Goal: Task Accomplishment & Management: Manage account settings

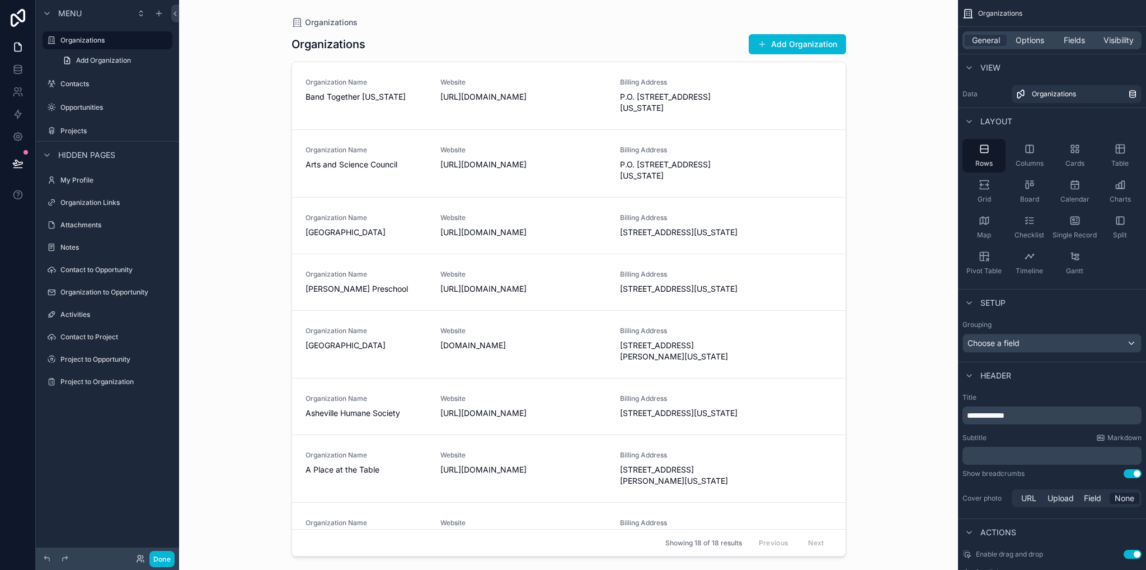
click at [517, 104] on div "scrollable content" at bounding box center [569, 278] width 573 height 556
click at [813, 101] on div "Organization Name Band Together [US_STATE] Website [URL][DOMAIN_NAME] Billing A…" at bounding box center [569, 96] width 527 height 36
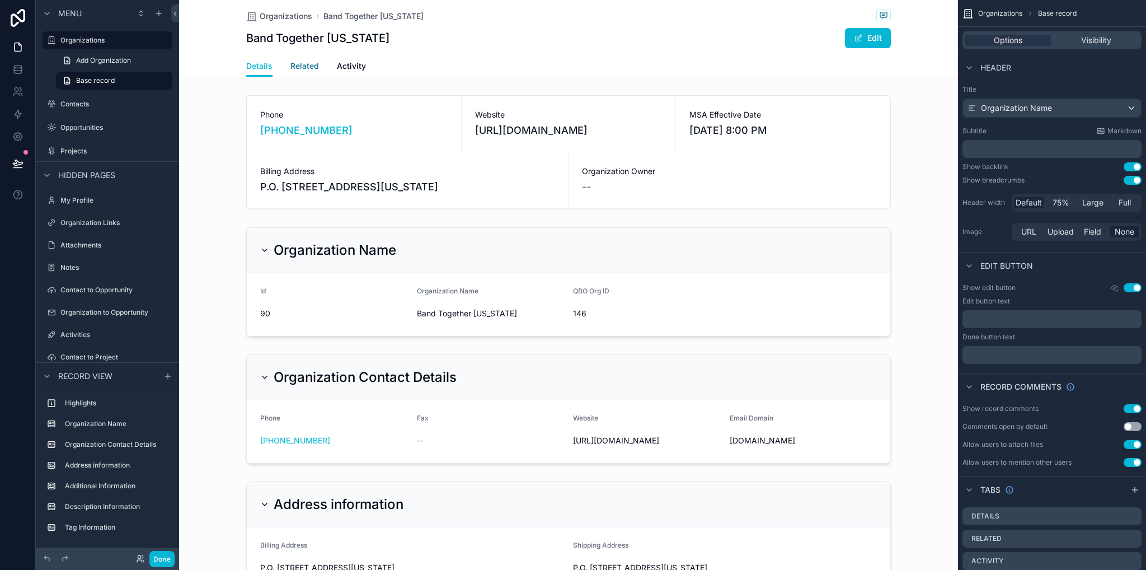
click at [301, 64] on span "Related" at bounding box center [304, 65] width 29 height 11
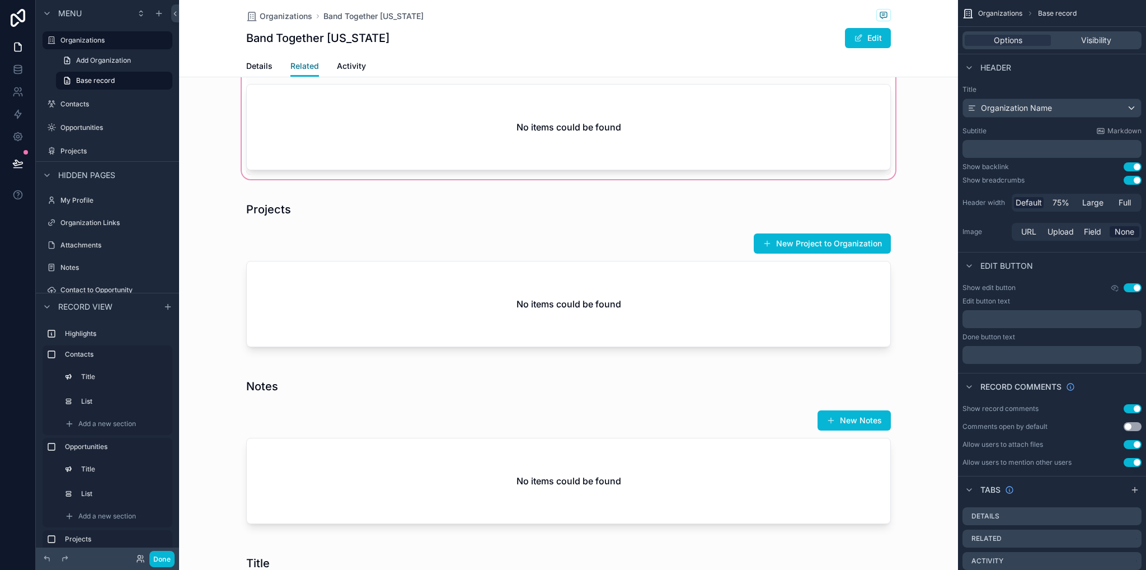
scroll to position [224, 0]
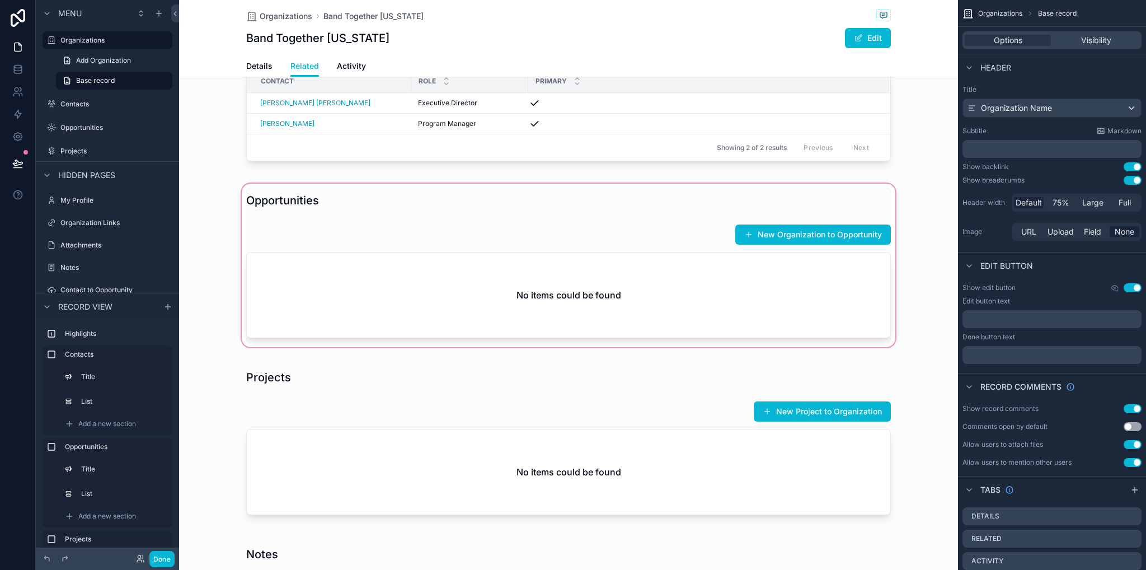
click at [676, 212] on div "scrollable content" at bounding box center [568, 265] width 779 height 168
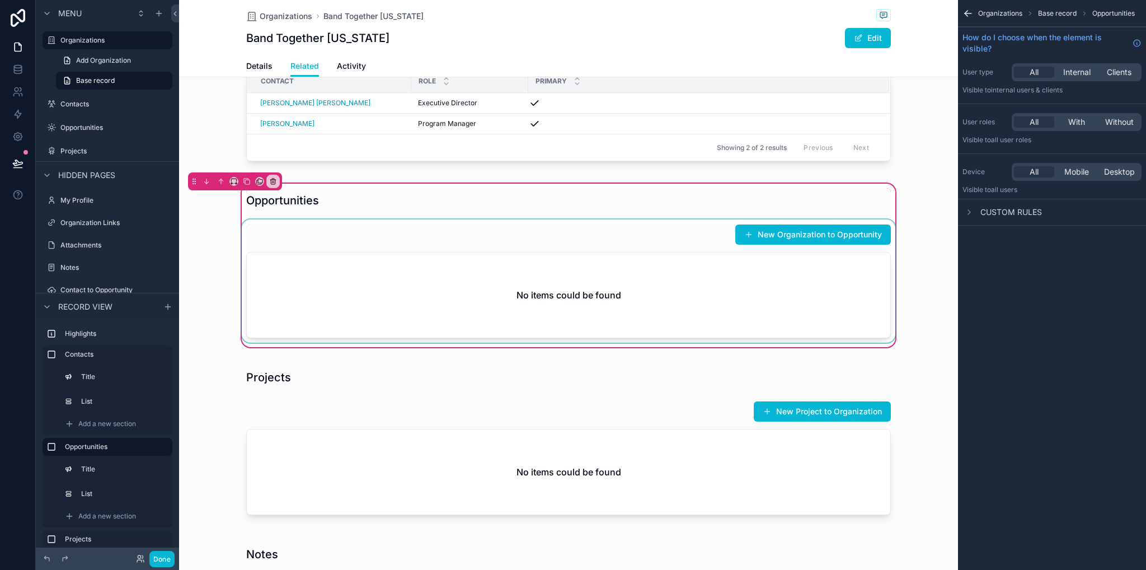
click at [684, 243] on div "scrollable content" at bounding box center [569, 280] width 658 height 123
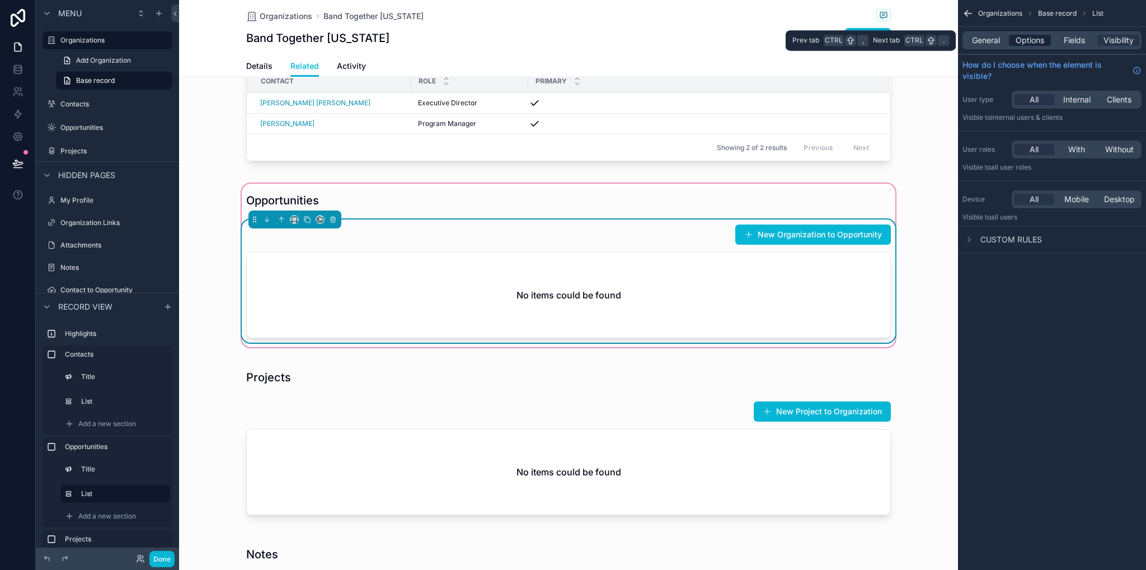
click at [1032, 40] on span "Options" at bounding box center [1030, 40] width 29 height 11
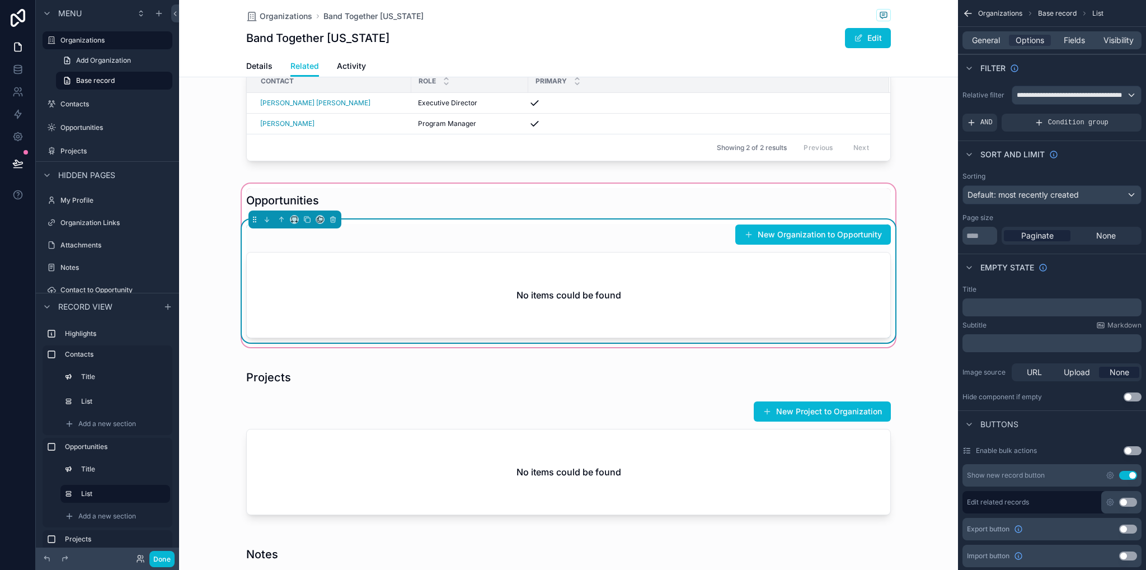
scroll to position [168, 0]
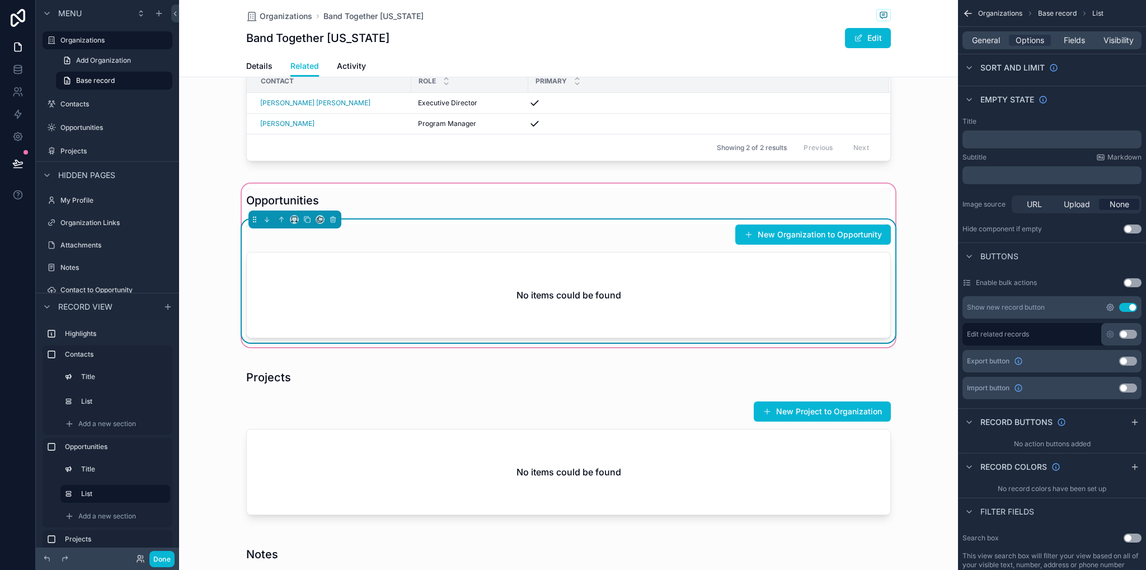
click at [1109, 309] on icon "scrollable content" at bounding box center [1110, 307] width 9 height 9
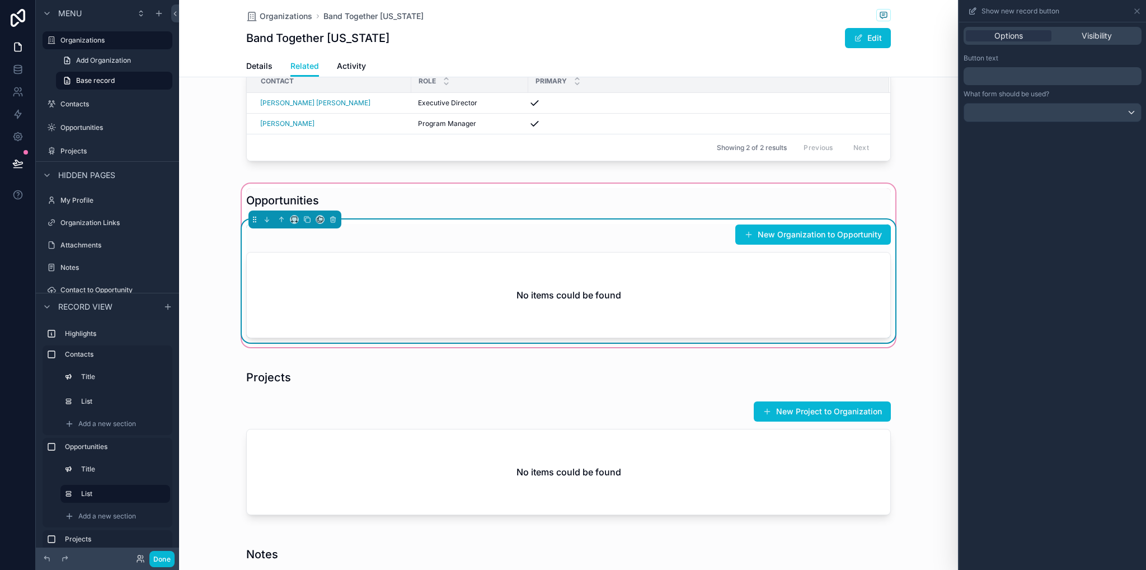
click at [1018, 82] on p "﻿" at bounding box center [1053, 75] width 171 height 13
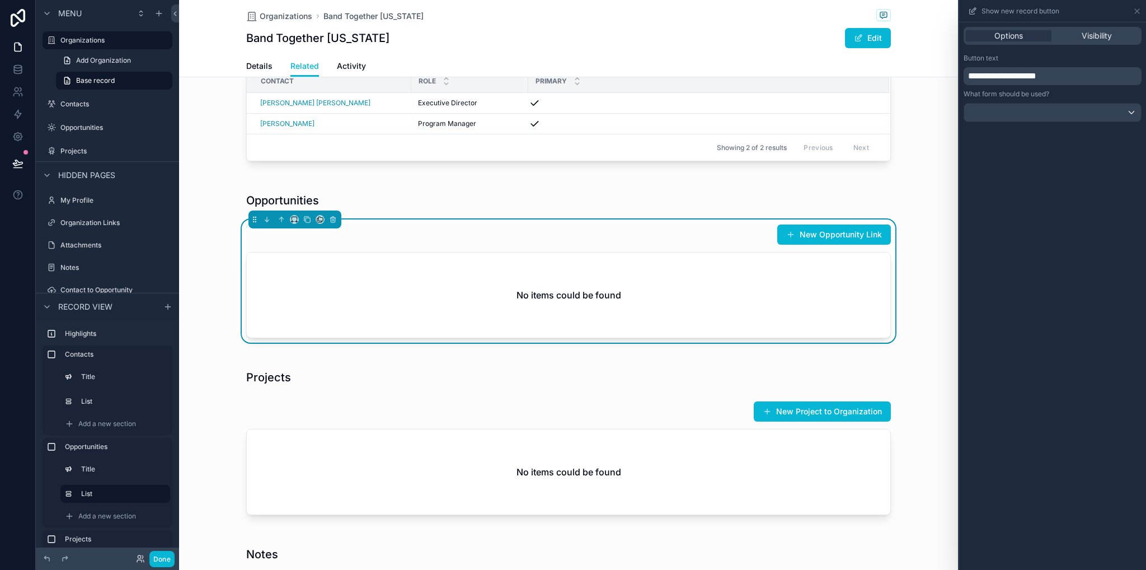
click at [1034, 268] on div "**********" at bounding box center [1052, 295] width 187 height 547
click at [709, 411] on div "scrollable content" at bounding box center [568, 442] width 779 height 168
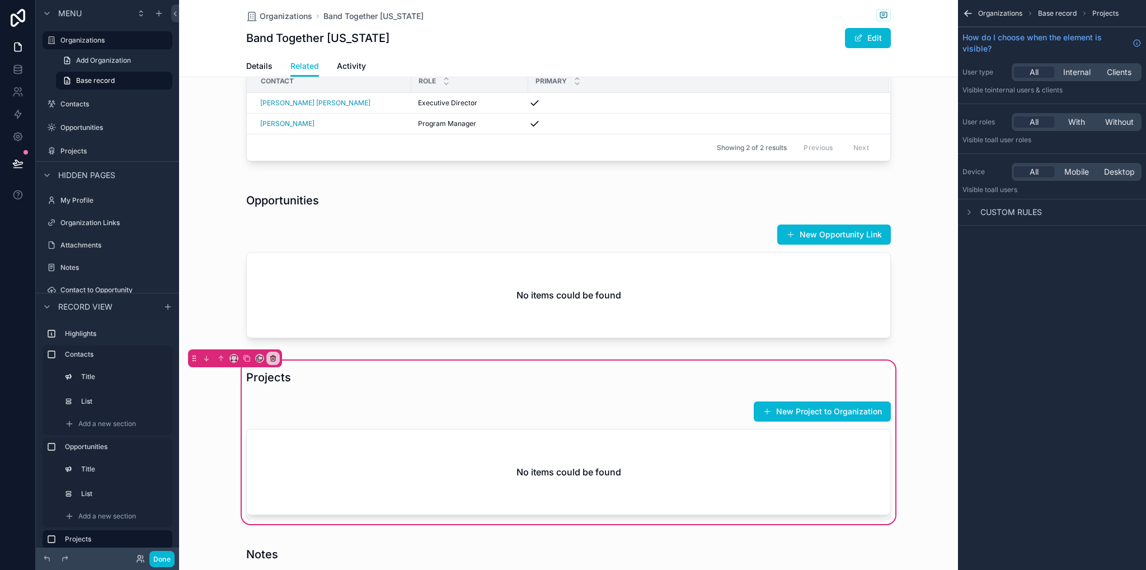
scroll to position [0, 0]
click at [848, 429] on div "scrollable content" at bounding box center [569, 457] width 658 height 123
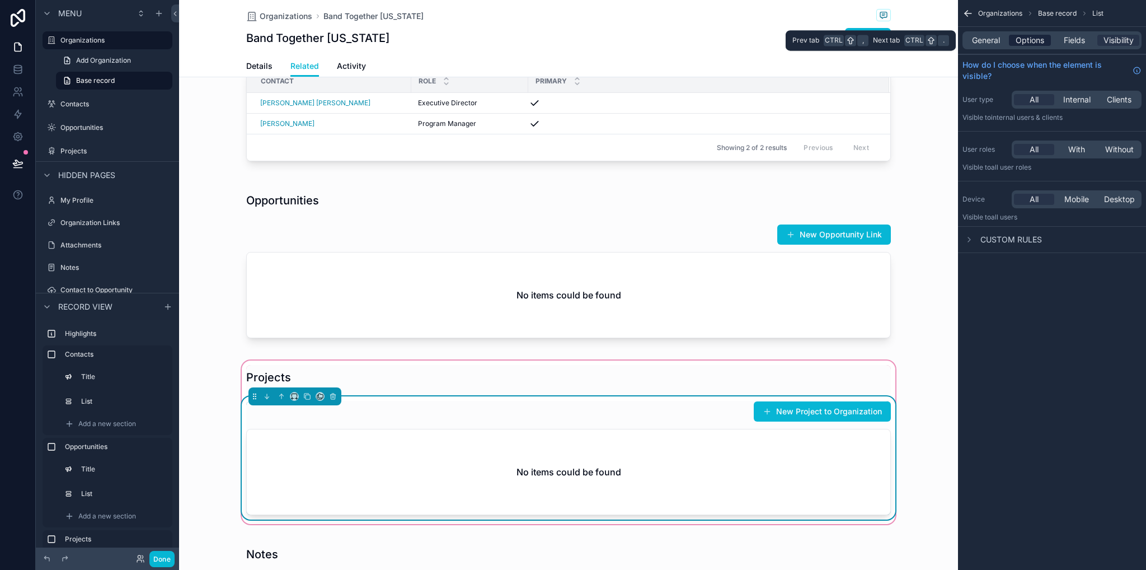
click at [1035, 39] on span "Options" at bounding box center [1030, 40] width 29 height 11
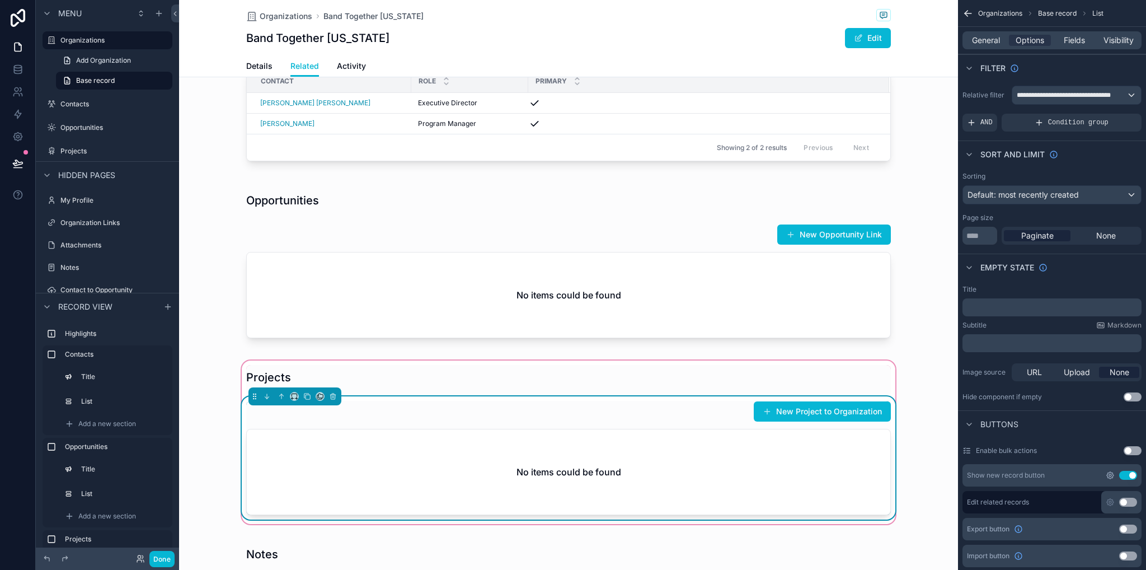
click at [1107, 476] on icon "scrollable content" at bounding box center [1110, 475] width 9 height 9
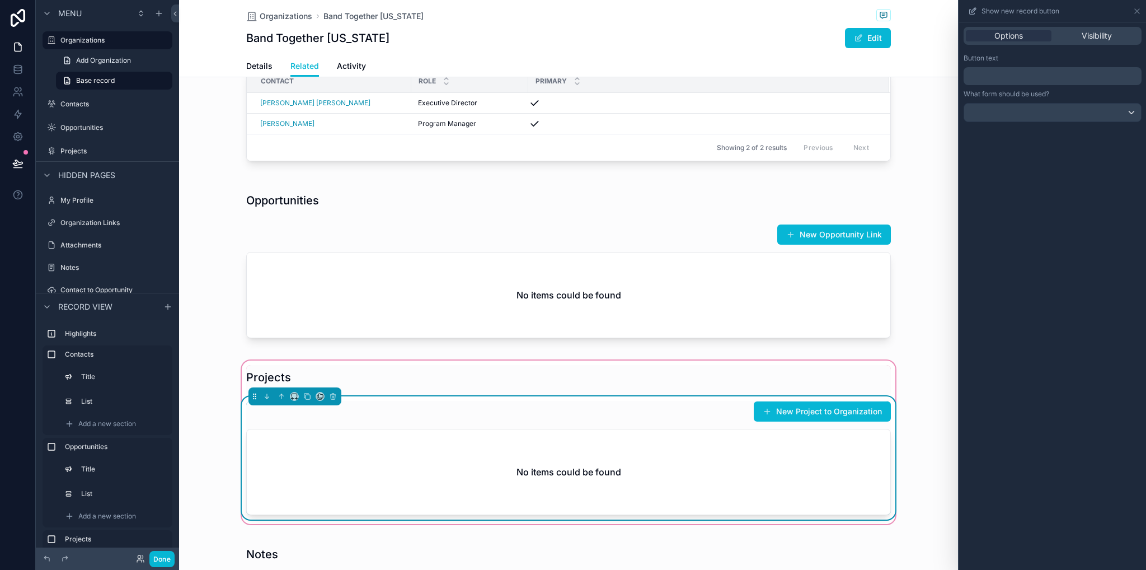
click at [1017, 85] on div "﻿" at bounding box center [1053, 76] width 178 height 18
click at [1012, 77] on p "﻿" at bounding box center [1053, 75] width 171 height 13
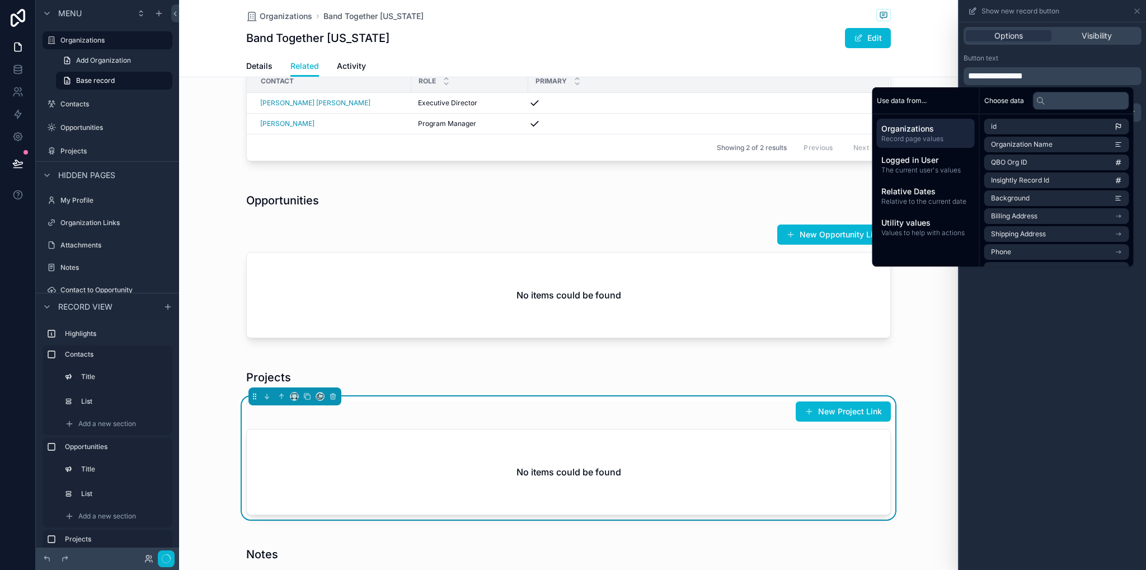
click at [1021, 336] on div "**********" at bounding box center [1052, 295] width 187 height 547
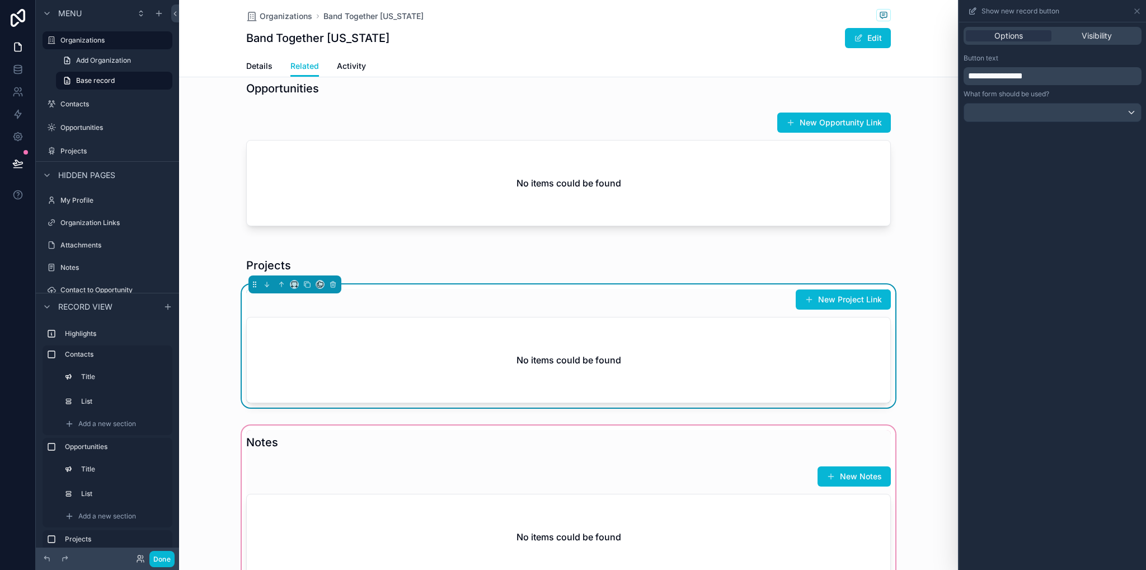
scroll to position [448, 0]
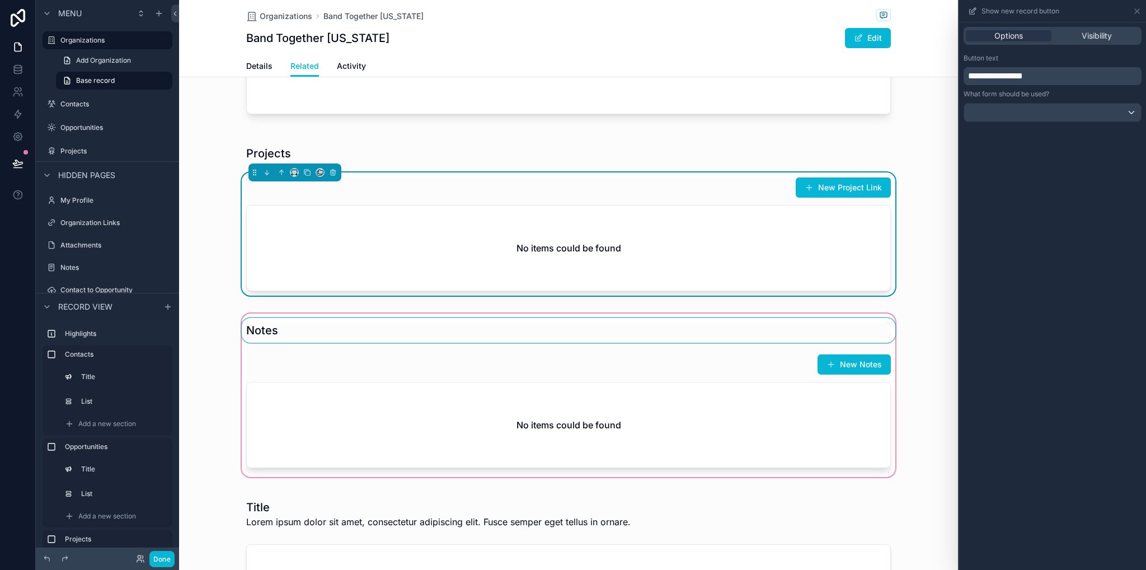
click at [860, 318] on div "scrollable content" at bounding box center [568, 395] width 779 height 168
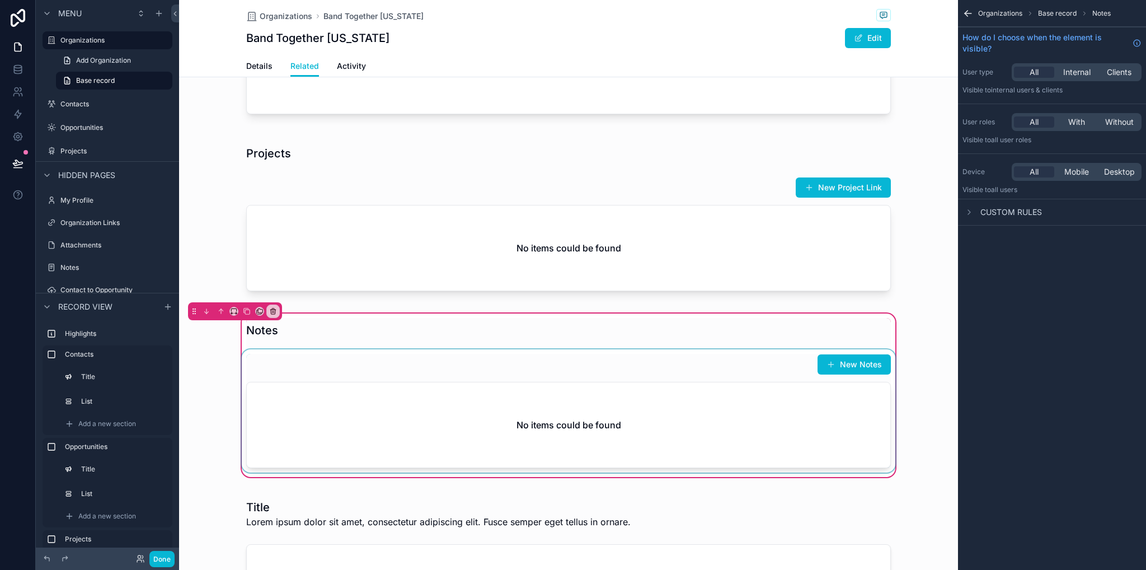
click at [765, 376] on div "scrollable content" at bounding box center [569, 410] width 658 height 123
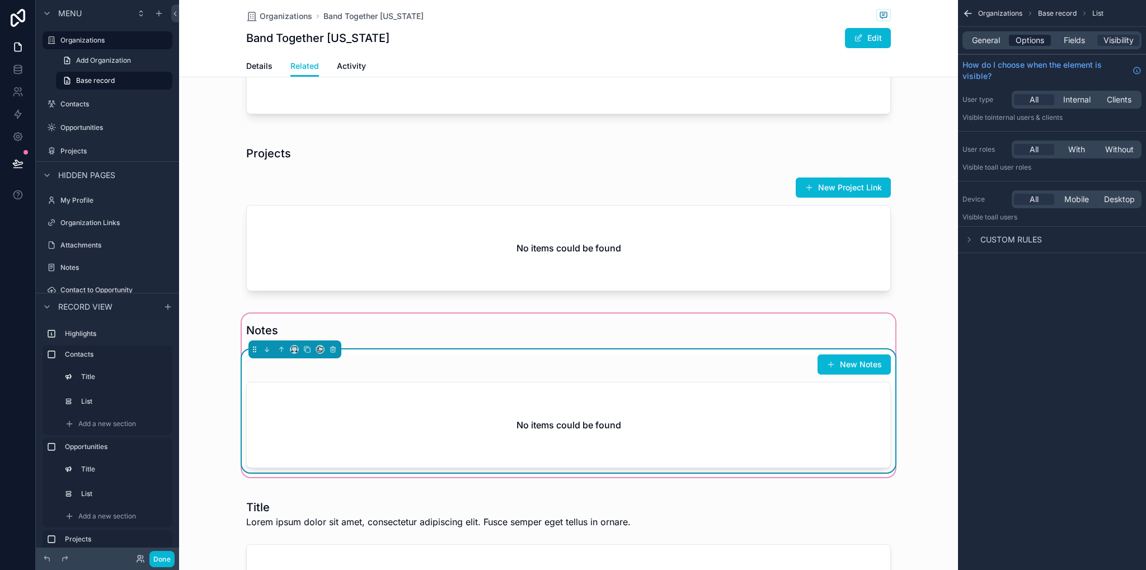
click at [1033, 46] on div "General Options Fields Visibility" at bounding box center [1052, 40] width 179 height 18
click at [1034, 36] on span "Options" at bounding box center [1030, 40] width 29 height 11
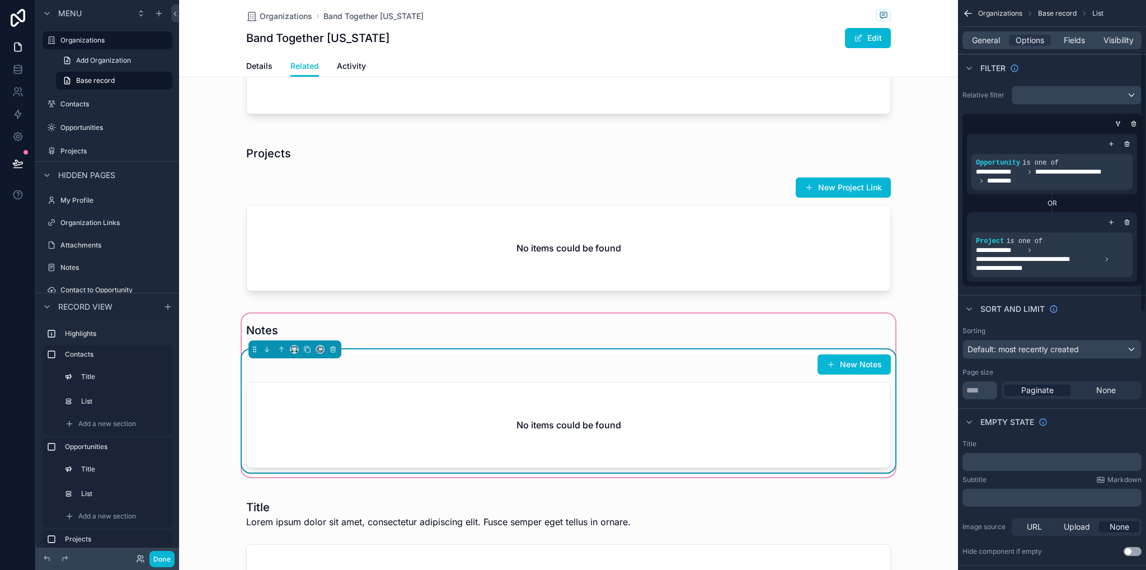
scroll to position [112, 0]
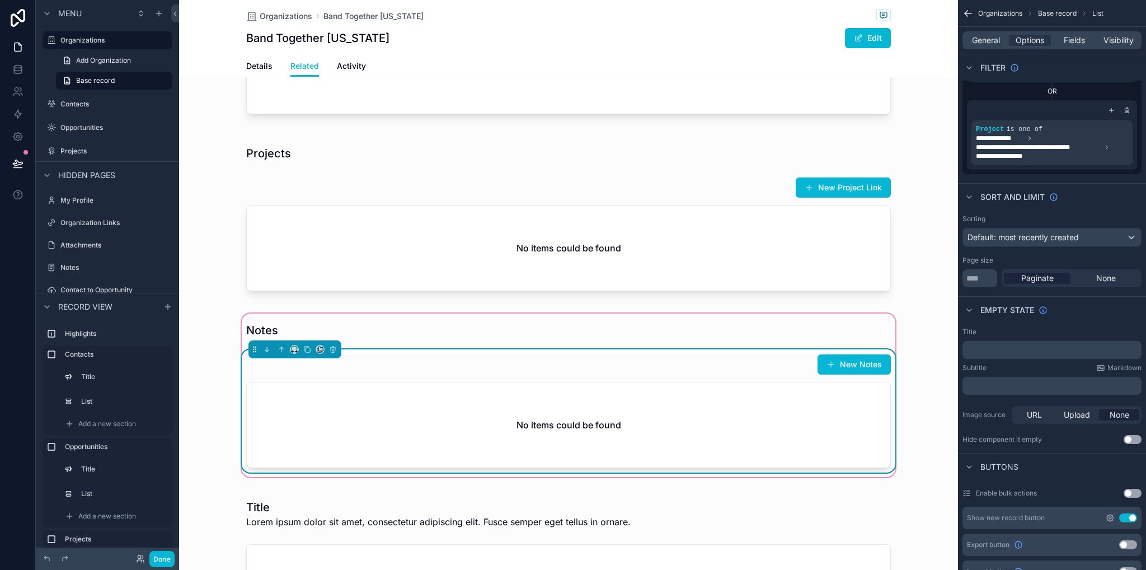
click at [1109, 517] on icon "scrollable content" at bounding box center [1110, 517] width 9 height 9
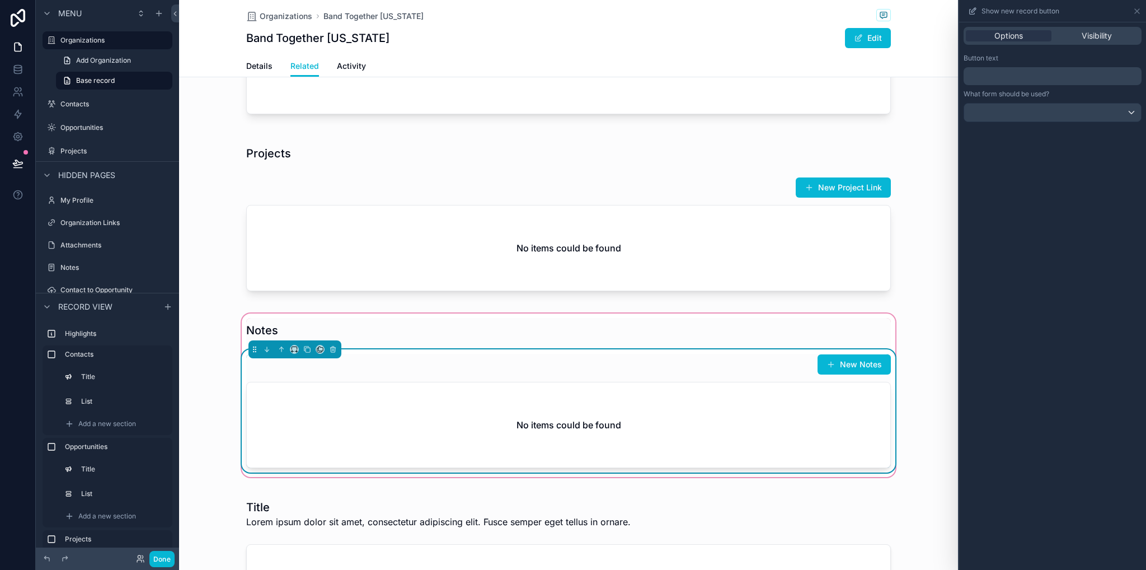
click at [1028, 77] on p "﻿" at bounding box center [1053, 75] width 171 height 13
click at [1067, 362] on div "Options Visibility Button text ******** What form should be used?" at bounding box center [1052, 295] width 187 height 547
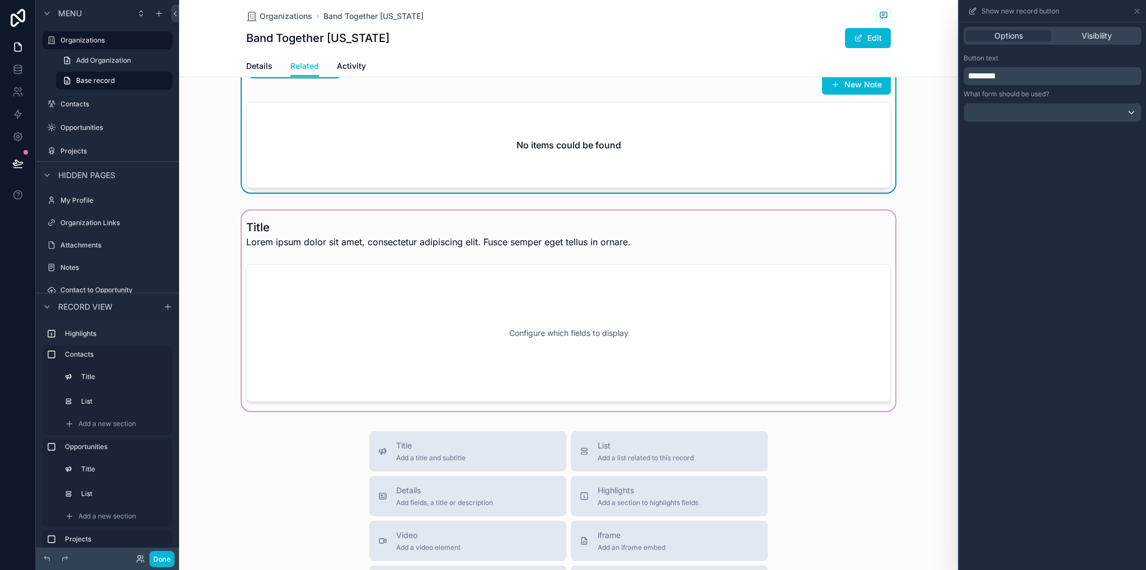
click at [699, 299] on div "scrollable content" at bounding box center [568, 310] width 779 height 205
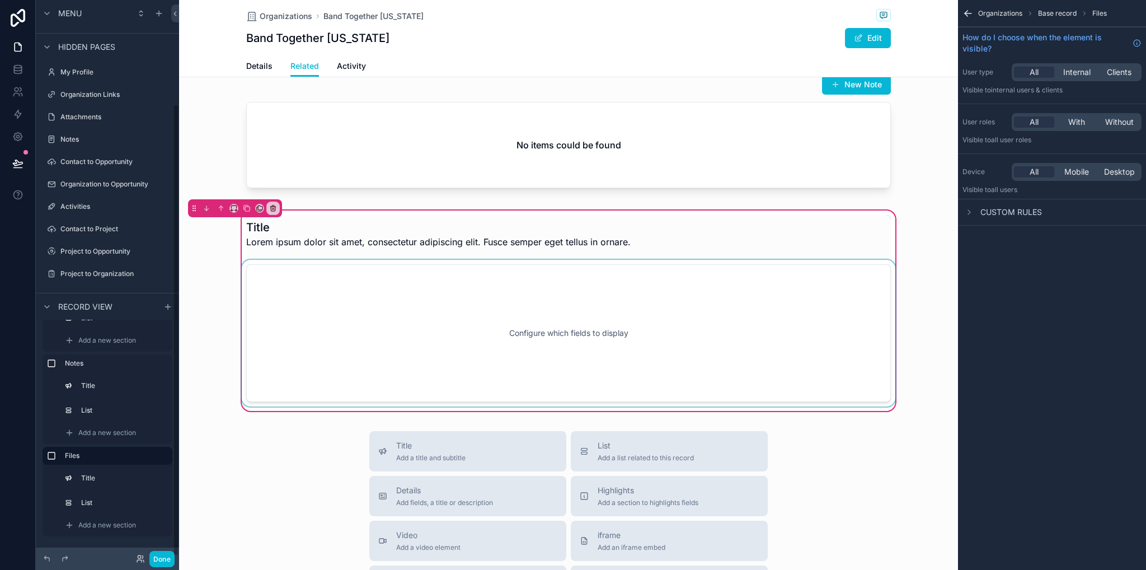
scroll to position [672, 0]
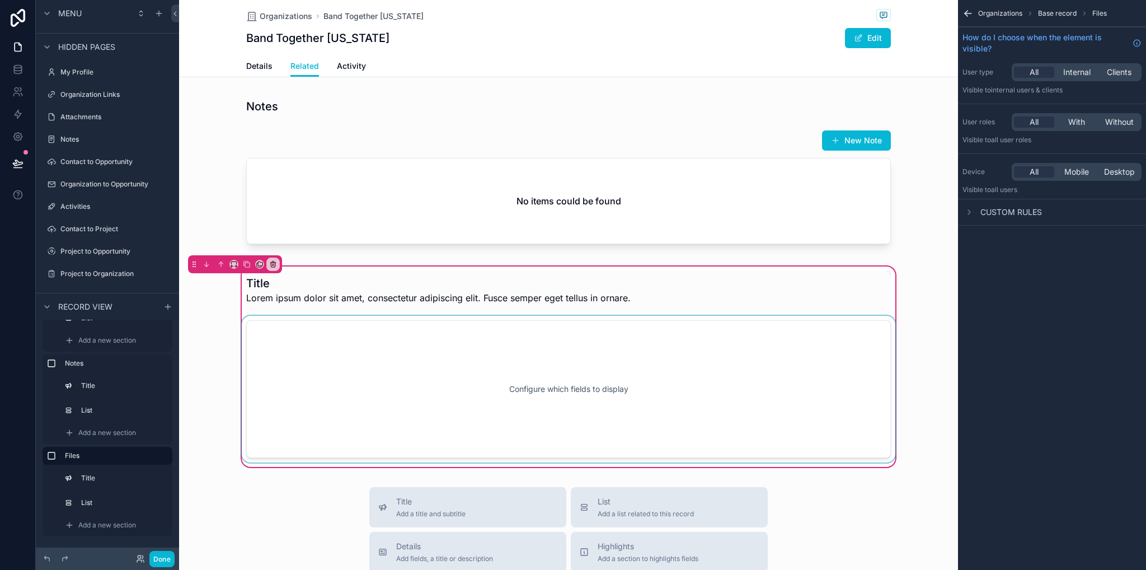
click at [736, 339] on div "scrollable content" at bounding box center [569, 389] width 658 height 147
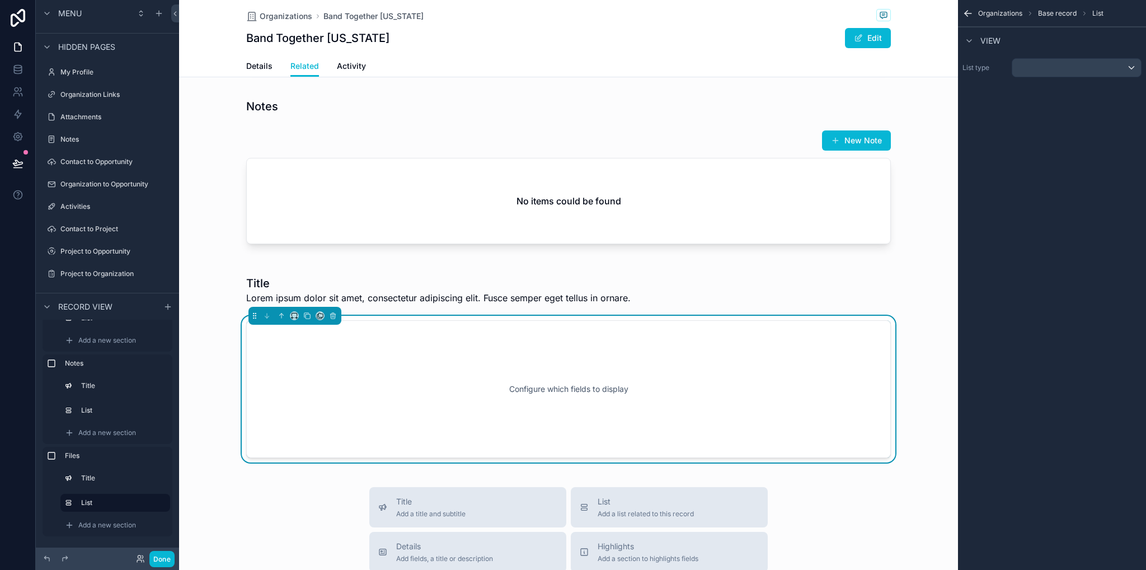
click at [1015, 14] on span "Organizations" at bounding box center [1000, 13] width 44 height 9
click at [1043, 62] on div "scrollable content" at bounding box center [1076, 68] width 129 height 18
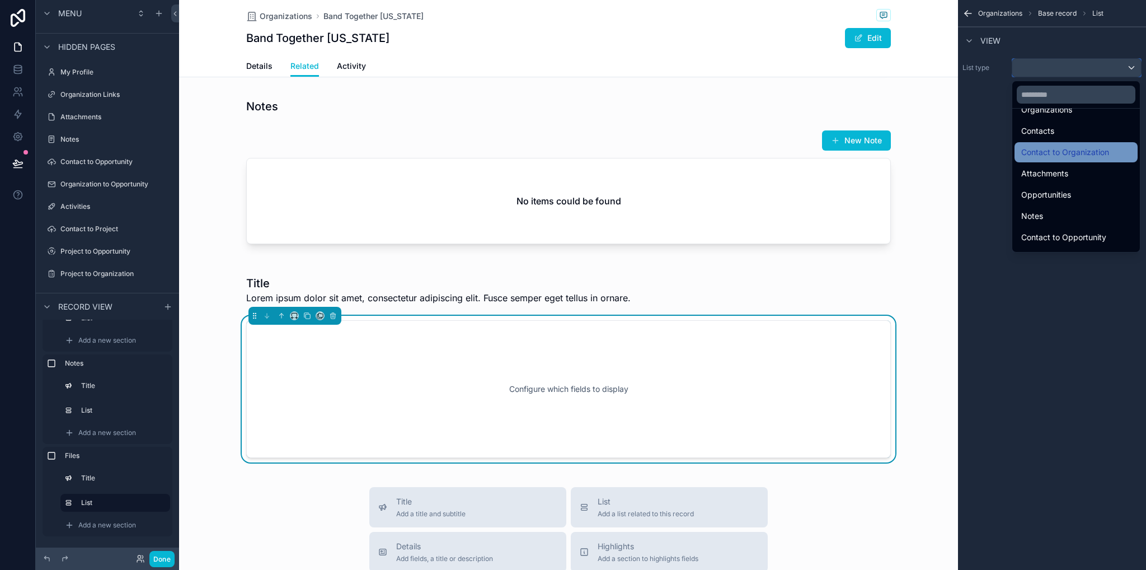
scroll to position [0, 0]
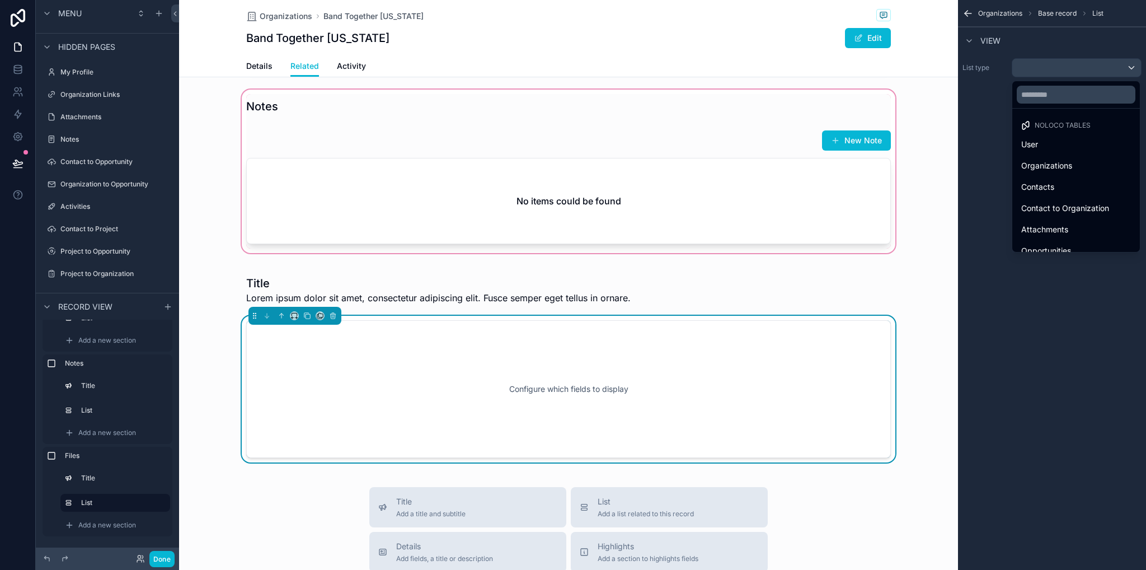
click at [721, 196] on div "scrollable content" at bounding box center [568, 171] width 779 height 168
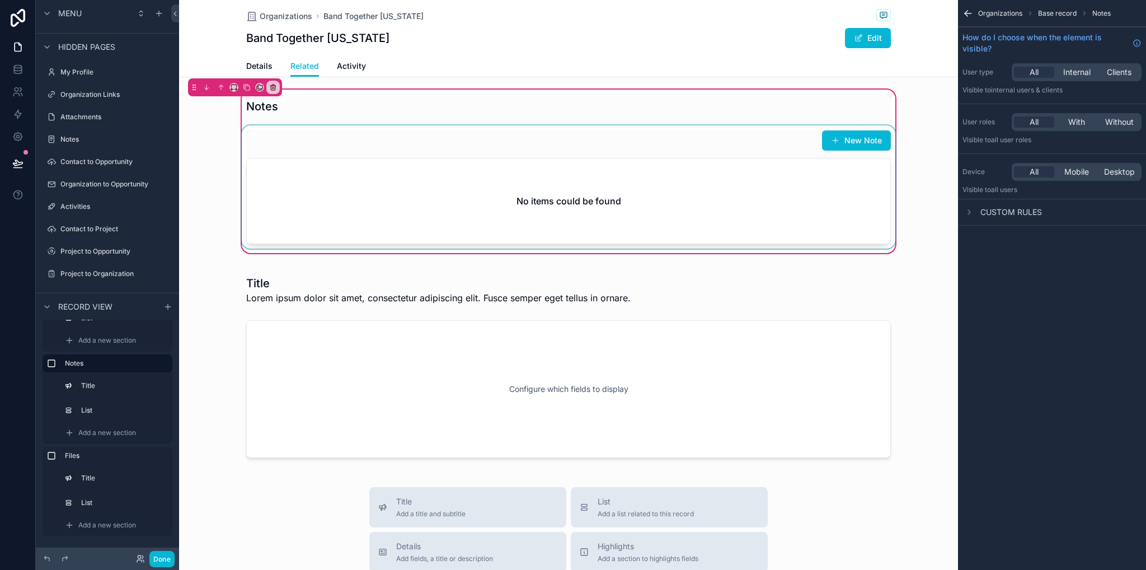
click at [719, 195] on div "scrollable content" at bounding box center [569, 186] width 658 height 123
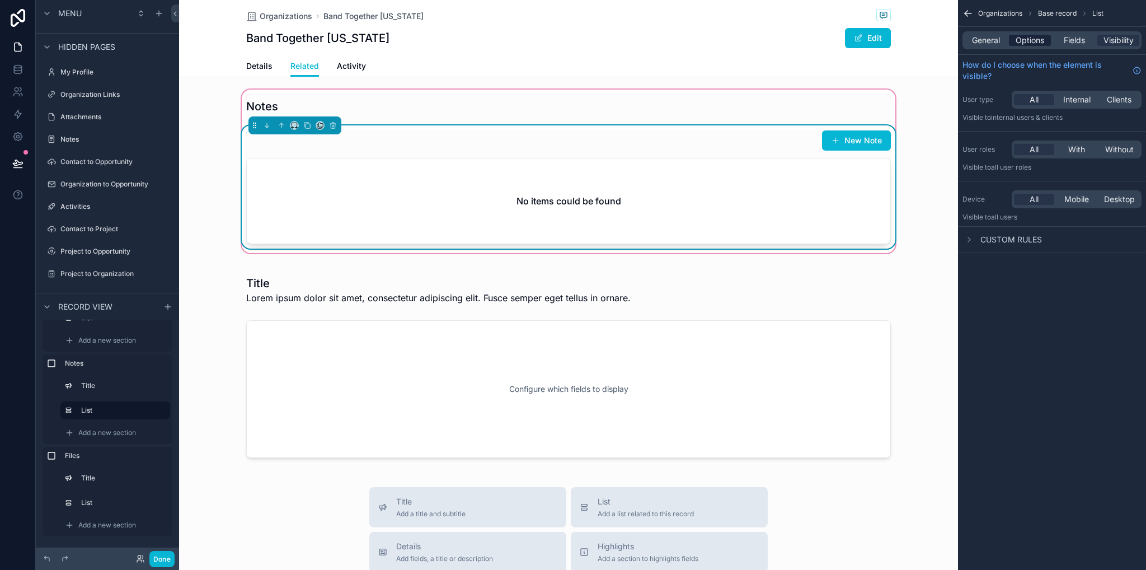
click at [1037, 39] on span "Options" at bounding box center [1030, 40] width 29 height 11
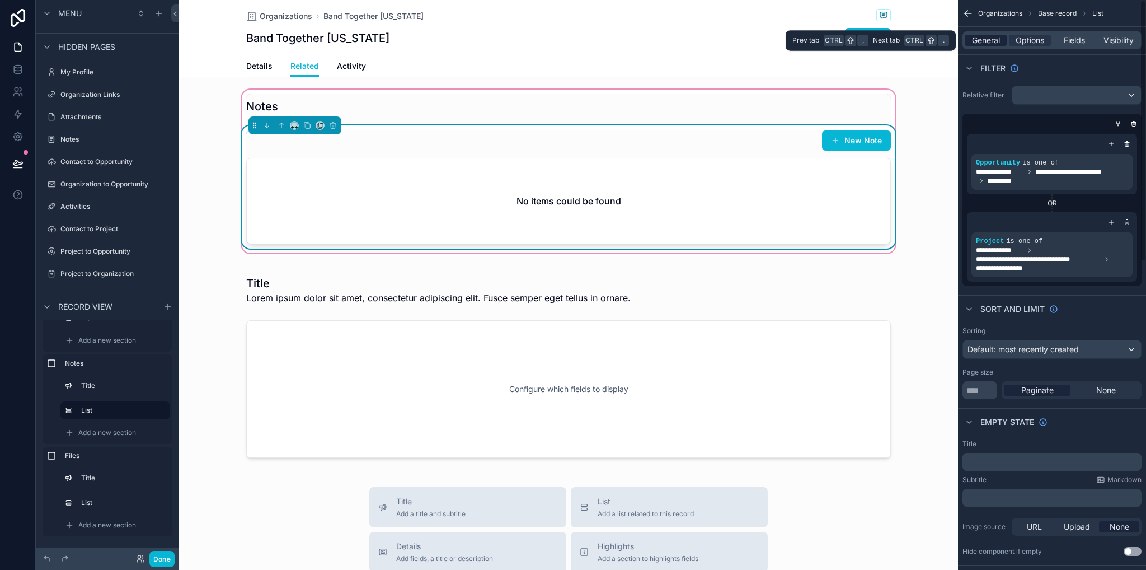
click at [992, 40] on span "General" at bounding box center [986, 40] width 28 height 11
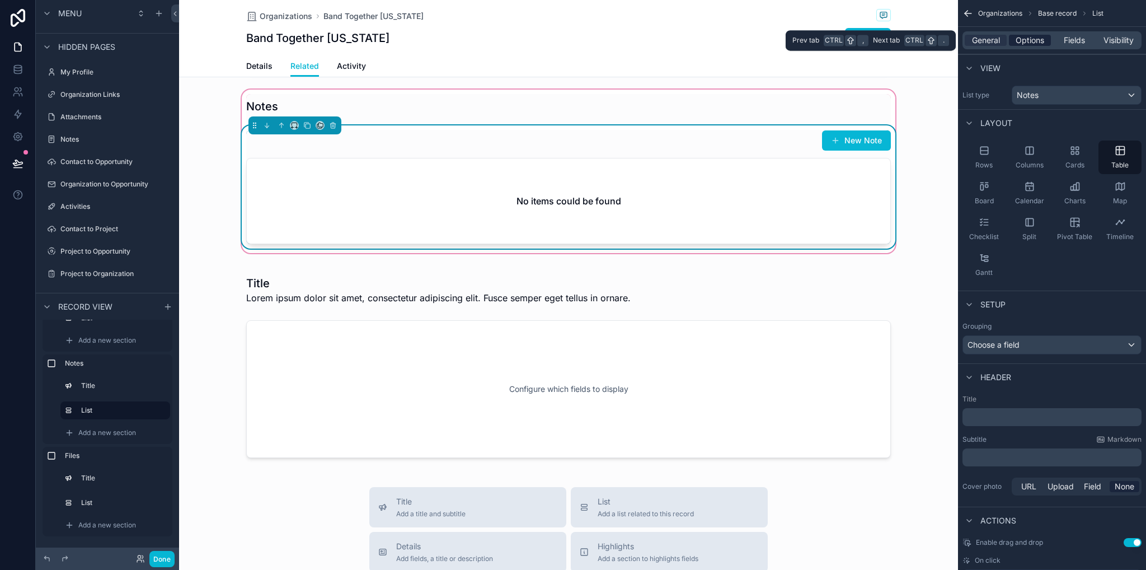
click at [1021, 39] on span "Options" at bounding box center [1030, 40] width 29 height 11
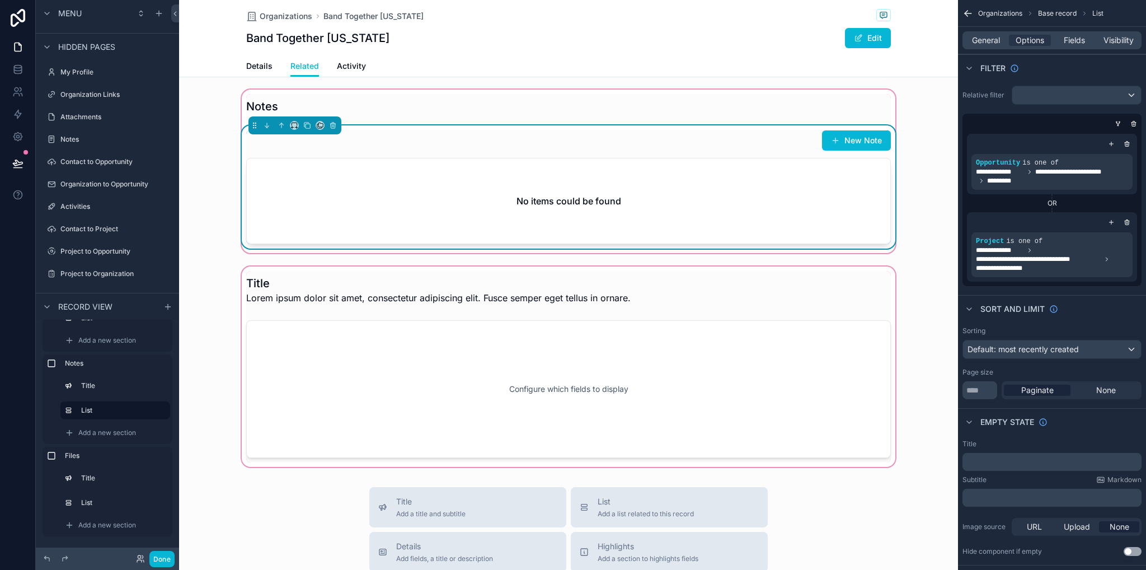
click at [728, 386] on div "scrollable content" at bounding box center [568, 366] width 779 height 205
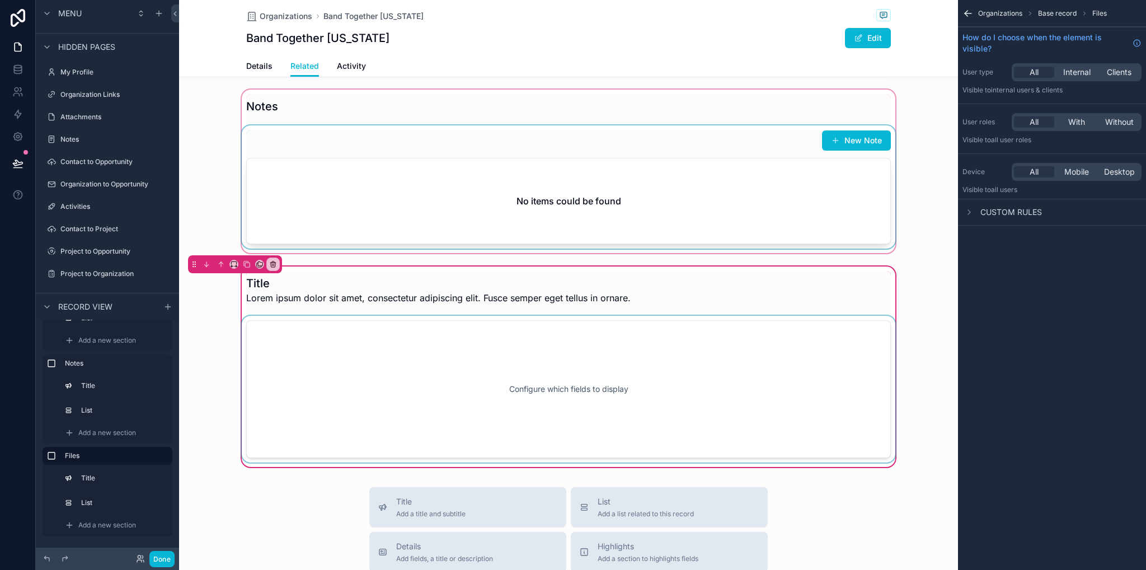
click at [696, 352] on div "scrollable content" at bounding box center [569, 389] width 658 height 147
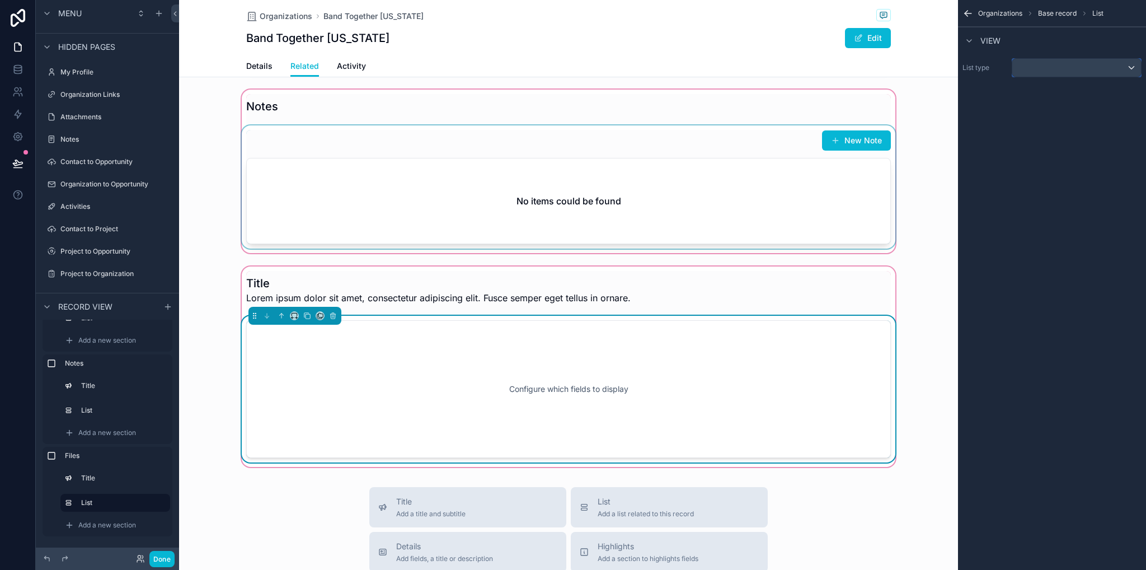
click at [1043, 68] on div "scrollable content" at bounding box center [1076, 68] width 129 height 18
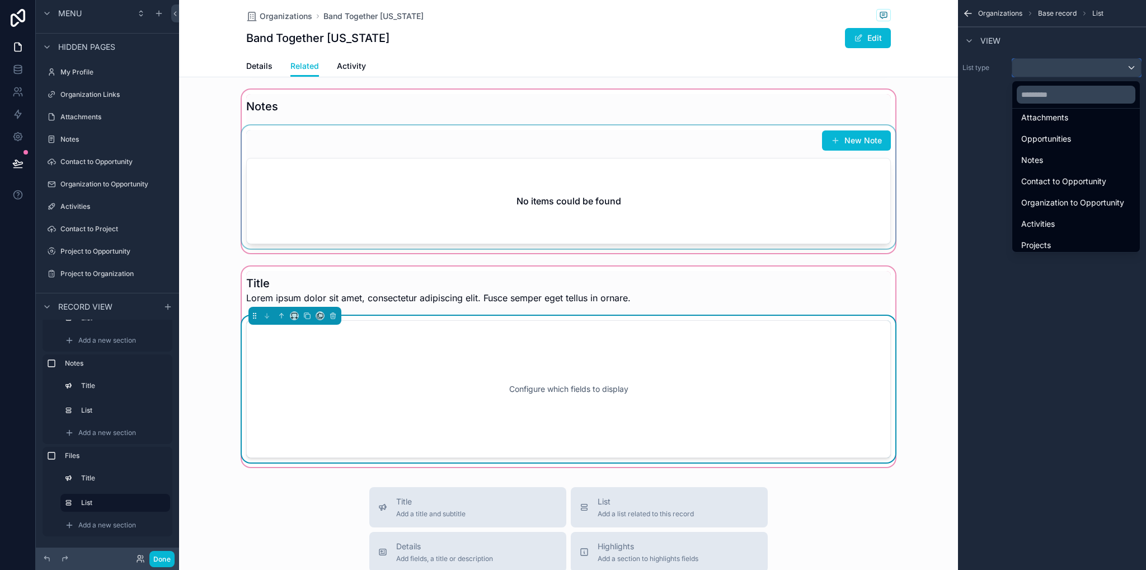
scroll to position [224, 0]
click at [651, 303] on div "scrollable content" at bounding box center [569, 290] width 658 height 38
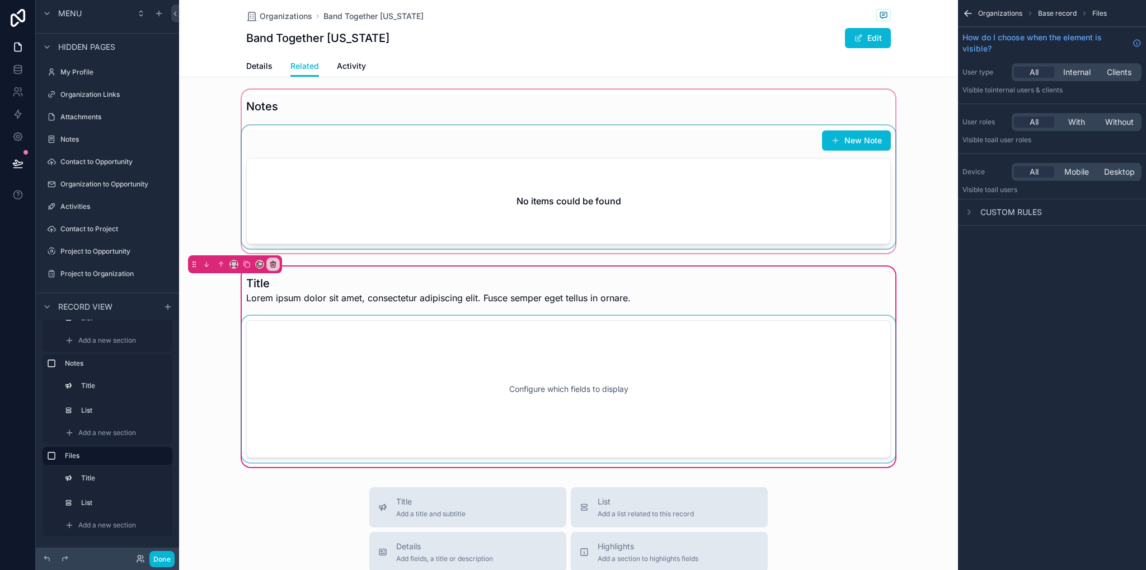
click at [1007, 14] on span "Organizations" at bounding box center [1000, 13] width 44 height 9
click at [967, 9] on icon "scrollable content" at bounding box center [968, 13] width 11 height 11
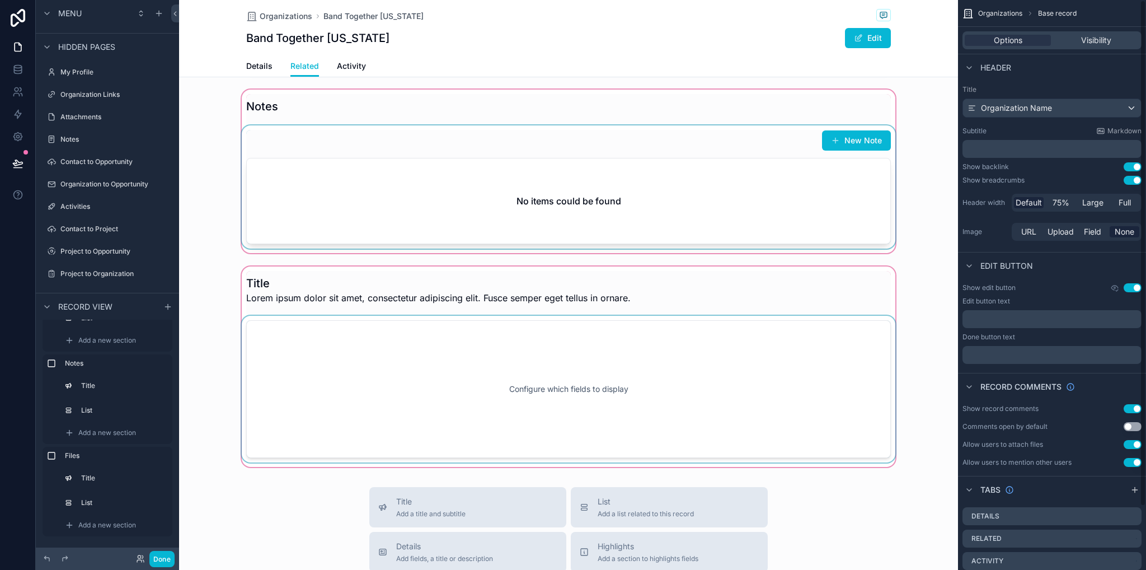
click at [555, 288] on div "scrollable content" at bounding box center [568, 366] width 779 height 205
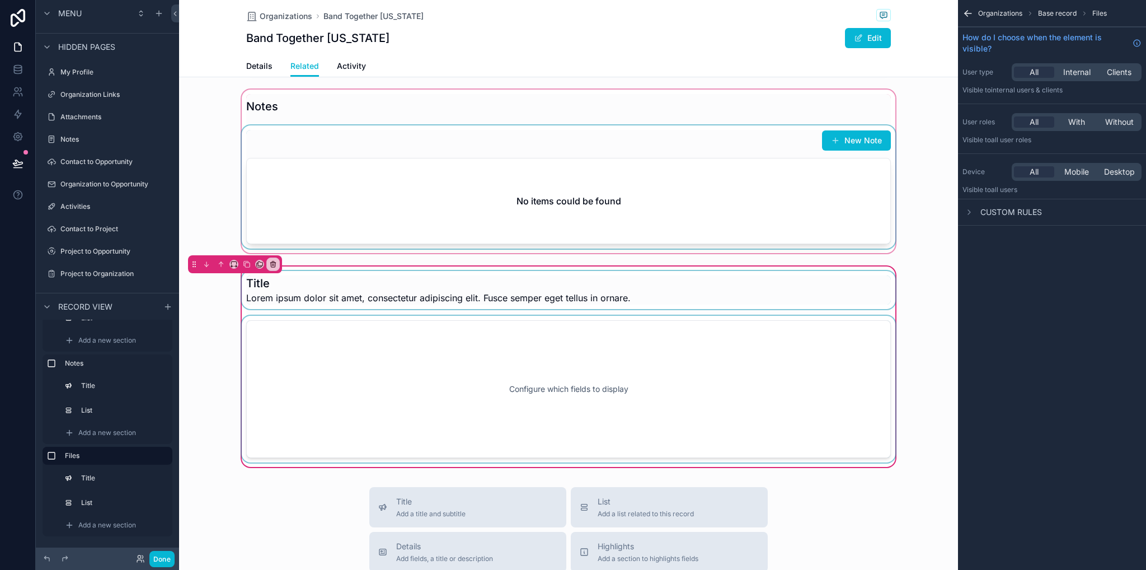
click at [307, 288] on div "scrollable content" at bounding box center [569, 290] width 658 height 38
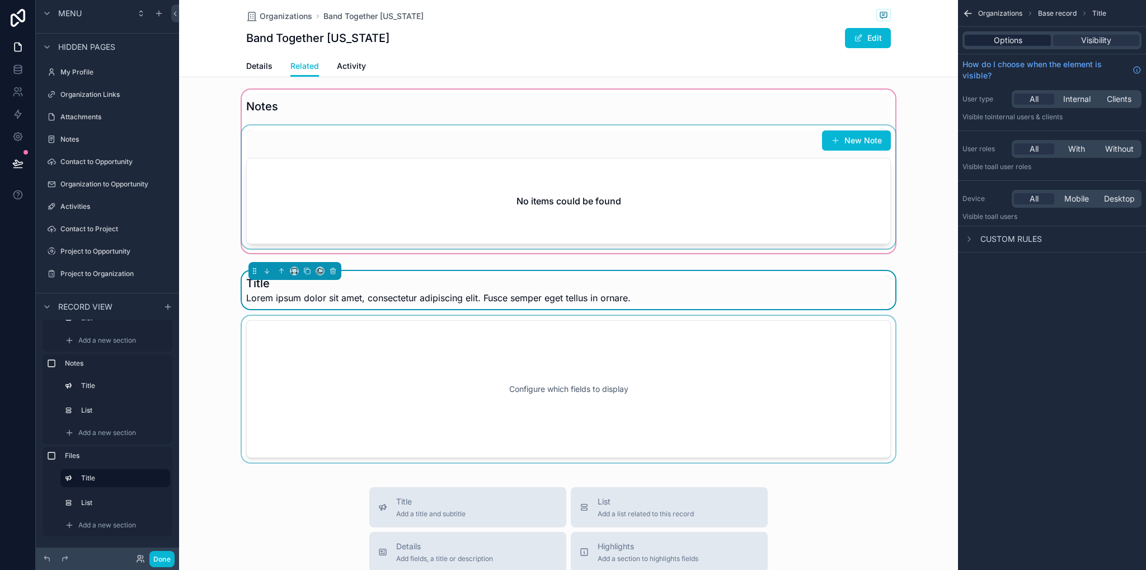
click at [998, 45] on div "Options Visibility" at bounding box center [1052, 40] width 179 height 18
click at [1001, 43] on span "Options" at bounding box center [1008, 40] width 29 height 11
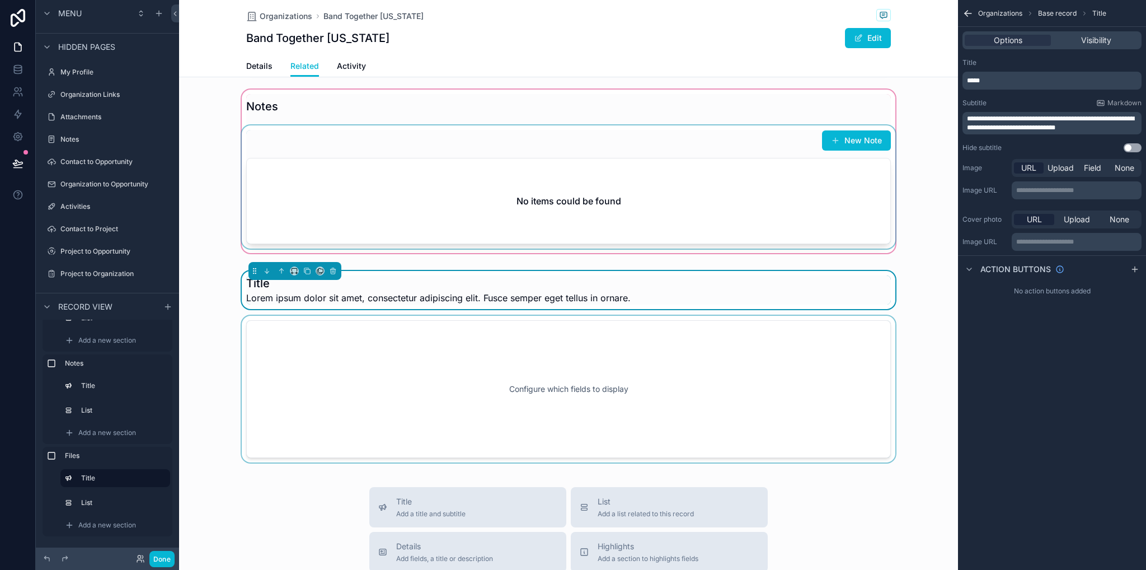
drag, startPoint x: 1137, startPoint y: 146, endPoint x: 995, endPoint y: 90, distance: 152.3
click at [1136, 146] on button "Use setting" at bounding box center [1133, 147] width 18 height 9
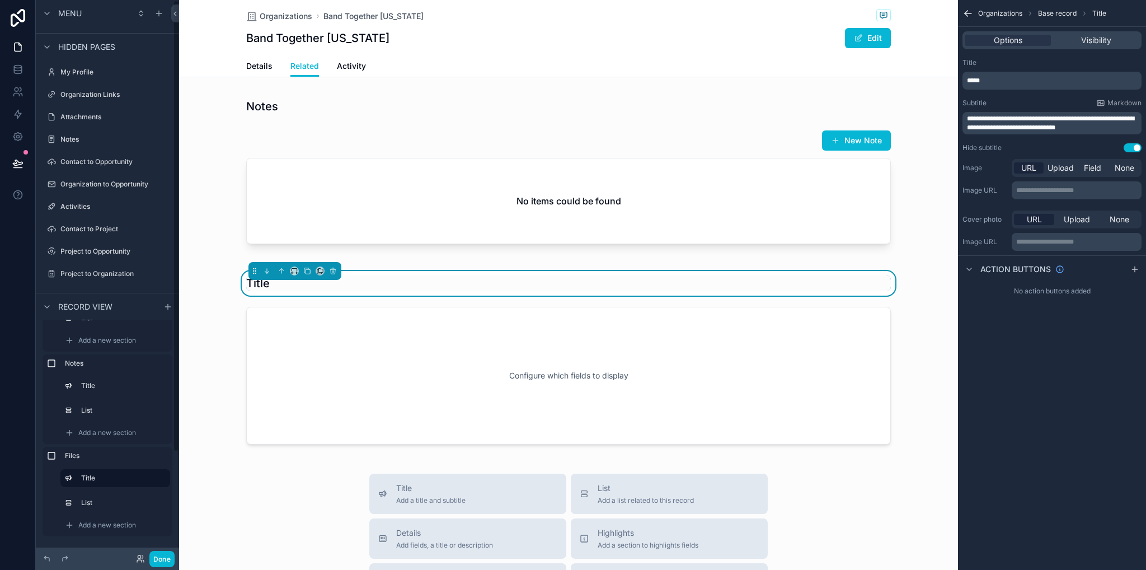
scroll to position [0, 0]
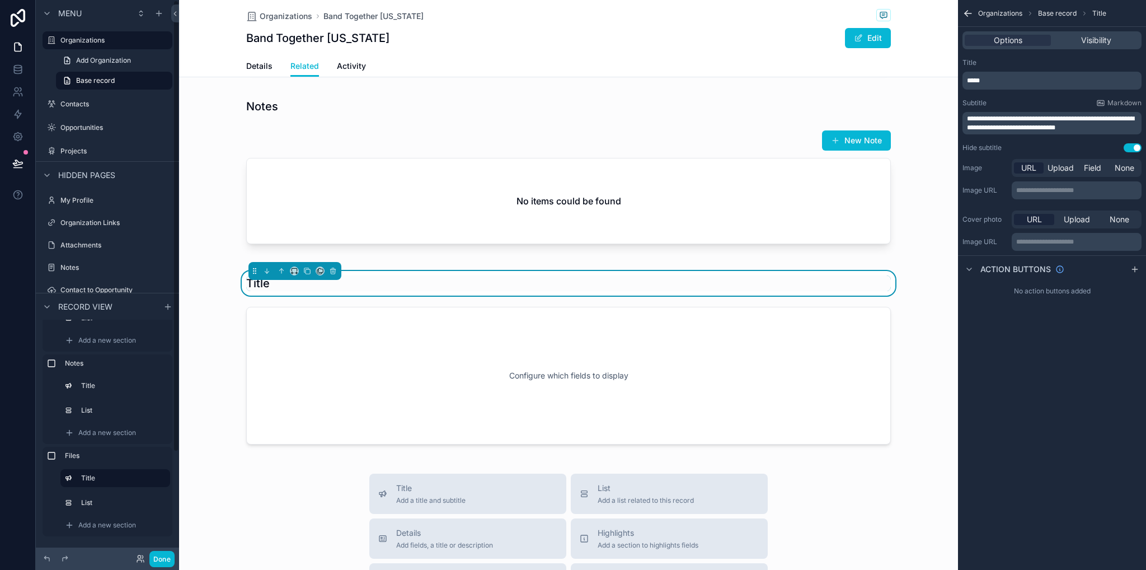
click at [1000, 80] on p "*****" at bounding box center [1053, 80] width 172 height 9
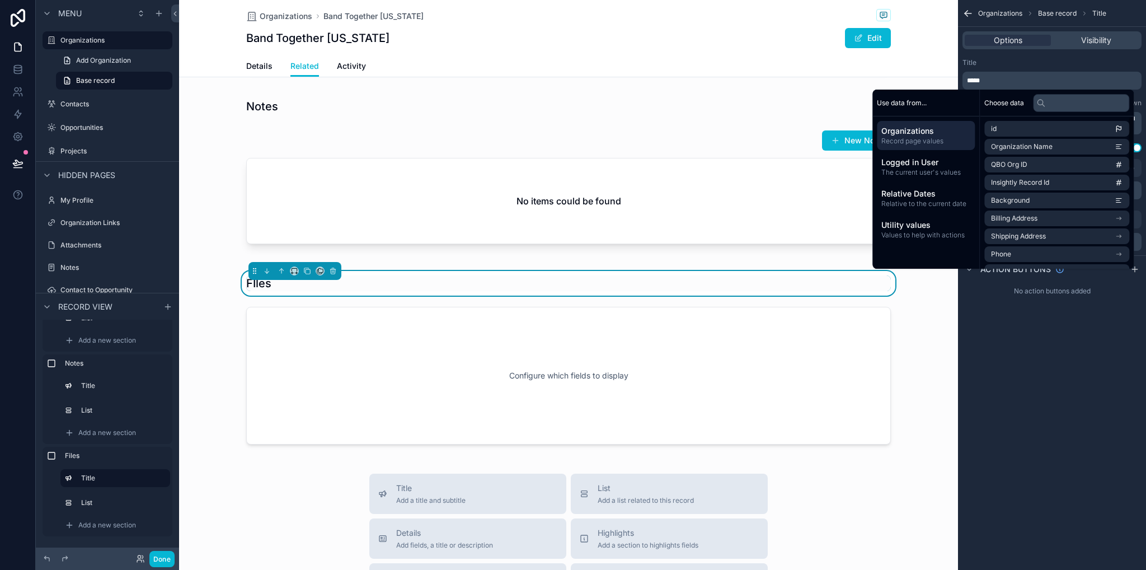
click at [928, 337] on div "FIles Configure which fields to display" at bounding box center [568, 359] width 779 height 191
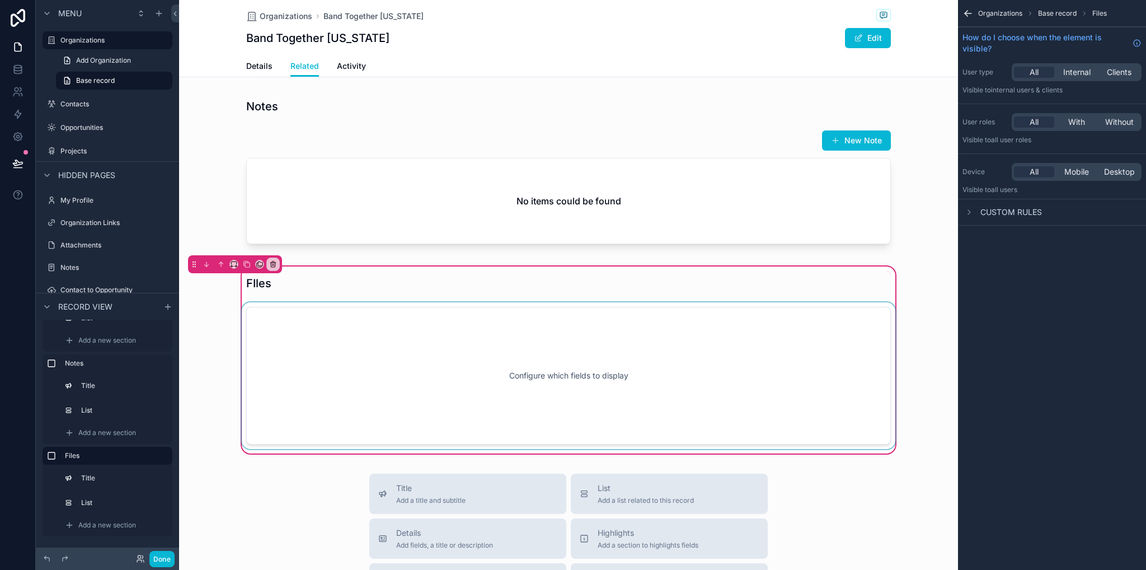
click at [681, 341] on div "scrollable content" at bounding box center [569, 375] width 658 height 147
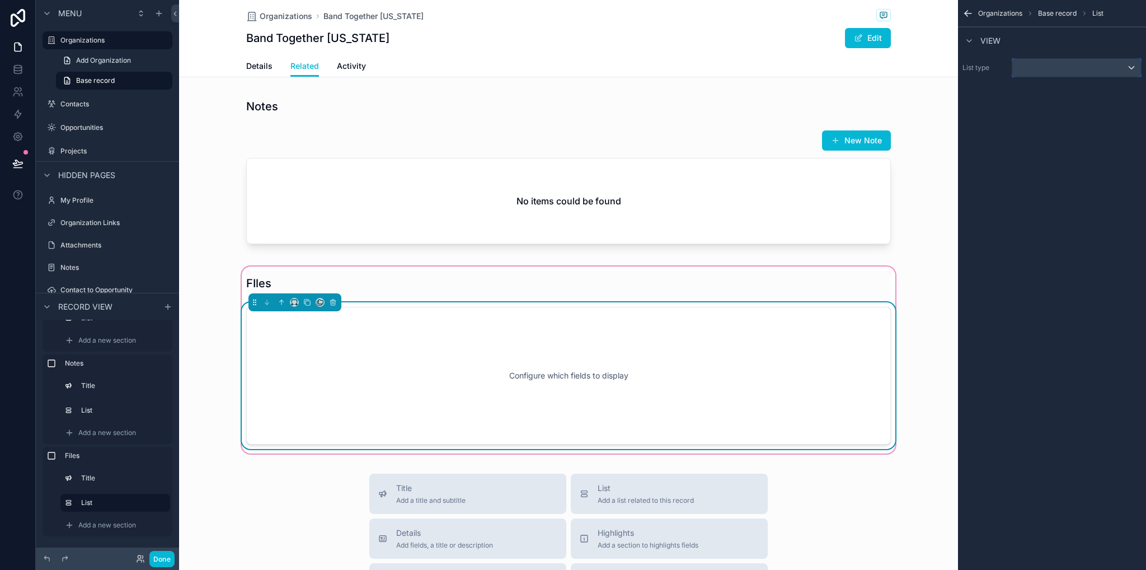
click at [1036, 70] on div "scrollable content" at bounding box center [1076, 68] width 129 height 18
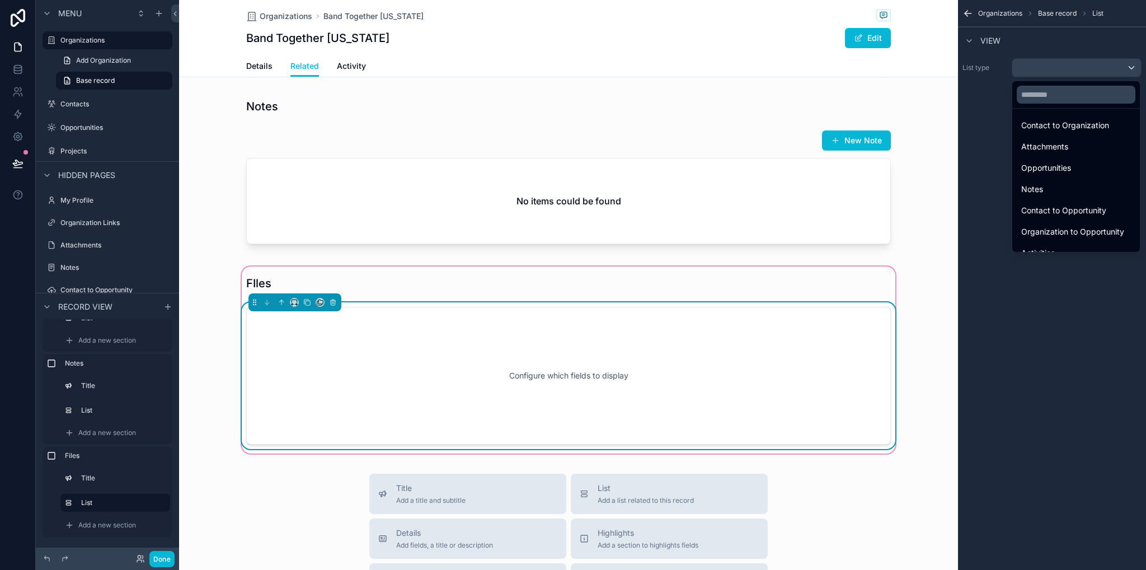
scroll to position [79, 0]
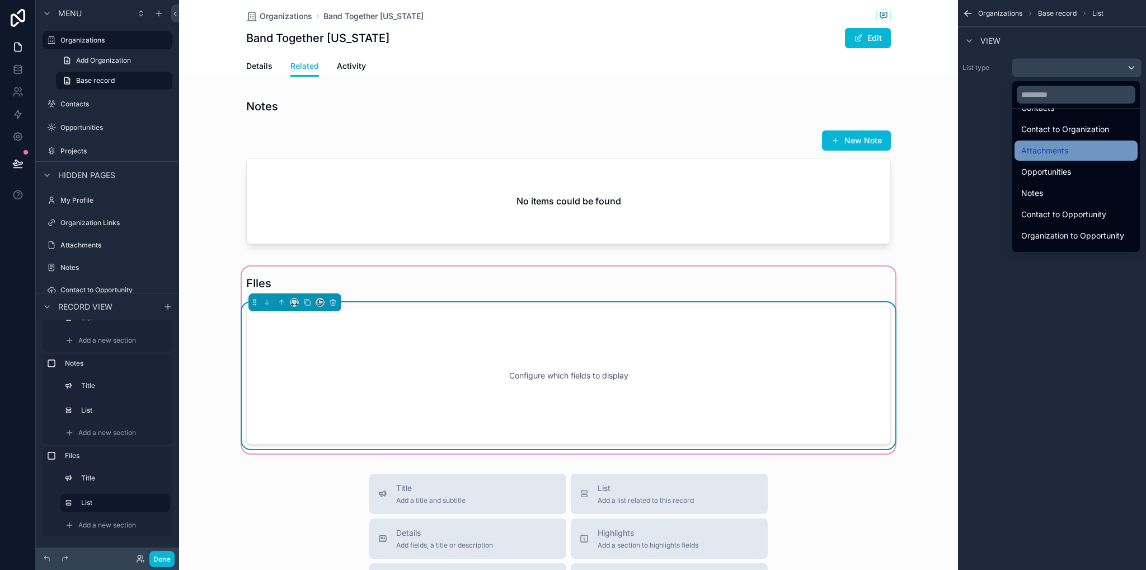
click at [1058, 151] on span "Attachments" at bounding box center [1044, 150] width 47 height 13
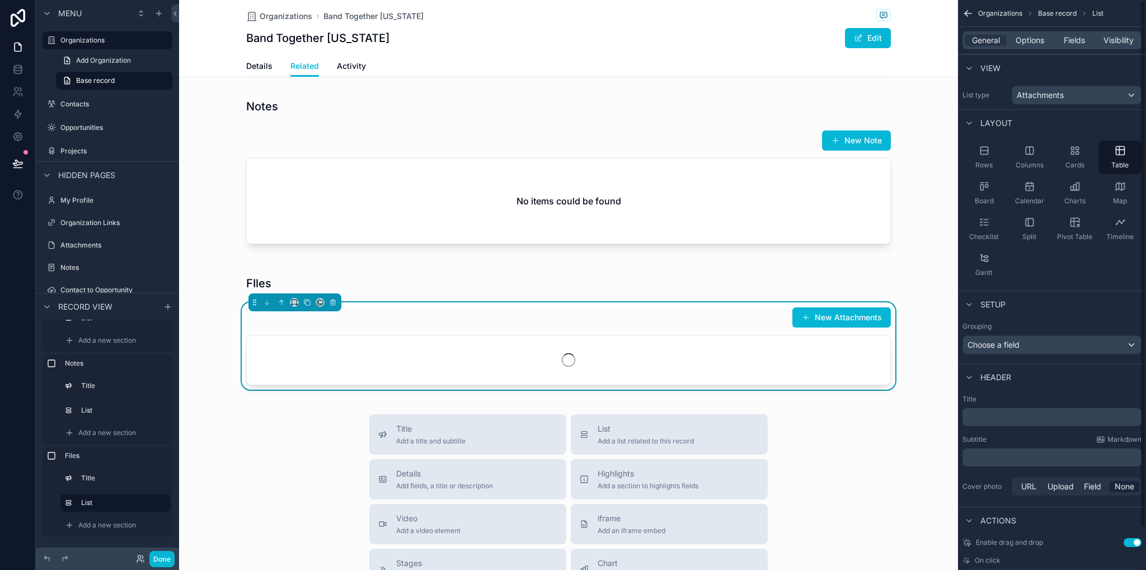
click at [917, 321] on div "FIles New Attachments" at bounding box center [568, 330] width 779 height 132
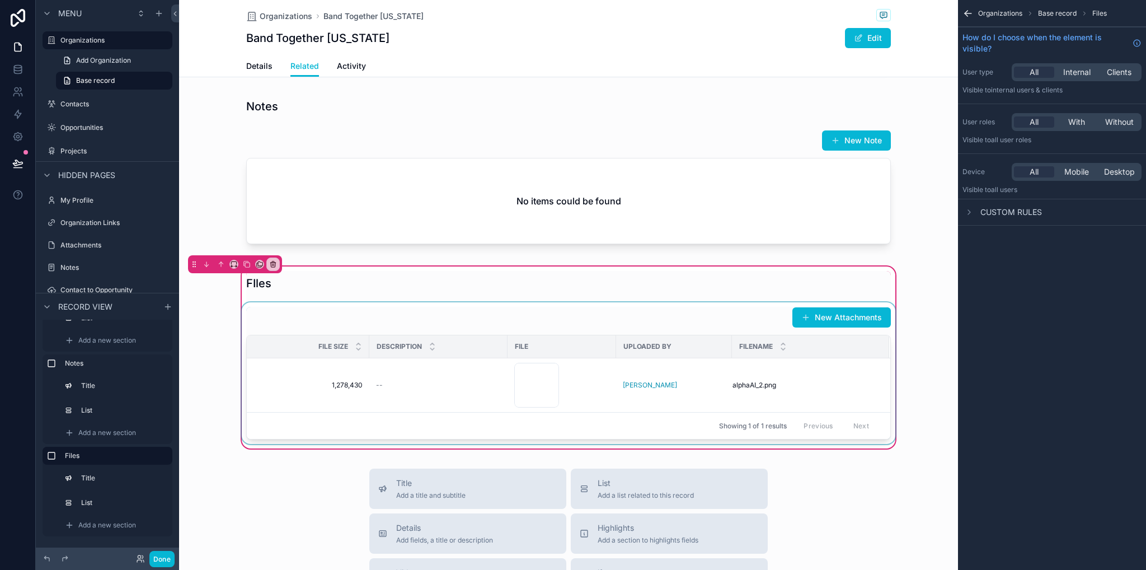
click at [621, 306] on div "scrollable content" at bounding box center [569, 373] width 658 height 142
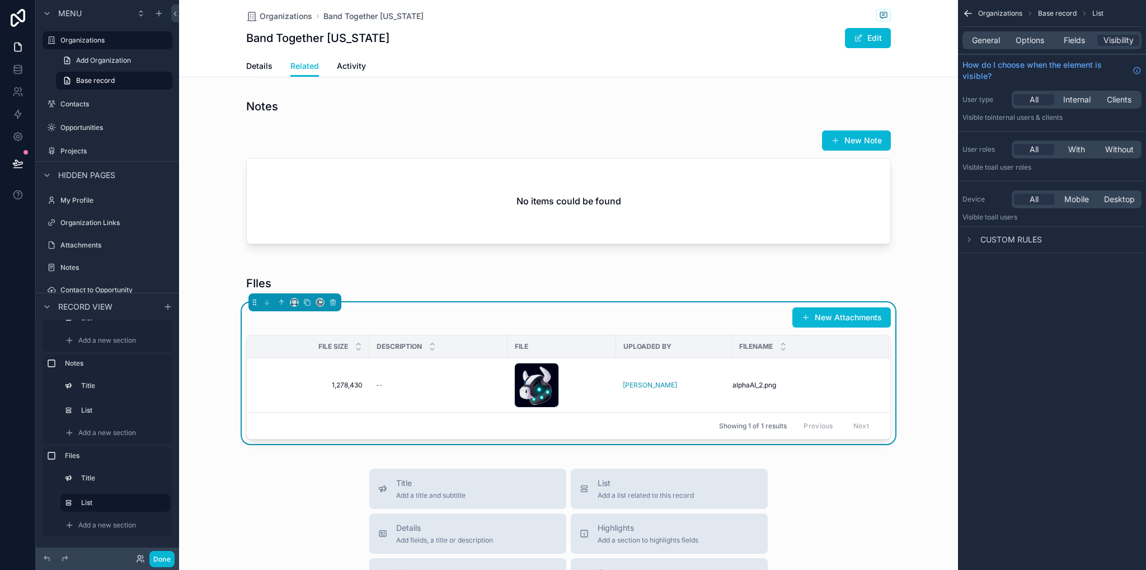
click at [1077, 32] on div "General Options Fields Visibility" at bounding box center [1052, 40] width 179 height 18
click at [1073, 41] on span "Fields" at bounding box center [1074, 40] width 21 height 11
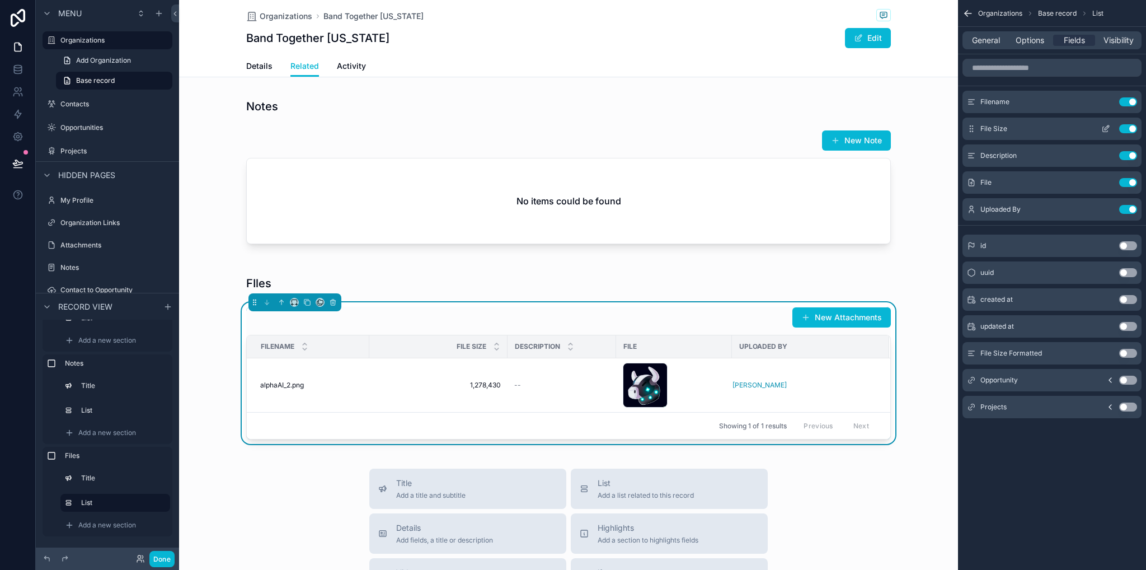
click at [1129, 128] on button "Use setting" at bounding box center [1128, 128] width 18 height 9
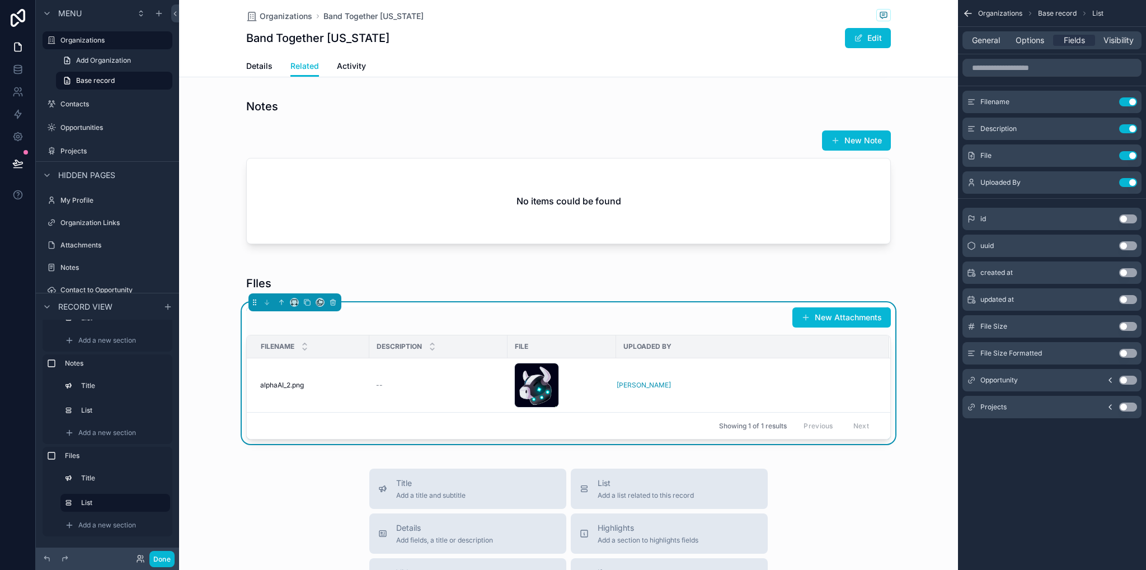
drag, startPoint x: 1129, startPoint y: 353, endPoint x: 1124, endPoint y: 348, distance: 7.1
click at [1128, 353] on button "Use setting" at bounding box center [1128, 353] width 18 height 9
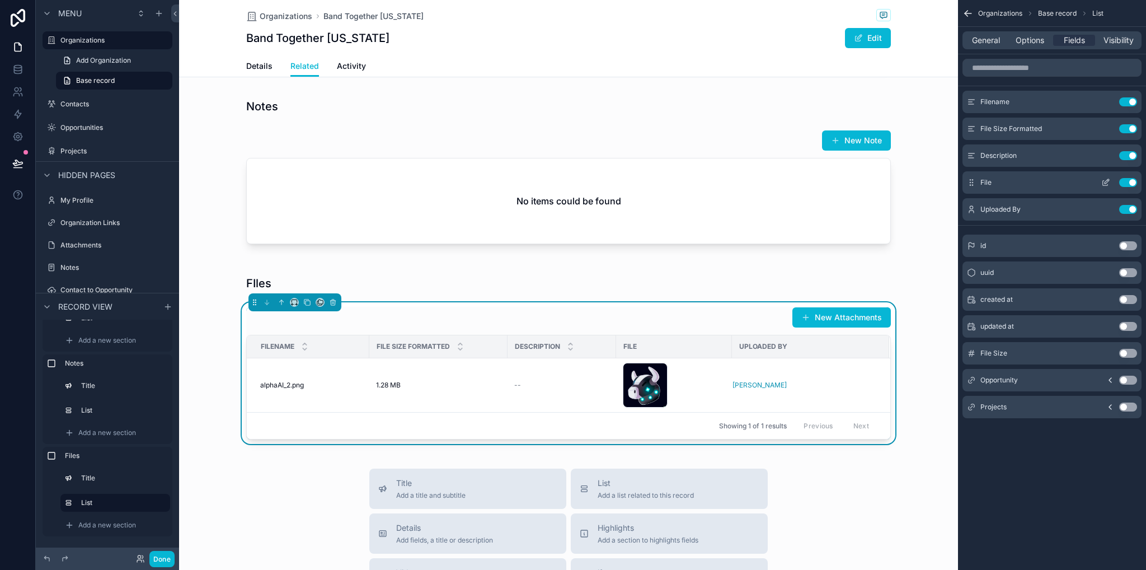
click at [1129, 157] on button "Use setting" at bounding box center [1128, 155] width 18 height 9
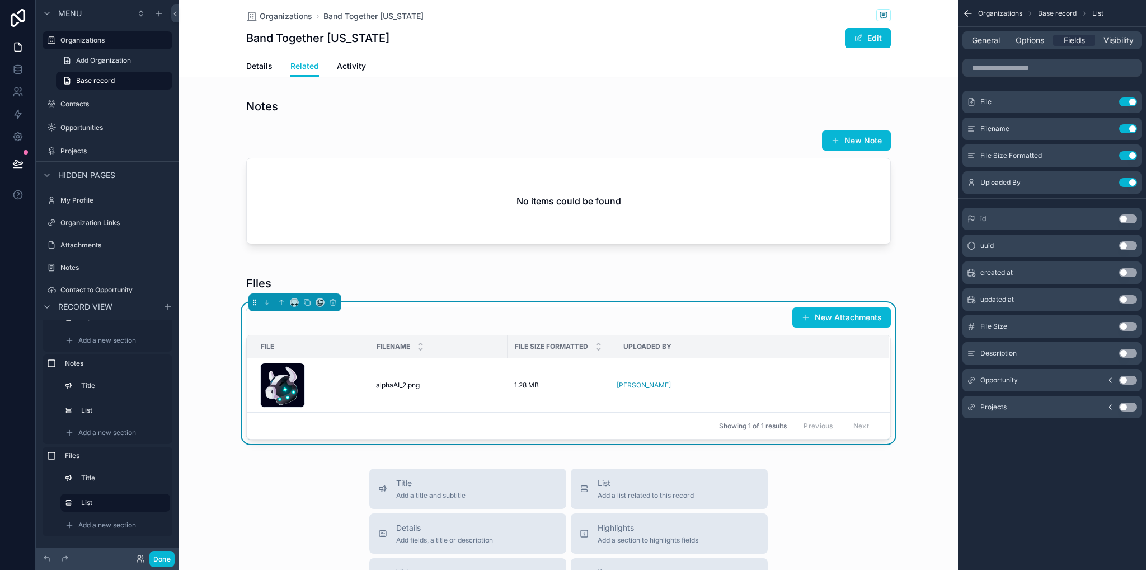
click at [1131, 274] on button "Use setting" at bounding box center [1128, 272] width 18 height 9
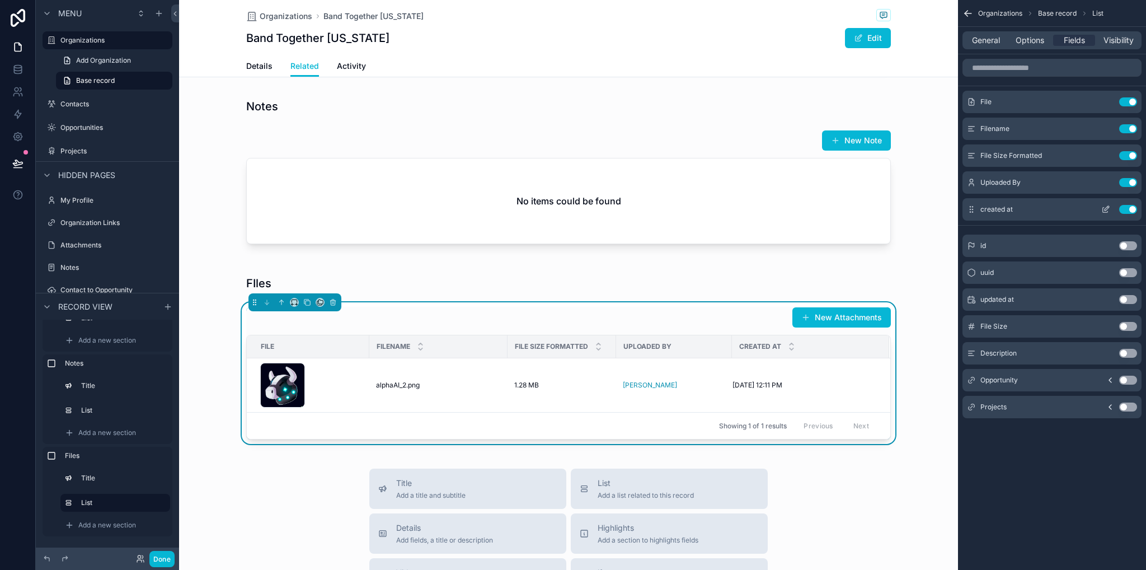
click at [1106, 209] on icon "scrollable content" at bounding box center [1105, 209] width 9 height 9
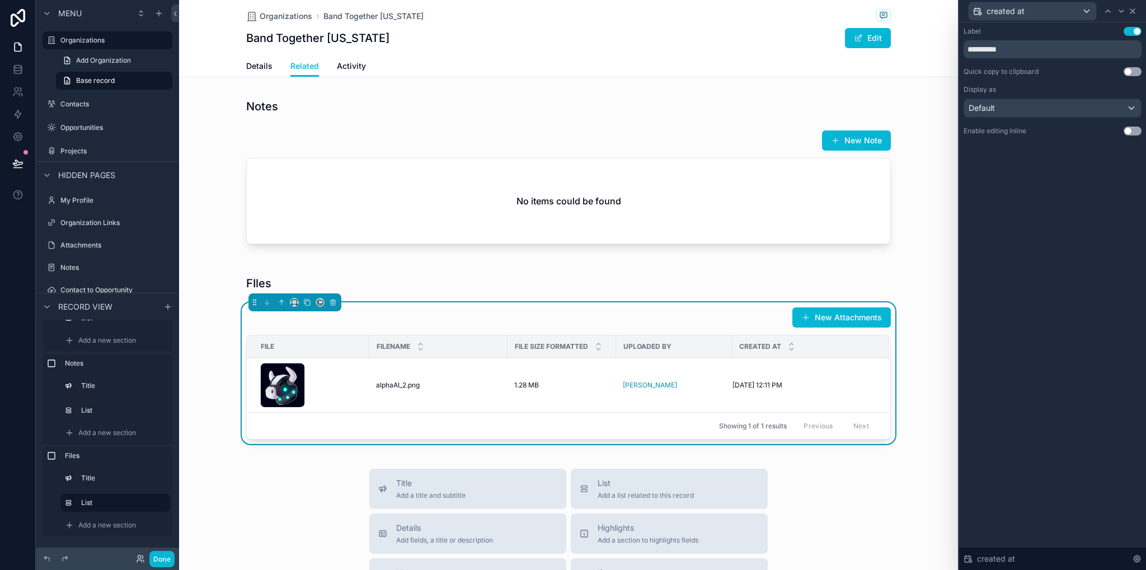
click at [1137, 12] on div "created at" at bounding box center [1053, 11] width 178 height 22
click at [1133, 11] on icon at bounding box center [1132, 11] width 9 height 9
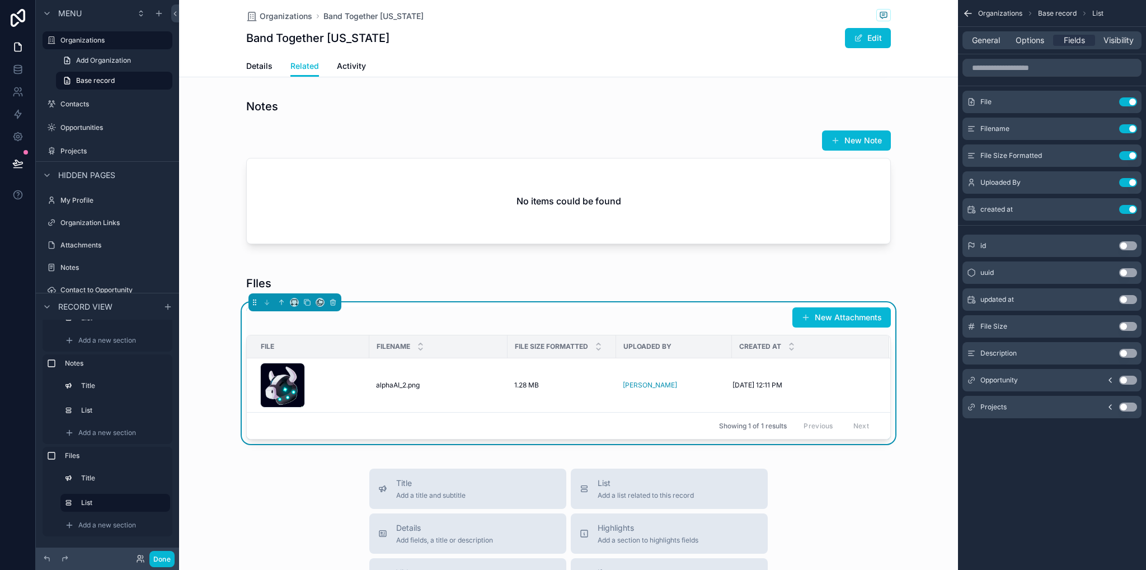
click at [1125, 379] on button "Use setting" at bounding box center [1128, 380] width 18 height 9
click at [1129, 406] on button "Use setting" at bounding box center [1128, 406] width 18 height 9
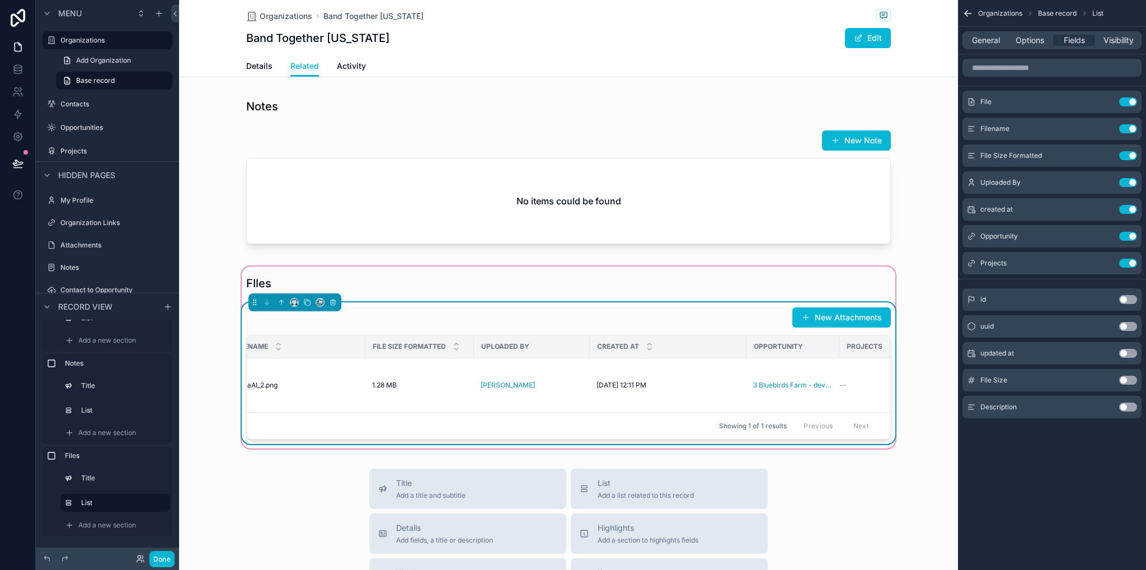
scroll to position [0, 176]
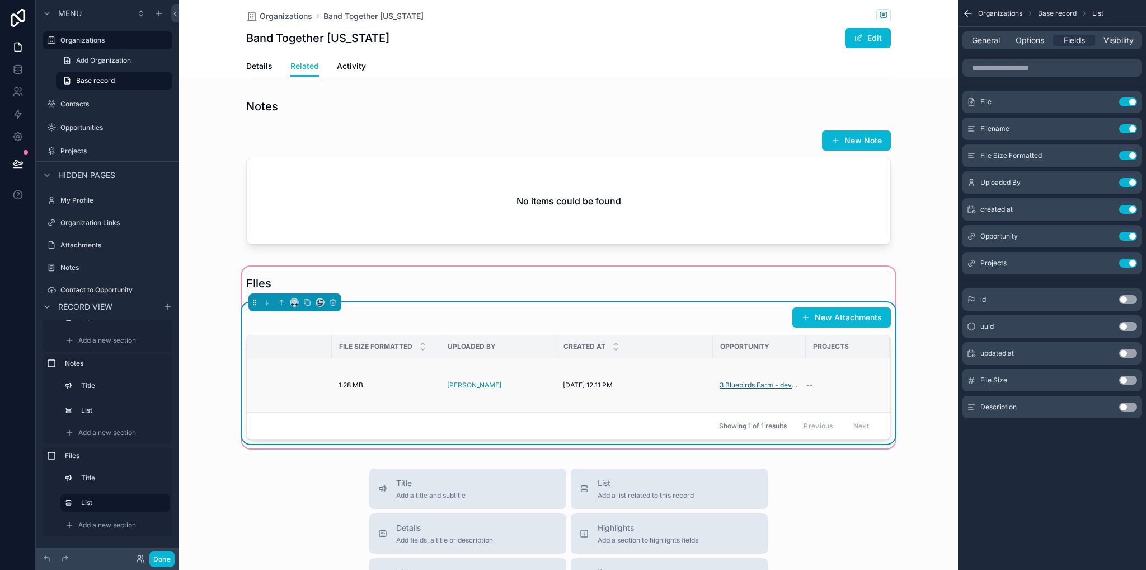
click at [734, 383] on span "3 Bluebirds Farm - development search" at bounding box center [759, 385] width 79 height 9
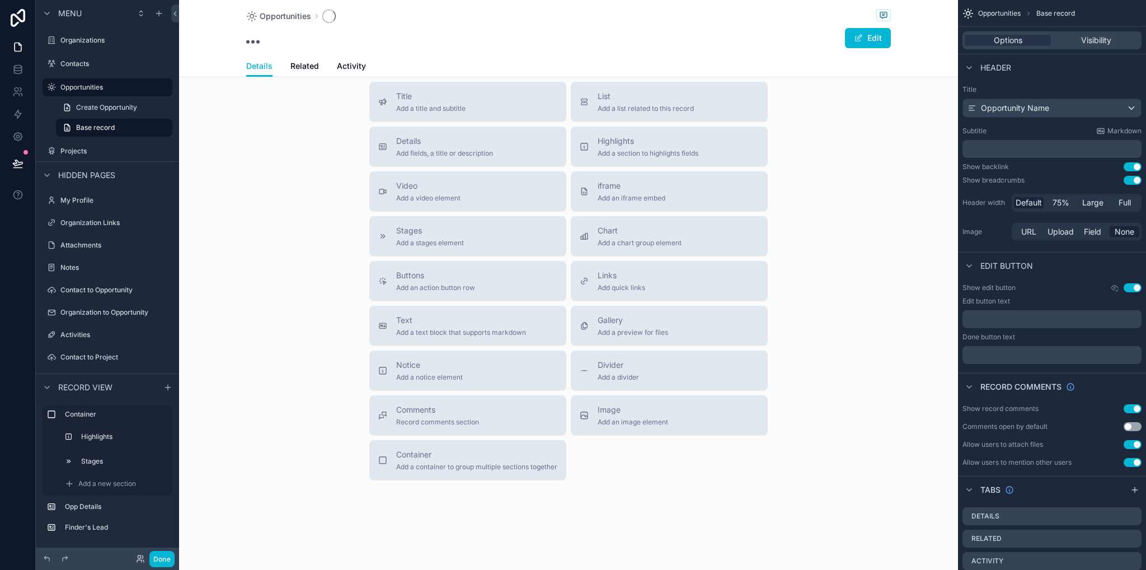
scroll to position [204, 0]
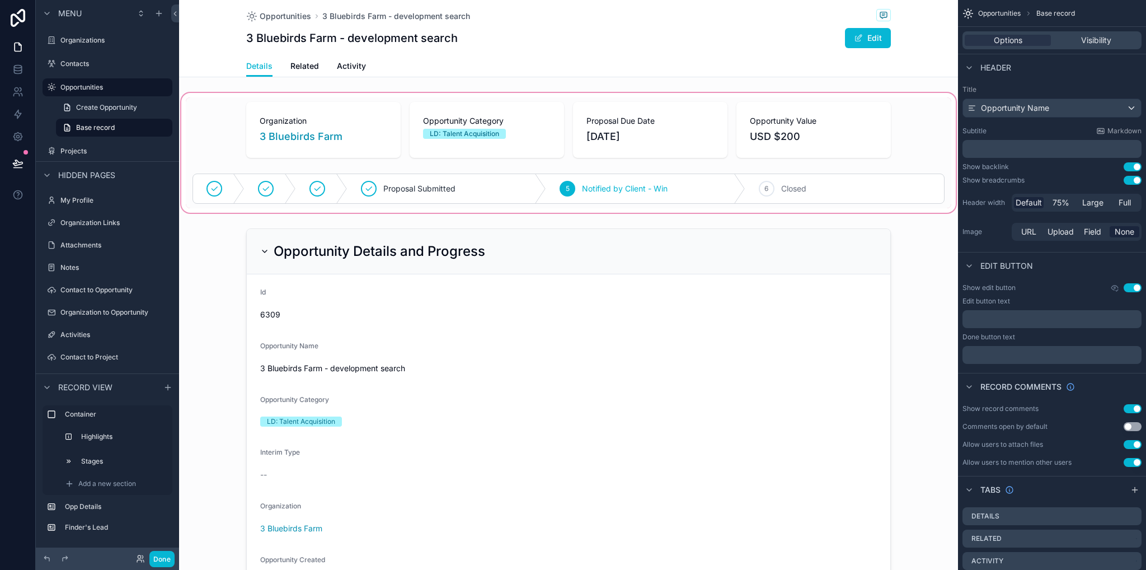
click at [286, 136] on div "scrollable content" at bounding box center [568, 153] width 779 height 124
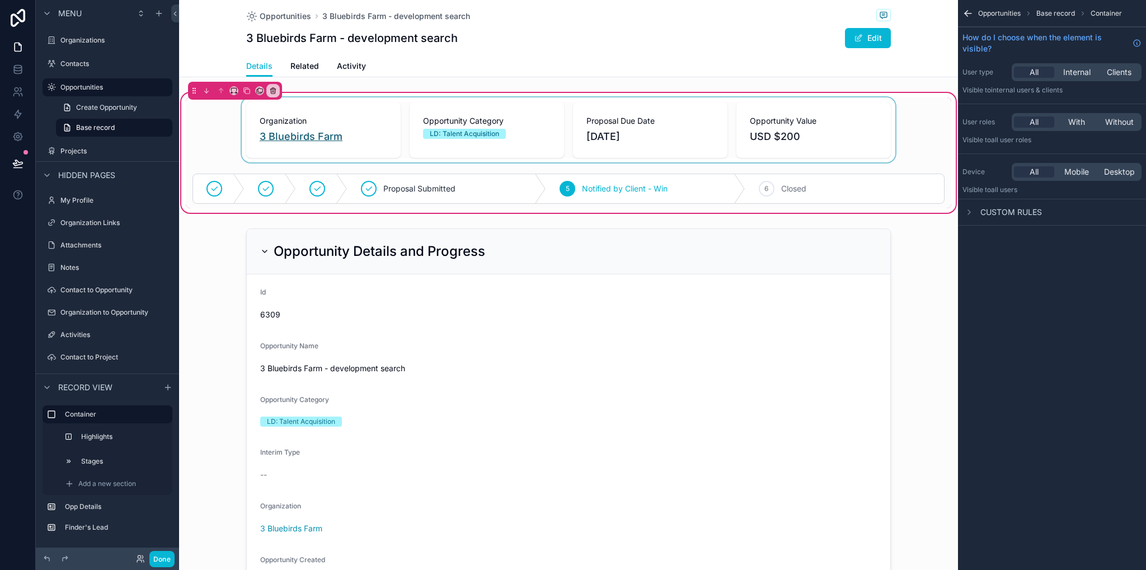
click at [292, 136] on div "scrollable content" at bounding box center [569, 129] width 766 height 65
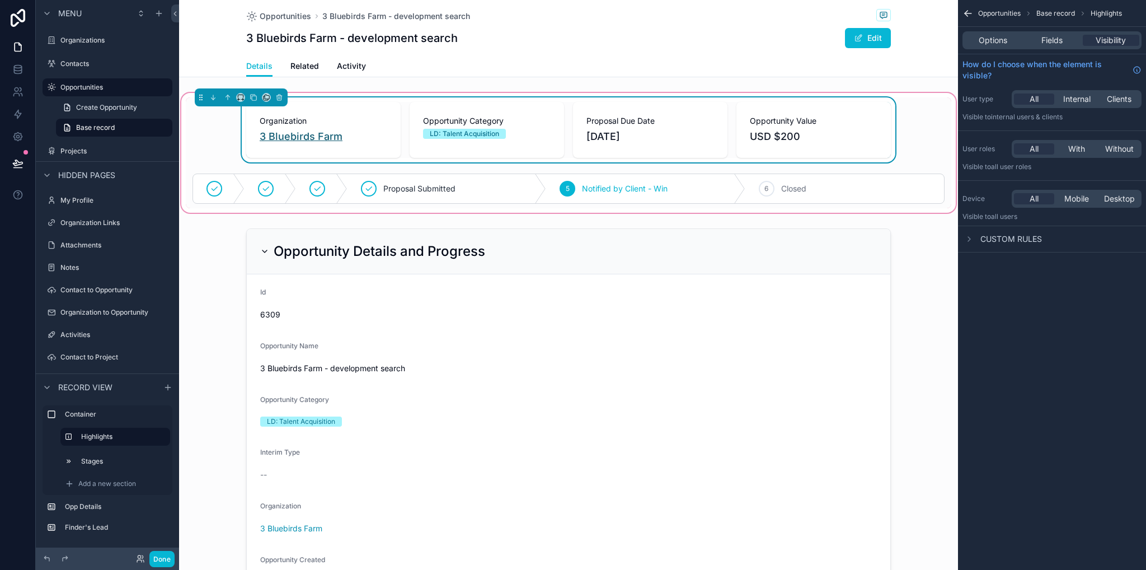
click at [292, 139] on span "3 Bluebirds Farm" at bounding box center [301, 137] width 83 height 16
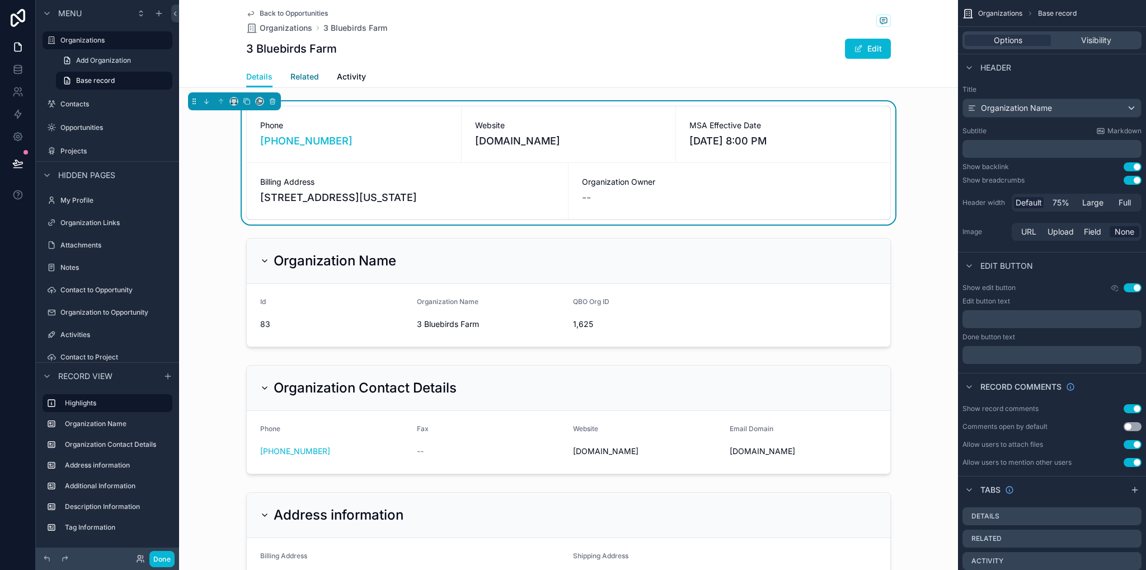
click at [303, 78] on span "Related" at bounding box center [304, 76] width 29 height 11
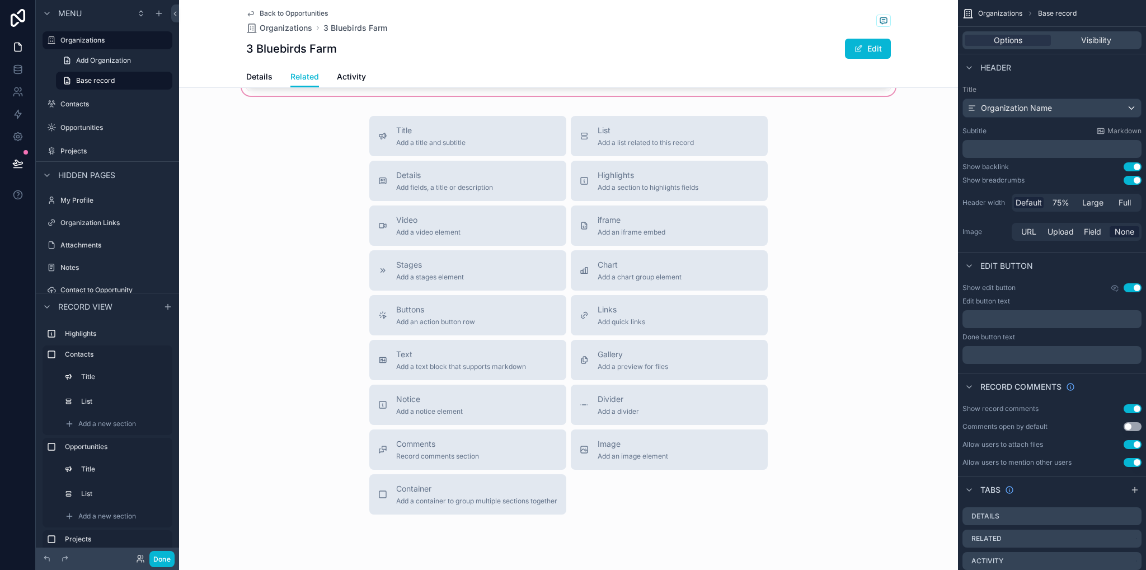
scroll to position [662, 0]
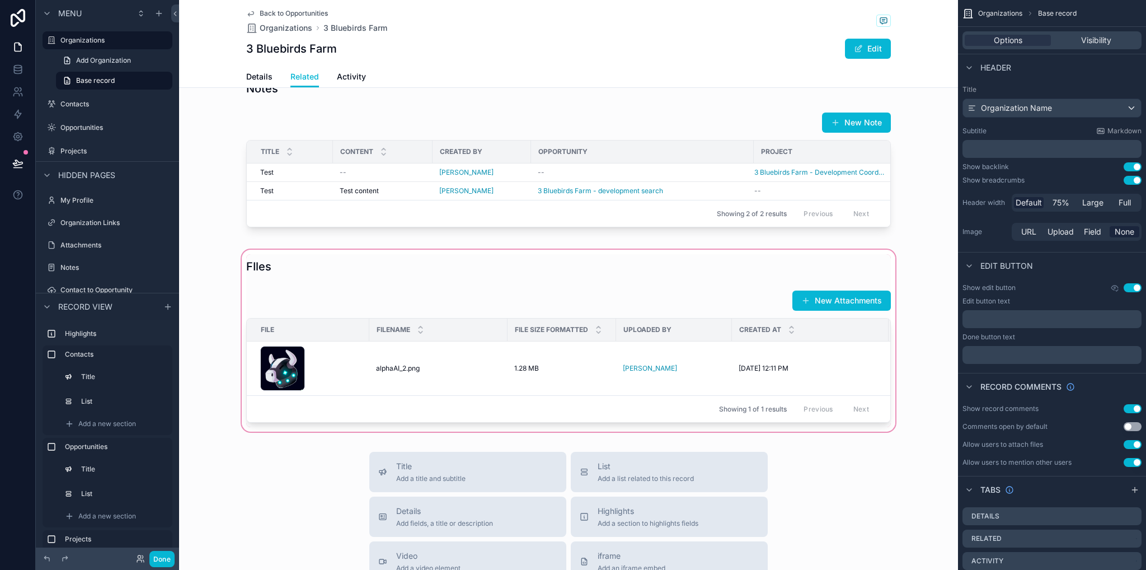
click at [751, 346] on div "scrollable content" at bounding box center [568, 340] width 779 height 186
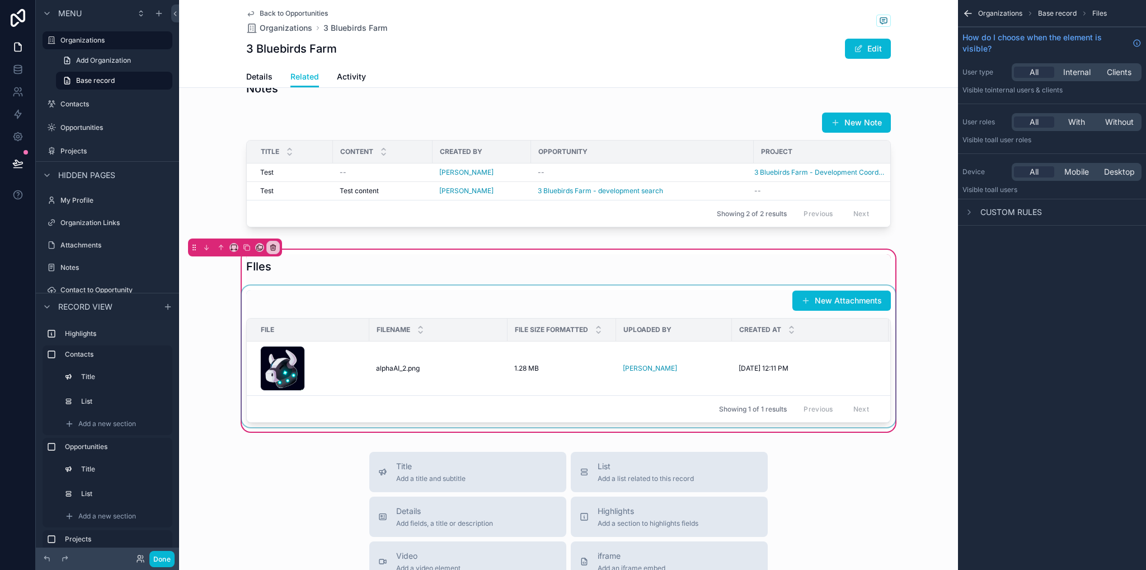
click at [753, 340] on div "Created at" at bounding box center [811, 329] width 156 height 21
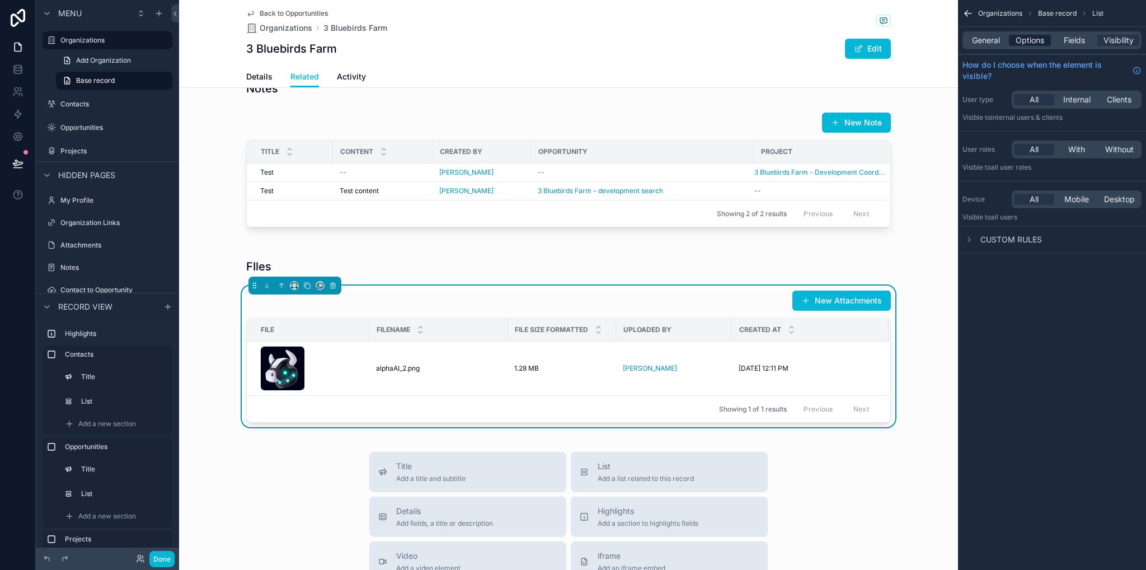
click at [1030, 37] on span "Options" at bounding box center [1030, 40] width 29 height 11
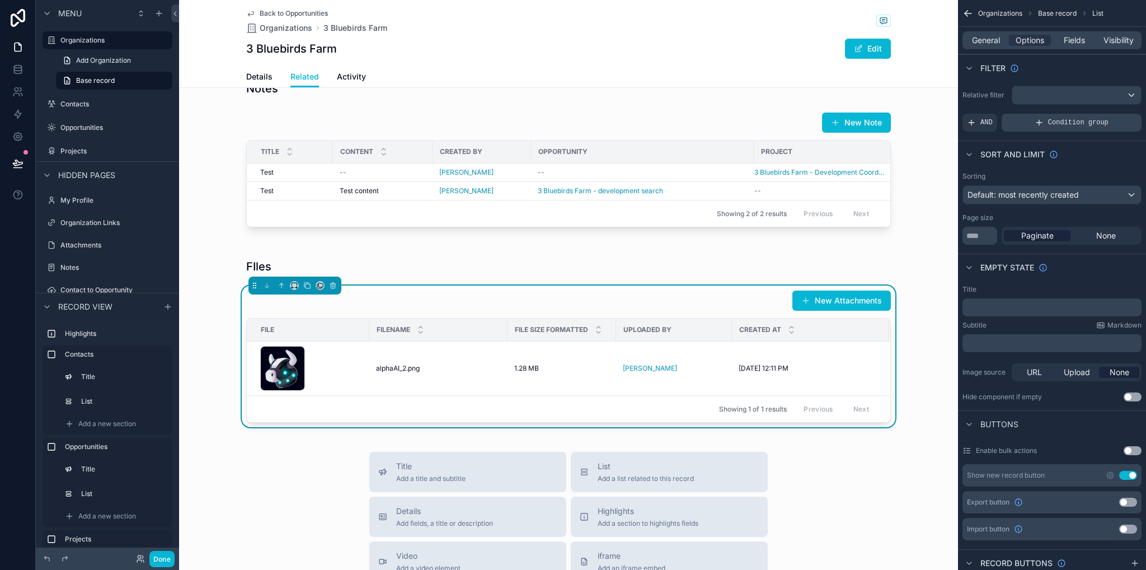
click at [1052, 119] on span "Condition group" at bounding box center [1078, 122] width 60 height 9
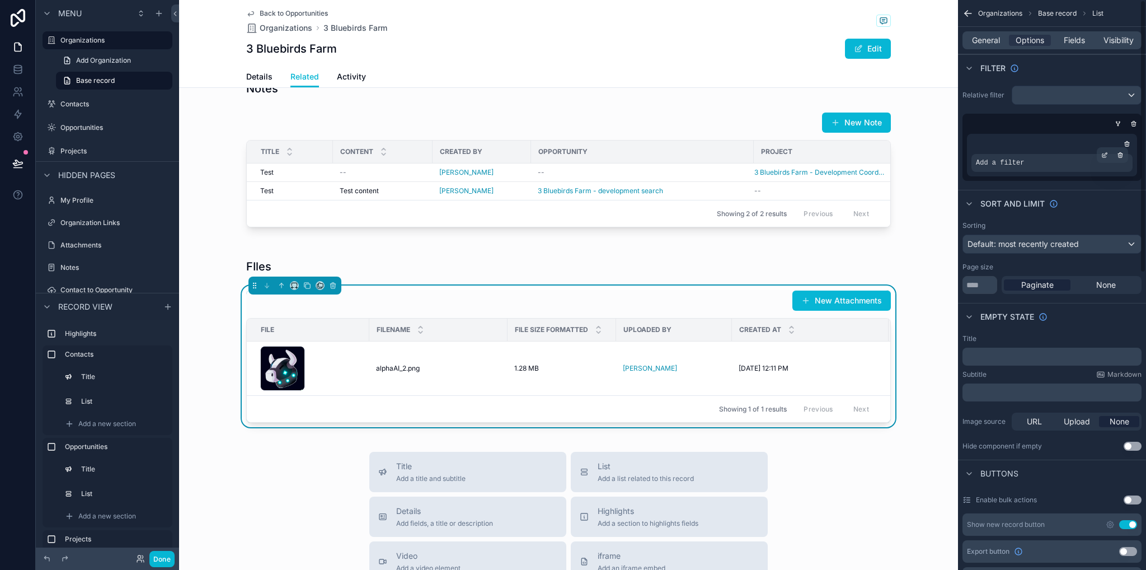
click at [1005, 167] on div "Add a filter" at bounding box center [1052, 163] width 161 height 18
click at [1104, 154] on icon "scrollable content" at bounding box center [1105, 153] width 3 height 3
click at [1034, 154] on div "Add a filter" at bounding box center [1052, 163] width 161 height 18
drag, startPoint x: 1040, startPoint y: 163, endPoint x: 998, endPoint y: 168, distance: 42.2
click at [1038, 164] on div "Add a filter" at bounding box center [1052, 163] width 161 height 18
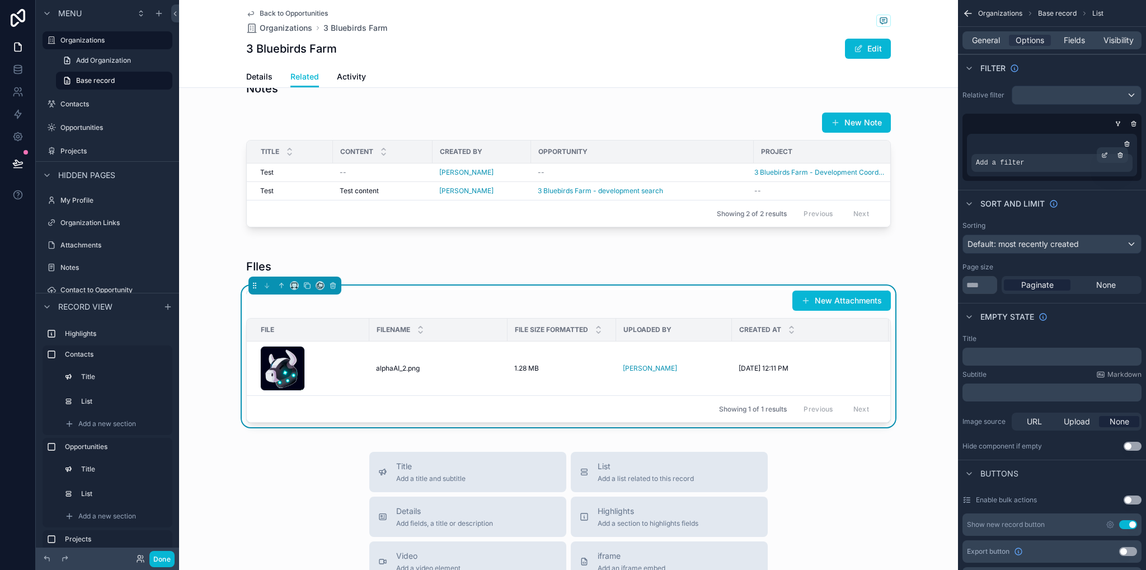
click at [987, 162] on span "Add a filter" at bounding box center [1000, 162] width 48 height 9
click at [1119, 153] on icon "scrollable content" at bounding box center [1120, 155] width 7 height 7
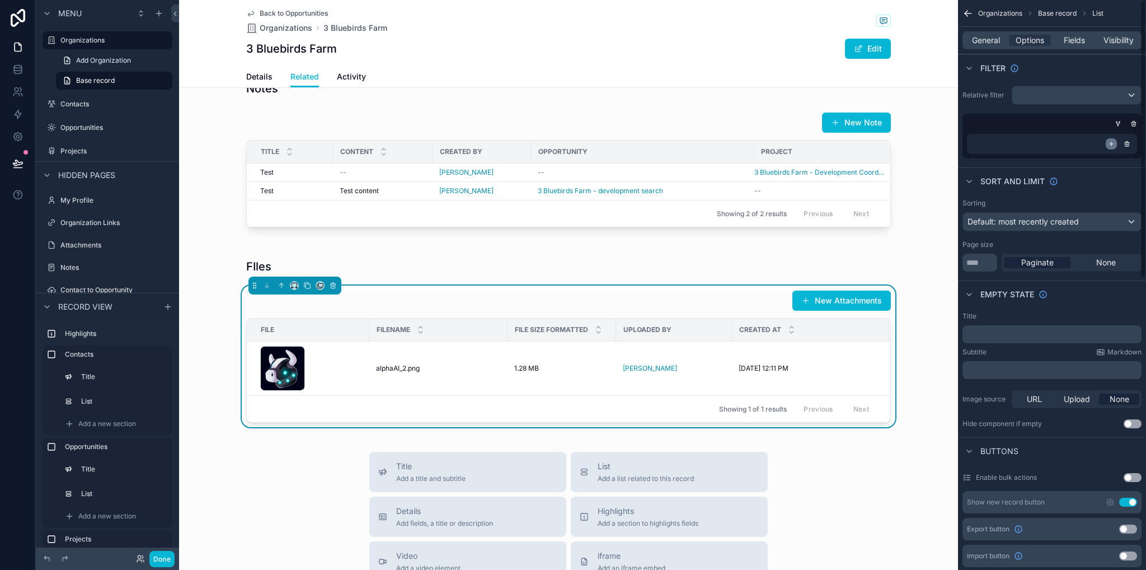
click at [1110, 144] on icon "scrollable content" at bounding box center [1112, 144] width 4 height 0
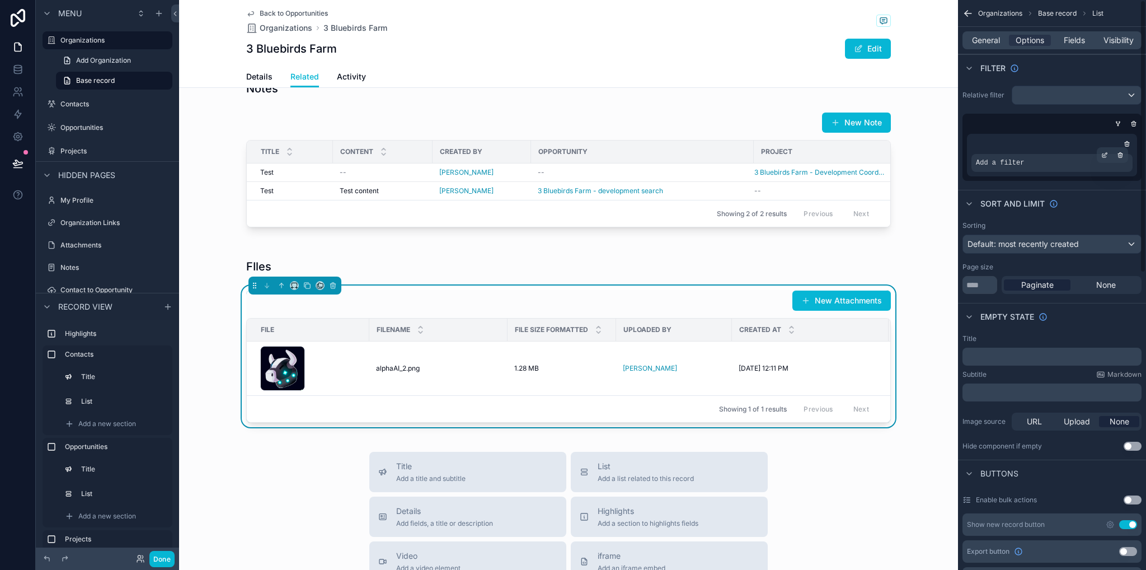
click at [1014, 161] on span "Add a filter" at bounding box center [1000, 162] width 48 height 9
click at [1014, 162] on span "Add a filter" at bounding box center [1000, 162] width 48 height 9
click at [0, 0] on icon "scrollable content" at bounding box center [0, 0] width 0 height 0
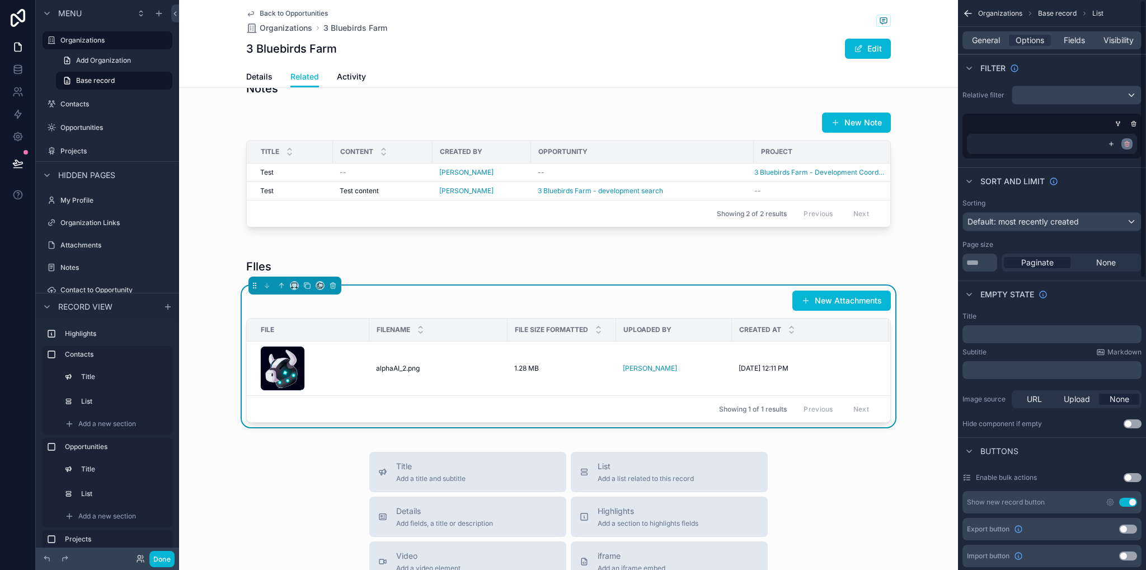
click at [1128, 145] on icon "scrollable content" at bounding box center [1127, 145] width 4 height 4
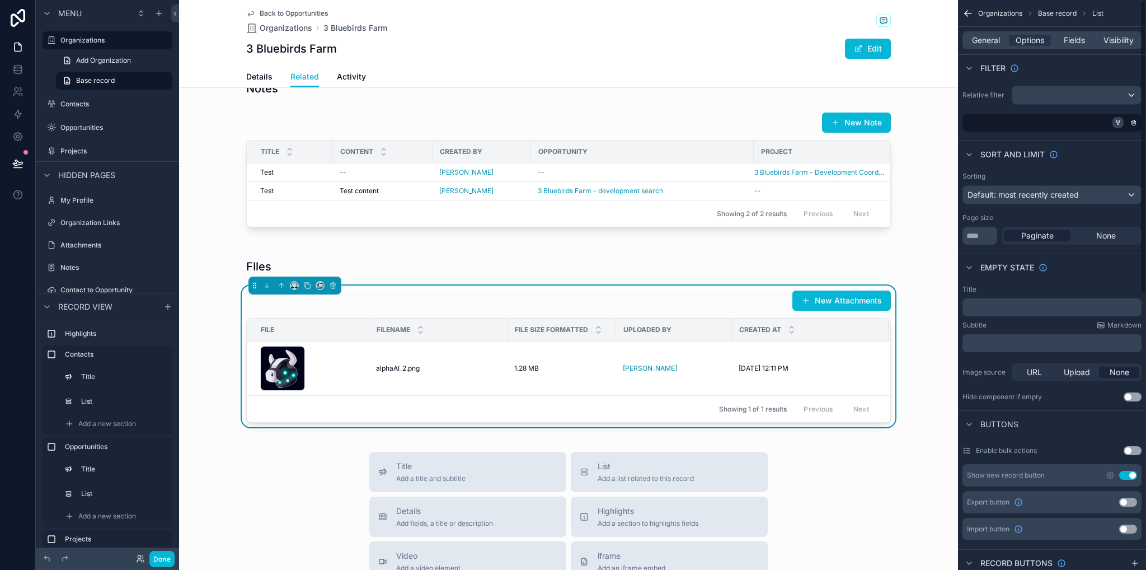
click at [1118, 123] on icon "scrollable content" at bounding box center [1118, 123] width 0 height 1
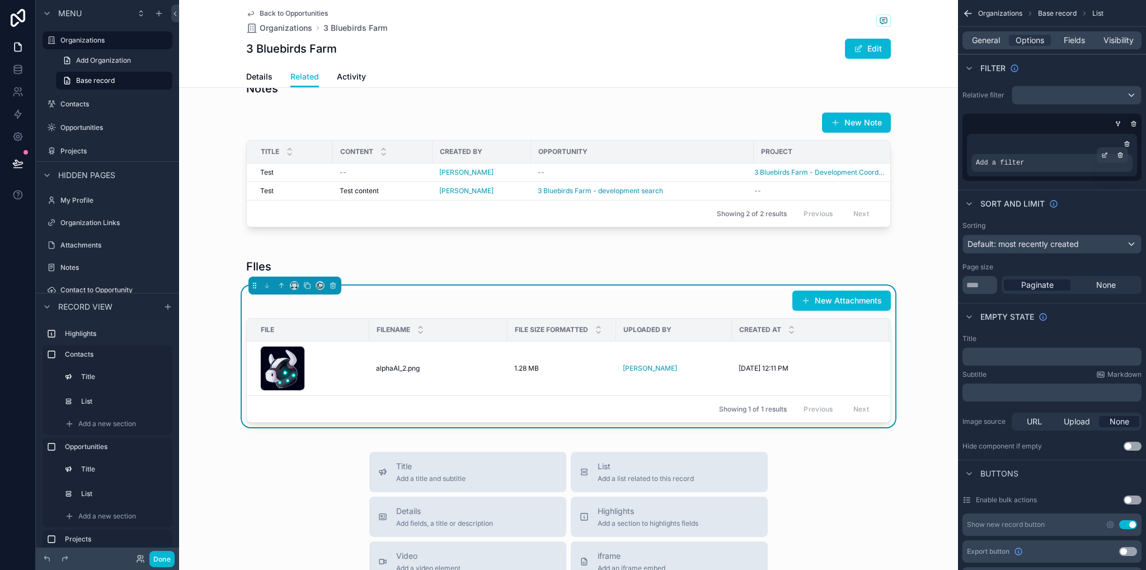
click at [1012, 155] on div "Add a filter" at bounding box center [1052, 163] width 161 height 18
click at [1009, 162] on span "Add a filter" at bounding box center [1000, 162] width 48 height 9
click at [1010, 162] on span "Add a filter" at bounding box center [1000, 162] width 48 height 9
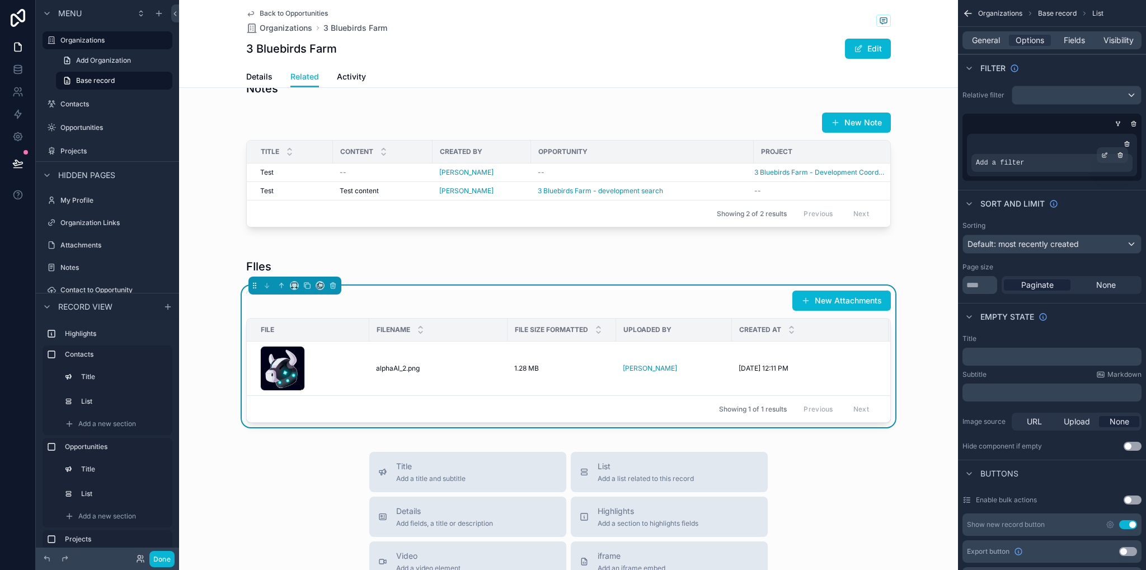
click at [1011, 162] on span "Add a filter" at bounding box center [1000, 162] width 48 height 9
click at [610, 152] on div "scrollable content" at bounding box center [568, 153] width 779 height 169
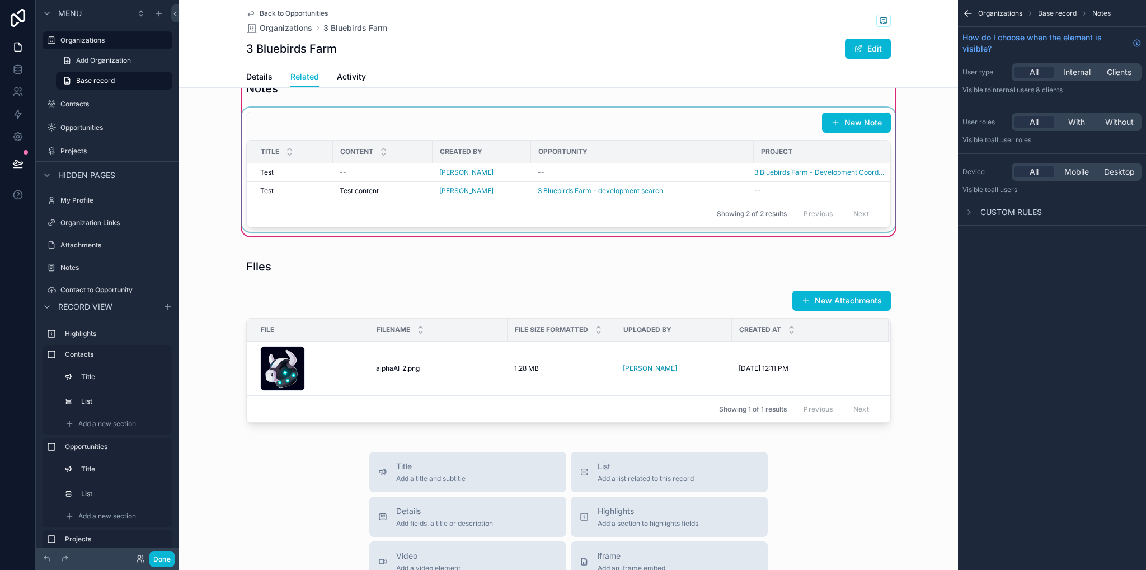
click at [585, 162] on th "Opportunity" at bounding box center [642, 151] width 223 height 23
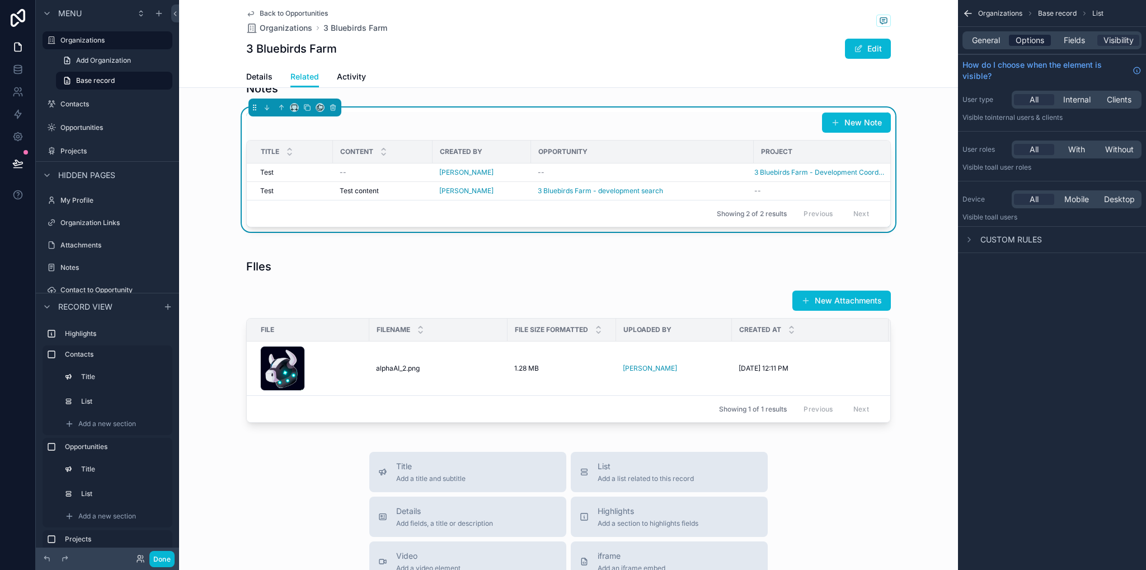
click at [1018, 45] on span "Options" at bounding box center [1030, 40] width 29 height 11
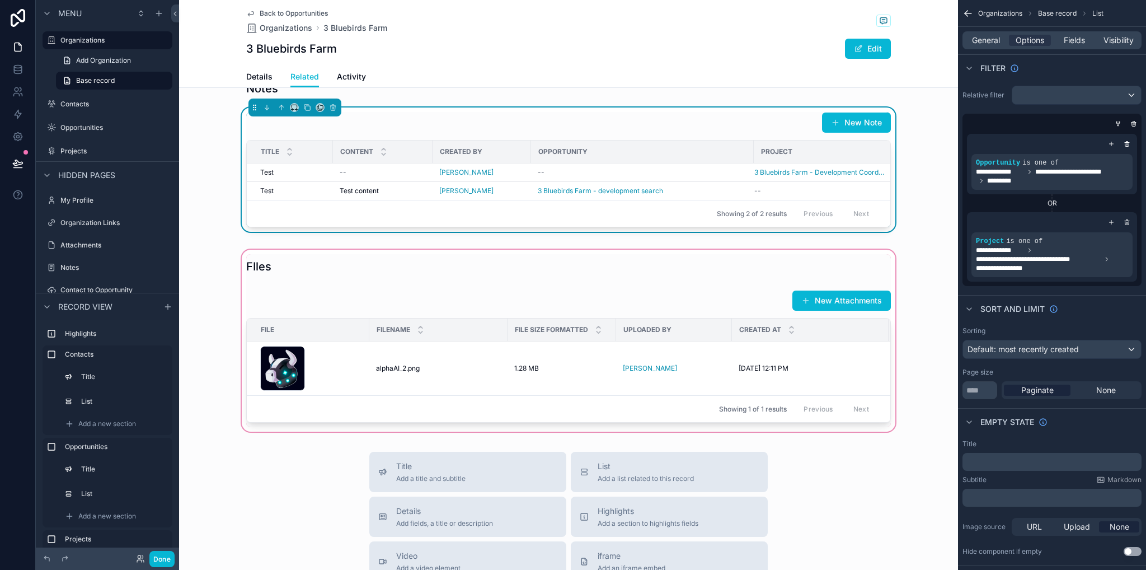
click at [733, 343] on div "scrollable content" at bounding box center [568, 340] width 779 height 186
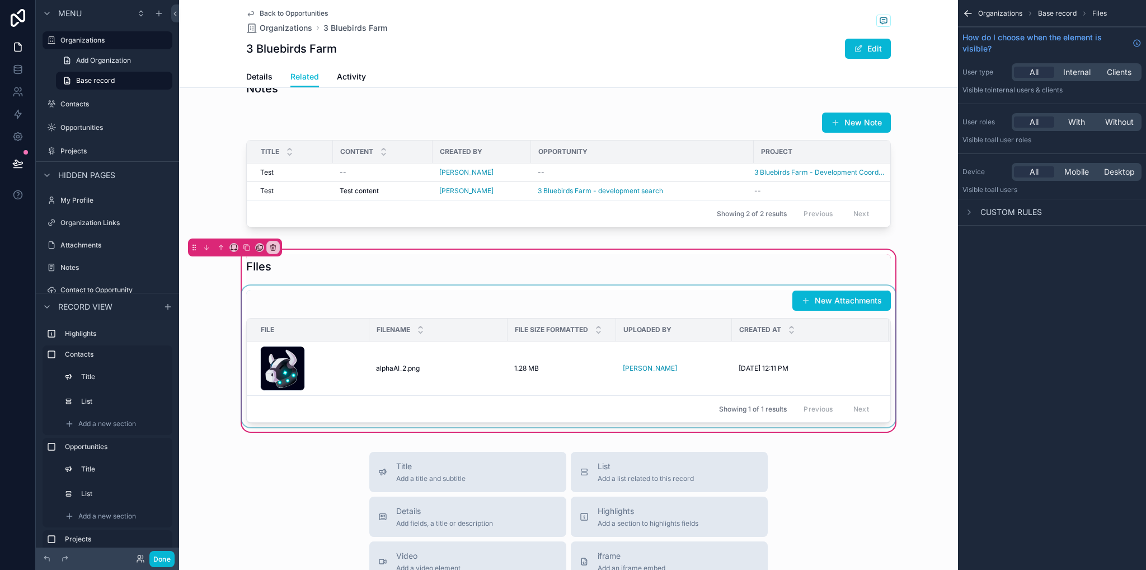
click at [733, 343] on div "scrollable content" at bounding box center [569, 356] width 658 height 142
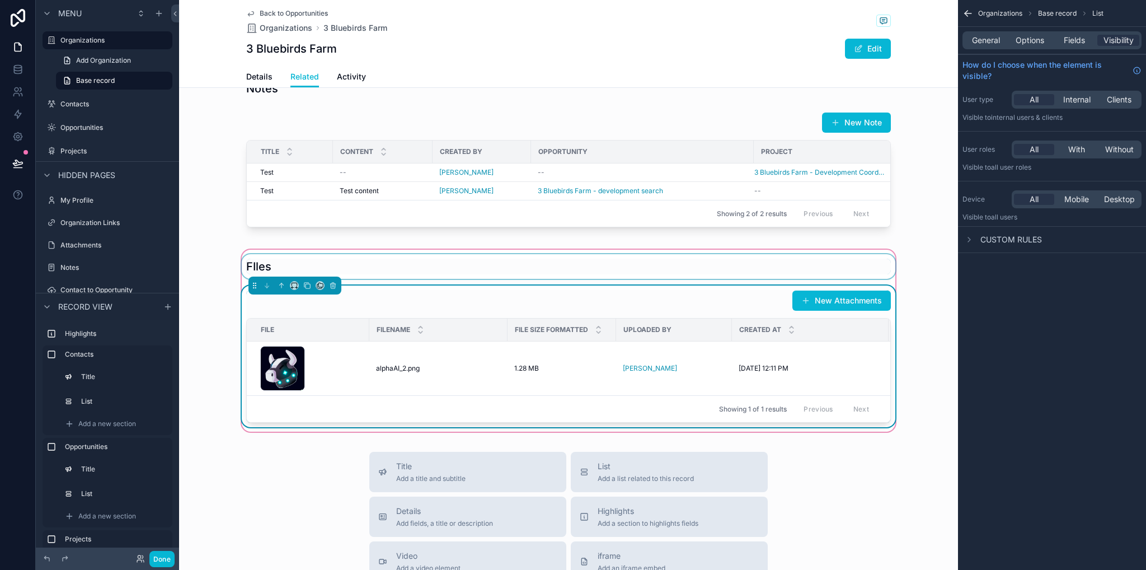
drag, startPoint x: 712, startPoint y: 328, endPoint x: 750, endPoint y: 299, distance: 47.1
click at [712, 311] on div "New Attachments" at bounding box center [568, 300] width 645 height 21
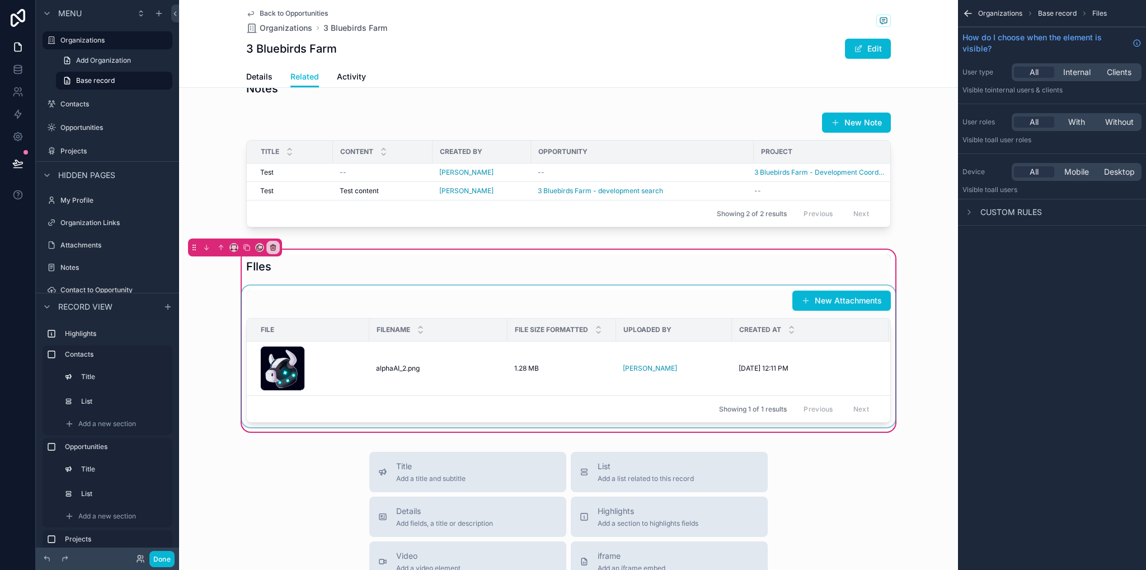
click at [739, 335] on div "scrollable content" at bounding box center [569, 356] width 658 height 142
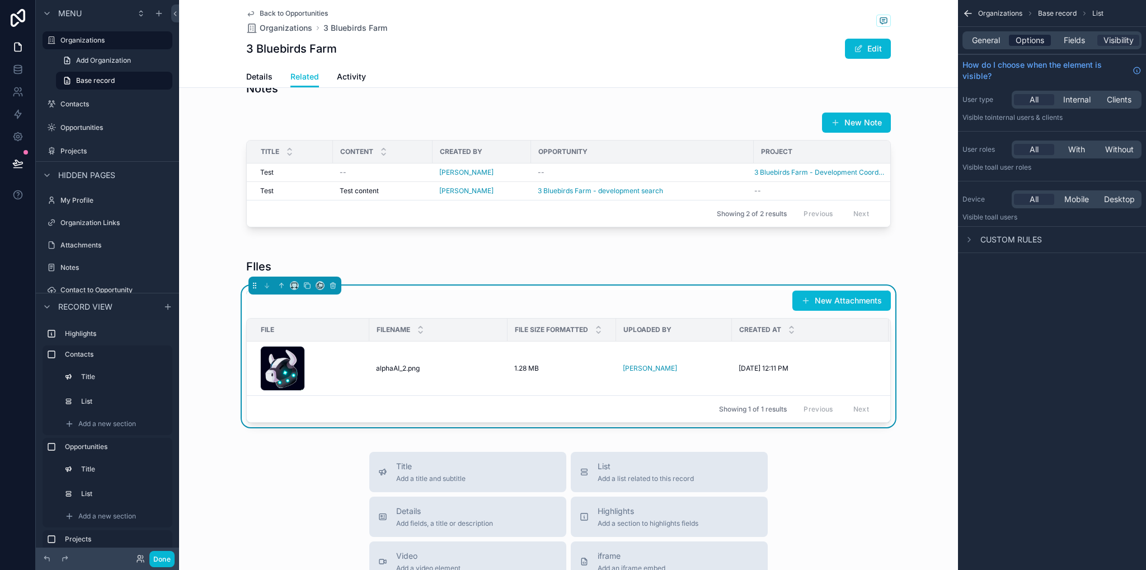
click at [1021, 41] on span "Options" at bounding box center [1030, 40] width 29 height 11
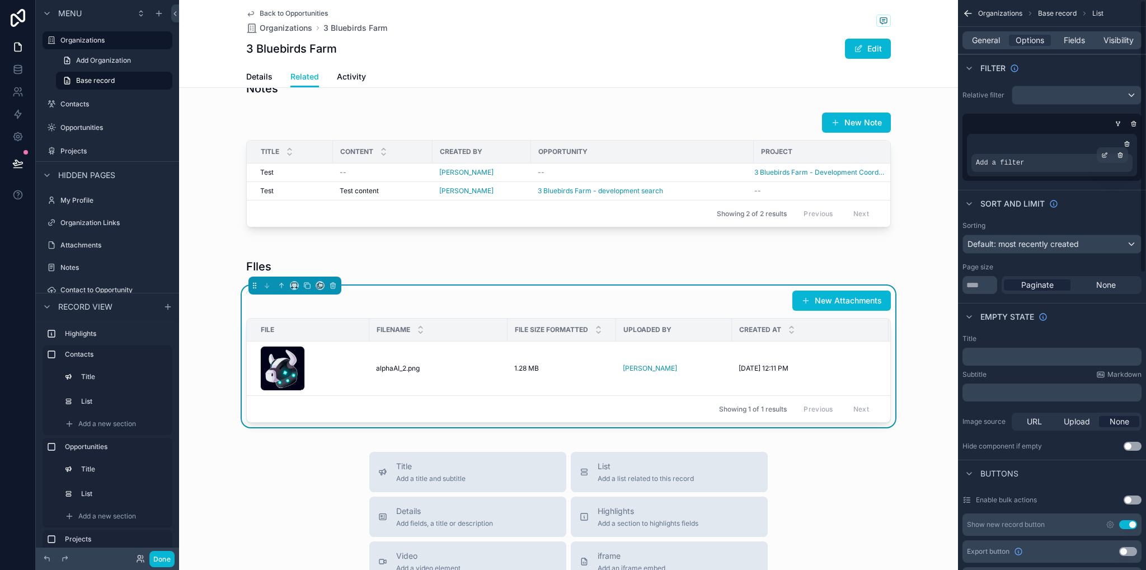
click at [1014, 156] on div "Add a filter" at bounding box center [1052, 163] width 161 height 18
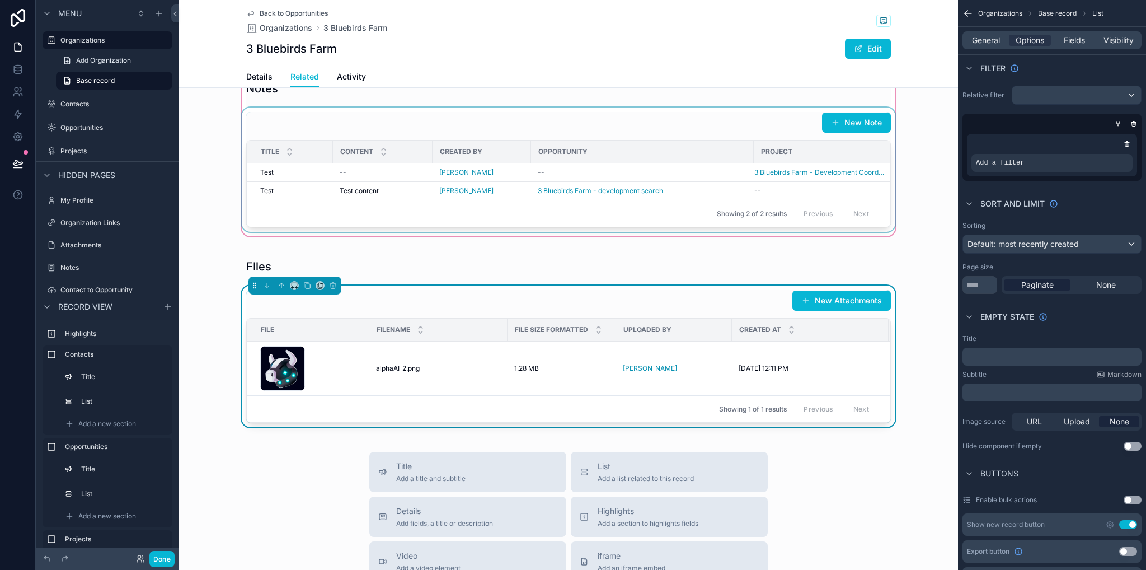
click at [693, 161] on div "Opportunity" at bounding box center [643, 152] width 222 height 18
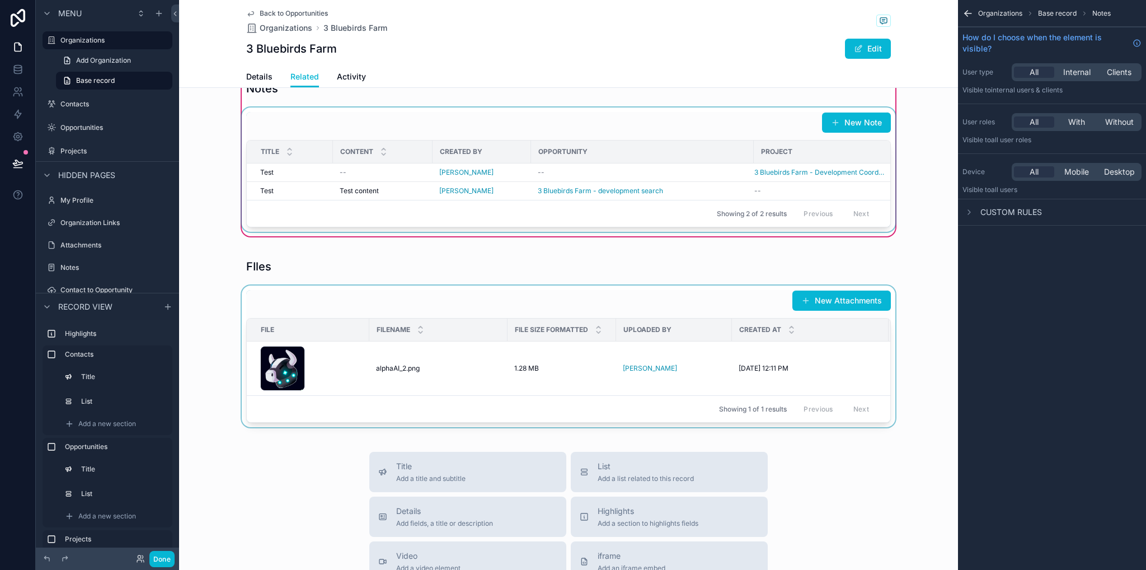
click at [681, 146] on div "scrollable content" at bounding box center [569, 169] width 658 height 124
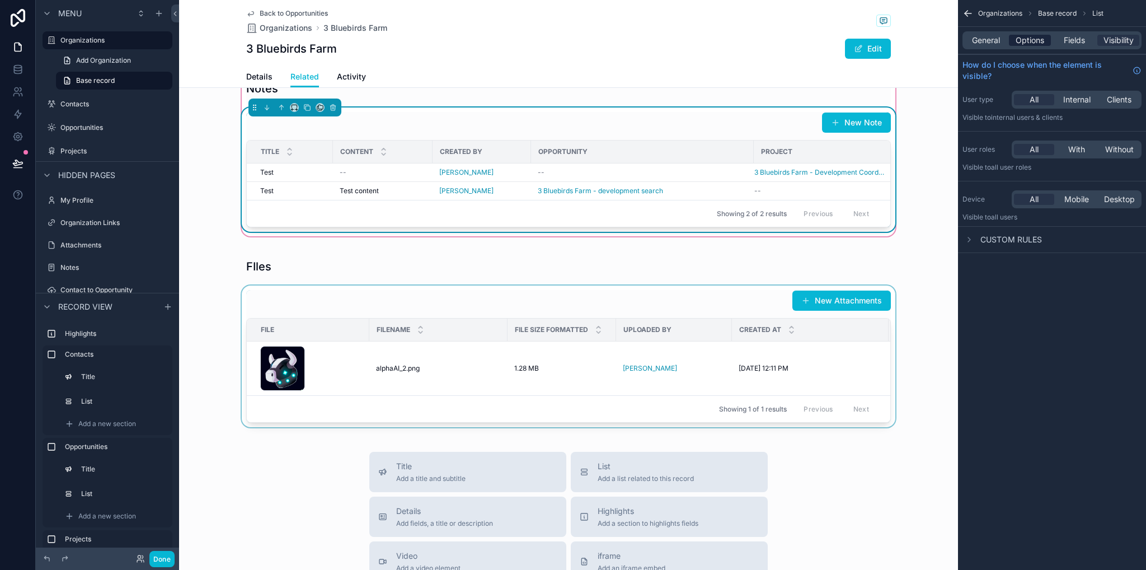
click at [1034, 35] on span "Options" at bounding box center [1030, 40] width 29 height 11
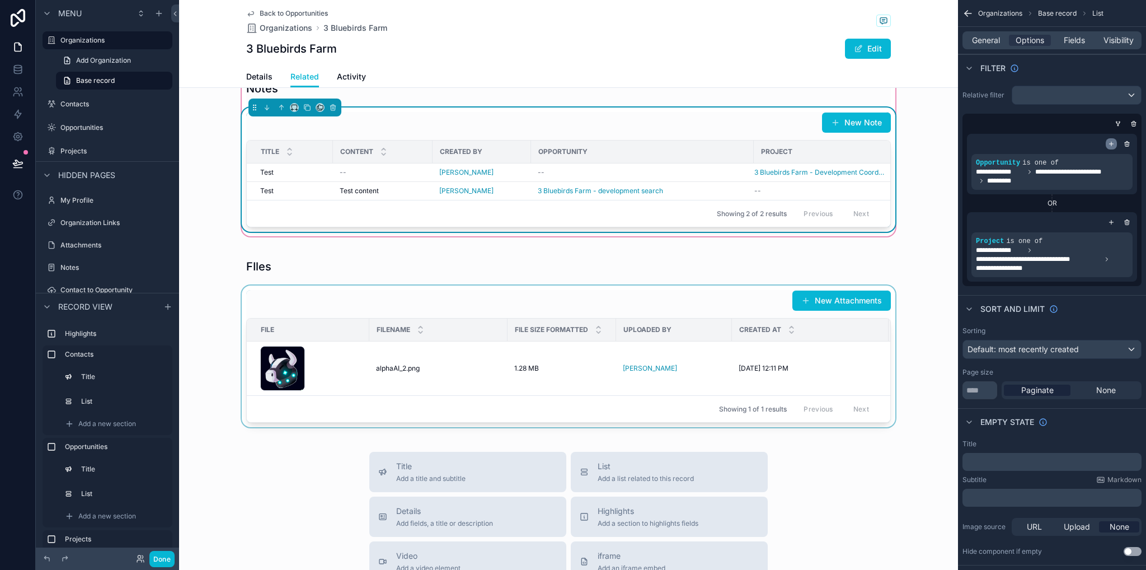
click at [1115, 142] on div "scrollable content" at bounding box center [1111, 143] width 11 height 11
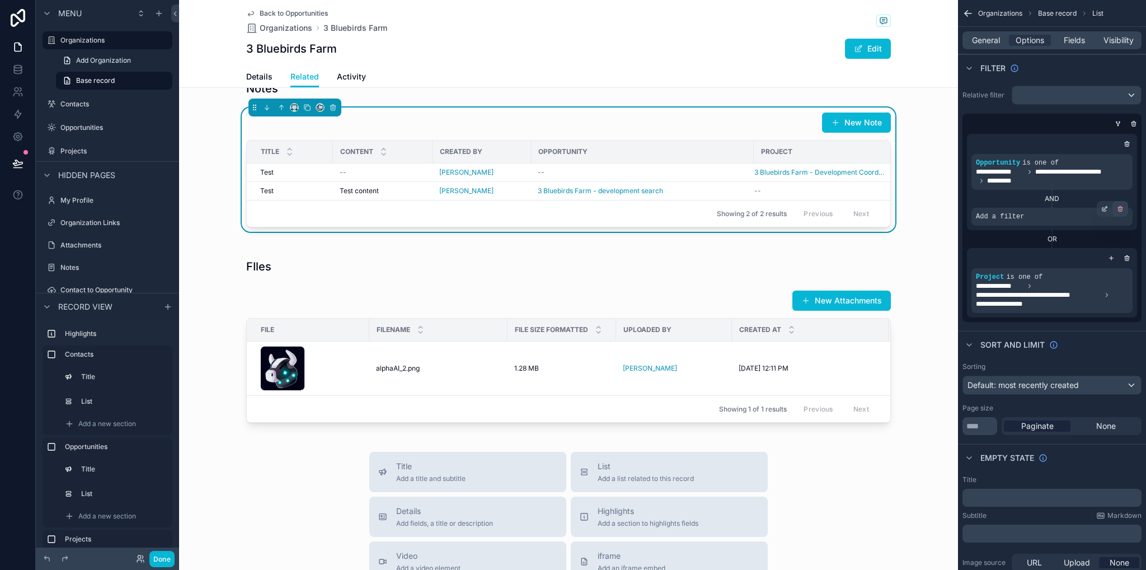
click at [1117, 208] on div "scrollable content" at bounding box center [1121, 209] width 16 height 16
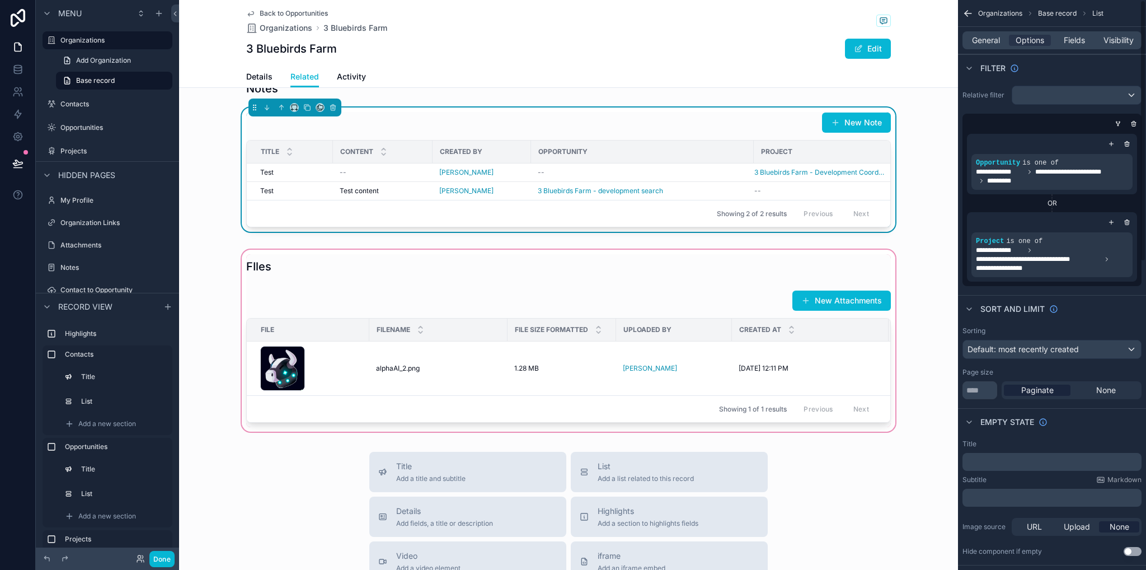
click at [751, 329] on div "scrollable content" at bounding box center [568, 340] width 779 height 186
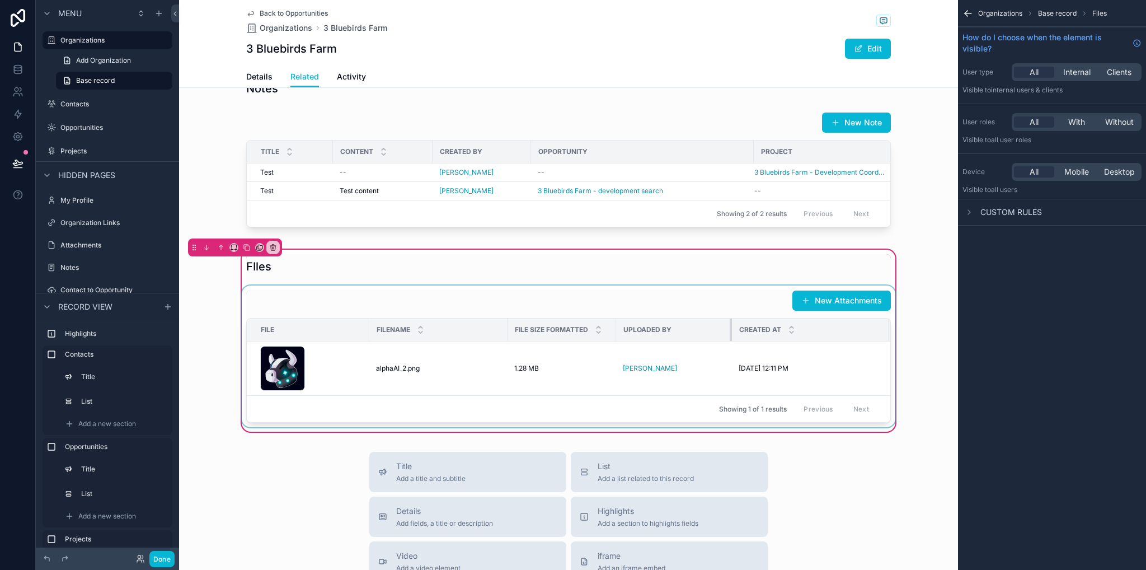
click at [730, 341] on div "scrollable content" at bounding box center [732, 329] width 4 height 22
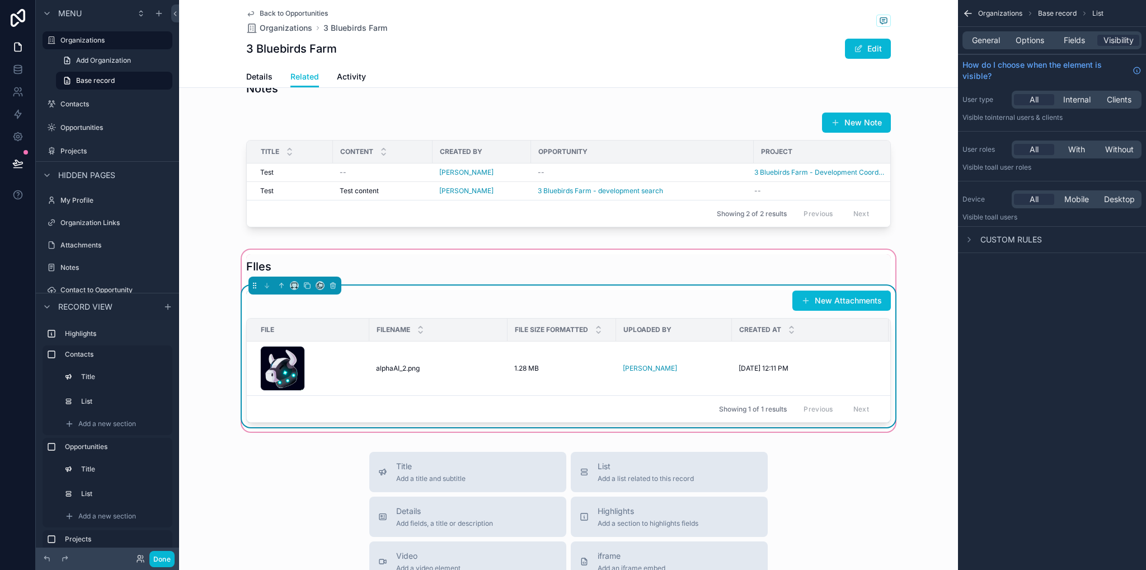
click at [709, 311] on div "New Attachments" at bounding box center [568, 300] width 645 height 21
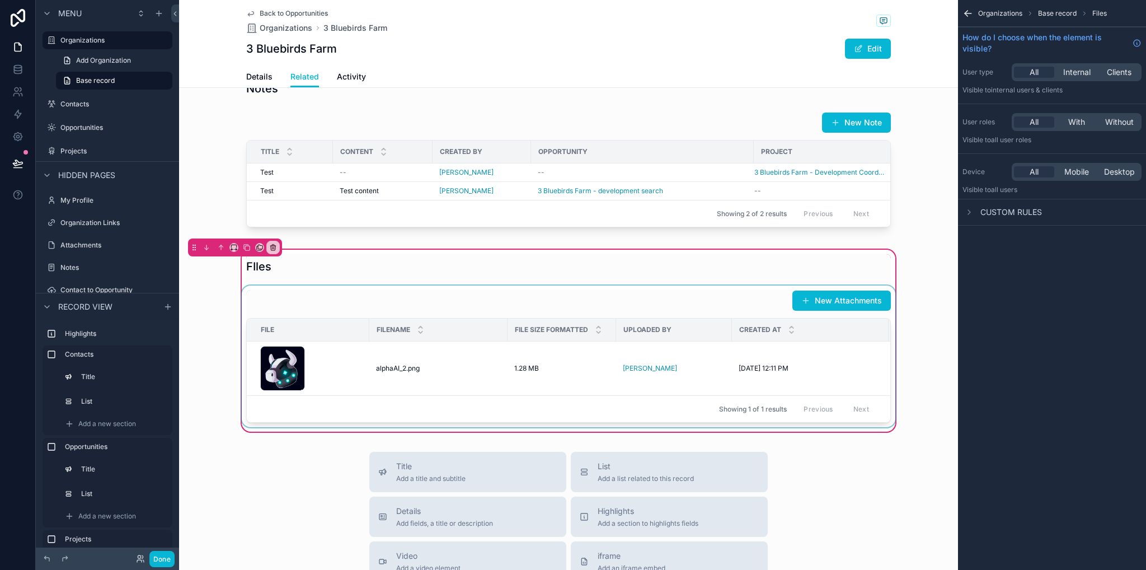
click at [745, 340] on div "Created at" at bounding box center [811, 329] width 156 height 21
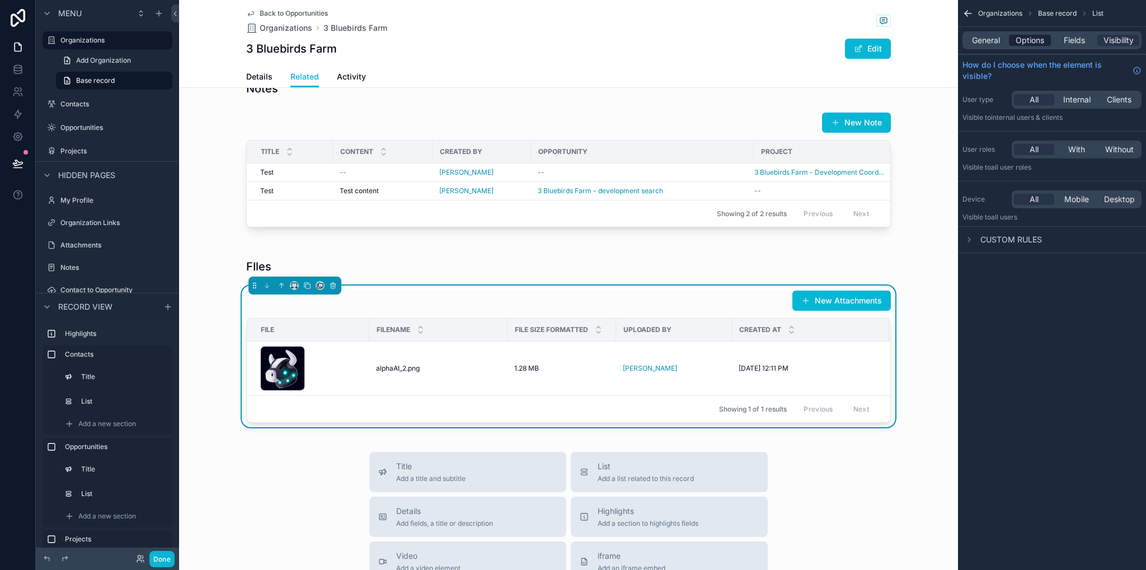
click at [1032, 34] on div "General Options Fields Visibility" at bounding box center [1052, 40] width 179 height 18
click at [1031, 47] on div "General Options Fields Visibility" at bounding box center [1052, 40] width 179 height 18
click at [1030, 41] on span "Options" at bounding box center [1030, 40] width 29 height 11
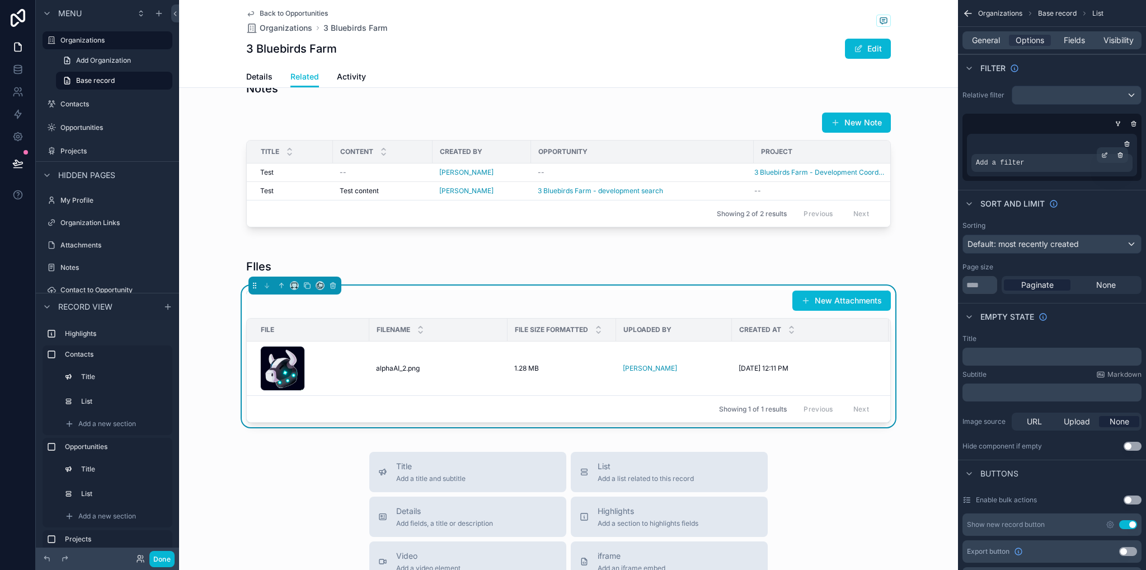
click at [1052, 161] on div "Add a filter" at bounding box center [1052, 163] width 161 height 18
click at [1105, 153] on icon "scrollable content" at bounding box center [1104, 155] width 7 height 7
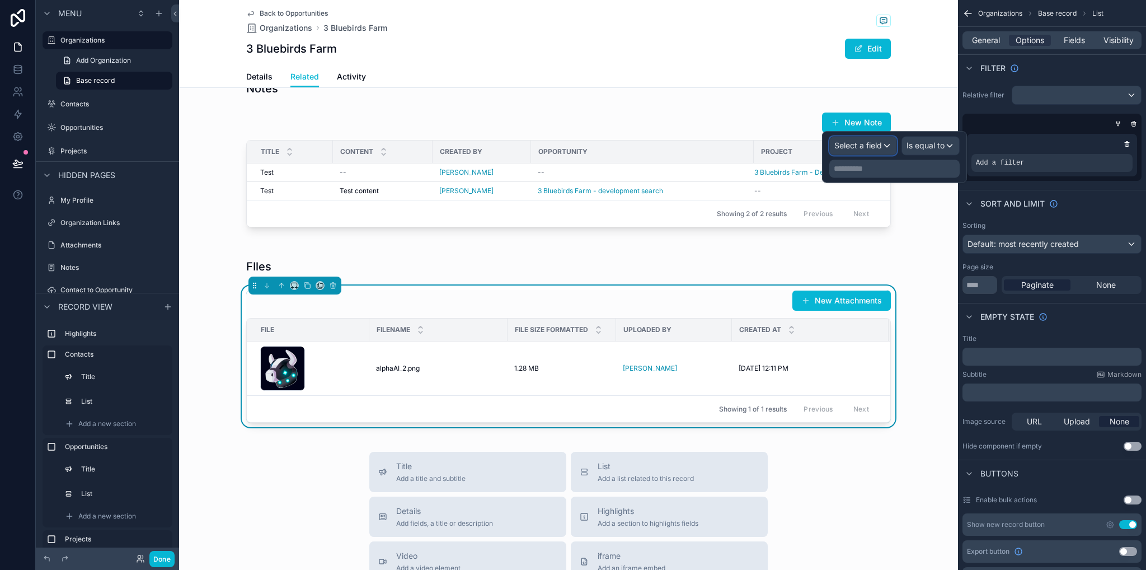
click at [871, 148] on span "Select a field" at bounding box center [858, 145] width 48 height 10
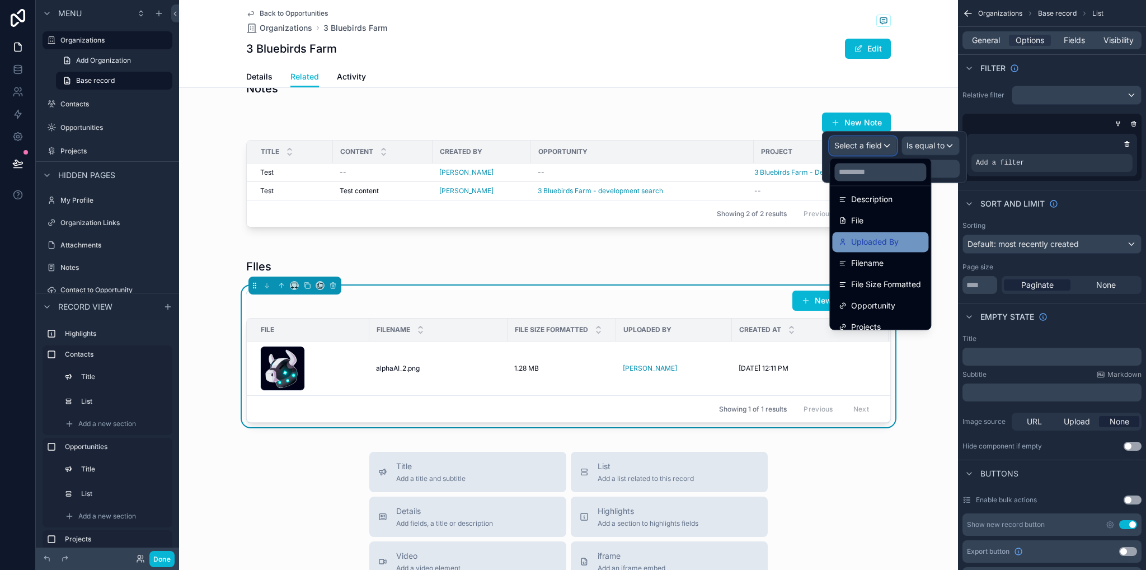
scroll to position [122, 0]
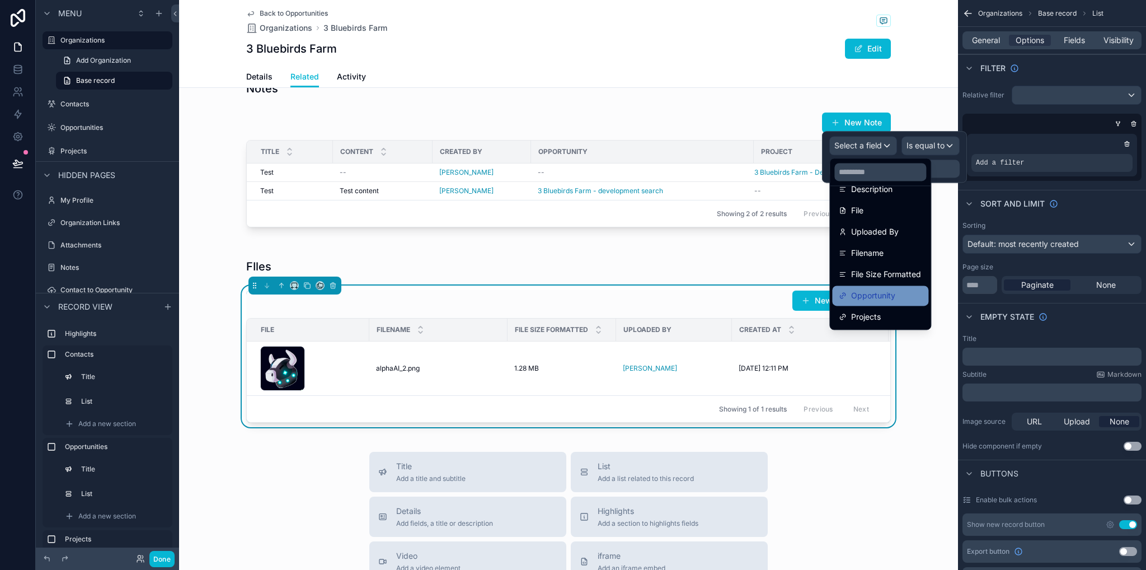
click at [893, 290] on span "Opportunity" at bounding box center [873, 295] width 44 height 13
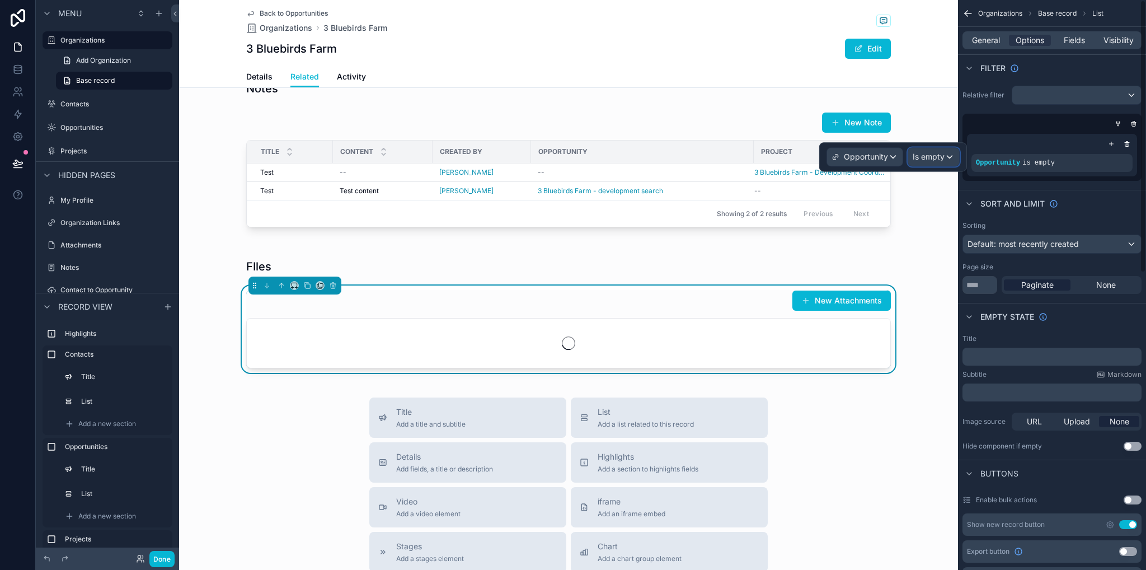
click at [931, 156] on span "Is empty" at bounding box center [929, 156] width 32 height 11
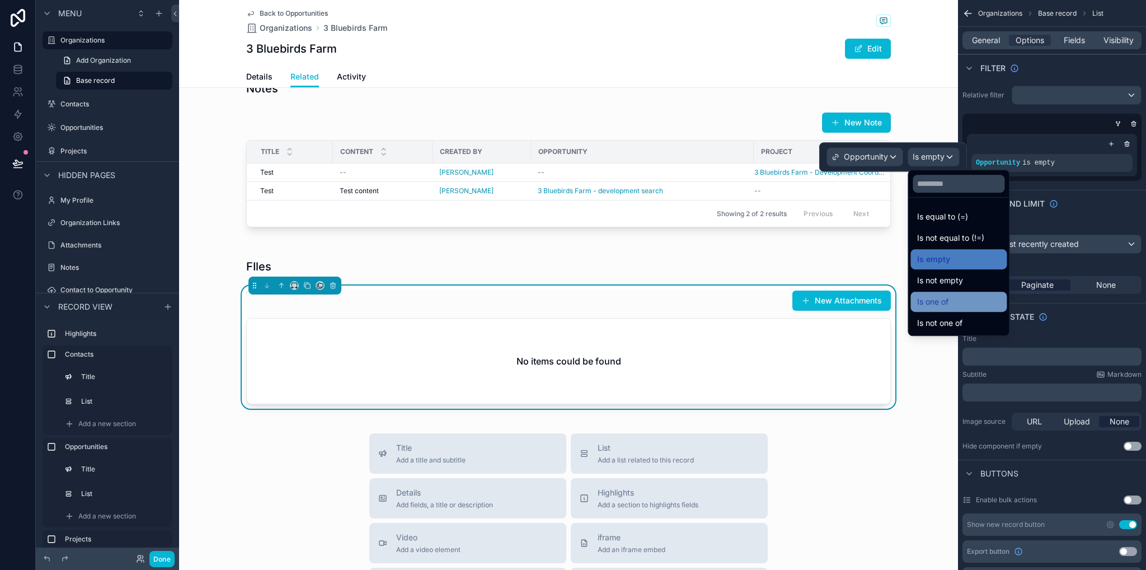
click at [946, 294] on div "Is one of" at bounding box center [959, 302] width 96 height 20
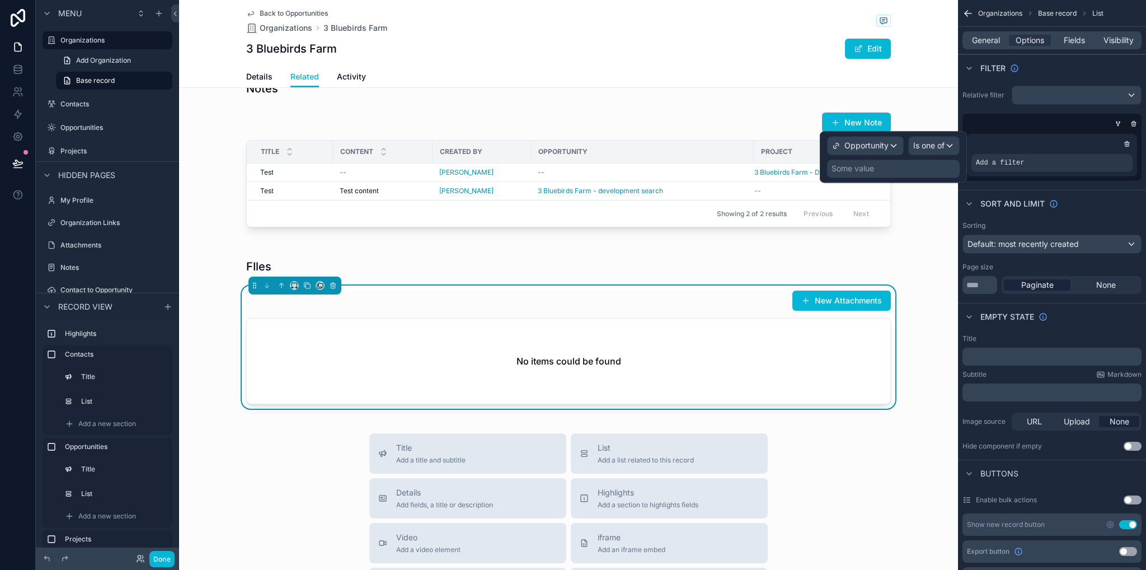
click at [894, 169] on div "Some value" at bounding box center [893, 169] width 133 height 18
click at [925, 140] on span "Is one of" at bounding box center [928, 145] width 31 height 11
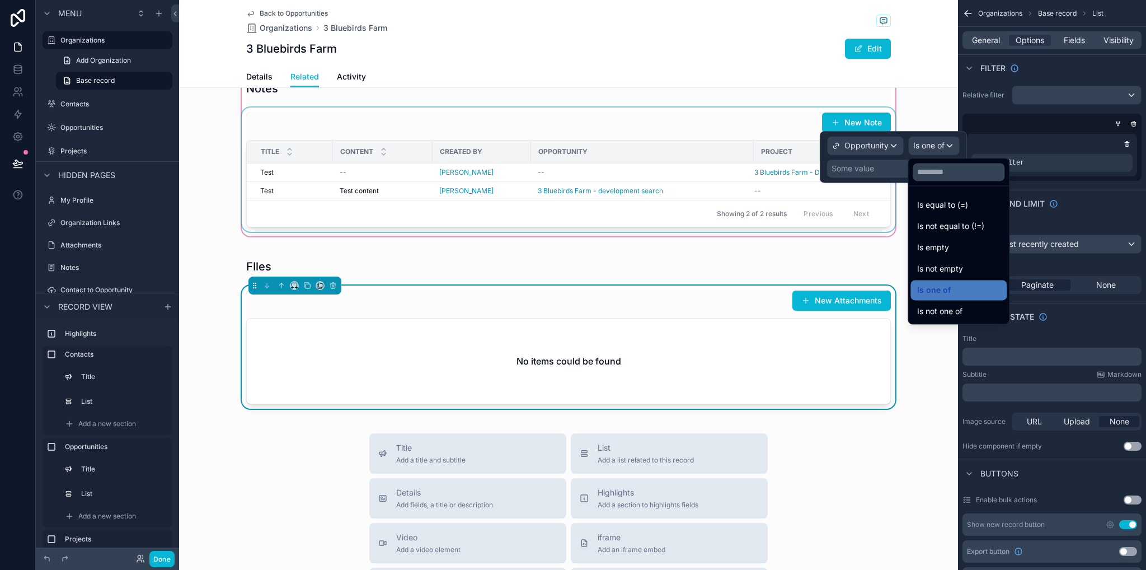
click at [716, 224] on div "Showing 2 of 2 results Previous Next" at bounding box center [569, 213] width 644 height 27
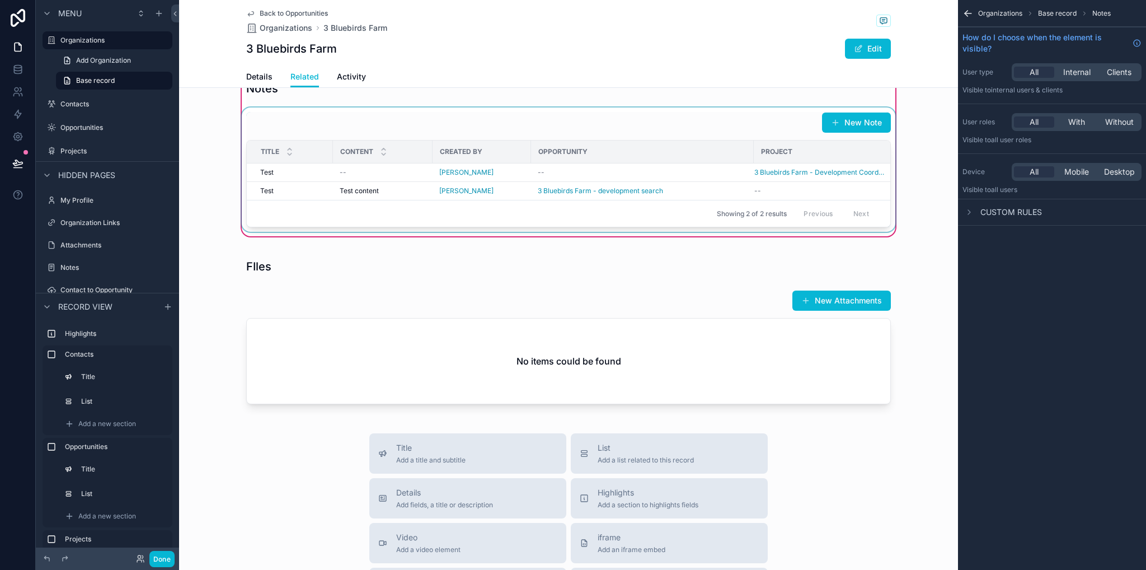
click at [693, 159] on div "scrollable content" at bounding box center [569, 169] width 658 height 124
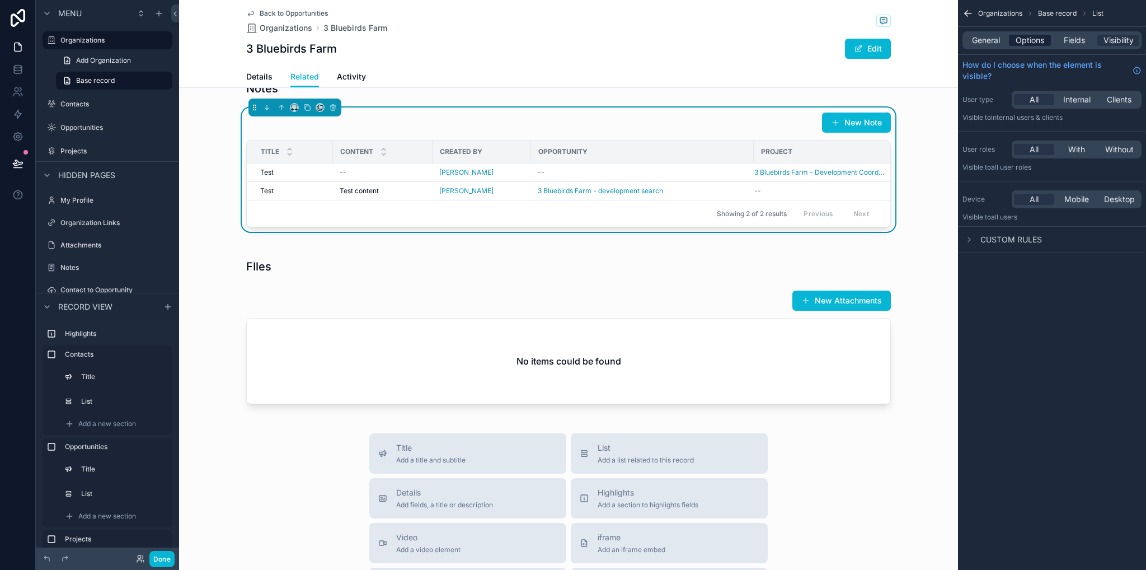
click at [1036, 40] on span "Options" at bounding box center [1030, 40] width 29 height 11
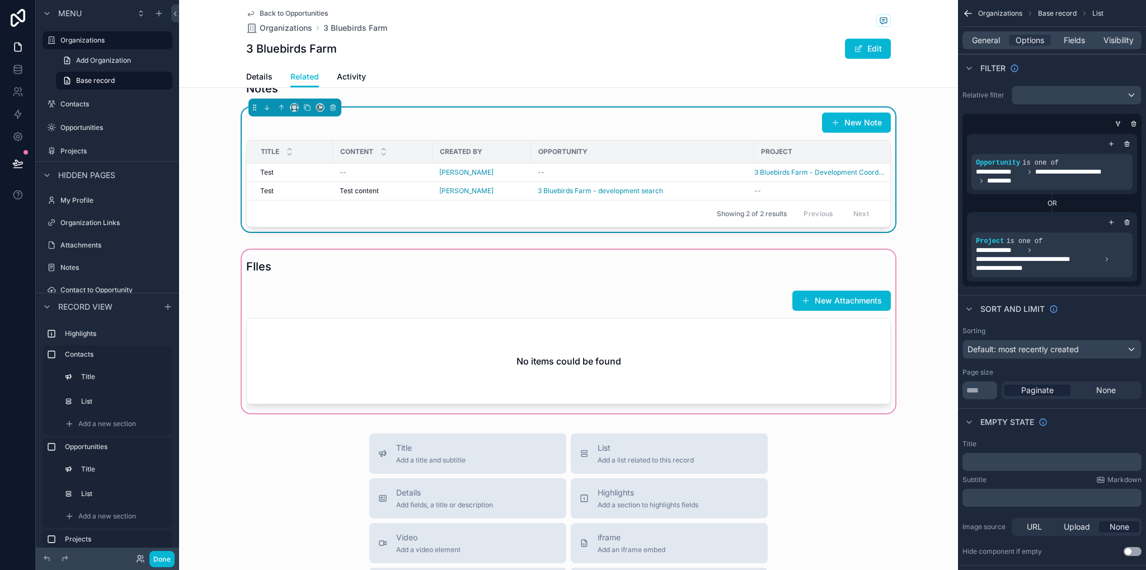
drag, startPoint x: 636, startPoint y: 366, endPoint x: 656, endPoint y: 366, distance: 20.7
click at [635, 366] on div "scrollable content" at bounding box center [568, 331] width 779 height 168
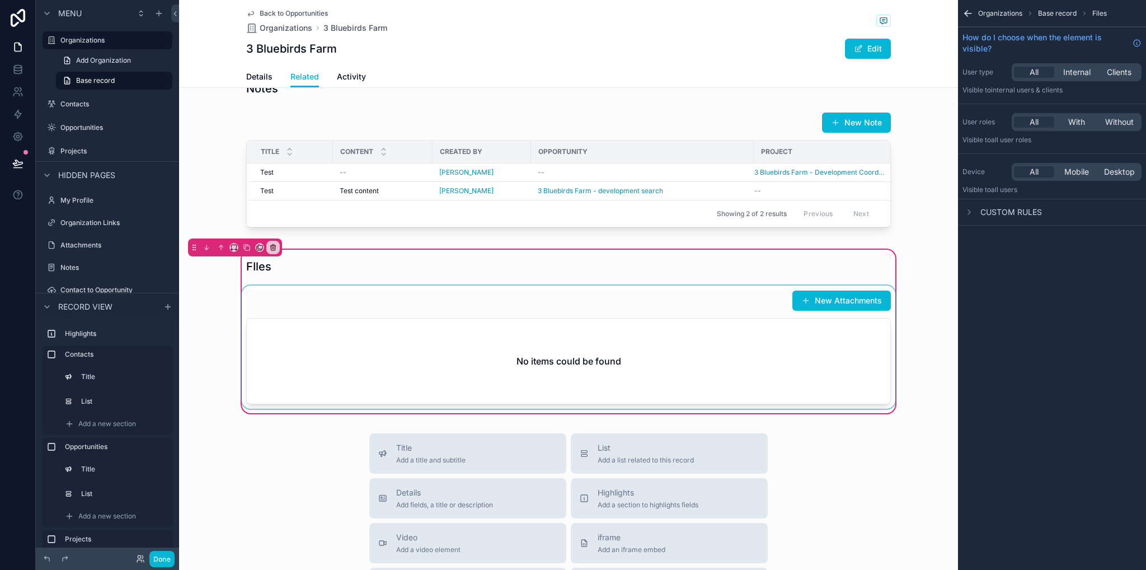
click at [702, 340] on div "scrollable content" at bounding box center [569, 346] width 658 height 123
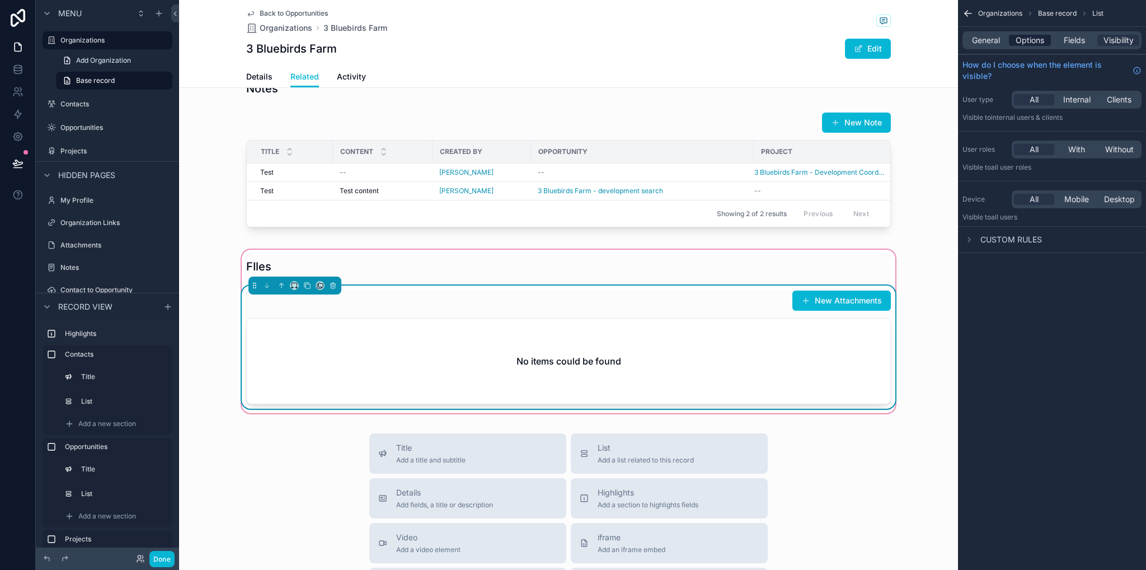
click at [1036, 39] on span "Options" at bounding box center [1030, 40] width 29 height 11
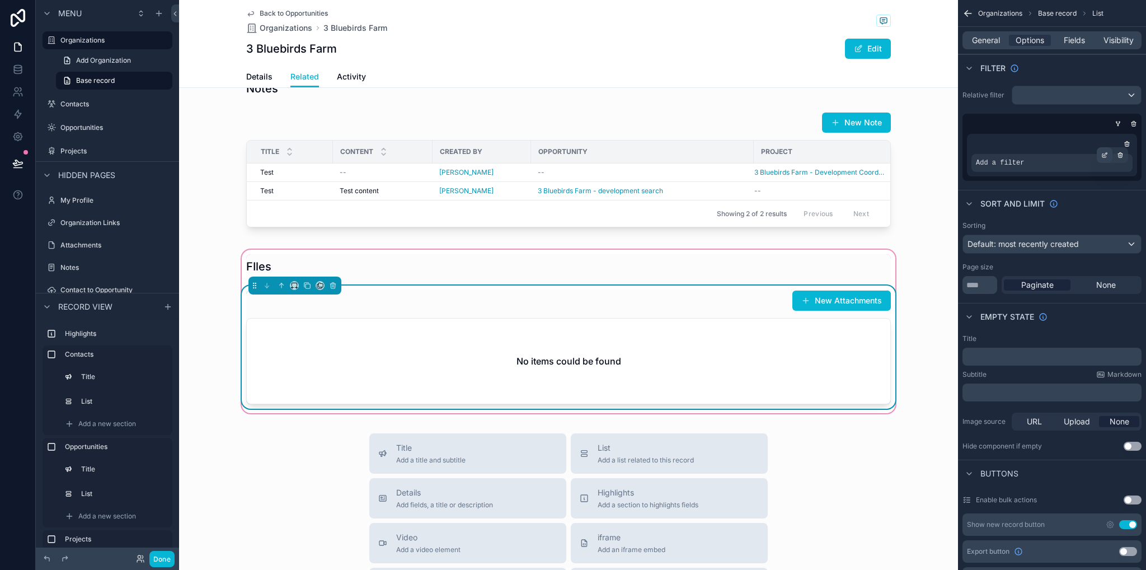
click at [1109, 154] on div "scrollable content" at bounding box center [1105, 155] width 16 height 16
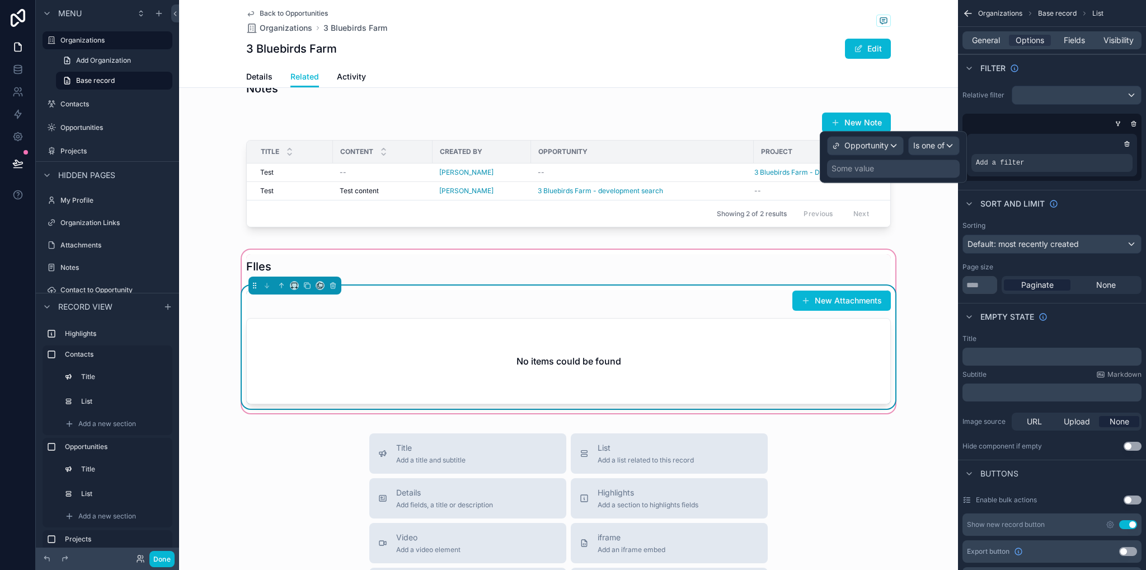
click at [914, 163] on div "Some value" at bounding box center [893, 169] width 133 height 18
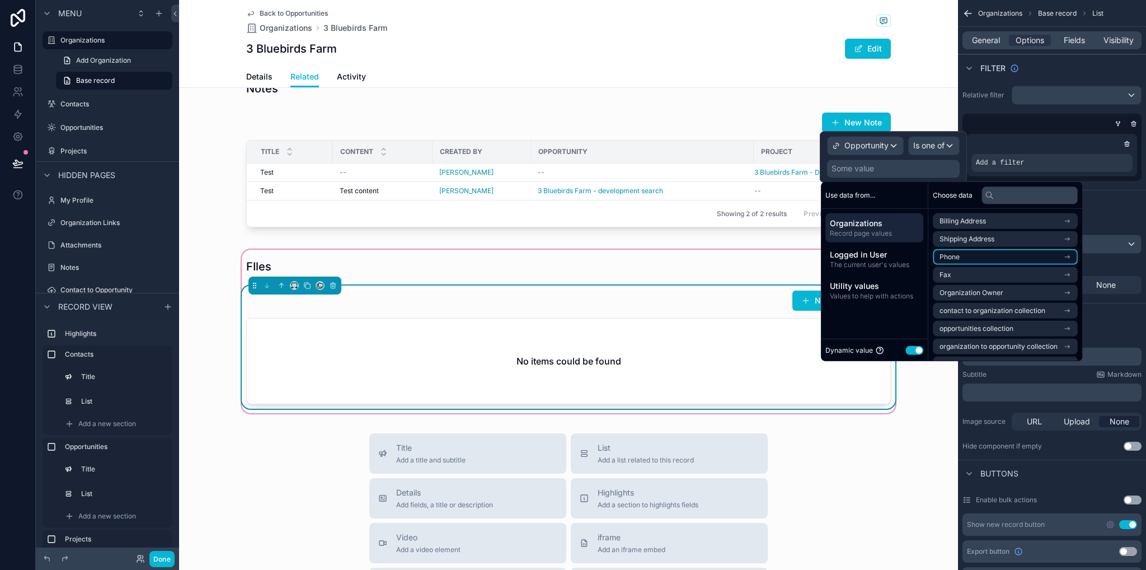
scroll to position [16, 0]
click at [1012, 332] on span "organization to opportunity collection" at bounding box center [999, 330] width 118 height 9
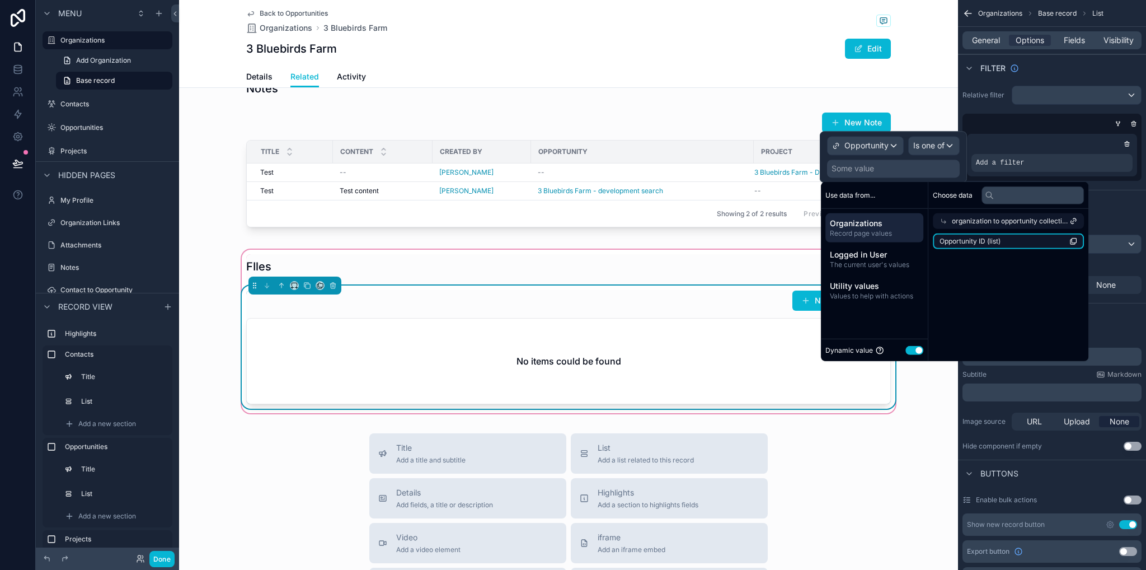
click at [970, 241] on span "Opportunity ID (list)" at bounding box center [970, 241] width 61 height 9
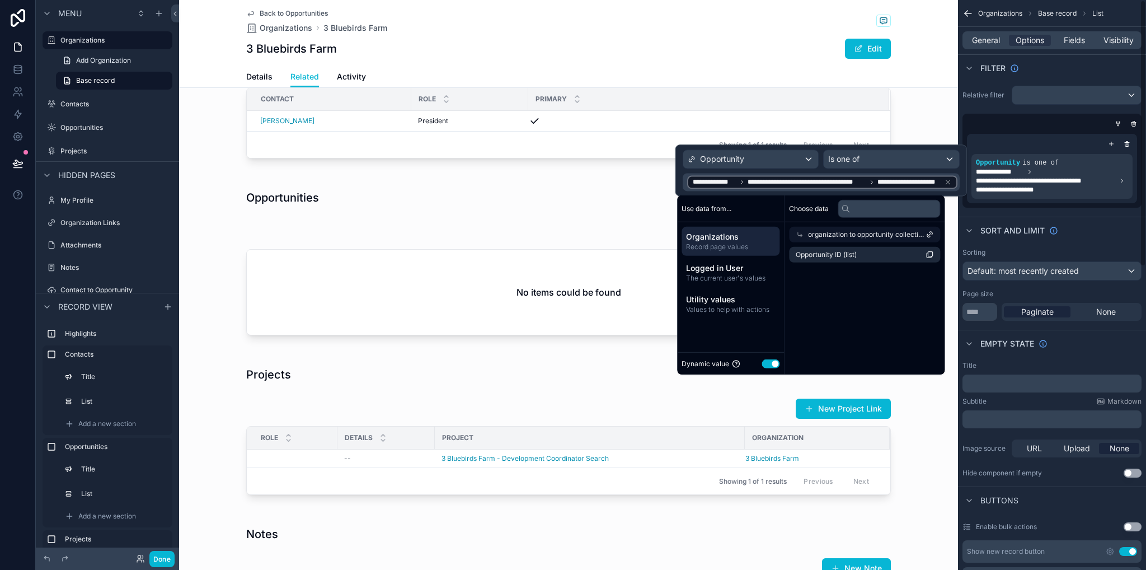
scroll to position [662, 0]
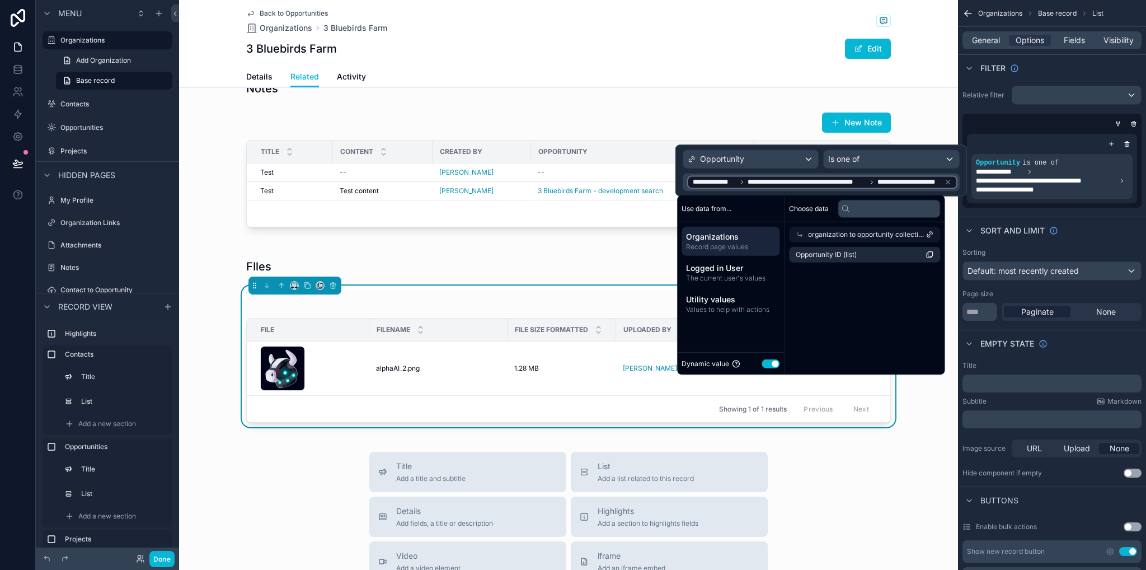
click at [920, 434] on div "FIles New Attachments File Filename File Size Formatted Uploaded By Created at …" at bounding box center [568, 340] width 779 height 186
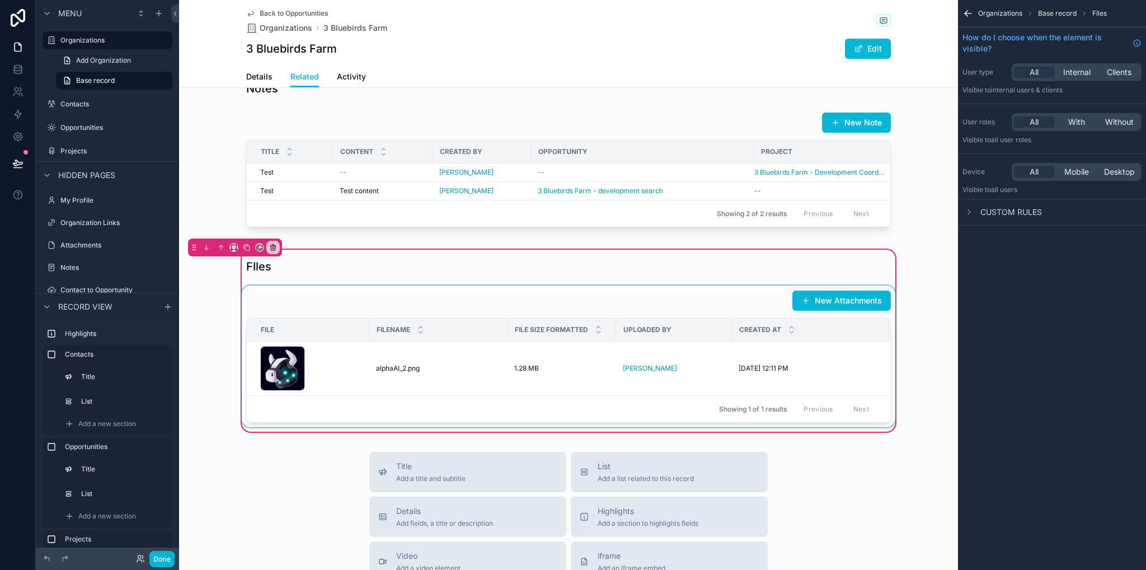
click at [737, 323] on div "scrollable content" at bounding box center [569, 356] width 658 height 142
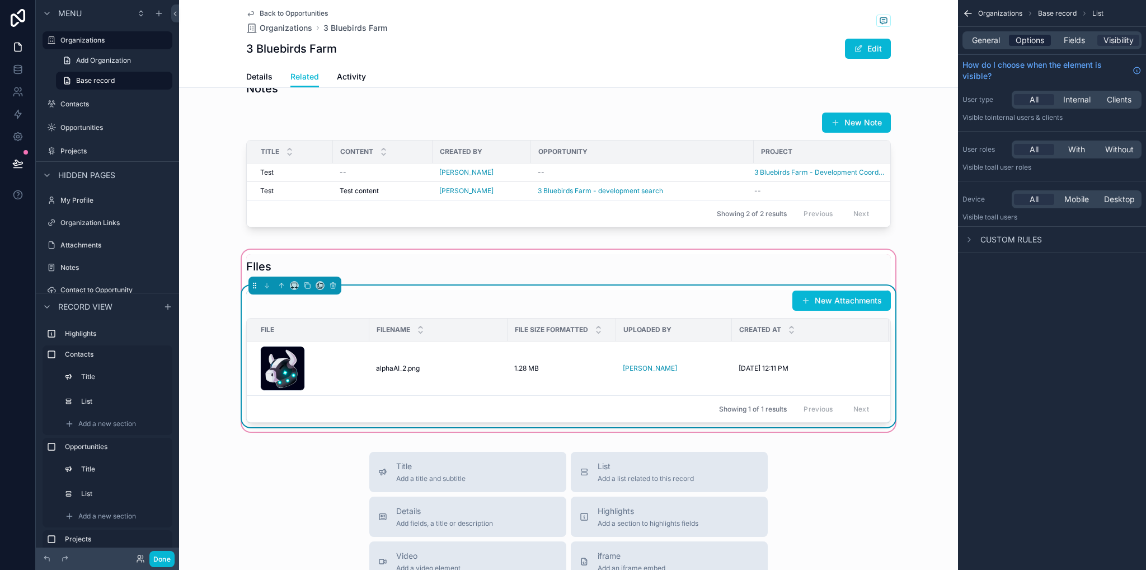
click at [1023, 42] on span "Options" at bounding box center [1030, 40] width 29 height 11
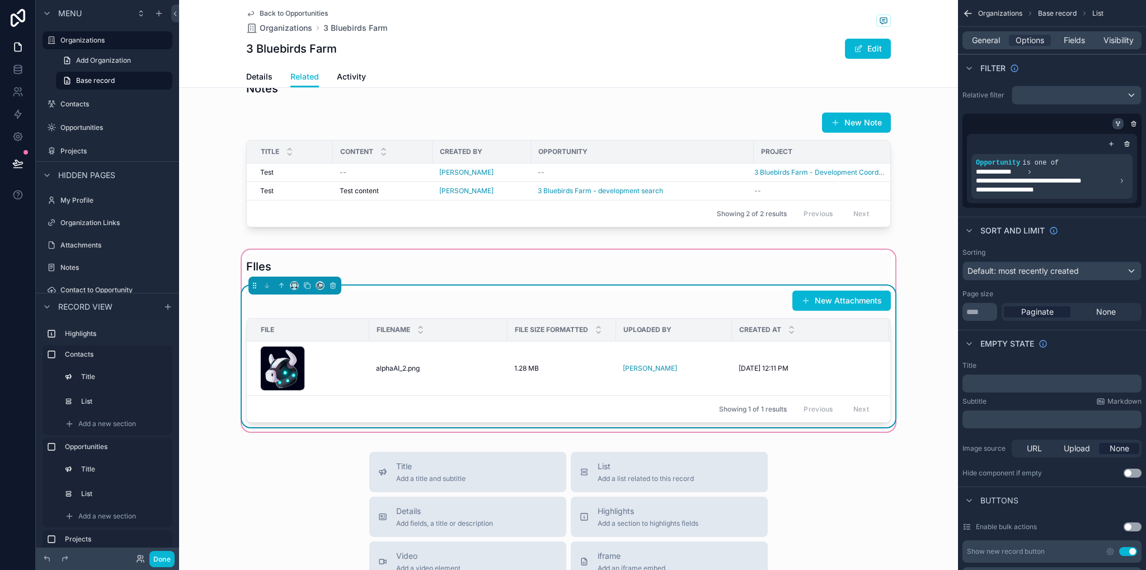
click at [1120, 124] on icon "scrollable content" at bounding box center [1118, 123] width 7 height 7
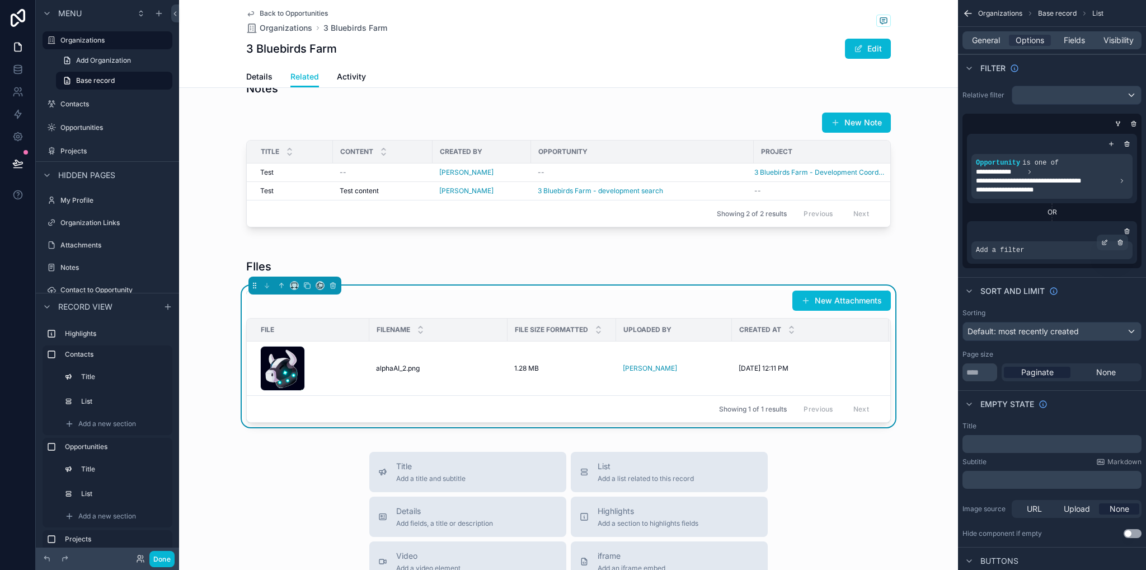
click at [1023, 249] on div "Add a filter" at bounding box center [1052, 250] width 161 height 18
click at [1110, 240] on div "scrollable content" at bounding box center [1105, 243] width 16 height 16
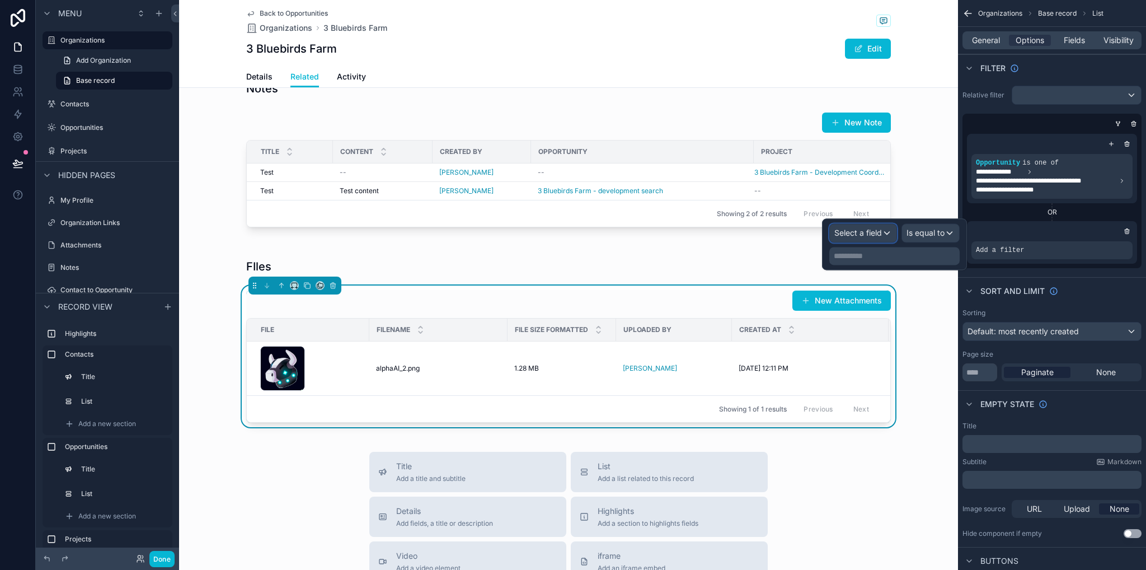
click at [875, 231] on span "Select a field" at bounding box center [858, 233] width 48 height 10
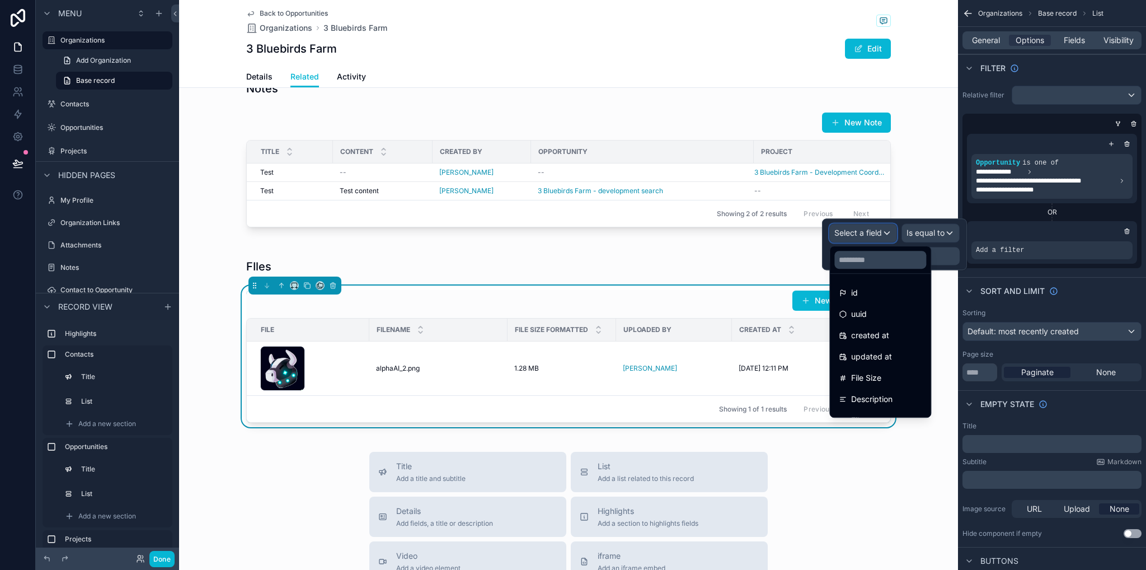
scroll to position [122, 0]
click at [878, 406] on span "Projects" at bounding box center [866, 404] width 30 height 13
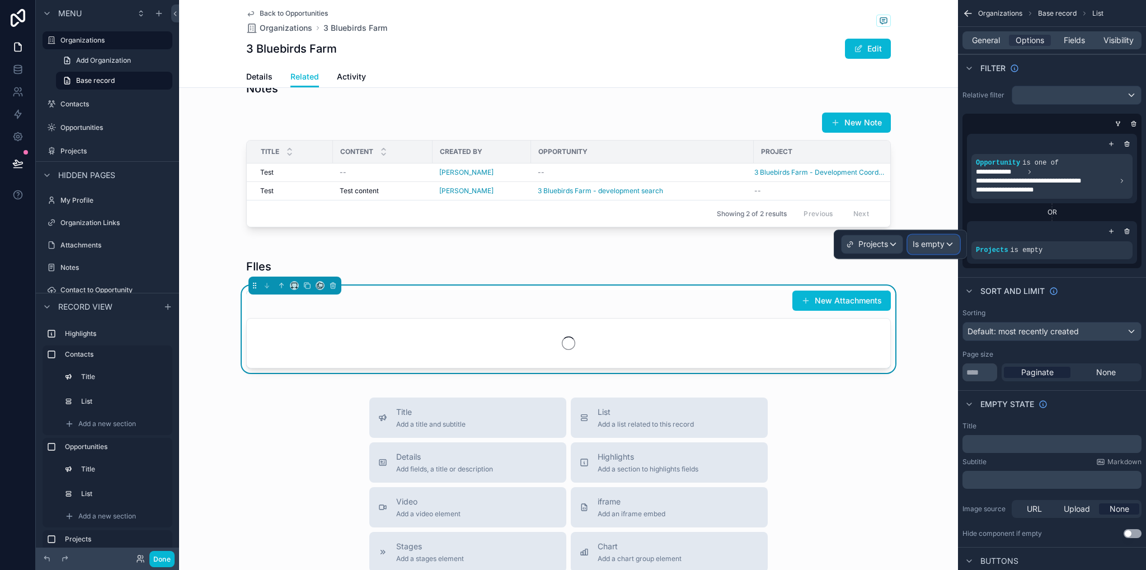
click at [927, 241] on span "Is empty" at bounding box center [929, 243] width 32 height 11
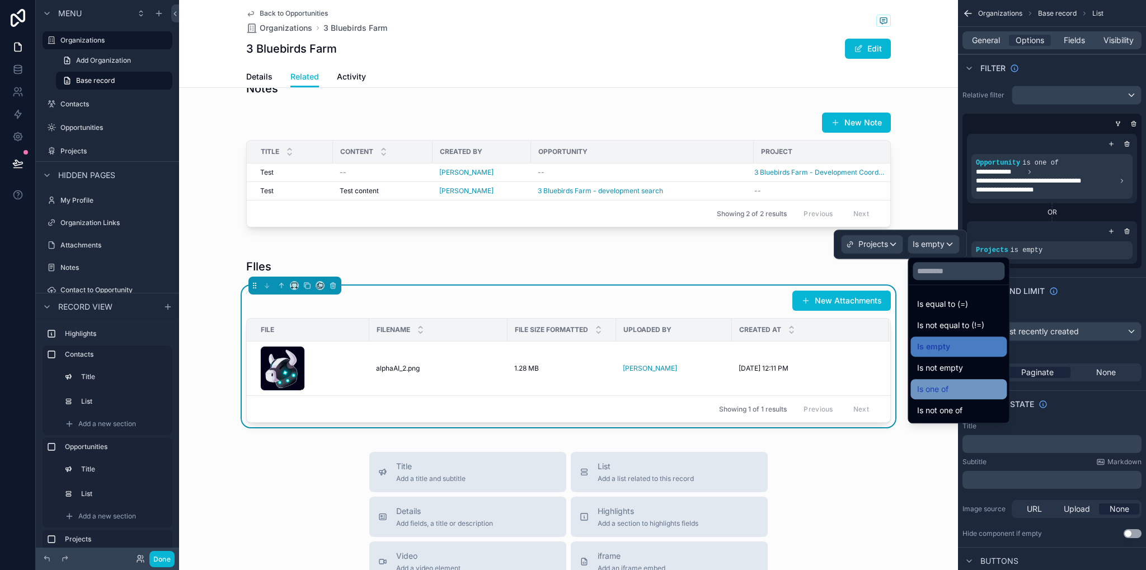
click at [945, 387] on span "Is one of" at bounding box center [932, 388] width 31 height 13
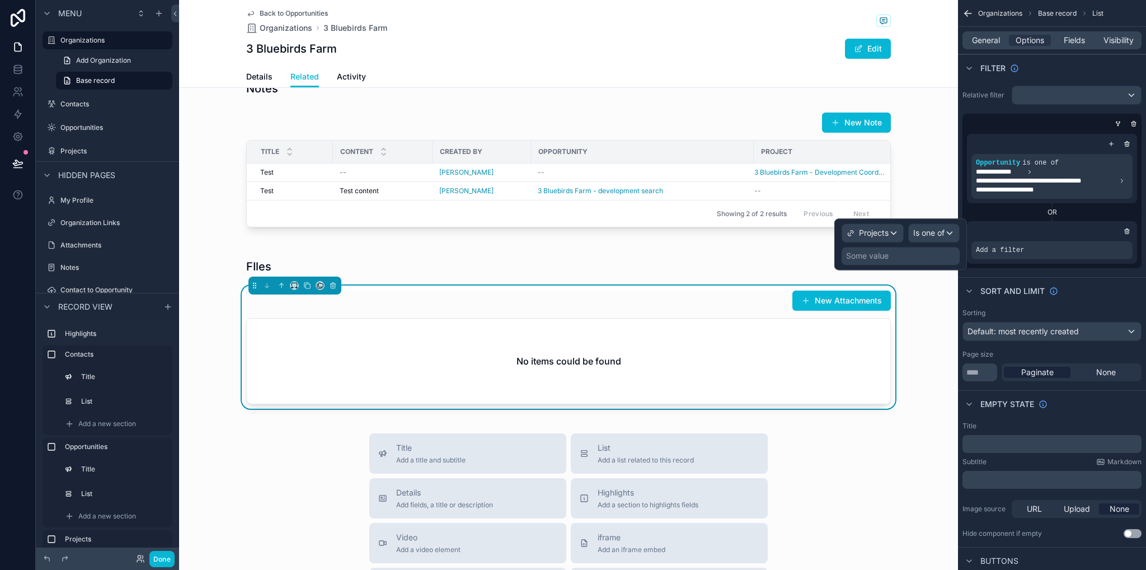
click at [892, 257] on div "Some value" at bounding box center [901, 256] width 118 height 18
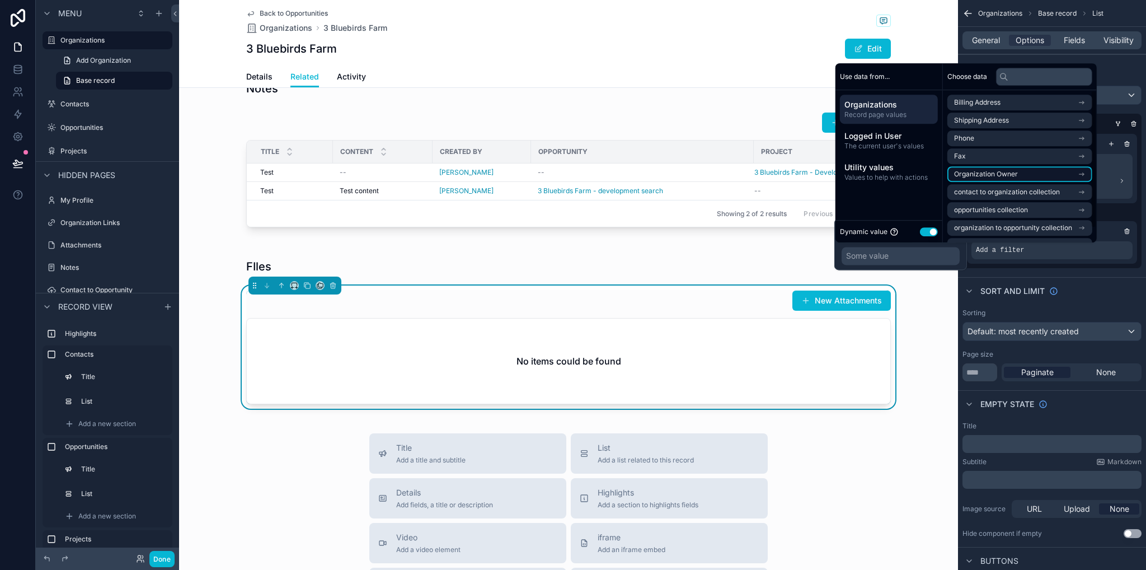
scroll to position [16, 0]
click at [1029, 230] on span "project to organization collection" at bounding box center [1006, 230] width 104 height 9
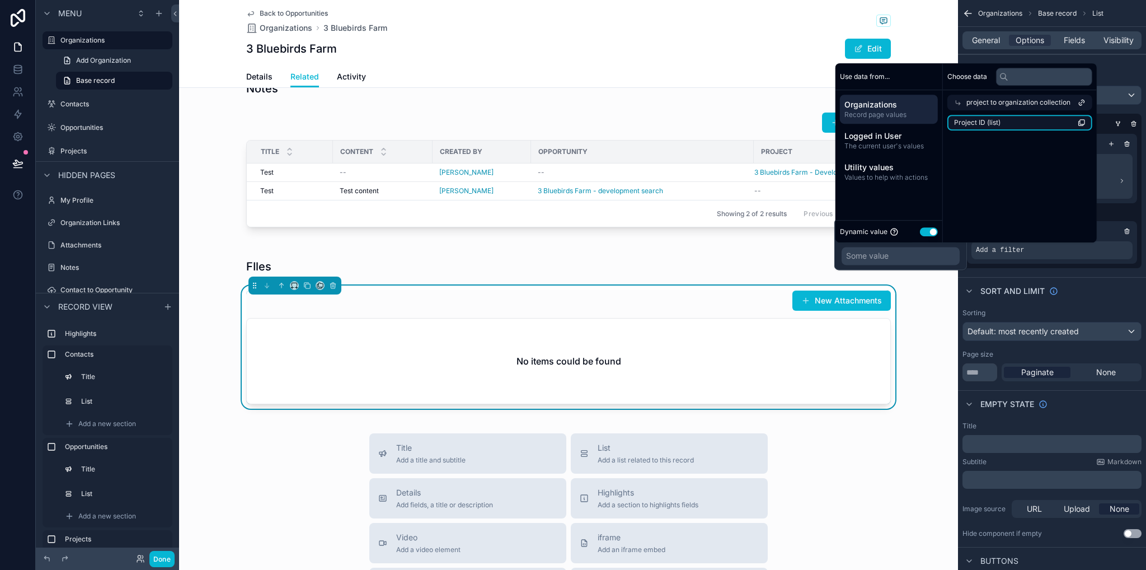
click at [976, 124] on span "Project ID (list)" at bounding box center [977, 122] width 46 height 9
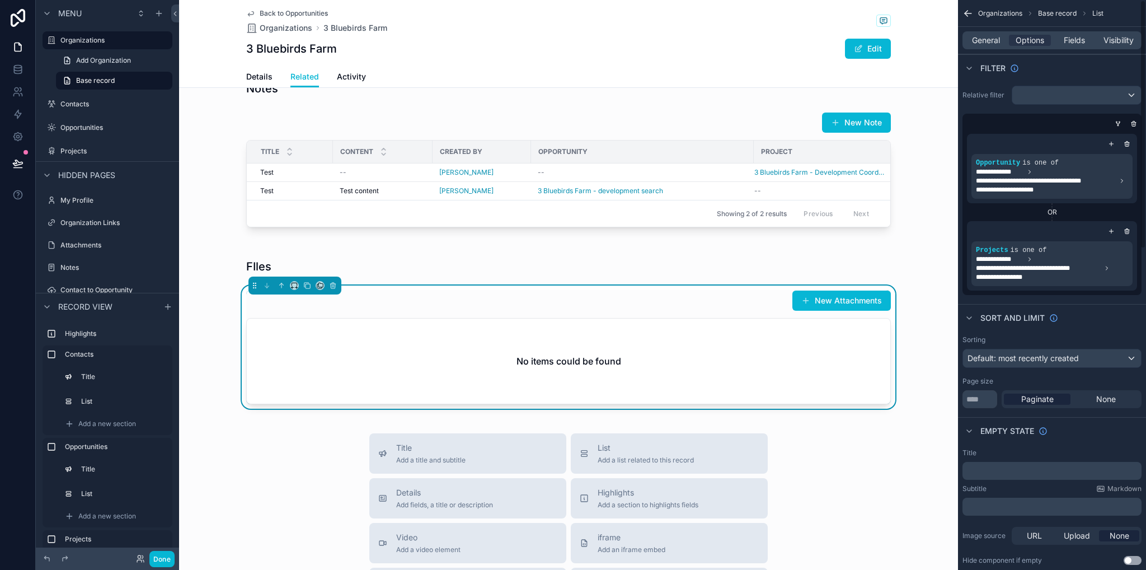
click at [919, 332] on div "FIles New Attachments No items could be found" at bounding box center [568, 331] width 779 height 168
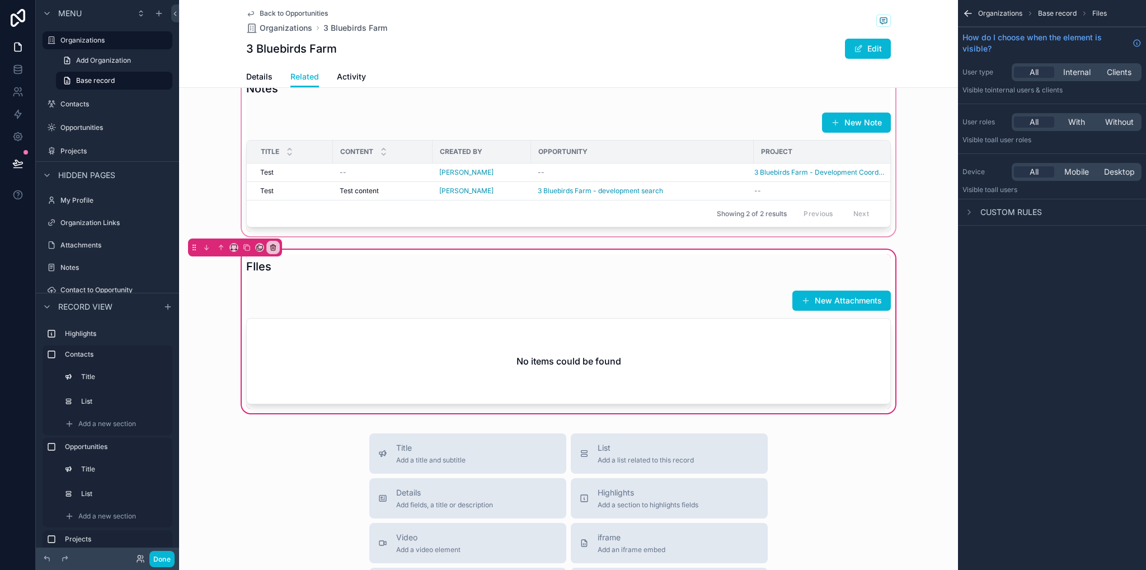
click at [678, 195] on div "scrollable content" at bounding box center [568, 153] width 779 height 169
click at [681, 135] on div "scrollable content" at bounding box center [568, 153] width 779 height 169
drag, startPoint x: 690, startPoint y: 155, endPoint x: 703, endPoint y: 196, distance: 42.8
click at [690, 155] on div "scrollable content" at bounding box center [568, 153] width 779 height 169
click at [702, 196] on div "scrollable content" at bounding box center [568, 153] width 779 height 169
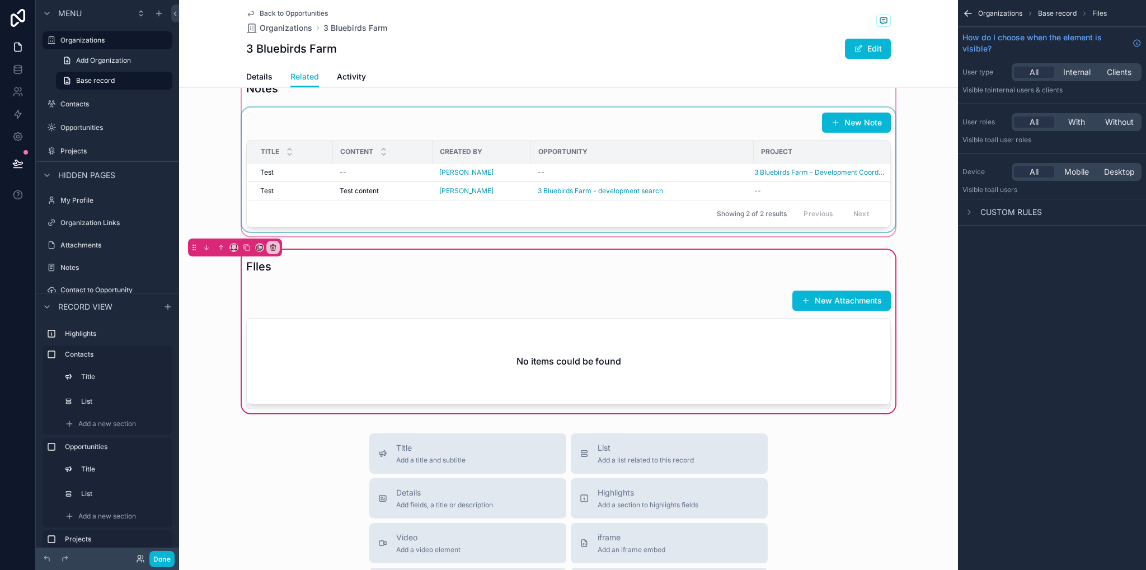
click at [694, 161] on div "Opportunity" at bounding box center [643, 152] width 222 height 18
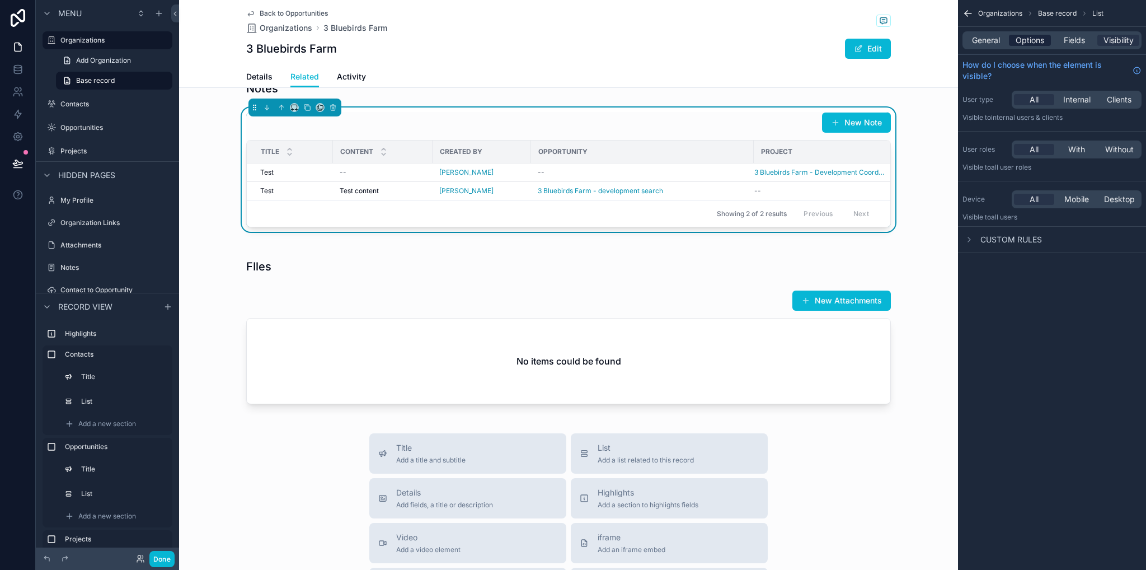
click at [1032, 37] on span "Options" at bounding box center [1030, 40] width 29 height 11
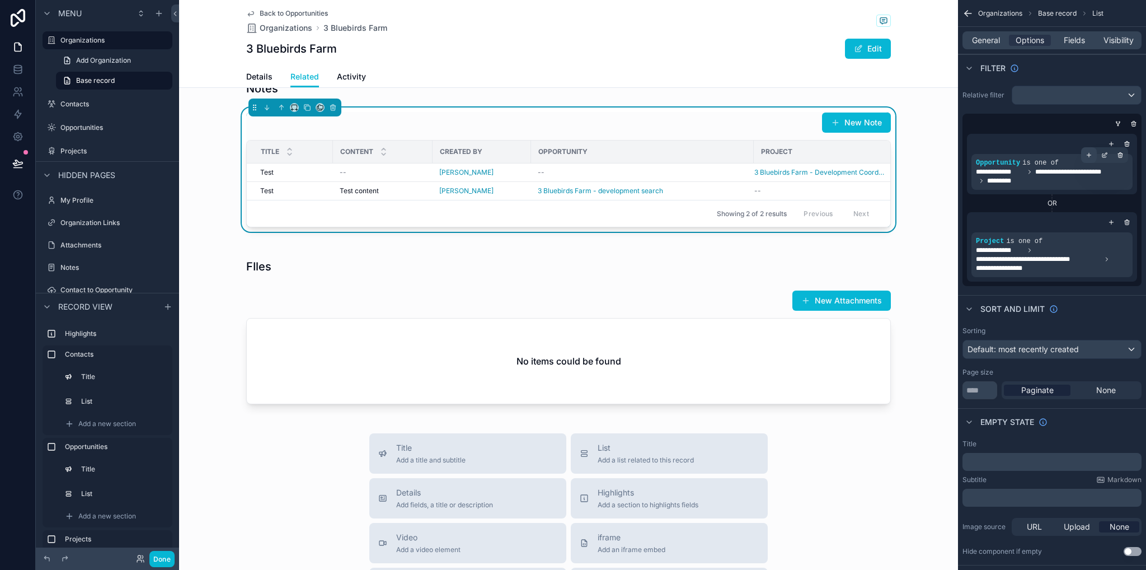
click at [1086, 155] on icon "scrollable content" at bounding box center [1089, 155] width 7 height 7
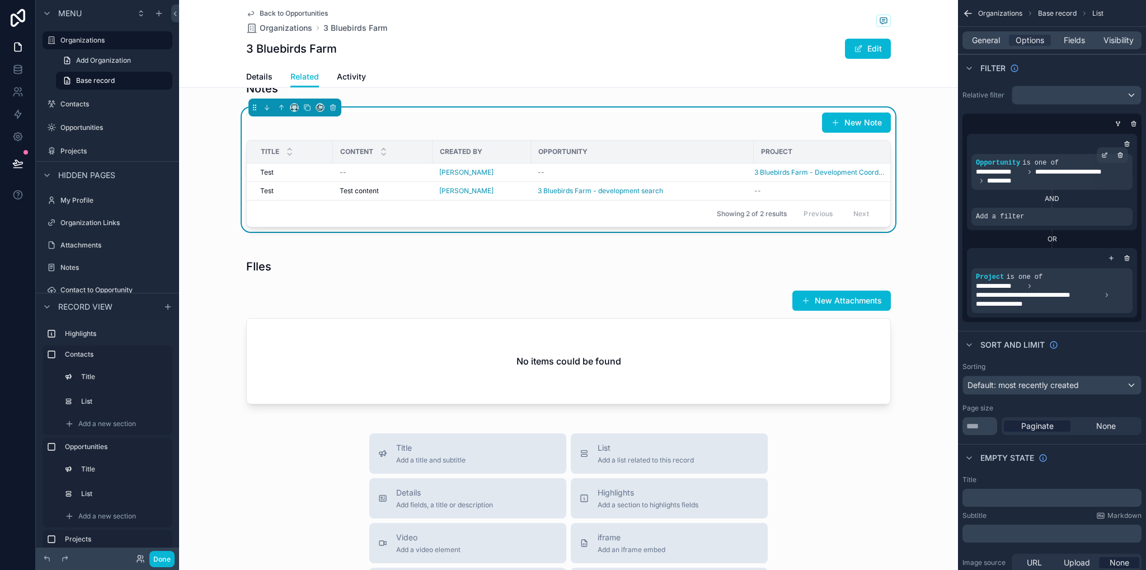
click at [903, 186] on div "Notes New Note Title Content Created By Opportunity Project Test Test -- [PERSO…" at bounding box center [568, 153] width 779 height 169
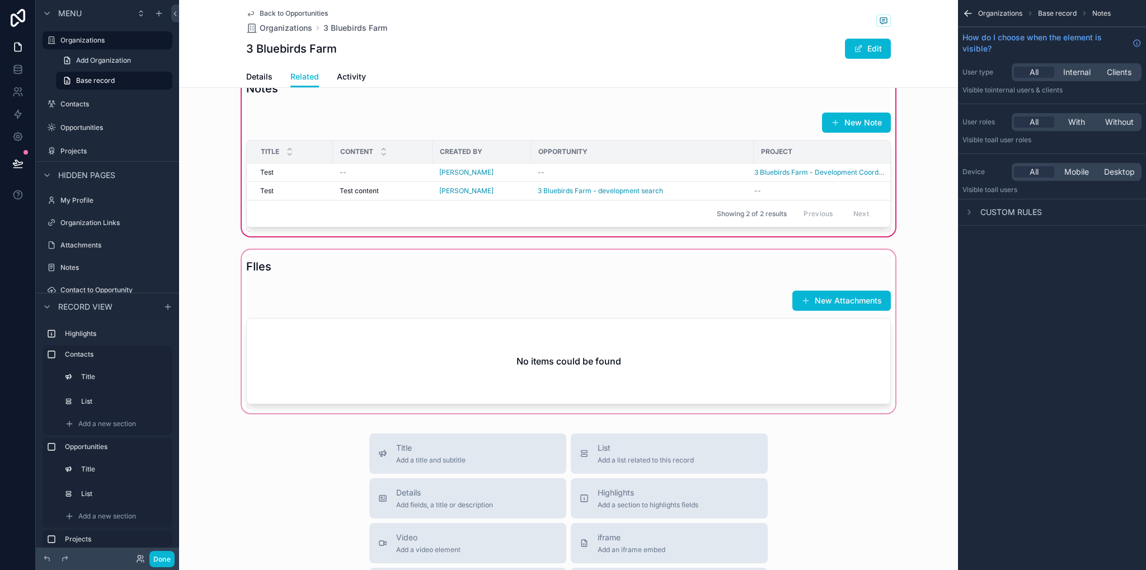
click at [707, 366] on div "scrollable content" at bounding box center [568, 331] width 779 height 168
click at [584, 301] on div "scrollable content" at bounding box center [568, 331] width 779 height 168
click at [584, 359] on div "scrollable content" at bounding box center [568, 331] width 779 height 168
drag, startPoint x: 846, startPoint y: 421, endPoint x: 903, endPoint y: 388, distance: 65.5
click at [845, 415] on div "scrollable content" at bounding box center [568, 331] width 779 height 168
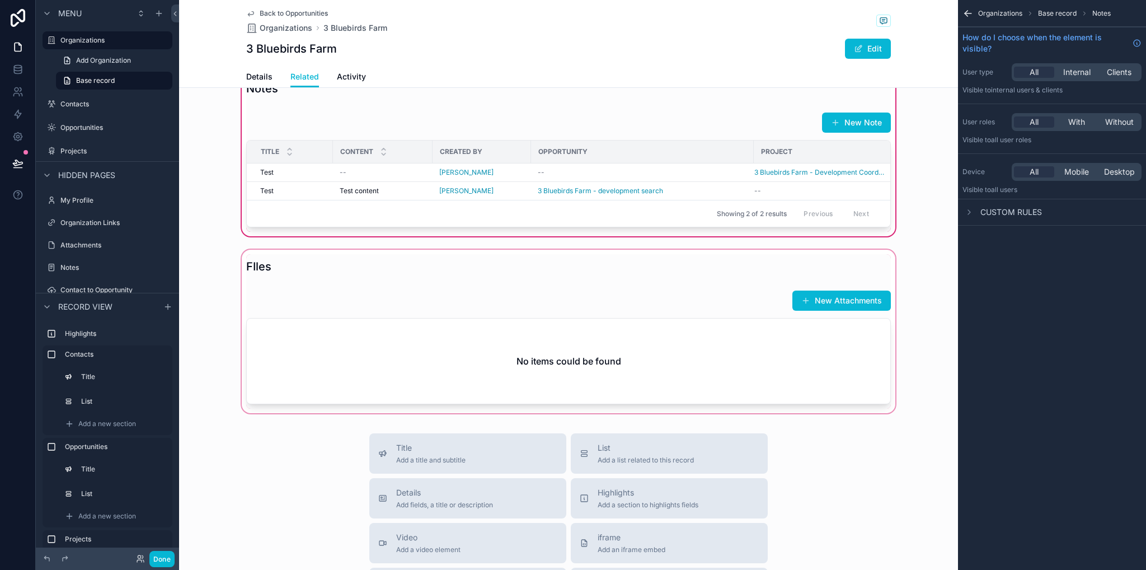
click at [942, 351] on div "scrollable content" at bounding box center [568, 331] width 779 height 168
click at [968, 13] on icon "scrollable content" at bounding box center [968, 13] width 11 height 11
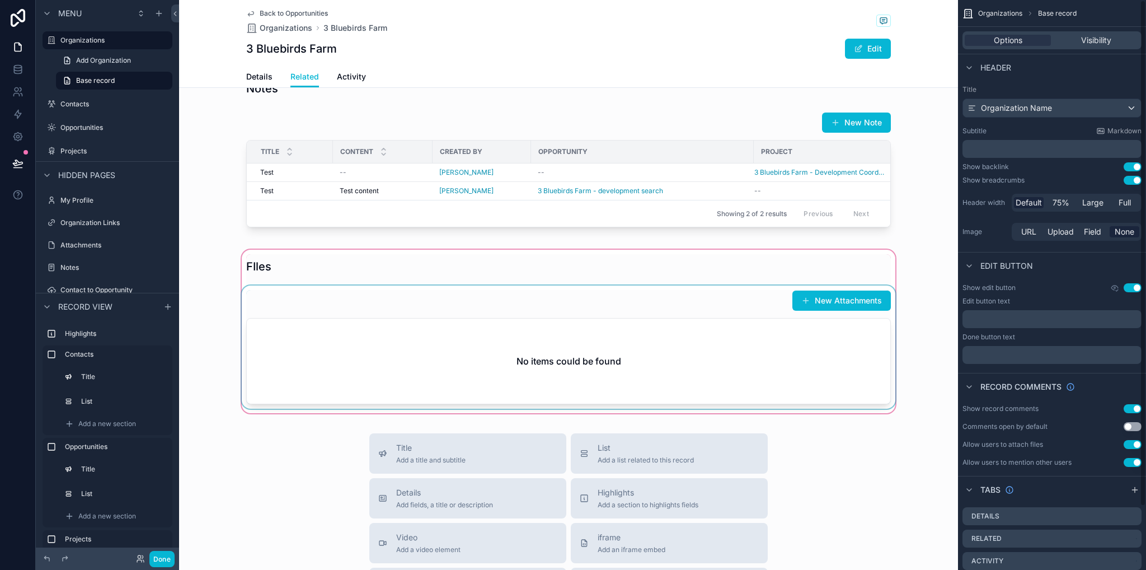
click at [829, 376] on div "scrollable content" at bounding box center [568, 331] width 779 height 168
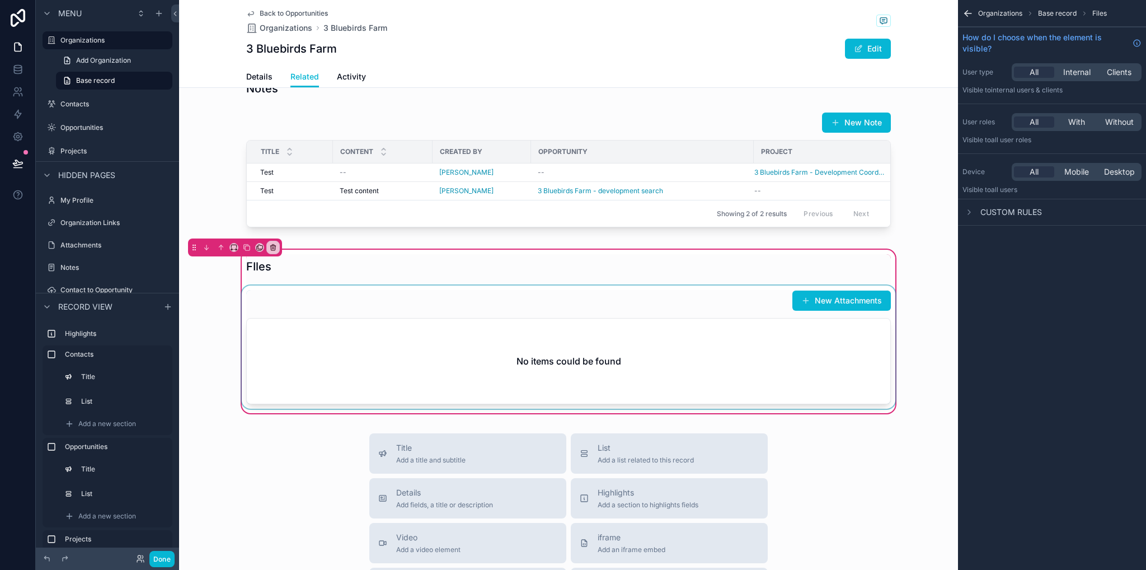
click at [668, 369] on div "scrollable content" at bounding box center [569, 346] width 658 height 123
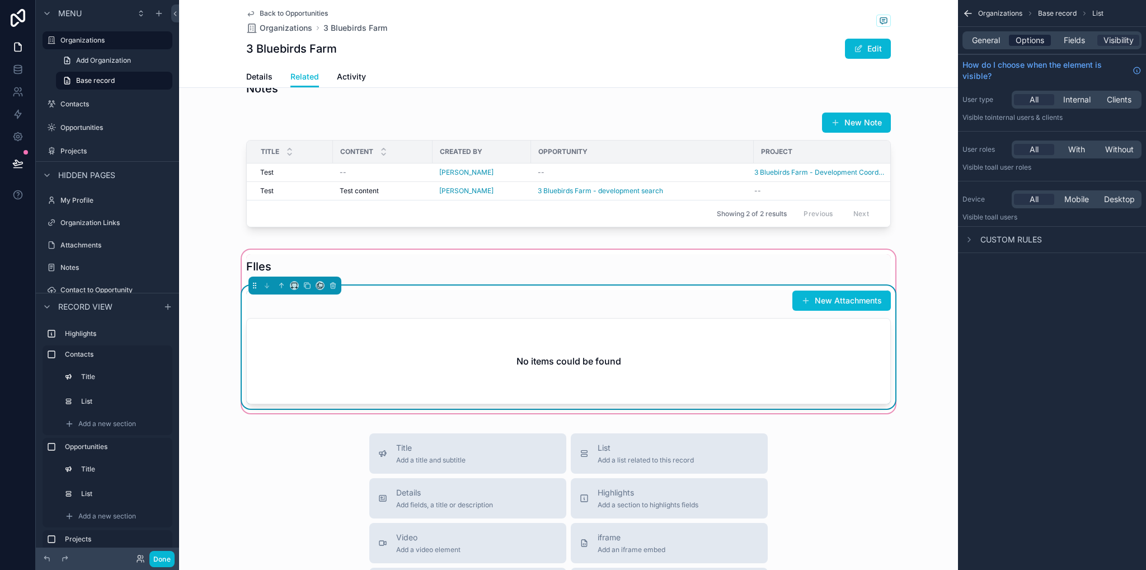
click at [1026, 42] on span "Options" at bounding box center [1030, 40] width 29 height 11
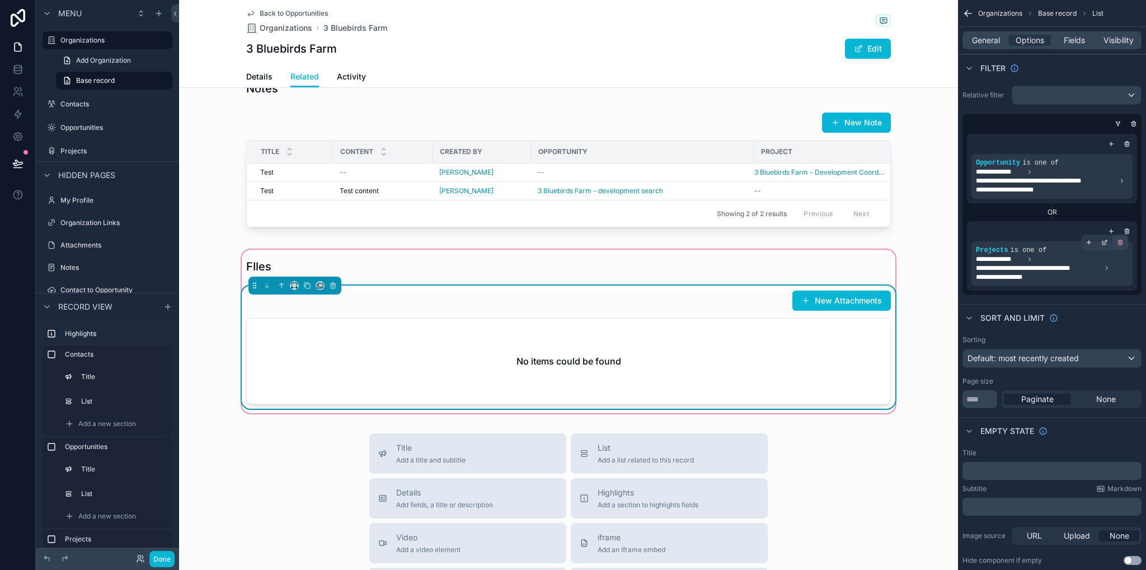
click at [1123, 242] on icon "scrollable content" at bounding box center [1120, 242] width 7 height 7
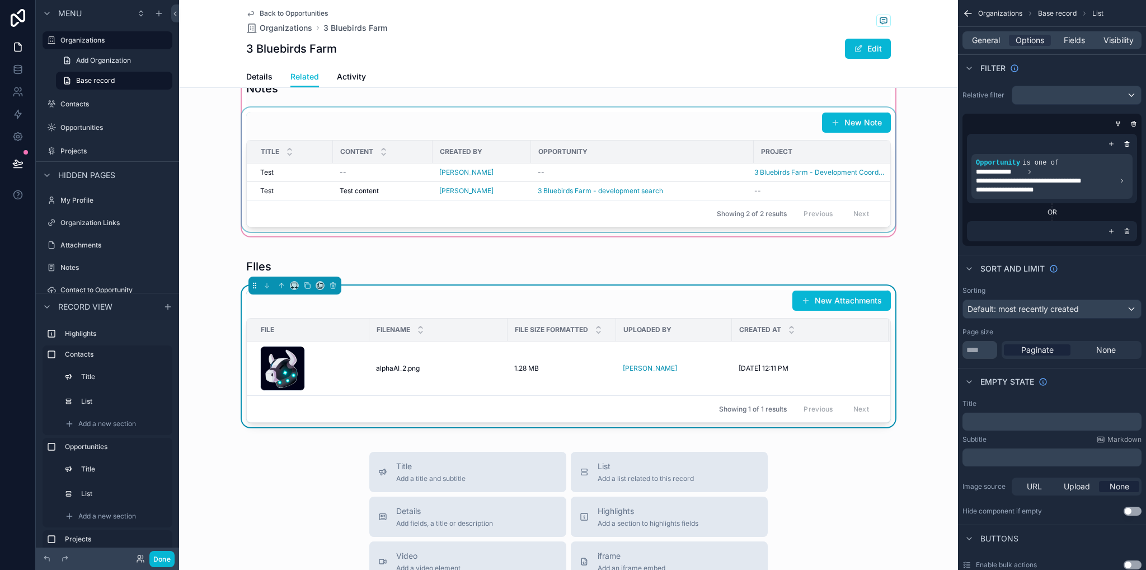
click at [732, 161] on div "Opportunity" at bounding box center [643, 152] width 222 height 18
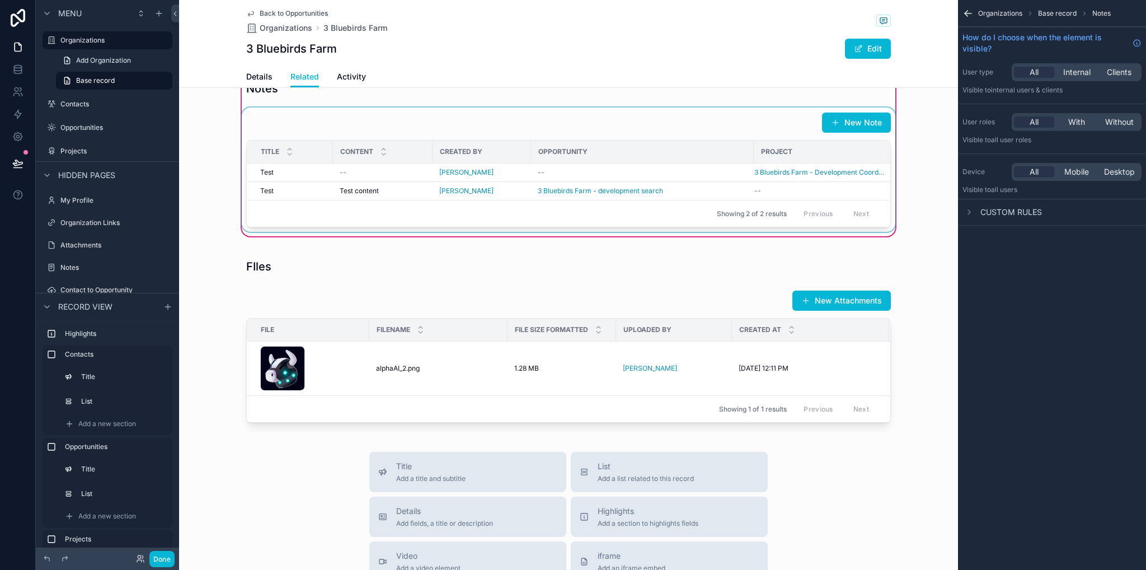
drag, startPoint x: 741, startPoint y: 162, endPoint x: 747, endPoint y: 155, distance: 9.1
click at [741, 162] on div "New Note Title Content Created By Opportunity Project Test Test -- [PERSON_NAME…" at bounding box center [568, 169] width 645 height 115
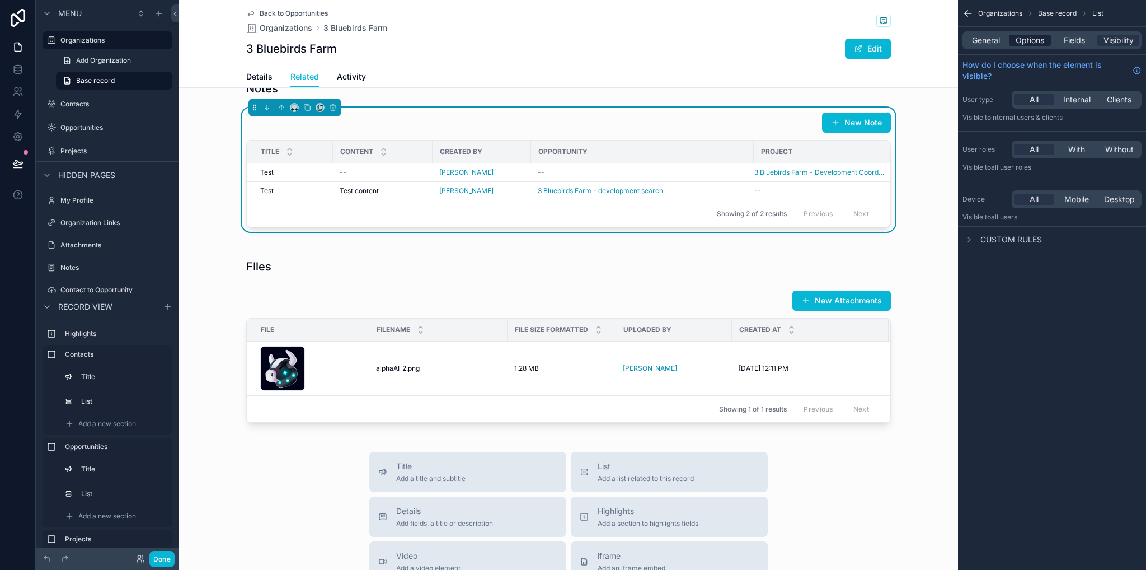
click at [1030, 43] on span "Options" at bounding box center [1030, 40] width 29 height 11
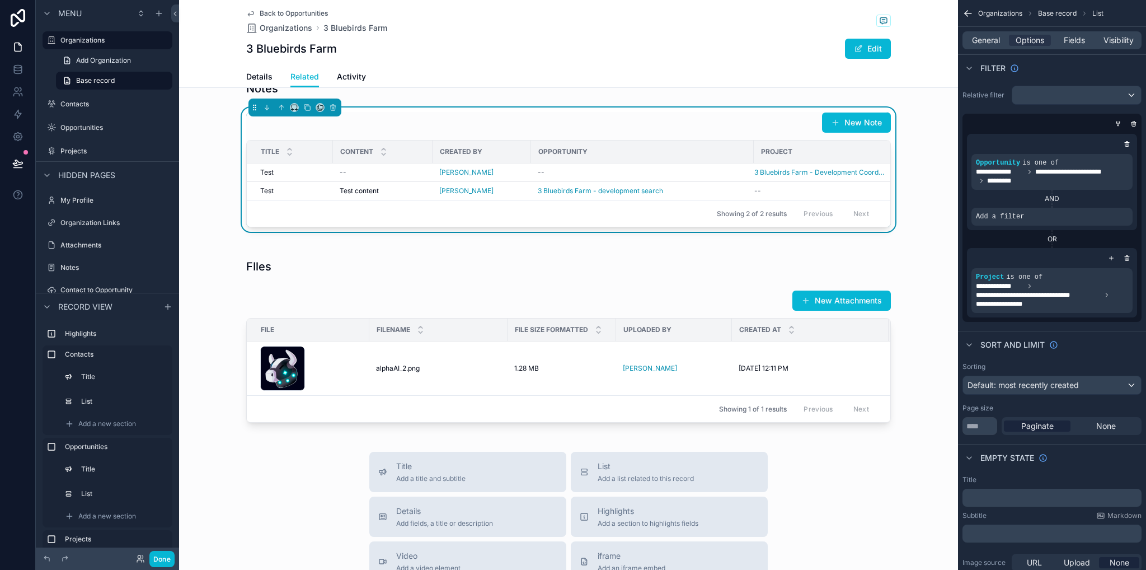
click at [0, 0] on icon "scrollable content" at bounding box center [0, 0] width 0 height 0
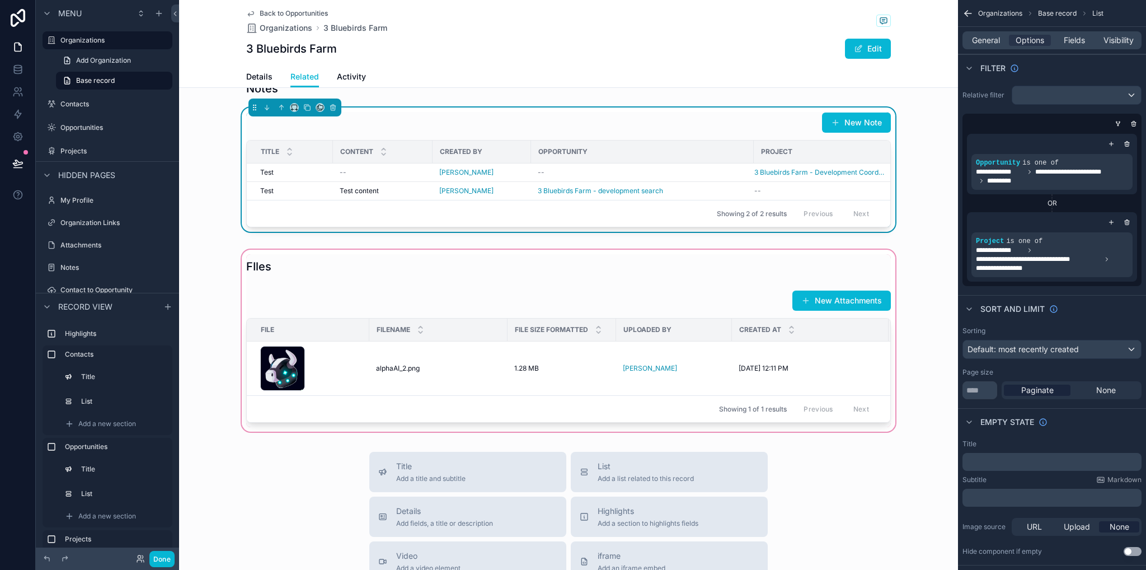
click at [663, 347] on div "scrollable content" at bounding box center [568, 340] width 779 height 186
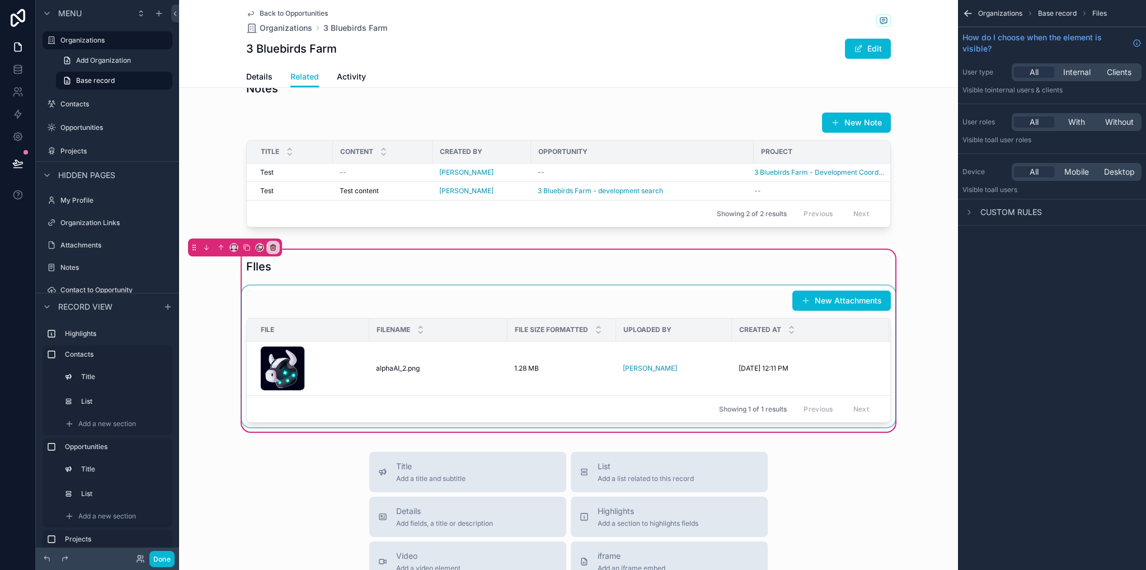
click at [705, 346] on div "scrollable content" at bounding box center [569, 356] width 658 height 142
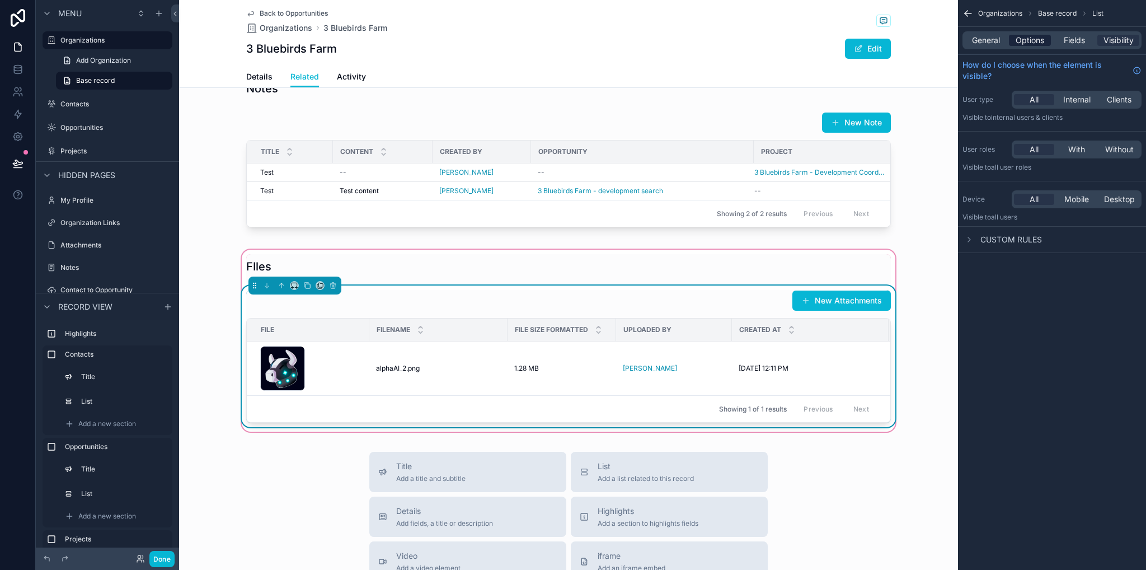
click at [1033, 43] on span "Options" at bounding box center [1030, 40] width 29 height 11
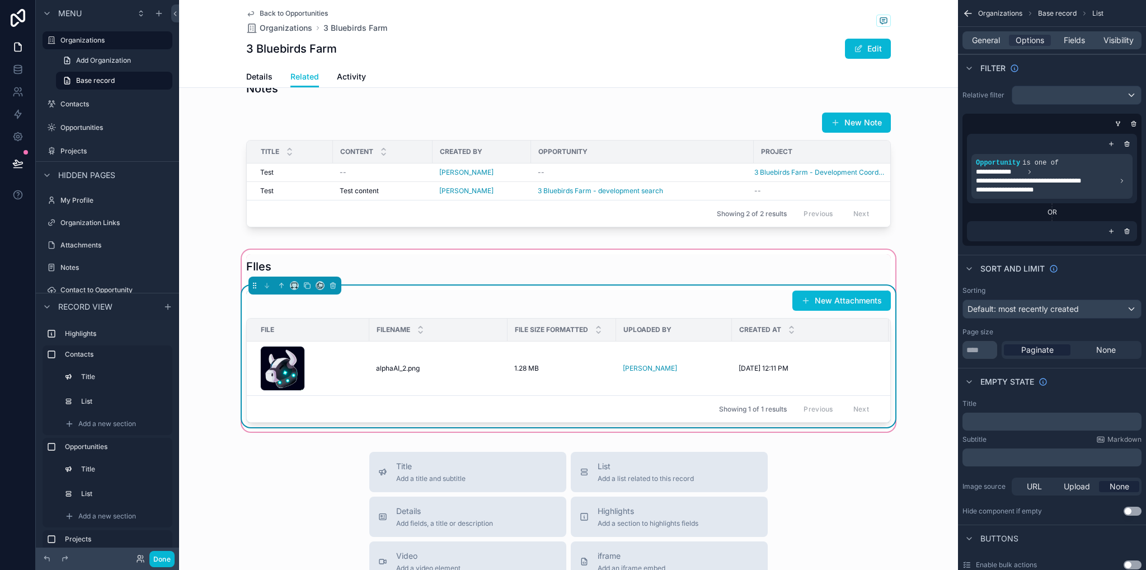
click at [1126, 233] on icon "scrollable content" at bounding box center [1127, 231] width 7 height 7
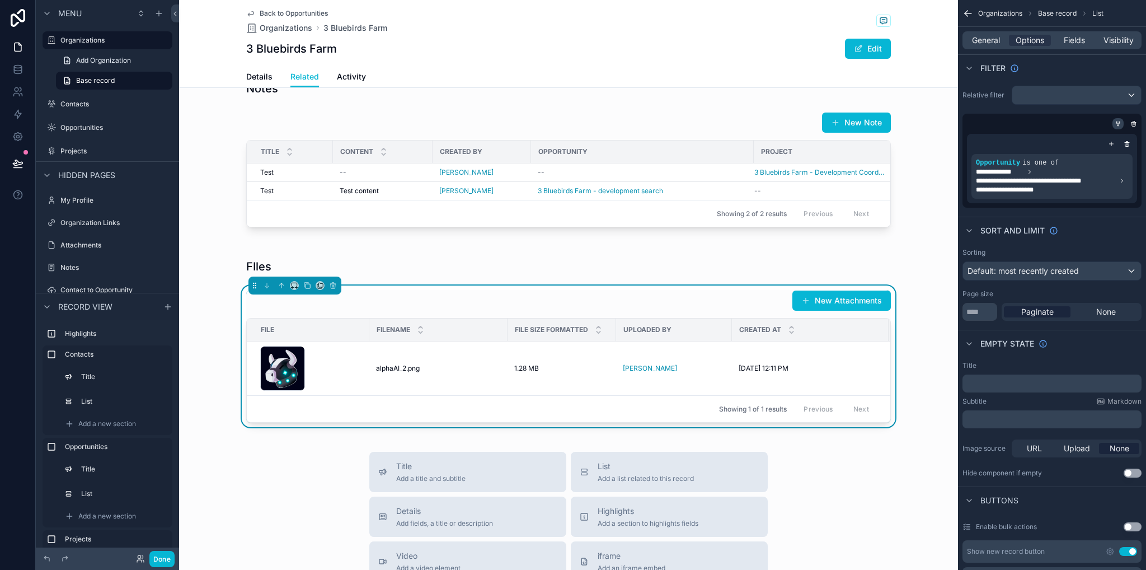
click at [1118, 120] on icon "scrollable content" at bounding box center [1118, 123] width 7 height 7
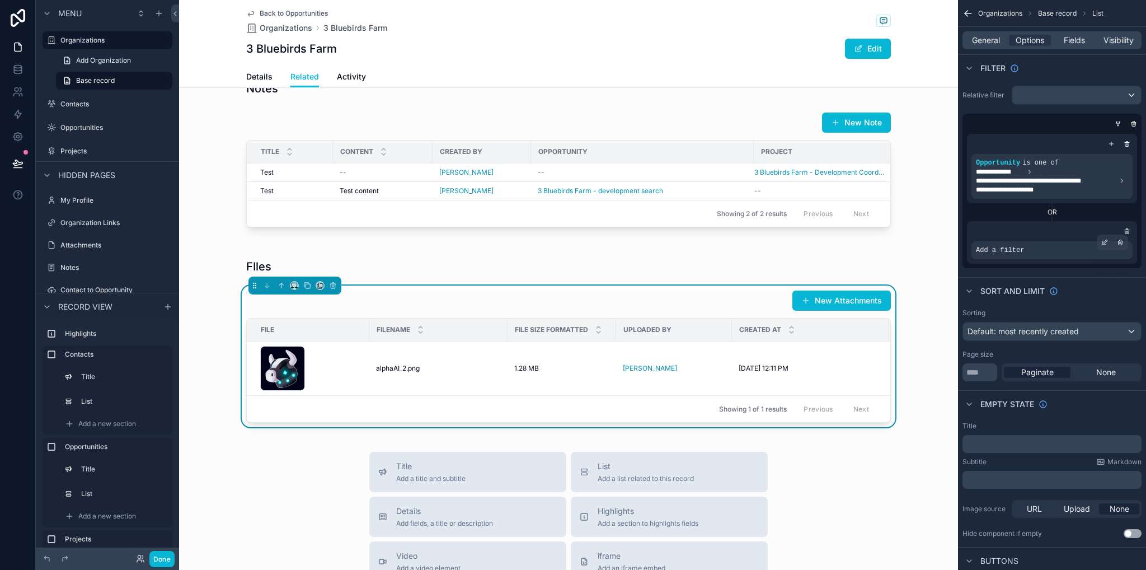
click at [998, 243] on div "Add a filter" at bounding box center [1052, 250] width 161 height 18
click at [1106, 243] on icon "scrollable content" at bounding box center [1105, 243] width 4 height 4
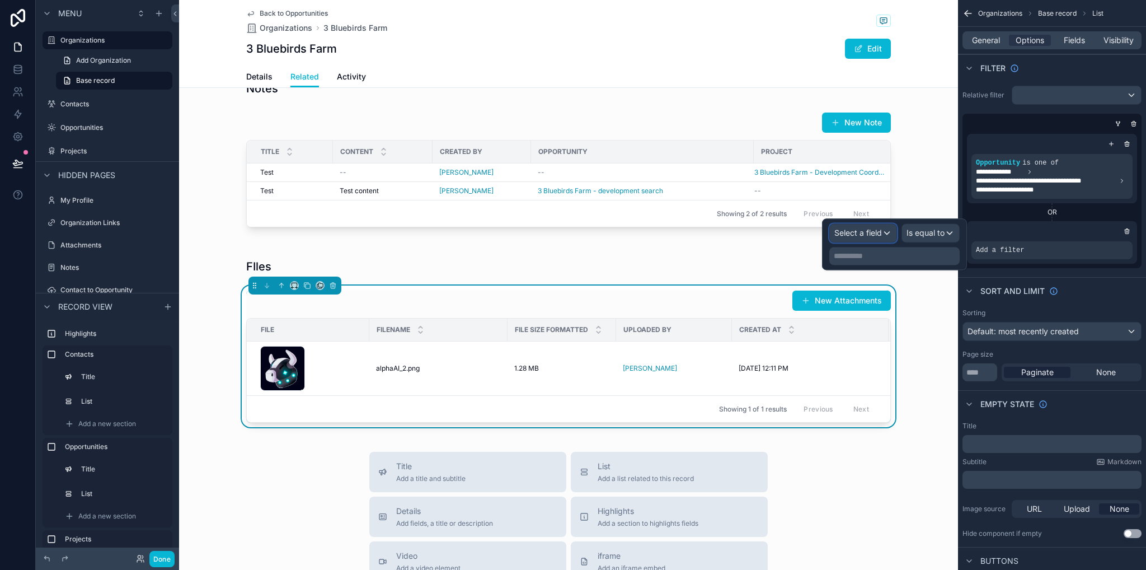
click at [862, 237] on span "Select a field" at bounding box center [858, 233] width 48 height 10
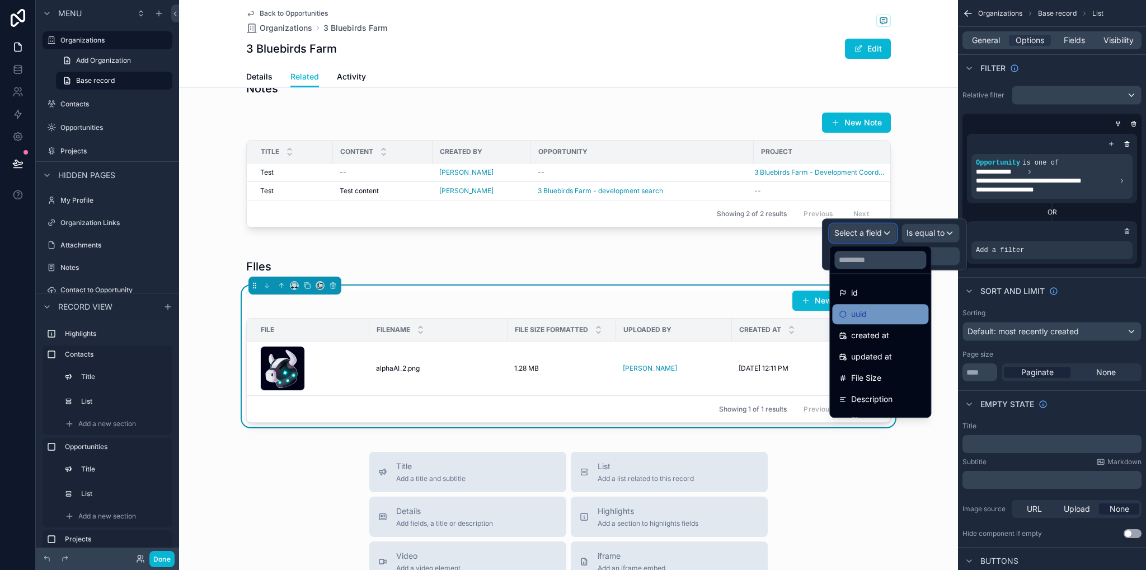
scroll to position [122, 0]
drag, startPoint x: 887, startPoint y: 408, endPoint x: 981, endPoint y: 302, distance: 142.3
click at [887, 408] on div "Projects" at bounding box center [880, 404] width 83 height 13
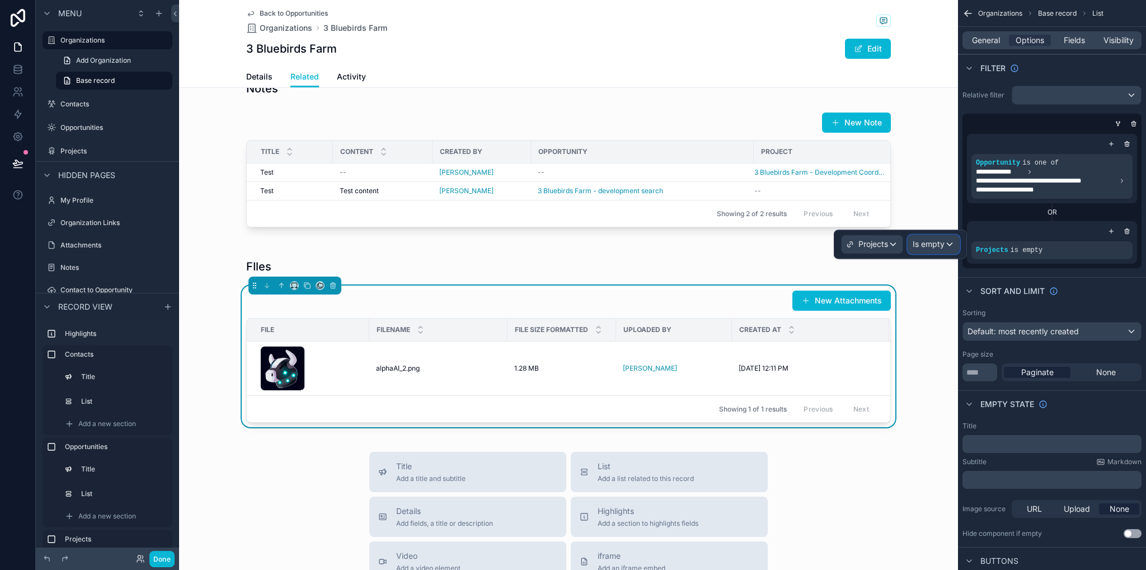
click at [925, 245] on span "Is empty" at bounding box center [929, 243] width 32 height 11
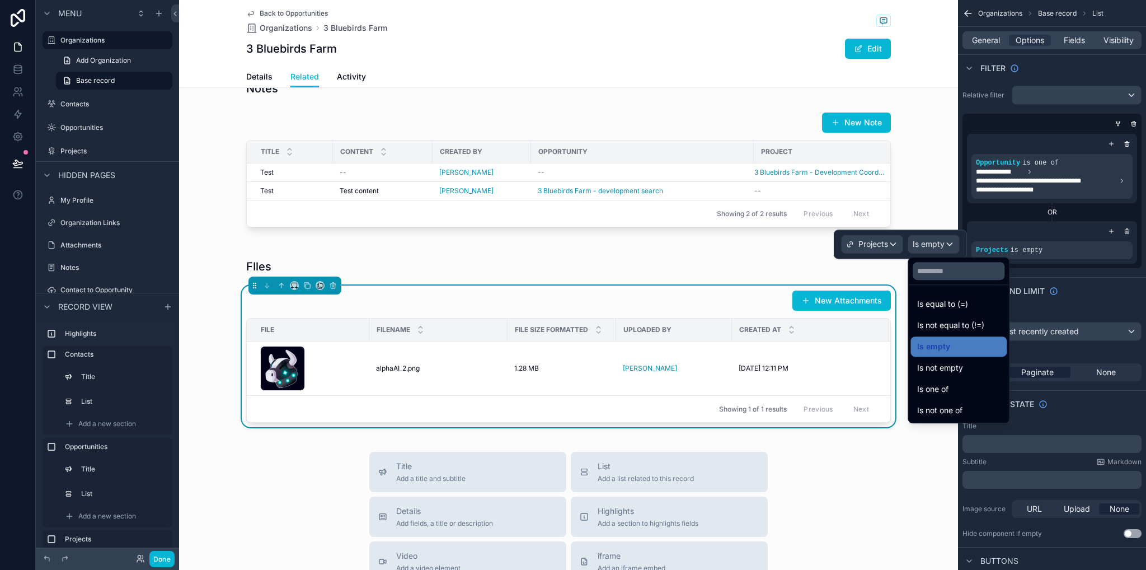
click at [961, 385] on div "Is one of" at bounding box center [958, 388] width 83 height 13
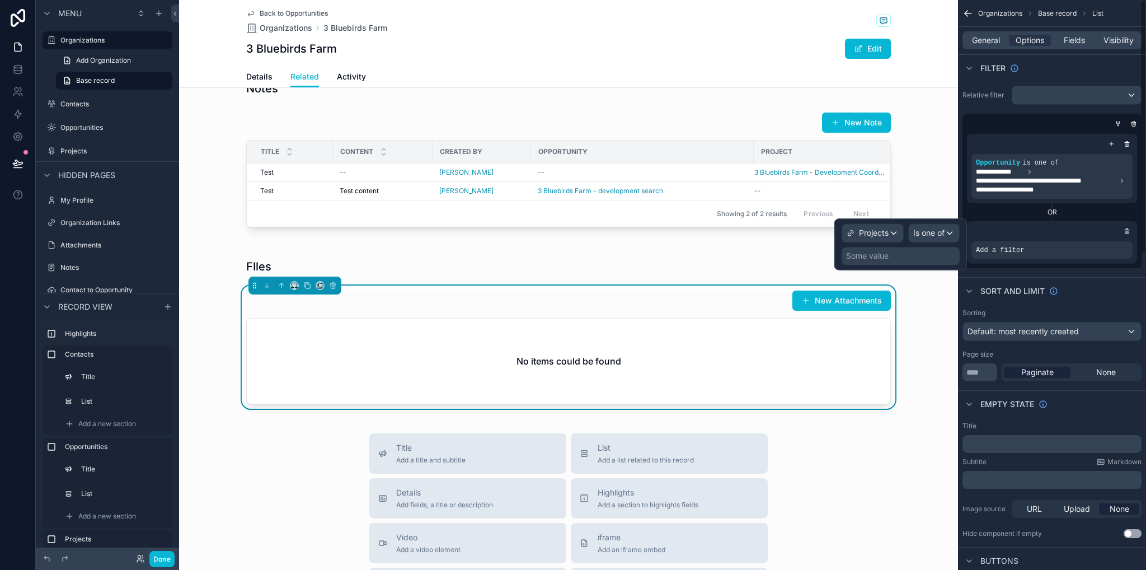
click at [904, 257] on div "Some value" at bounding box center [901, 256] width 118 height 18
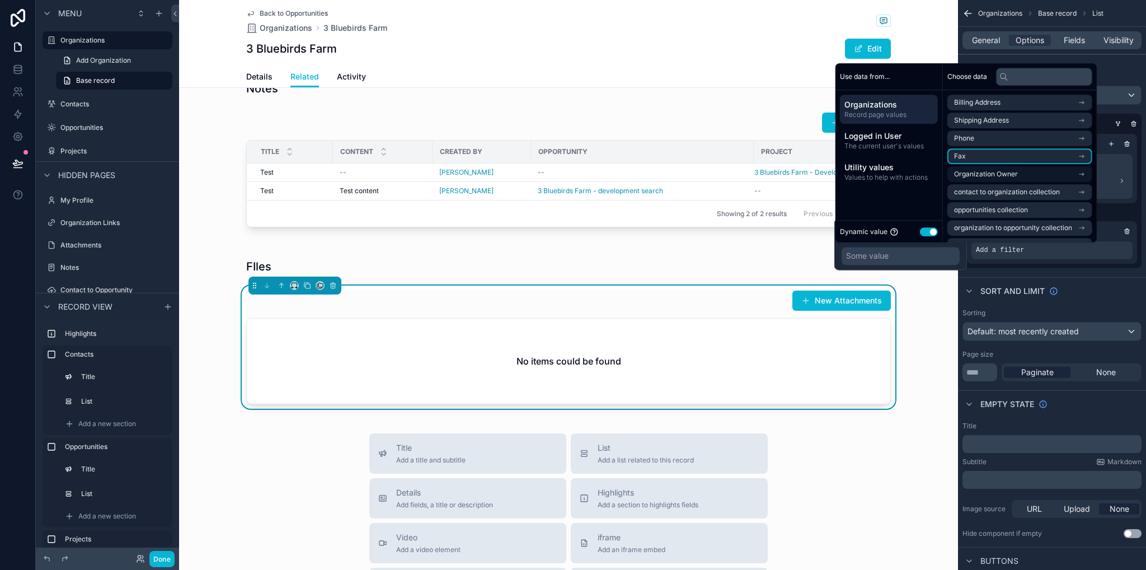
scroll to position [16, 0]
click at [1015, 229] on span "project to organization collection" at bounding box center [1006, 230] width 104 height 9
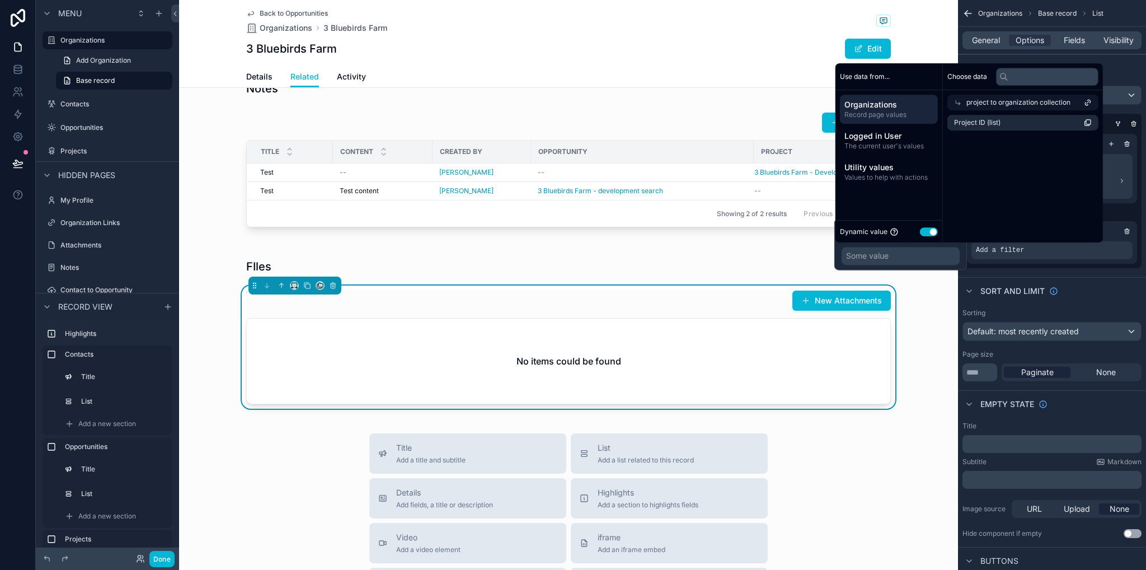
scroll to position [0, 0]
click at [988, 124] on span "Project ID (list)" at bounding box center [977, 122] width 46 height 9
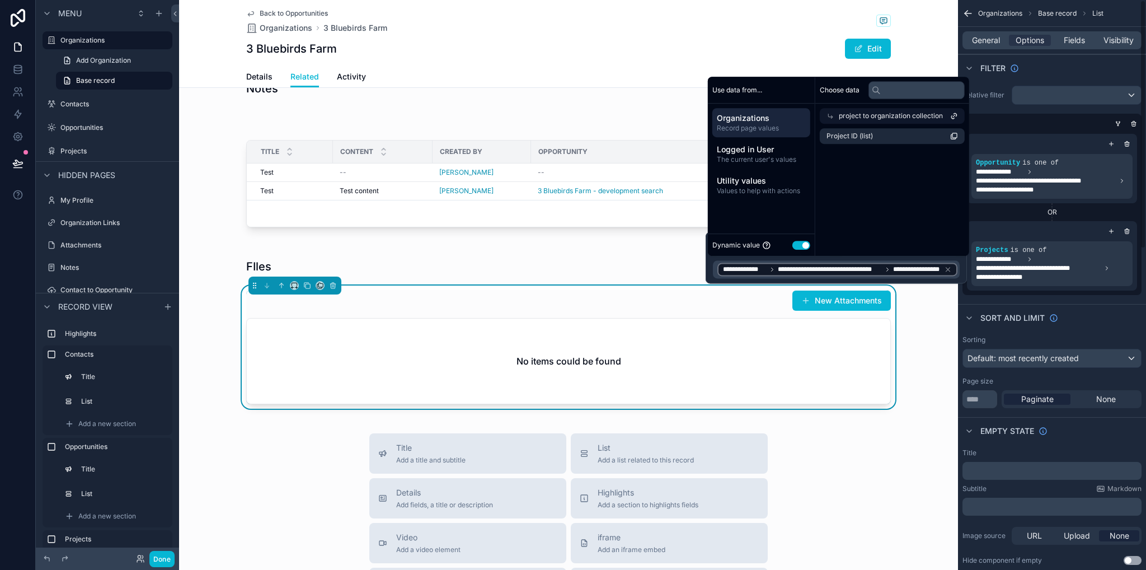
click at [1014, 293] on div "**********" at bounding box center [1052, 212] width 179 height 166
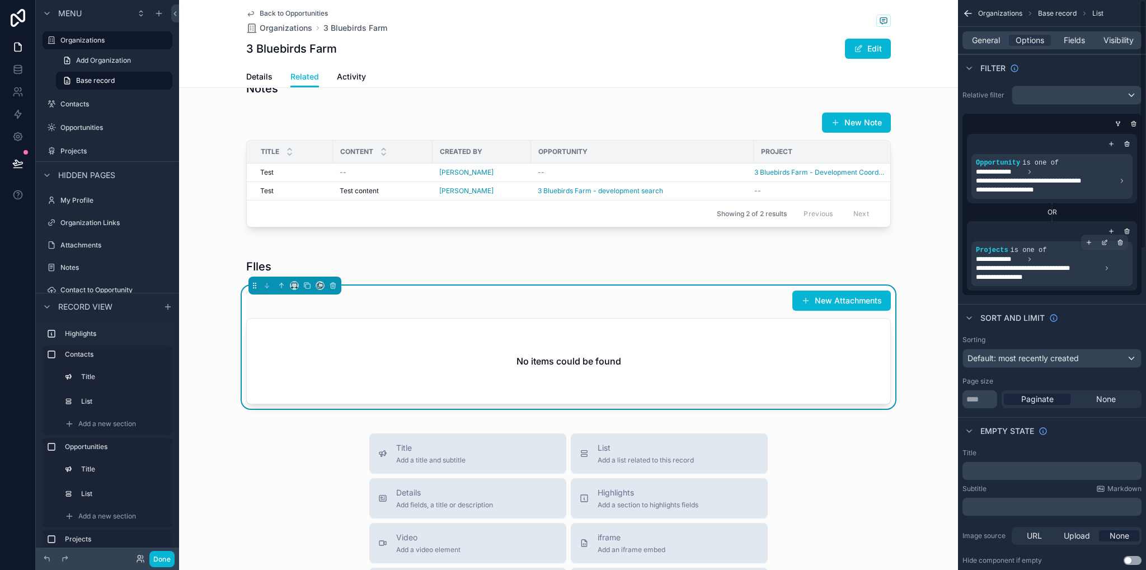
click at [1042, 274] on span "**********" at bounding box center [1052, 268] width 152 height 27
click at [1108, 240] on div "scrollable content" at bounding box center [1105, 243] width 16 height 16
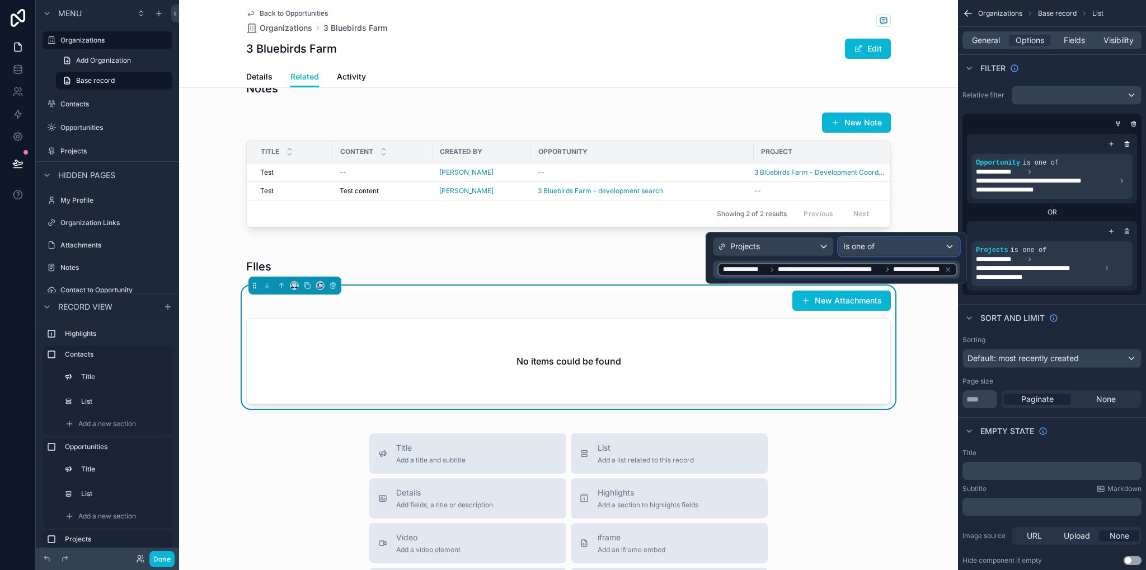
click at [898, 242] on div "Is one of" at bounding box center [899, 246] width 120 height 18
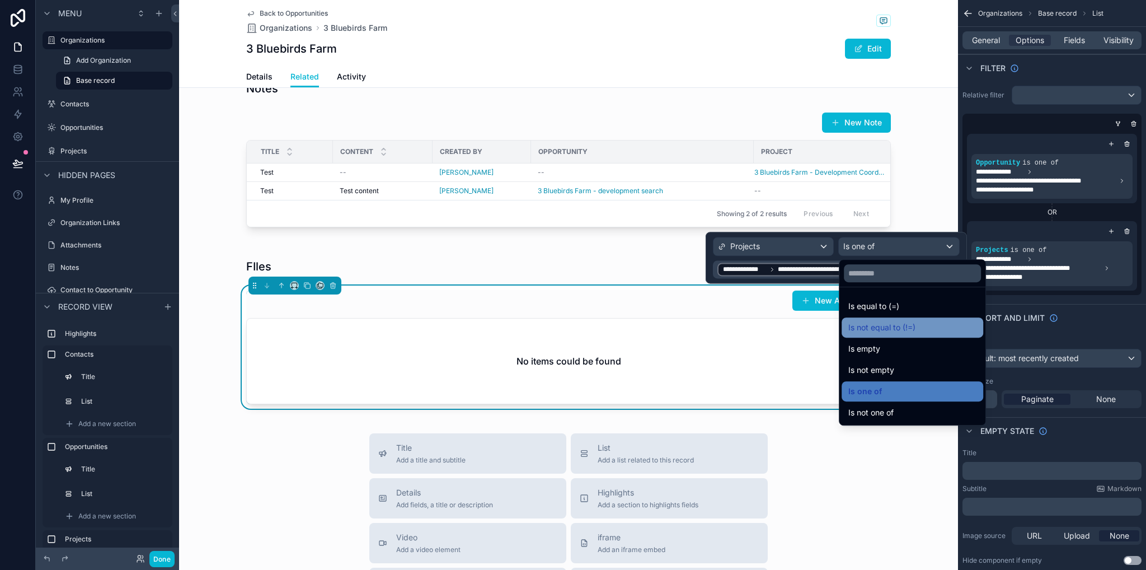
click at [889, 320] on div "Is not equal to (!=)" at bounding box center [913, 327] width 142 height 20
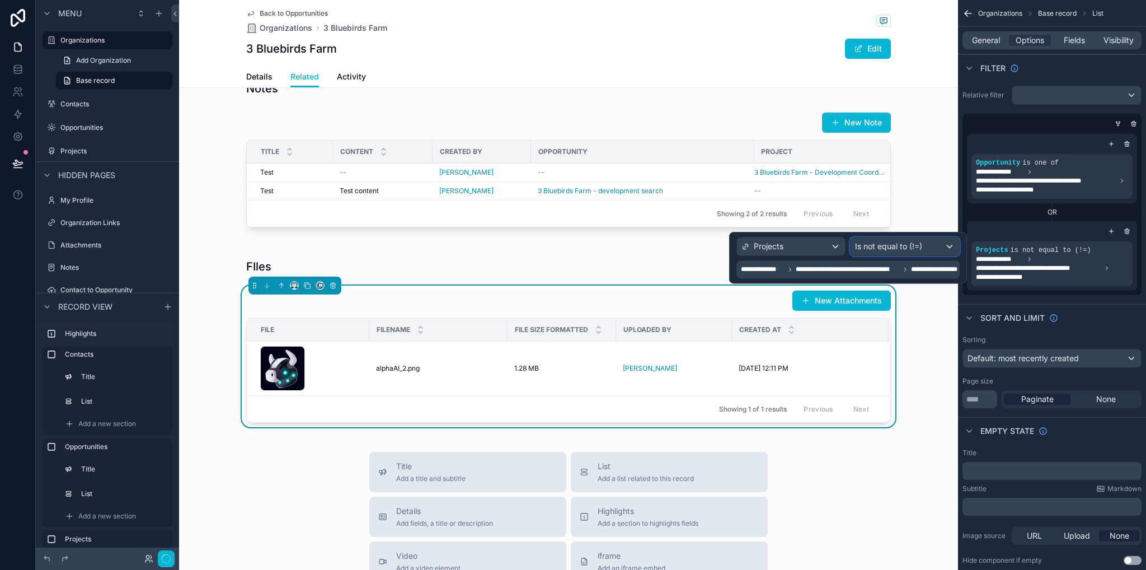
click at [899, 243] on span "Is not equal to (!=)" at bounding box center [888, 246] width 67 height 11
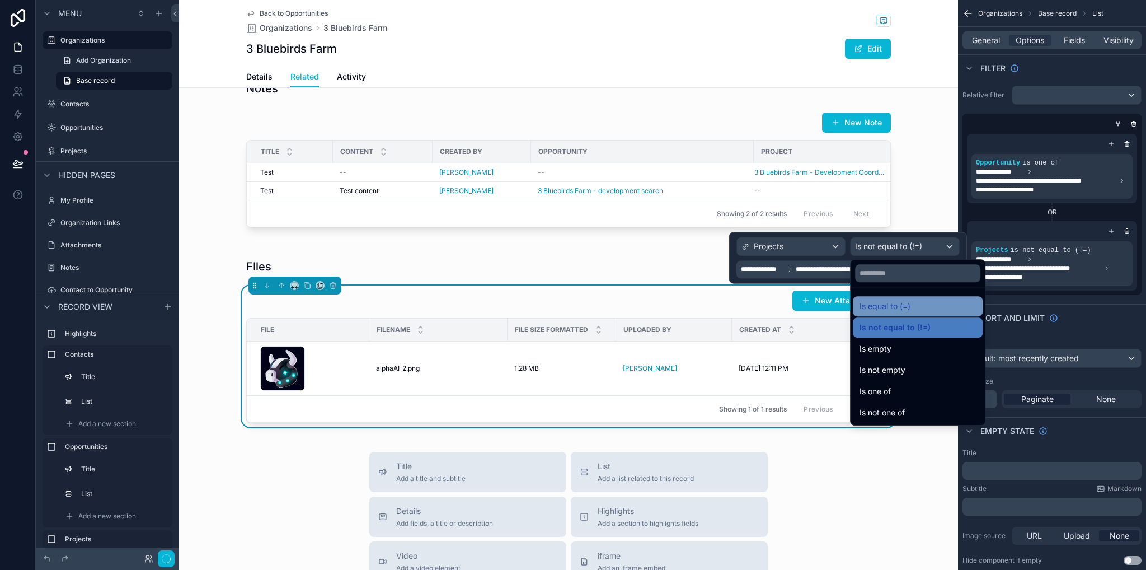
click at [898, 308] on span "Is equal to (=)" at bounding box center [885, 305] width 51 height 13
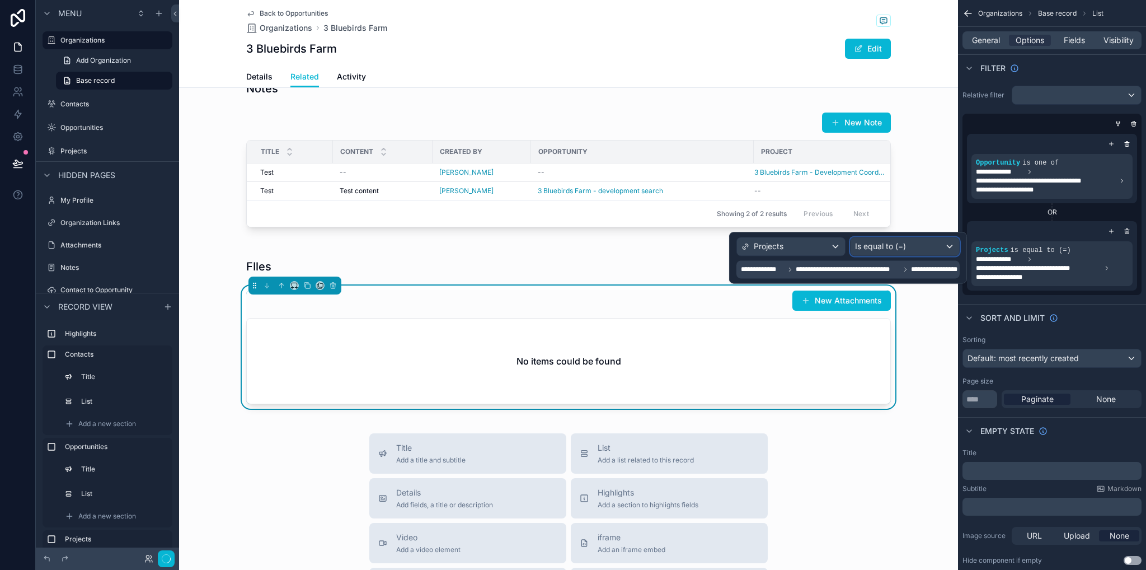
click at [887, 247] on span "Is equal to (=)" at bounding box center [880, 246] width 51 height 11
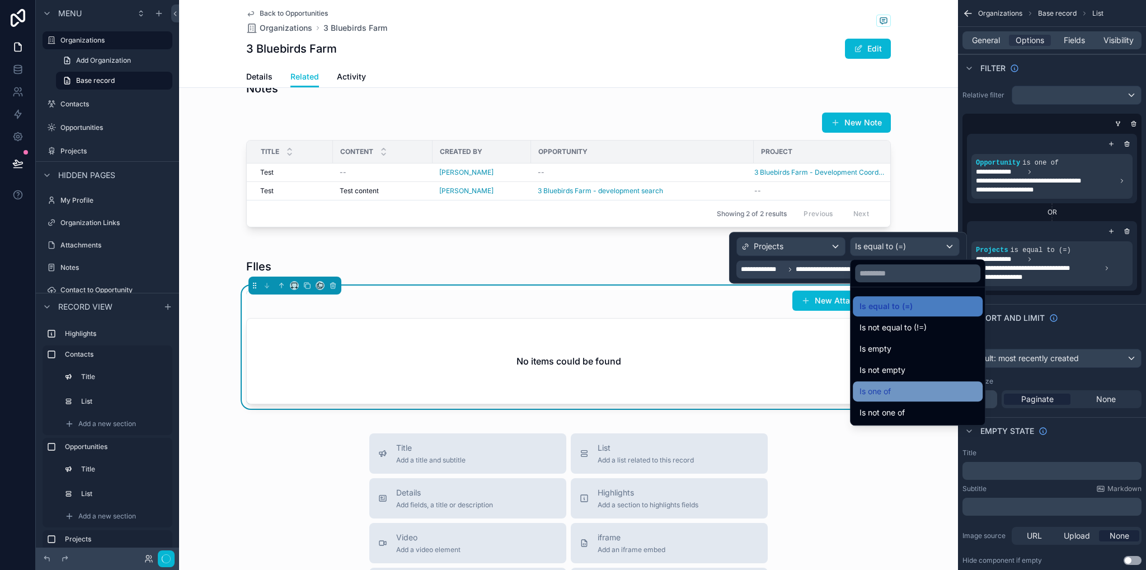
click at [889, 392] on span "Is one of" at bounding box center [875, 390] width 31 height 13
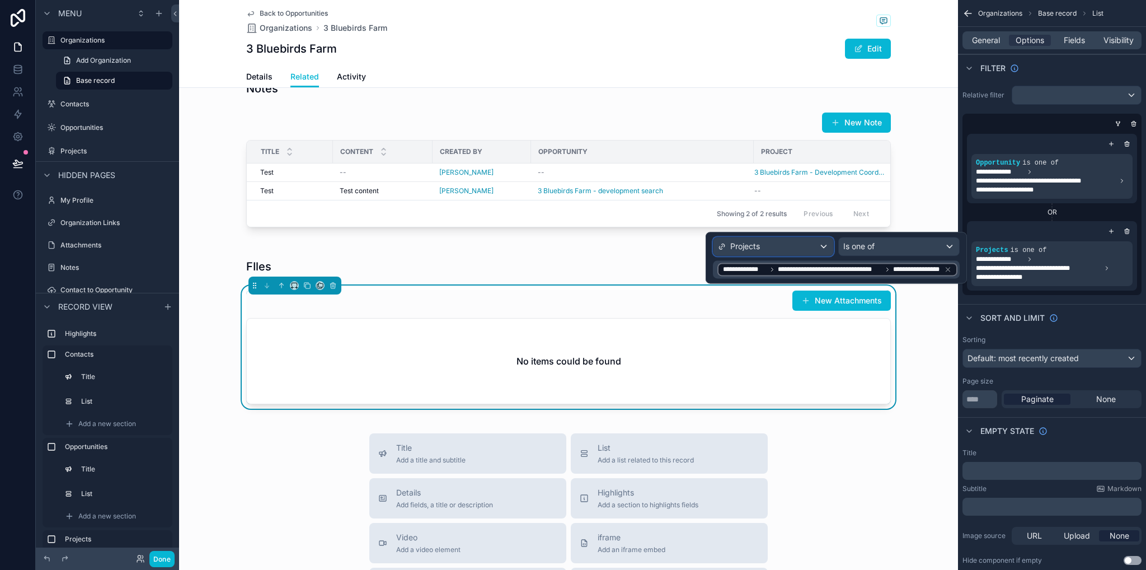
click at [790, 249] on div "Projects" at bounding box center [774, 246] width 120 height 18
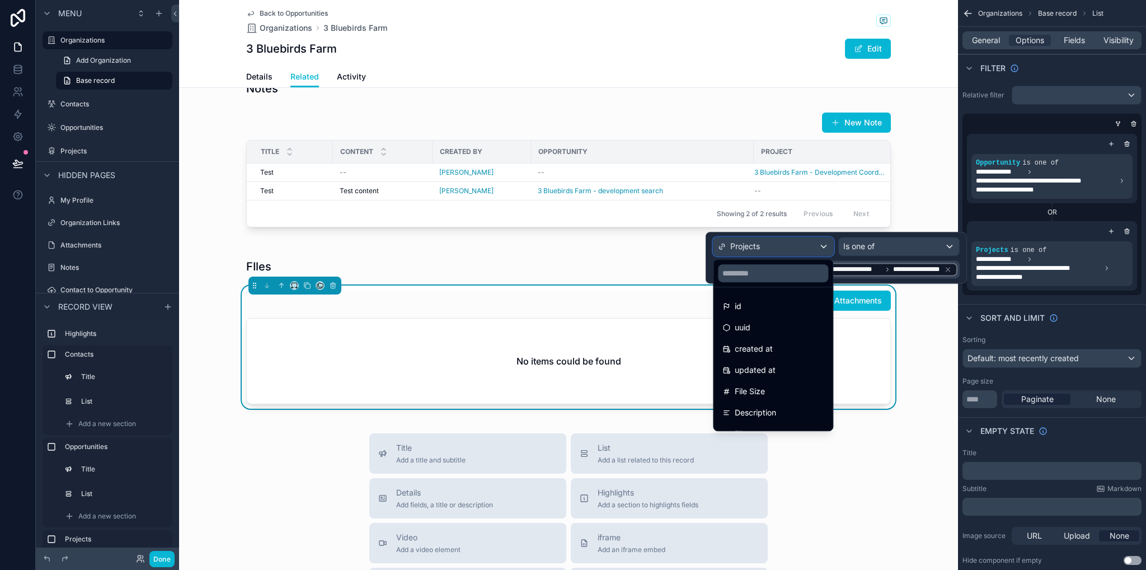
scroll to position [122, 0]
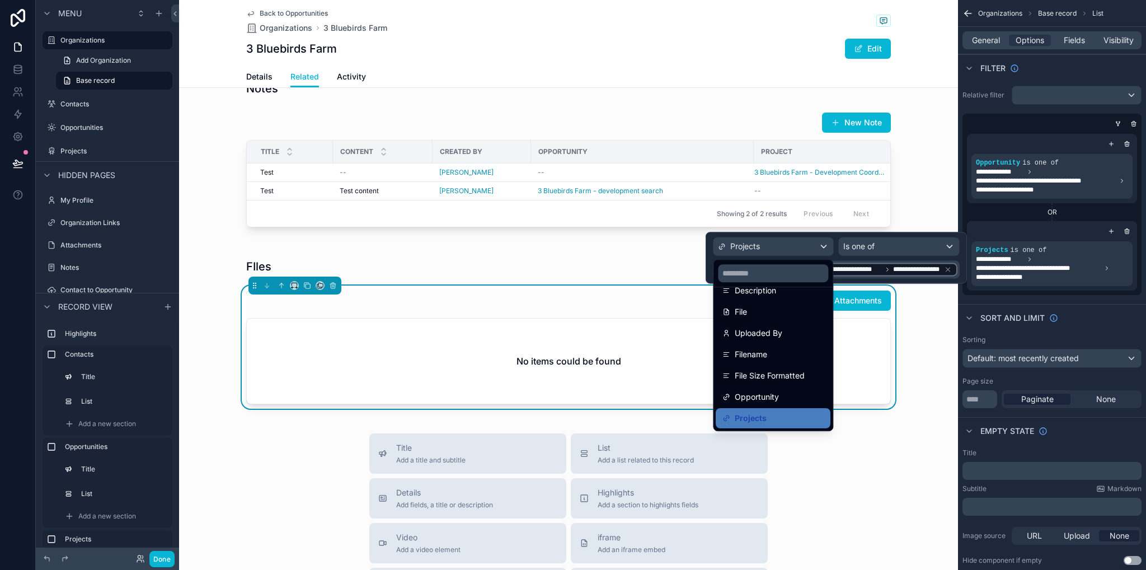
click at [874, 247] on div at bounding box center [836, 257] width 261 height 51
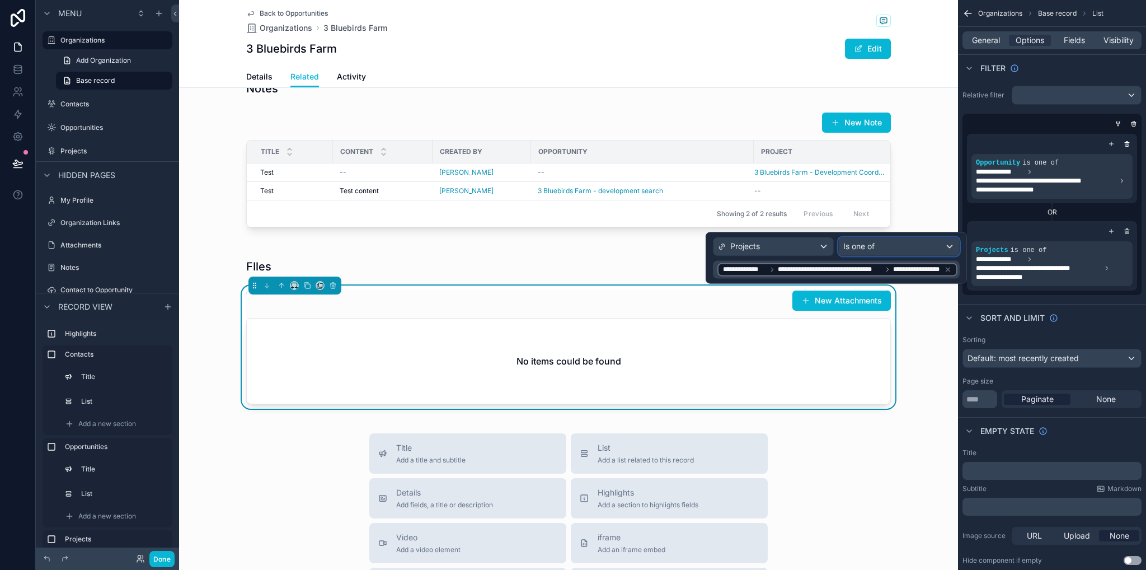
click at [875, 246] on span "Is one of" at bounding box center [858, 246] width 31 height 11
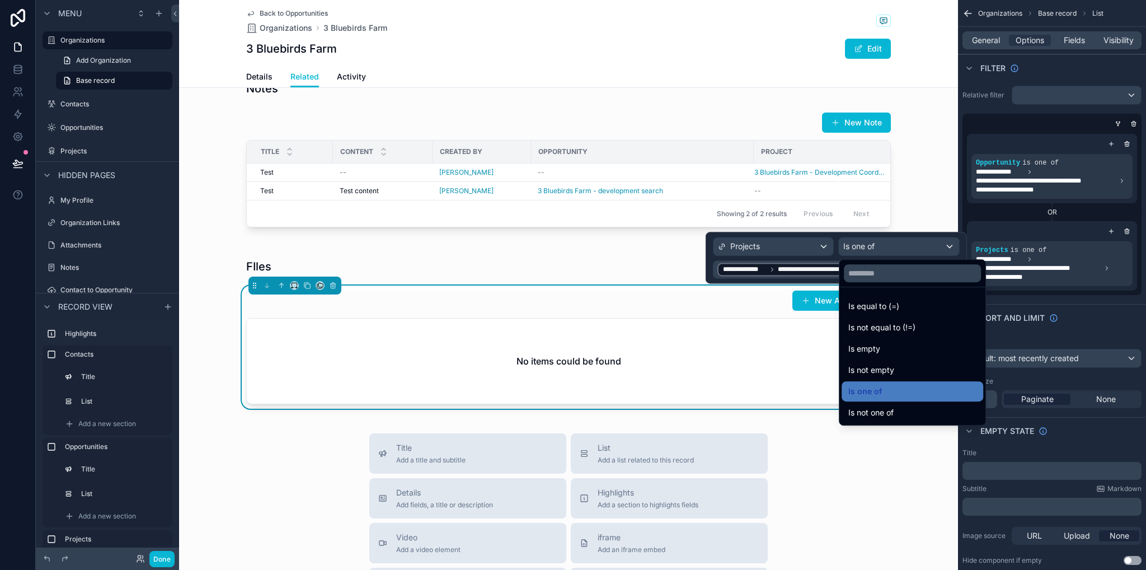
click at [878, 245] on div at bounding box center [836, 257] width 261 height 51
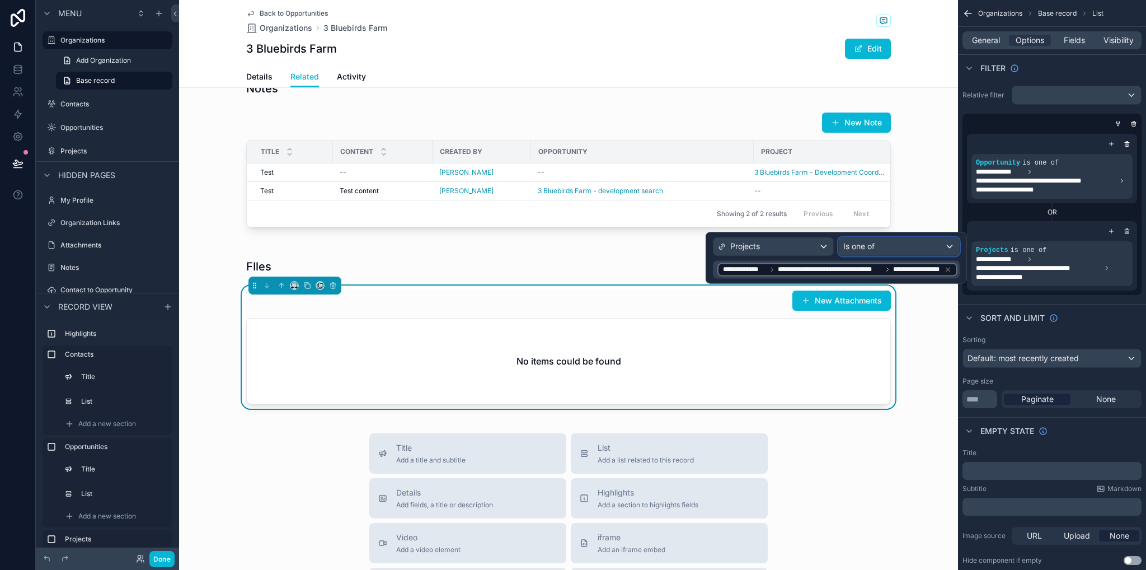
click at [878, 244] on div "Is one of" at bounding box center [899, 246] width 120 height 18
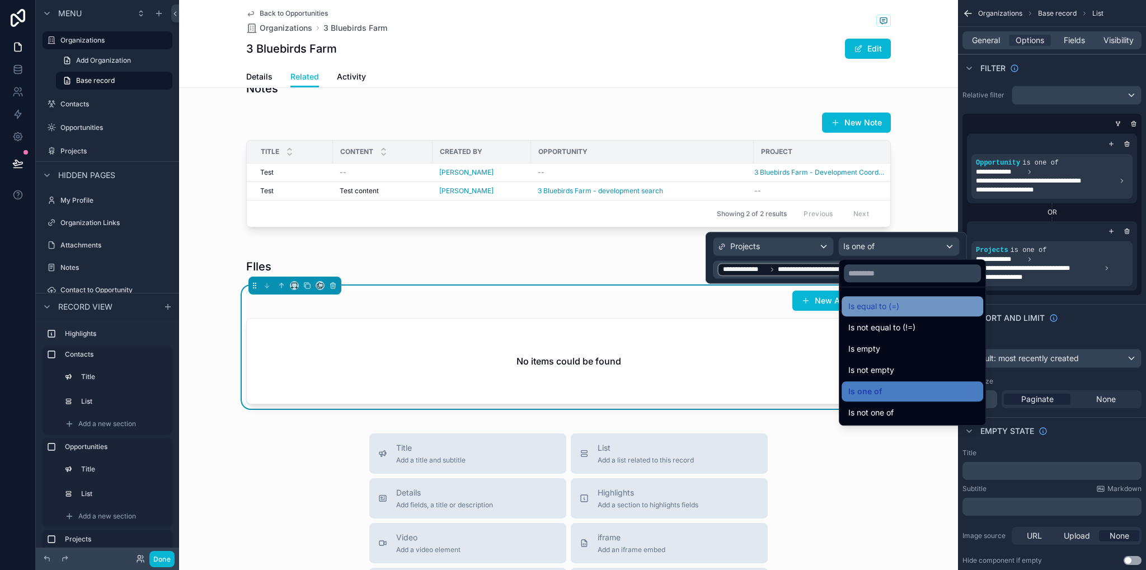
click at [895, 308] on span "Is equal to (=)" at bounding box center [873, 305] width 51 height 13
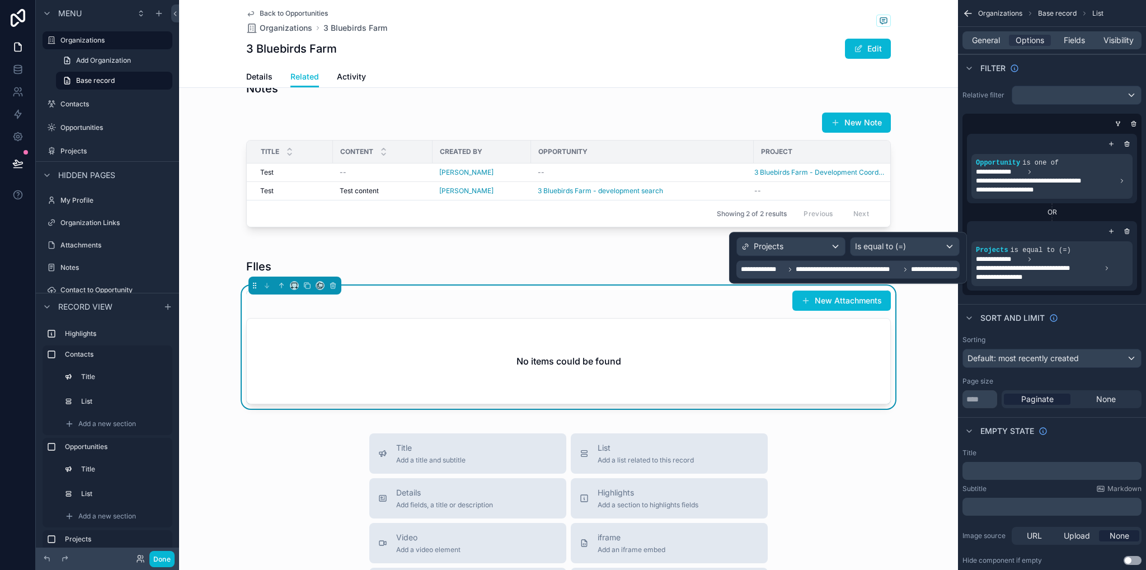
click at [866, 273] on span "**********" at bounding box center [848, 269] width 104 height 9
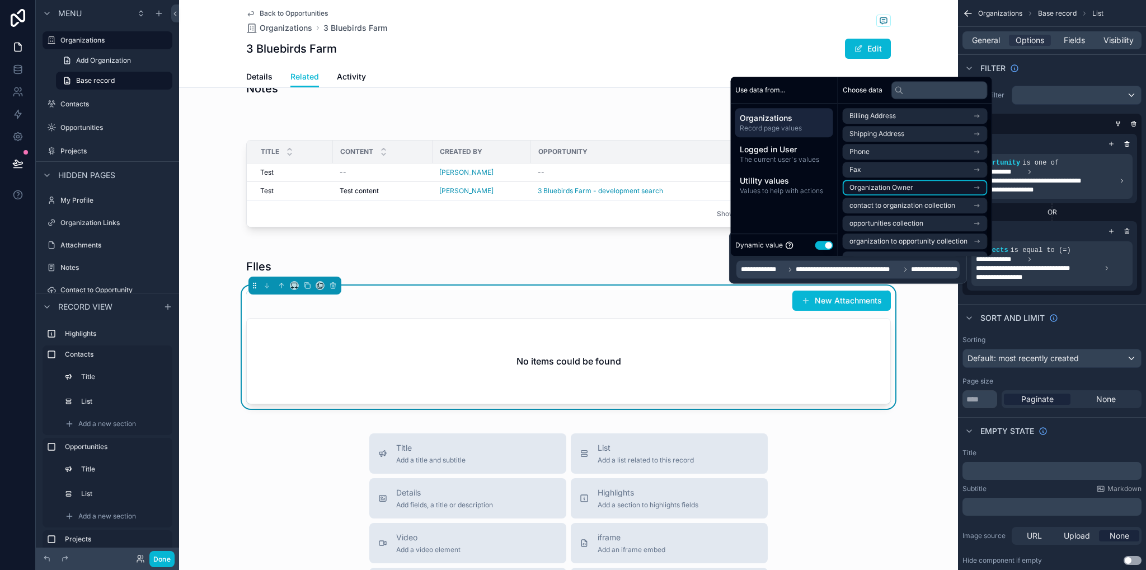
scroll to position [16, 0]
click at [893, 267] on span "**********" at bounding box center [848, 269] width 104 height 9
click at [892, 241] on span "organization to opportunity collection" at bounding box center [909, 241] width 118 height 9
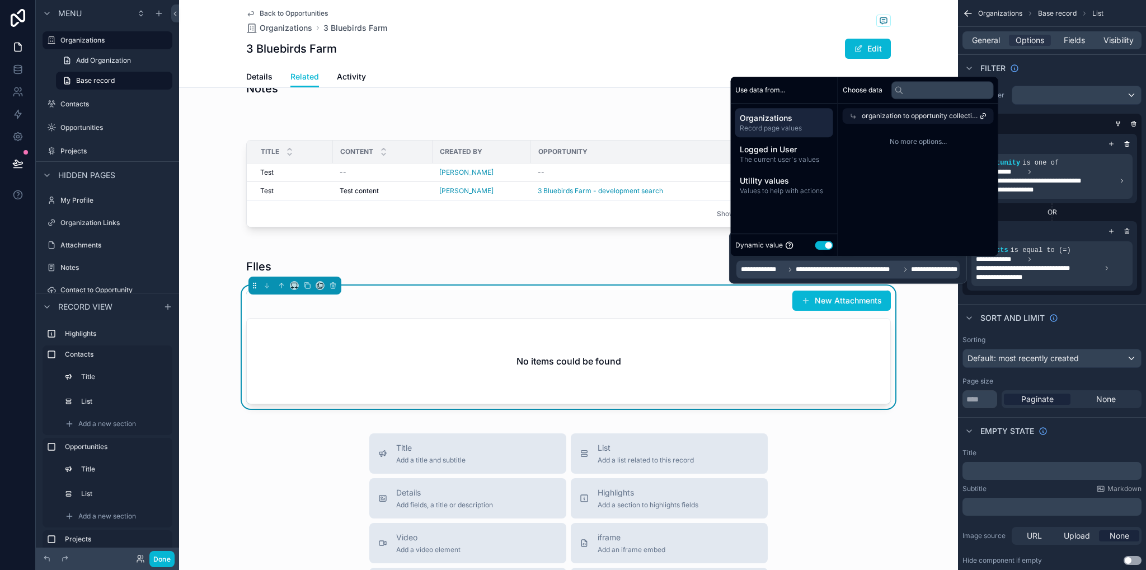
drag, startPoint x: 933, startPoint y: 216, endPoint x: 815, endPoint y: 262, distance: 126.9
click at [931, 215] on div "Choose data organization to opportunity collection No more options..." at bounding box center [918, 166] width 160 height 179
click at [800, 271] on span "**********" at bounding box center [848, 269] width 104 height 9
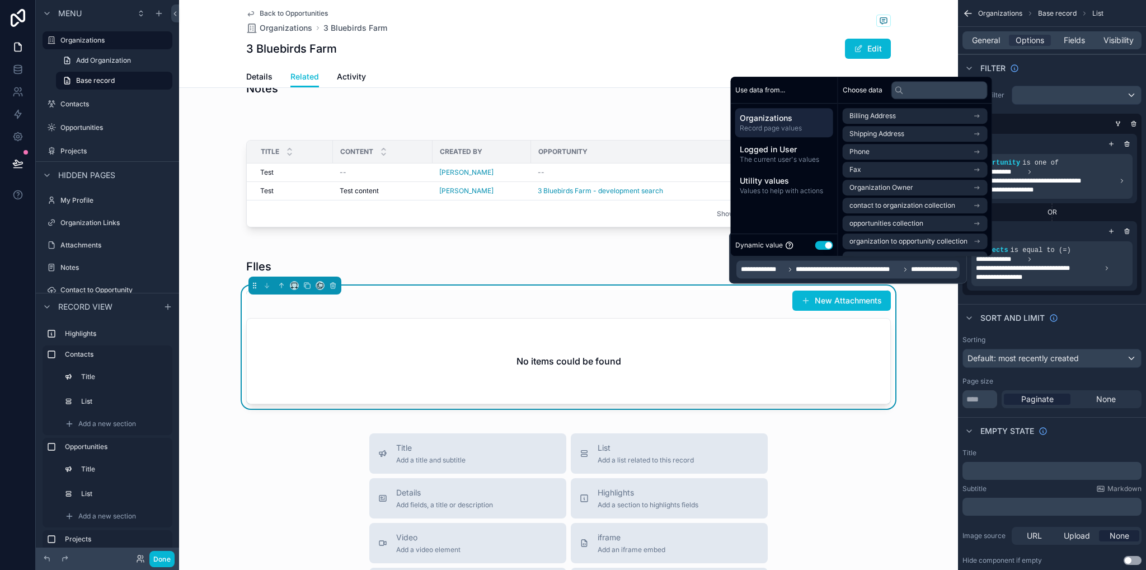
click at [787, 266] on icon at bounding box center [790, 269] width 7 height 7
click at [1039, 270] on span "**********" at bounding box center [1038, 268] width 125 height 9
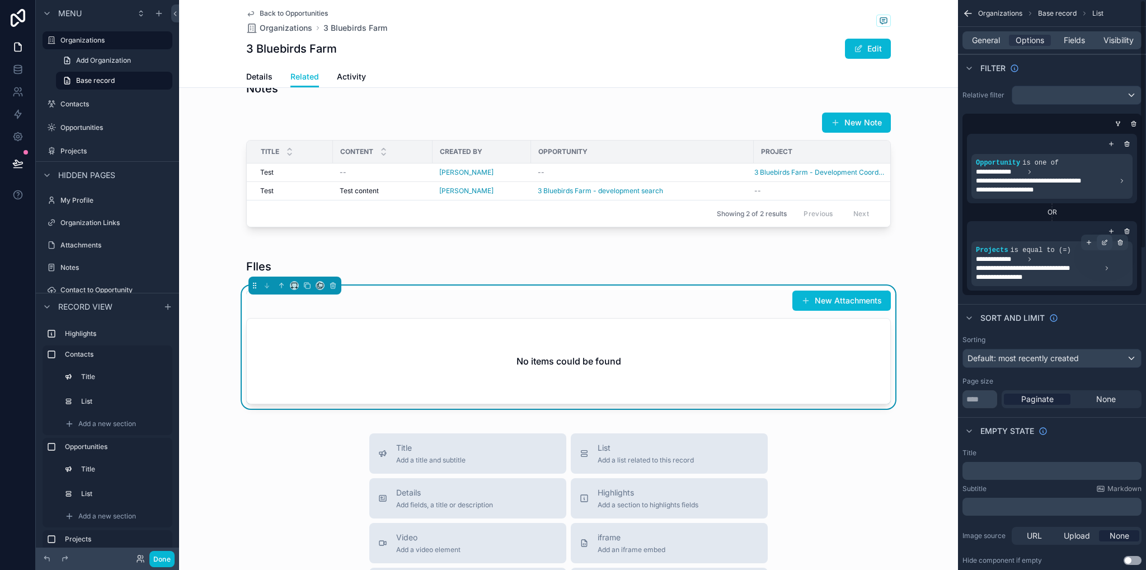
click at [1103, 242] on icon "scrollable content" at bounding box center [1105, 243] width 4 height 4
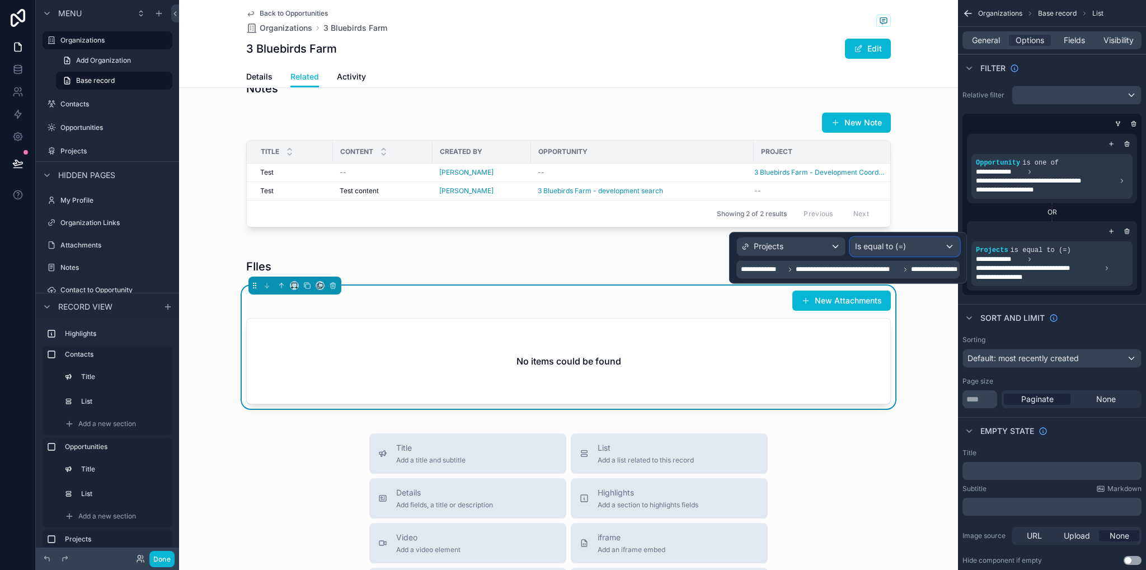
click at [892, 242] on div "Is equal to (=)" at bounding box center [905, 246] width 109 height 18
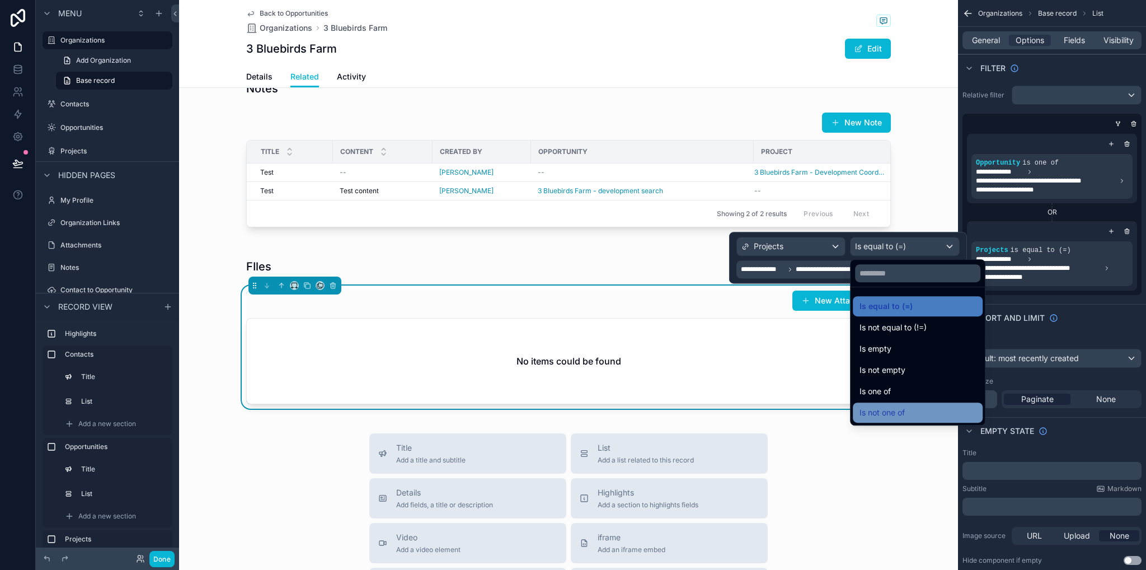
click at [892, 404] on div "Is not one of" at bounding box center [918, 412] width 130 height 20
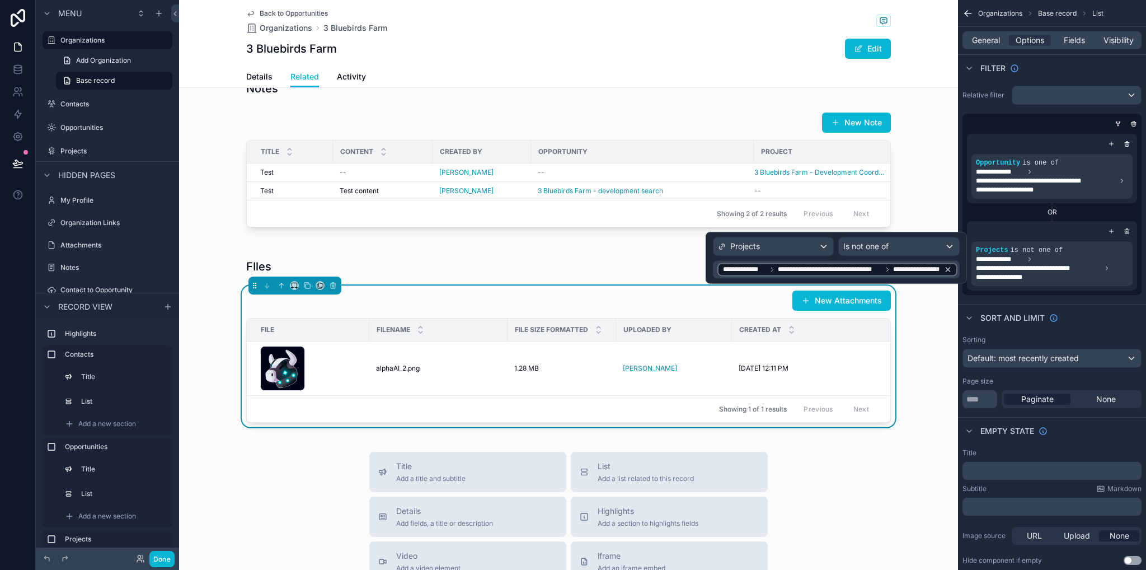
click at [855, 269] on span "**********" at bounding box center [830, 269] width 104 height 9
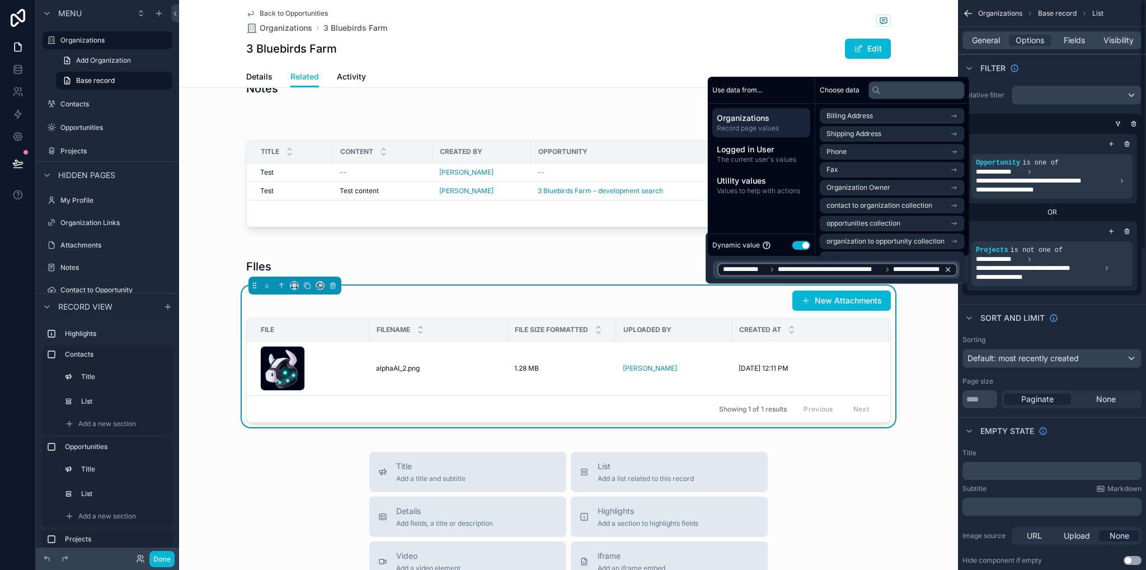
click at [949, 269] on icon at bounding box center [948, 269] width 8 height 8
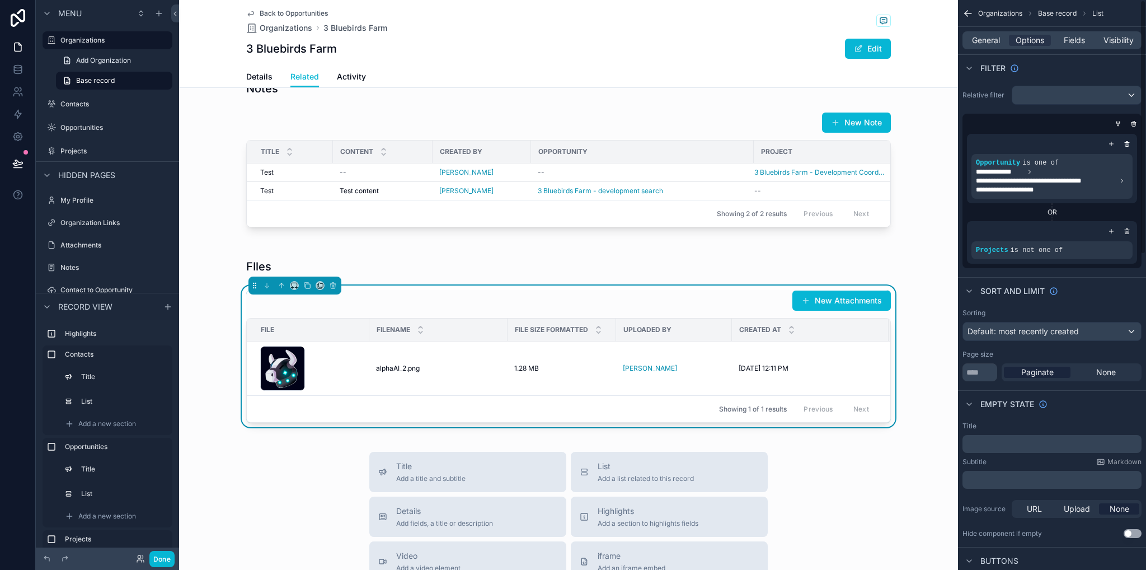
click at [1070, 279] on div "Sort And Limit" at bounding box center [1052, 290] width 188 height 27
click at [0, 0] on icon "scrollable content" at bounding box center [0, 0] width 0 height 0
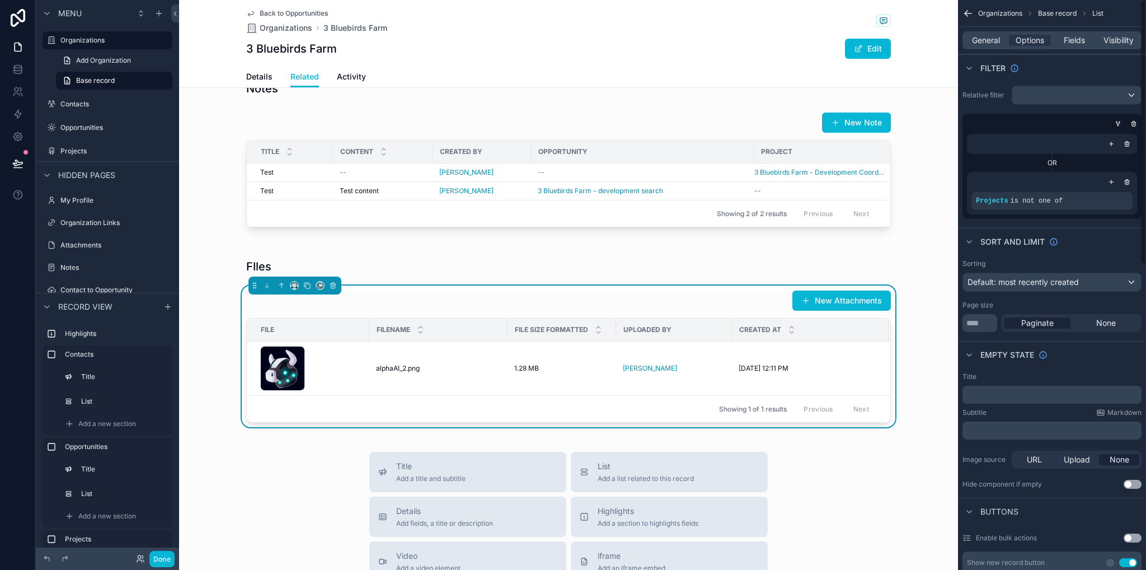
click at [1126, 180] on icon "scrollable content" at bounding box center [1127, 182] width 7 height 7
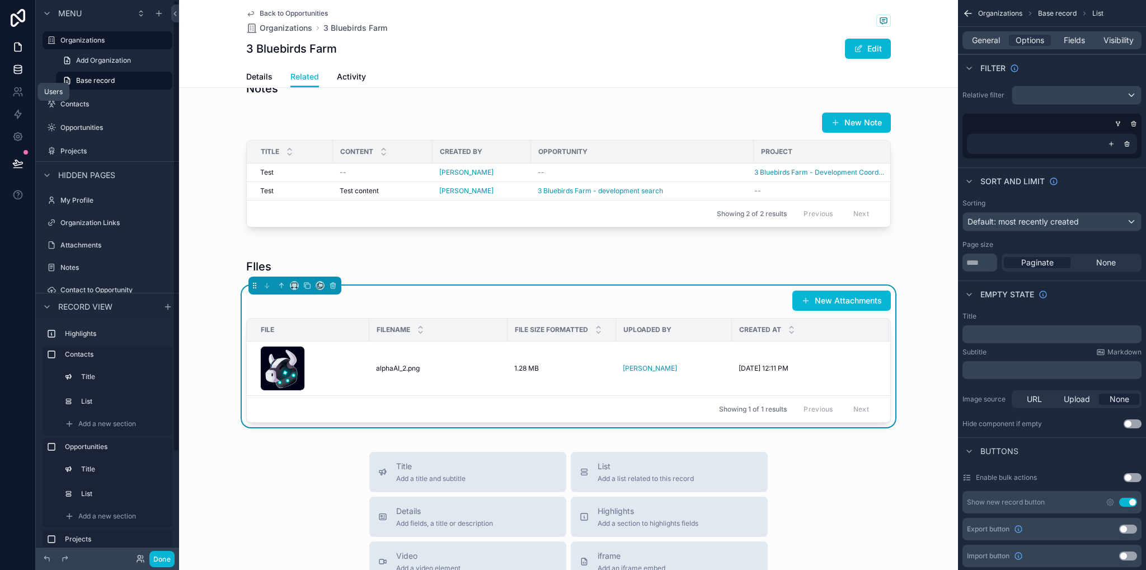
click at [16, 79] on link at bounding box center [17, 69] width 35 height 22
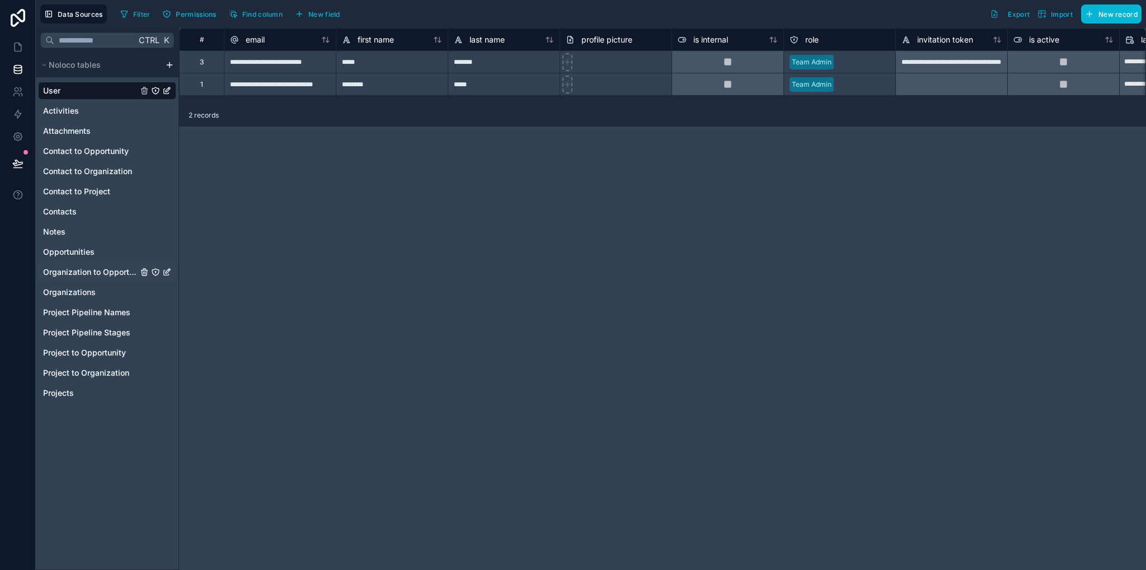
click at [82, 269] on span "Organization to Opportunity" at bounding box center [90, 271] width 95 height 11
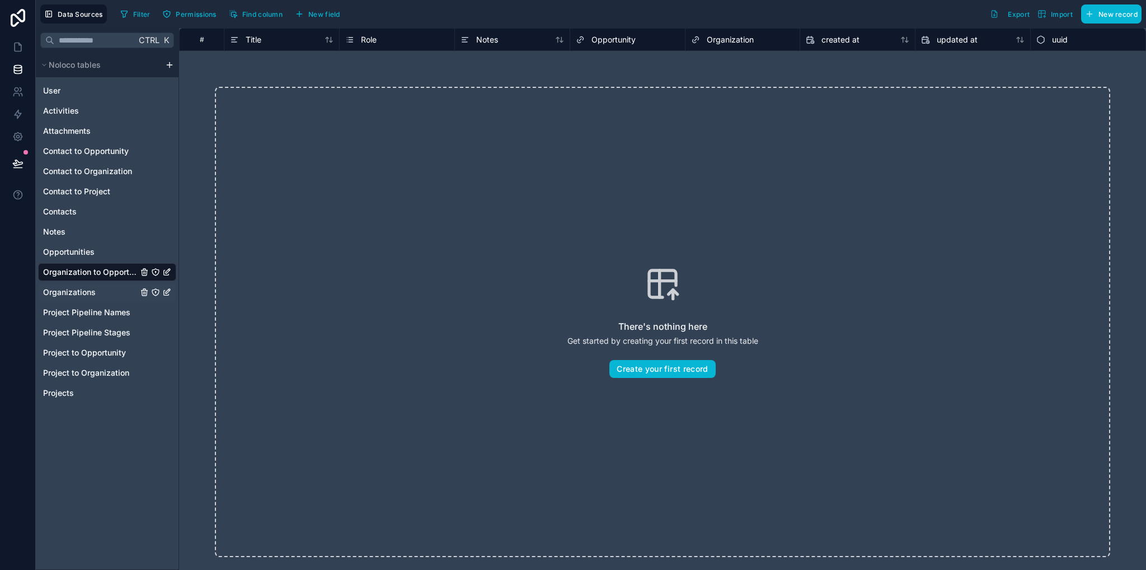
click at [77, 294] on span "Organizations" at bounding box center [69, 292] width 53 height 11
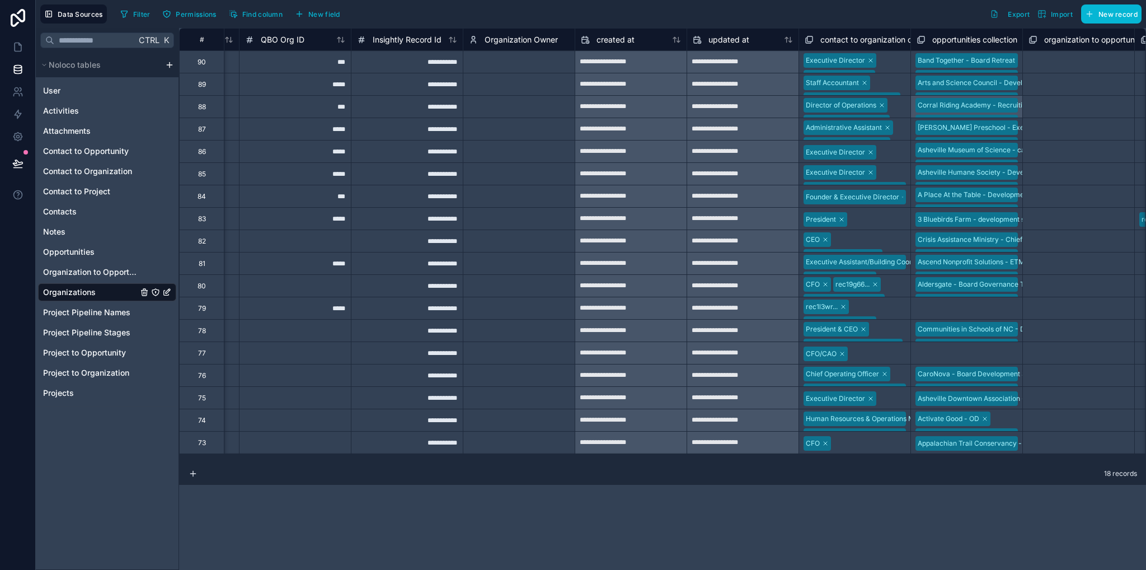
scroll to position [0, 1652]
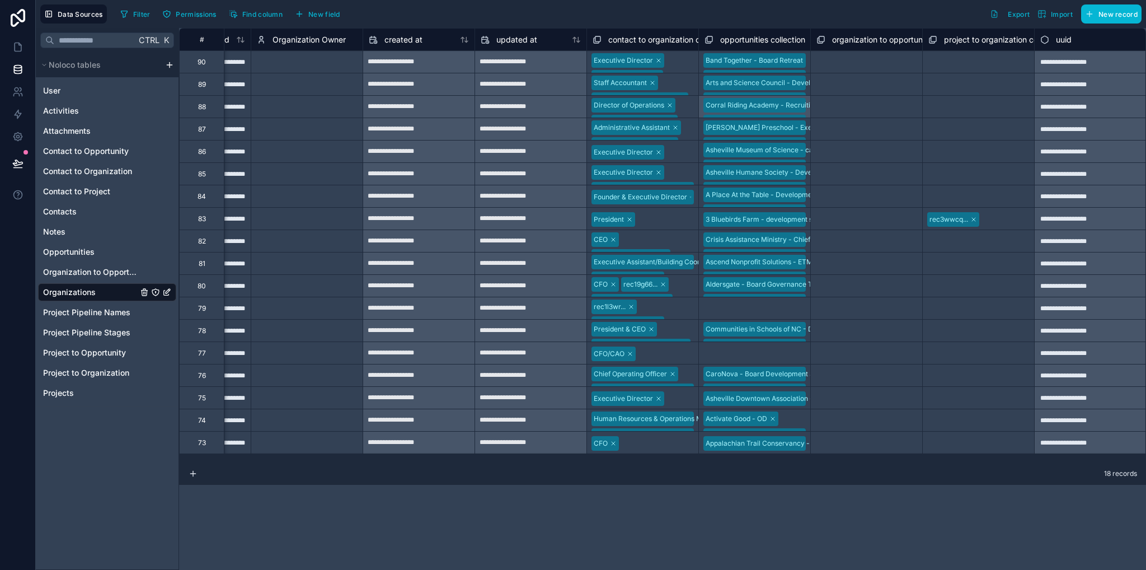
click at [805, 64] on div "Band Together - Board Retreat Band Together - Strategic Discussions Band Togeth…" at bounding box center [754, 62] width 111 height 22
click at [82, 271] on span "Organization to Opportunity" at bounding box center [90, 271] width 95 height 11
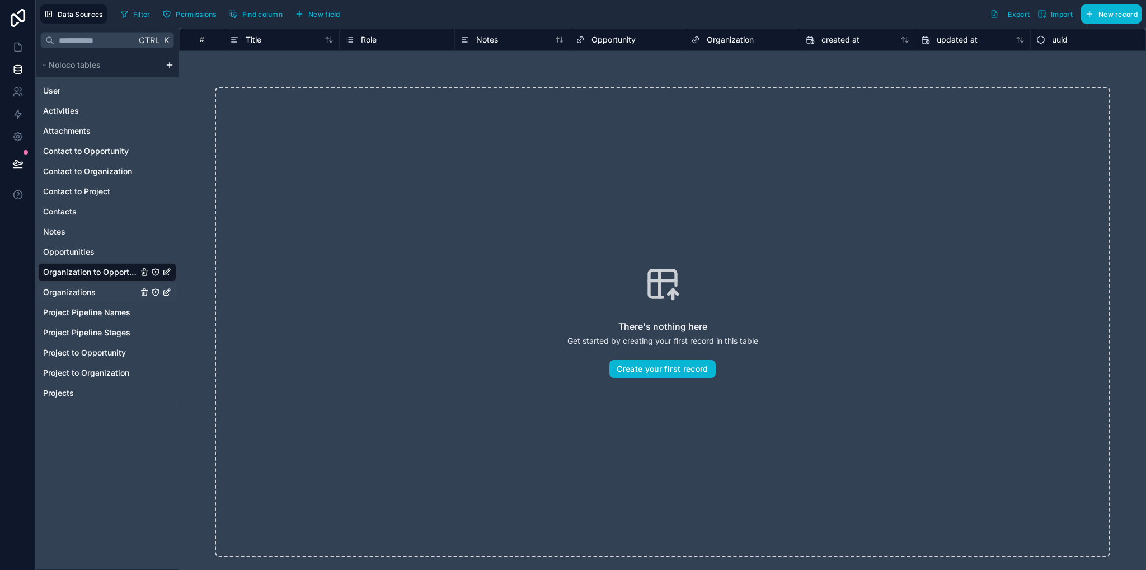
click at [63, 291] on span "Organizations" at bounding box center [69, 292] width 53 height 11
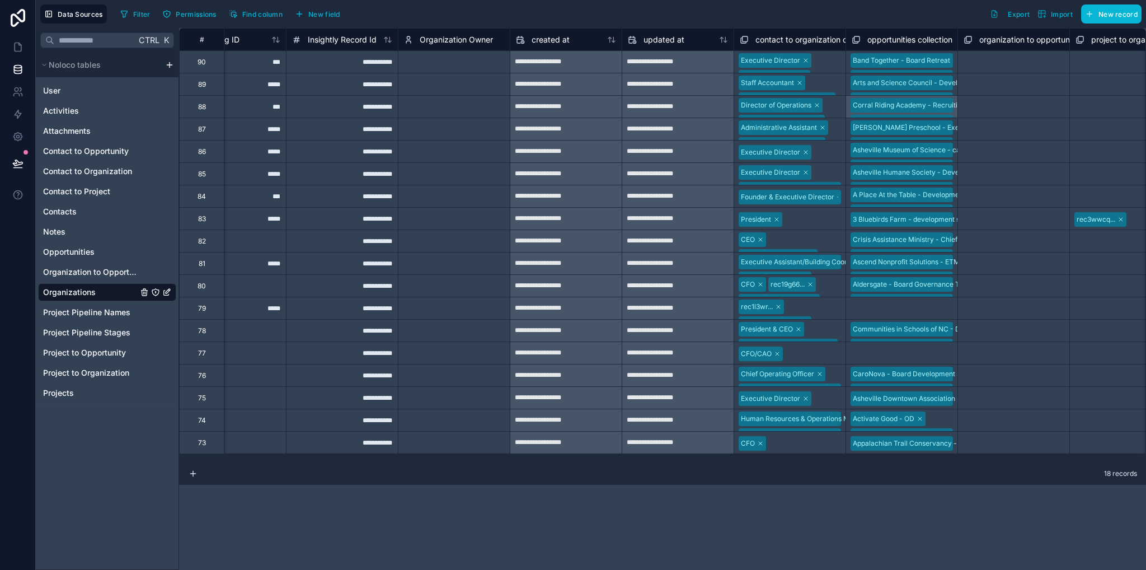
scroll to position [0, 1652]
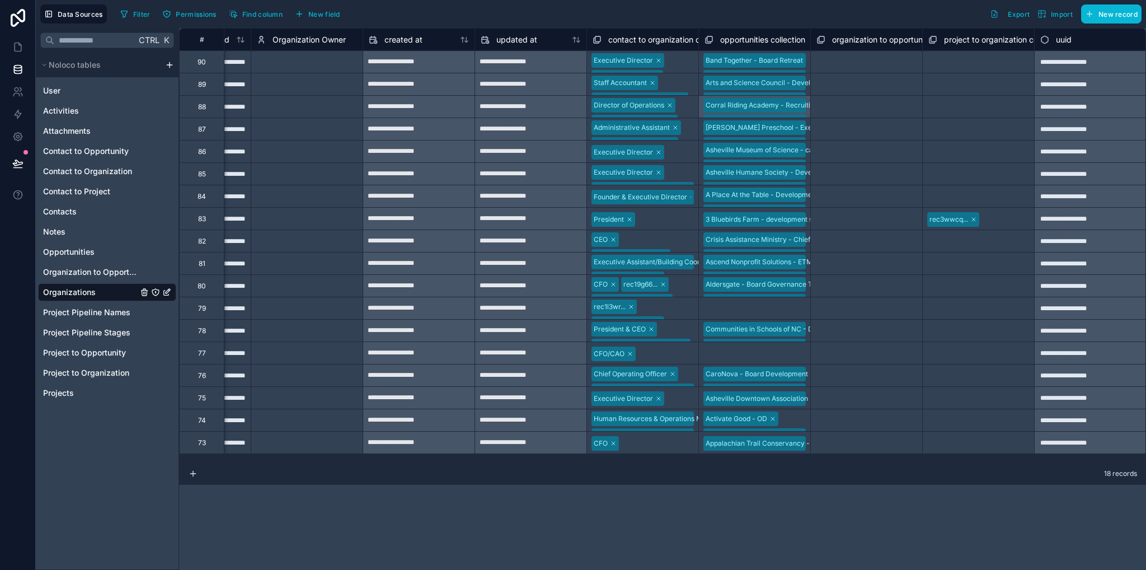
click at [998, 218] on div "rec3wwcq..." at bounding box center [978, 219] width 111 height 18
click at [93, 372] on span "Project to Organization" at bounding box center [86, 372] width 86 height 11
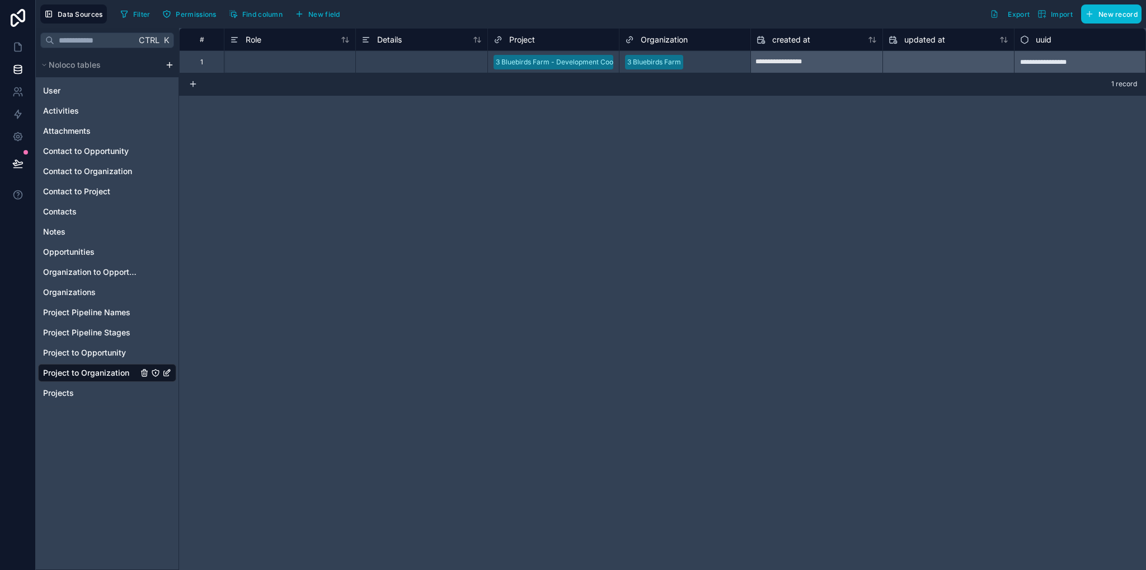
click at [1051, 35] on span "uuid" at bounding box center [1044, 39] width 16 height 11
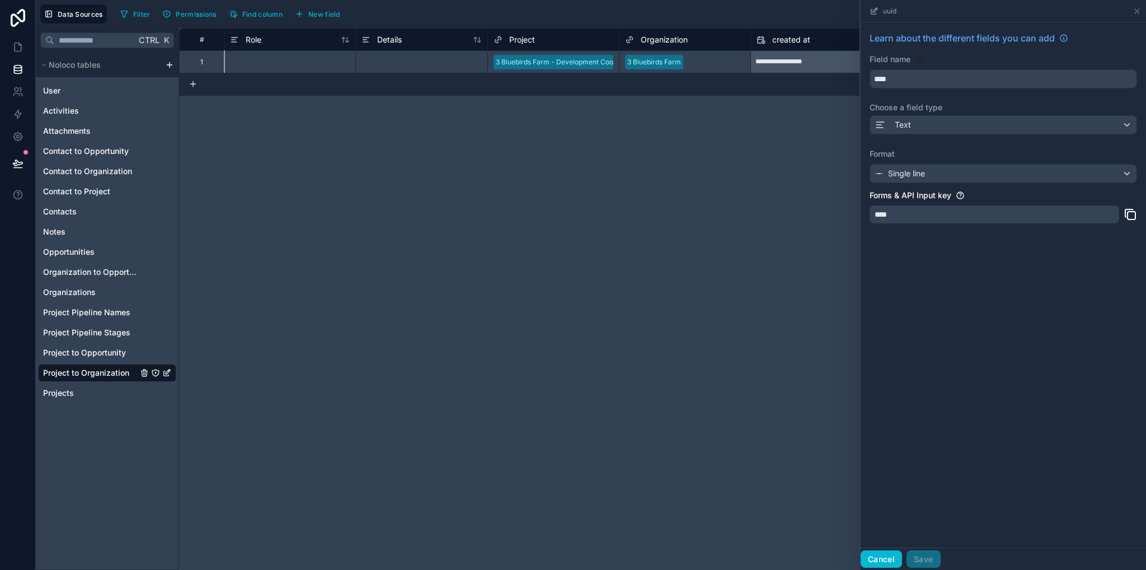
click at [884, 554] on button "Cancel" at bounding box center [881, 559] width 41 height 18
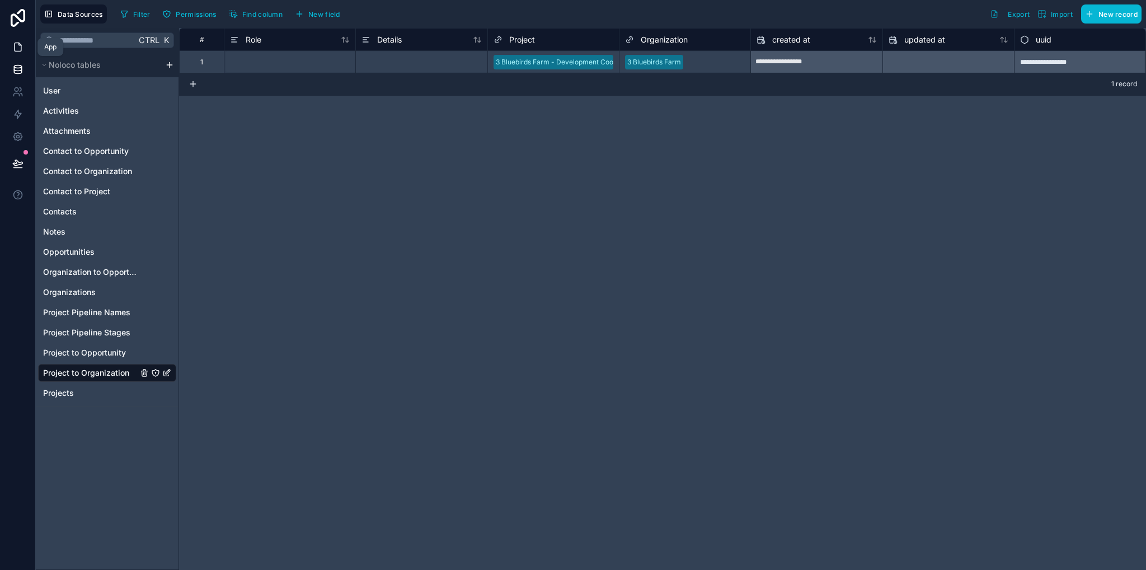
click at [16, 37] on link at bounding box center [17, 47] width 35 height 22
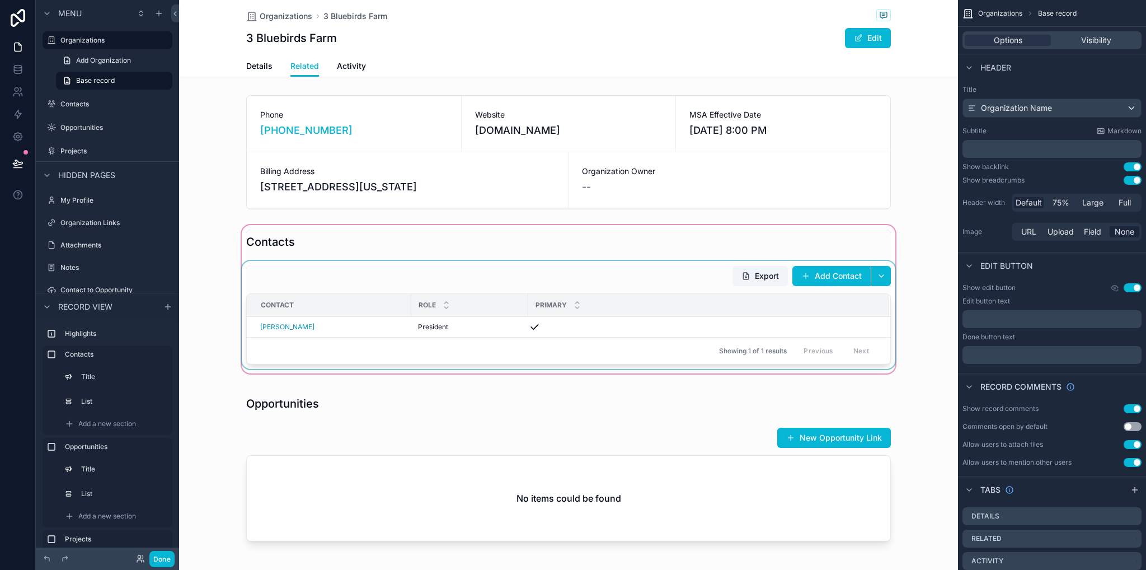
click at [667, 316] on div "Primary" at bounding box center [709, 304] width 360 height 21
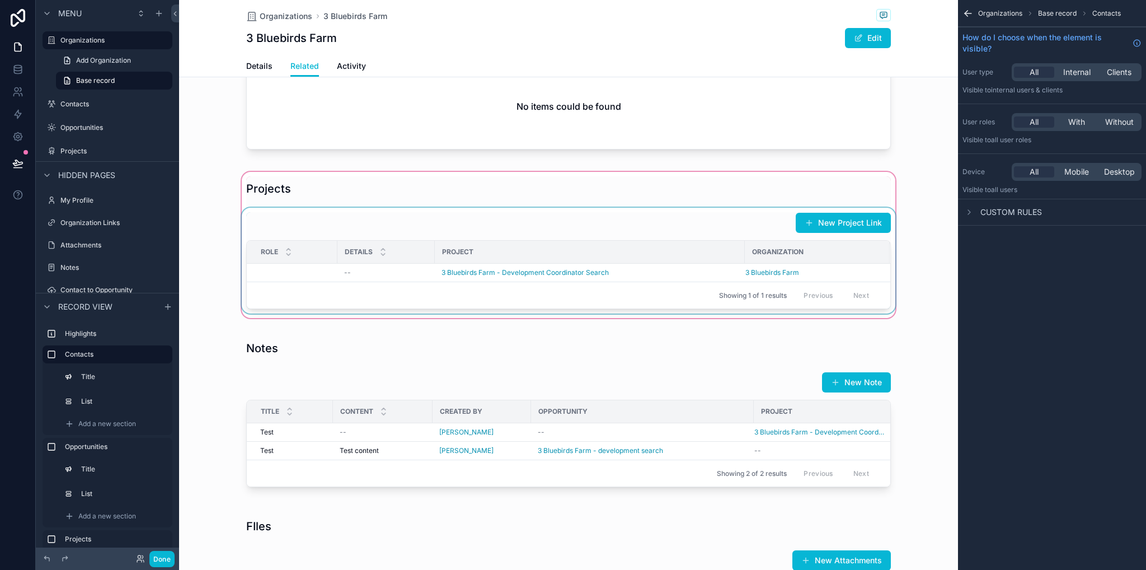
scroll to position [280, 0]
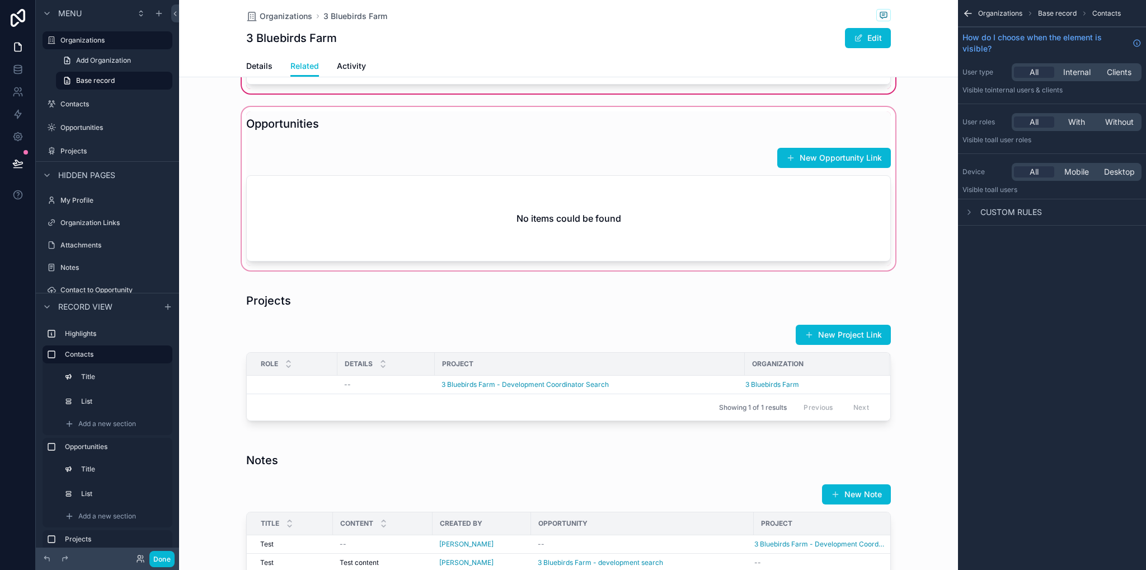
click at [659, 219] on div "scrollable content" at bounding box center [568, 189] width 779 height 168
click at [665, 214] on div "scrollable content" at bounding box center [568, 189] width 779 height 168
click at [772, 214] on div "scrollable content" at bounding box center [568, 189] width 779 height 168
drag, startPoint x: 736, startPoint y: 175, endPoint x: 733, endPoint y: 183, distance: 8.5
click at [735, 176] on div "scrollable content" at bounding box center [568, 189] width 779 height 168
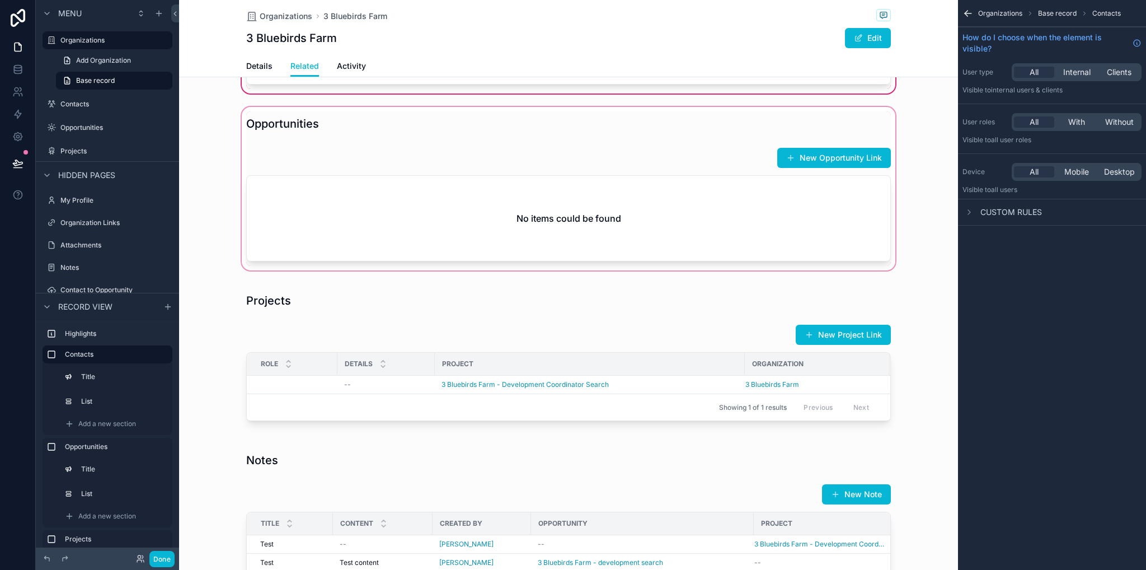
click at [741, 248] on div "scrollable content" at bounding box center [568, 189] width 779 height 168
click at [965, 14] on icon "scrollable content" at bounding box center [966, 14] width 3 height 3
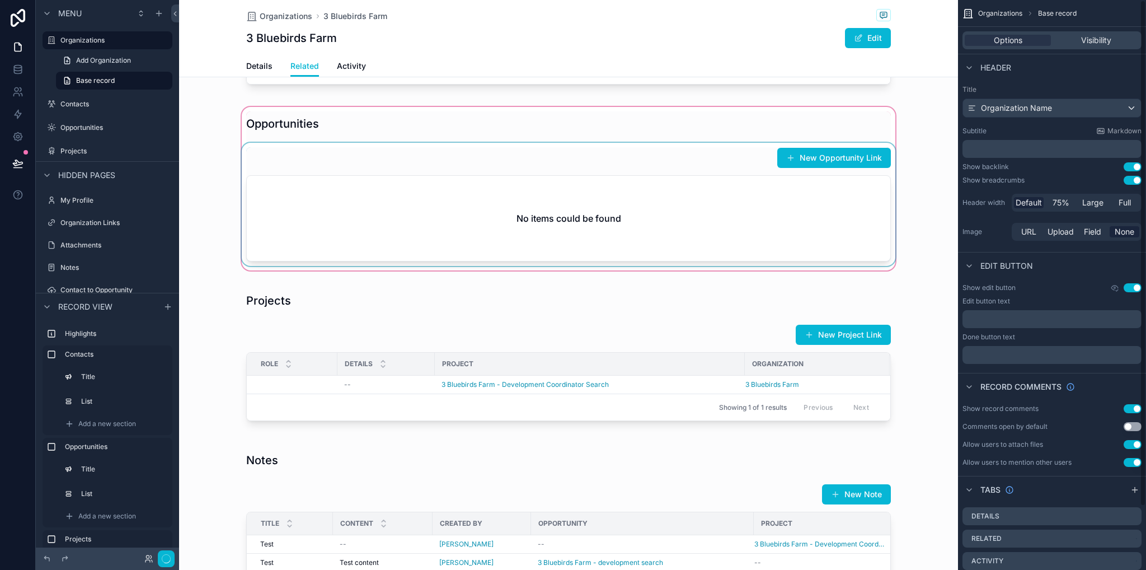
click at [828, 227] on div "scrollable content" at bounding box center [568, 189] width 779 height 168
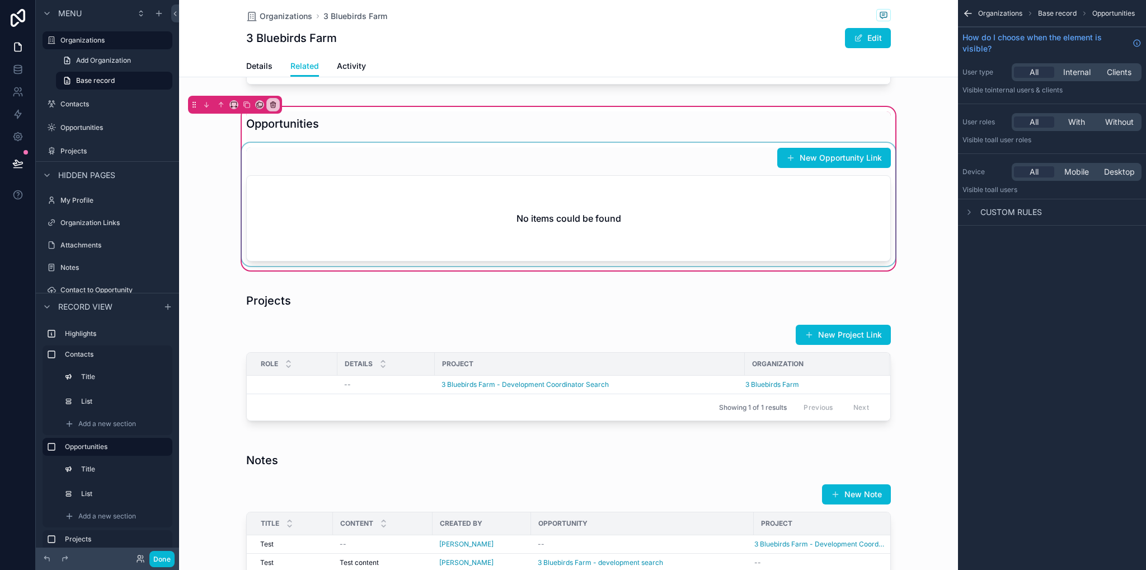
click at [750, 234] on div "scrollable content" at bounding box center [569, 204] width 658 height 123
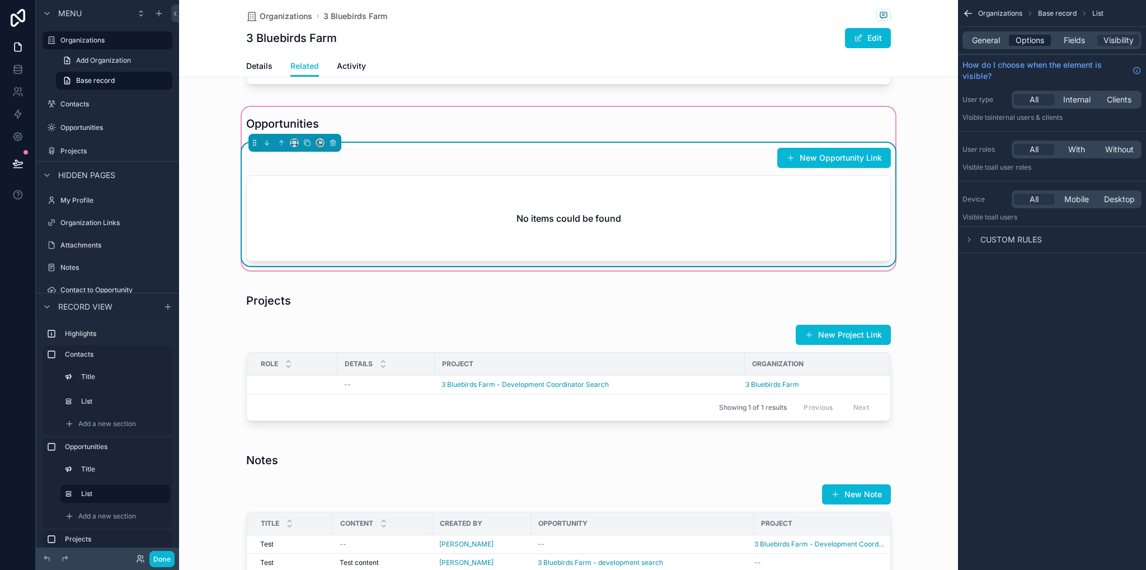
click at [1035, 35] on span "Options" at bounding box center [1030, 40] width 29 height 11
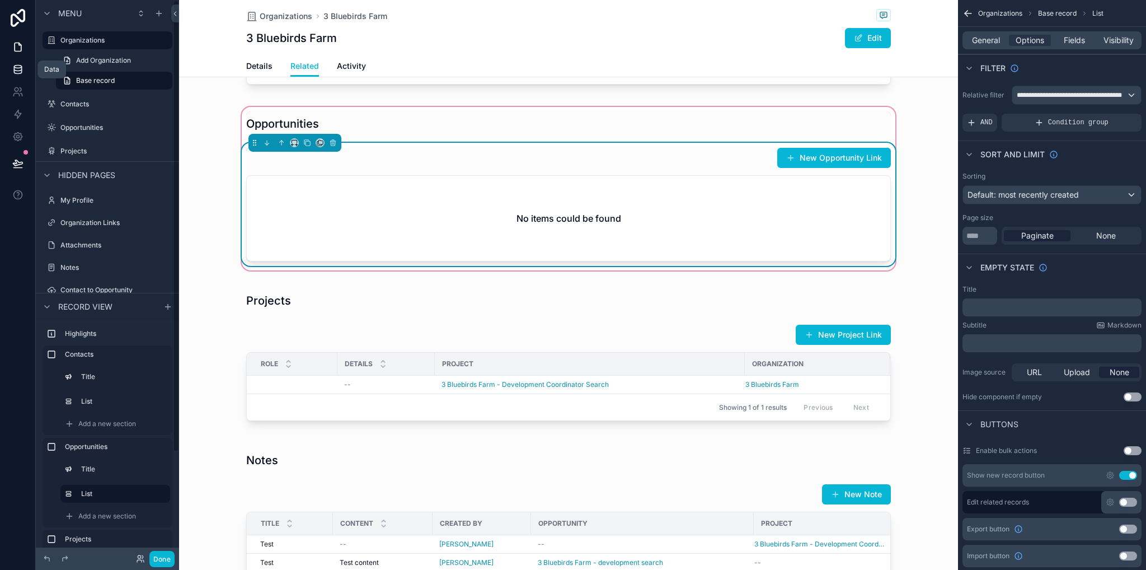
click at [24, 67] on link at bounding box center [17, 69] width 35 height 22
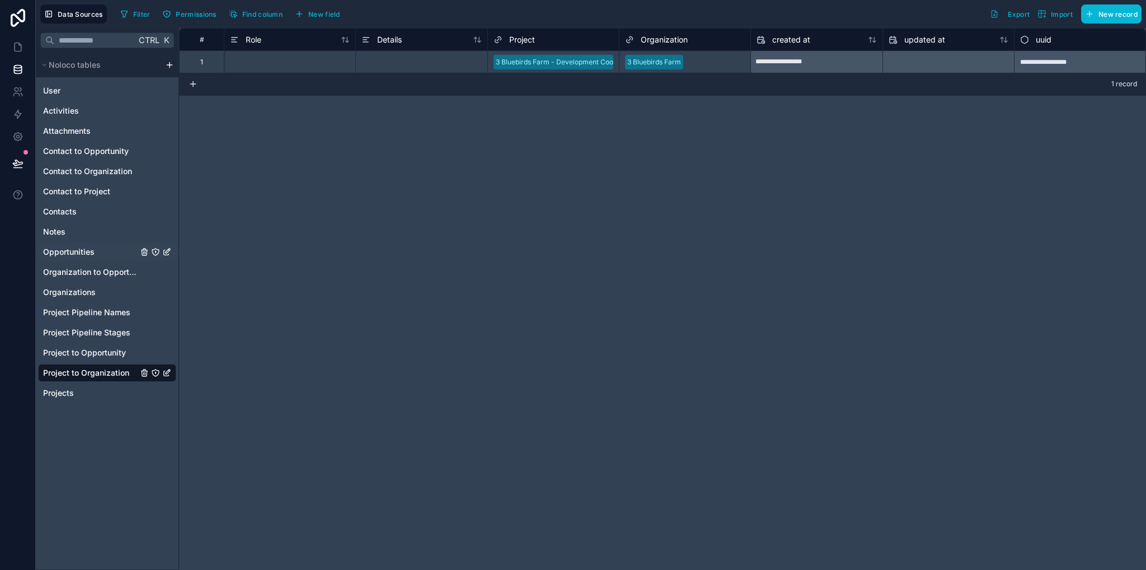
click at [69, 254] on span "Opportunities" at bounding box center [68, 251] width 51 height 11
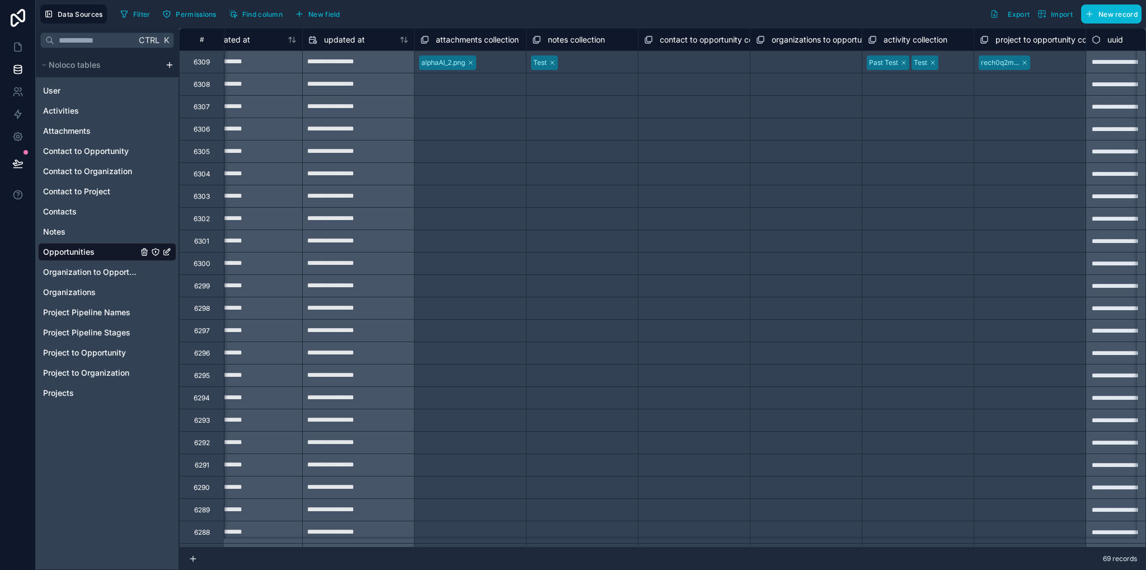
scroll to position [0, 5691]
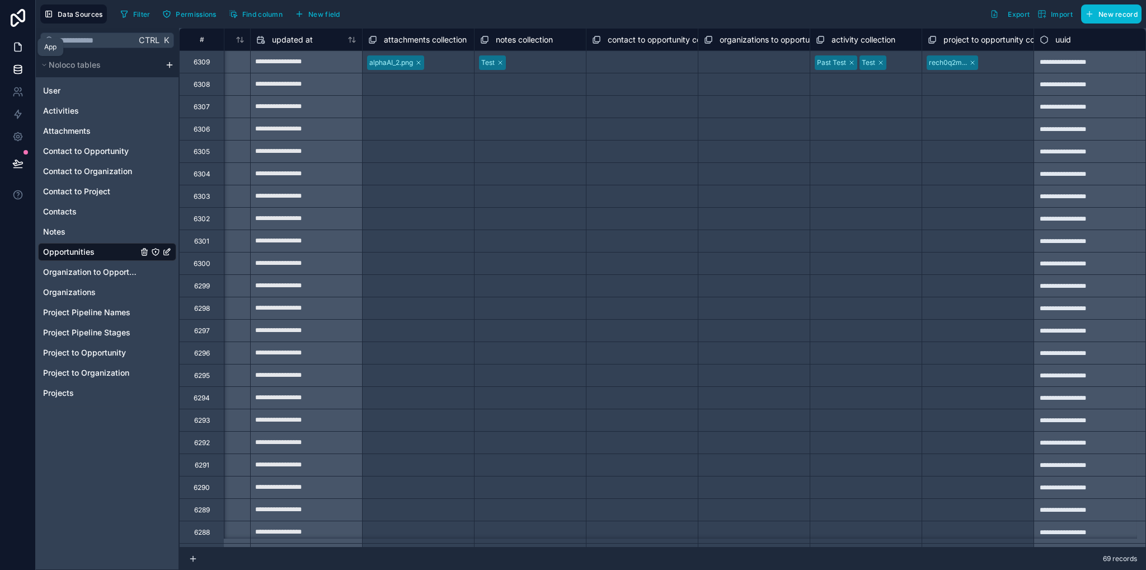
click at [12, 47] on icon at bounding box center [17, 46] width 11 height 11
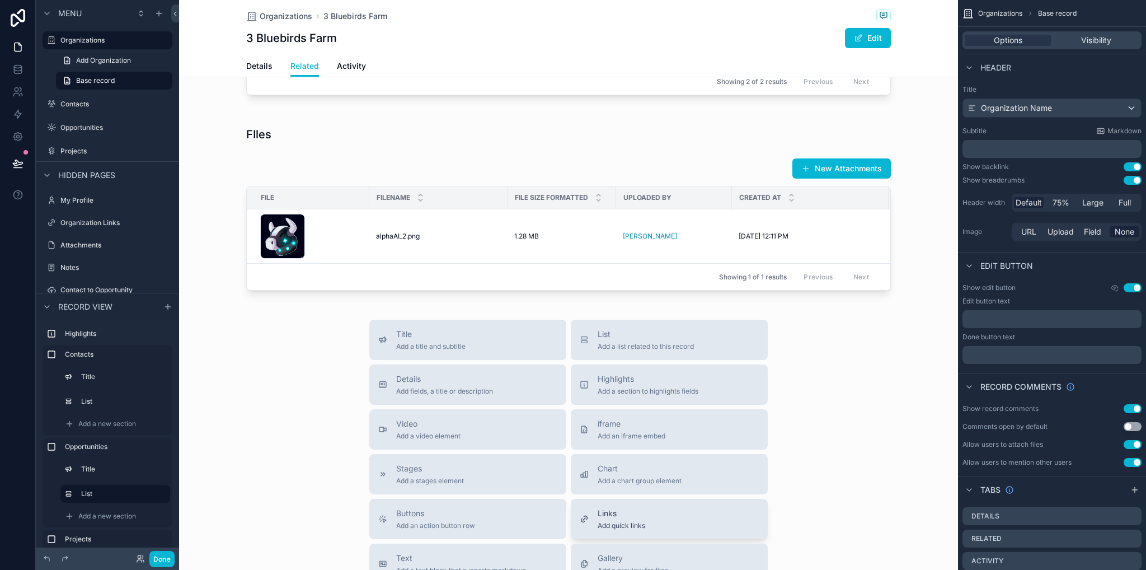
scroll to position [728, 0]
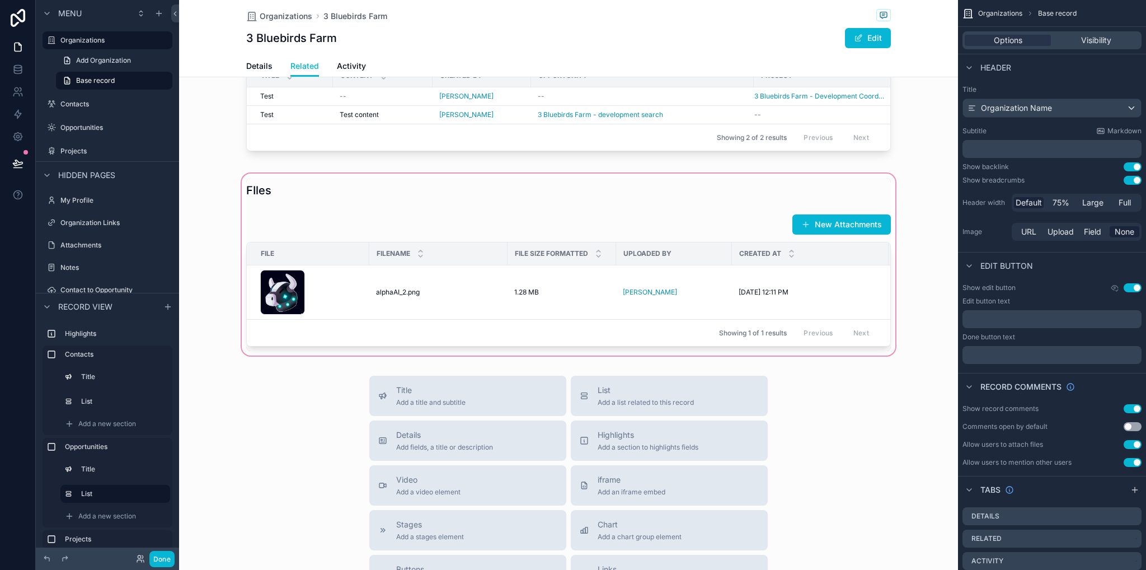
click at [835, 332] on div "scrollable content" at bounding box center [568, 264] width 779 height 186
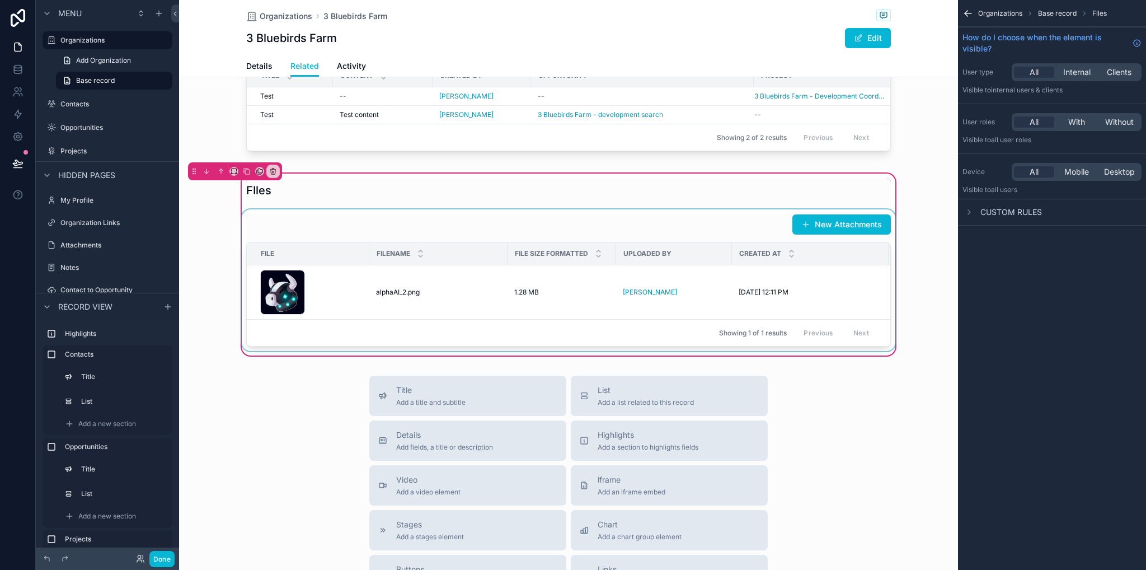
click at [822, 313] on div "scrollable content" at bounding box center [569, 280] width 658 height 142
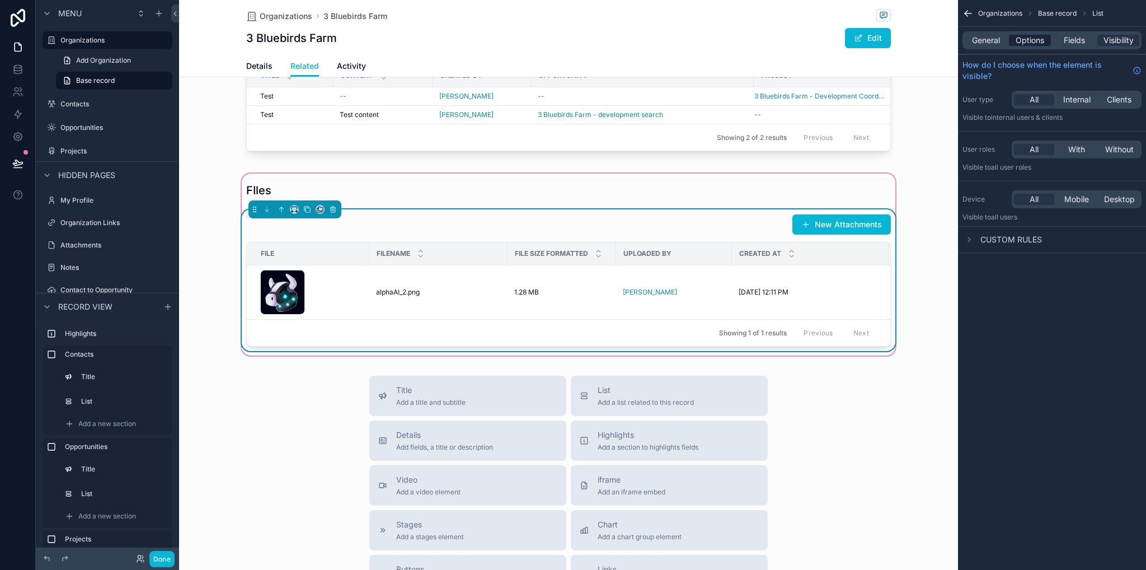
click at [1025, 36] on span "Options" at bounding box center [1030, 40] width 29 height 11
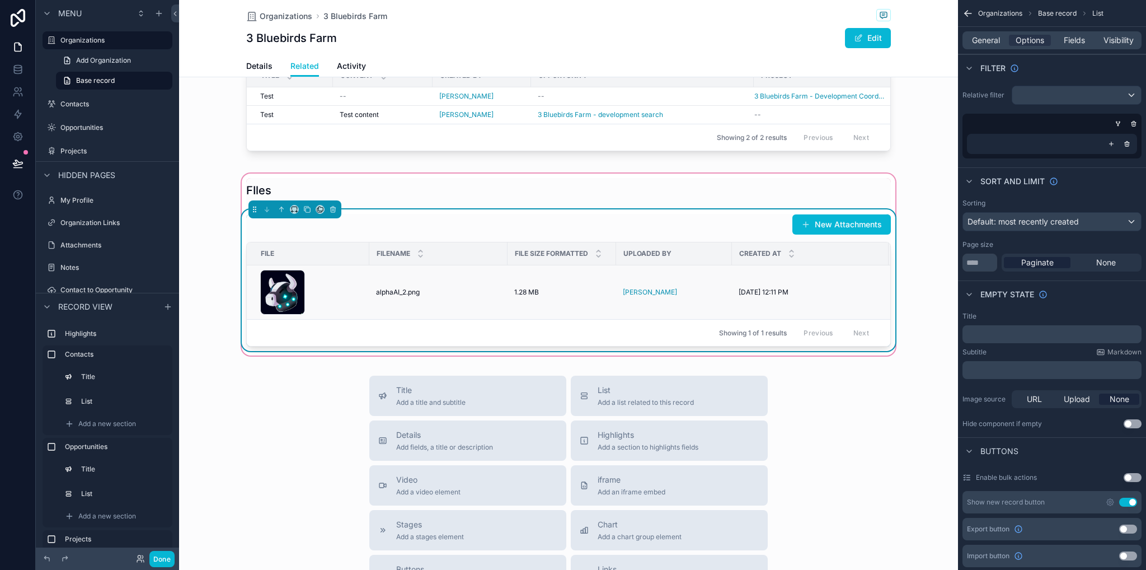
click at [811, 320] on td "[DATE] 12:11 PM [DATE] 12:11 PM" at bounding box center [810, 292] width 157 height 54
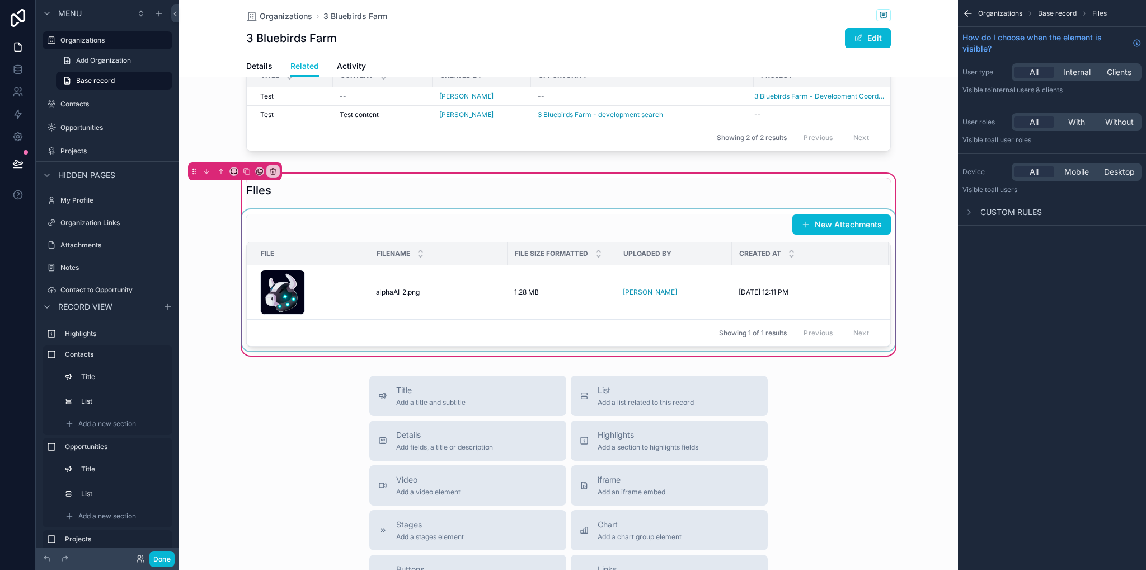
click at [811, 341] on div "scrollable content" at bounding box center [569, 280] width 658 height 142
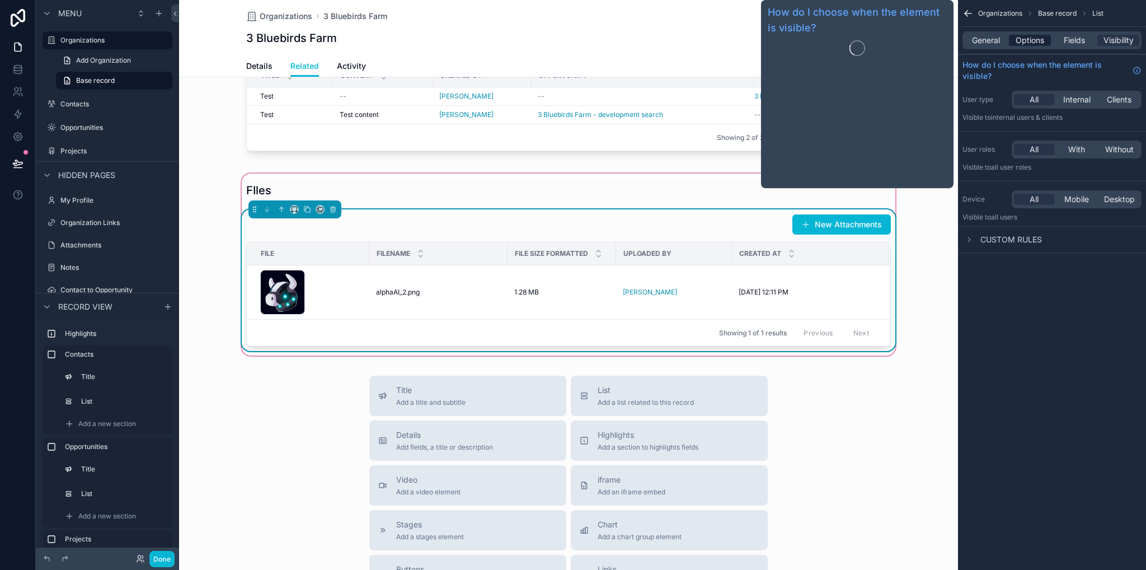
click at [1040, 41] on span "Options" at bounding box center [1030, 40] width 29 height 11
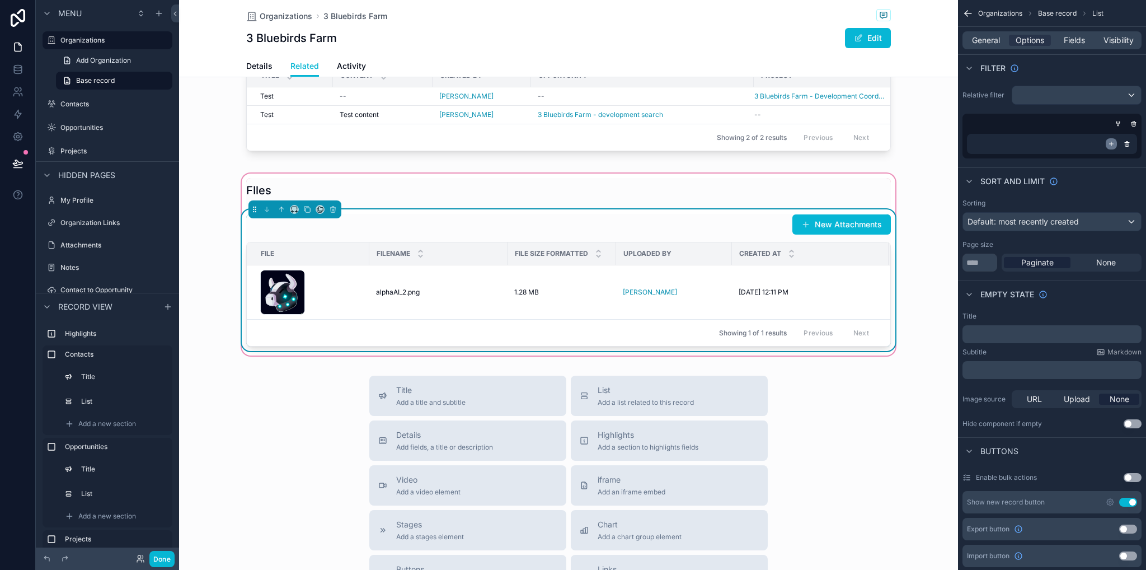
click at [1112, 144] on icon "scrollable content" at bounding box center [1112, 144] width 4 height 0
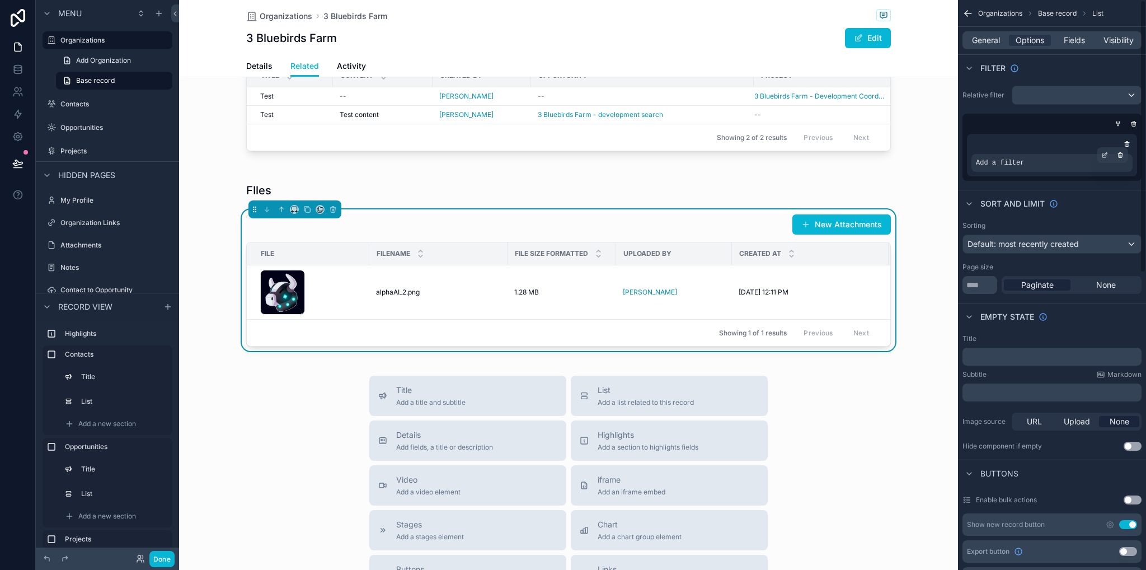
click at [1044, 155] on div "Add a filter" at bounding box center [1052, 163] width 161 height 18
click at [1100, 153] on div "Add a filter" at bounding box center [1052, 155] width 170 height 43
click at [1105, 154] on icon "scrollable content" at bounding box center [1104, 155] width 7 height 7
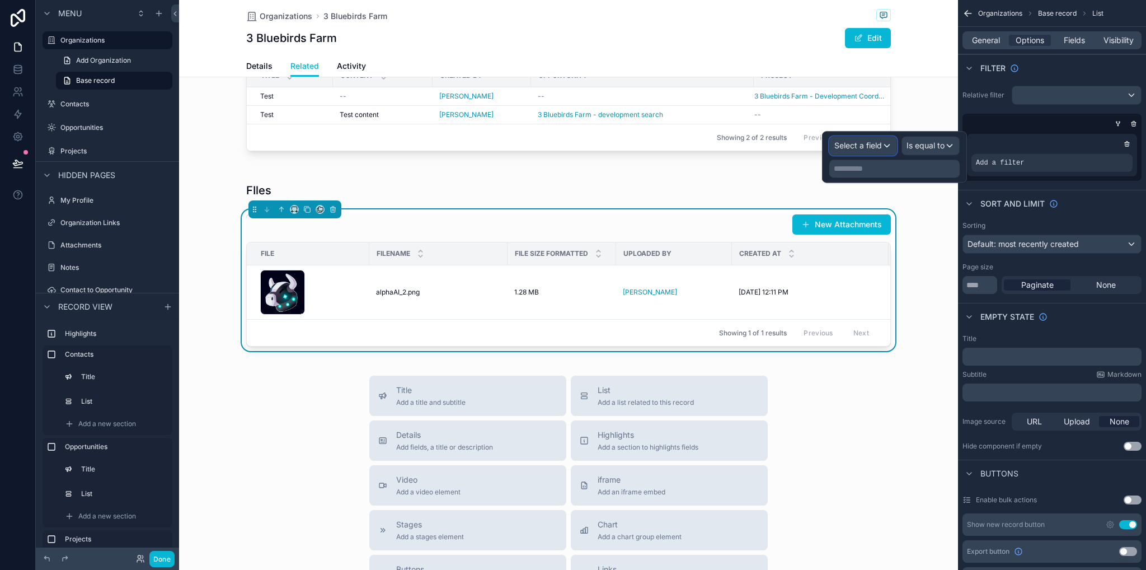
click at [857, 152] on div "Select a field" at bounding box center [863, 146] width 67 height 18
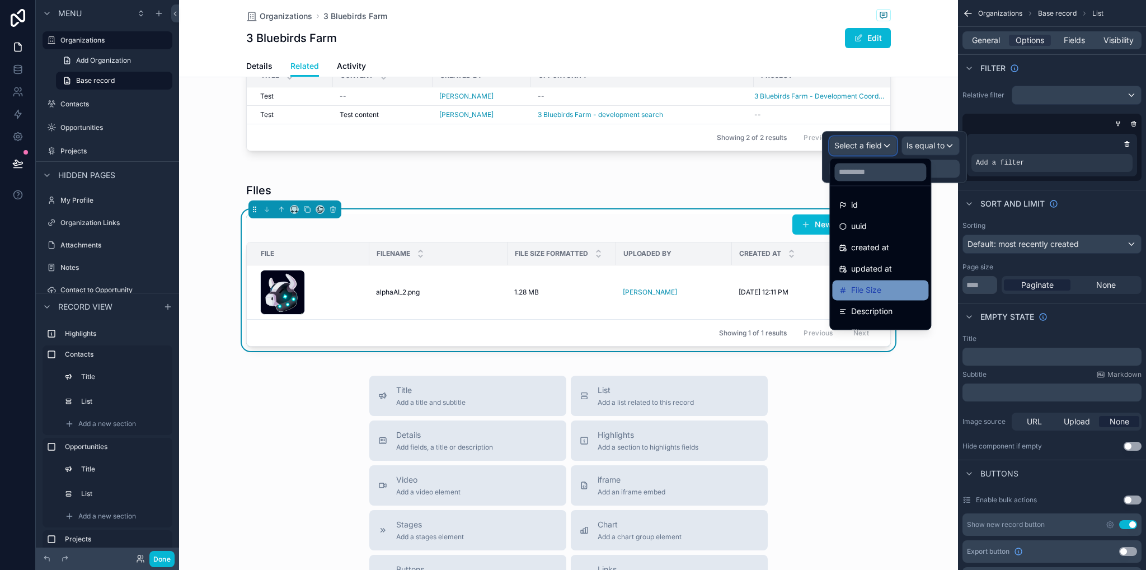
scroll to position [122, 0]
click at [895, 293] on span "Opportunity" at bounding box center [873, 295] width 44 height 13
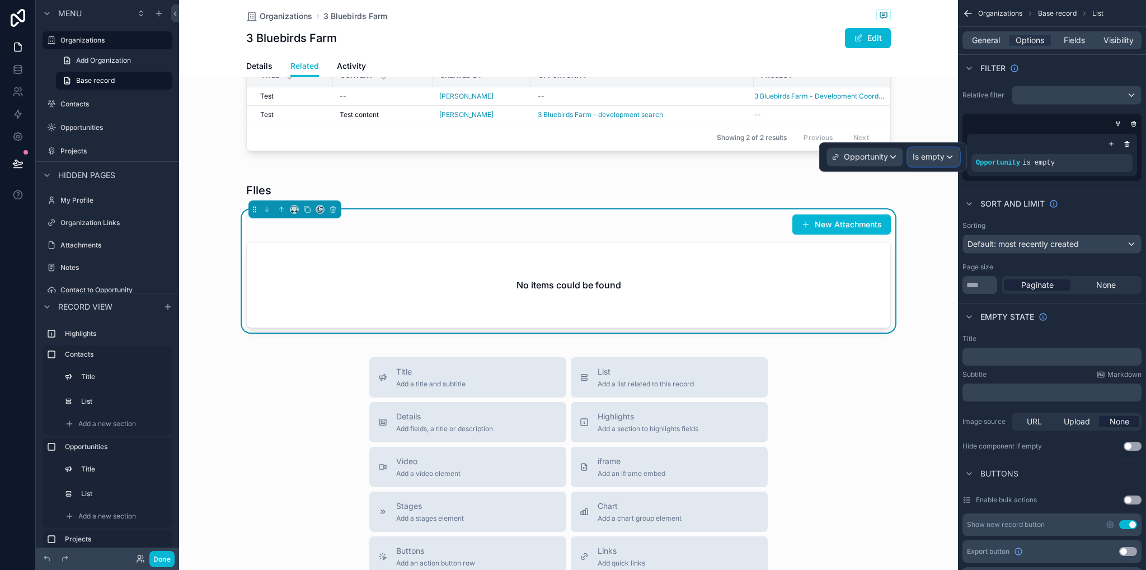
click at [944, 148] on div "Is empty" at bounding box center [933, 157] width 51 height 18
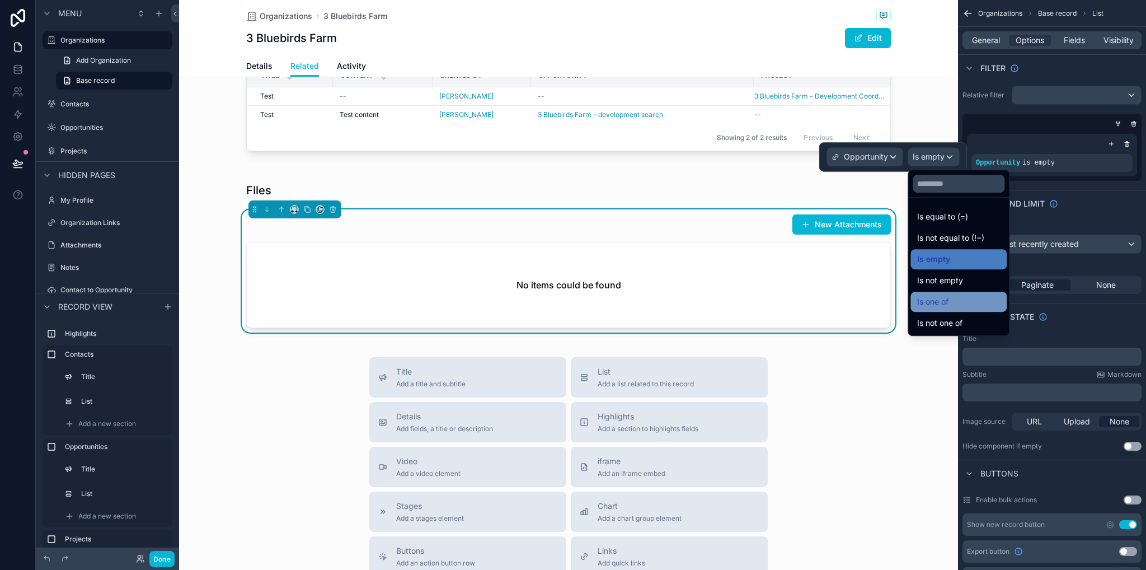
drag, startPoint x: 950, startPoint y: 299, endPoint x: 953, endPoint y: 279, distance: 19.7
click at [950, 299] on div "Is one of" at bounding box center [958, 301] width 83 height 13
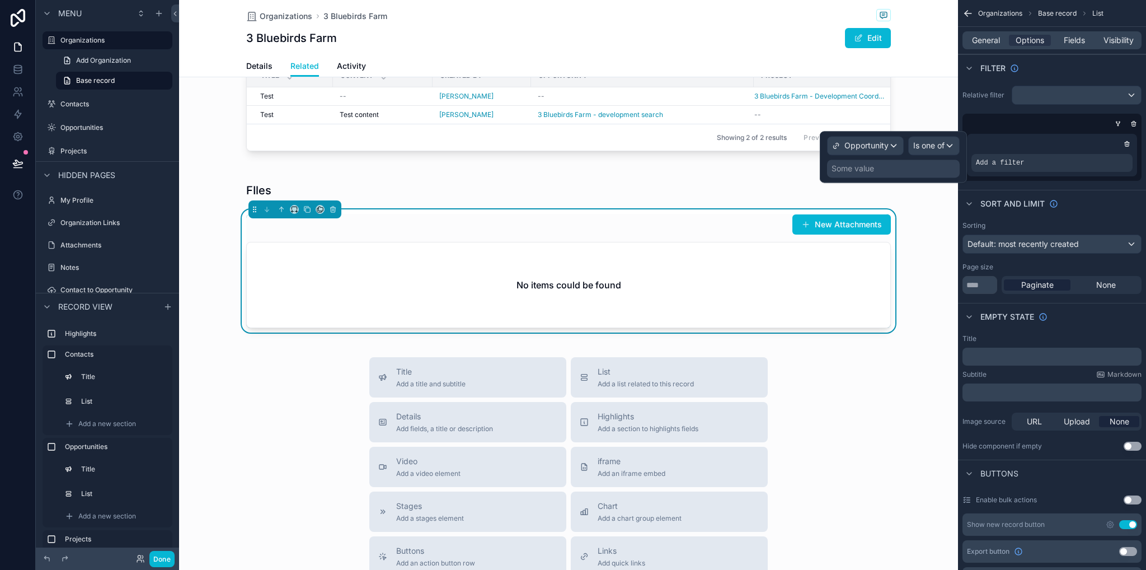
click at [904, 168] on div "Some value" at bounding box center [893, 169] width 133 height 18
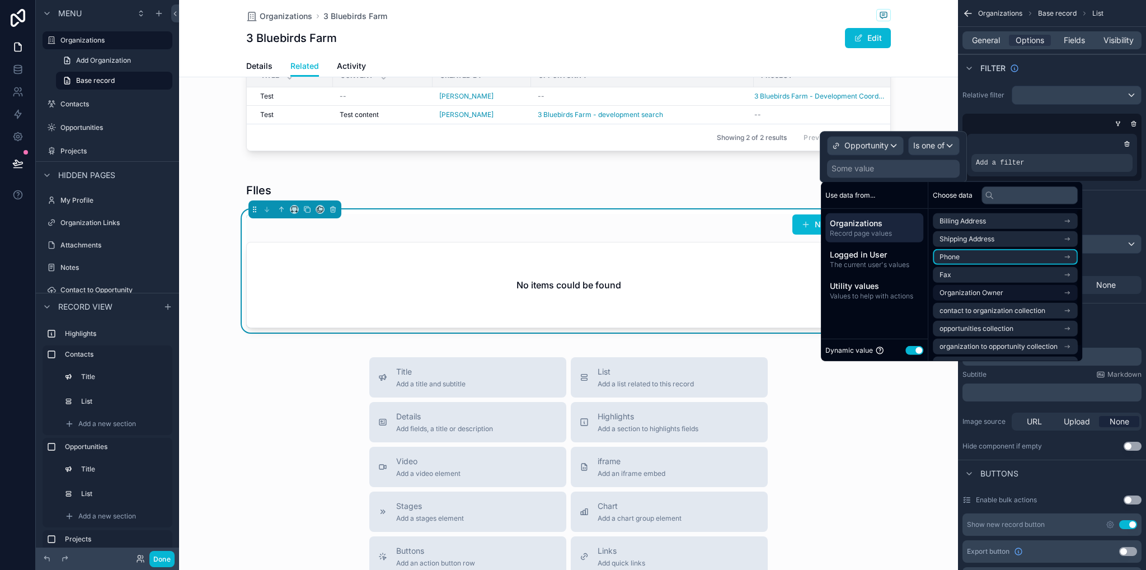
scroll to position [16, 0]
click at [1010, 334] on span "organization to opportunity collection" at bounding box center [999, 330] width 118 height 9
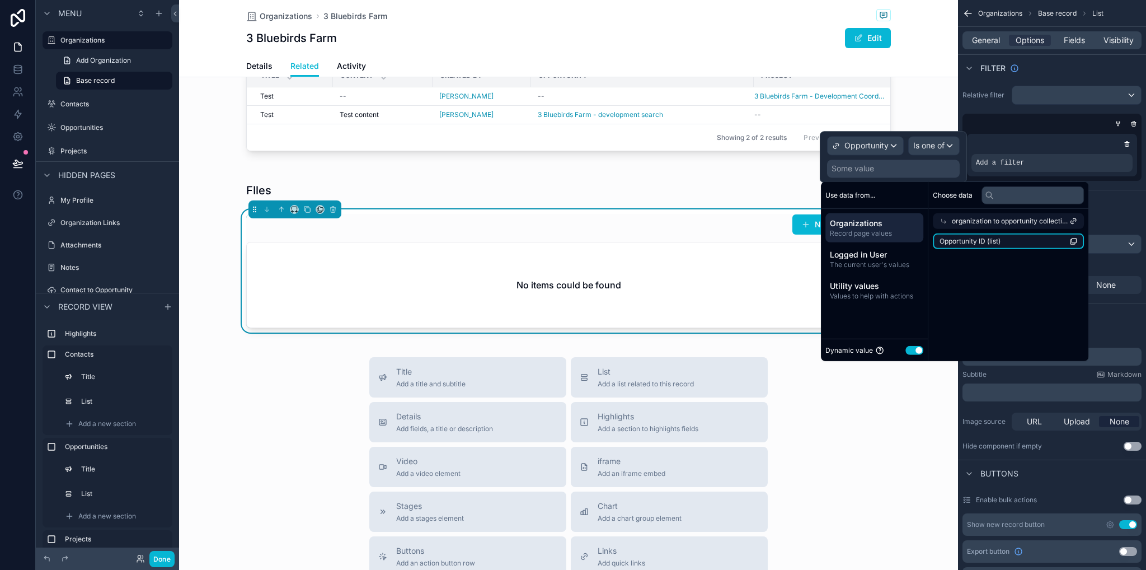
click at [974, 238] on span "Opportunity ID (list)" at bounding box center [970, 241] width 61 height 9
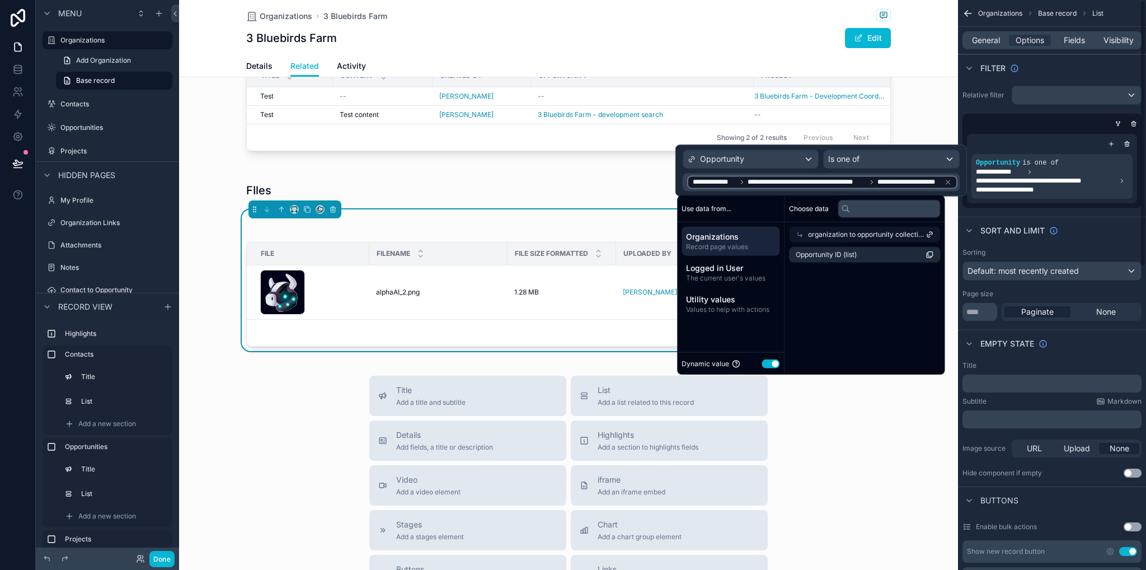
click at [930, 402] on div "Organizations 3 Bluebirds Farm 3 Bluebirds Farm Edit Related Details Related Ac…" at bounding box center [568, 67] width 779 height 1591
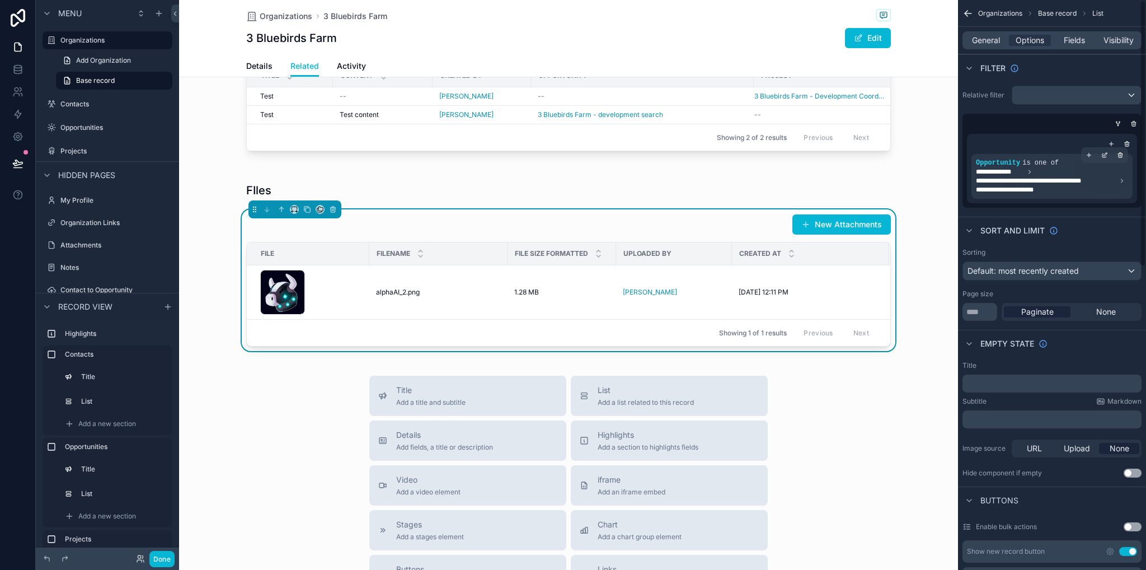
click at [1085, 180] on span "**********" at bounding box center [1046, 180] width 140 height 9
click at [1109, 149] on div "scrollable content" at bounding box center [1105, 155] width 16 height 16
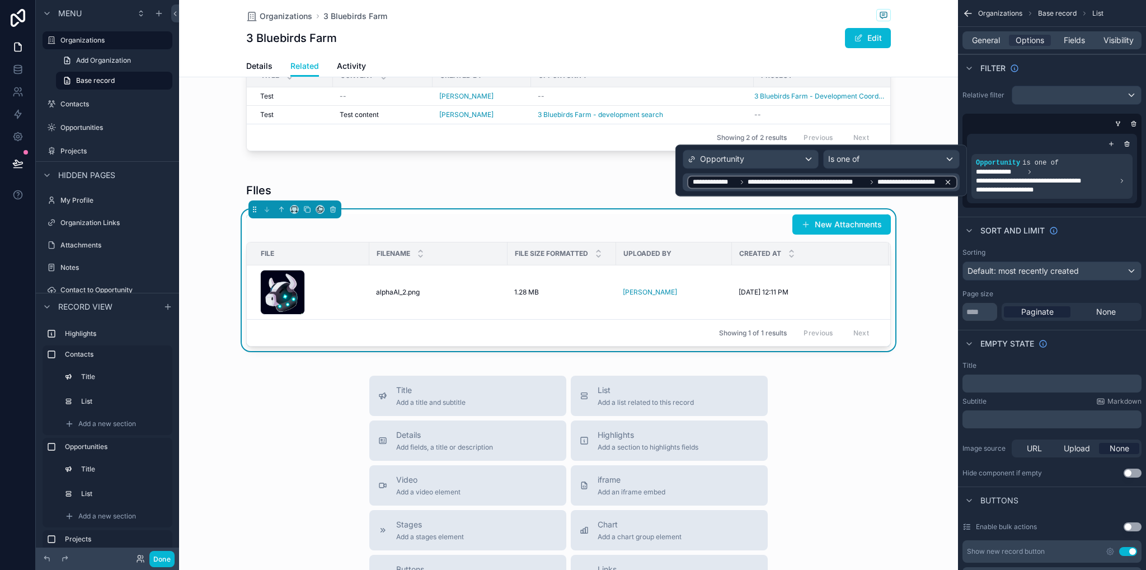
click at [947, 182] on icon at bounding box center [948, 182] width 8 height 8
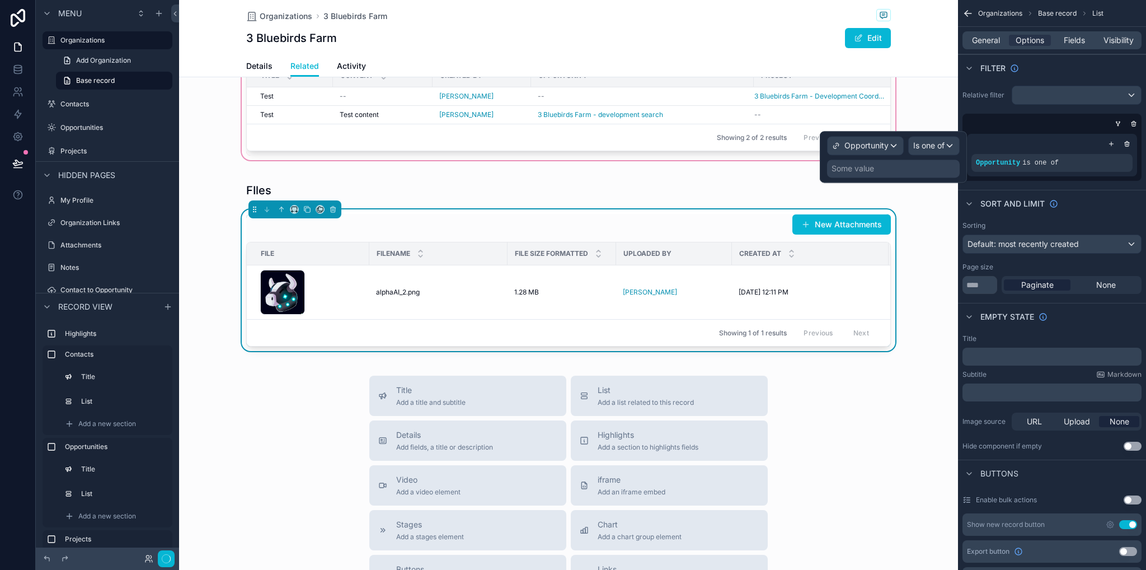
click at [0, 0] on div "Use data from..." at bounding box center [0, 0] width 0 height 0
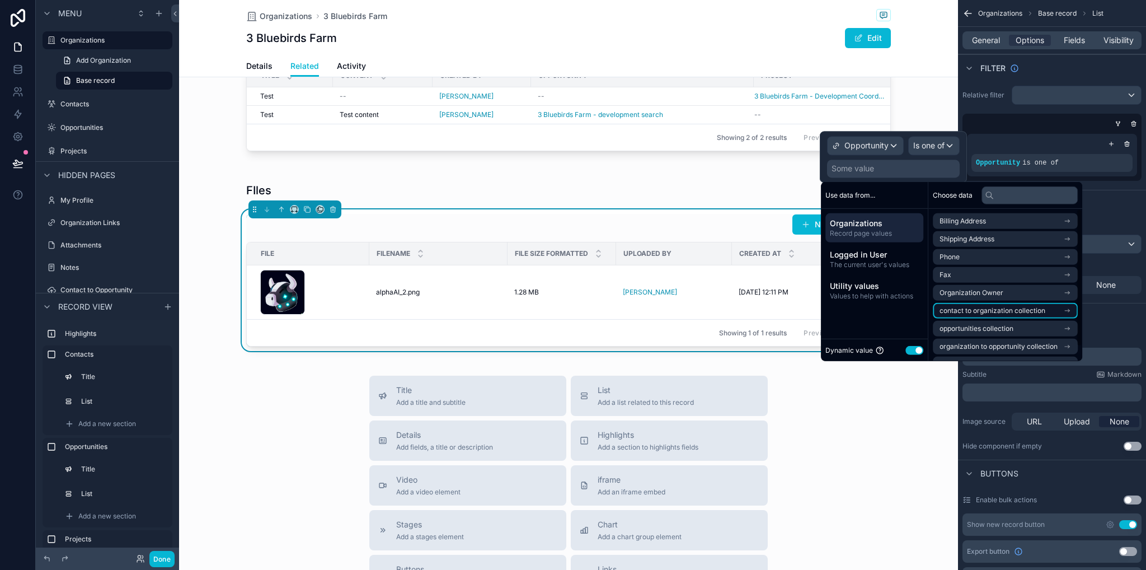
scroll to position [16, 0]
click at [998, 311] on span "opportunities collection" at bounding box center [977, 312] width 74 height 9
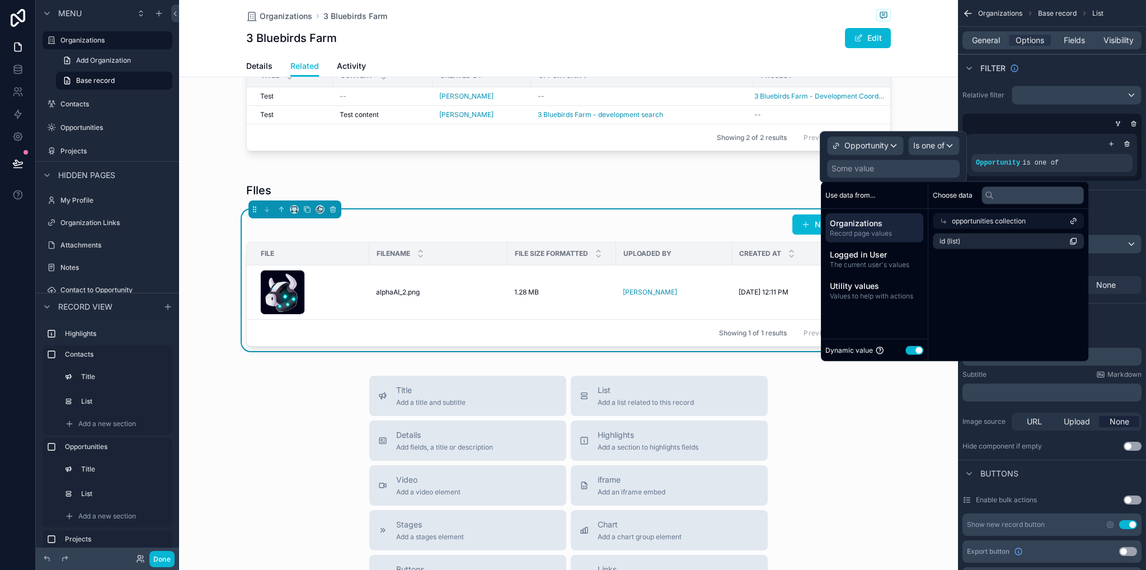
scroll to position [0, 0]
click at [976, 243] on li "id (list)" at bounding box center [1005, 241] width 145 height 16
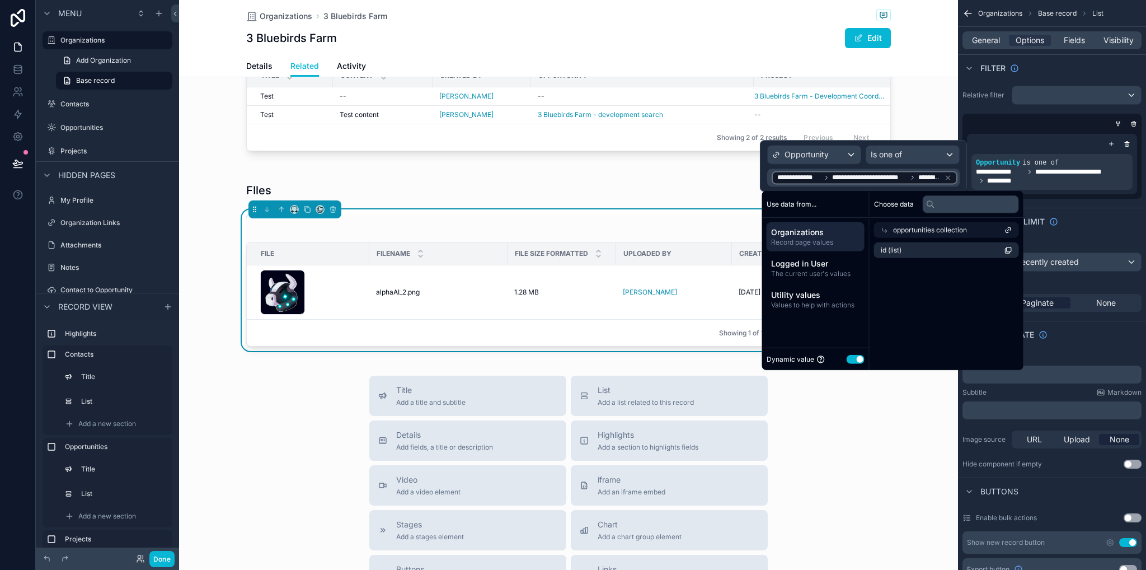
click at [920, 416] on div "Title Add a title and subtitle List Add a list related to this record Details A…" at bounding box center [568, 575] width 779 height 398
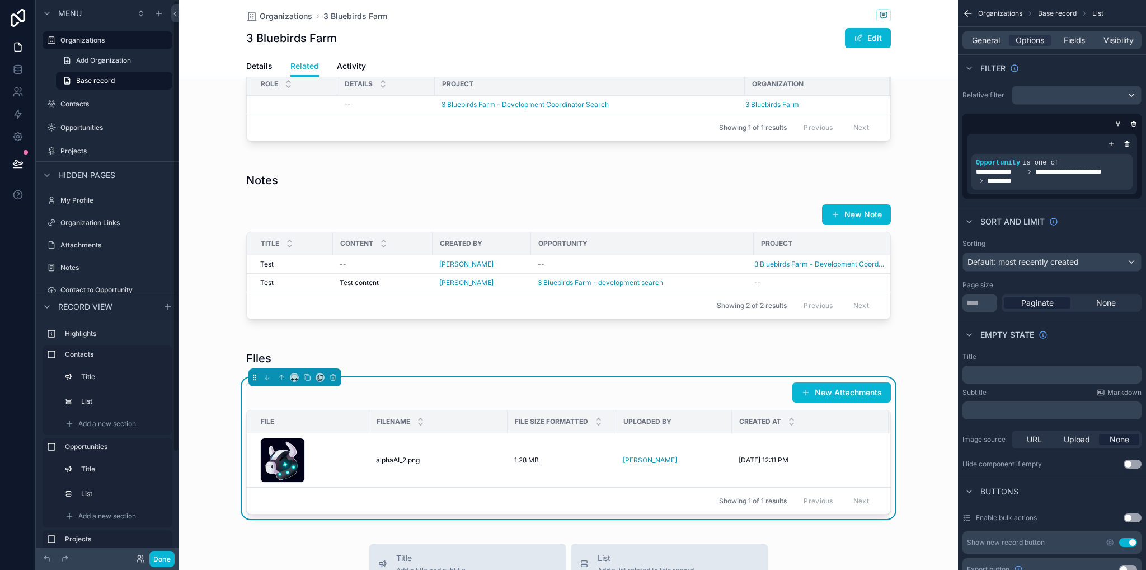
scroll to position [280, 0]
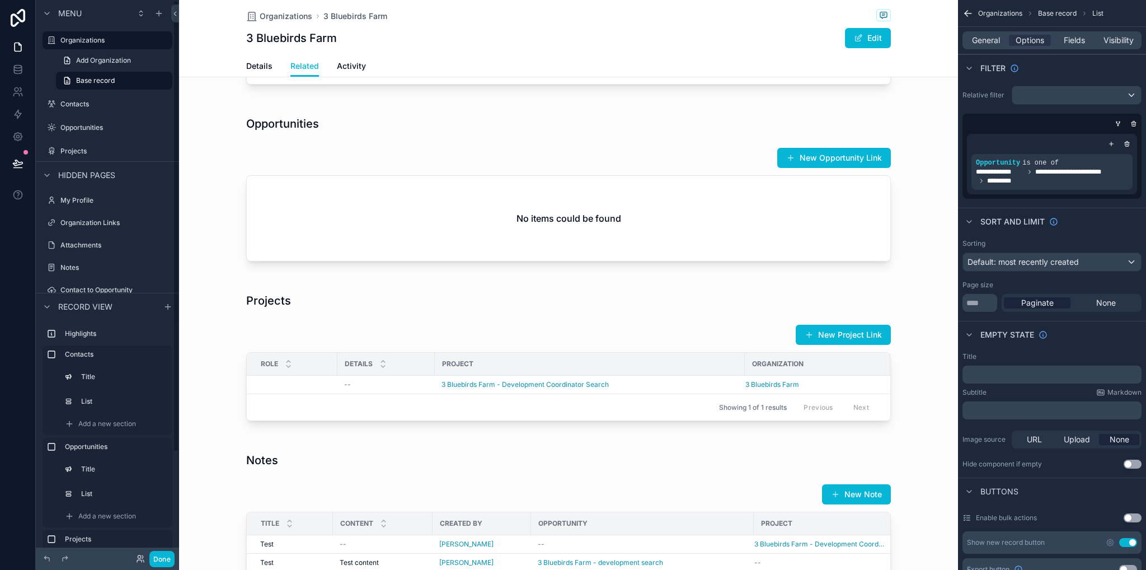
click at [265, 18] on span "Organizations" at bounding box center [286, 16] width 53 height 11
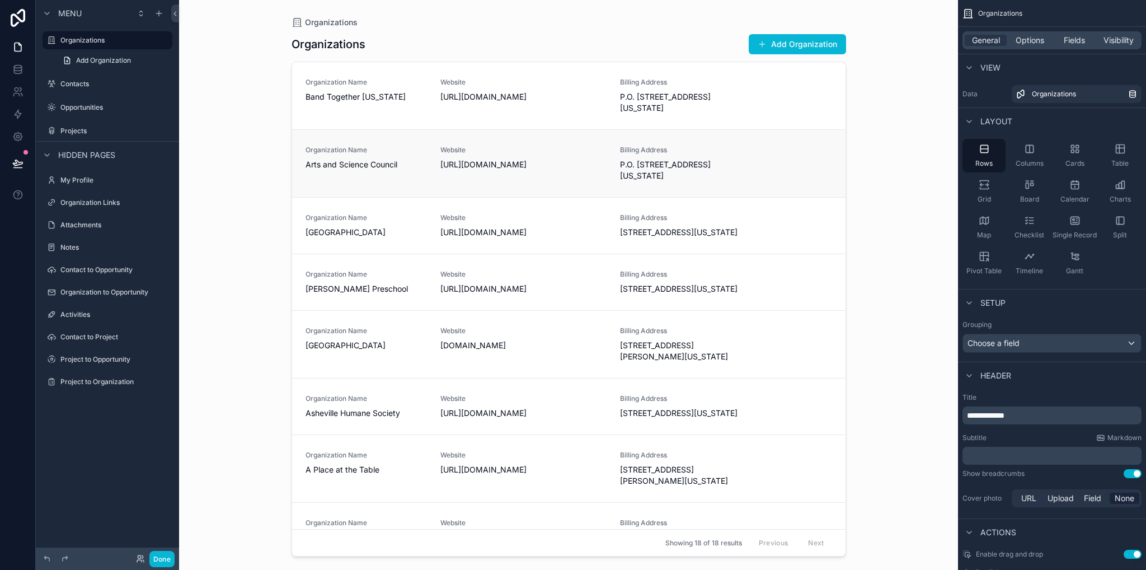
click at [365, 162] on span "Arts and Science Council" at bounding box center [366, 164] width 121 height 11
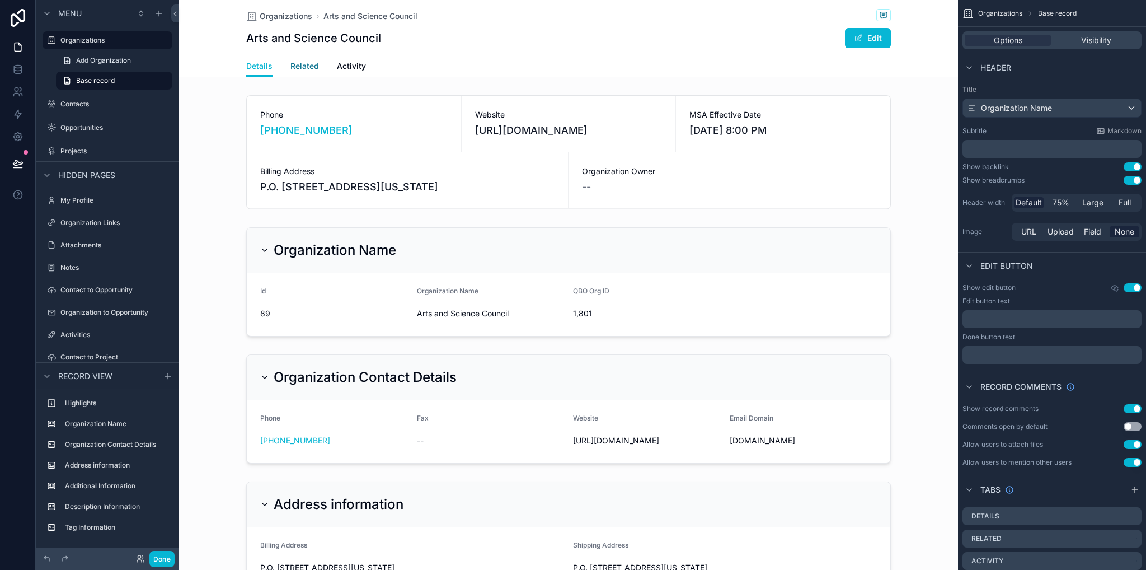
click at [306, 63] on span "Related" at bounding box center [304, 65] width 29 height 11
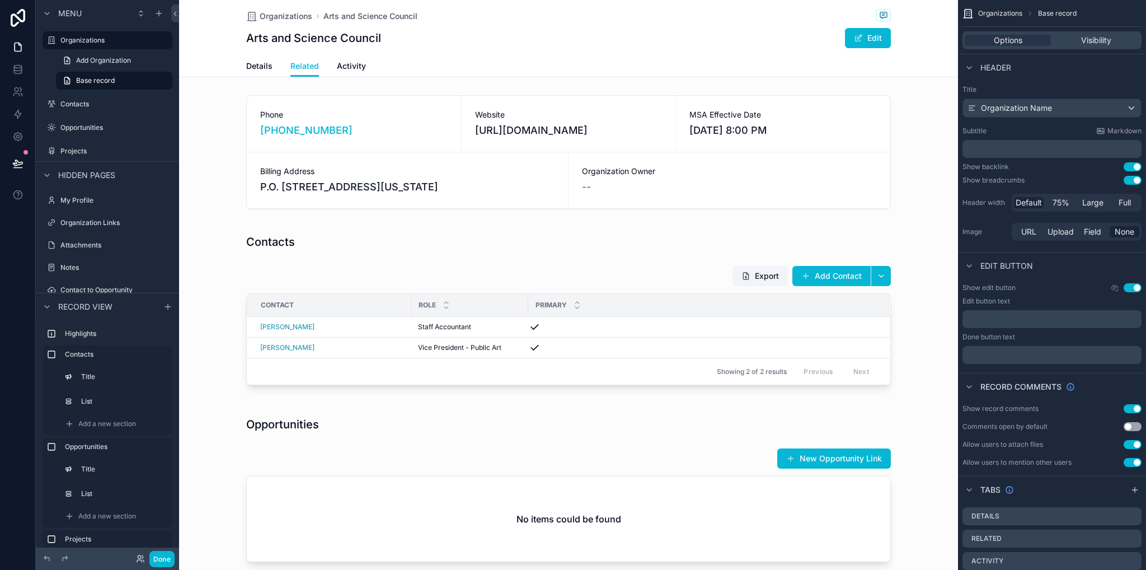
click at [269, 72] on div "Details Related Activity" at bounding box center [568, 65] width 645 height 21
click at [264, 68] on span "Details" at bounding box center [259, 65] width 26 height 11
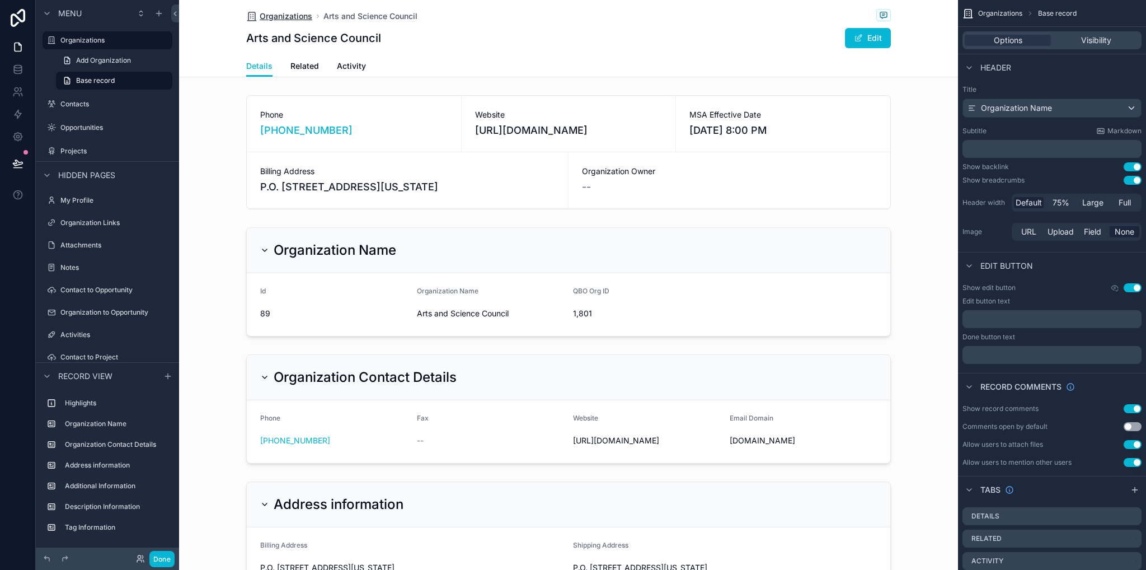
click at [290, 14] on span "Organizations" at bounding box center [286, 16] width 53 height 11
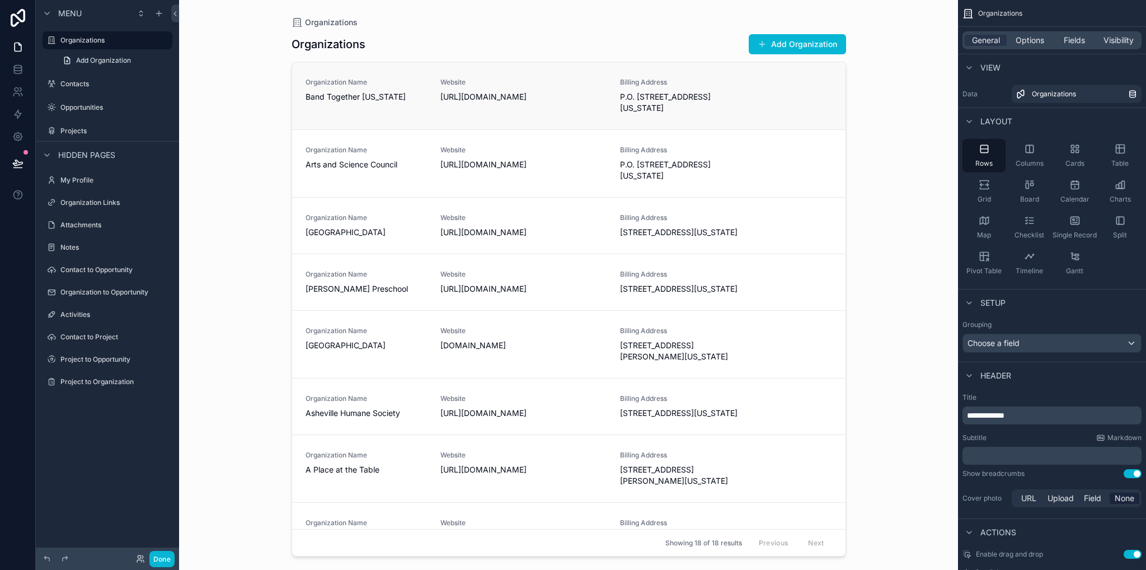
click at [396, 84] on span "Organization Name" at bounding box center [366, 82] width 121 height 9
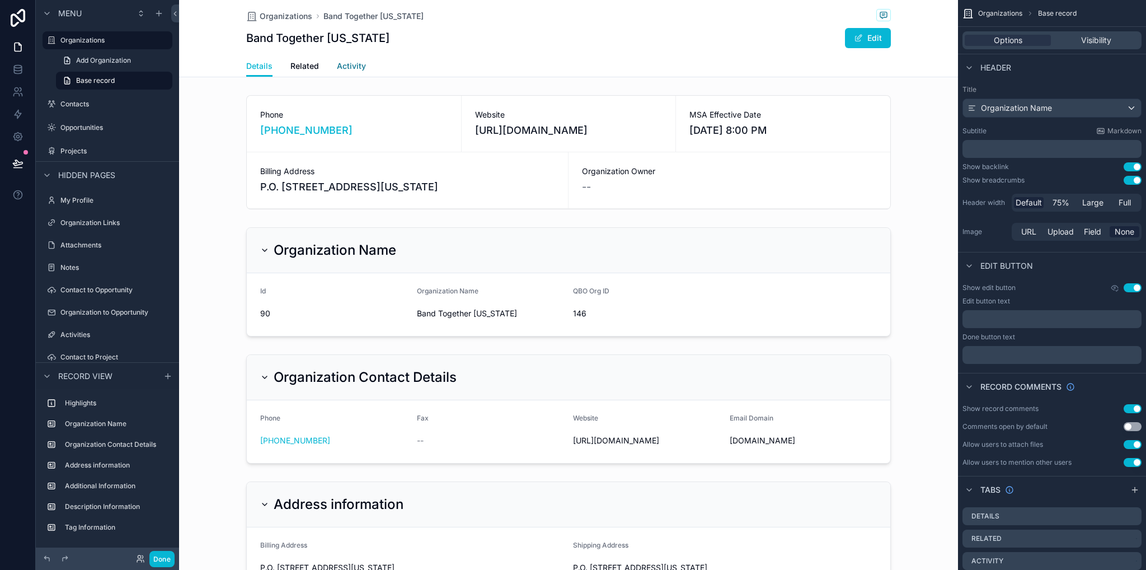
click at [346, 66] on span "Activity" at bounding box center [351, 65] width 29 height 11
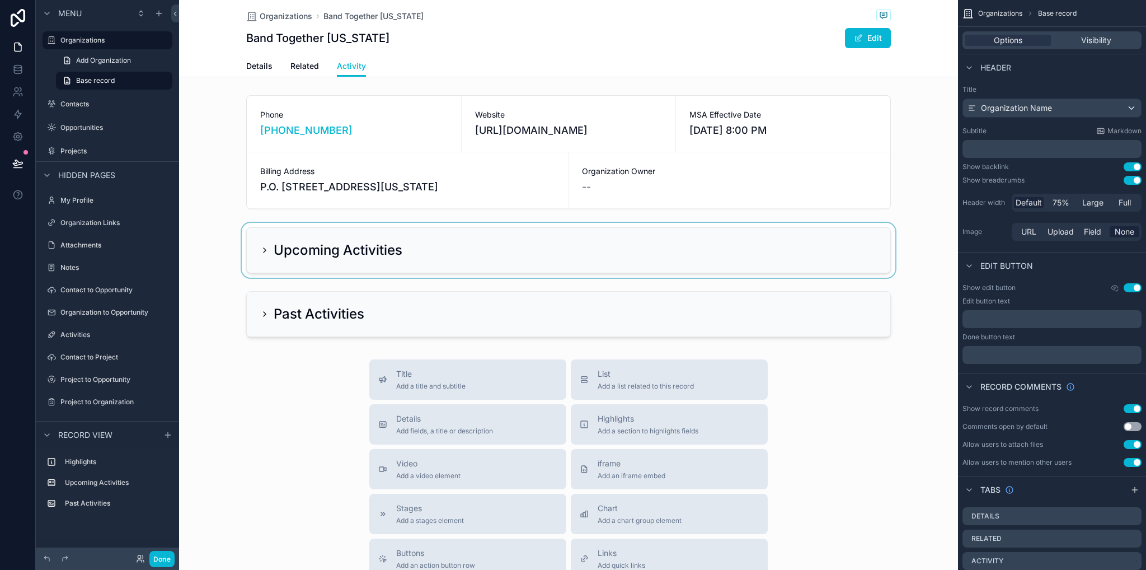
click at [256, 256] on div "scrollable content" at bounding box center [568, 250] width 779 height 55
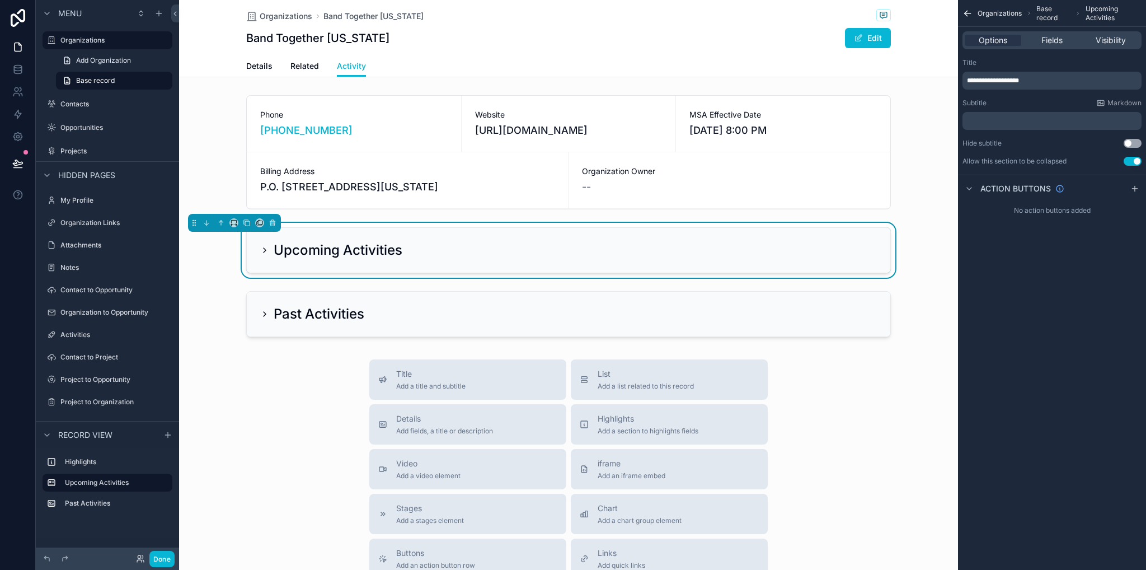
click at [260, 250] on icon "scrollable content" at bounding box center [264, 250] width 9 height 9
click at [259, 312] on div "scrollable content" at bounding box center [568, 314] width 779 height 55
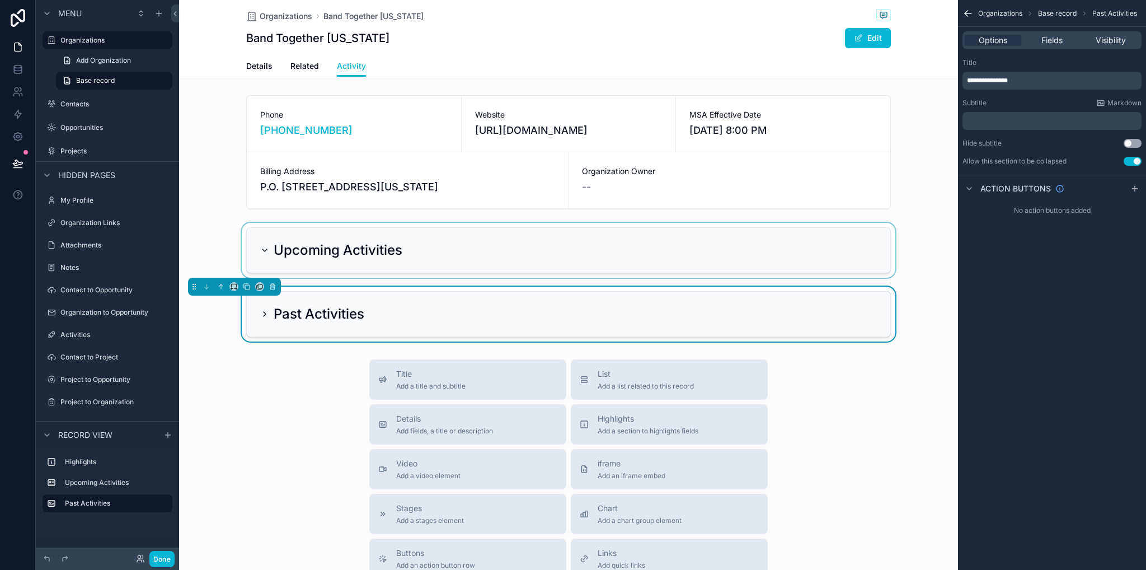
click at [264, 315] on icon "scrollable content" at bounding box center [265, 314] width 2 height 4
click at [260, 315] on icon "scrollable content" at bounding box center [264, 313] width 9 height 9
click at [83, 109] on div "Contacts" at bounding box center [107, 103] width 94 height 13
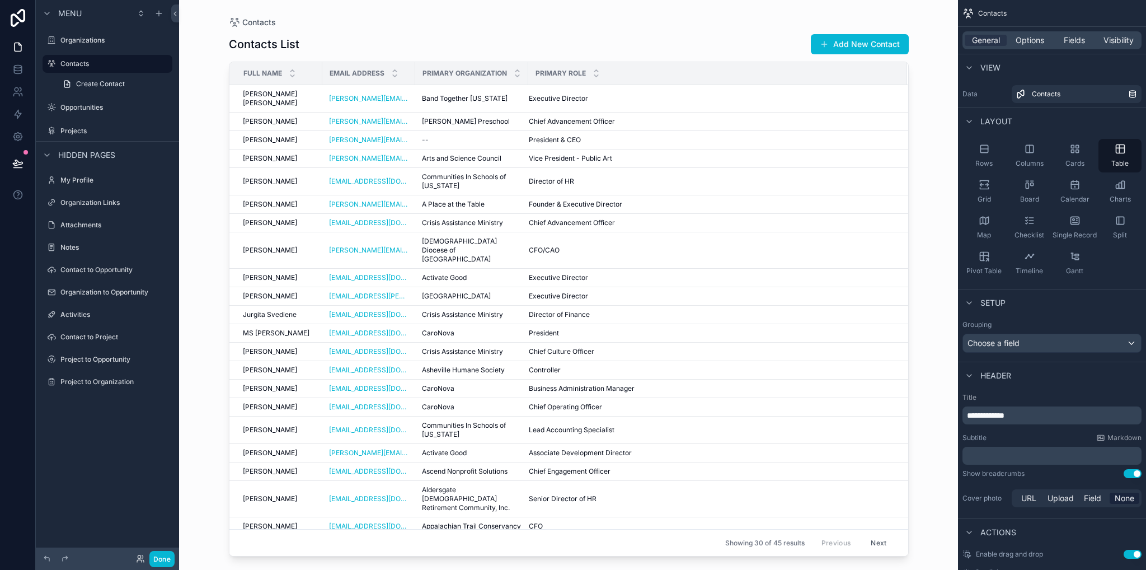
click at [663, 108] on div "scrollable content" at bounding box center [569, 278] width 716 height 556
click at [658, 97] on div "Executive Director Executive Director" at bounding box center [711, 98] width 365 height 9
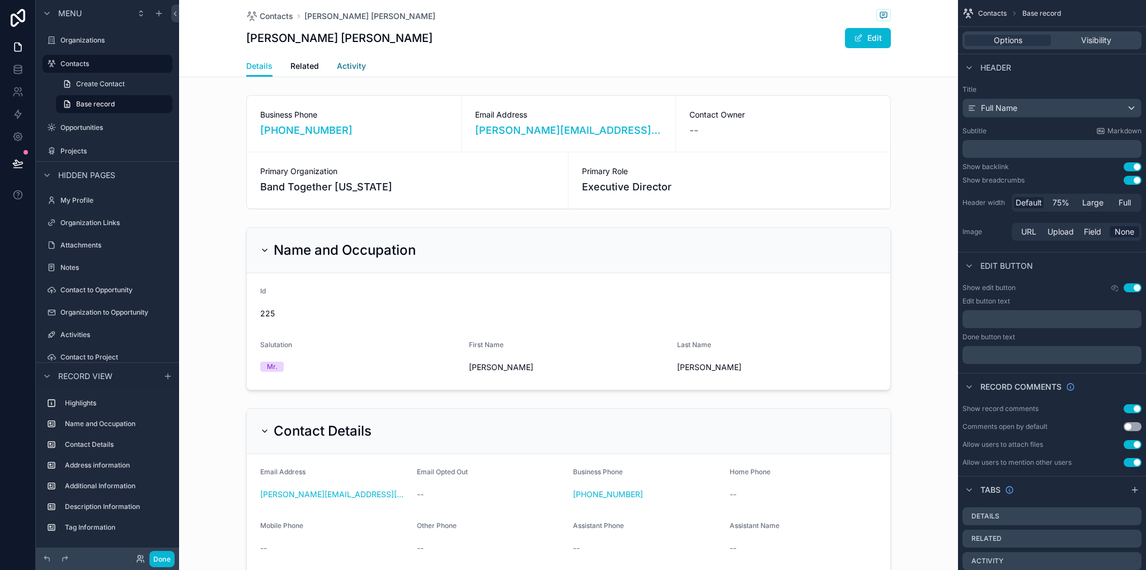
click at [346, 64] on span "Activity" at bounding box center [351, 65] width 29 height 11
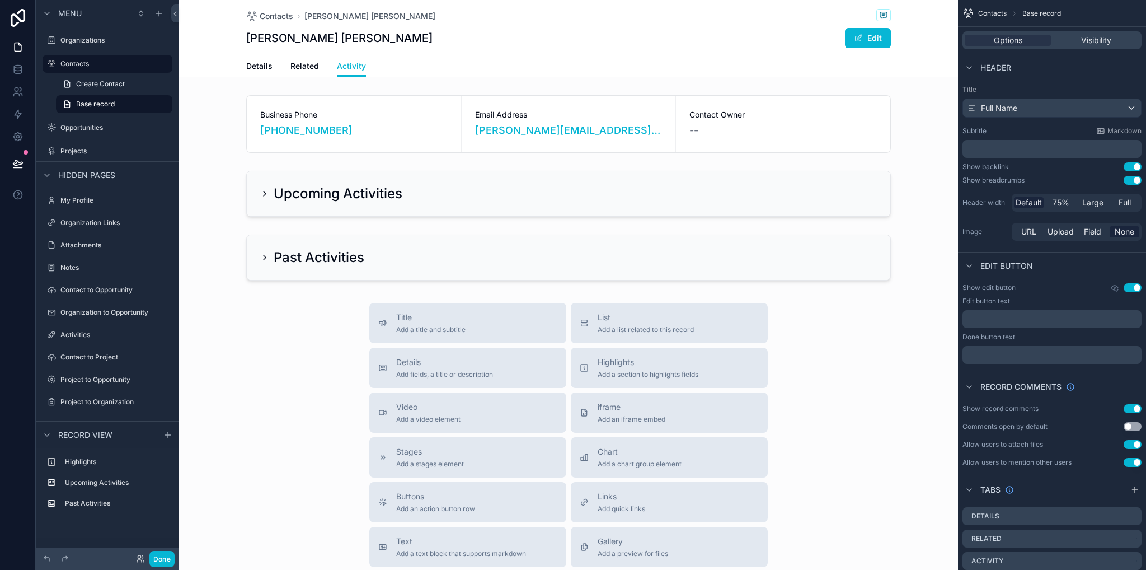
click at [316, 68] on div "Details Related Activity" at bounding box center [568, 65] width 645 height 21
click at [312, 68] on span "Related" at bounding box center [304, 65] width 29 height 11
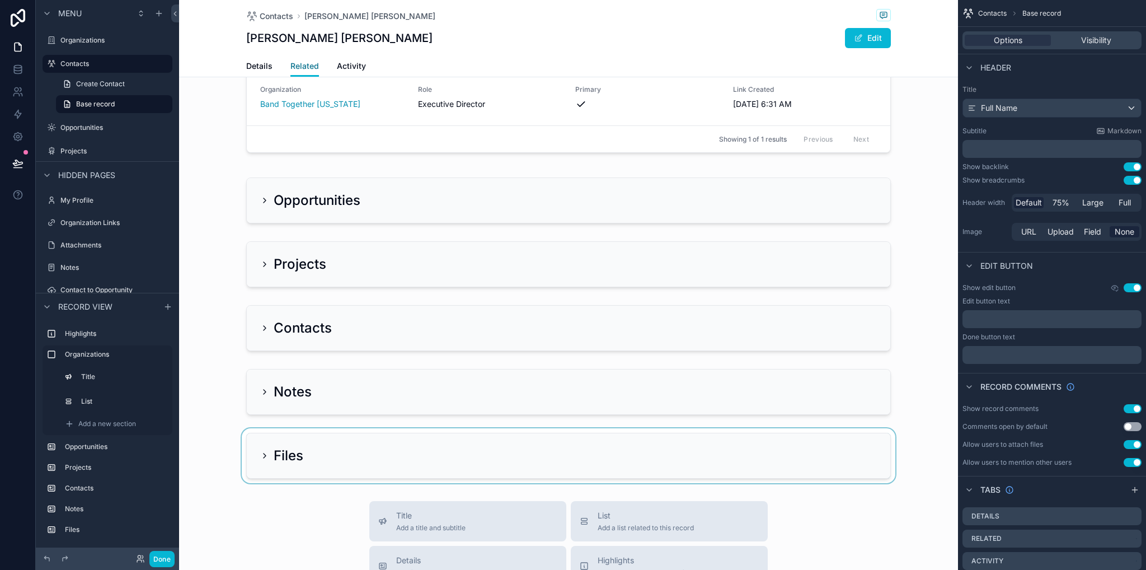
scroll to position [224, 0]
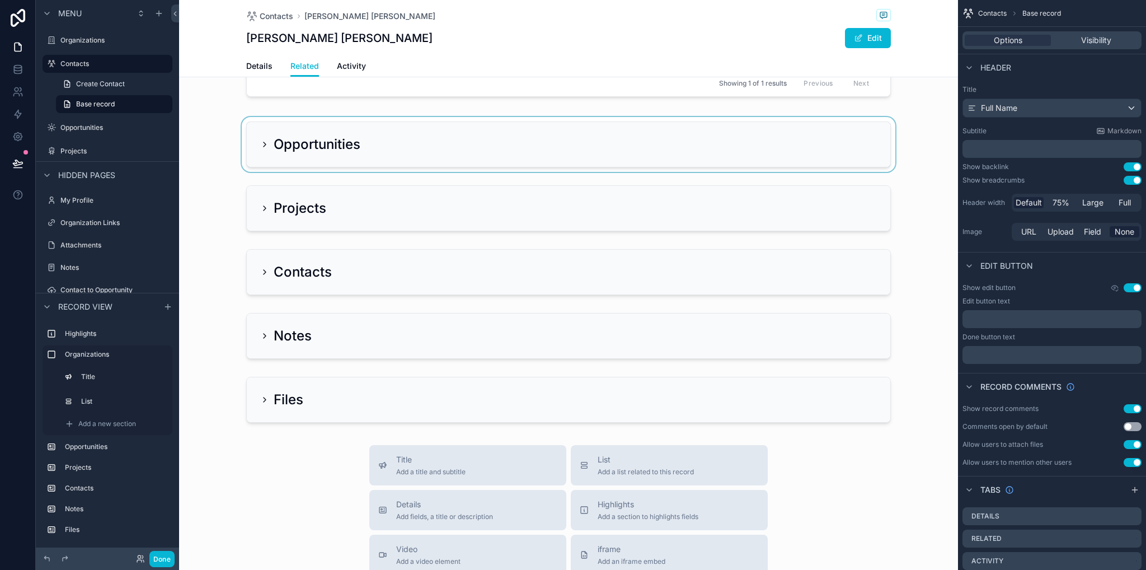
click at [259, 143] on div "scrollable content" at bounding box center [568, 144] width 779 height 55
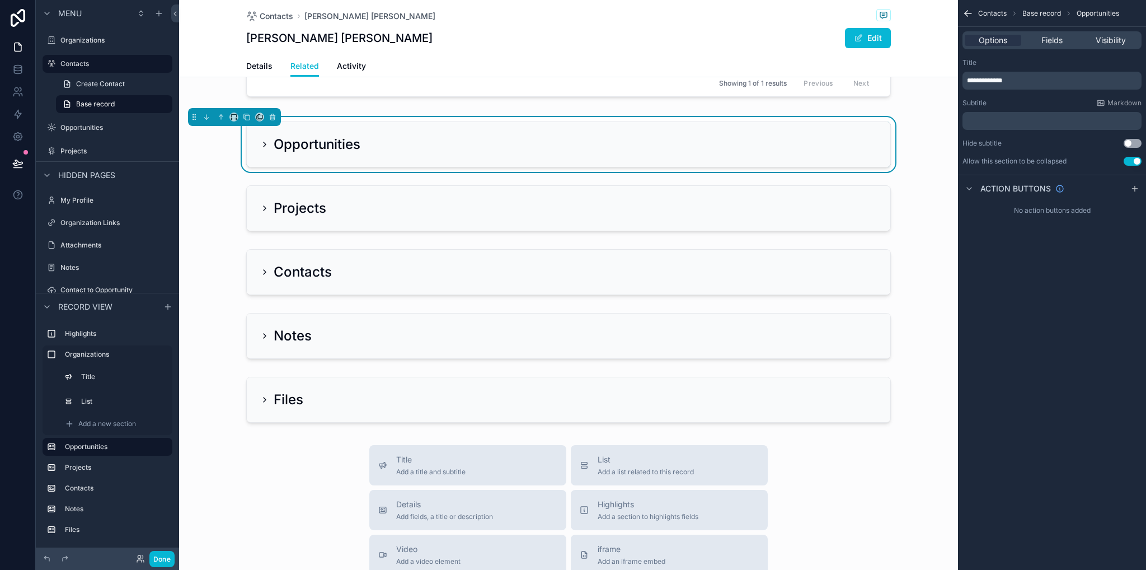
click at [262, 146] on icon "scrollable content" at bounding box center [264, 144] width 9 height 9
click at [261, 144] on icon "scrollable content" at bounding box center [264, 144] width 9 height 9
click at [261, 207] on div "scrollable content" at bounding box center [568, 208] width 779 height 55
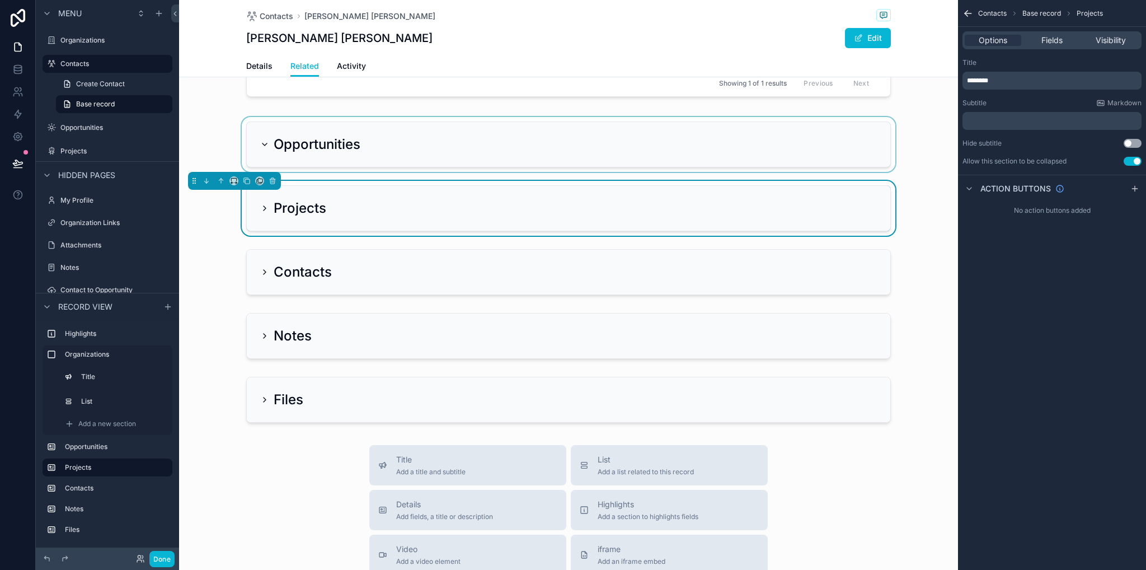
click at [260, 207] on icon "scrollable content" at bounding box center [264, 208] width 9 height 9
click at [260, 266] on div "scrollable content" at bounding box center [568, 272] width 779 height 55
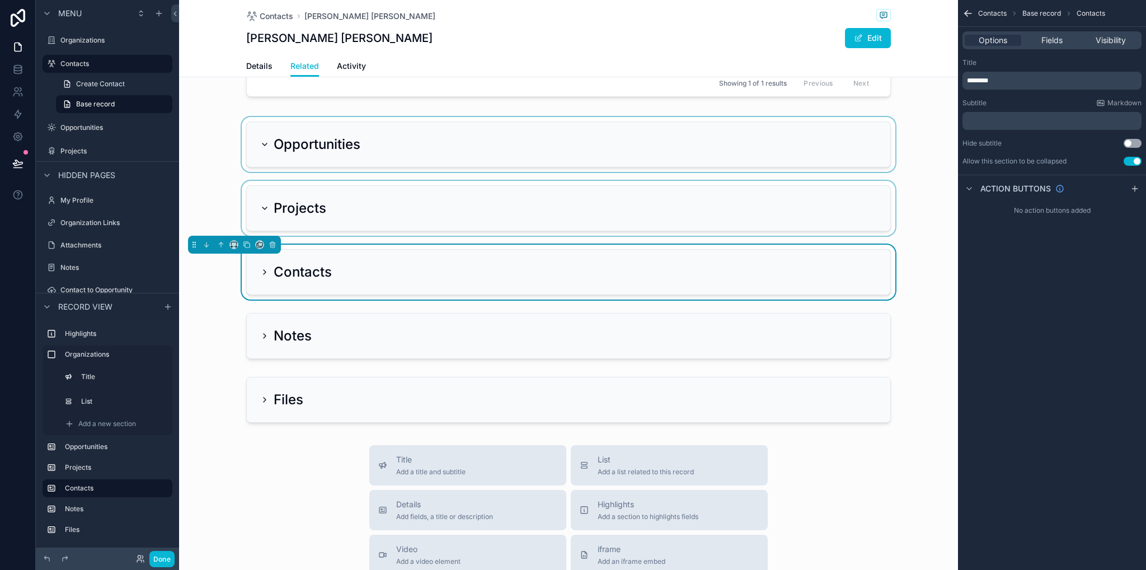
click at [260, 274] on icon "scrollable content" at bounding box center [264, 272] width 9 height 9
click at [264, 271] on icon "scrollable content" at bounding box center [265, 272] width 2 height 4
click at [258, 336] on div "scrollable content" at bounding box center [568, 335] width 779 height 55
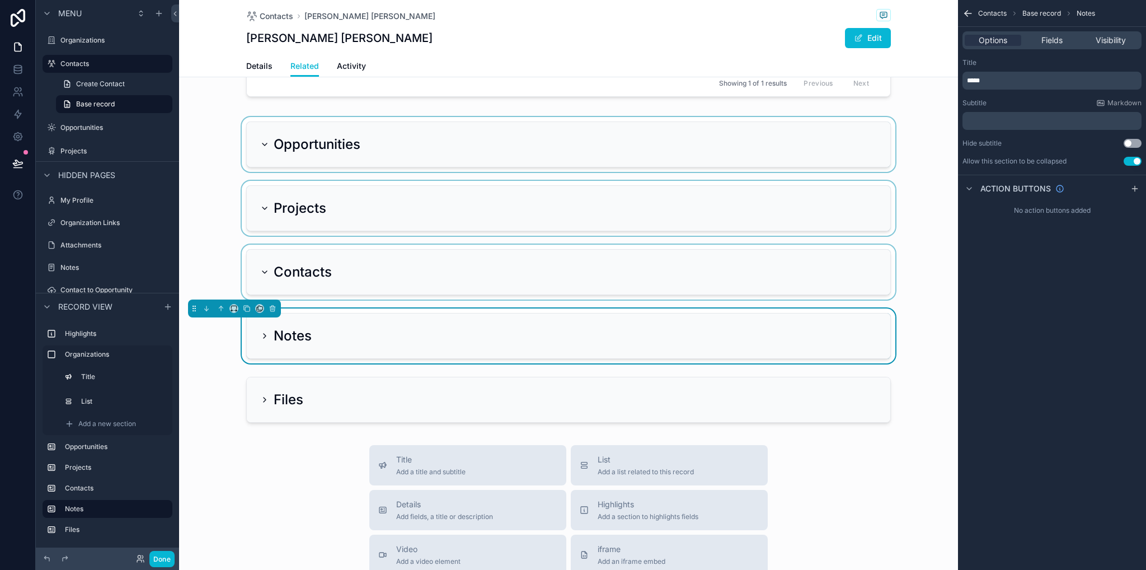
click at [261, 339] on div "Notes" at bounding box center [285, 336] width 51 height 18
click at [264, 335] on icon "scrollable content" at bounding box center [265, 336] width 2 height 4
click at [257, 396] on div "scrollable content" at bounding box center [568, 399] width 779 height 55
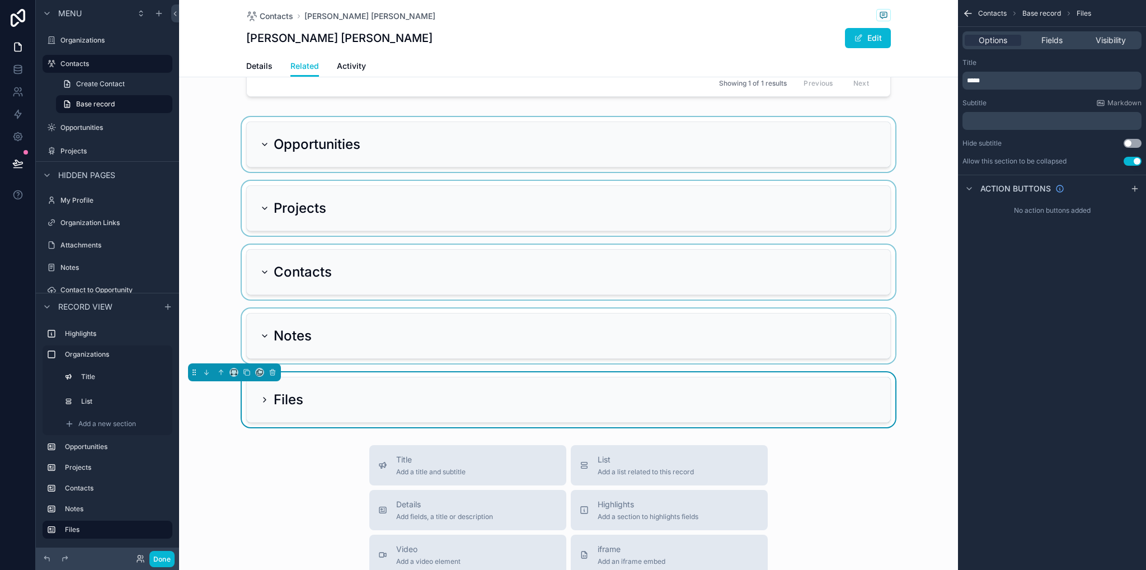
click at [262, 398] on icon "scrollable content" at bounding box center [264, 399] width 9 height 9
click at [264, 405] on div "Files" at bounding box center [281, 400] width 43 height 18
click at [262, 398] on icon "scrollable content" at bounding box center [264, 399] width 9 height 9
click at [207, 239] on div "Business Phone [PHONE_NUMBER] Email Address [PERSON_NAME][EMAIL_ADDRESS][DOMAIN…" at bounding box center [568, 147] width 779 height 560
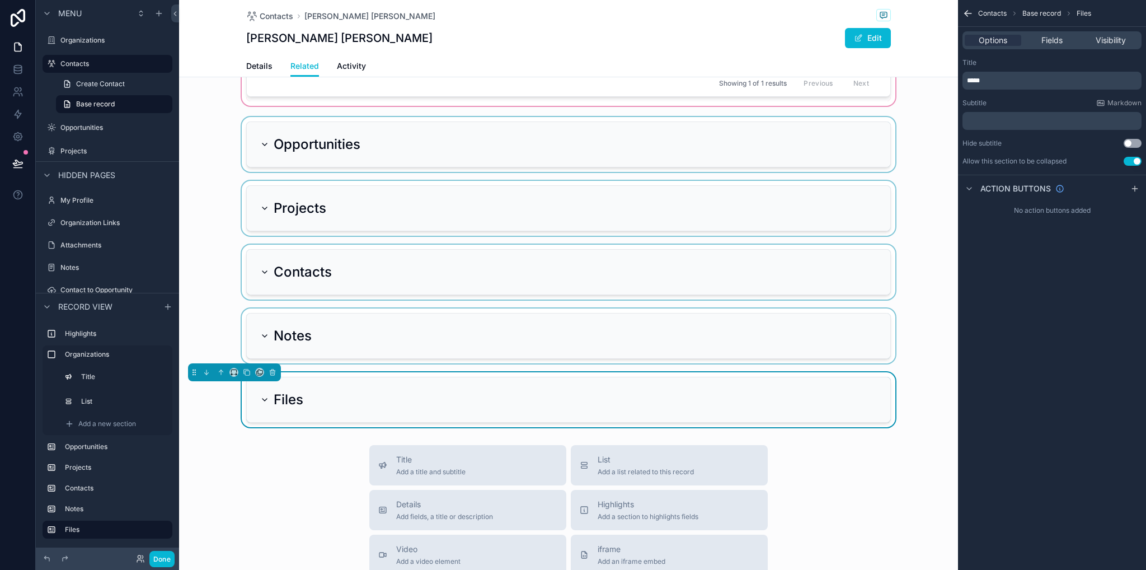
scroll to position [0, 0]
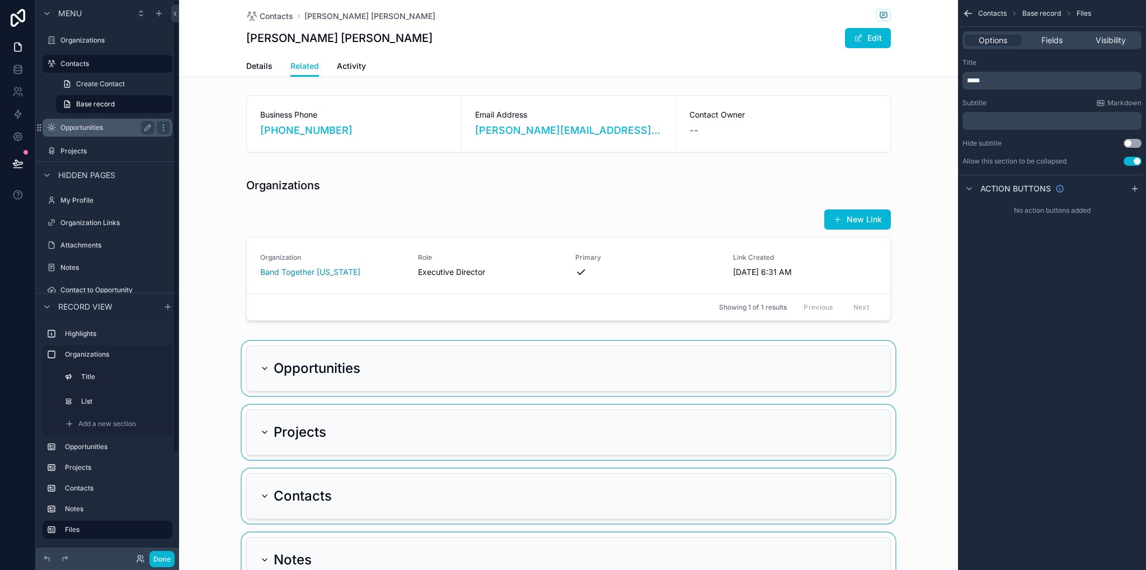
click at [70, 121] on div "Opportunities" at bounding box center [107, 127] width 94 height 13
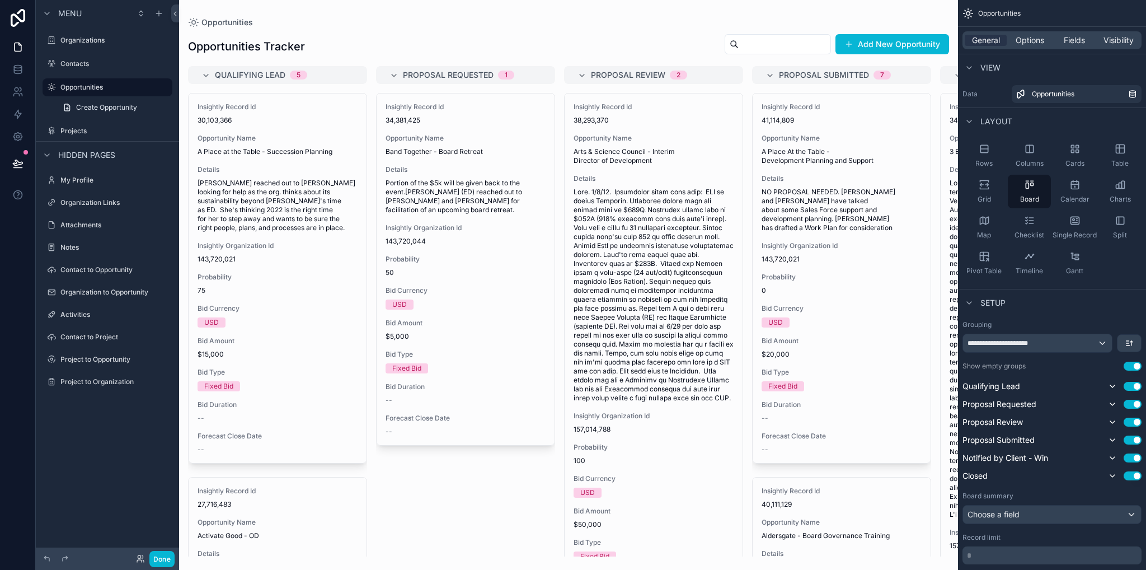
click at [819, 157] on div "scrollable content" at bounding box center [568, 285] width 779 height 570
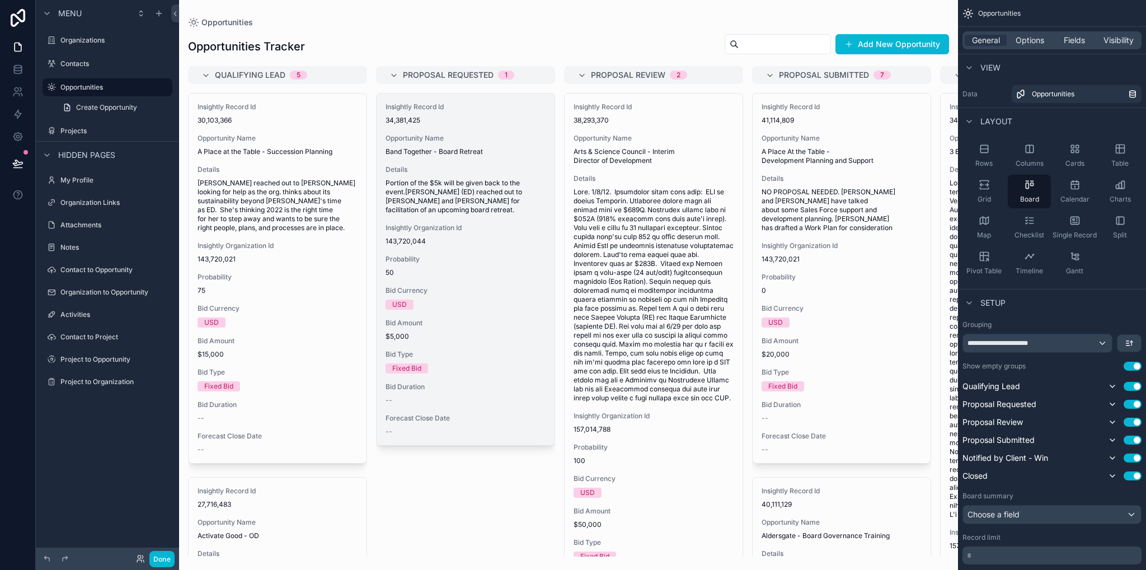
click at [472, 194] on span "Portion of the $5k will be given back to the event.[PERSON_NAME] (ED) reached o…" at bounding box center [466, 197] width 160 height 36
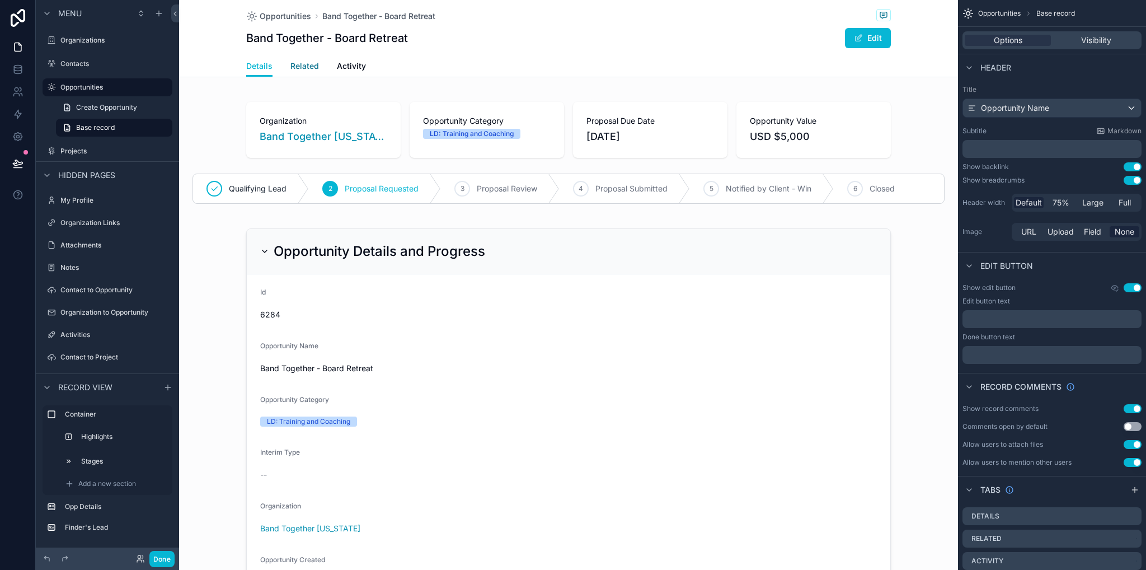
click at [307, 75] on link "Related" at bounding box center [304, 67] width 29 height 22
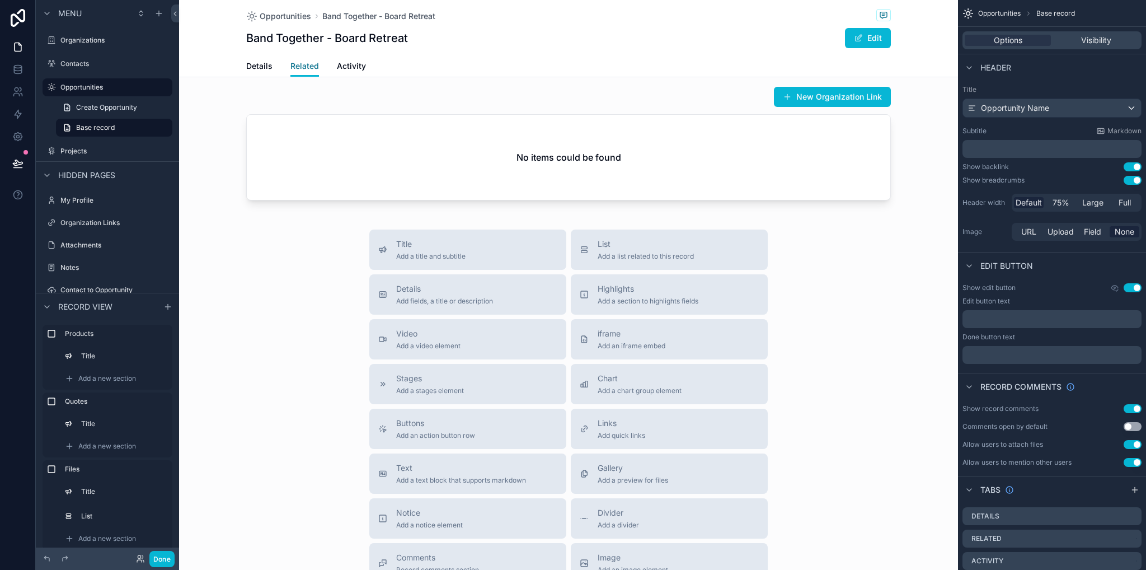
scroll to position [616, 0]
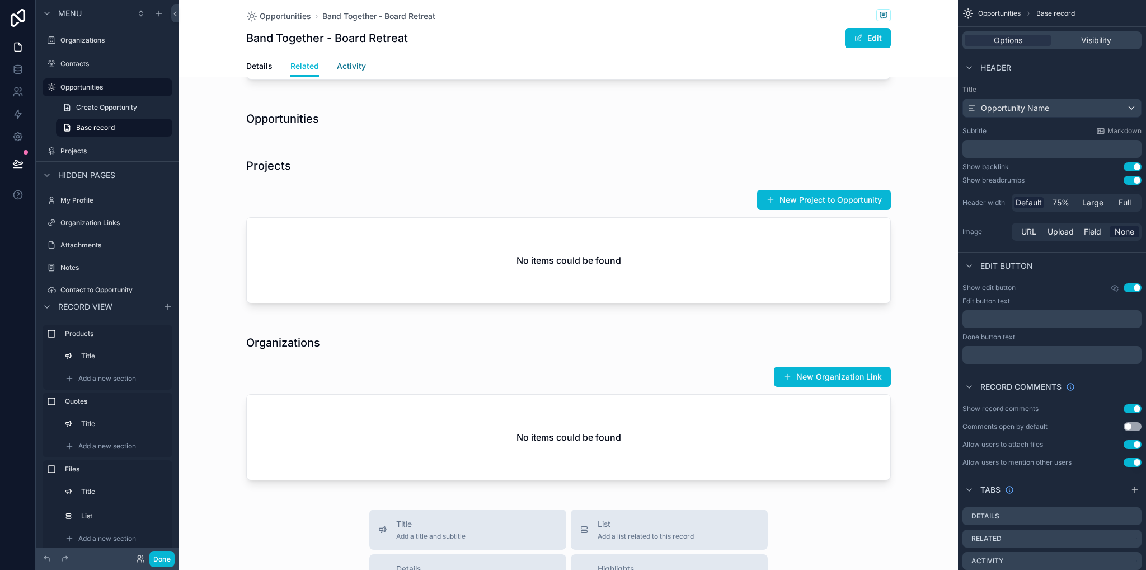
click at [354, 70] on span "Activity" at bounding box center [351, 65] width 29 height 11
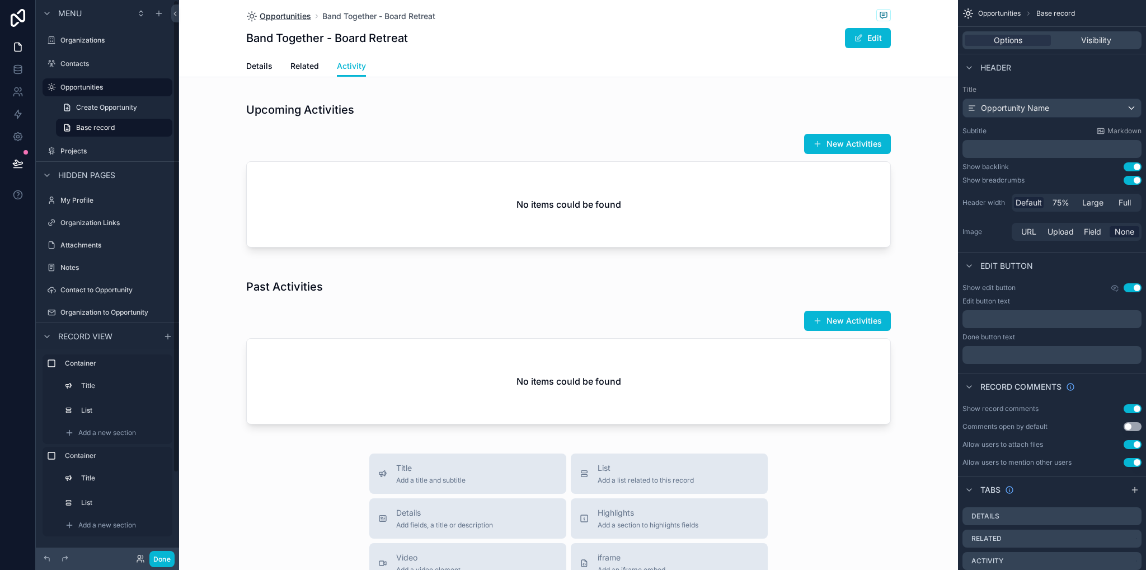
click at [305, 13] on span "Opportunities" at bounding box center [285, 16] width 51 height 11
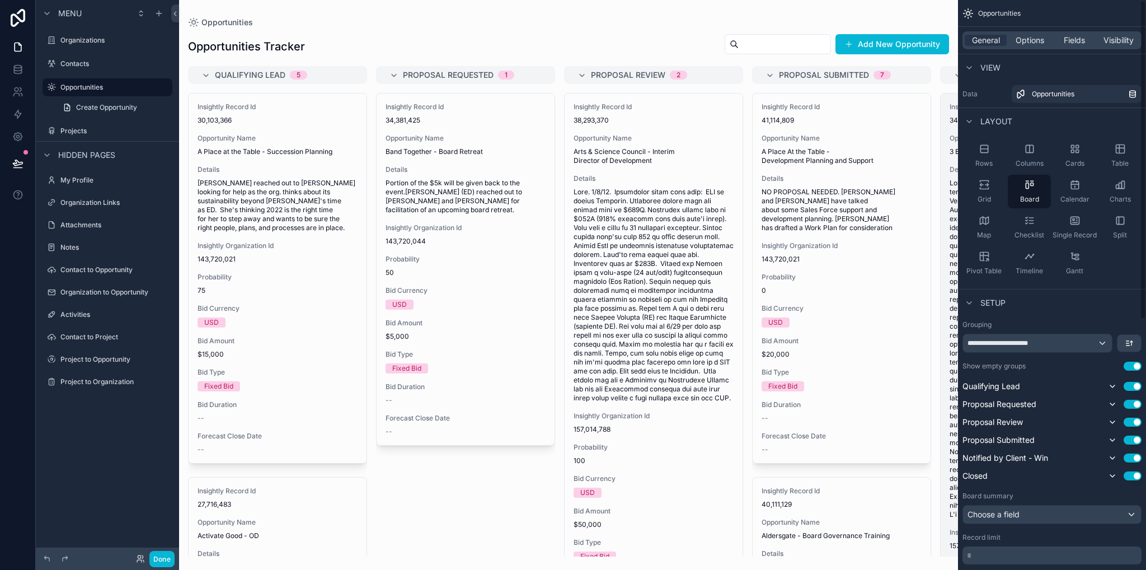
click at [950, 241] on span "scrollable content" at bounding box center [1030, 349] width 160 height 340
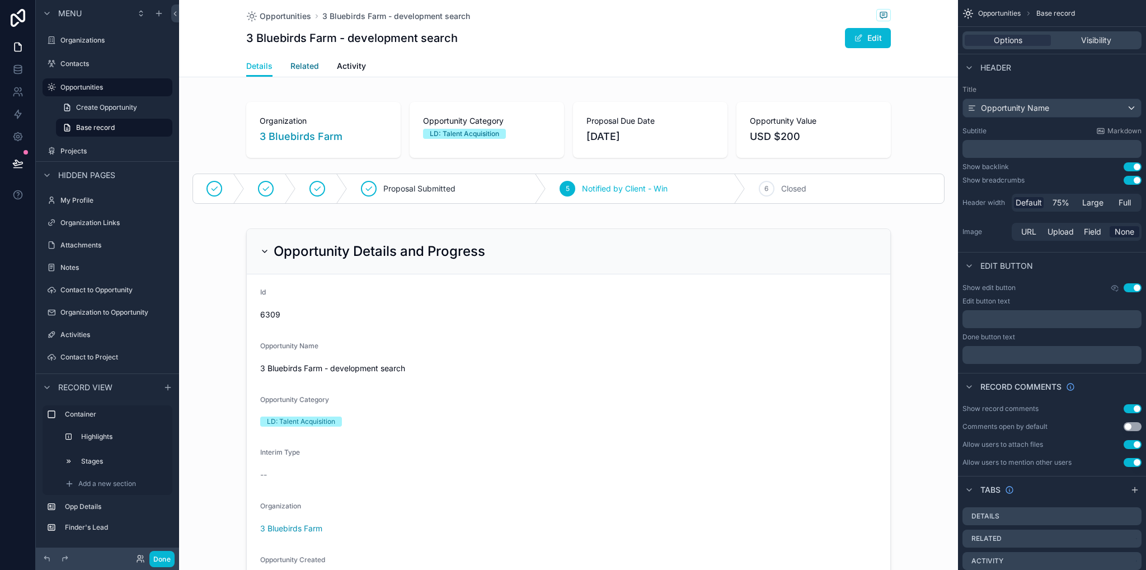
click at [306, 65] on span "Related" at bounding box center [304, 65] width 29 height 11
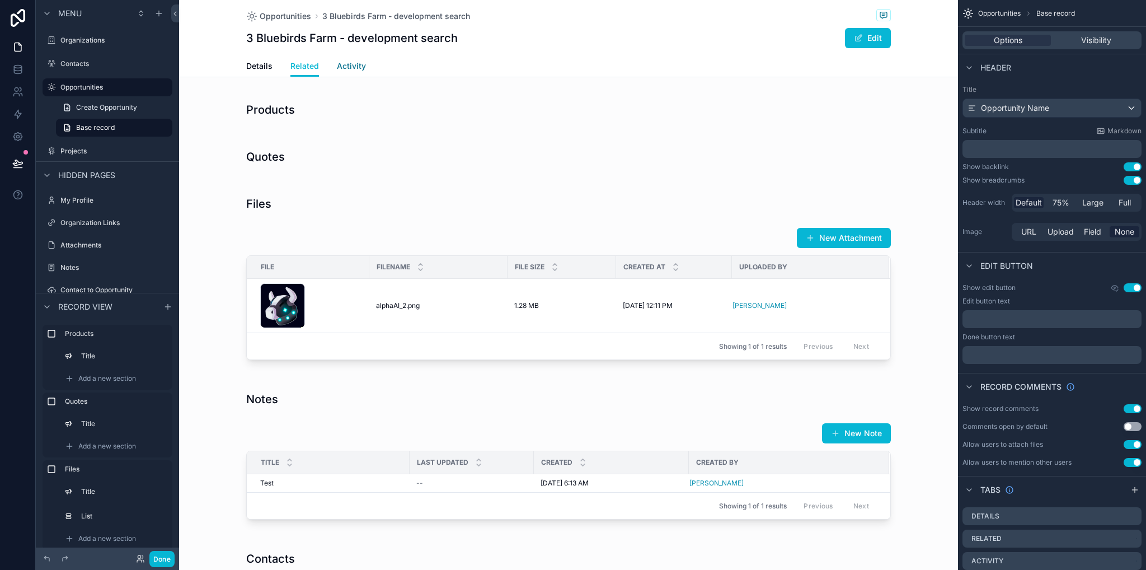
click at [345, 62] on span "Activity" at bounding box center [351, 65] width 29 height 11
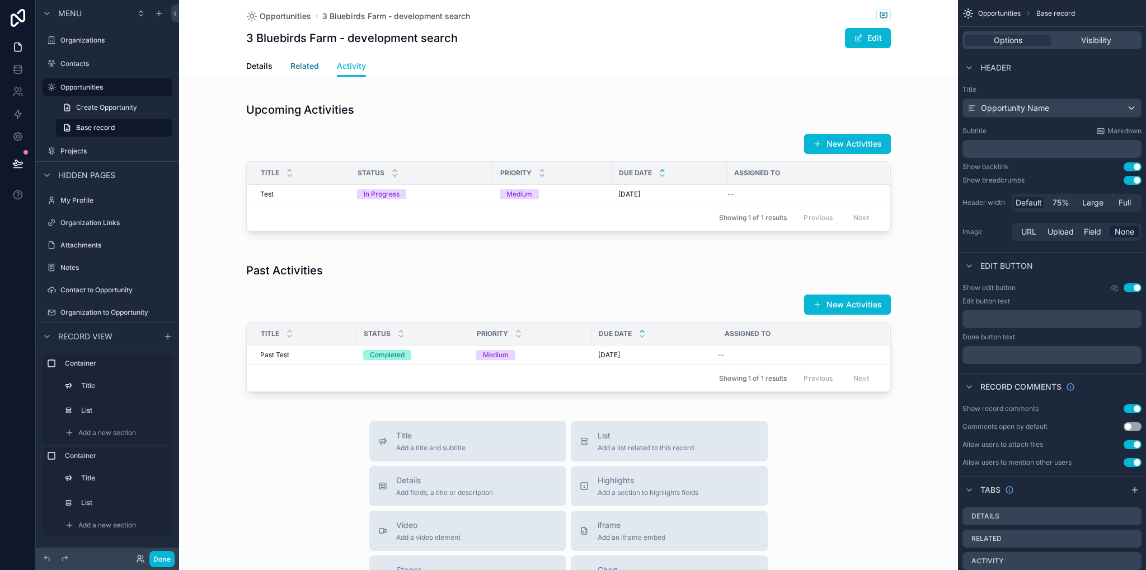
click at [296, 65] on span "Related" at bounding box center [304, 65] width 29 height 11
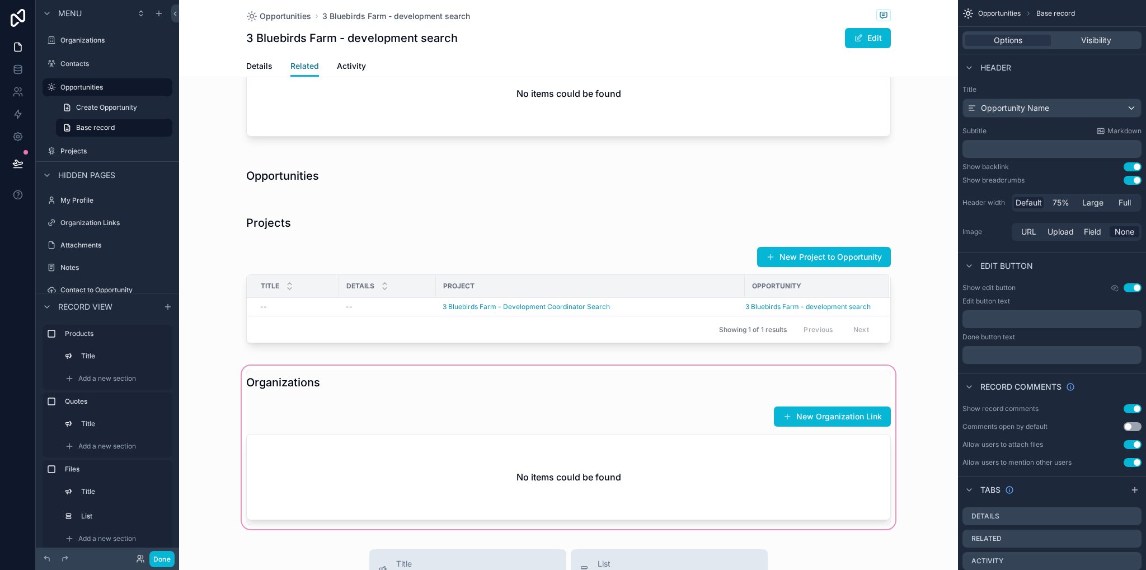
scroll to position [616, 0]
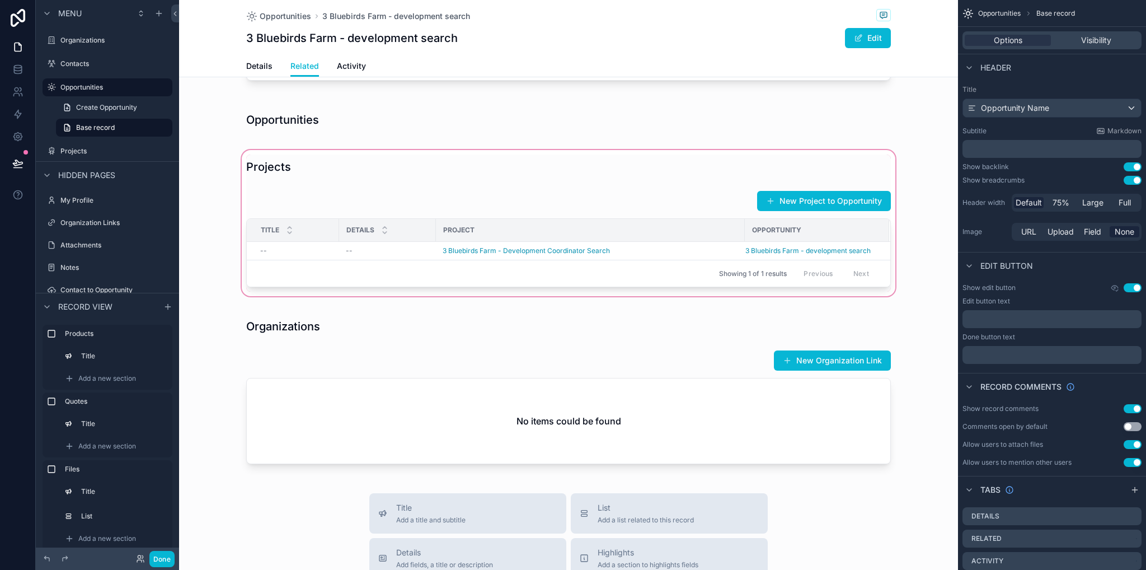
click at [528, 248] on div "scrollable content" at bounding box center [568, 223] width 779 height 151
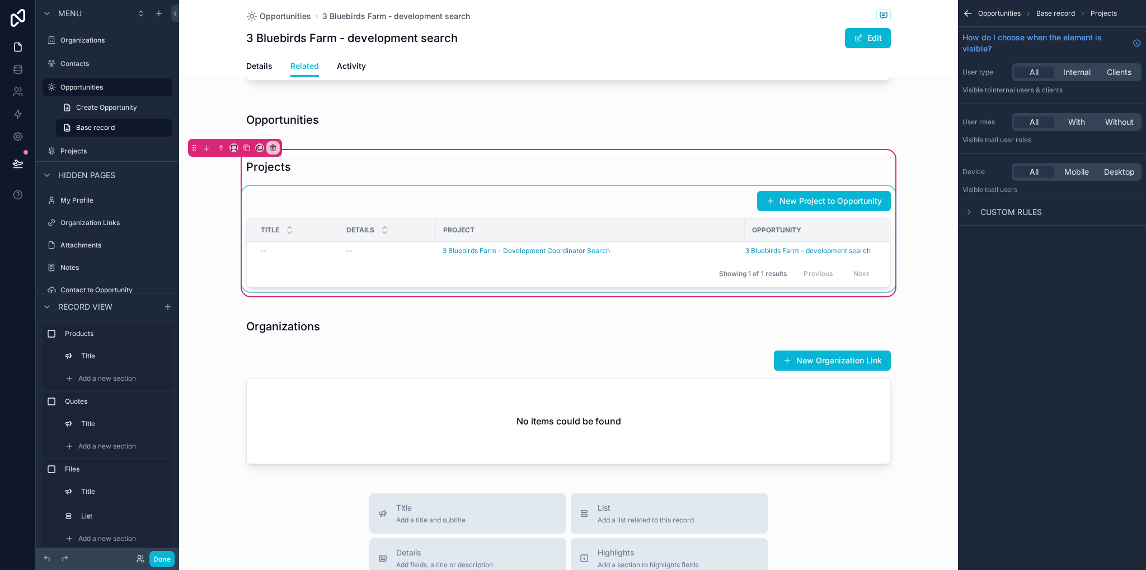
click at [534, 250] on div "scrollable content" at bounding box center [569, 239] width 658 height 106
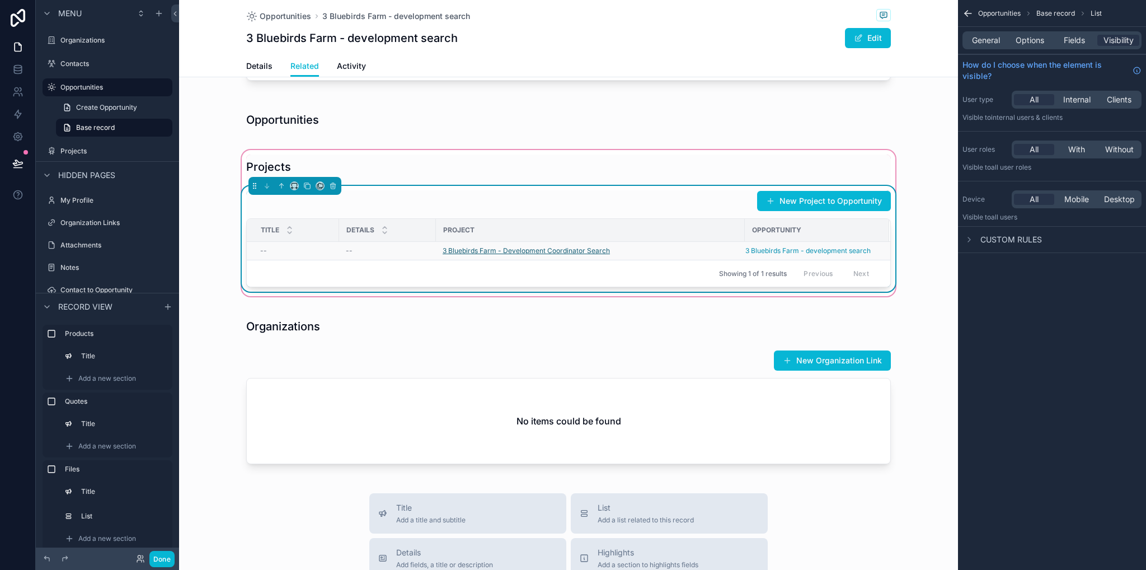
click at [537, 250] on span "3 Bluebirds Farm - Development Coordinator Search" at bounding box center [526, 250] width 167 height 9
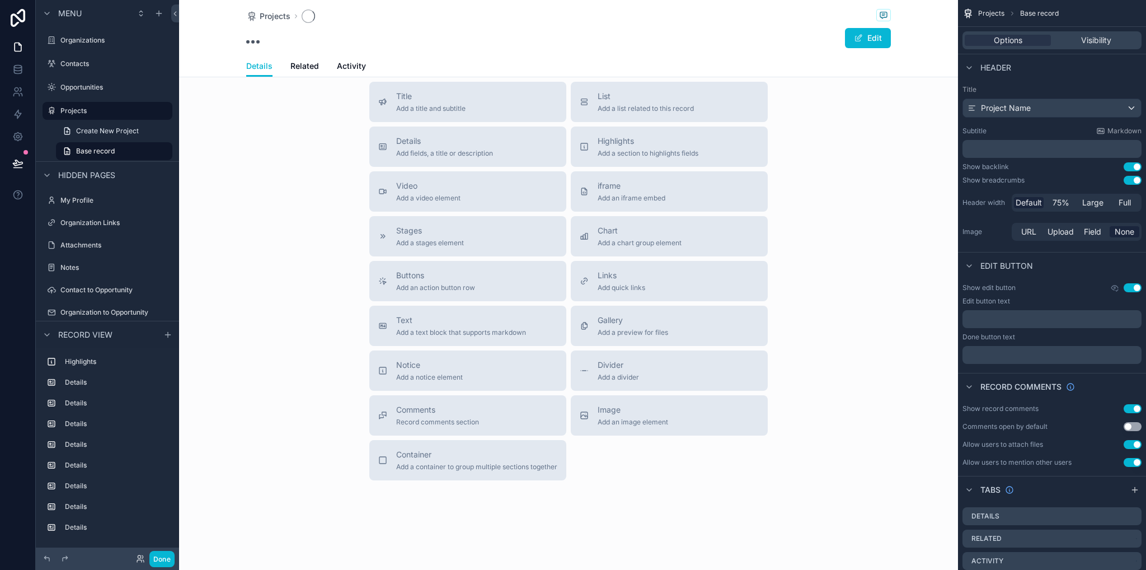
scroll to position [204, 0]
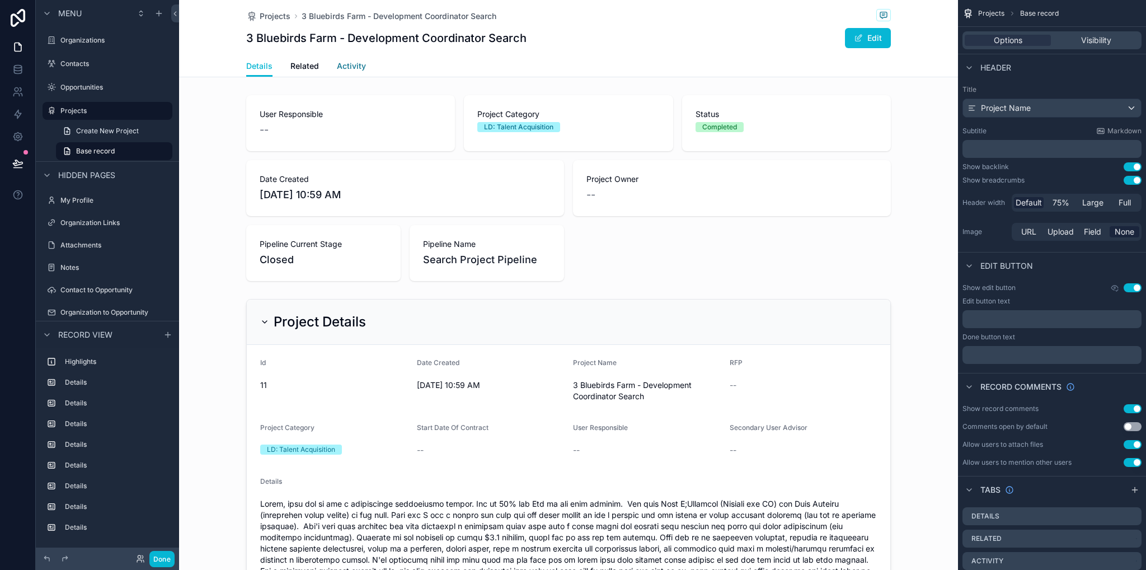
click at [337, 69] on span "Activity" at bounding box center [351, 65] width 29 height 11
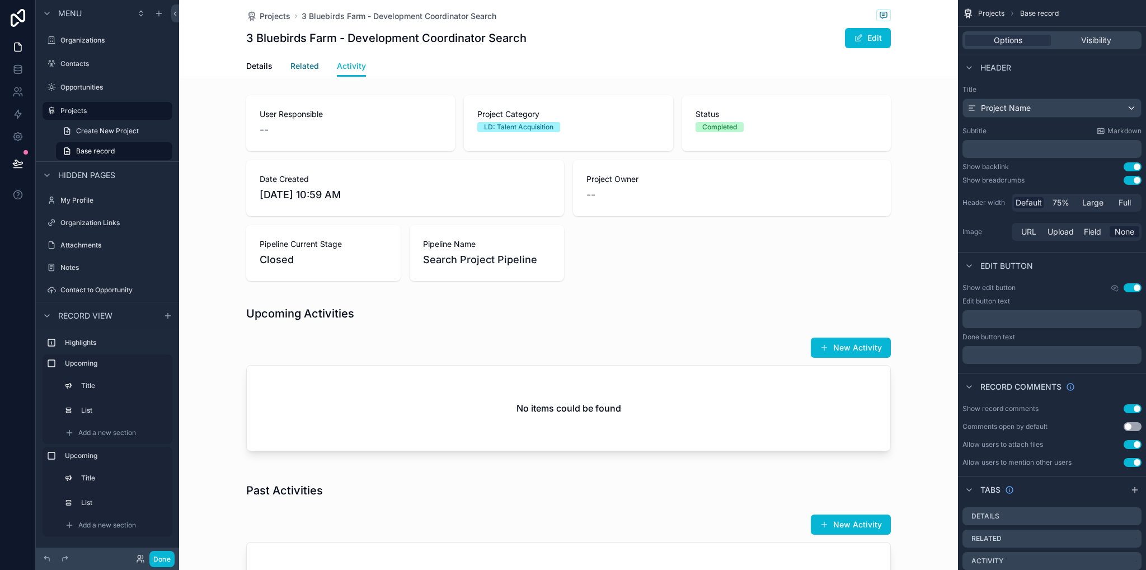
drag, startPoint x: 291, startPoint y: 70, endPoint x: 292, endPoint y: 78, distance: 7.9
click at [292, 70] on span "Related" at bounding box center [304, 65] width 29 height 11
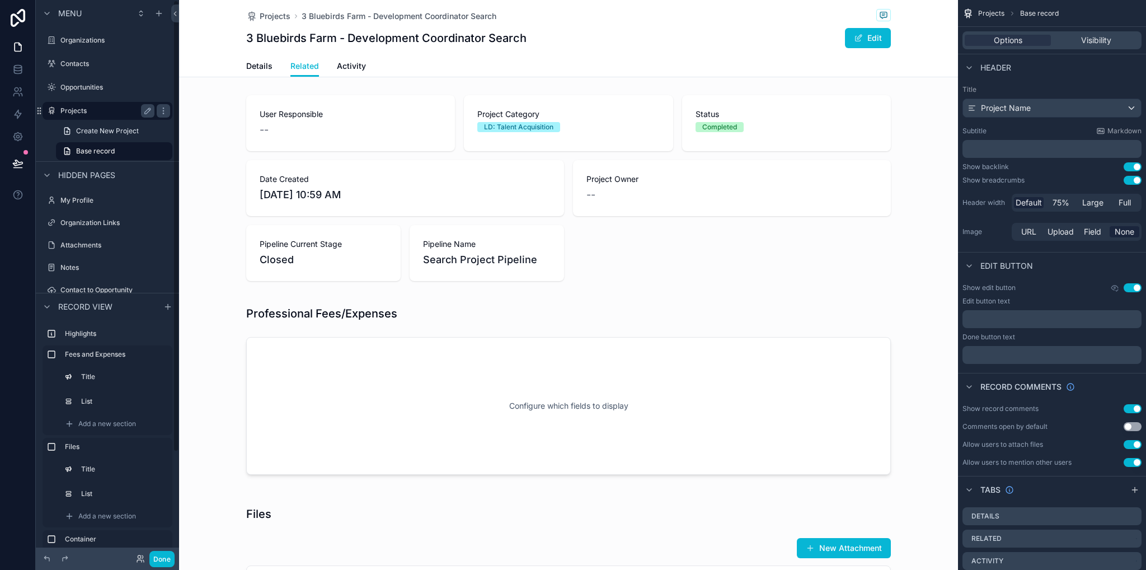
click at [69, 109] on label "Projects" at bounding box center [105, 110] width 90 height 9
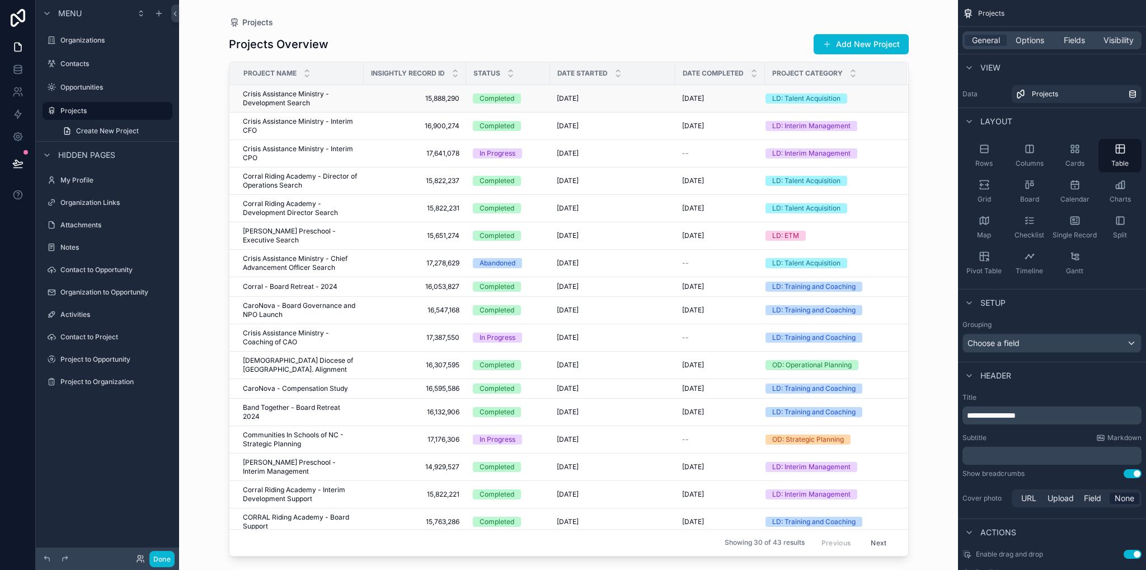
click at [349, 106] on span "Crisis Assistance Ministry - Development Search" at bounding box center [300, 99] width 114 height 18
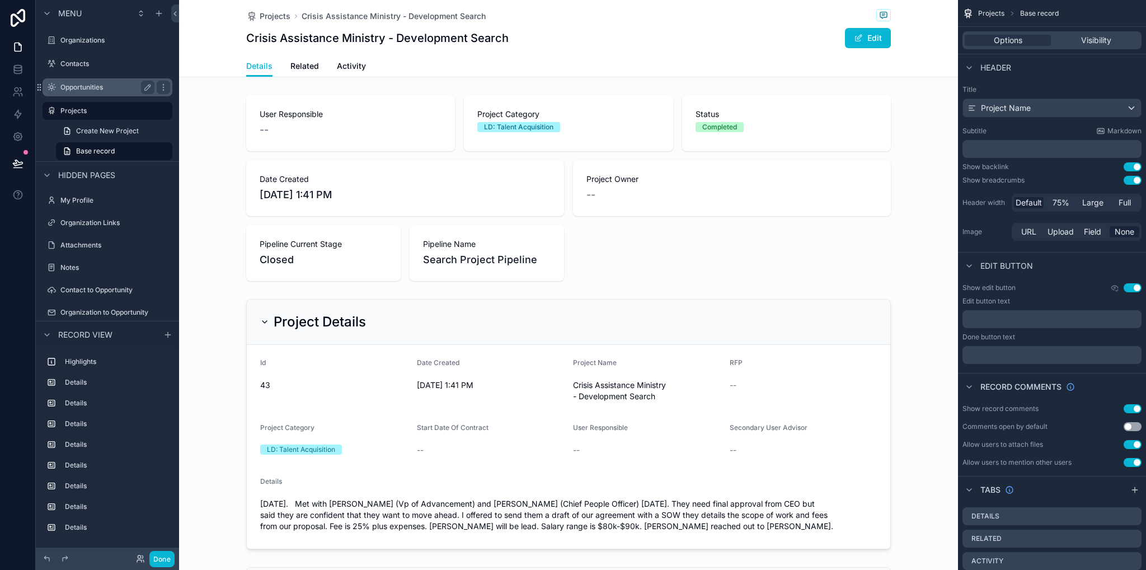
click at [90, 88] on label "Opportunities" at bounding box center [105, 87] width 90 height 9
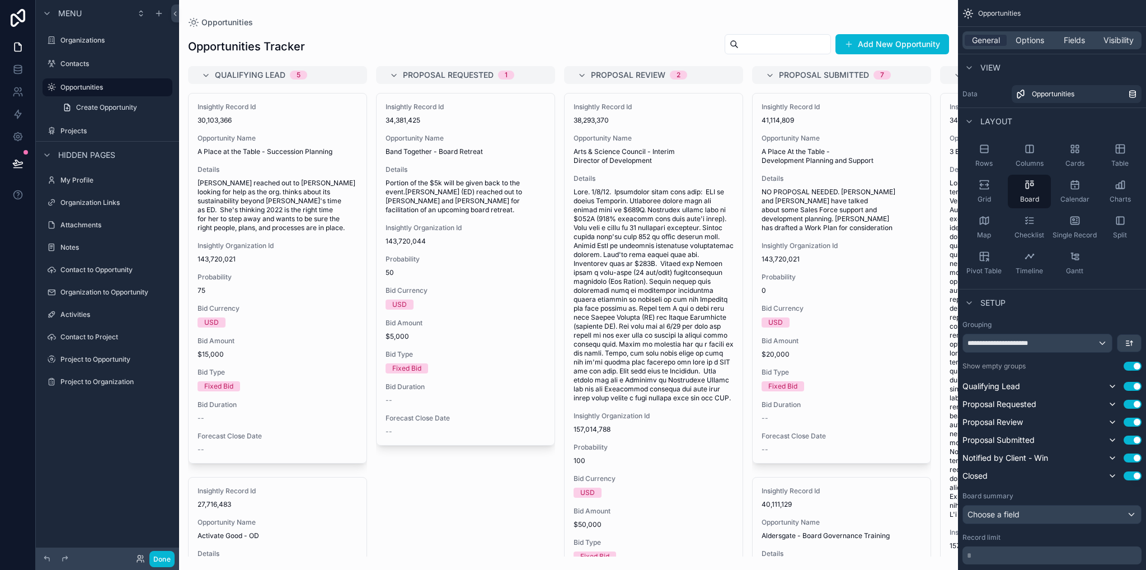
click at [946, 187] on div "scrollable content" at bounding box center [568, 285] width 779 height 570
click at [950, 187] on span "scrollable content" at bounding box center [1030, 349] width 160 height 340
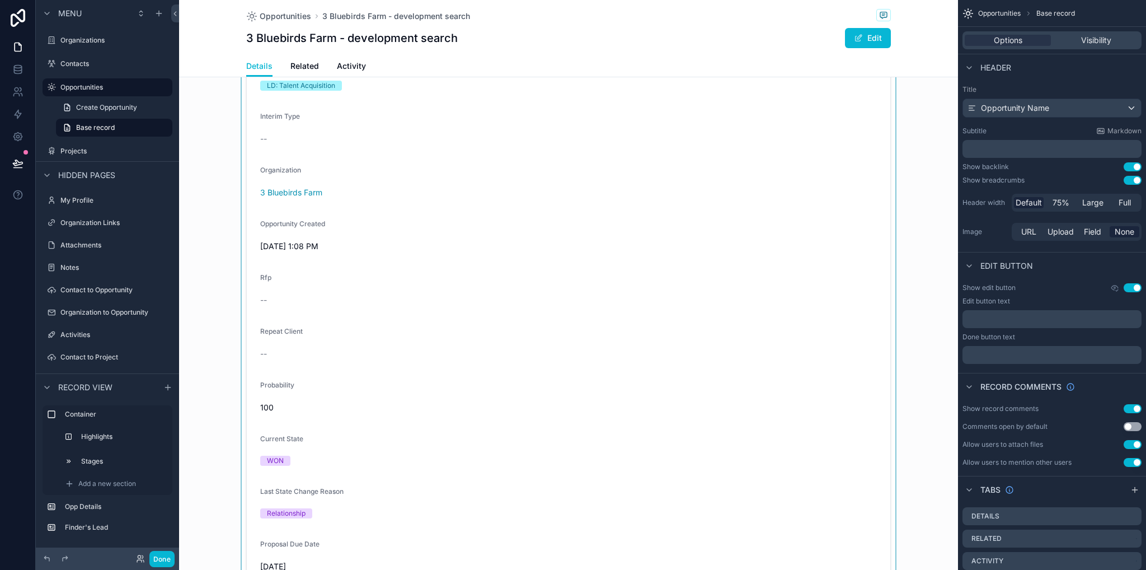
scroll to position [112, 0]
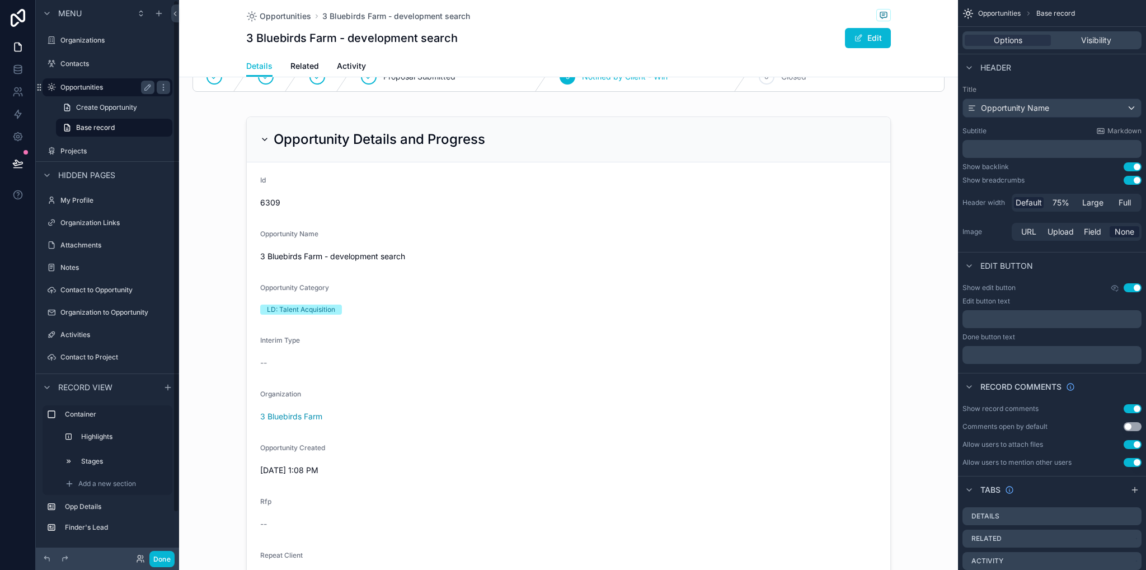
click at [75, 90] on label "Opportunities" at bounding box center [105, 87] width 90 height 9
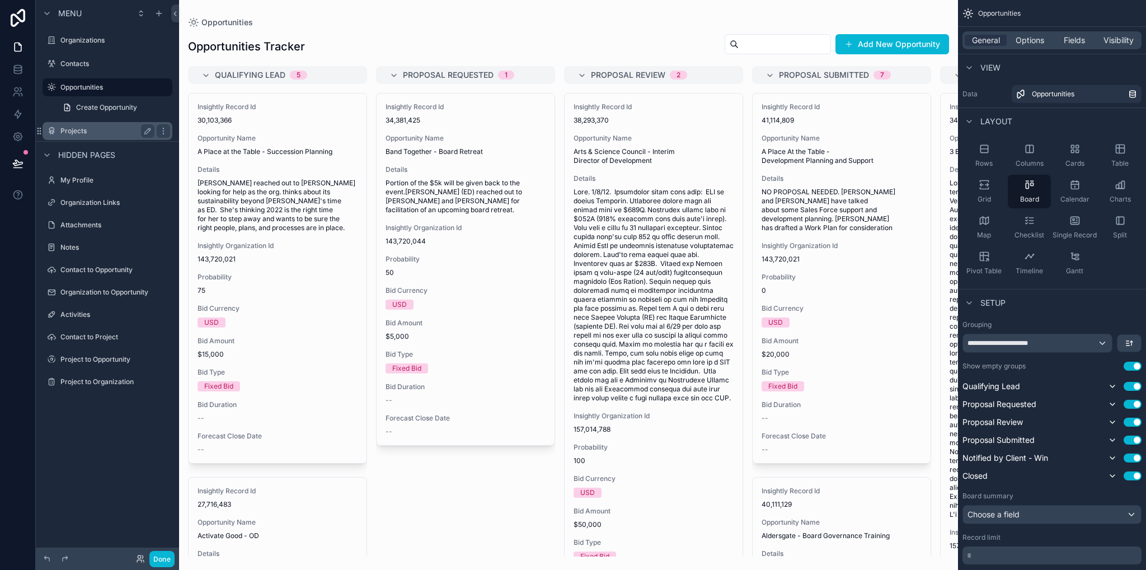
click at [82, 132] on label "Projects" at bounding box center [105, 130] width 90 height 9
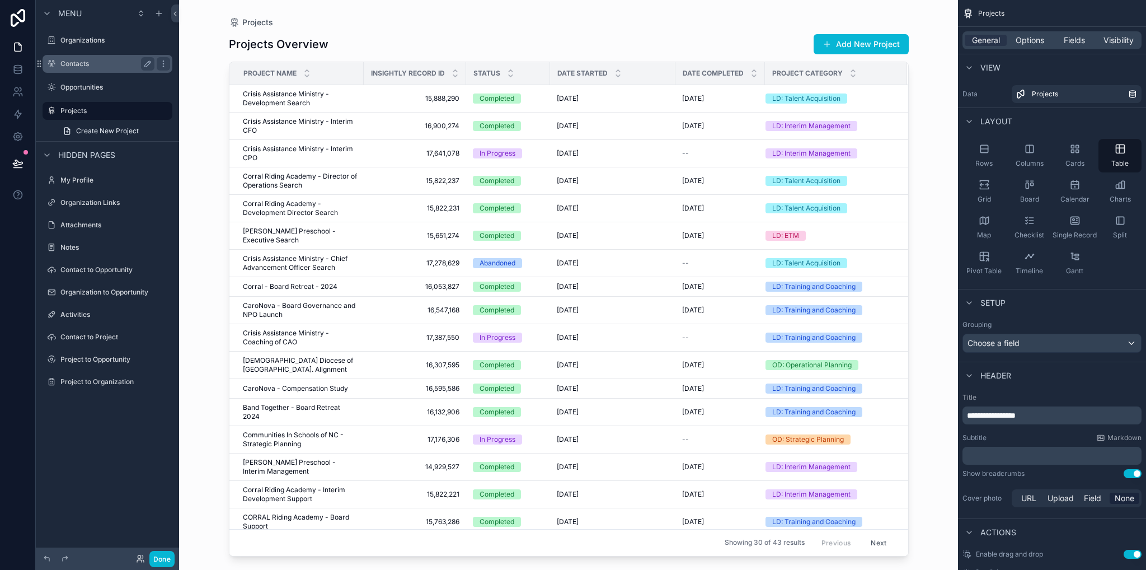
click at [81, 67] on label "Contacts" at bounding box center [105, 63] width 90 height 9
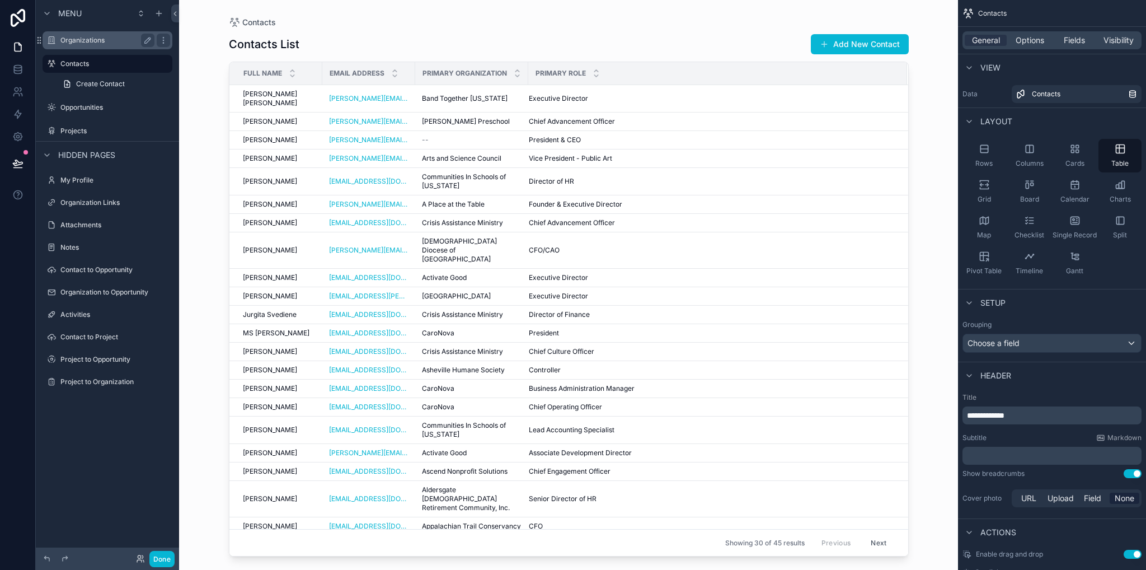
click at [81, 41] on label "Organizations" at bounding box center [105, 40] width 90 height 9
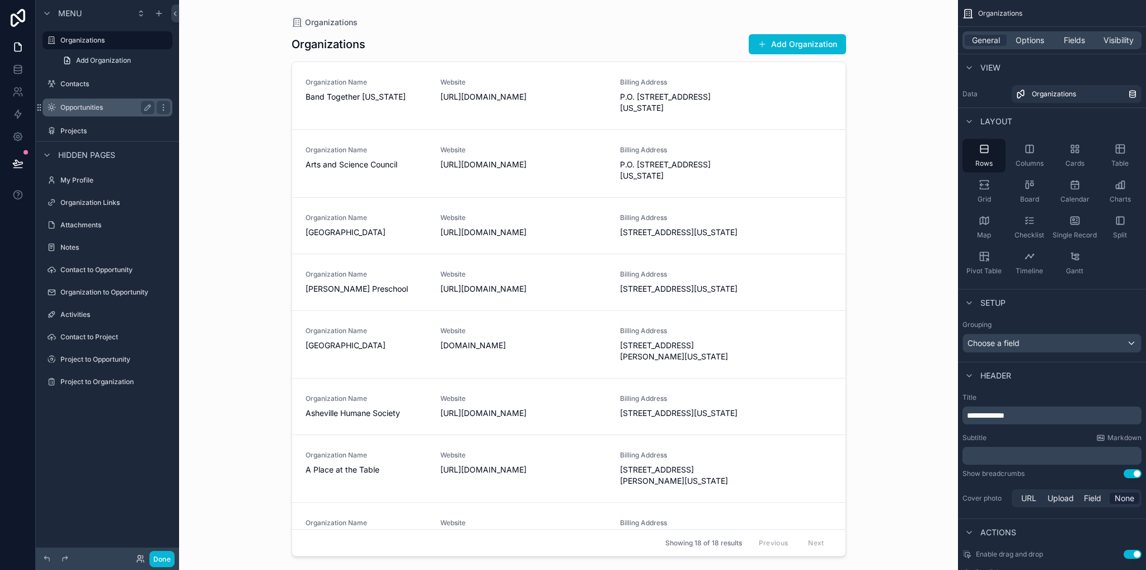
click at [70, 108] on label "Opportunities" at bounding box center [105, 107] width 90 height 9
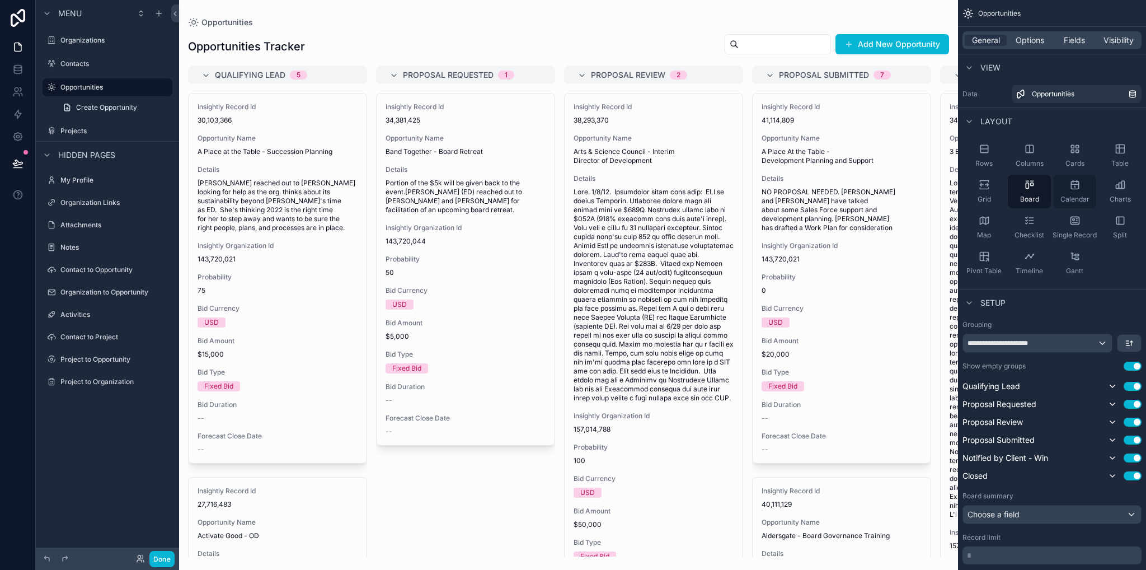
click at [1087, 195] on span "Calendar" at bounding box center [1075, 199] width 29 height 9
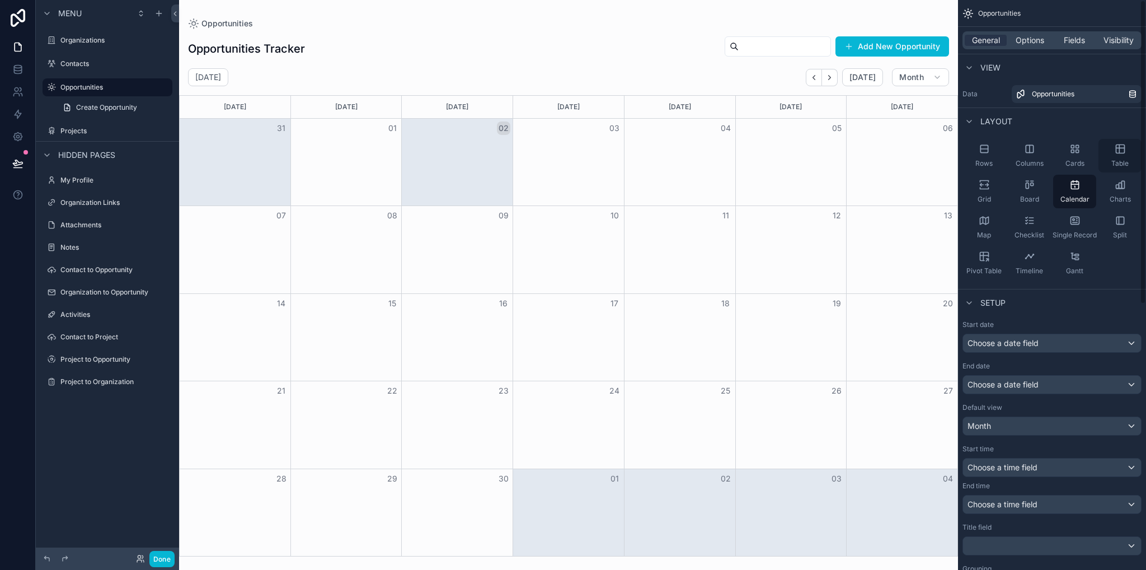
click at [1119, 151] on icon "scrollable content" at bounding box center [1120, 148] width 11 height 11
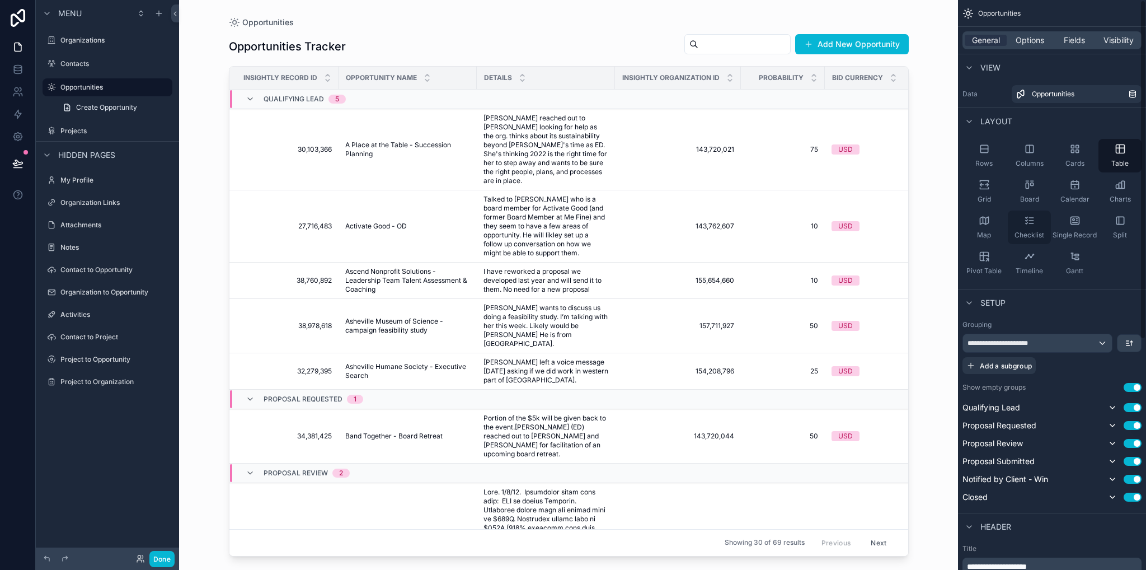
click at [1018, 223] on div "Checklist" at bounding box center [1029, 227] width 43 height 34
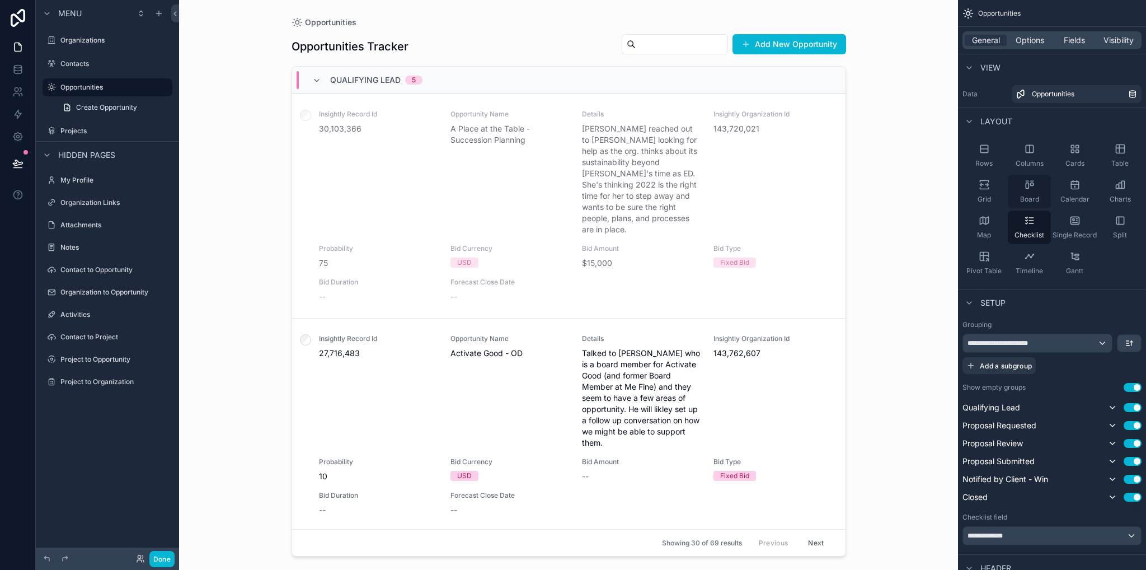
click at [1031, 189] on icon "scrollable content" at bounding box center [1029, 184] width 11 height 11
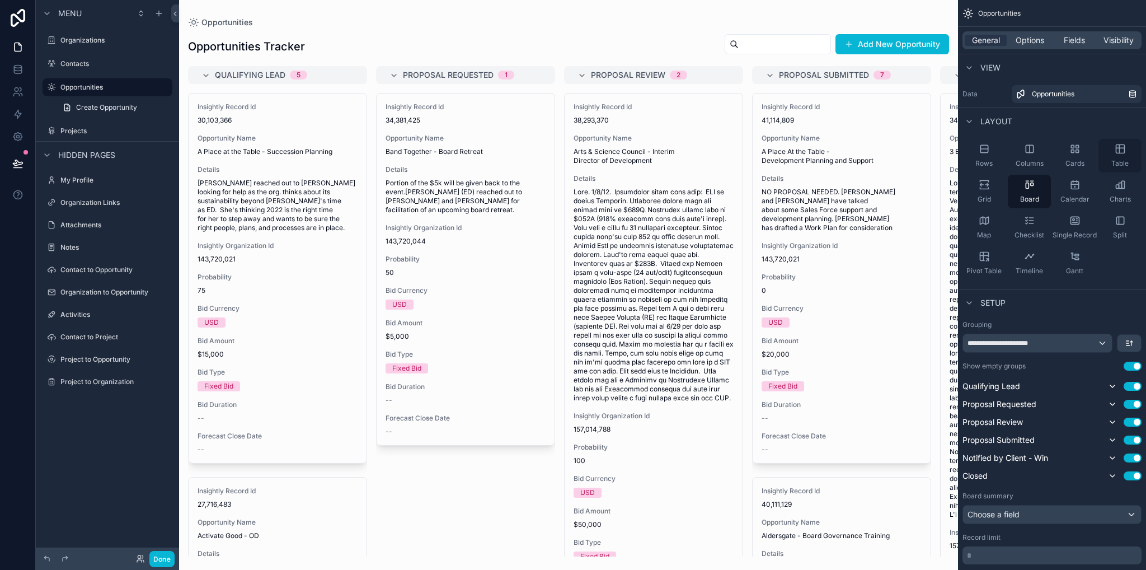
click at [1113, 153] on div "Table" at bounding box center [1120, 156] width 43 height 34
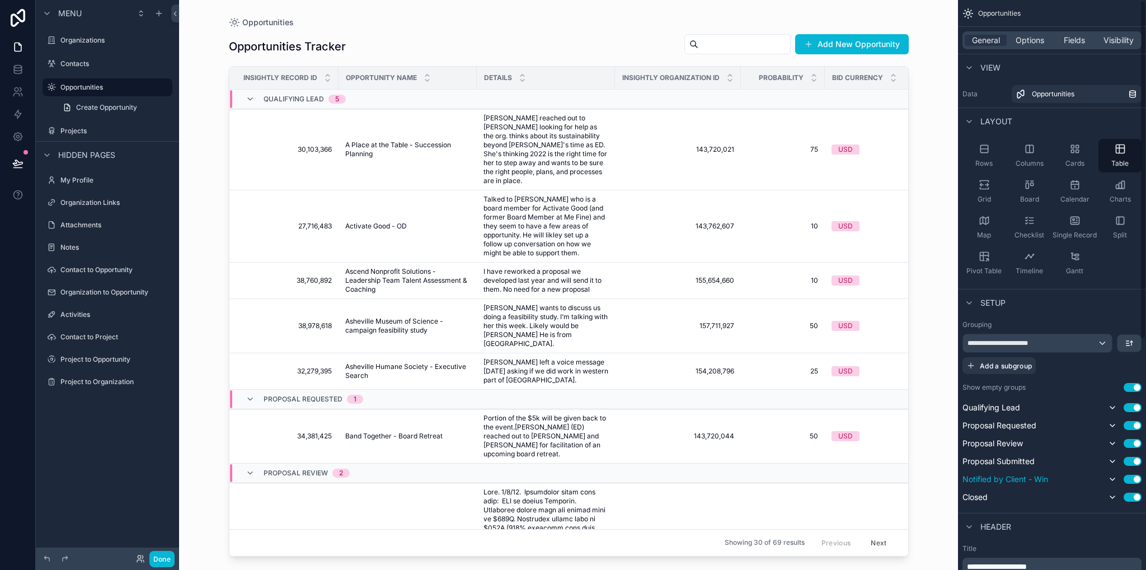
scroll to position [112, 0]
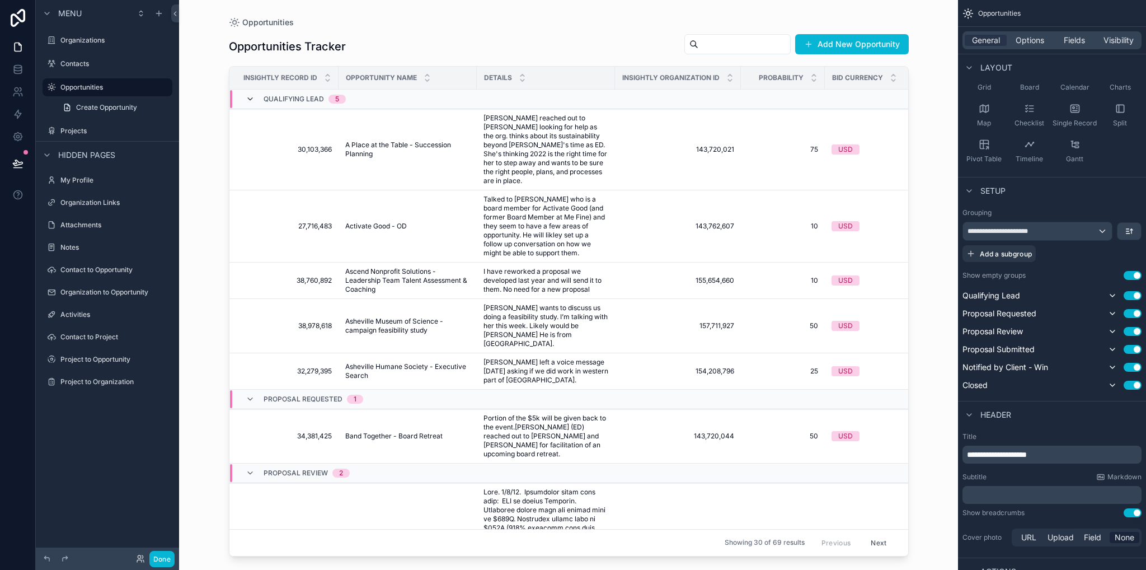
click at [251, 100] on icon "scrollable content" at bounding box center [250, 99] width 9 height 9
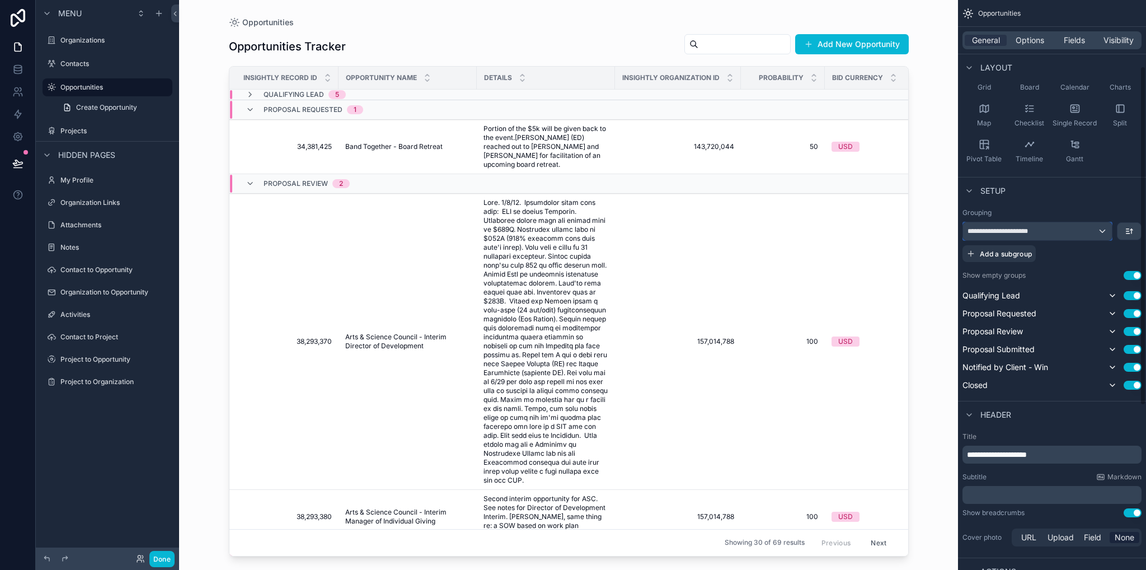
click at [1102, 232] on div "**********" at bounding box center [1037, 231] width 149 height 18
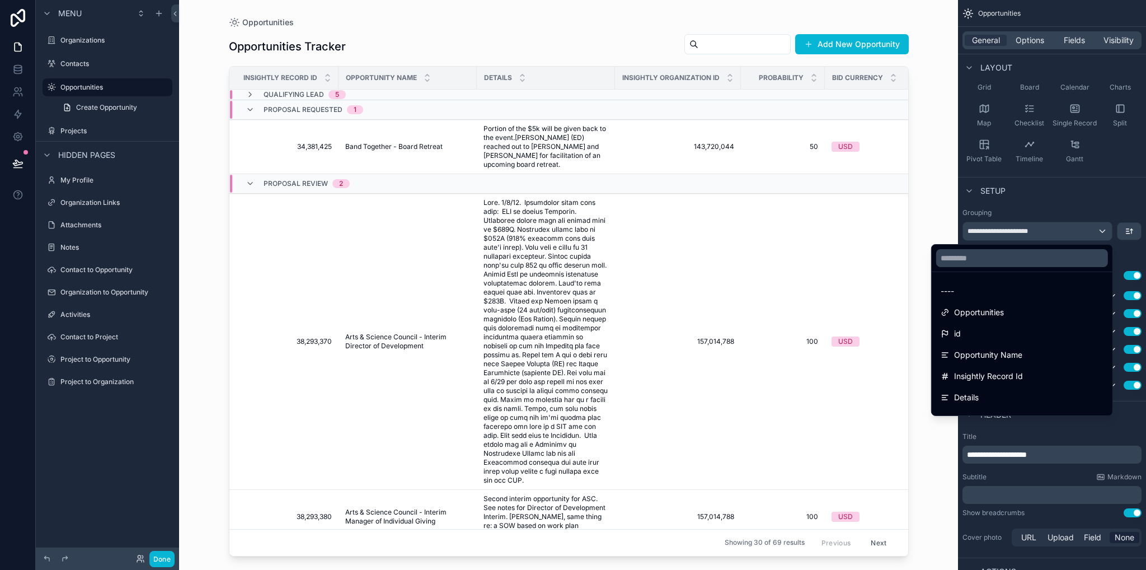
drag, startPoint x: 942, startPoint y: 287, endPoint x: 928, endPoint y: 283, distance: 14.5
click at [942, 287] on span "----" at bounding box center [947, 290] width 13 height 13
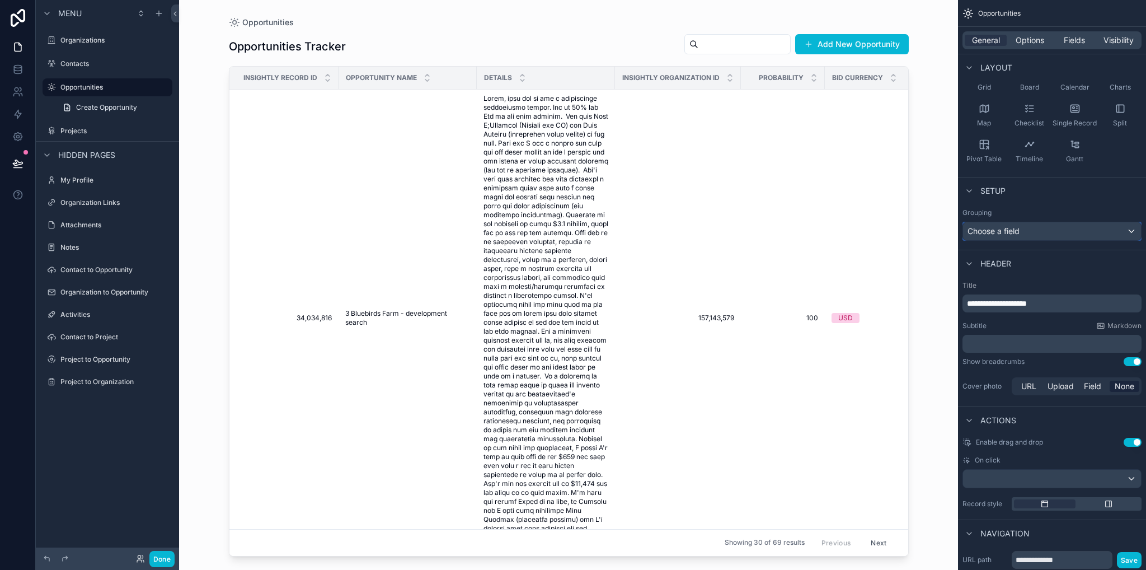
click at [1012, 233] on div "Choose a field" at bounding box center [1052, 231] width 178 height 18
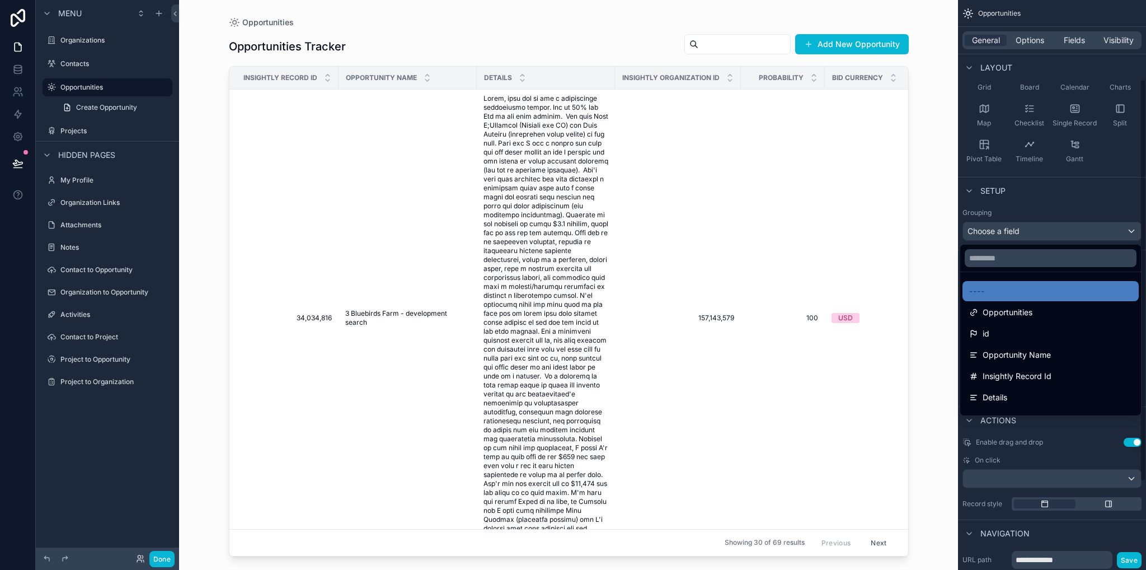
click at [1053, 203] on div "scrollable content" at bounding box center [573, 285] width 1146 height 570
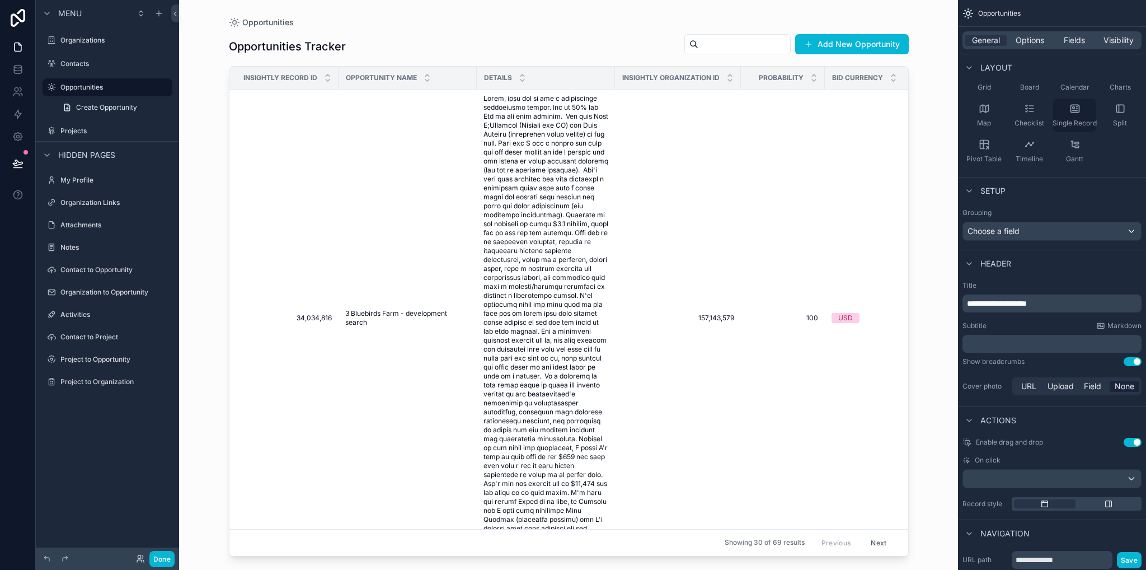
scroll to position [0, 0]
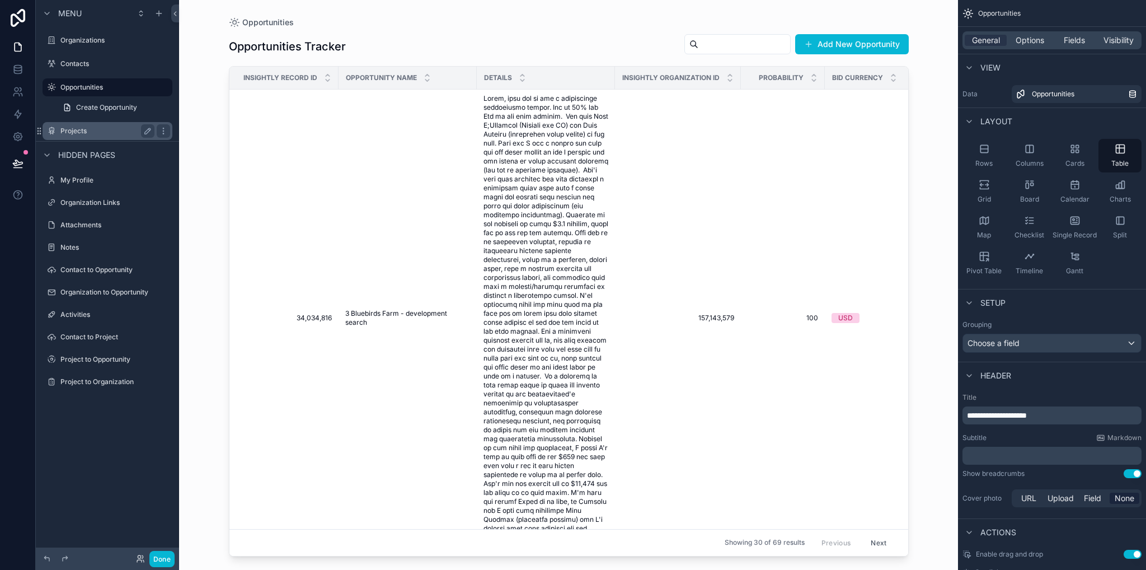
click at [86, 126] on label "Projects" at bounding box center [105, 130] width 90 height 9
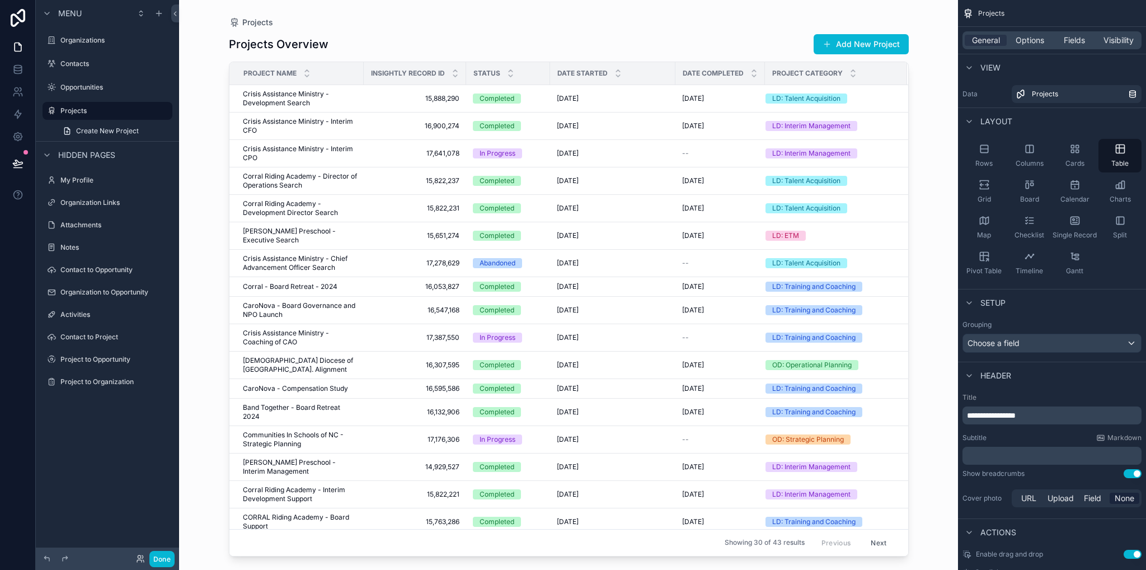
click at [400, 17] on div "scrollable content" at bounding box center [569, 278] width 716 height 556
click at [47, 157] on icon "scrollable content" at bounding box center [47, 155] width 9 height 9
click at [156, 559] on button "Done" at bounding box center [161, 559] width 25 height 16
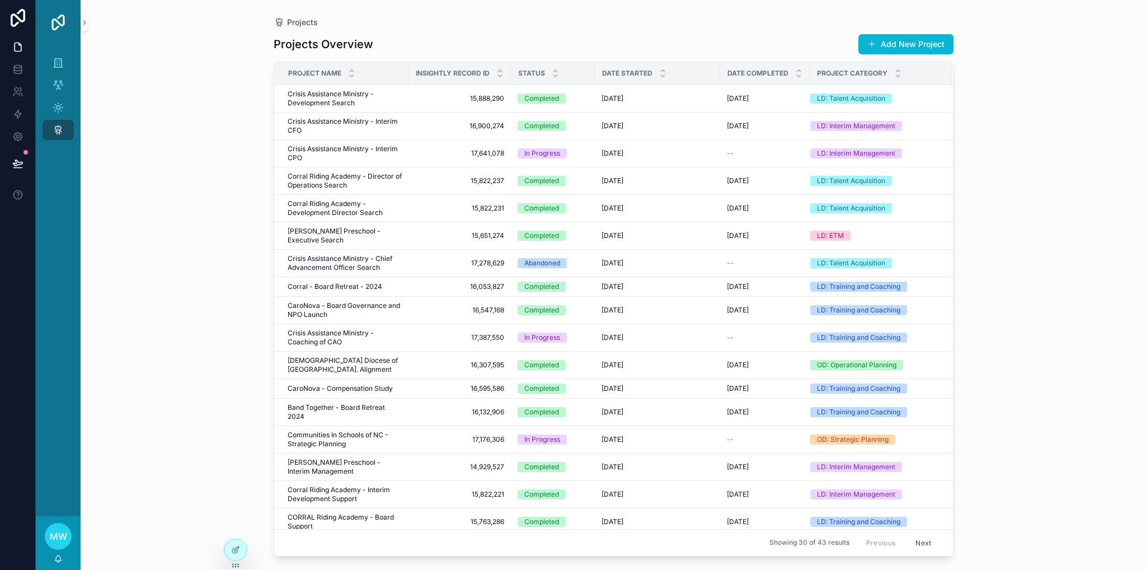
click at [60, 163] on div "Organizations Contacts Opportunities Projects" at bounding box center [58, 280] width 45 height 471
click at [85, 20] on icon "scrollable content" at bounding box center [85, 22] width 8 height 8
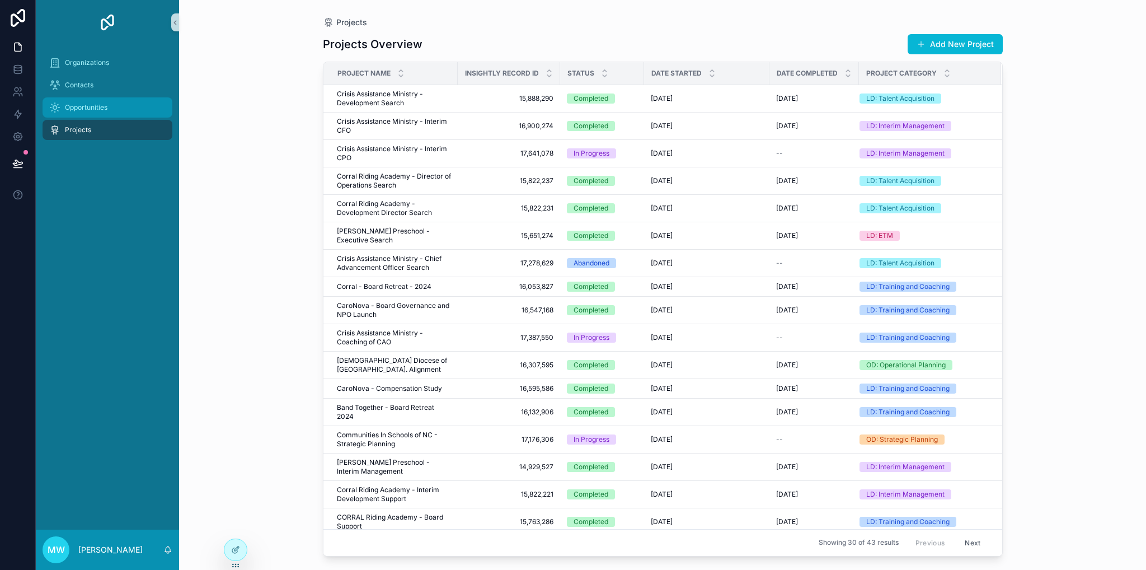
click at [86, 107] on span "Opportunities" at bounding box center [86, 107] width 43 height 9
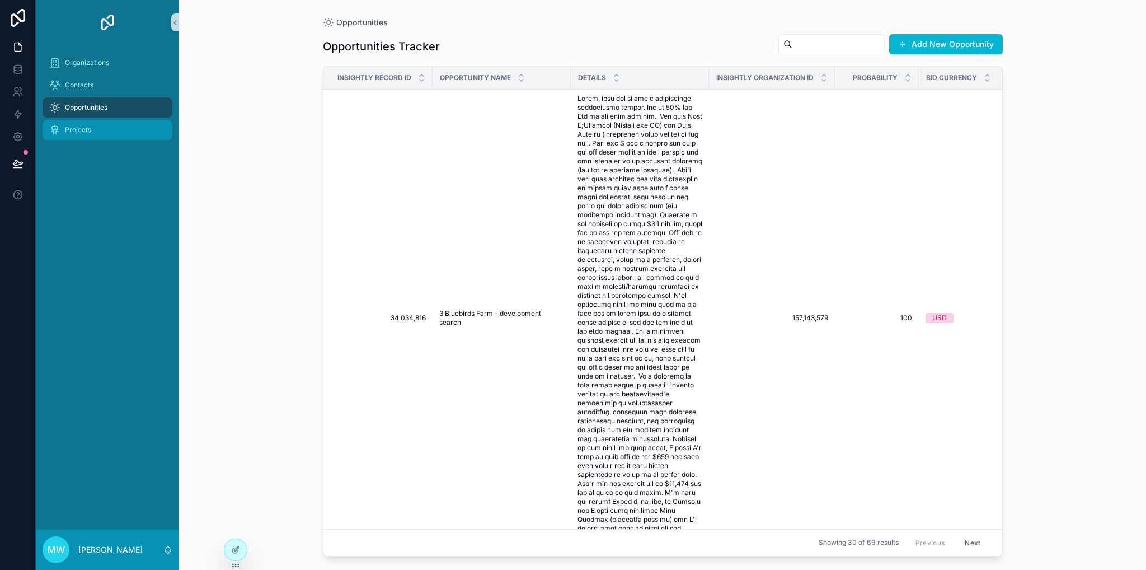
click at [96, 133] on div "Projects" at bounding box center [107, 130] width 116 height 18
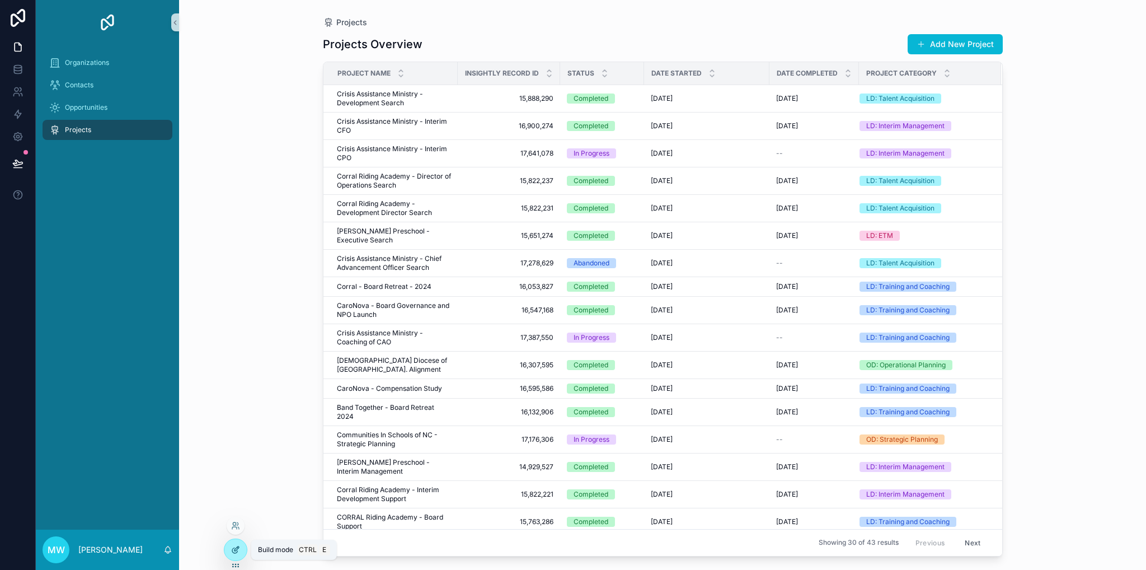
click at [237, 550] on icon at bounding box center [235, 549] width 9 height 9
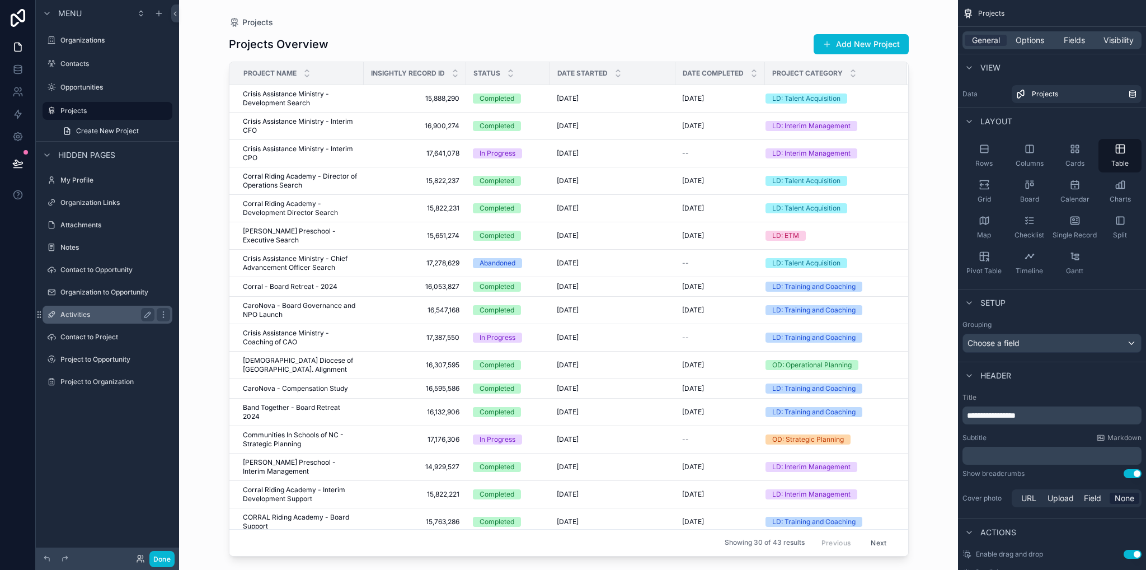
click at [79, 316] on label "Activities" at bounding box center [105, 314] width 90 height 9
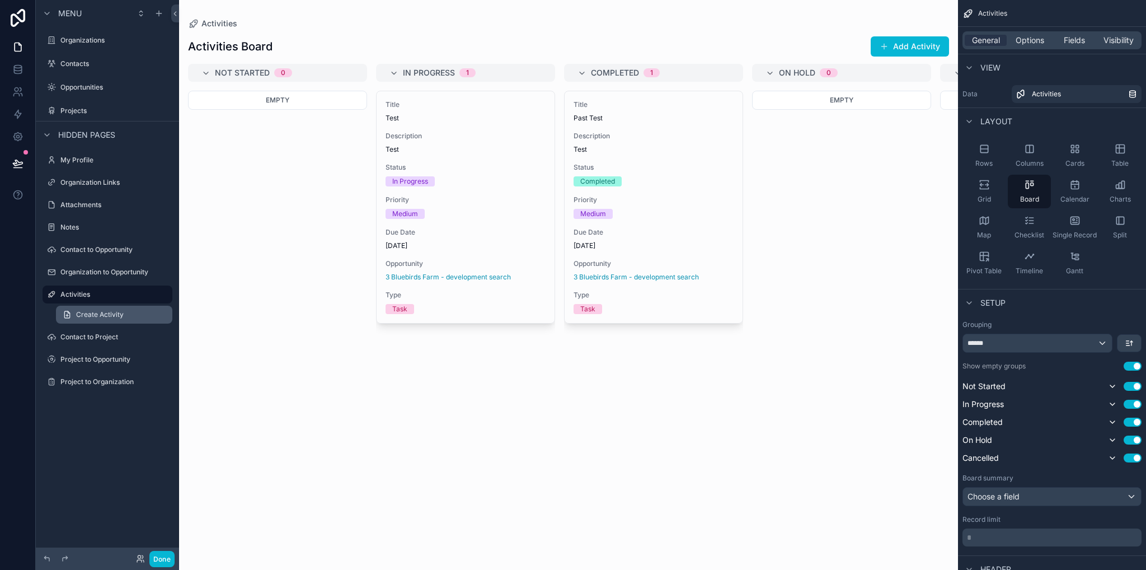
click at [88, 312] on span "Create Activity" at bounding box center [100, 314] width 48 height 9
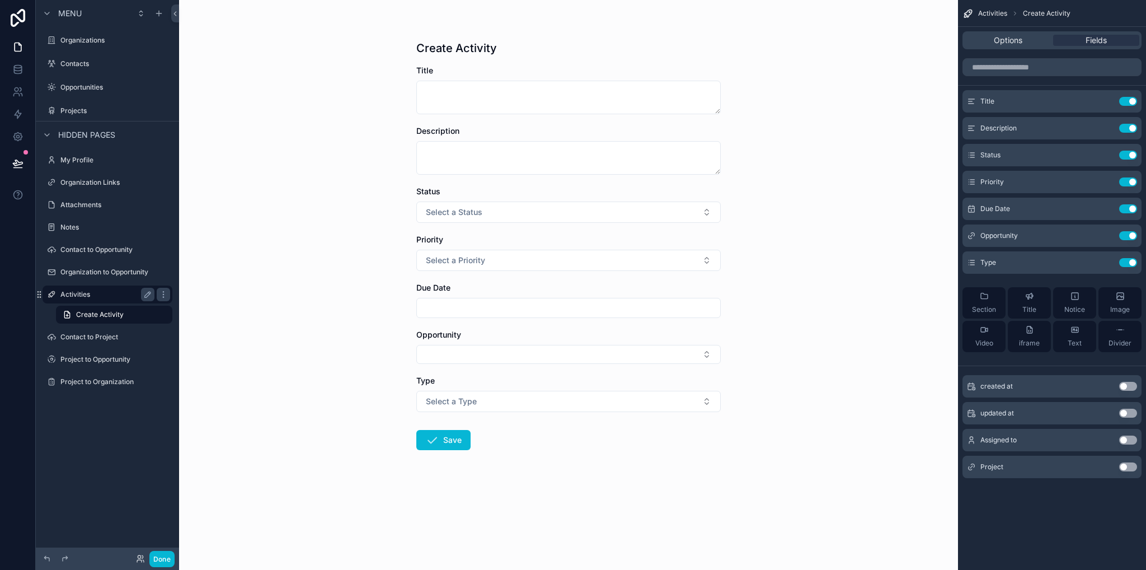
click at [98, 293] on label "Activities" at bounding box center [105, 294] width 90 height 9
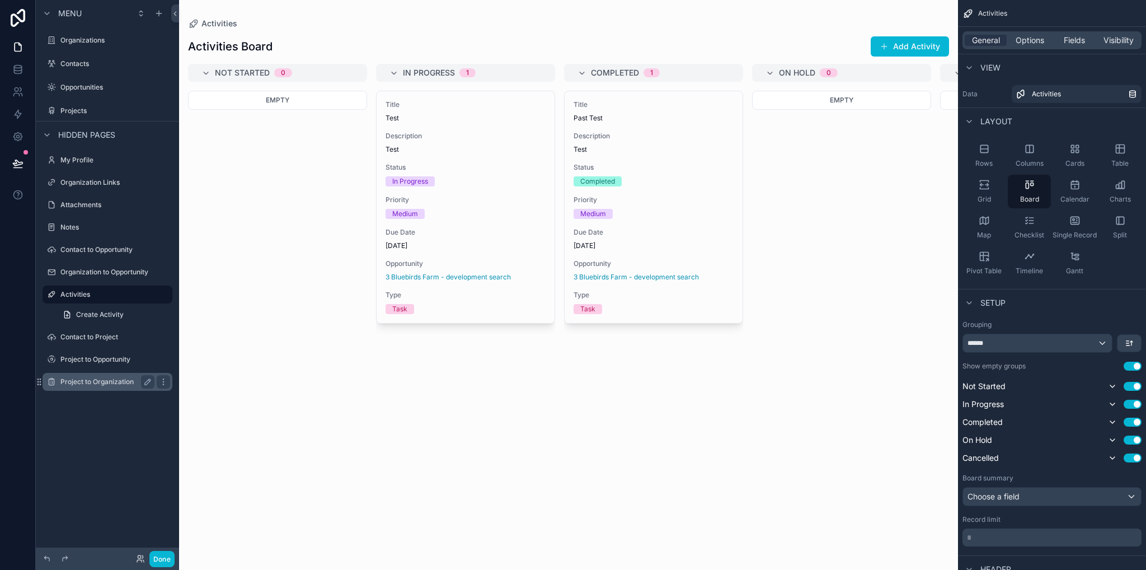
click at [94, 383] on label "Project to Organization" at bounding box center [105, 381] width 90 height 9
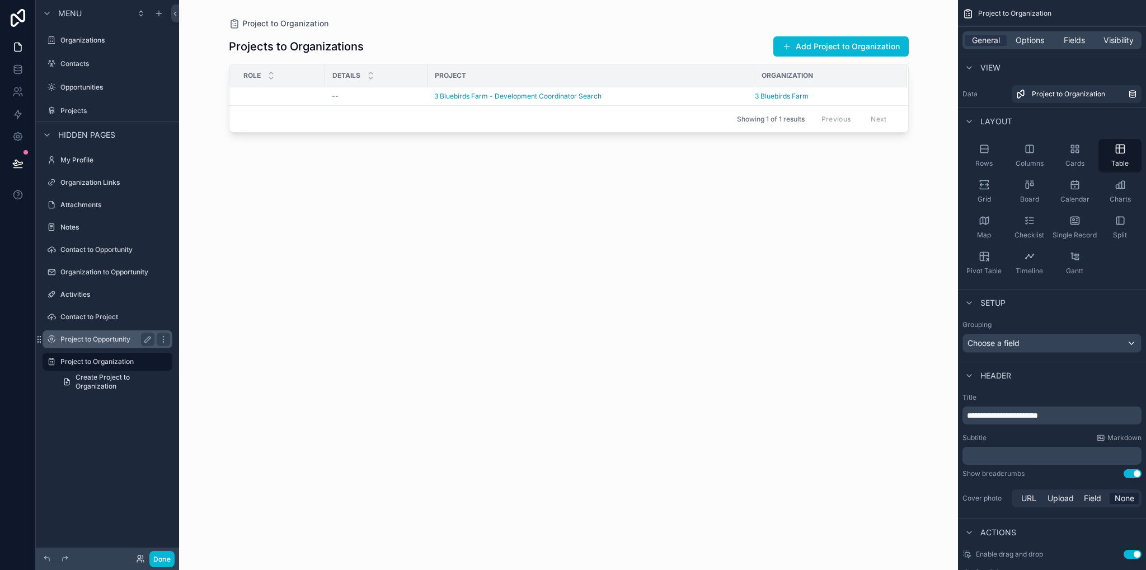
click at [106, 341] on label "Project to Opportunity" at bounding box center [105, 339] width 90 height 9
click at [81, 318] on label "Contact to Project" at bounding box center [105, 316] width 90 height 9
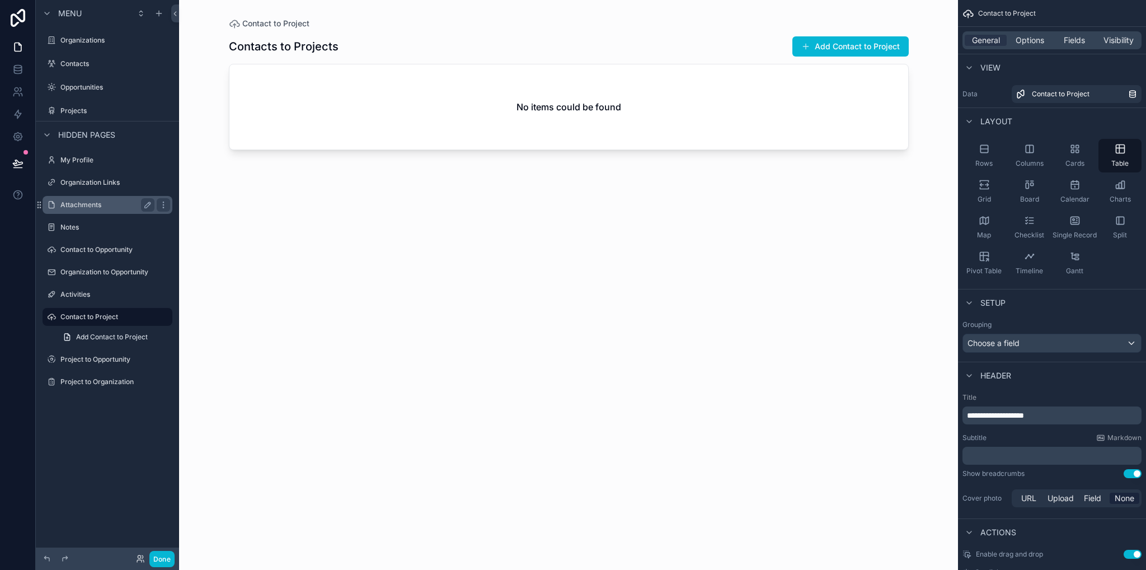
click at [90, 203] on label "Attachments" at bounding box center [105, 204] width 90 height 9
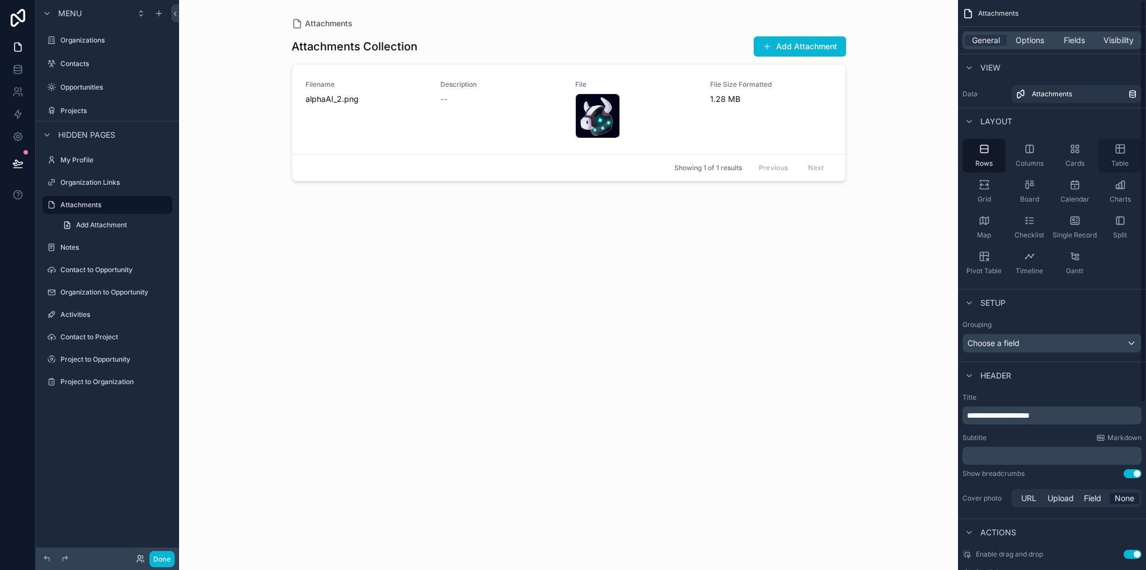
click at [1128, 151] on div "Table" at bounding box center [1120, 156] width 43 height 34
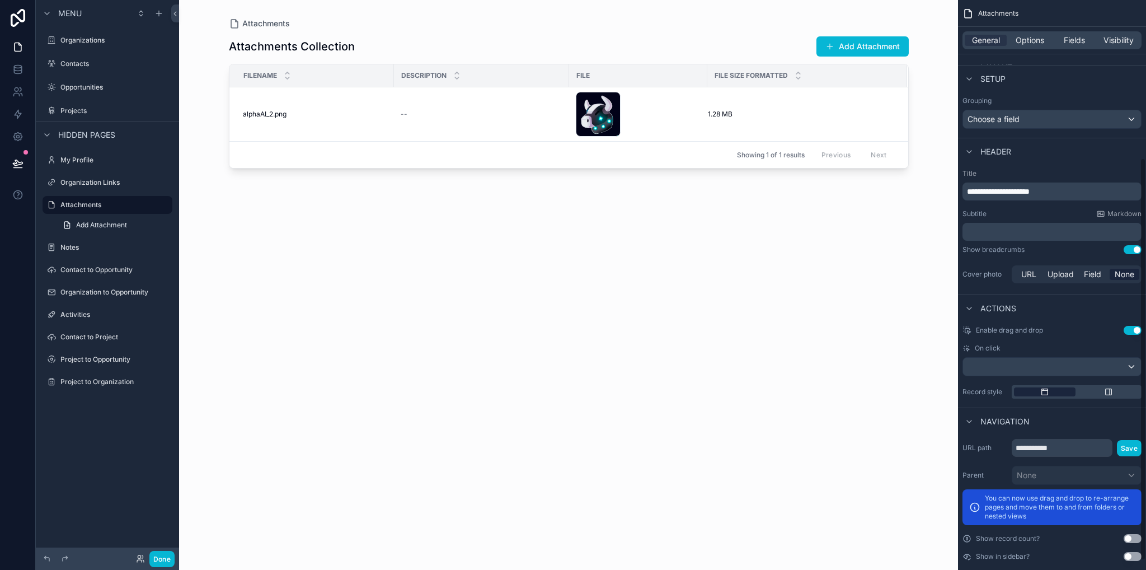
scroll to position [237, 0]
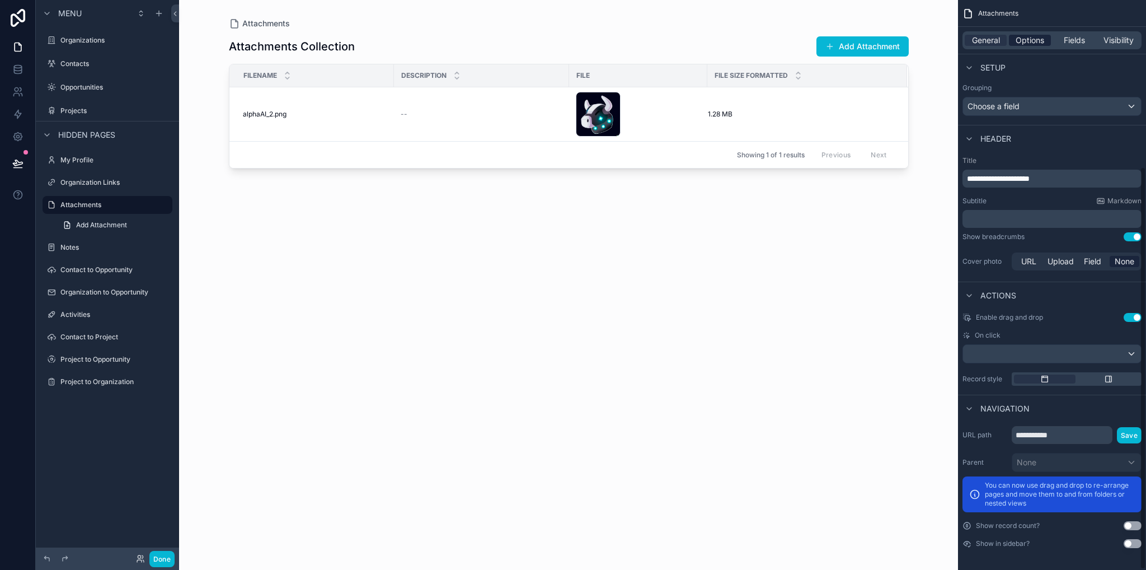
click at [1031, 41] on span "Options" at bounding box center [1030, 40] width 29 height 11
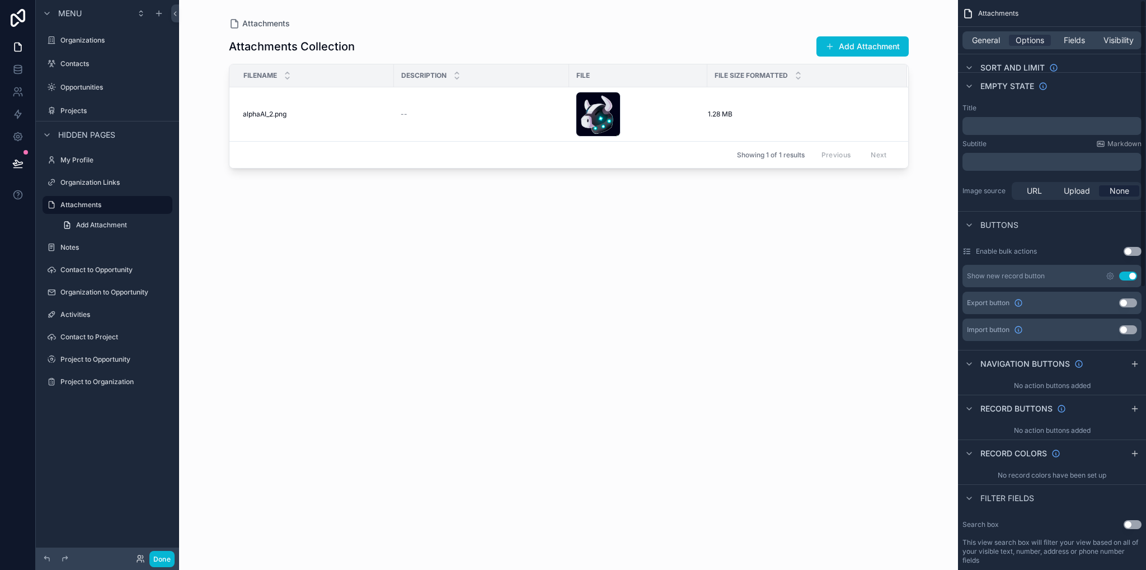
scroll to position [0, 0]
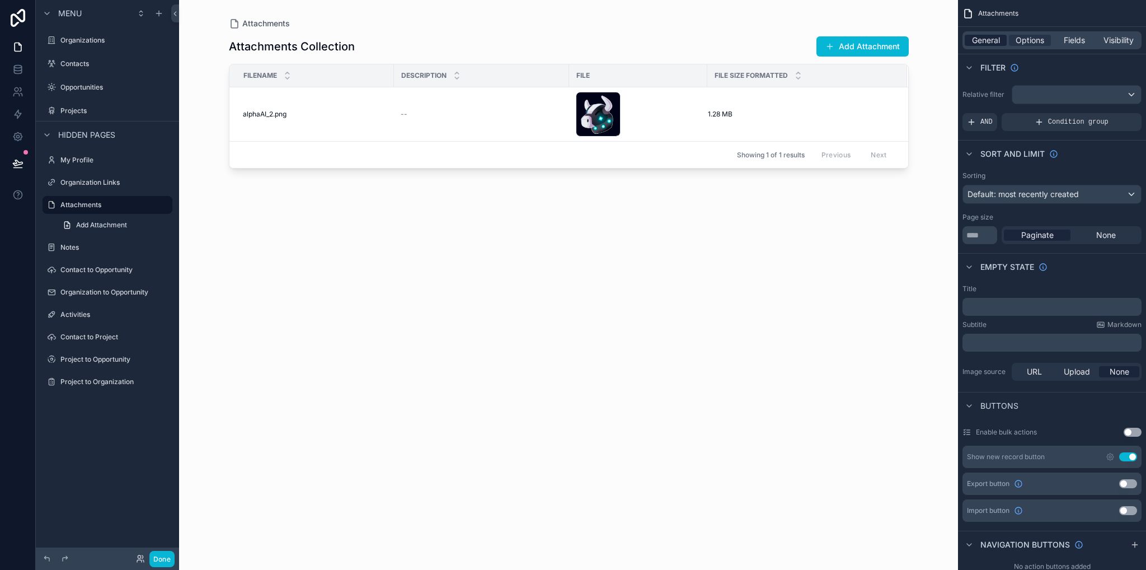
click at [990, 41] on span "General" at bounding box center [986, 40] width 28 height 11
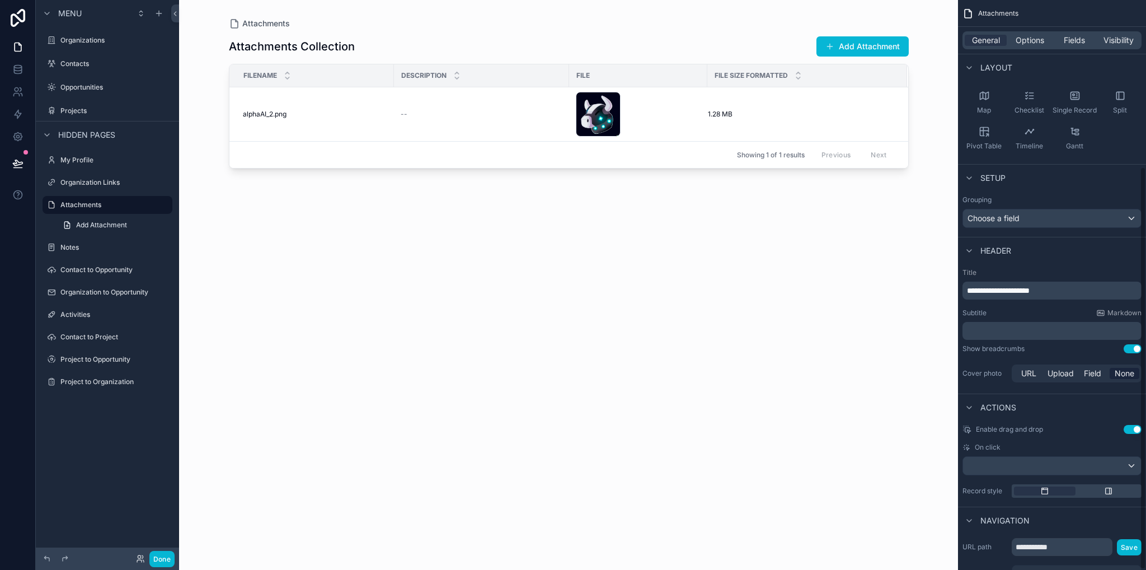
scroll to position [237, 0]
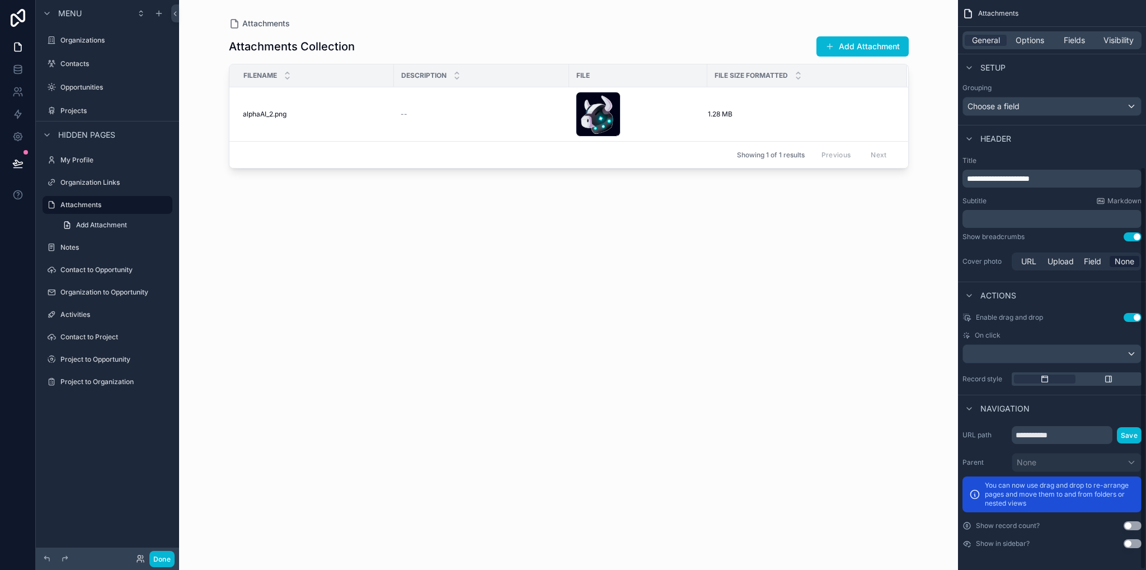
click at [1134, 544] on button "Use setting" at bounding box center [1133, 543] width 18 height 9
click at [159, 560] on button "Done" at bounding box center [161, 559] width 25 height 16
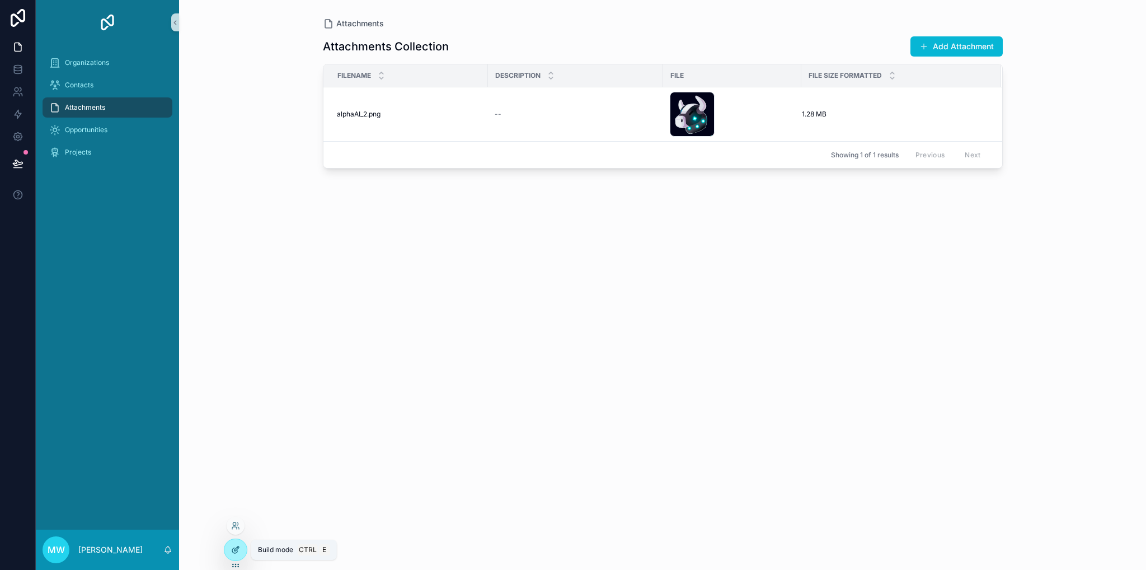
click at [237, 551] on icon at bounding box center [235, 549] width 9 height 9
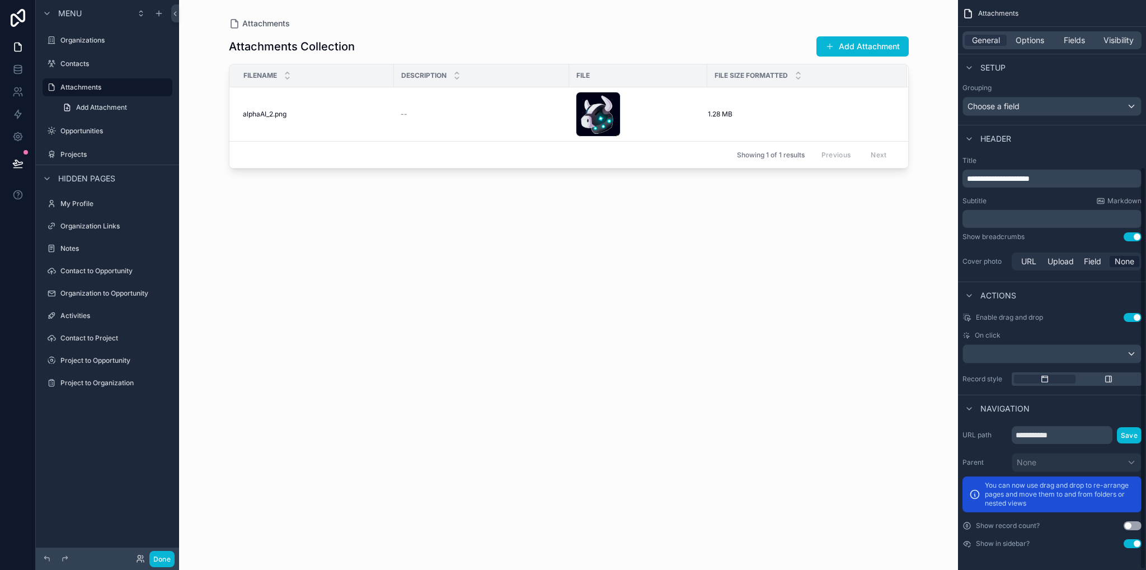
click at [1131, 545] on button "Use setting" at bounding box center [1133, 543] width 18 height 9
click at [157, 557] on button "Done" at bounding box center [161, 559] width 25 height 16
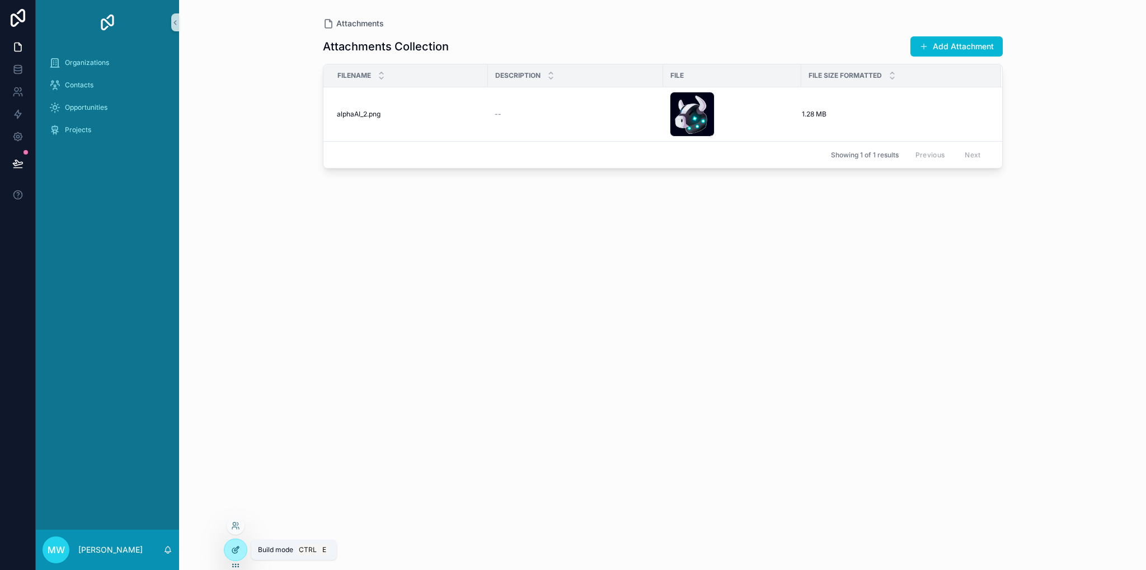
click at [237, 551] on icon at bounding box center [235, 549] width 9 height 9
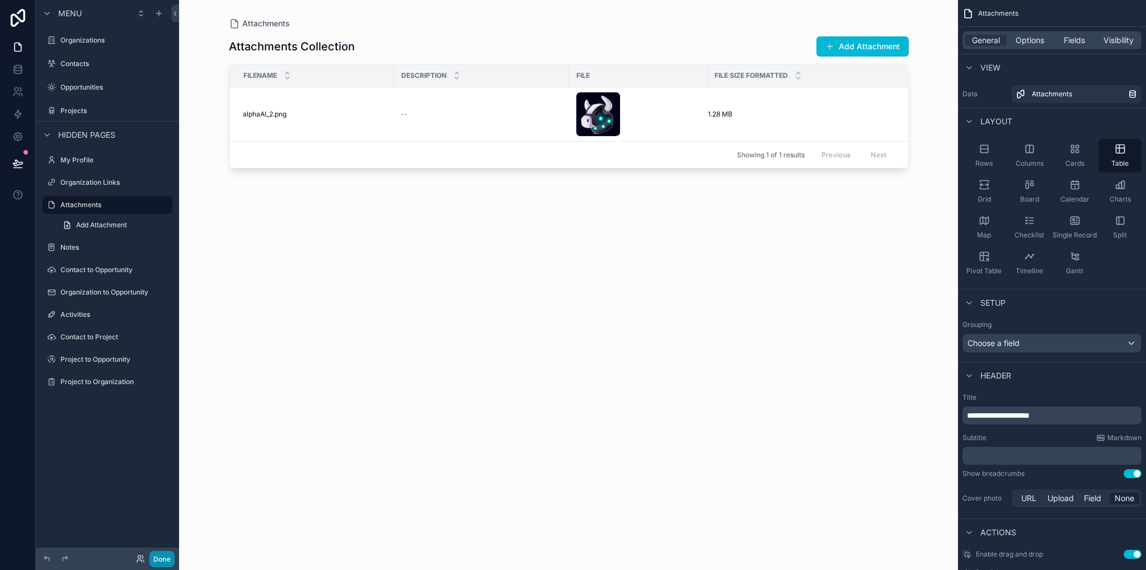
click at [167, 559] on button "Done" at bounding box center [161, 559] width 25 height 16
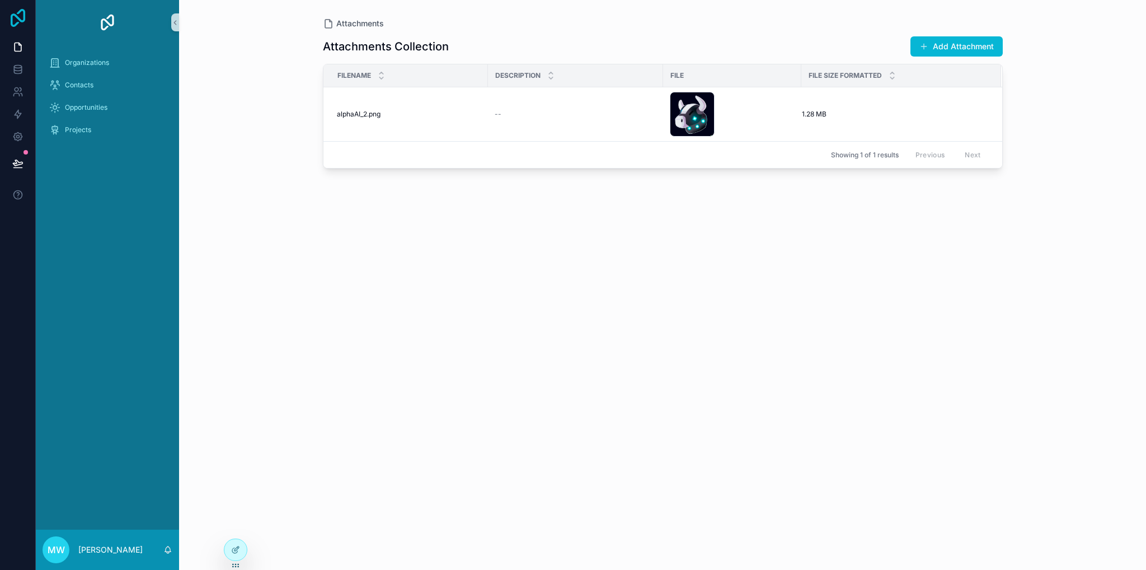
click at [17, 15] on icon at bounding box center [18, 18] width 22 height 18
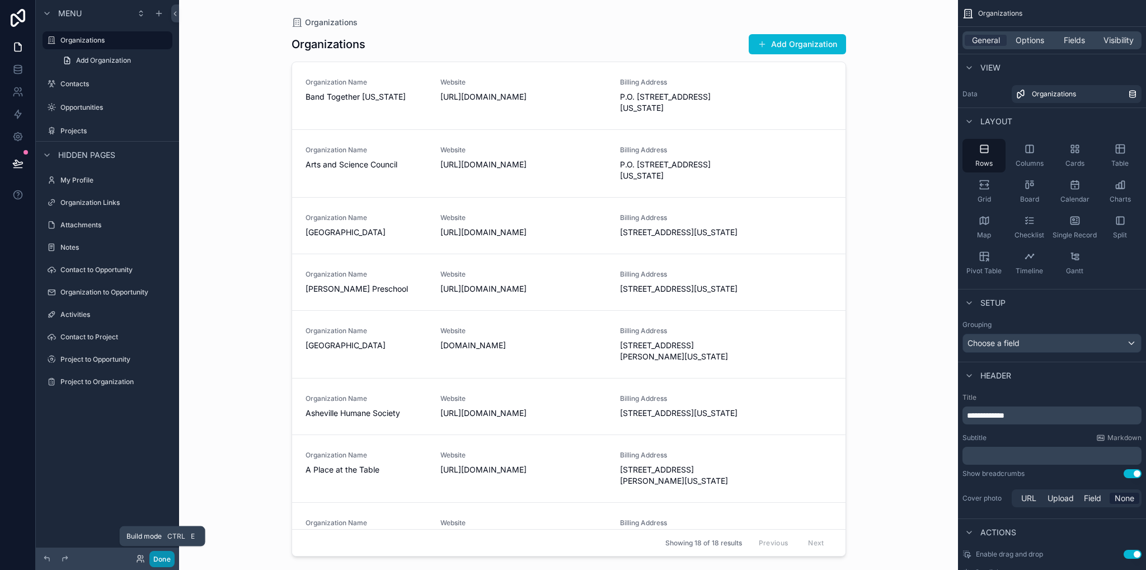
click at [162, 559] on button "Done" at bounding box center [161, 559] width 25 height 16
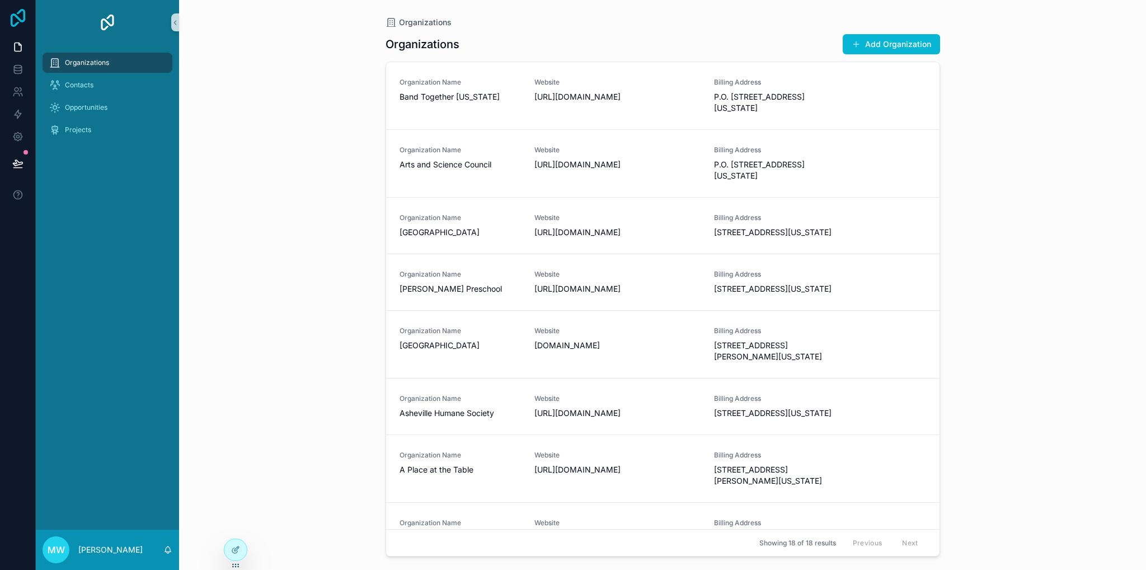
click at [21, 16] on icon at bounding box center [18, 18] width 22 height 18
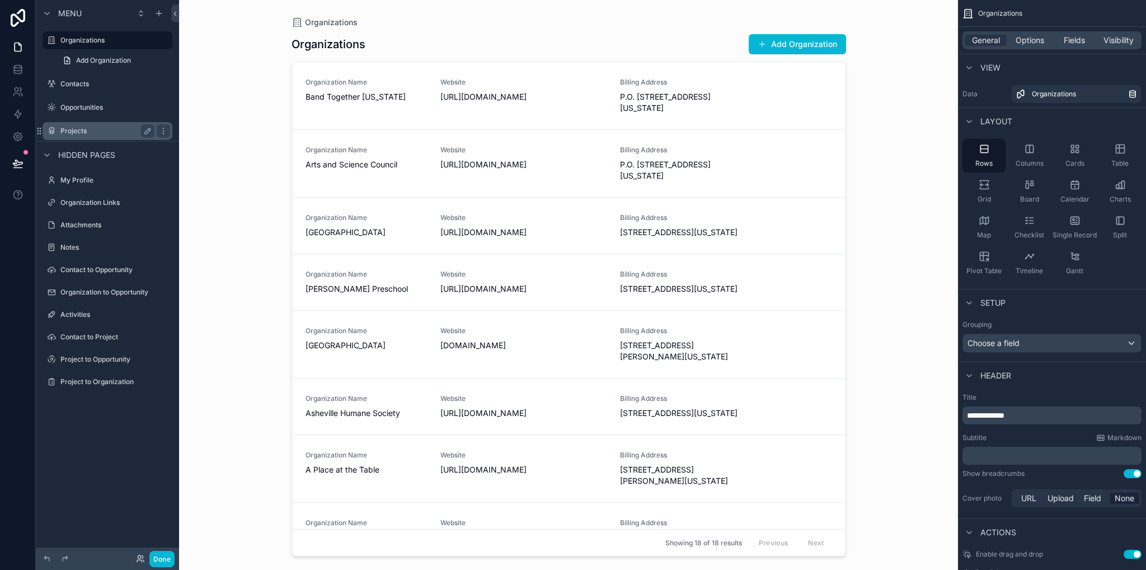
click at [62, 133] on label "Projects" at bounding box center [105, 130] width 90 height 9
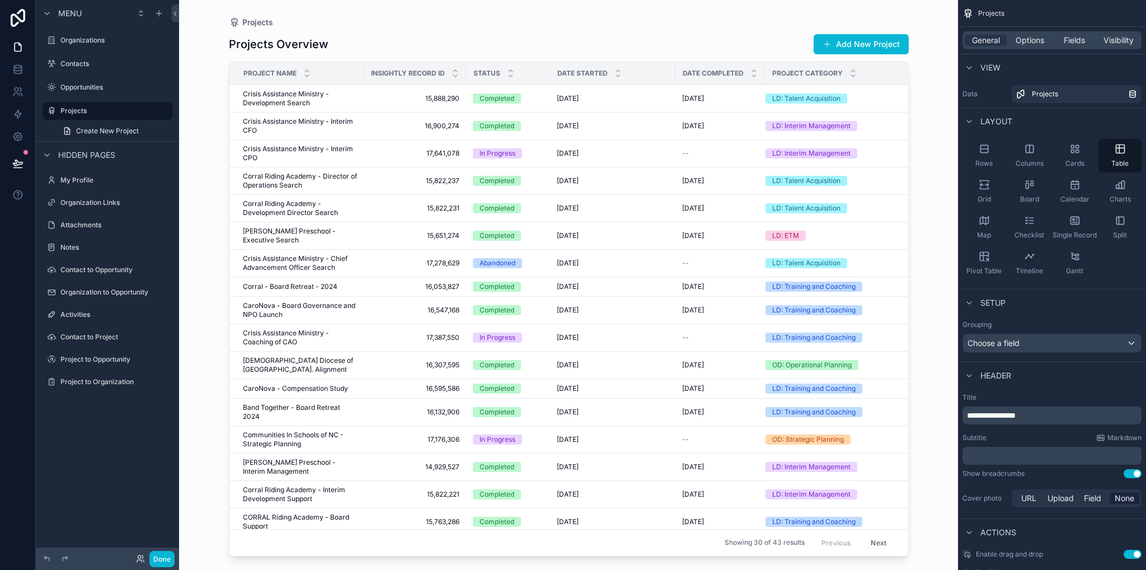
click at [354, 102] on div "scrollable content" at bounding box center [569, 278] width 716 height 556
click at [294, 92] on span "Crisis Assistance Ministry - Development Search" at bounding box center [300, 99] width 114 height 18
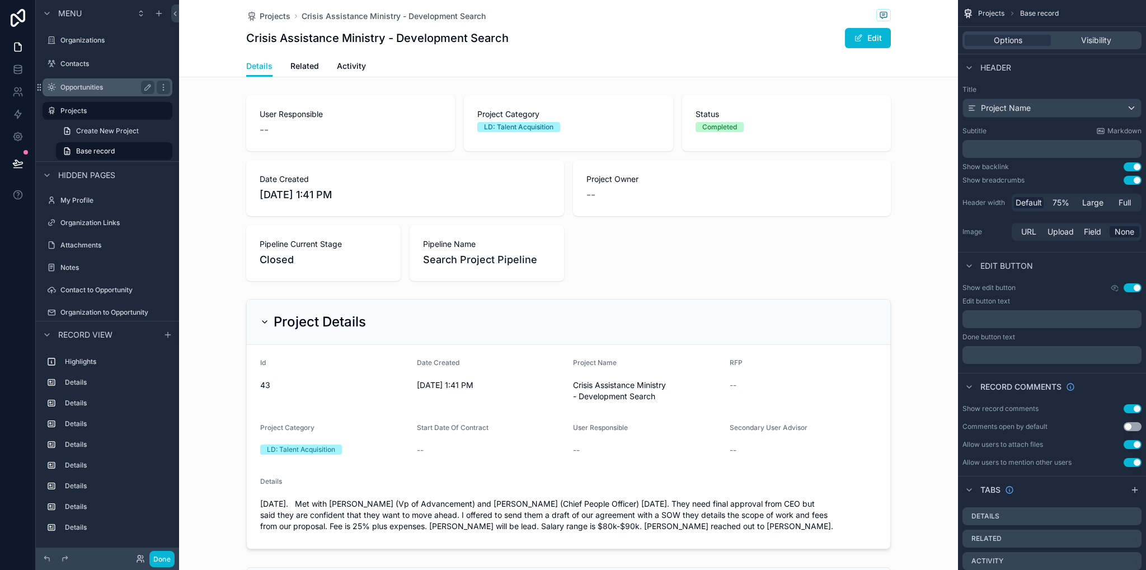
click at [81, 85] on label "Opportunities" at bounding box center [105, 87] width 90 height 9
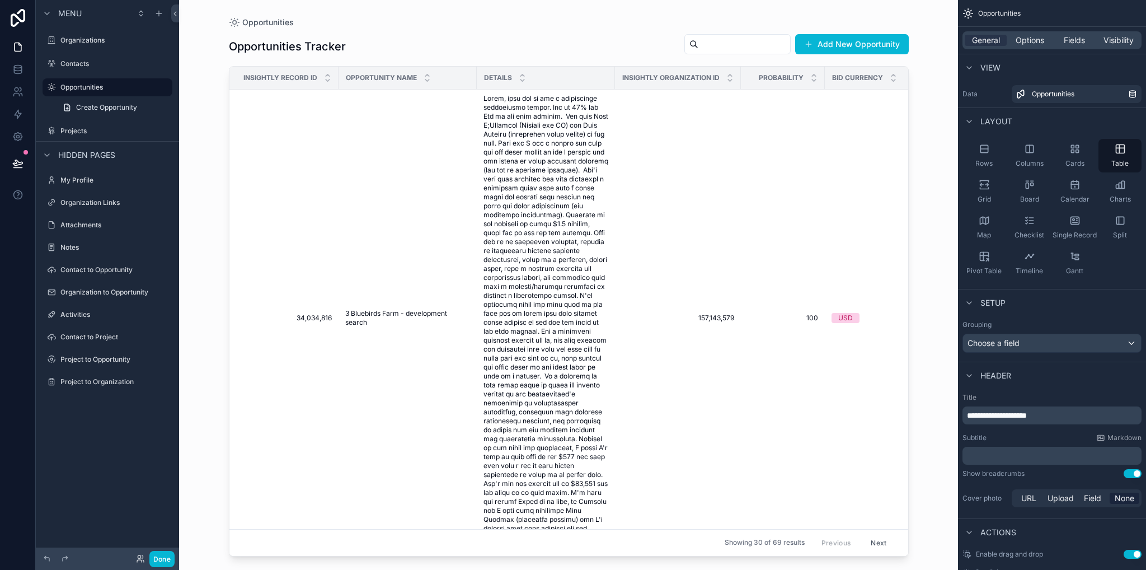
click at [468, 162] on div "scrollable content" at bounding box center [569, 278] width 716 height 556
click at [373, 312] on td "3 Bluebirds Farm - development search 3 Bluebirds Farm - development search" at bounding box center [408, 318] width 138 height 457
click at [732, 233] on td "157,143,579 157,143,579" at bounding box center [678, 318] width 126 height 457
click at [1071, 39] on span "Fields" at bounding box center [1074, 40] width 21 height 11
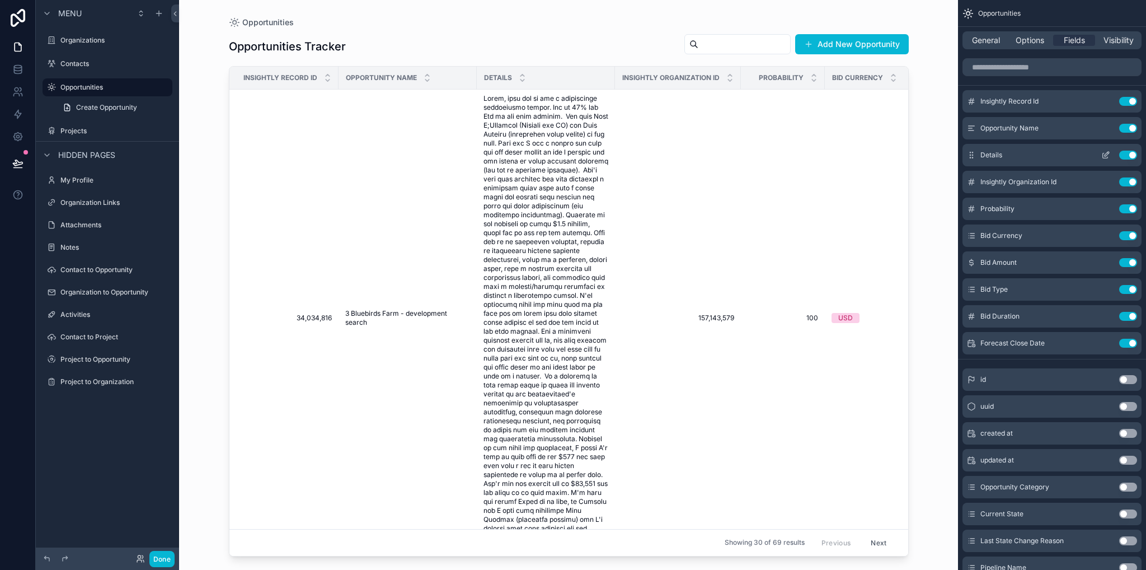
click at [1130, 156] on button "Use setting" at bounding box center [1128, 155] width 18 height 9
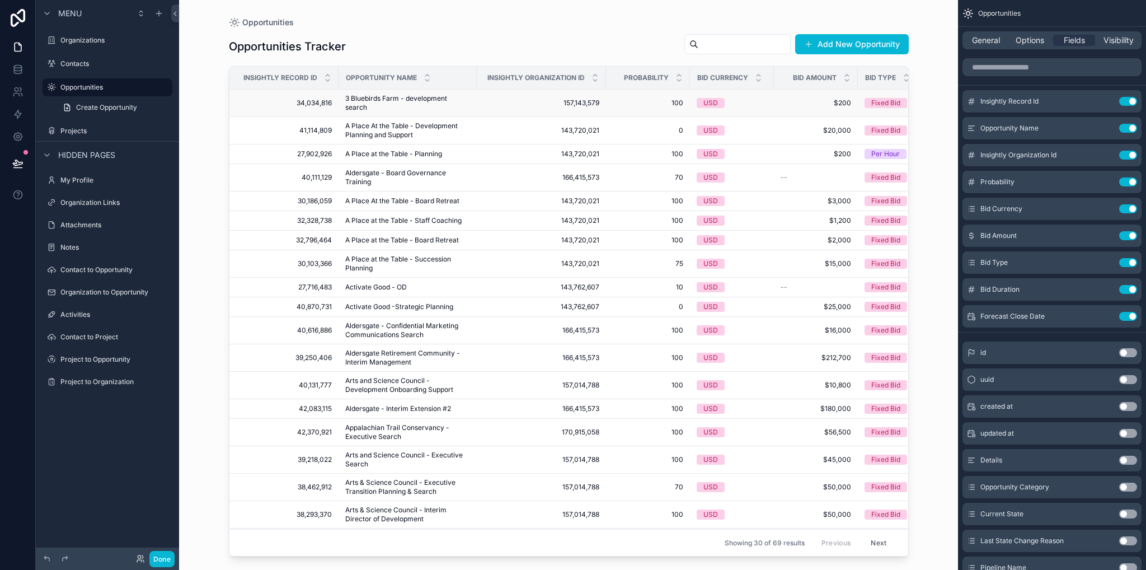
click at [376, 99] on span "3 Bluebirds Farm - development search" at bounding box center [407, 103] width 125 height 18
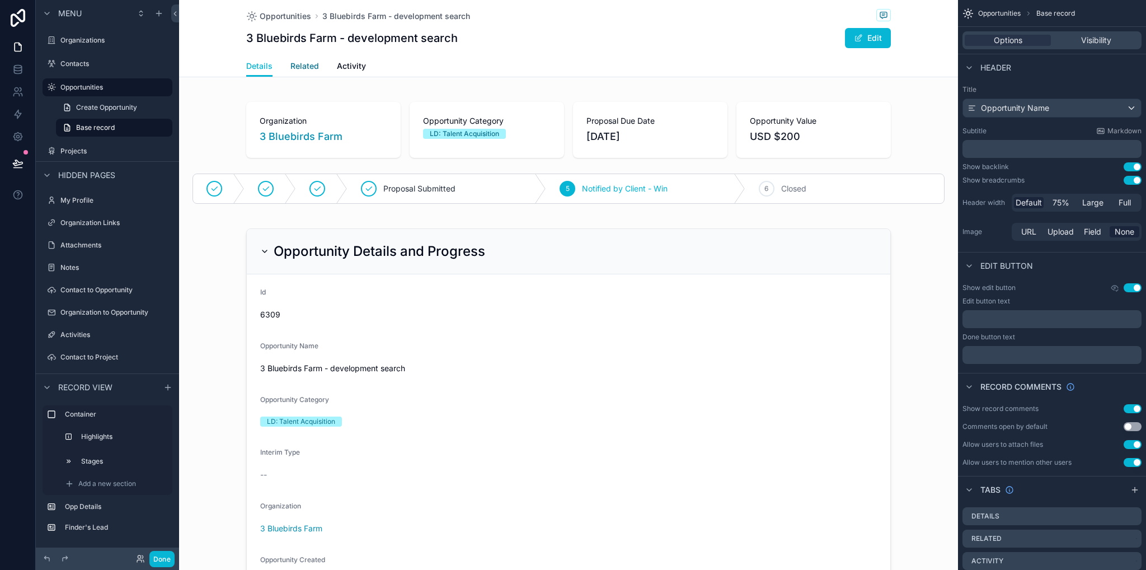
click at [306, 67] on span "Related" at bounding box center [304, 65] width 29 height 11
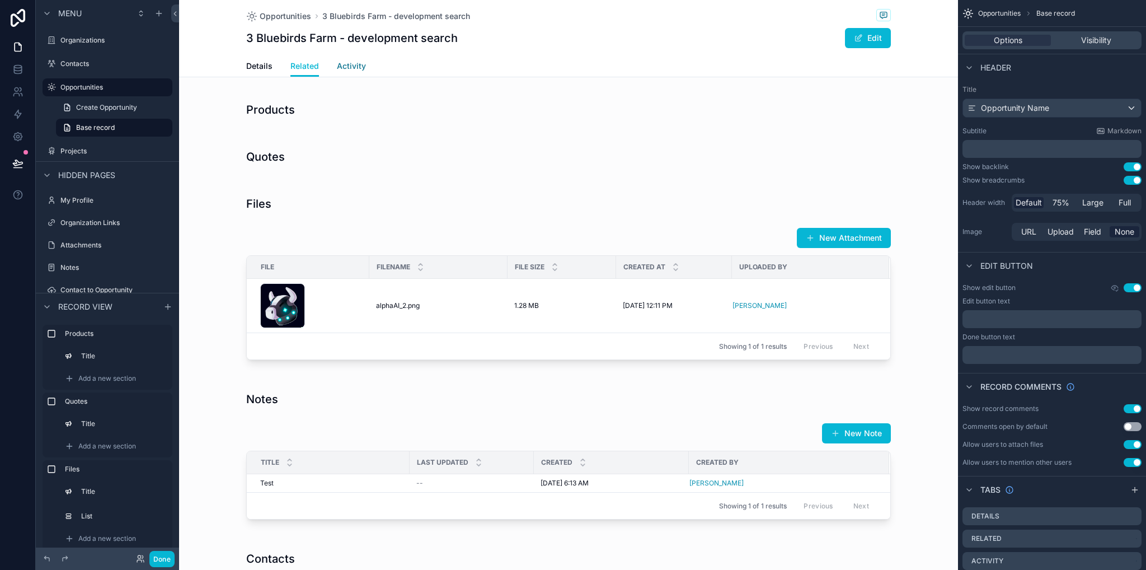
click at [337, 72] on link "Activity" at bounding box center [351, 67] width 29 height 22
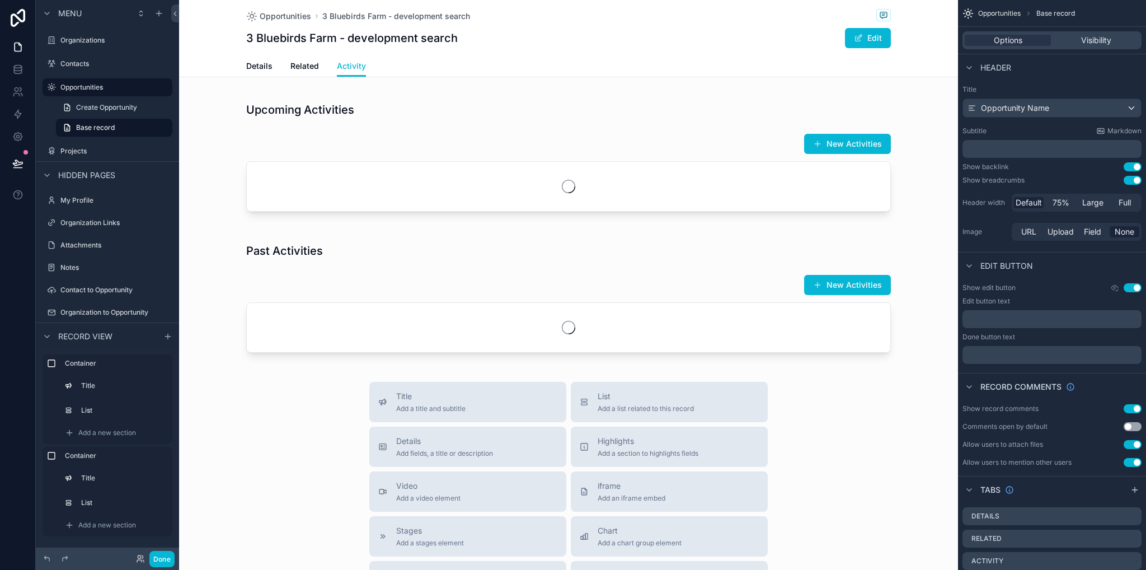
click at [268, 70] on div "Details Related Activity" at bounding box center [568, 65] width 645 height 21
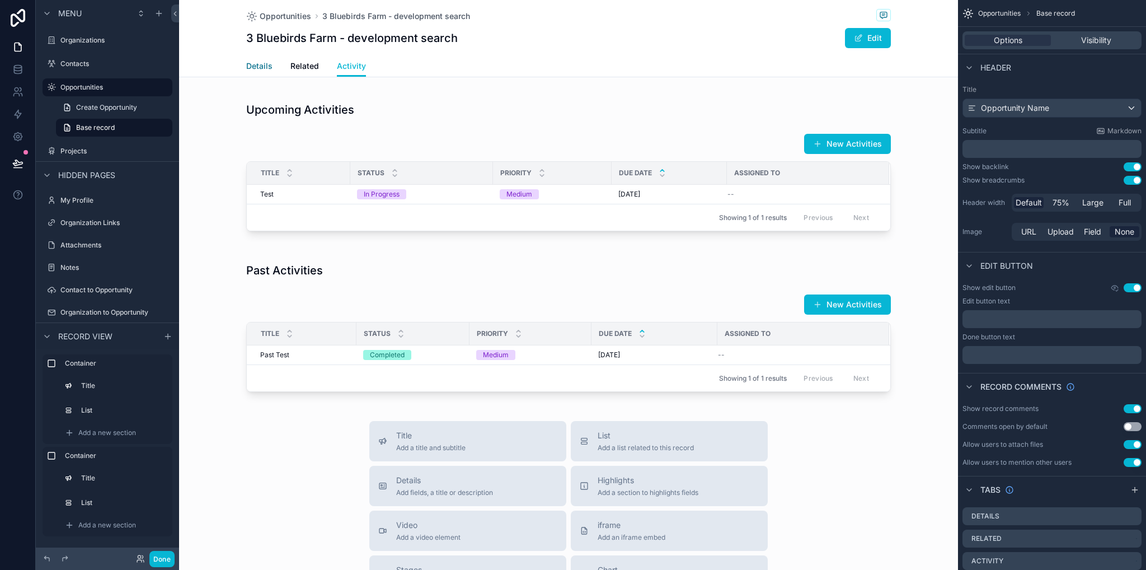
click at [262, 69] on span "Details" at bounding box center [259, 65] width 26 height 11
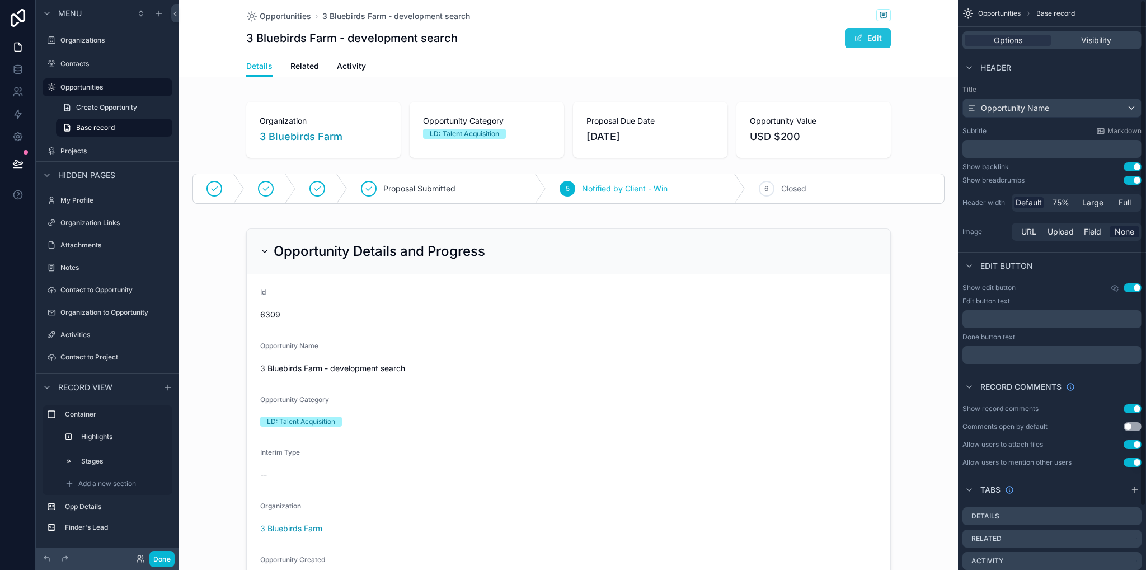
click at [869, 46] on button "Edit" at bounding box center [868, 38] width 46 height 20
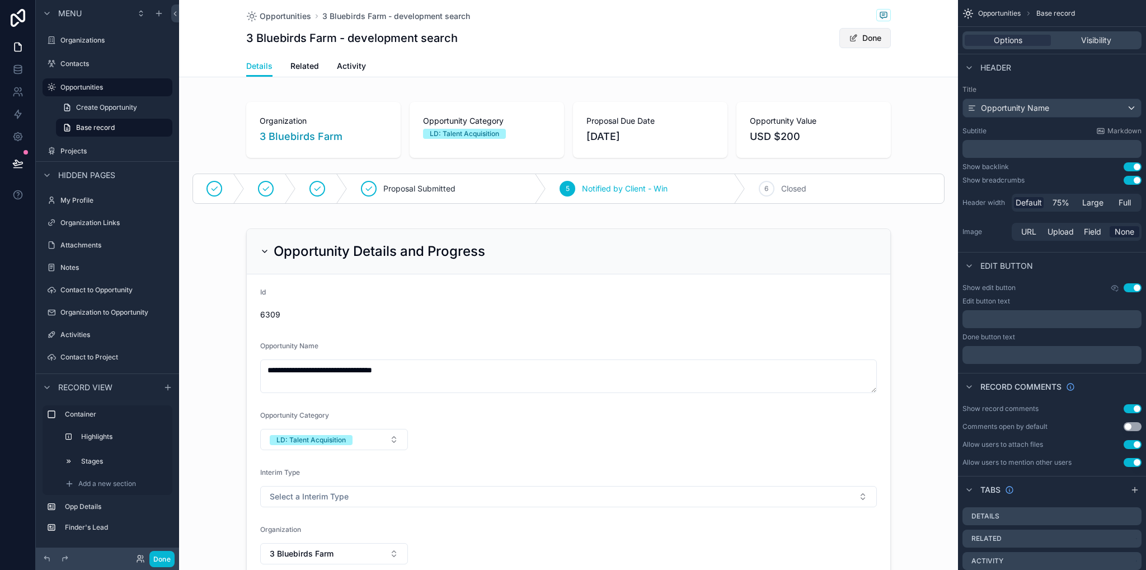
click at [859, 41] on button "Done" at bounding box center [865, 38] width 51 height 20
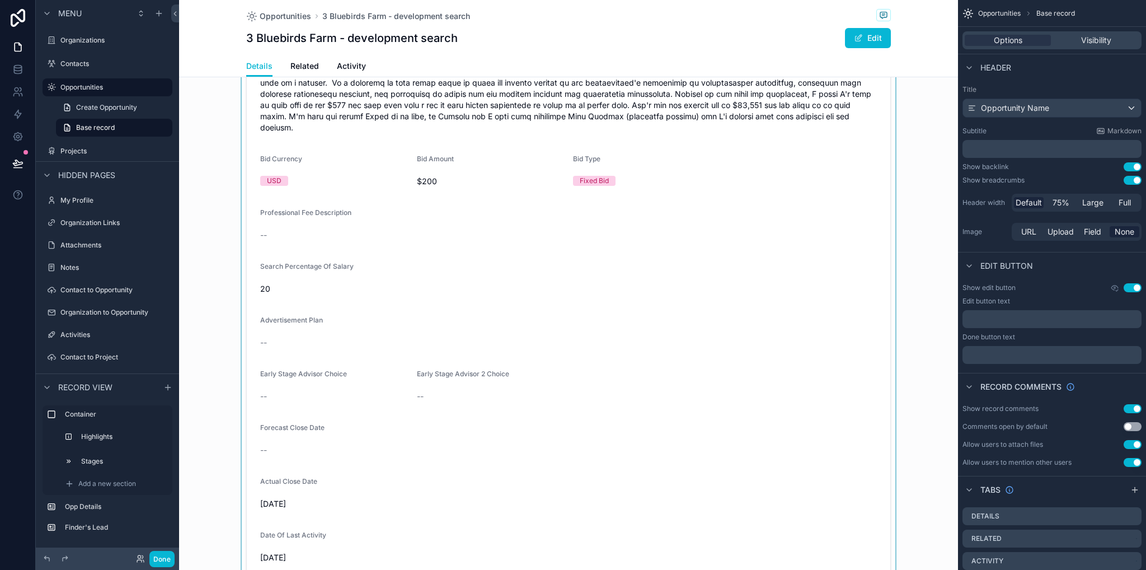
scroll to position [1231, 0]
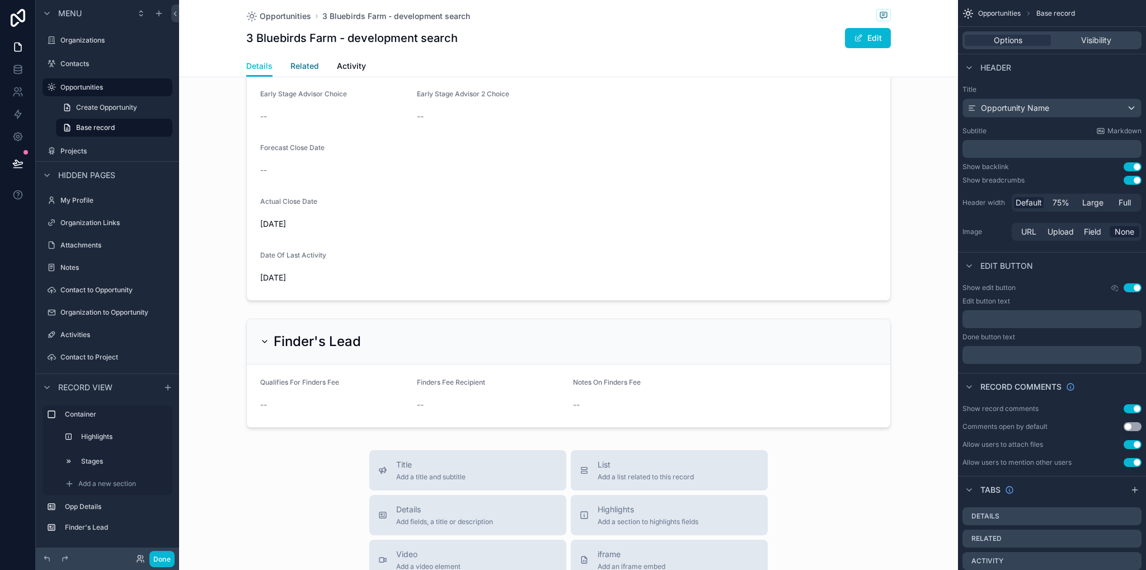
click at [293, 68] on span "Related" at bounding box center [304, 65] width 29 height 11
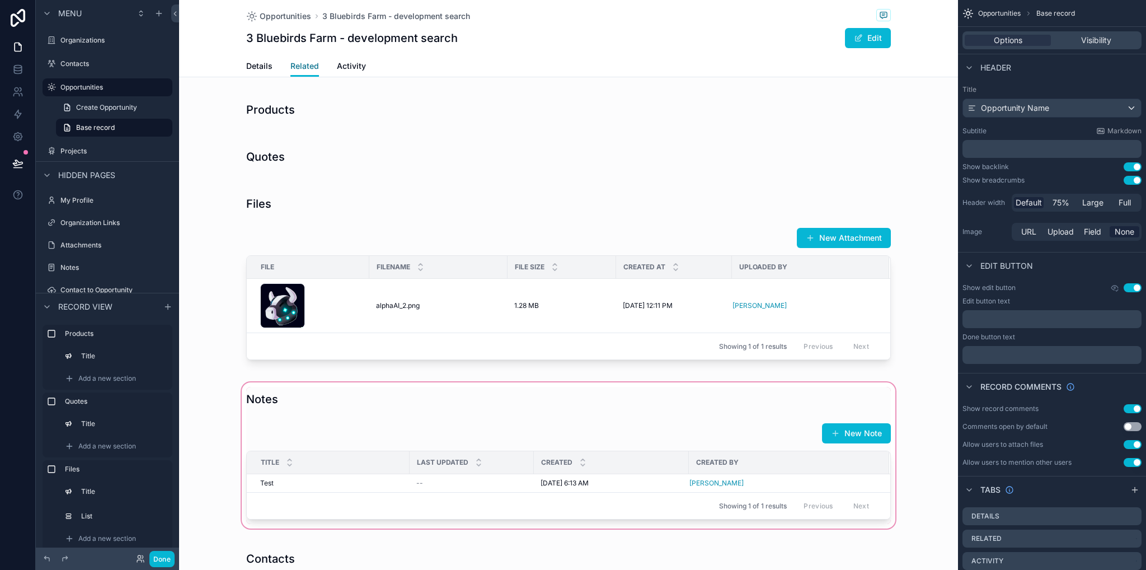
scroll to position [224, 0]
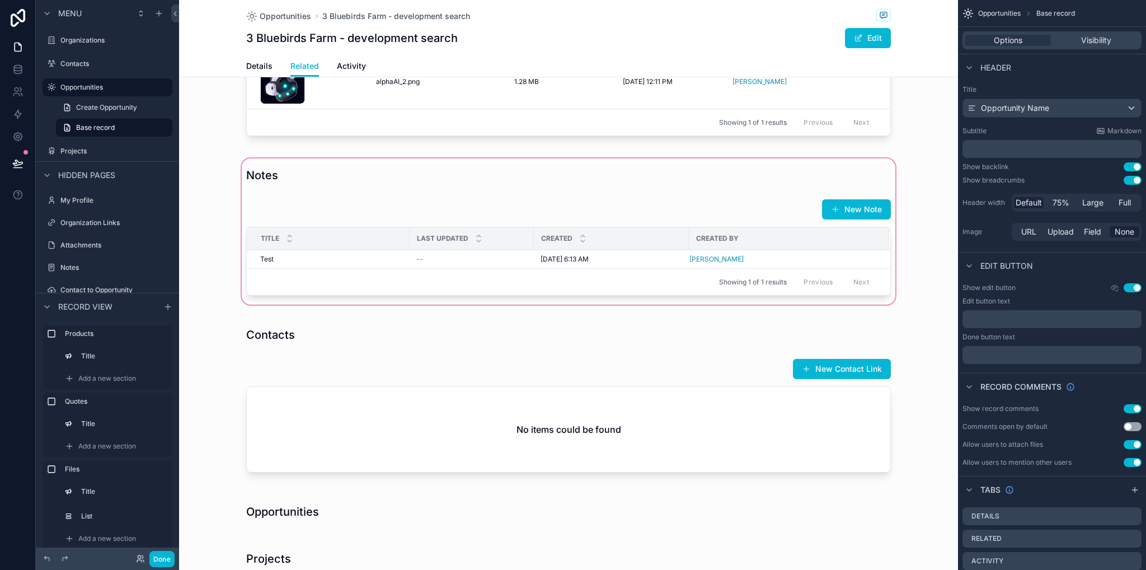
click at [850, 205] on div "scrollable content" at bounding box center [568, 231] width 779 height 151
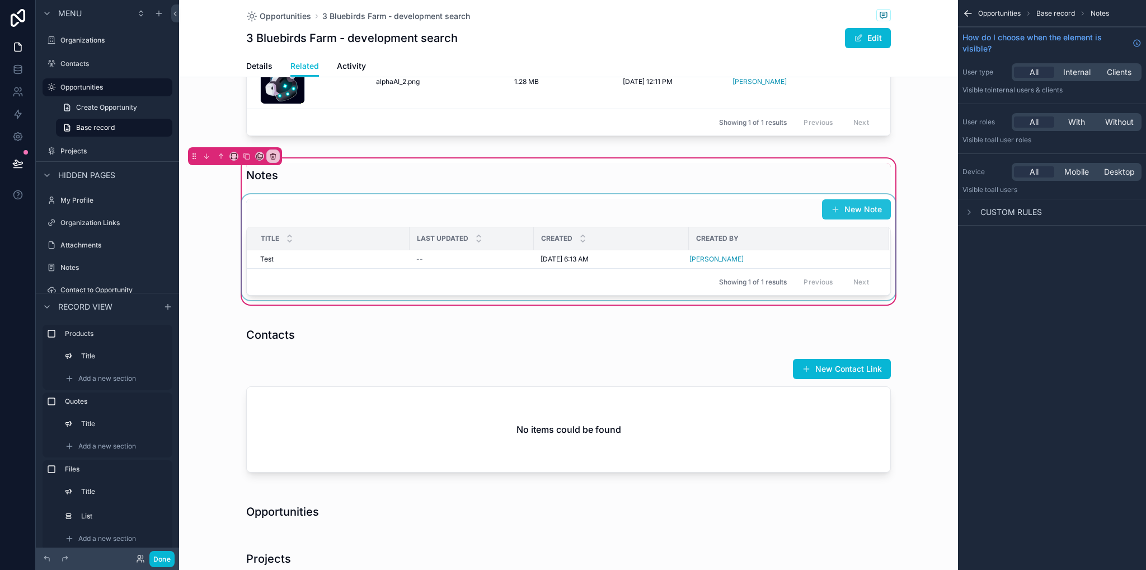
click at [846, 212] on div "scrollable content" at bounding box center [569, 247] width 658 height 106
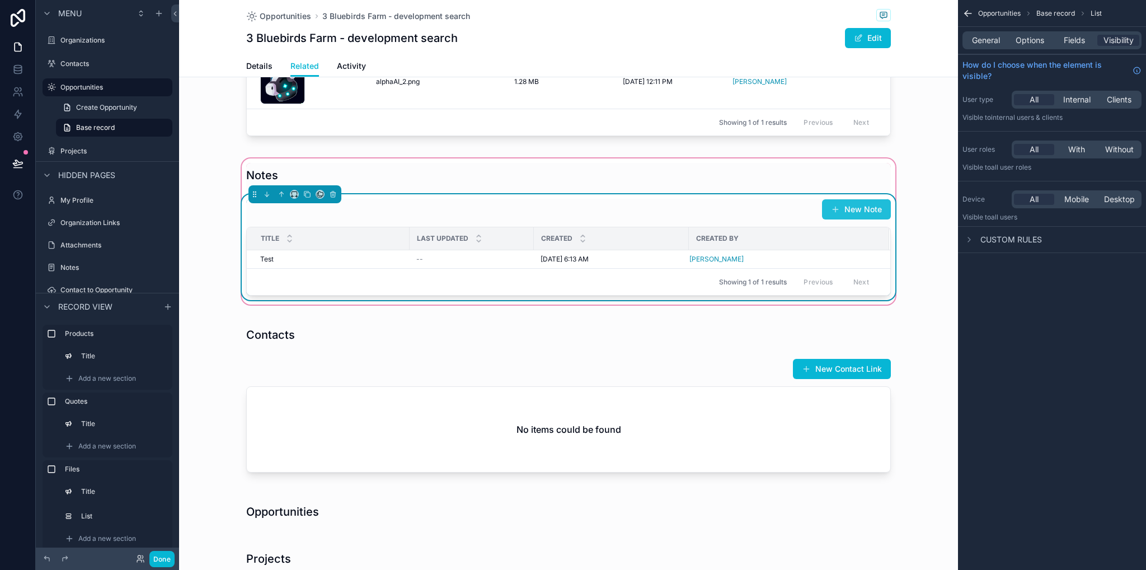
click at [842, 208] on button "New Note" at bounding box center [856, 209] width 69 height 20
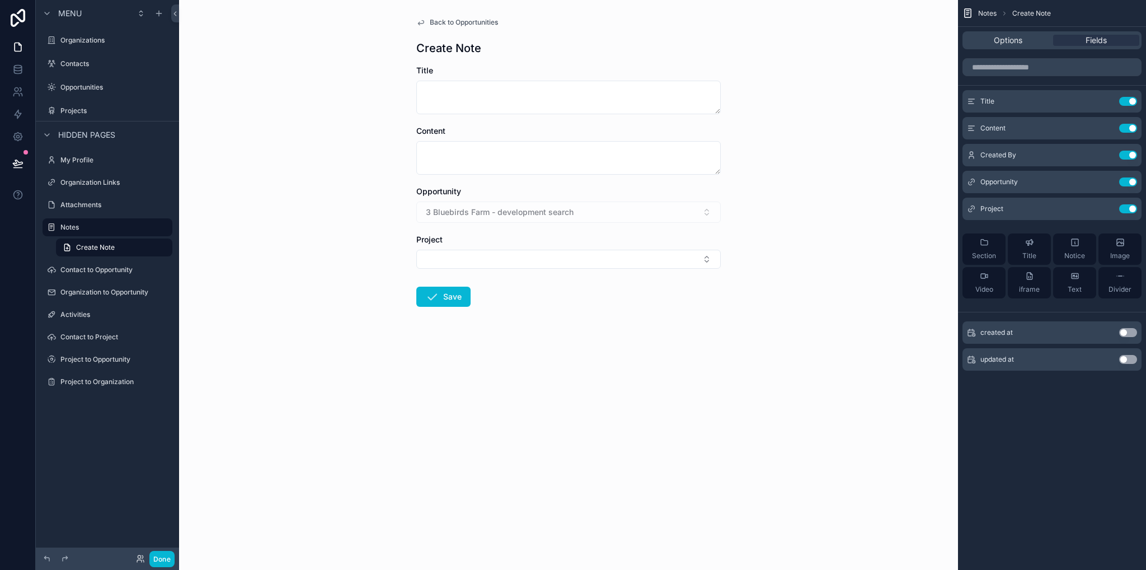
click at [441, 24] on span "Back to Opportunities" at bounding box center [464, 22] width 68 height 9
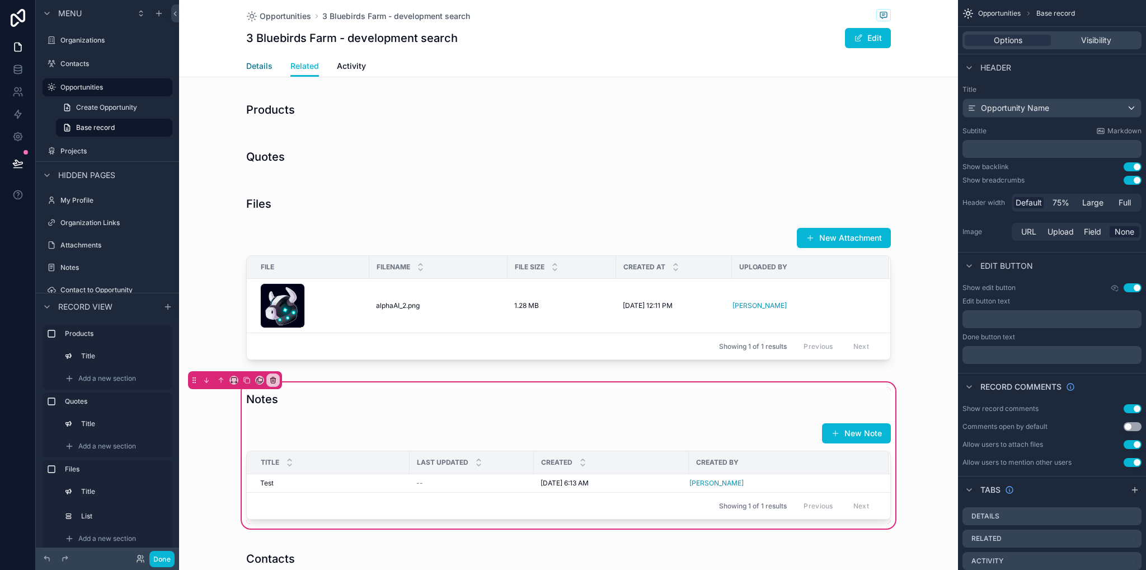
click at [248, 65] on span "Details" at bounding box center [259, 65] width 26 height 11
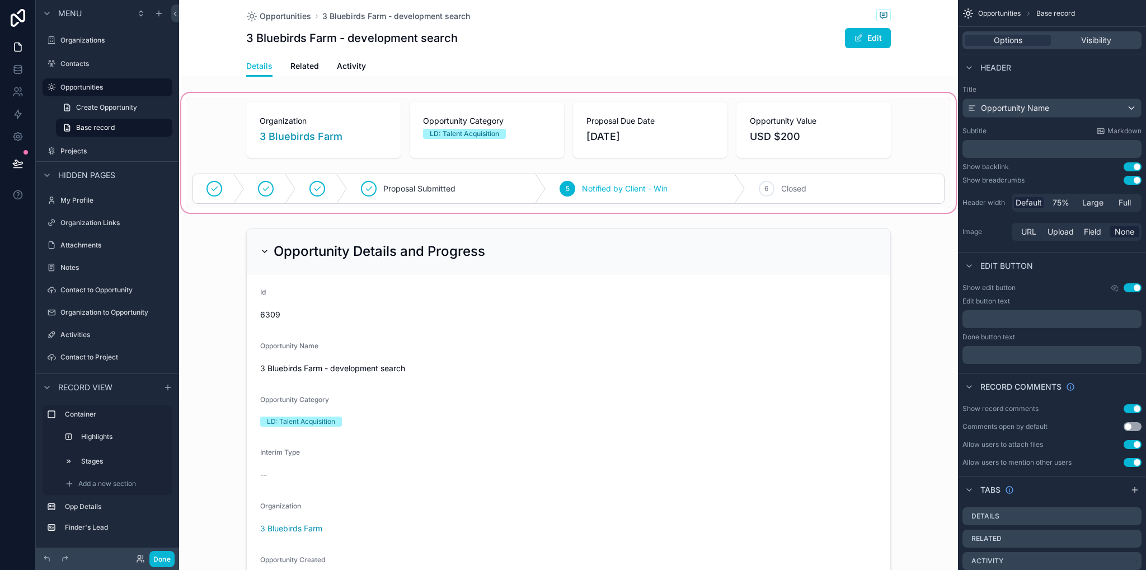
click at [895, 124] on div "scrollable content" at bounding box center [568, 153] width 779 height 124
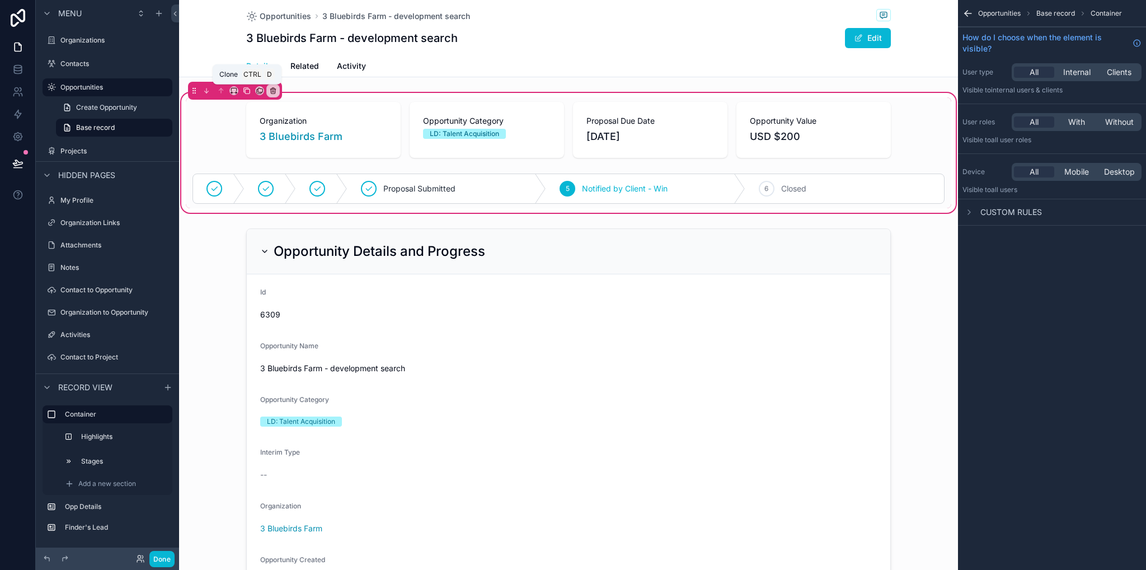
click at [248, 92] on icon "scrollable content" at bounding box center [247, 91] width 8 height 8
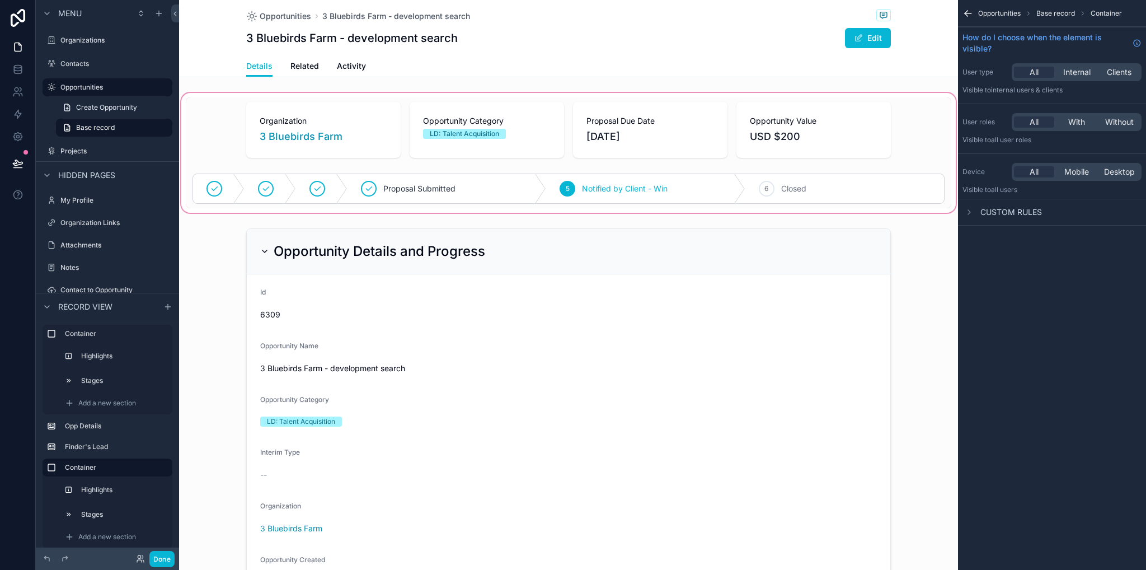
click at [206, 124] on div "scrollable content" at bounding box center [568, 153] width 779 height 124
click at [306, 68] on span "Related" at bounding box center [304, 65] width 29 height 11
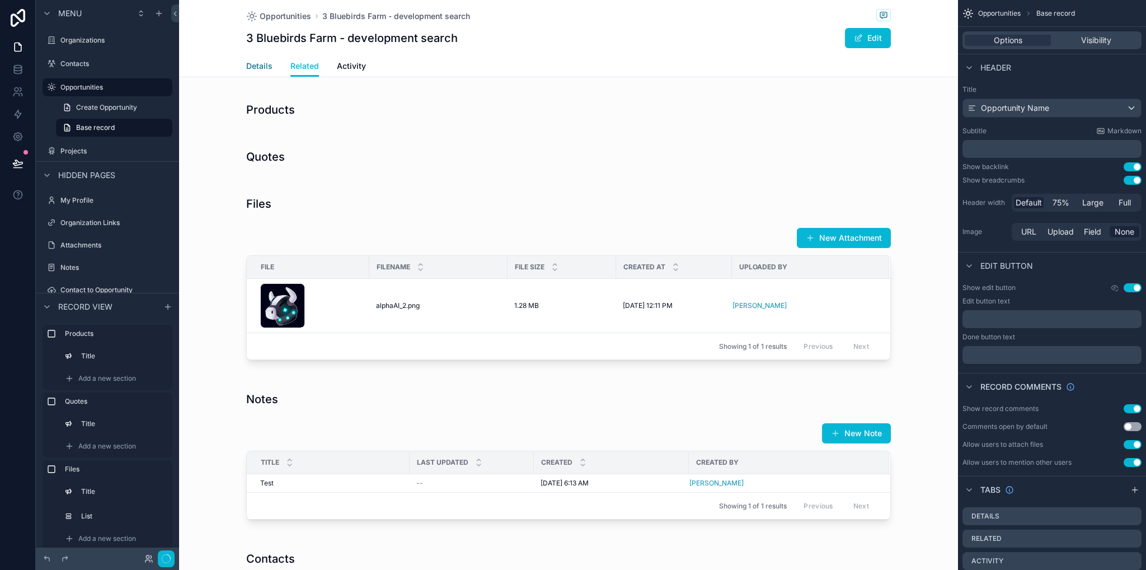
click at [260, 67] on span "Details" at bounding box center [259, 65] width 26 height 11
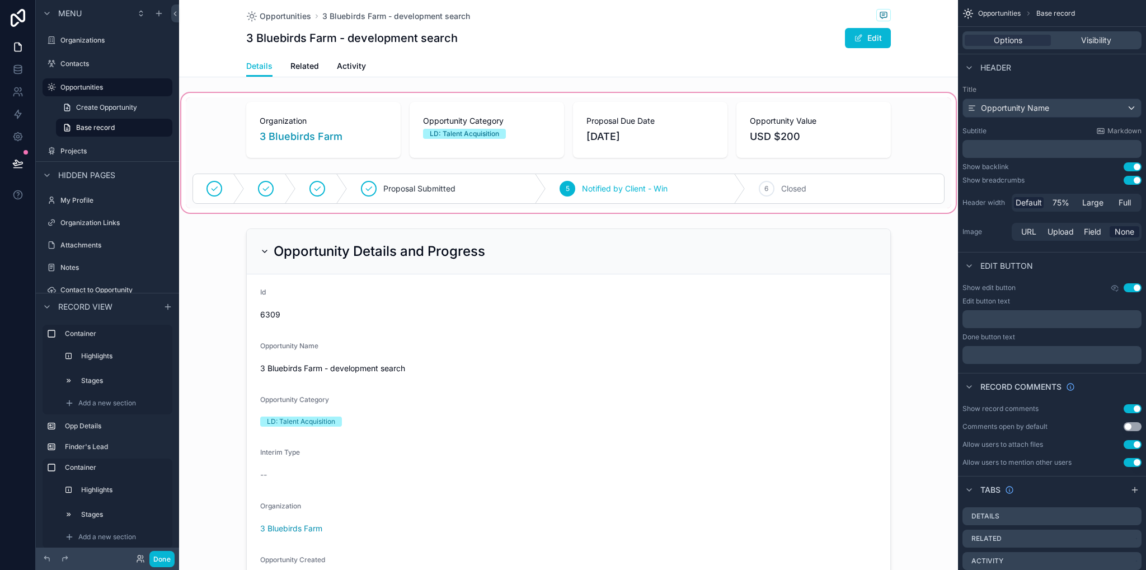
click at [236, 110] on div "scrollable content" at bounding box center [568, 153] width 779 height 124
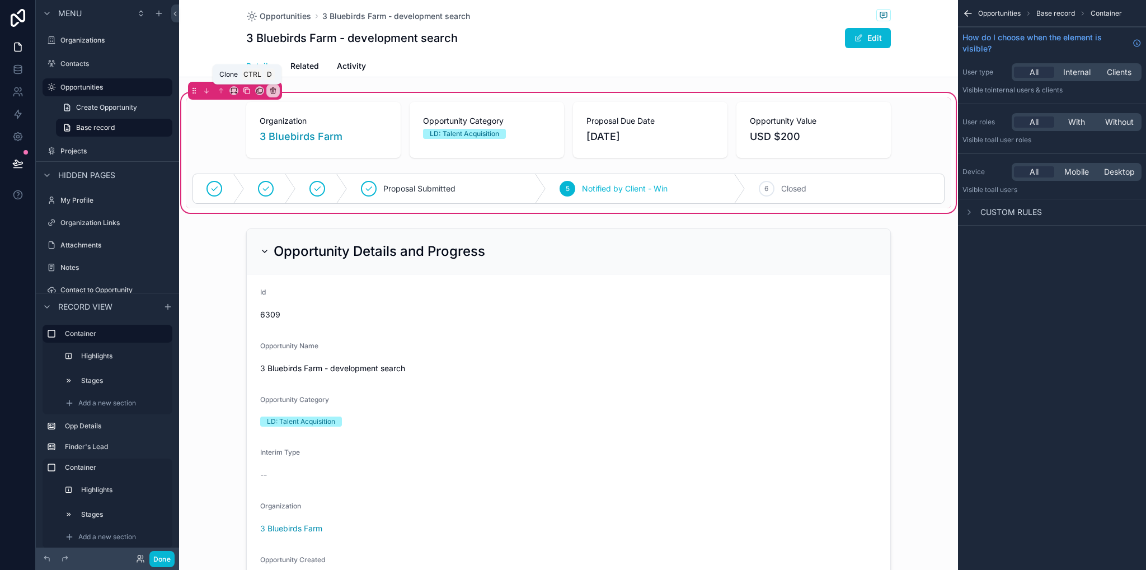
click at [247, 90] on icon "scrollable content" at bounding box center [247, 91] width 8 height 8
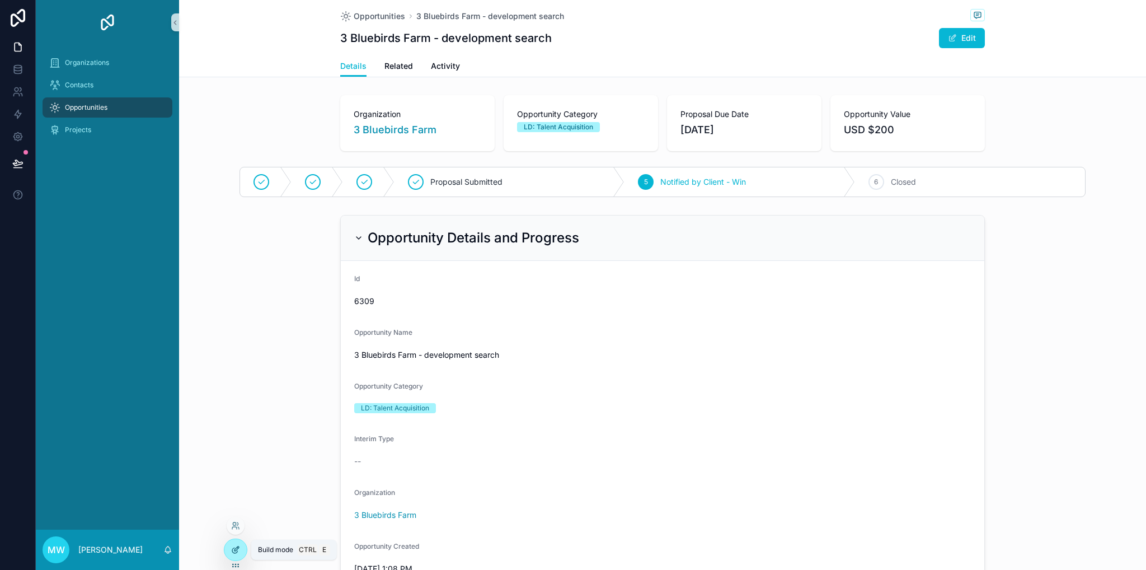
click at [237, 547] on icon at bounding box center [237, 547] width 1 height 1
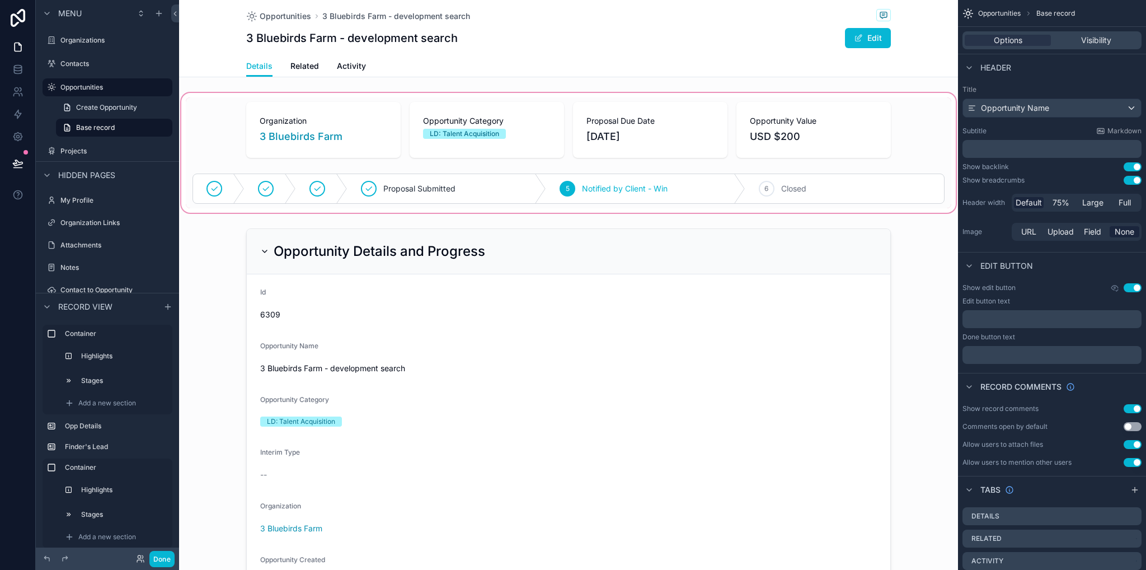
click at [228, 113] on div "scrollable content" at bounding box center [568, 153] width 779 height 124
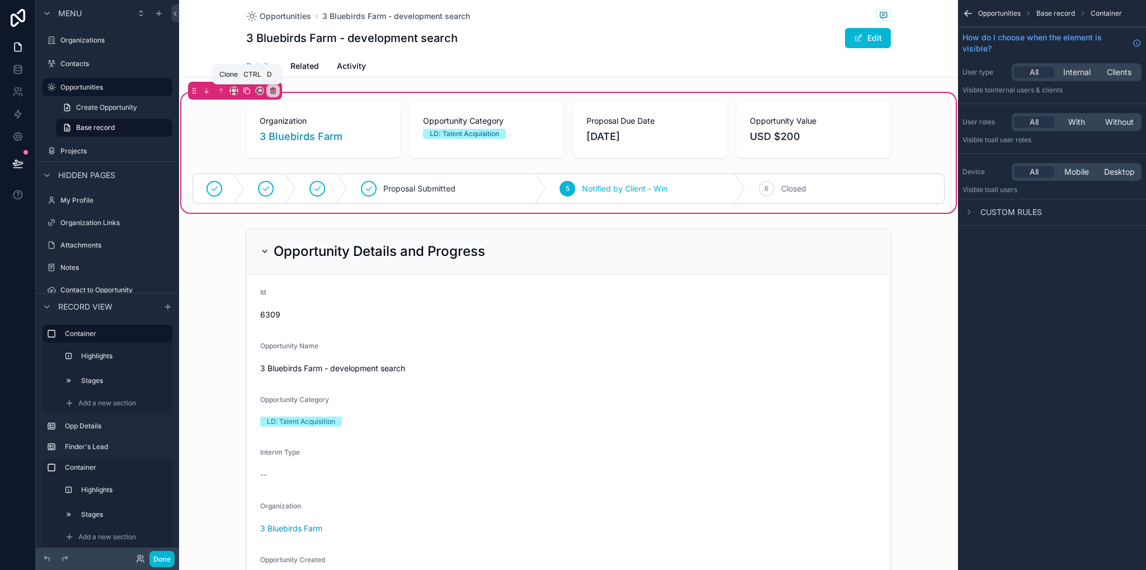
click at [247, 90] on icon "scrollable content" at bounding box center [247, 91] width 8 height 8
click at [918, 113] on div "scrollable content" at bounding box center [568, 153] width 779 height 124
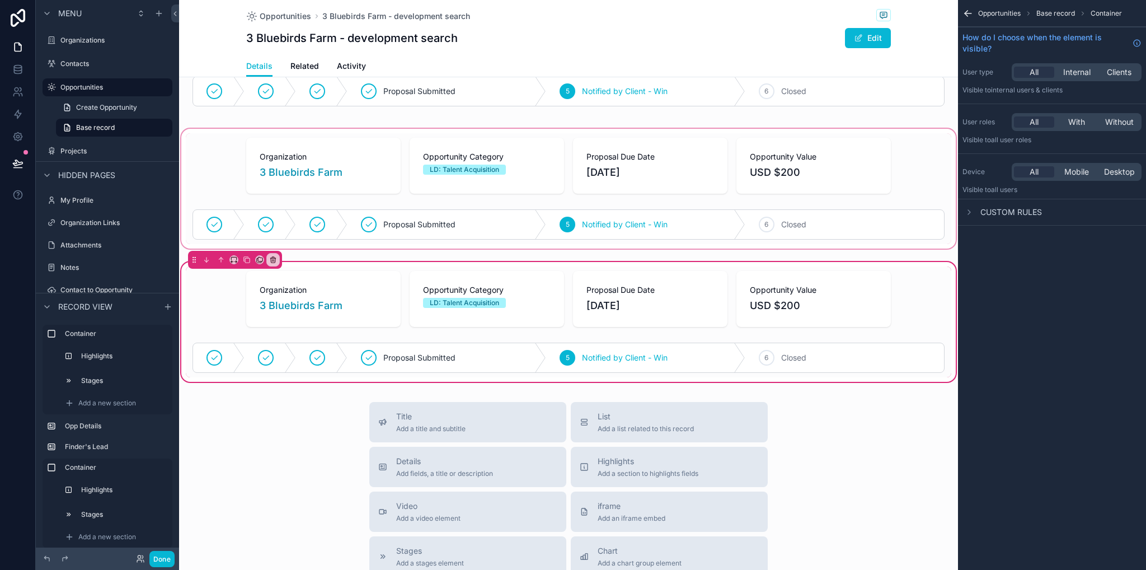
scroll to position [1567, 0]
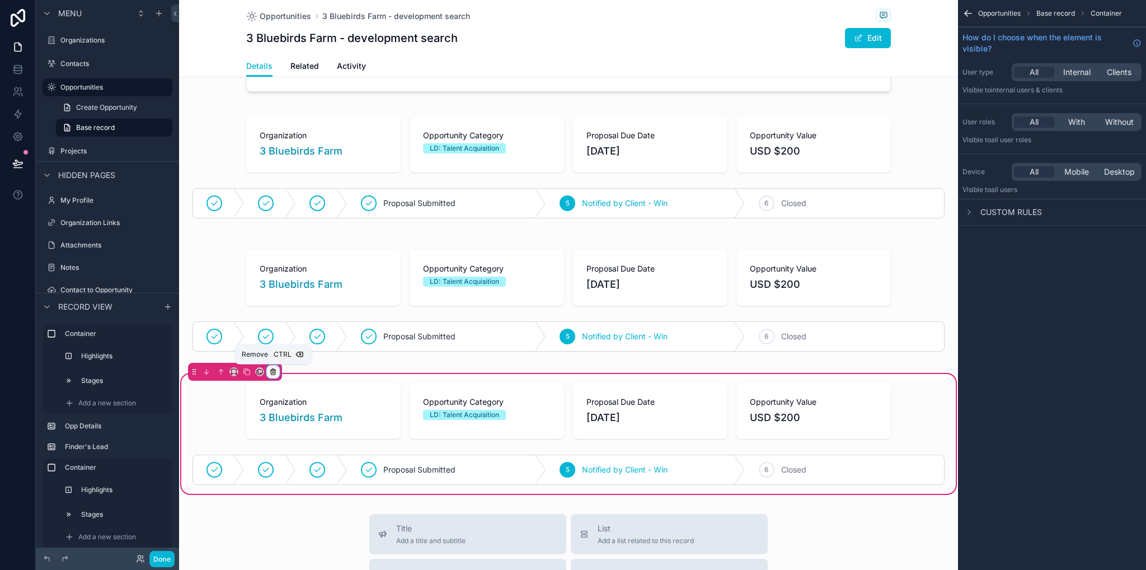
click at [269, 369] on icon "scrollable content" at bounding box center [273, 372] width 8 height 8
click at [345, 410] on span "Remove entire container" at bounding box center [319, 413] width 89 height 13
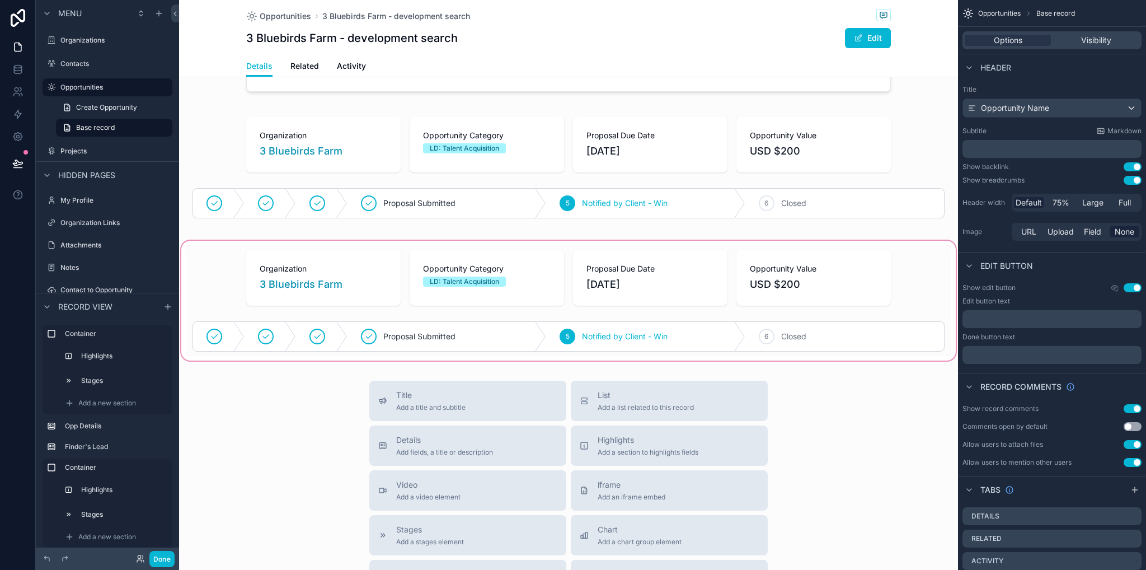
click at [257, 252] on div "scrollable content" at bounding box center [568, 300] width 779 height 124
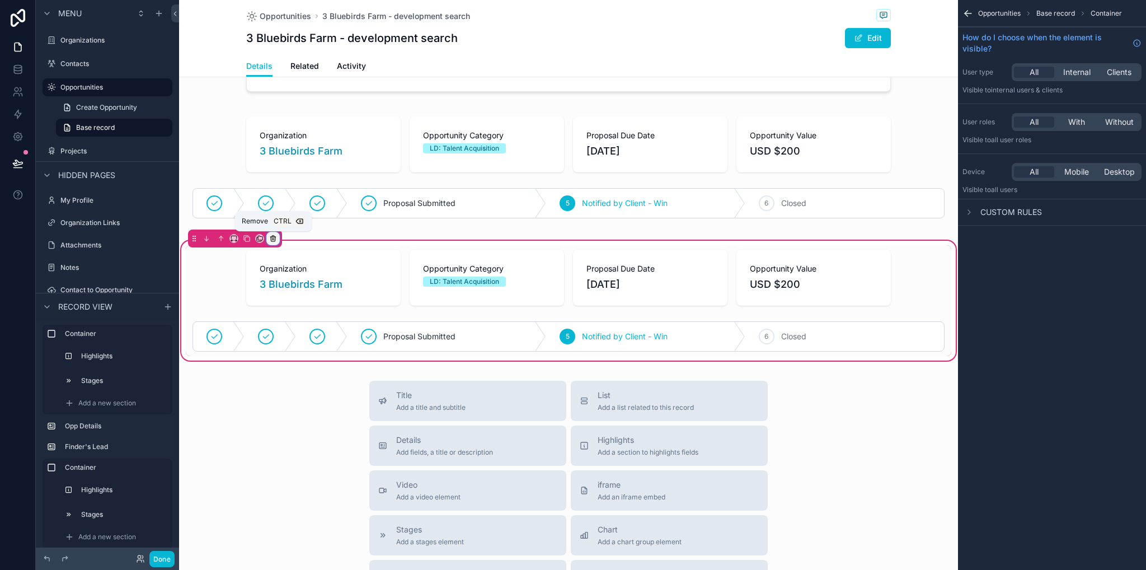
click at [273, 238] on icon "scrollable content" at bounding box center [273, 239] width 0 height 2
click at [311, 283] on span "Remove entire container" at bounding box center [319, 281] width 89 height 13
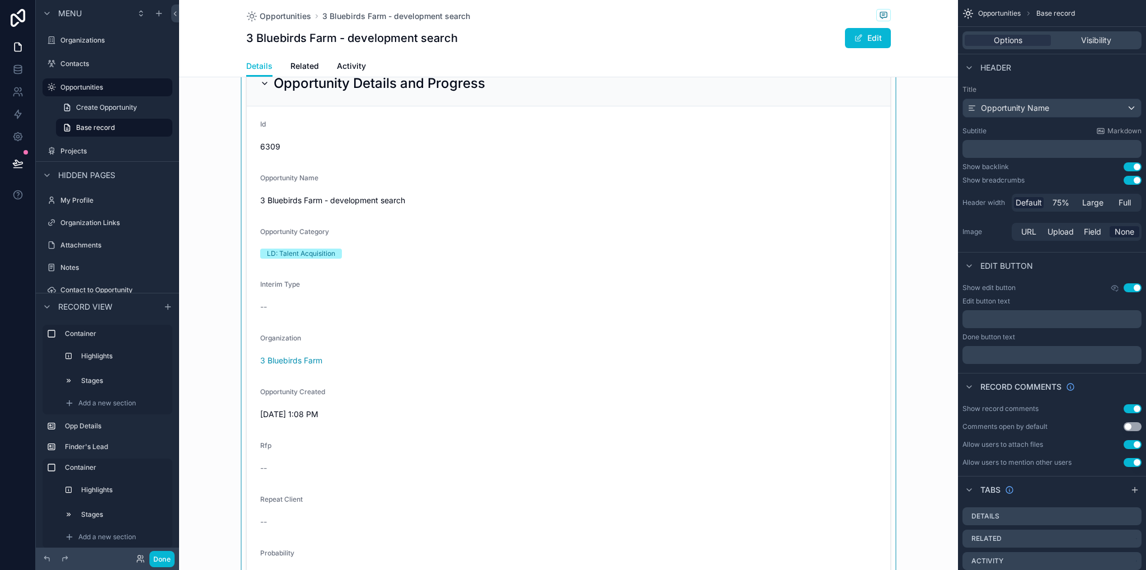
scroll to position [0, 0]
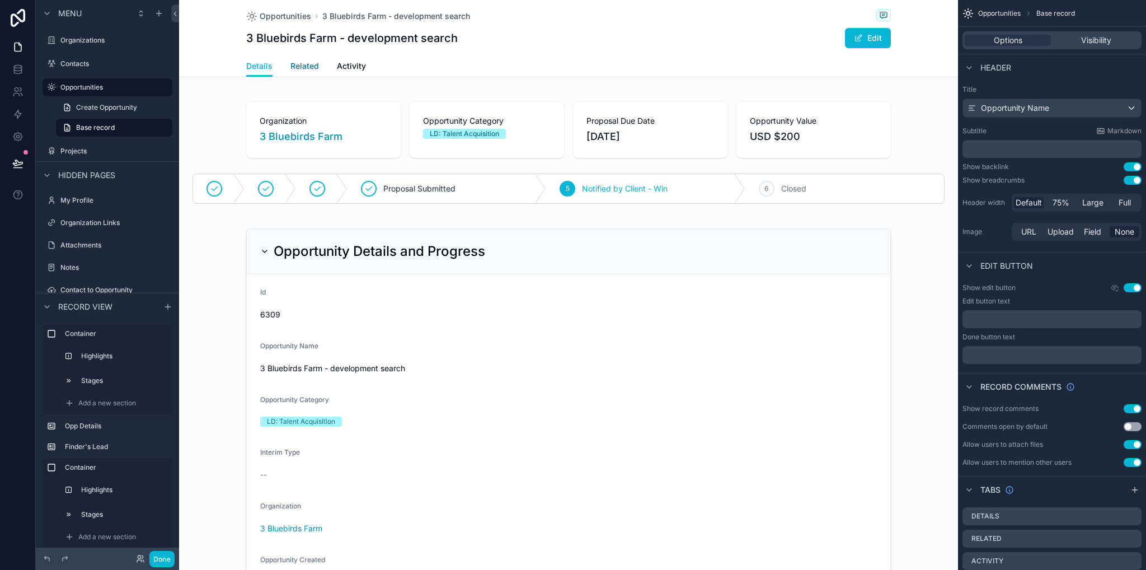
click at [307, 65] on span "Related" at bounding box center [304, 65] width 29 height 11
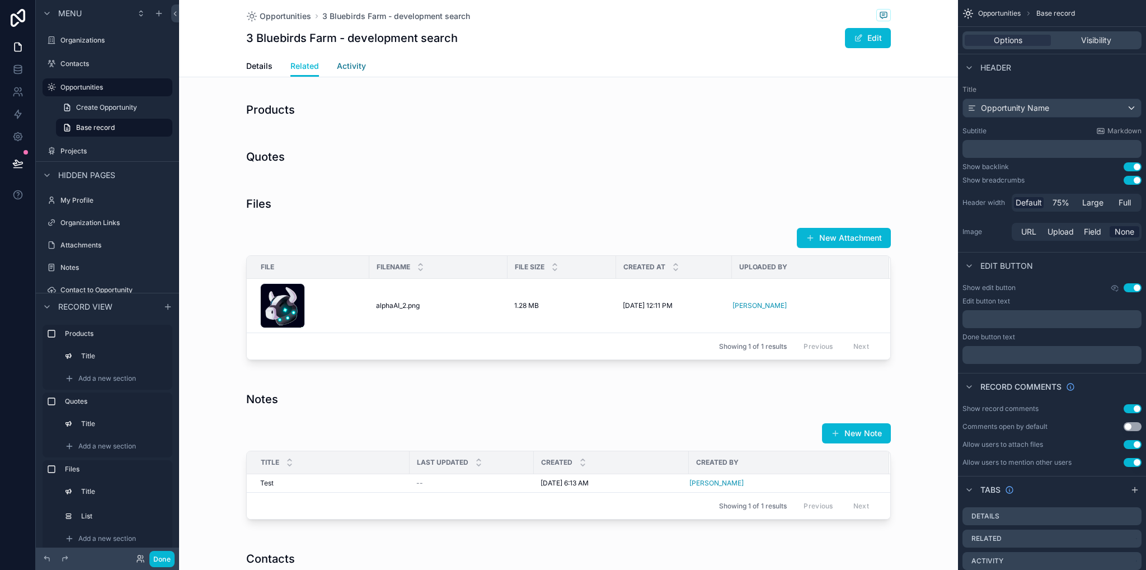
click at [340, 70] on span "Activity" at bounding box center [351, 65] width 29 height 11
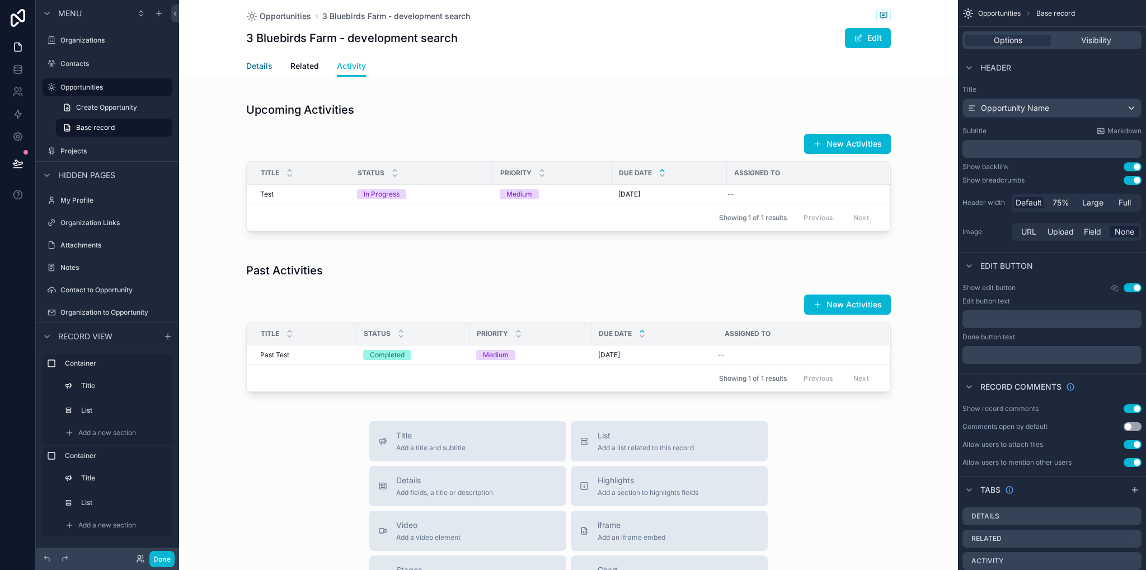
click at [248, 63] on span "Details" at bounding box center [259, 65] width 26 height 11
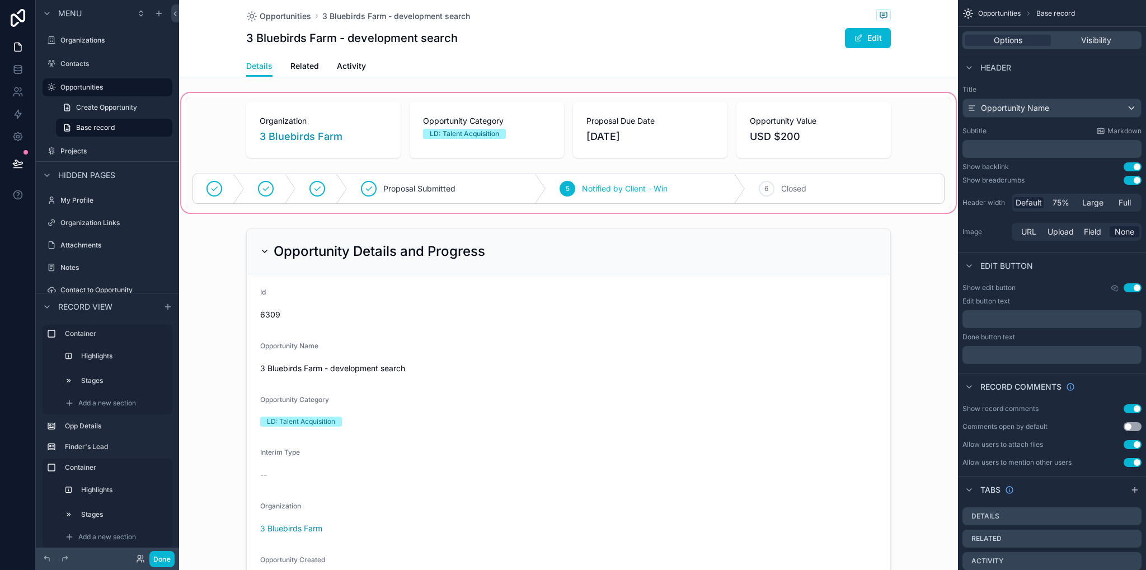
click at [199, 101] on div "scrollable content" at bounding box center [568, 153] width 779 height 124
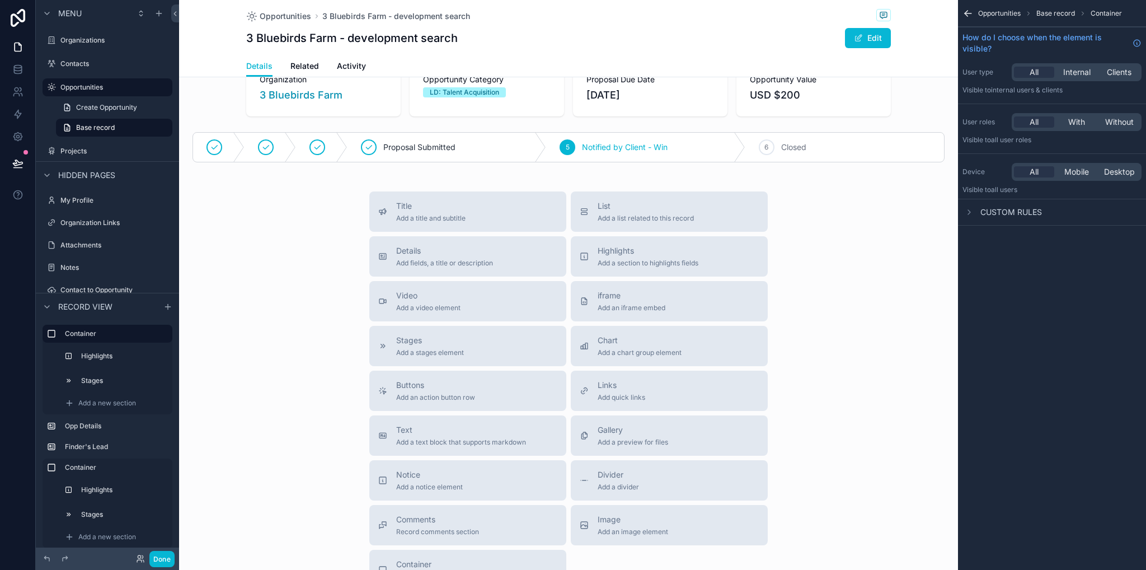
scroll to position [1343, 0]
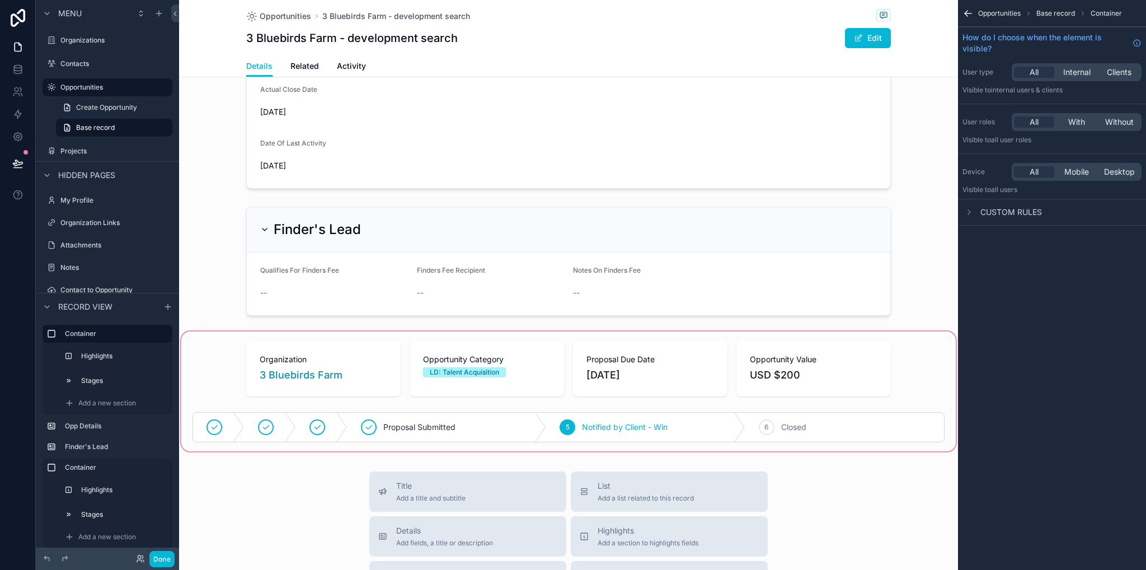
click at [212, 348] on div "scrollable content" at bounding box center [568, 391] width 779 height 124
click at [221, 358] on div "scrollable content" at bounding box center [568, 391] width 779 height 124
click at [986, 392] on div "Opportunities Base record Container How do I choose when the element is visible…" at bounding box center [1052, 285] width 188 height 570
click at [914, 383] on div "scrollable content" at bounding box center [568, 391] width 779 height 124
click at [966, 12] on icon "scrollable content" at bounding box center [968, 13] width 11 height 11
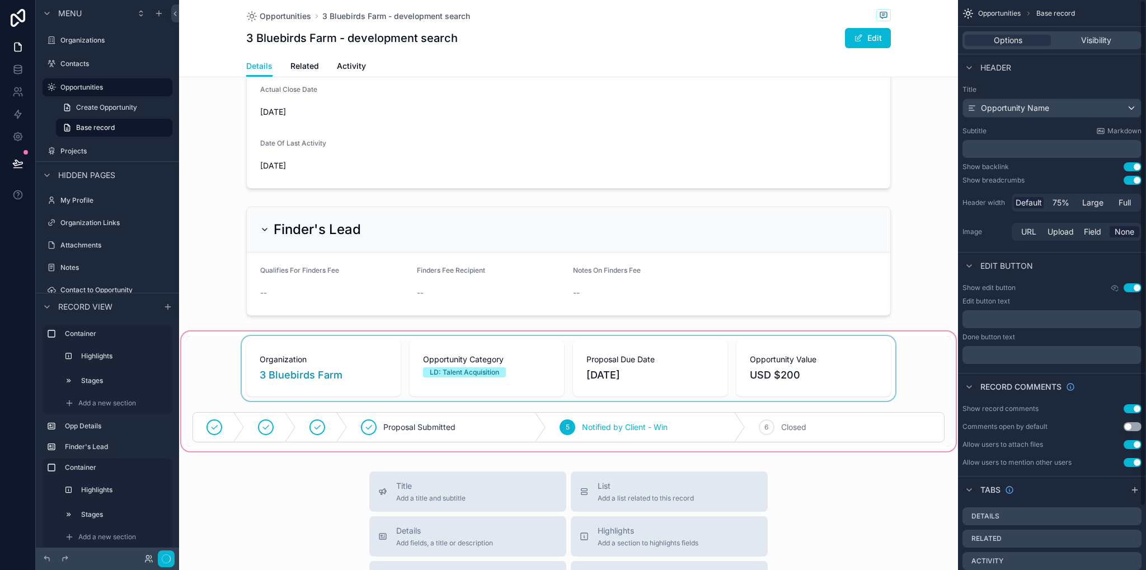
click at [906, 388] on div "scrollable content" at bounding box center [568, 391] width 779 height 124
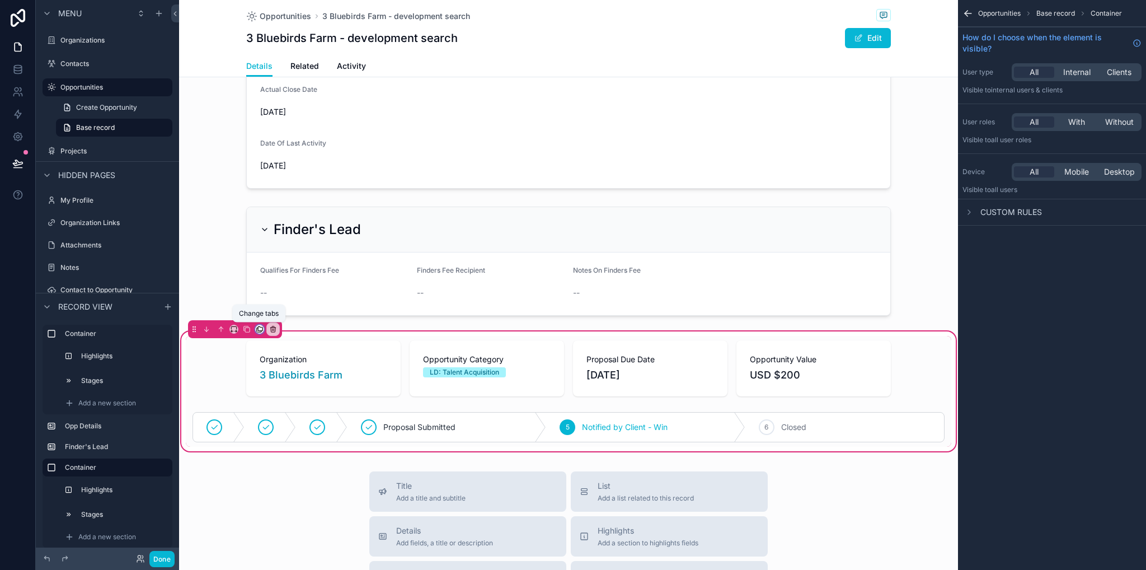
click at [260, 329] on icon "scrollable content" at bounding box center [260, 329] width 8 height 8
click at [296, 388] on span "Related" at bounding box center [285, 386] width 28 height 13
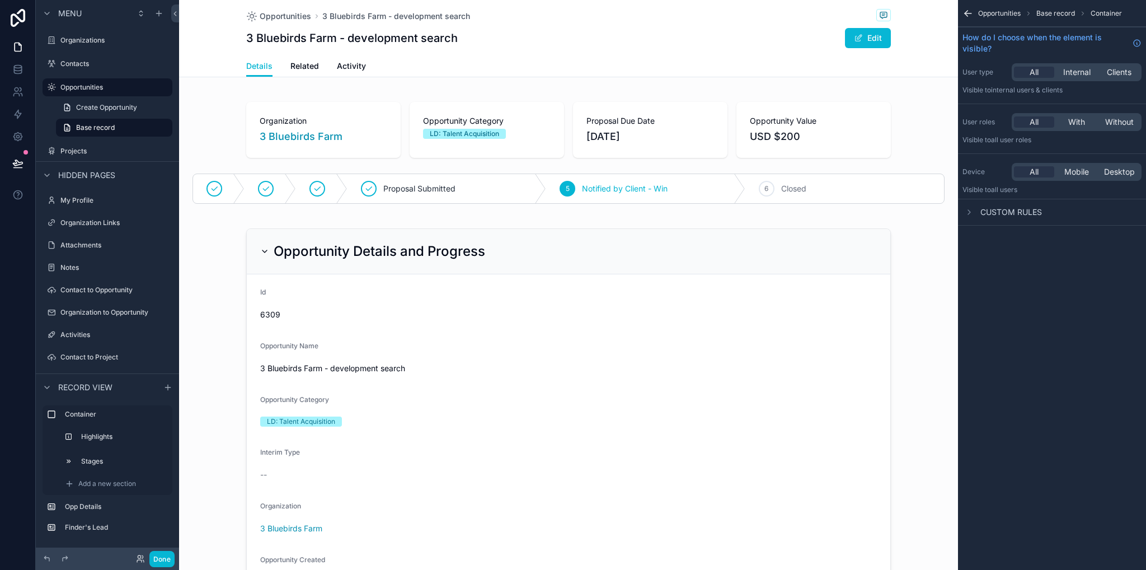
scroll to position [0, 0]
click at [213, 113] on div "scrollable content" at bounding box center [568, 153] width 779 height 124
click at [965, 12] on icon "scrollable content" at bounding box center [968, 13] width 11 height 11
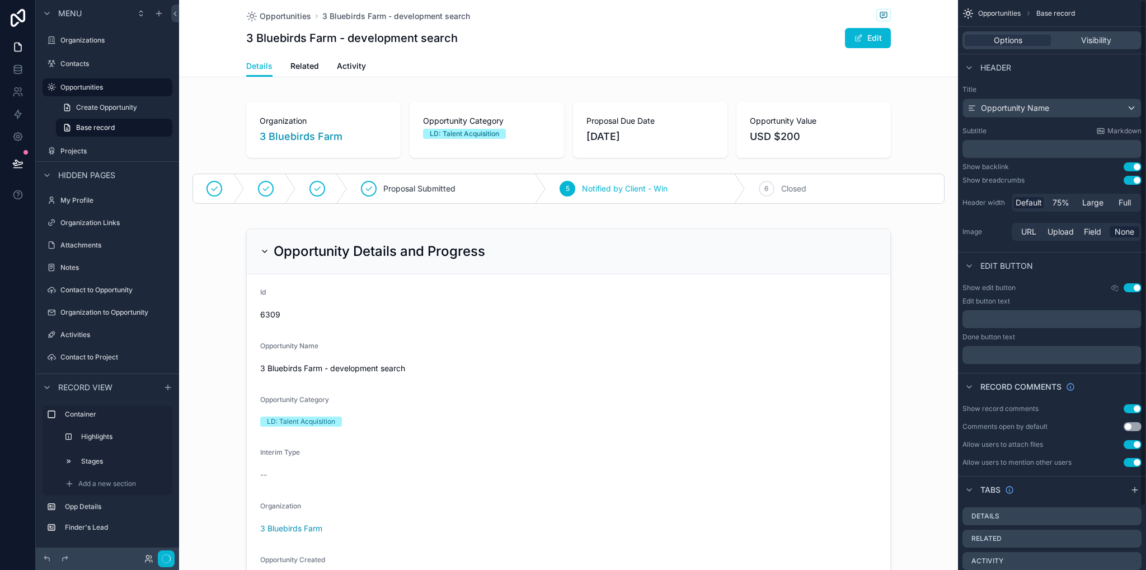
click at [174, 141] on div "Menu Organizations Contacts Opportunities Create Opportunity Base record Projec…" at bounding box center [107, 278] width 143 height 556
click at [208, 130] on div "scrollable content" at bounding box center [568, 153] width 779 height 124
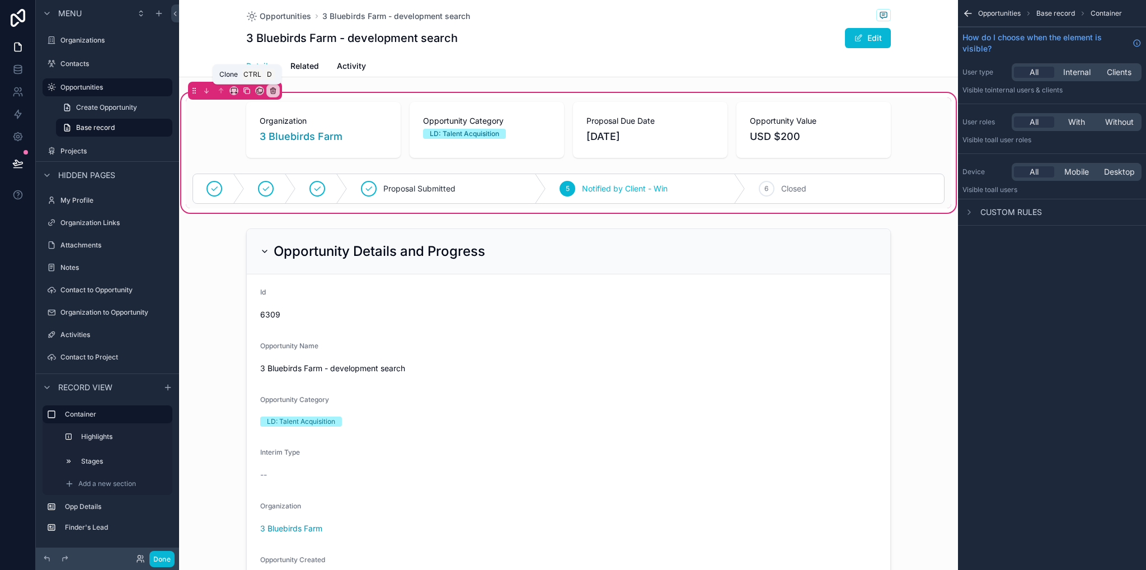
click at [244, 89] on icon "scrollable content" at bounding box center [246, 90] width 4 height 4
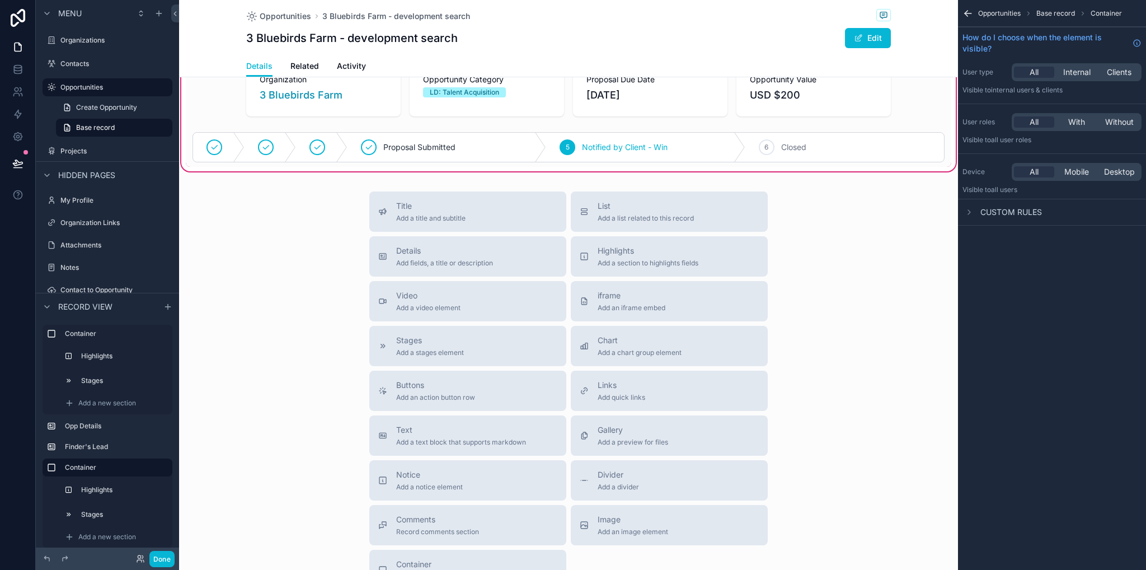
scroll to position [1399, 0]
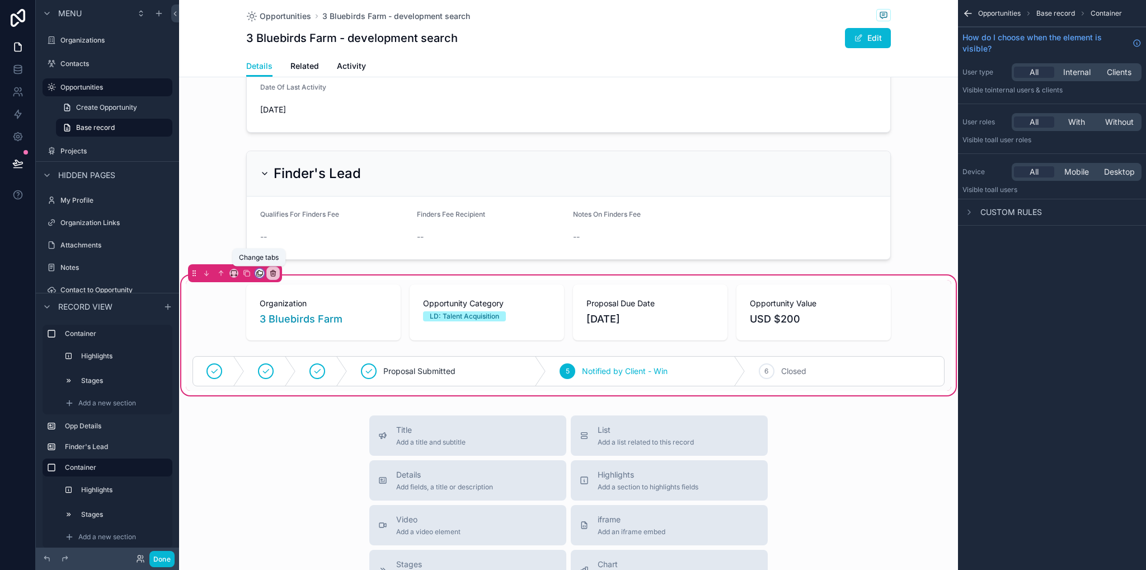
click at [259, 273] on icon "scrollable content" at bounding box center [260, 273] width 8 height 8
click at [296, 371] on div "Activity" at bounding box center [285, 363] width 55 height 31
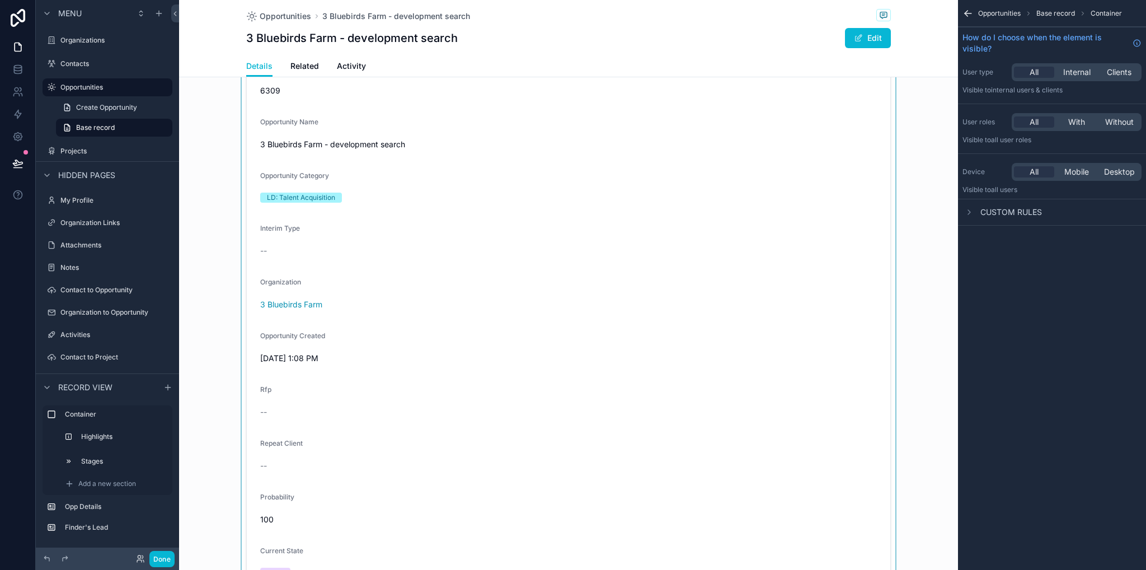
scroll to position [0, 0]
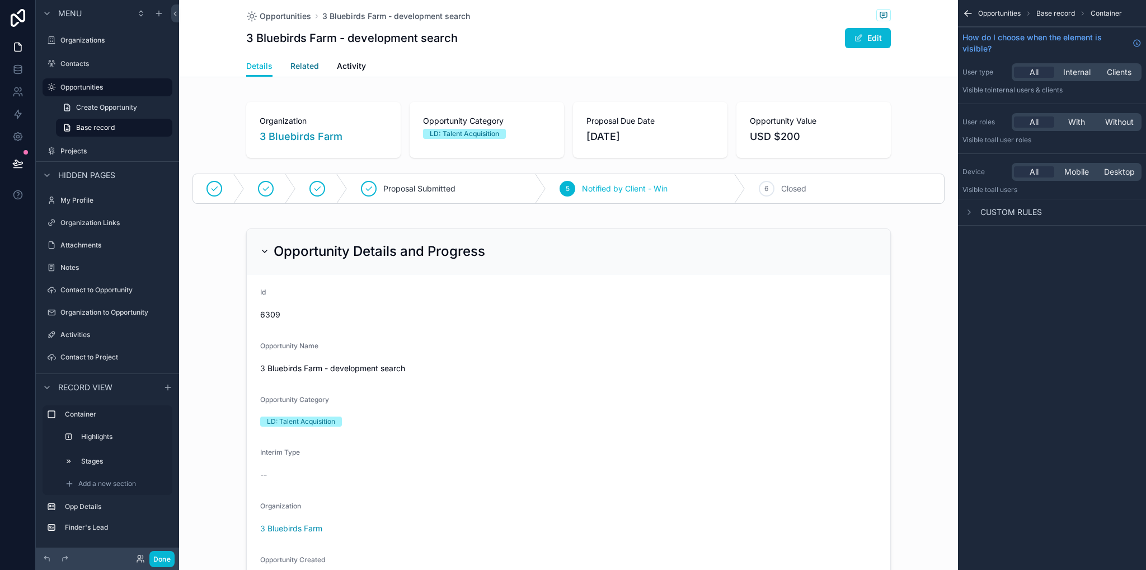
click at [298, 63] on span "Related" at bounding box center [304, 65] width 29 height 11
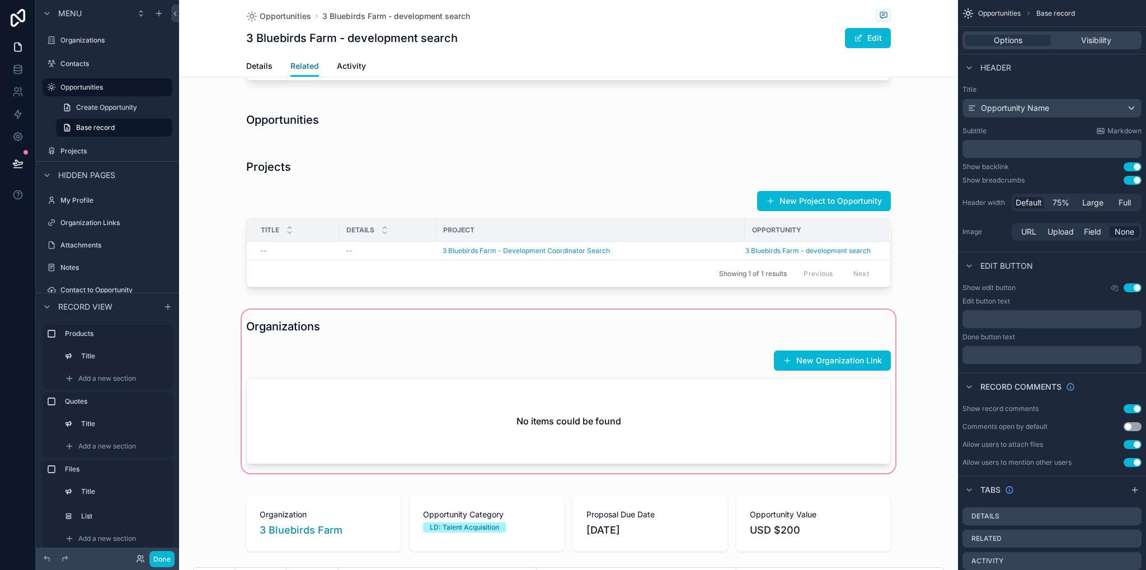
scroll to position [784, 0]
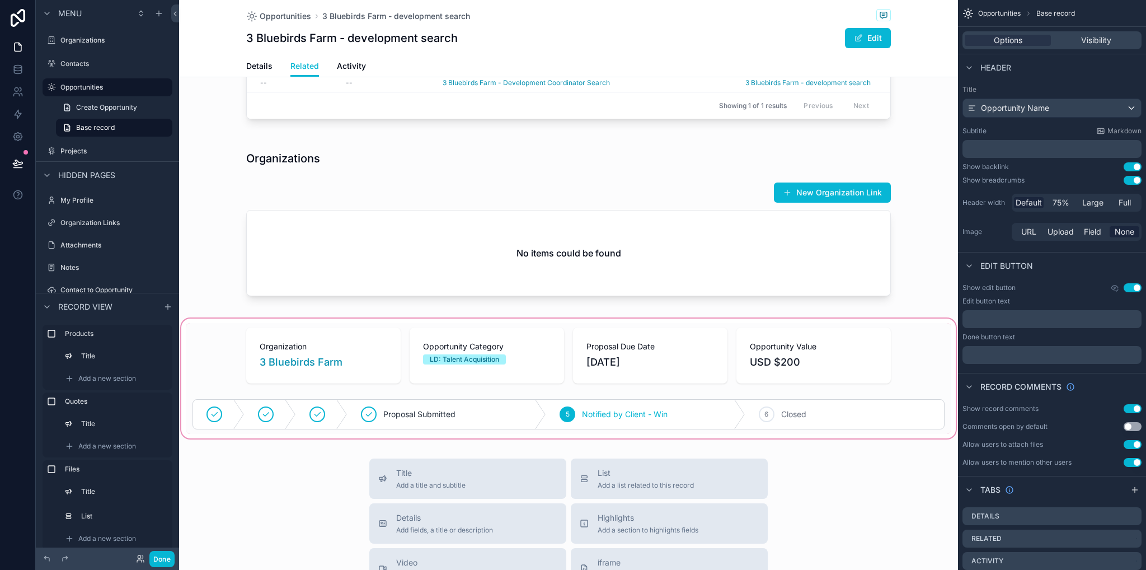
click at [213, 373] on div "scrollable content" at bounding box center [568, 378] width 779 height 124
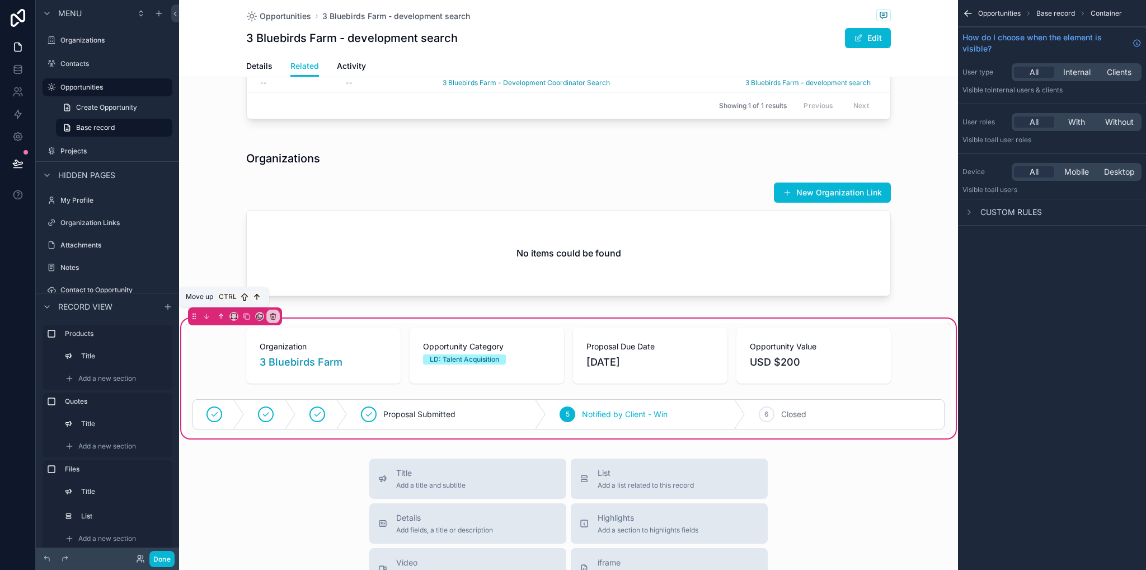
click at [217, 317] on button "scrollable content" at bounding box center [221, 316] width 12 height 12
click at [221, 313] on icon "scrollable content" at bounding box center [221, 316] width 8 height 8
click at [221, 314] on icon "scrollable content" at bounding box center [221, 316] width 0 height 4
click at [229, 284] on div "scrollable content" at bounding box center [568, 223] width 779 height 168
click at [967, 11] on icon "scrollable content" at bounding box center [966, 12] width 3 height 3
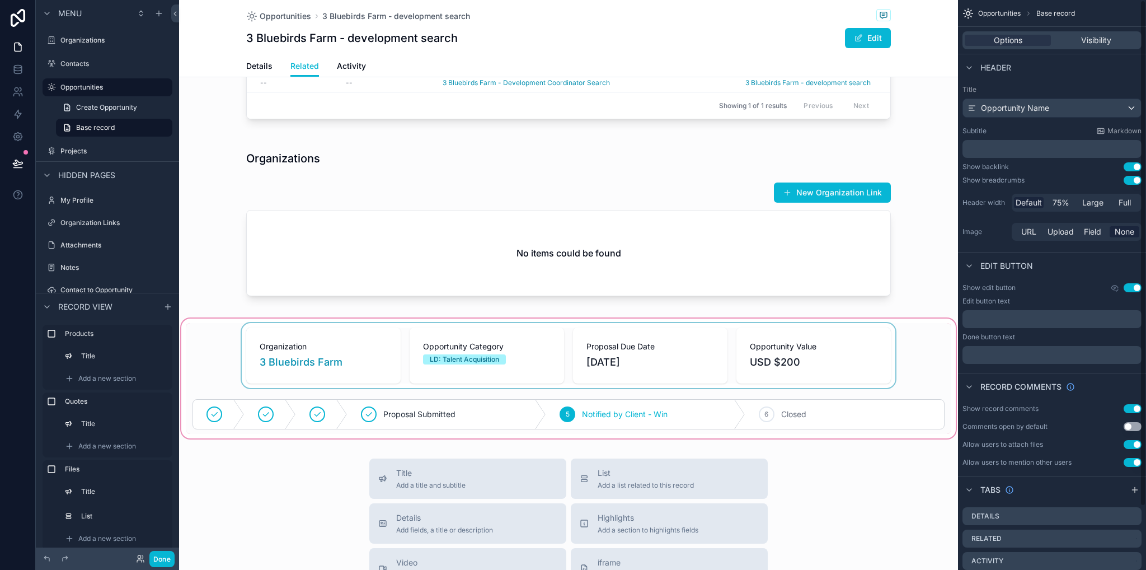
click at [224, 368] on div "scrollable content" at bounding box center [568, 378] width 779 height 124
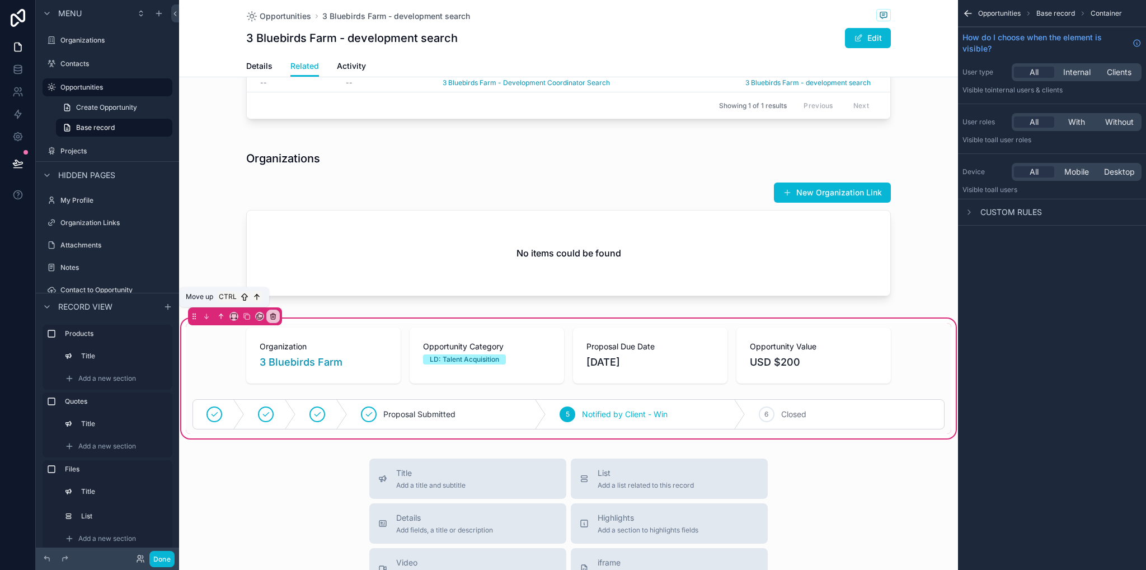
click at [224, 312] on icon "scrollable content" at bounding box center [221, 316] width 8 height 8
click at [221, 314] on icon "scrollable content" at bounding box center [221, 316] width 0 height 4
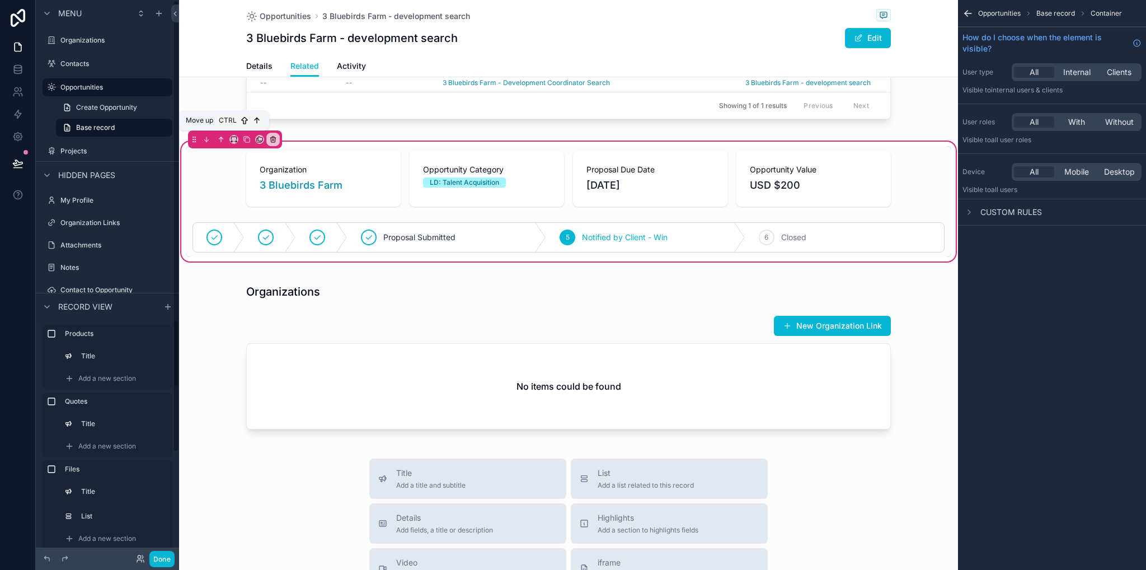
click at [222, 135] on icon "scrollable content" at bounding box center [221, 139] width 8 height 8
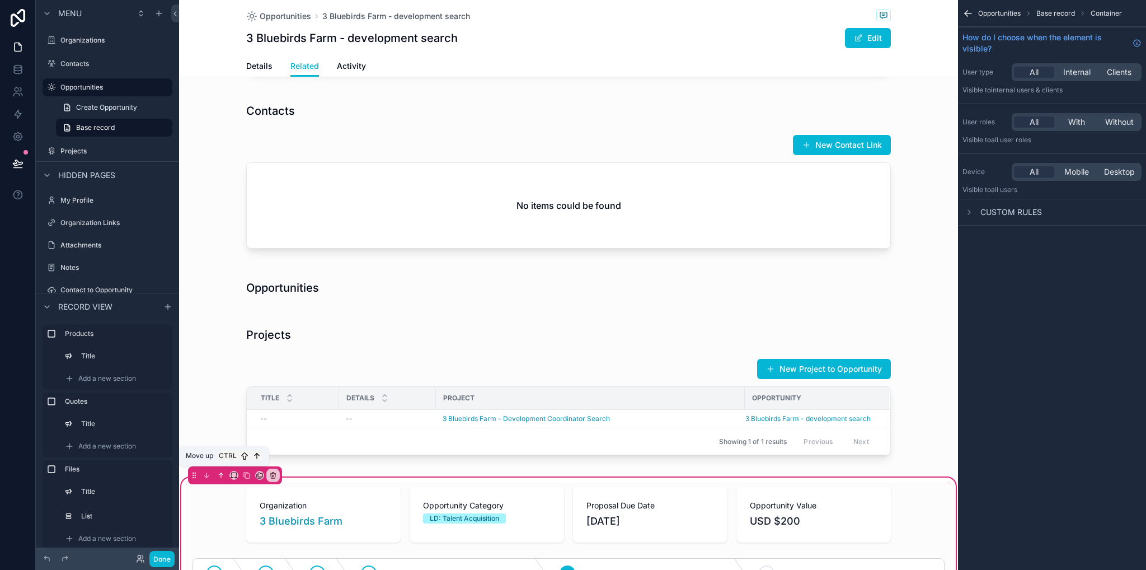
click at [221, 473] on icon "scrollable content" at bounding box center [221, 475] width 0 height 4
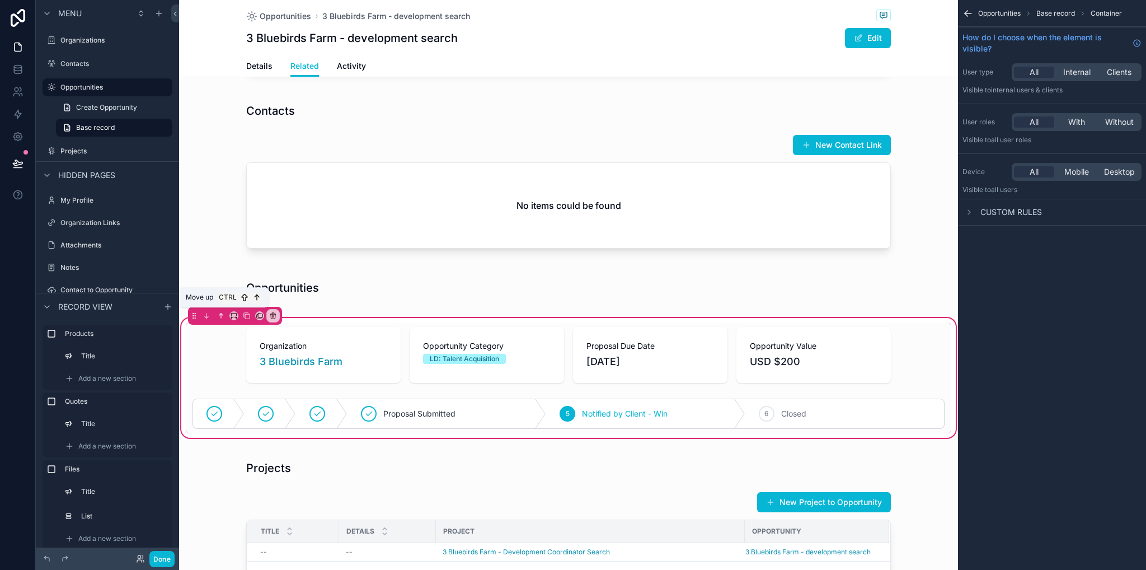
click at [222, 313] on icon "scrollable content" at bounding box center [222, 314] width 2 height 2
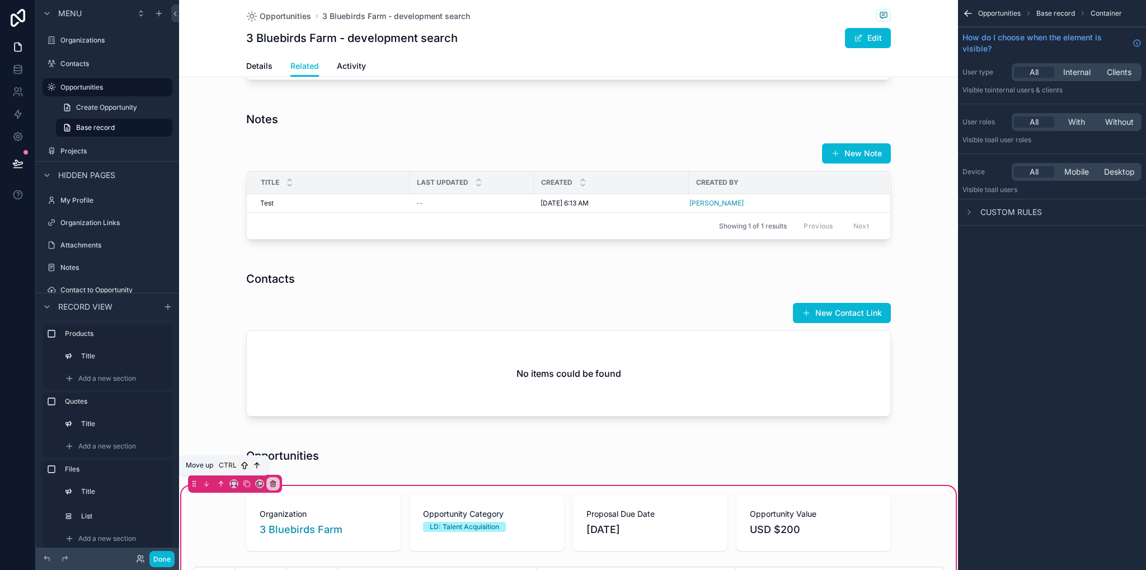
click at [219, 485] on button "scrollable content" at bounding box center [221, 483] width 12 height 12
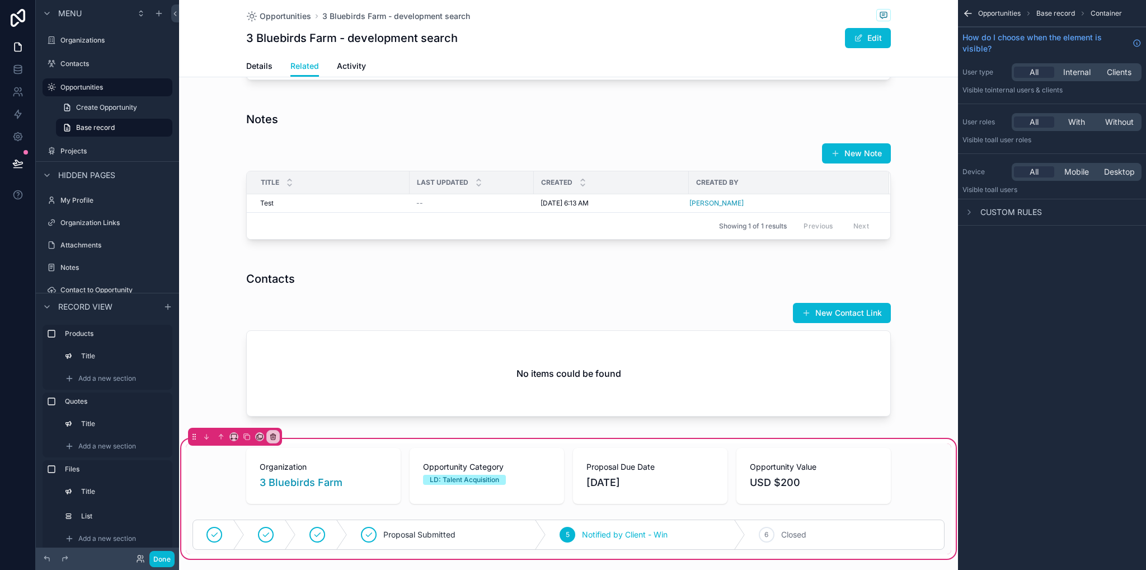
click at [219, 481] on div "scrollable content" at bounding box center [569, 475] width 766 height 65
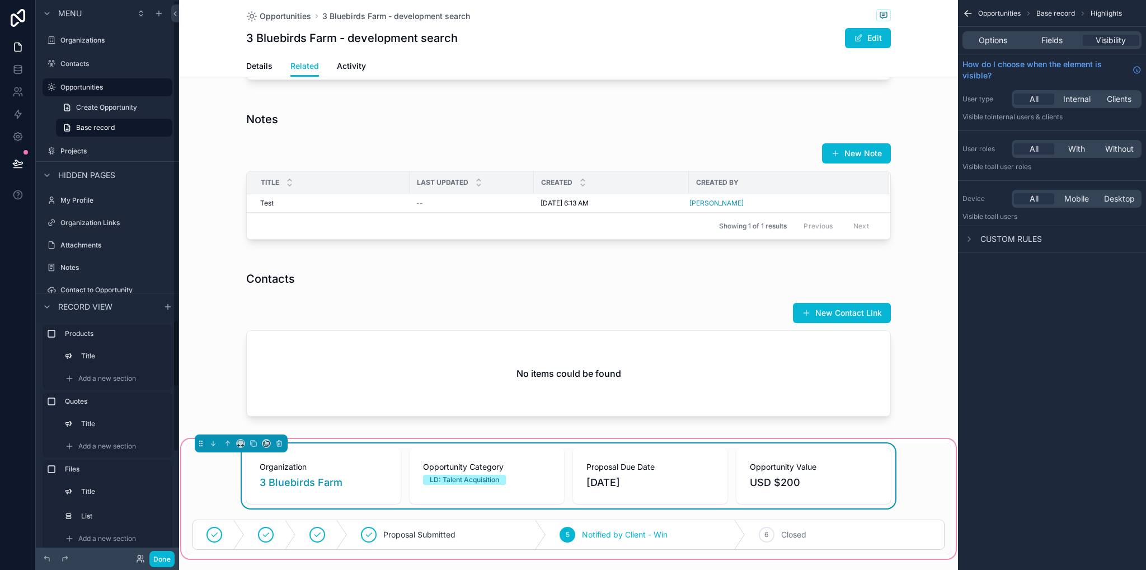
scroll to position [392, 0]
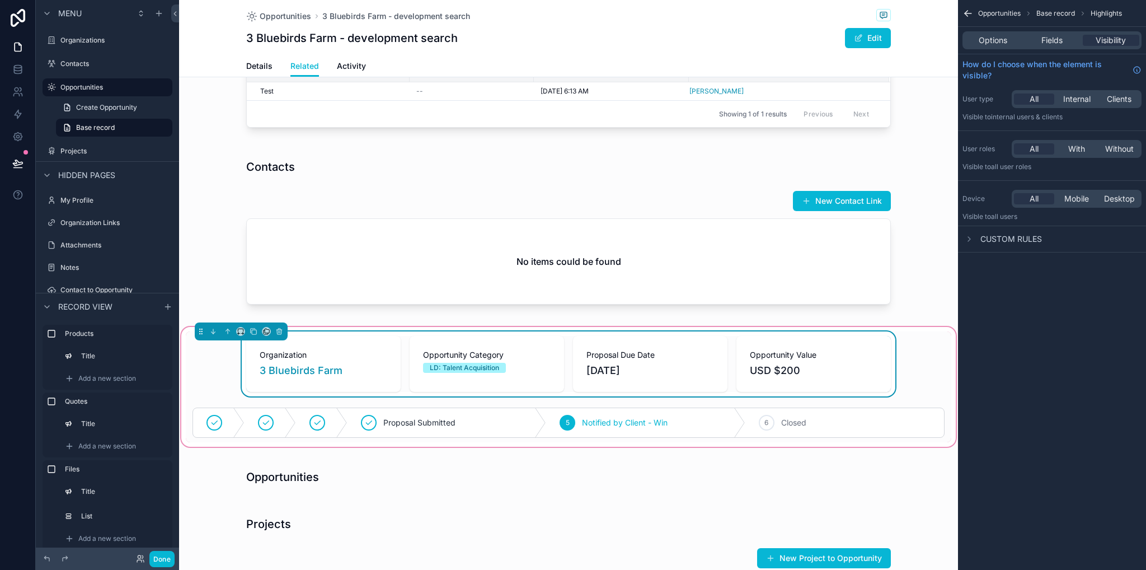
click at [213, 364] on div "Organization 3 Bluebirds Farm Opportunity Category LD: Talent Acquisition Propo…" at bounding box center [569, 363] width 766 height 65
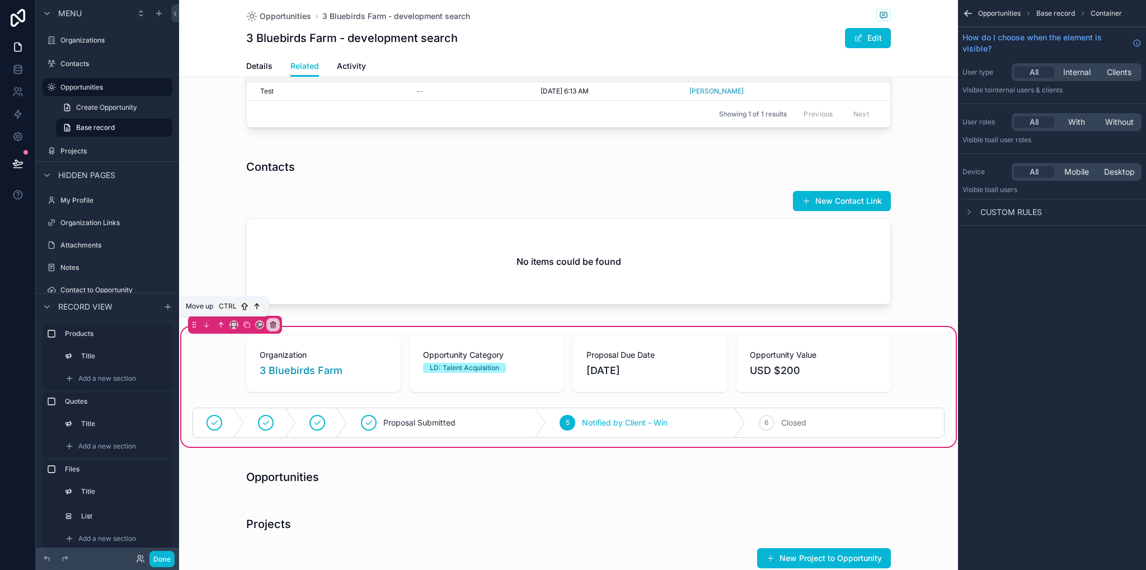
click at [221, 321] on icon "scrollable content" at bounding box center [221, 325] width 8 height 8
click at [219, 321] on icon "scrollable content" at bounding box center [221, 325] width 8 height 8
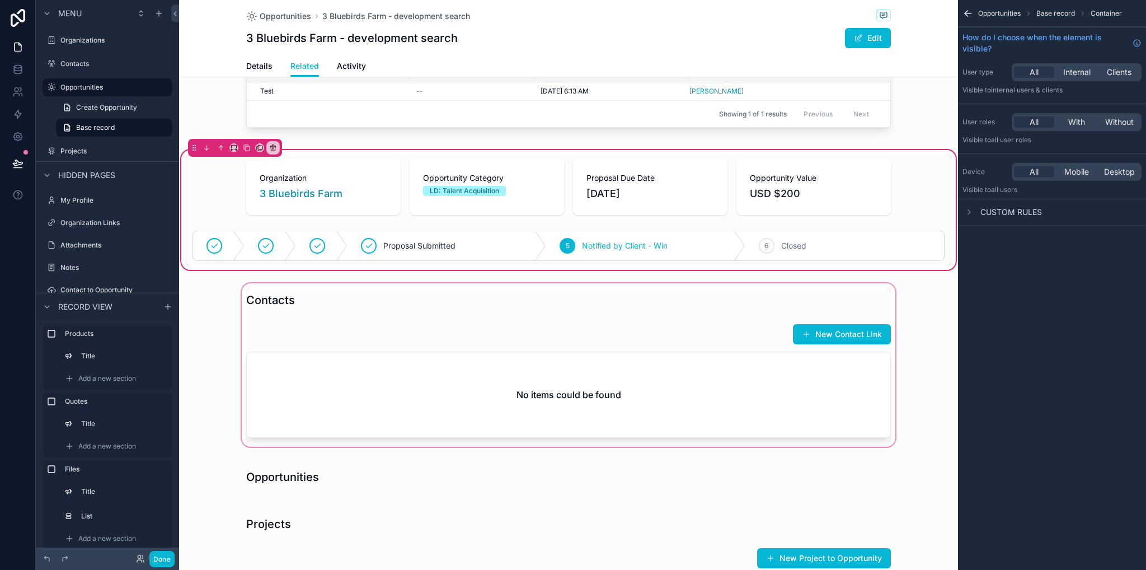
click at [221, 321] on div "scrollable content" at bounding box center [568, 365] width 779 height 168
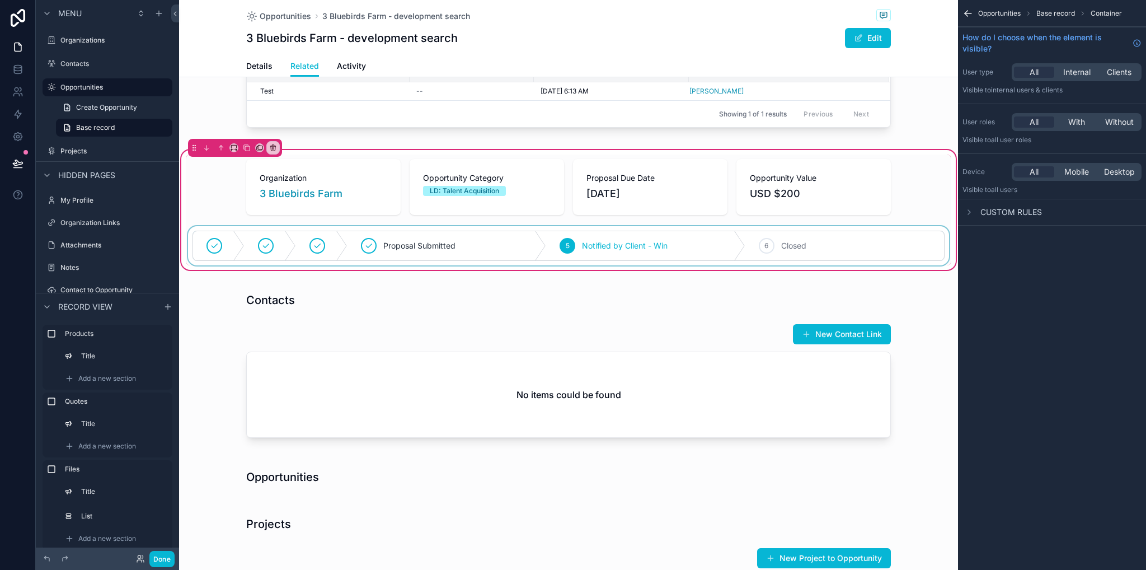
scroll to position [112, 0]
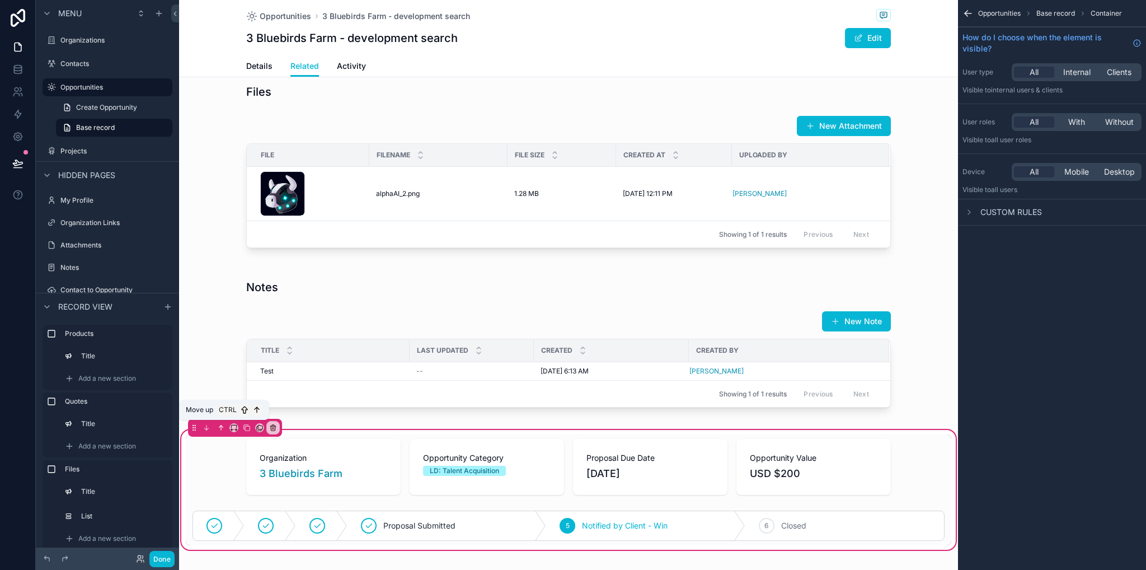
click at [219, 426] on icon "scrollable content" at bounding box center [221, 428] width 8 height 8
click at [201, 386] on div "scrollable content" at bounding box center [568, 343] width 779 height 151
click at [218, 465] on div "scrollable content" at bounding box center [569, 466] width 766 height 65
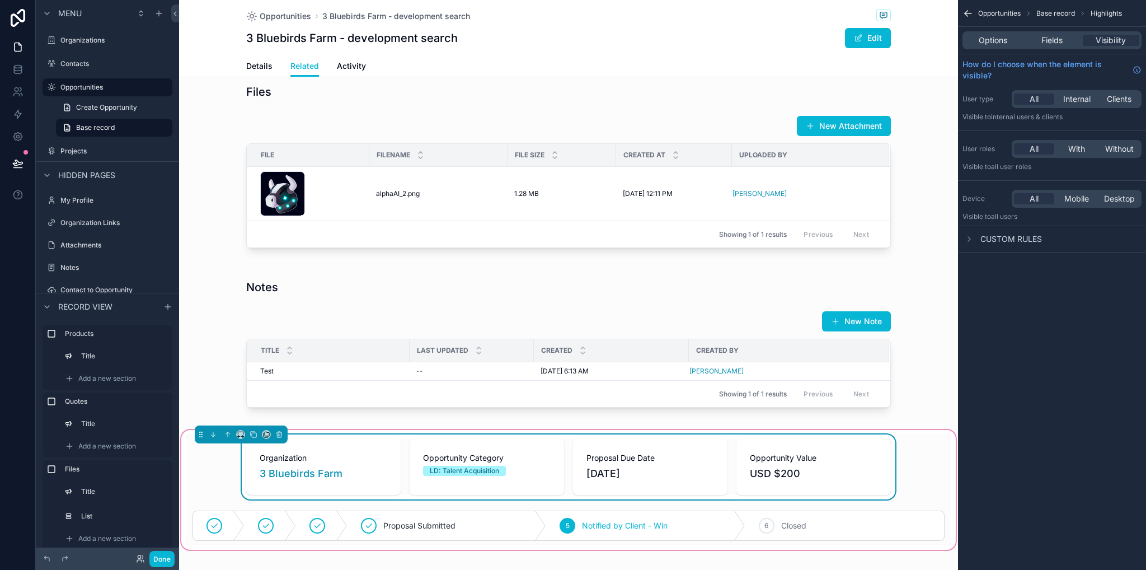
click at [197, 446] on div "Organization 3 Bluebirds Farm Opportunity Category LD: Talent Acquisition Propo…" at bounding box center [569, 466] width 766 height 65
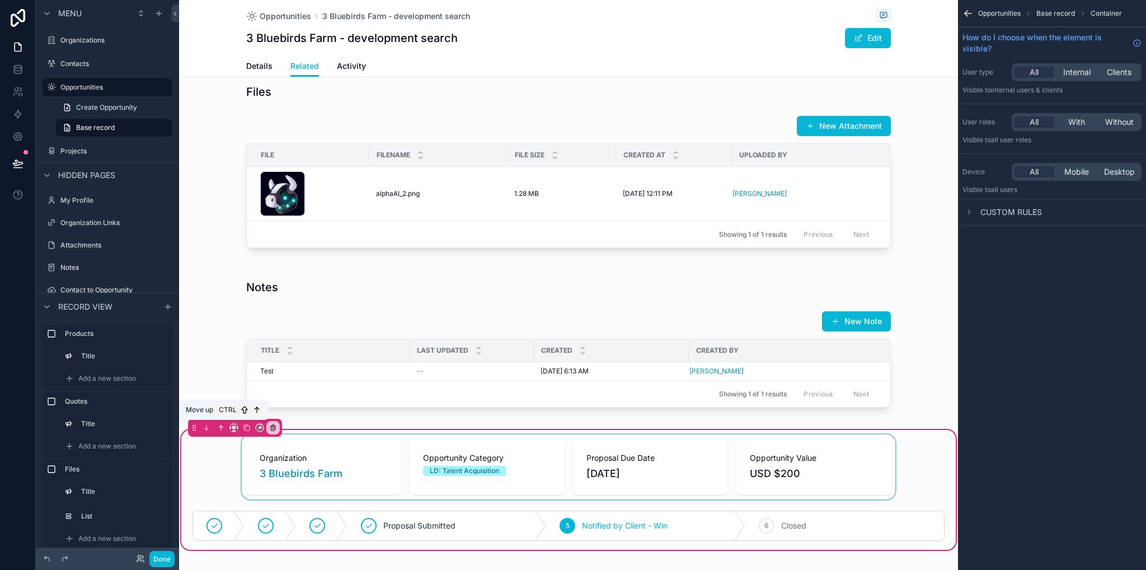
click at [221, 425] on icon "scrollable content" at bounding box center [221, 428] width 8 height 8
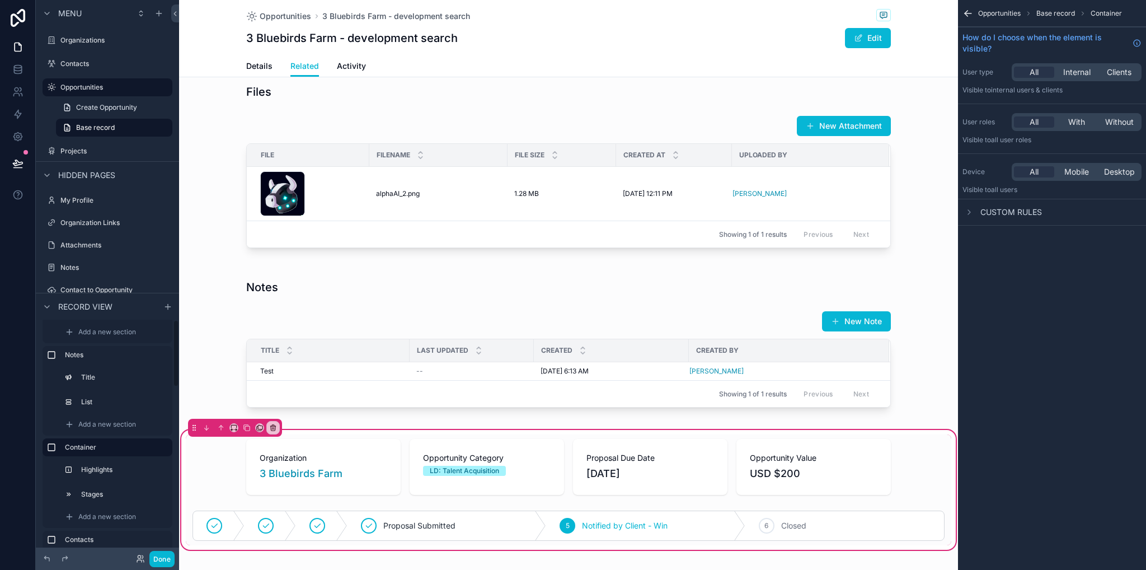
scroll to position [0, 0]
click at [219, 424] on icon "scrollable content" at bounding box center [221, 428] width 8 height 8
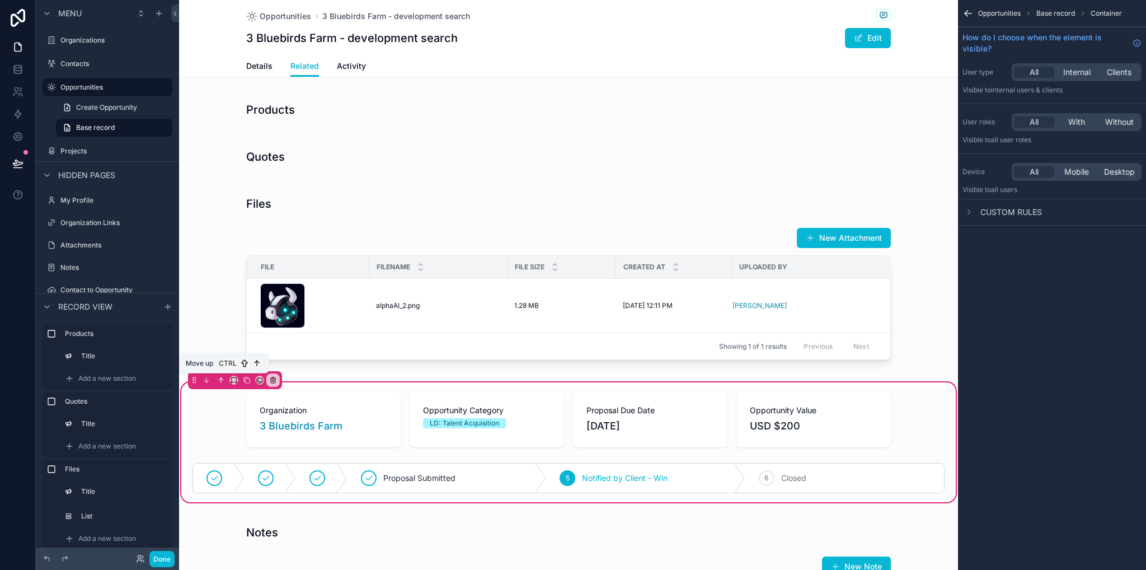
click at [219, 381] on icon "scrollable content" at bounding box center [221, 380] width 8 height 8
click at [215, 384] on button "scrollable content" at bounding box center [221, 380] width 12 height 12
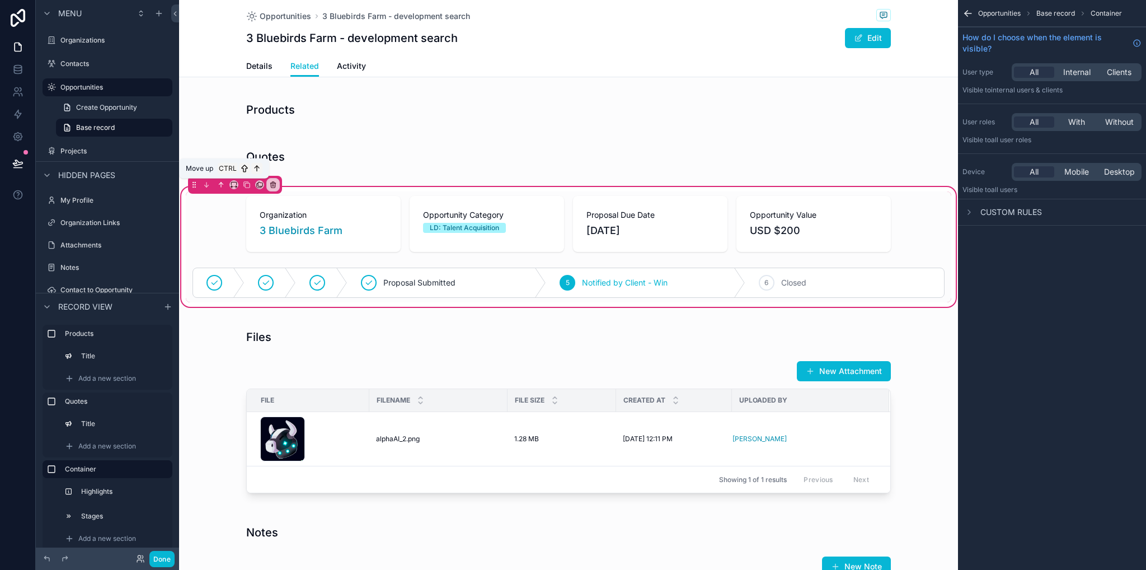
click at [221, 183] on icon "scrollable content" at bounding box center [221, 185] width 8 height 8
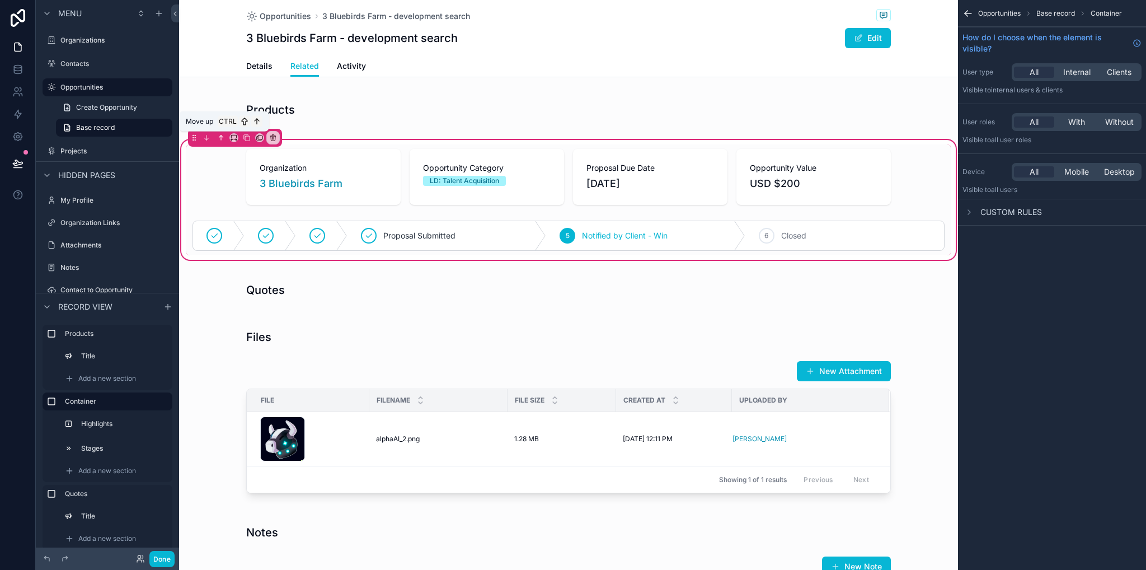
click at [221, 136] on icon "scrollable content" at bounding box center [221, 138] width 8 height 8
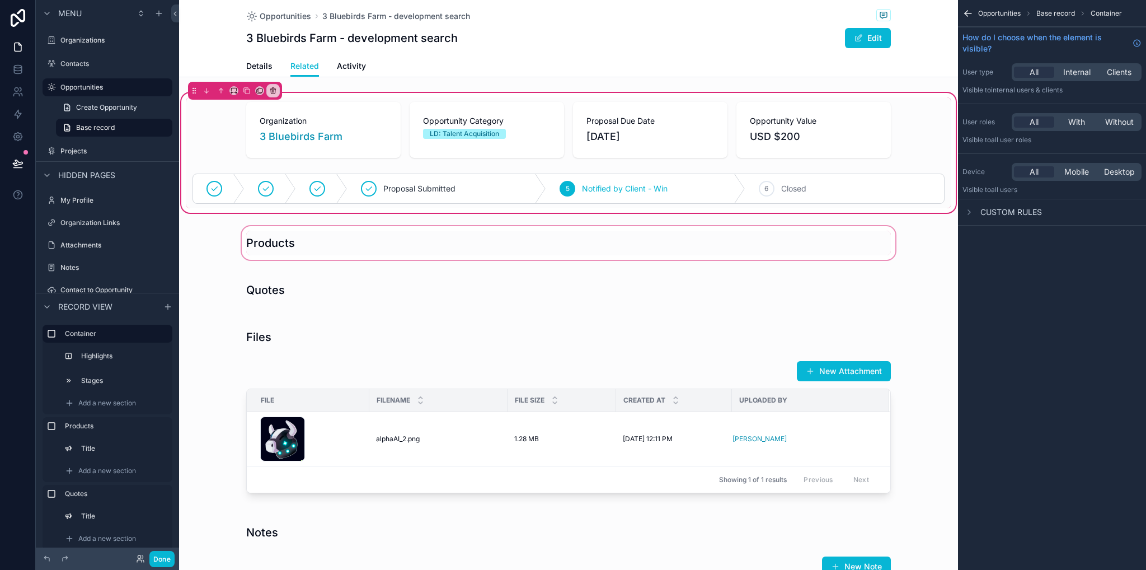
click at [944, 227] on div "scrollable content" at bounding box center [568, 243] width 779 height 38
click at [925, 107] on div "scrollable content" at bounding box center [569, 129] width 766 height 65
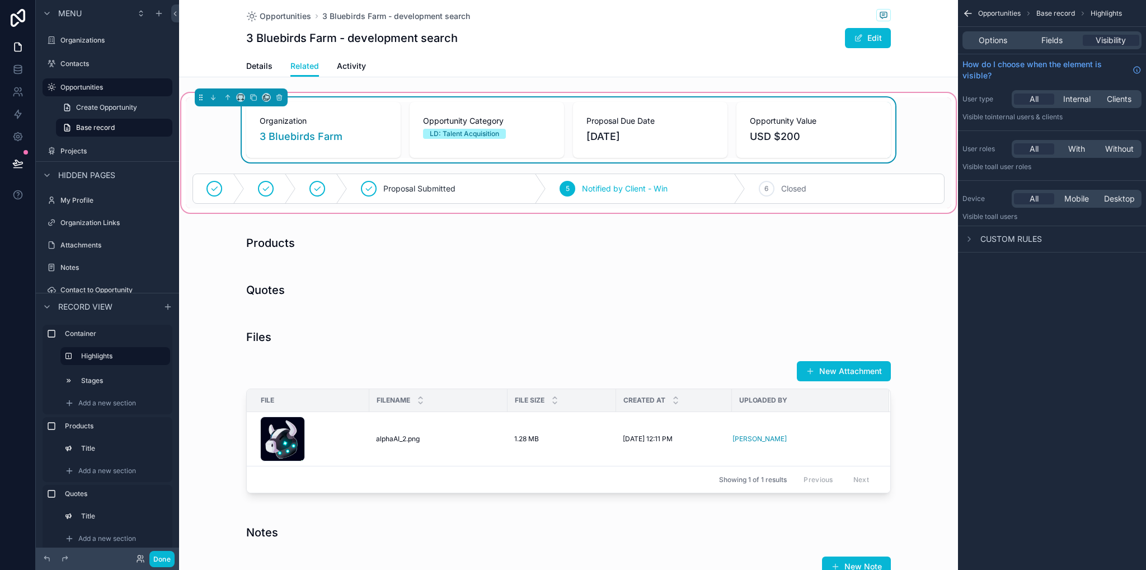
click at [970, 13] on icon "scrollable content" at bounding box center [968, 13] width 11 height 11
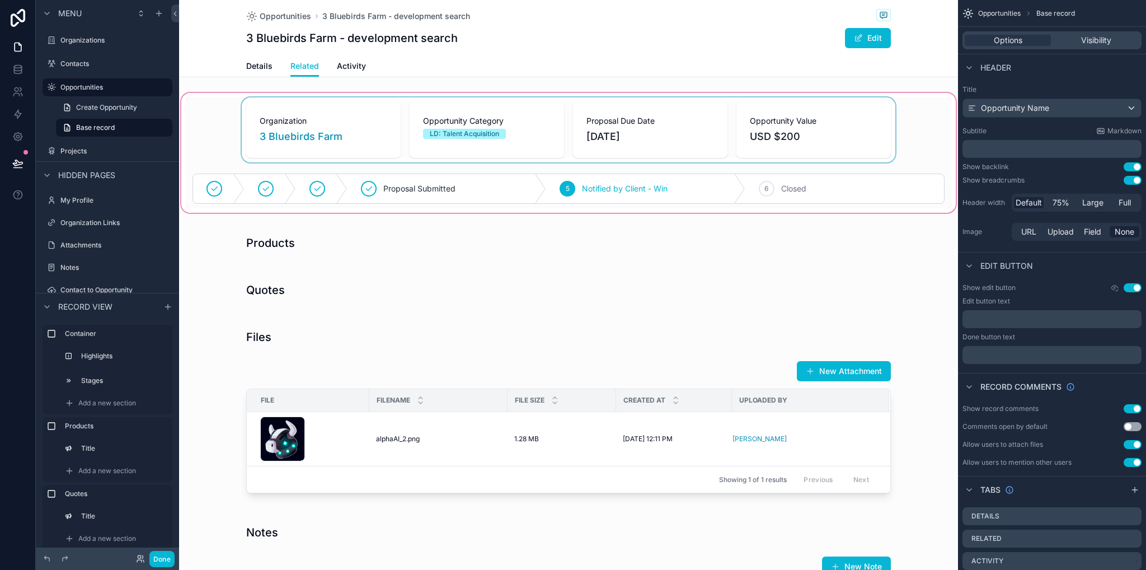
click at [926, 112] on div "scrollable content" at bounding box center [568, 153] width 779 height 124
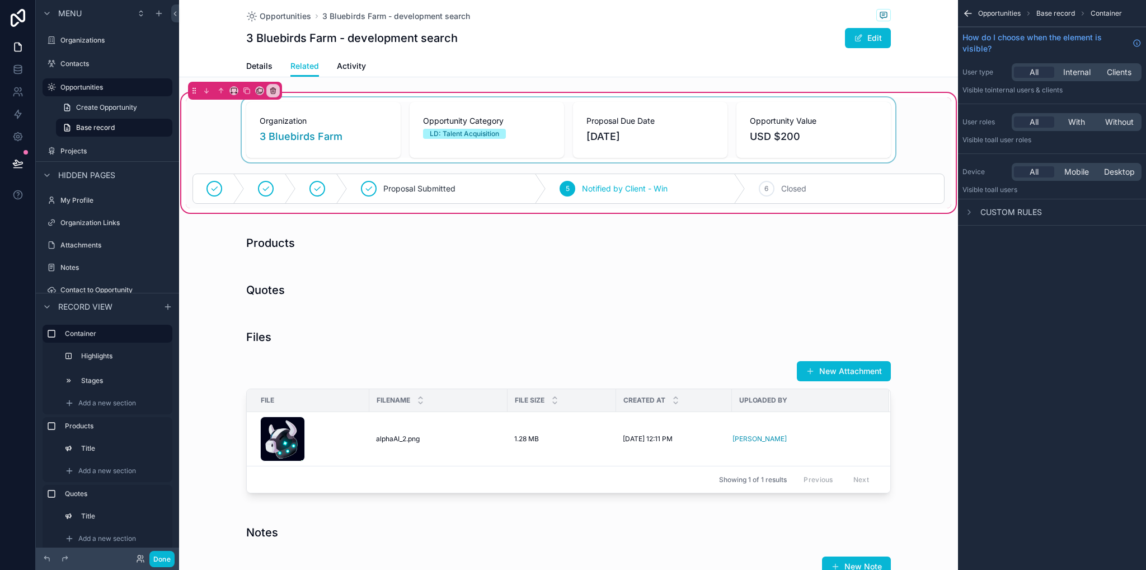
click at [968, 12] on icon "scrollable content" at bounding box center [968, 13] width 11 height 11
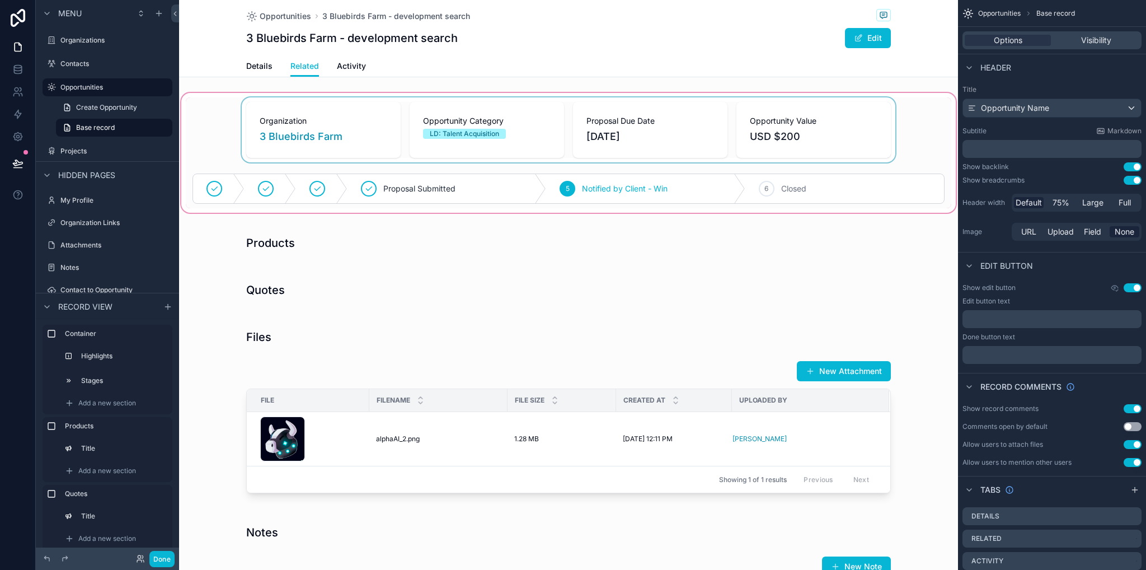
click at [692, 140] on div "scrollable content" at bounding box center [568, 153] width 779 height 124
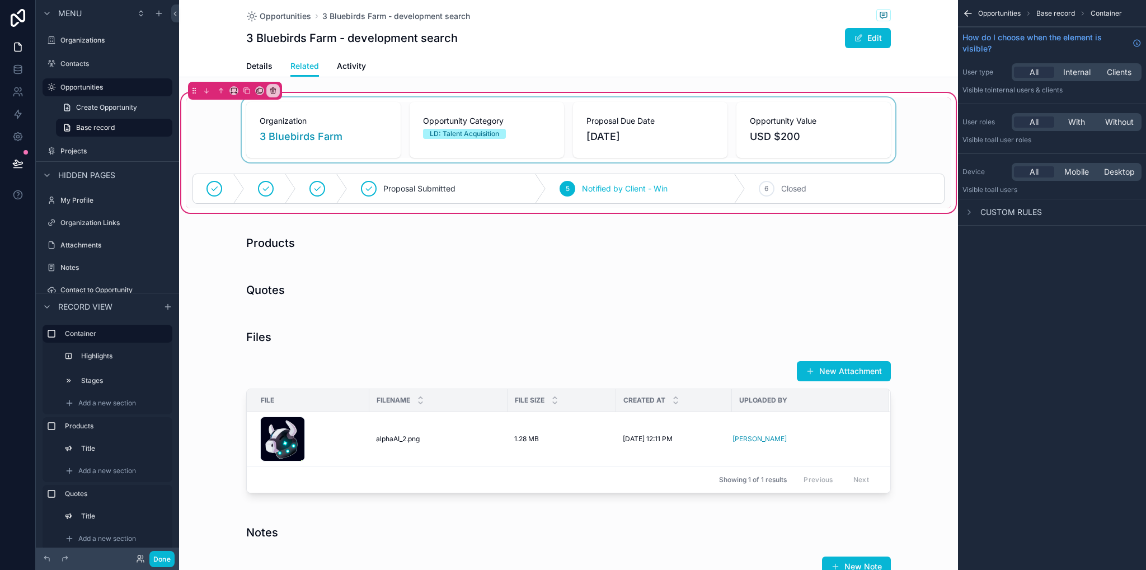
click at [872, 111] on div "scrollable content" at bounding box center [569, 129] width 766 height 65
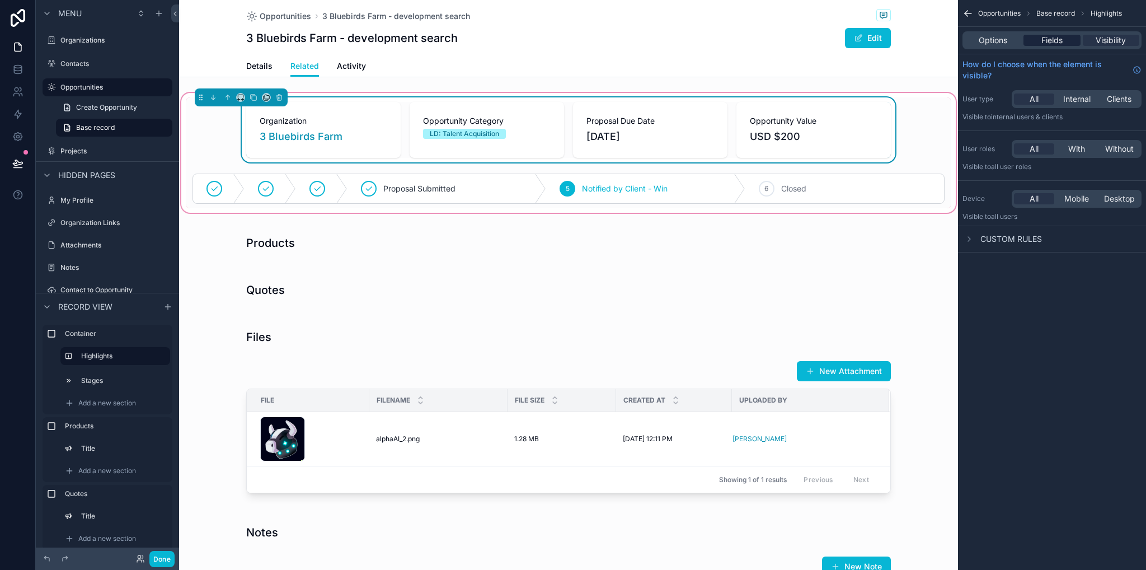
click at [1052, 44] on span "Fields" at bounding box center [1052, 40] width 21 height 11
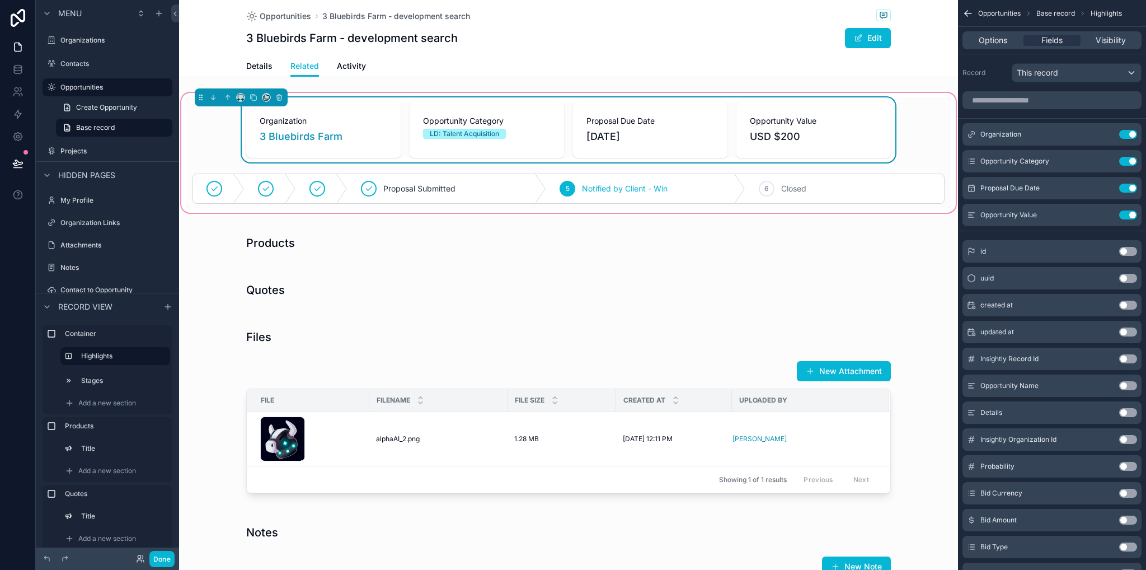
click at [964, 13] on icon "scrollable content" at bounding box center [968, 13] width 11 height 11
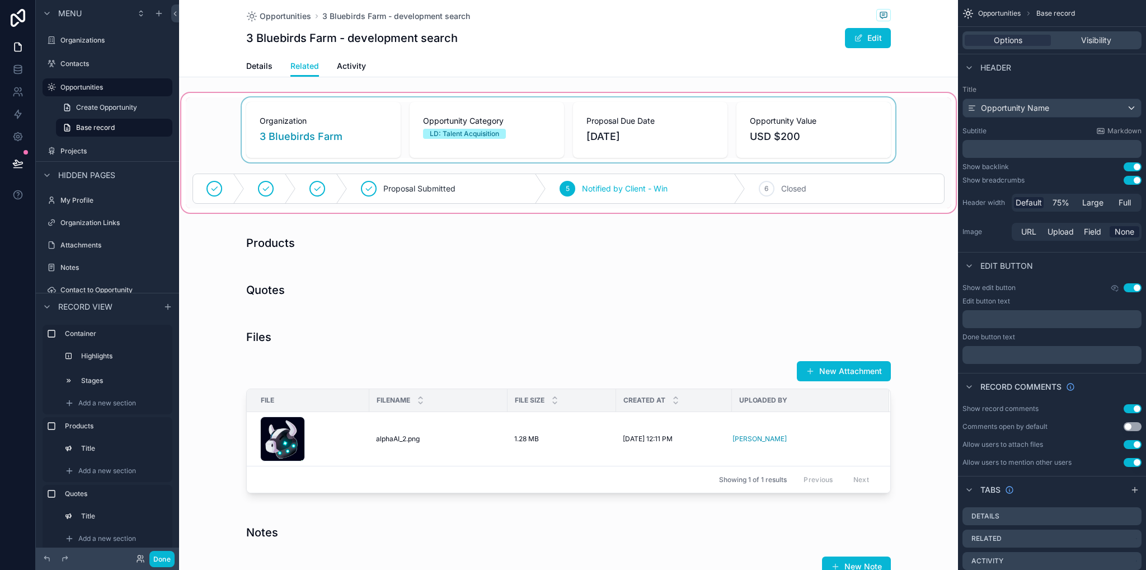
click at [939, 110] on div "scrollable content" at bounding box center [568, 153] width 779 height 124
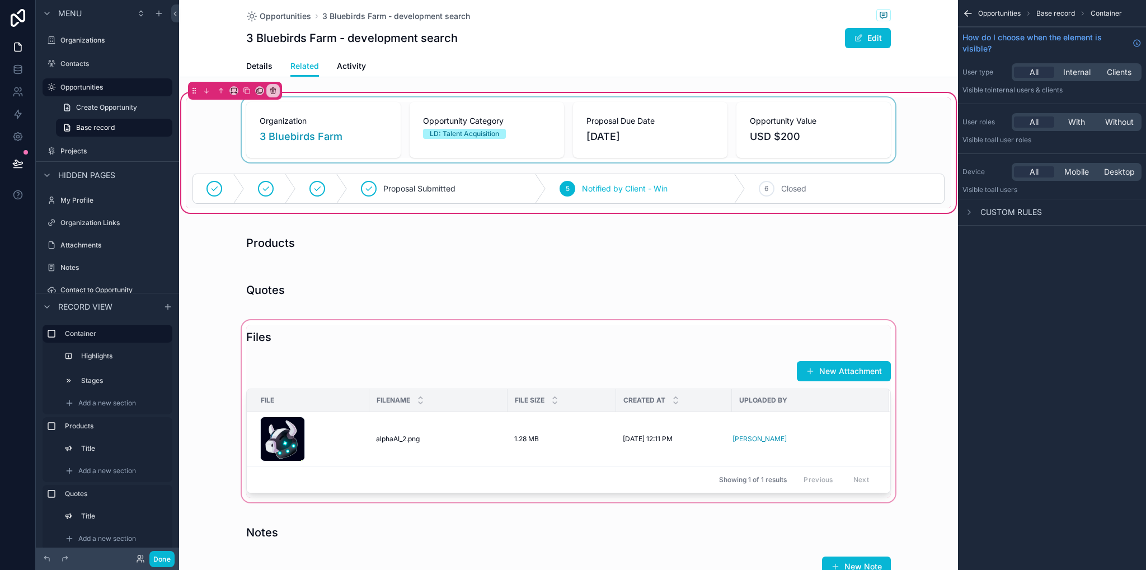
click at [881, 336] on div "scrollable content" at bounding box center [568, 411] width 779 height 186
click at [966, 14] on icon "scrollable content" at bounding box center [966, 14] width 3 height 3
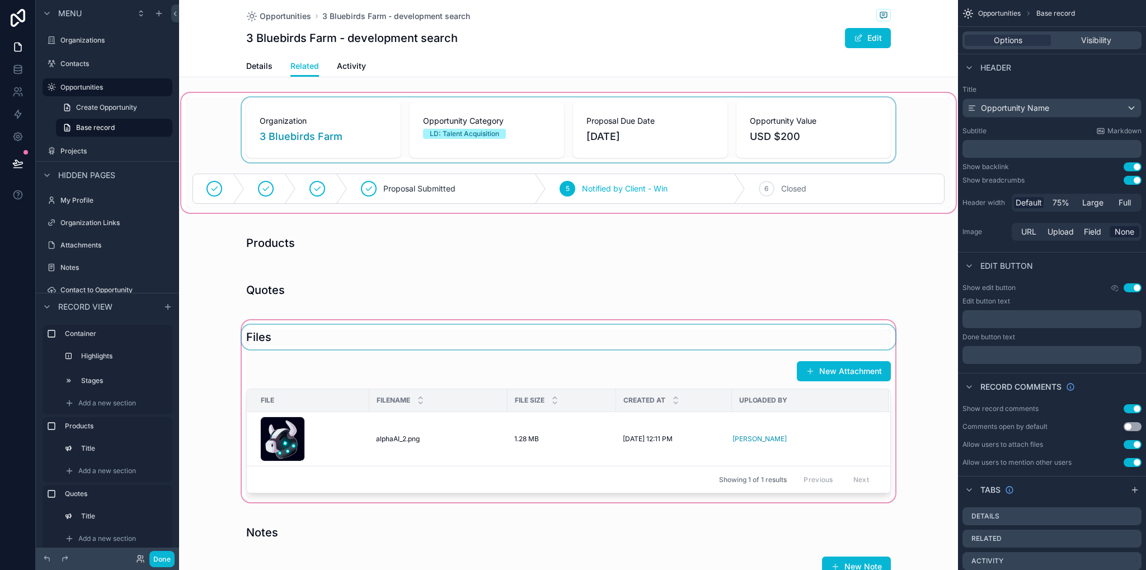
click at [878, 333] on div "scrollable content" at bounding box center [568, 411] width 779 height 186
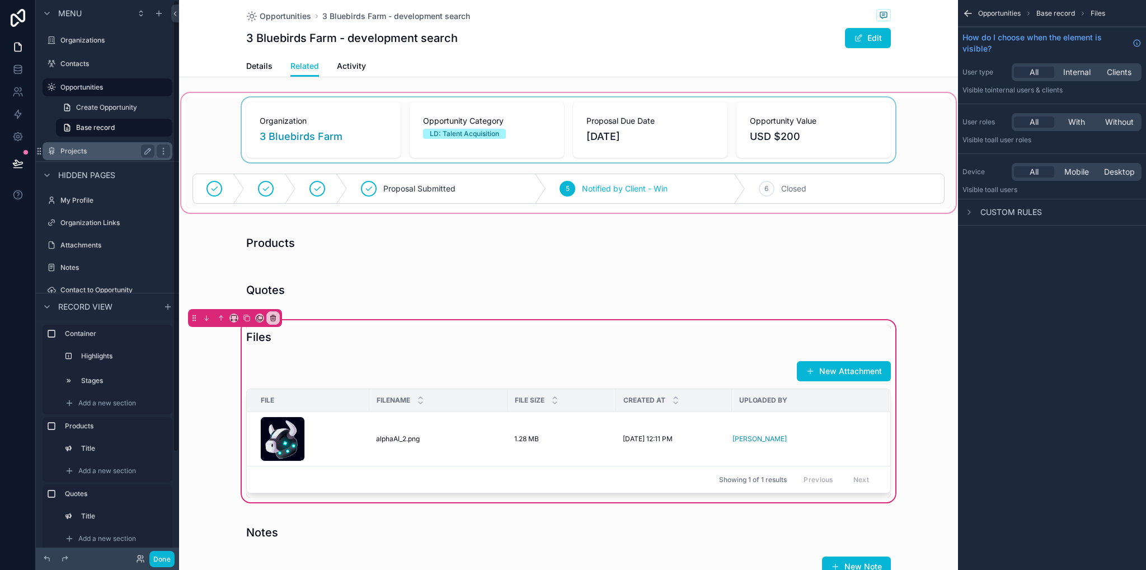
click at [92, 150] on label "Projects" at bounding box center [105, 151] width 90 height 9
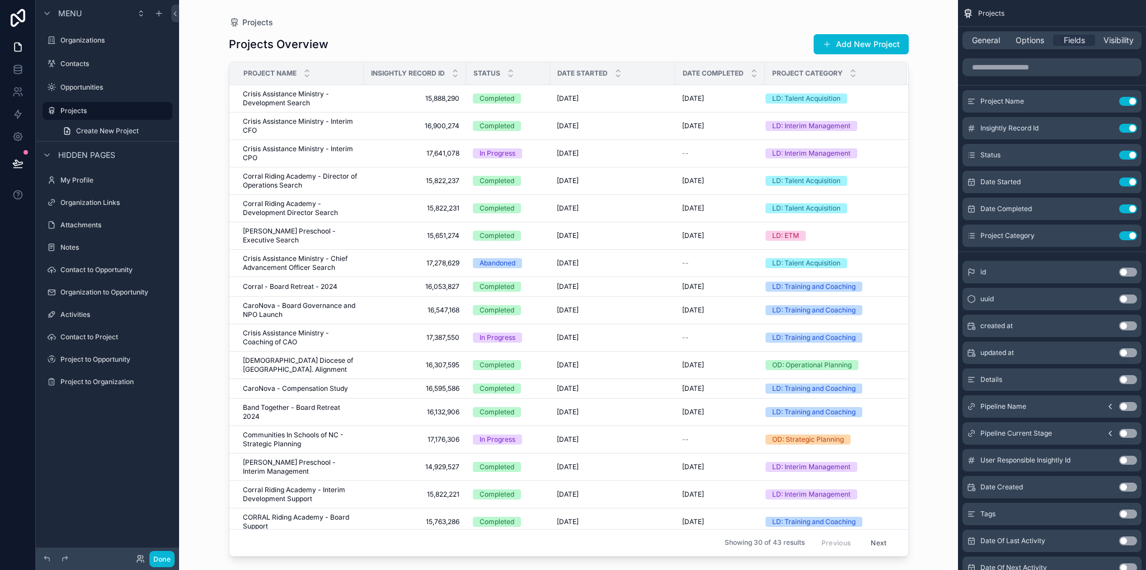
click at [348, 51] on div "scrollable content" at bounding box center [569, 278] width 716 height 556
click at [323, 95] on span "Crisis Assistance Ministry - Development Search" at bounding box center [300, 99] width 114 height 18
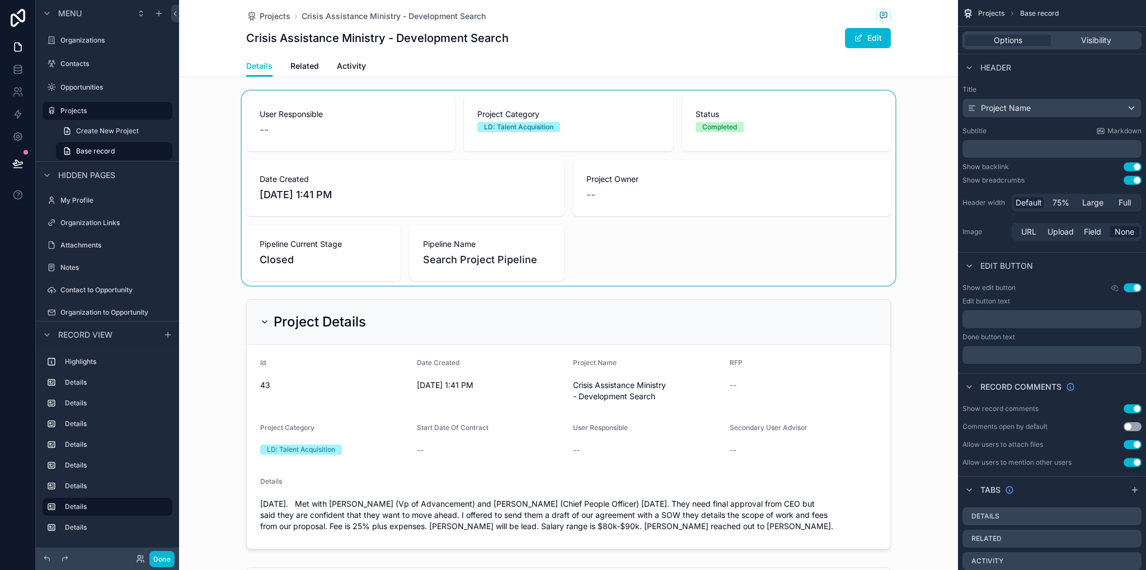
click at [930, 236] on div "scrollable content" at bounding box center [568, 188] width 779 height 195
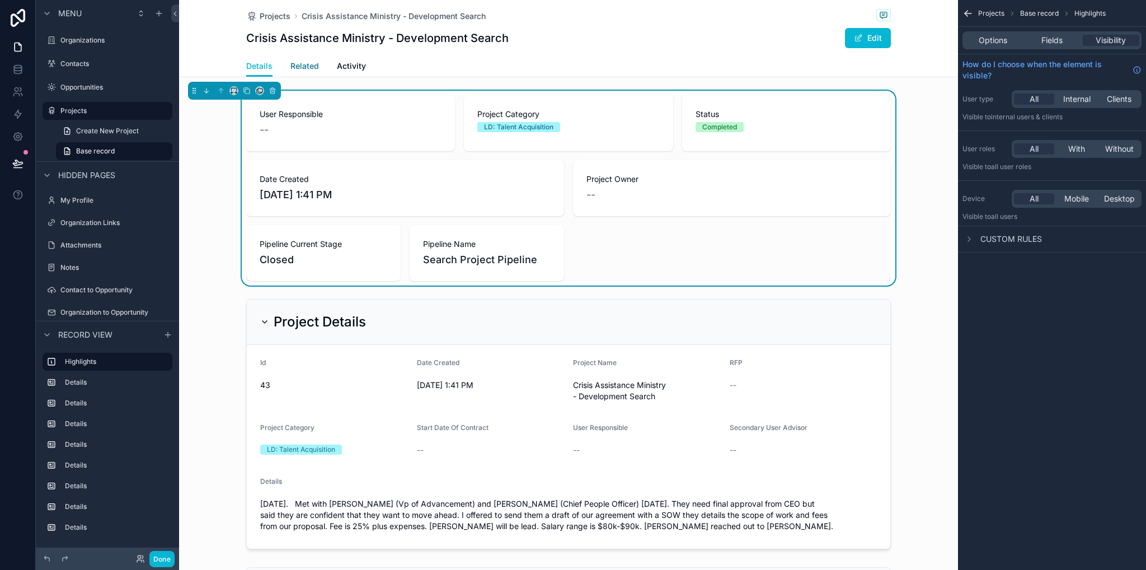
click at [293, 66] on span "Related" at bounding box center [304, 65] width 29 height 11
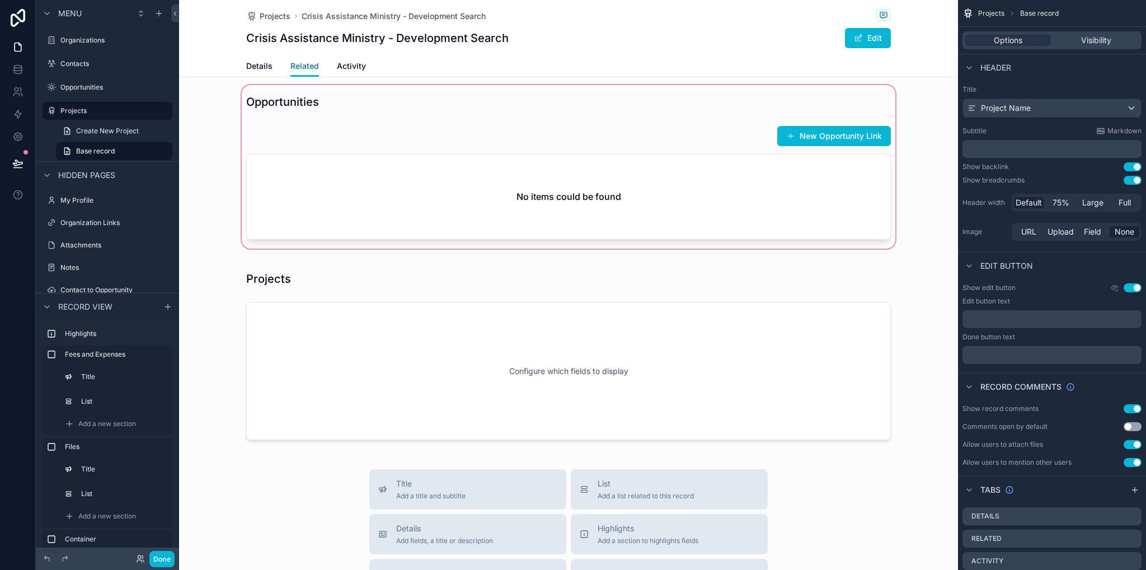
scroll to position [1175, 0]
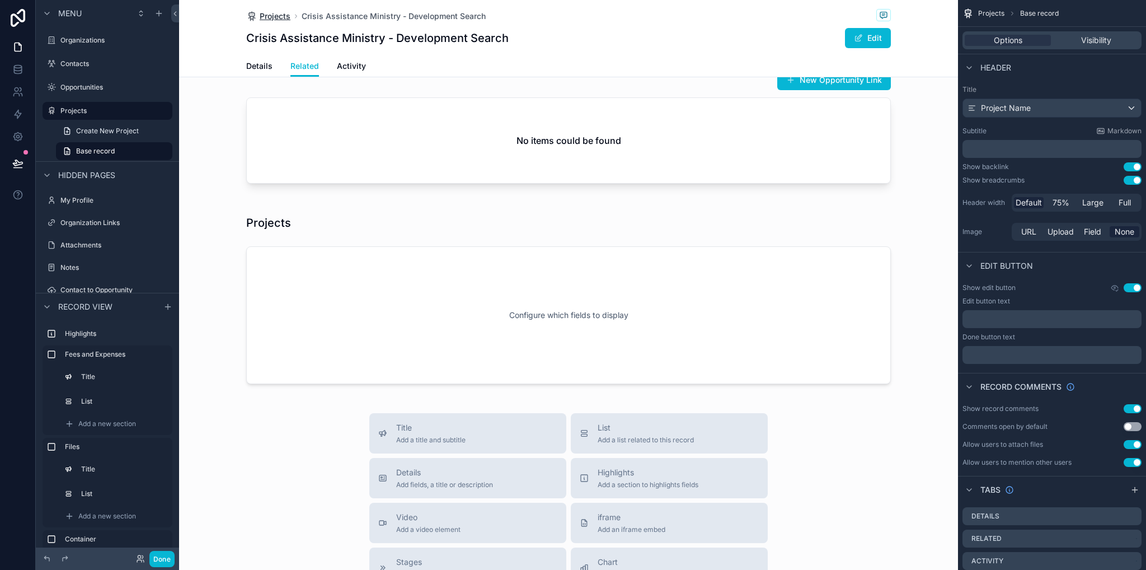
click at [271, 17] on span "Projects" at bounding box center [275, 16] width 31 height 11
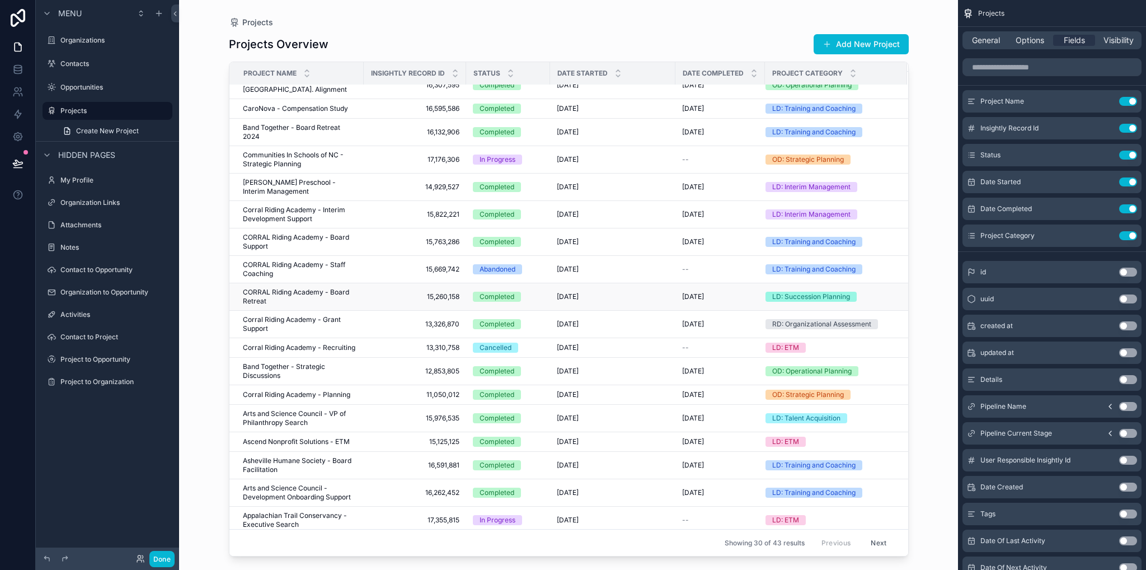
scroll to position [335, 0]
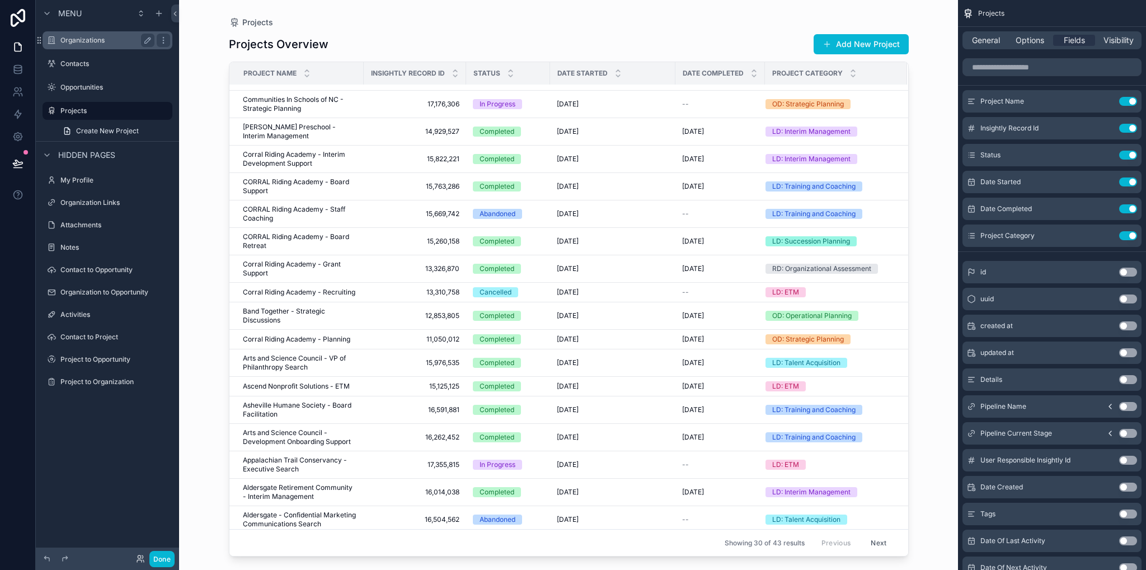
click at [82, 44] on label "Organizations" at bounding box center [105, 40] width 90 height 9
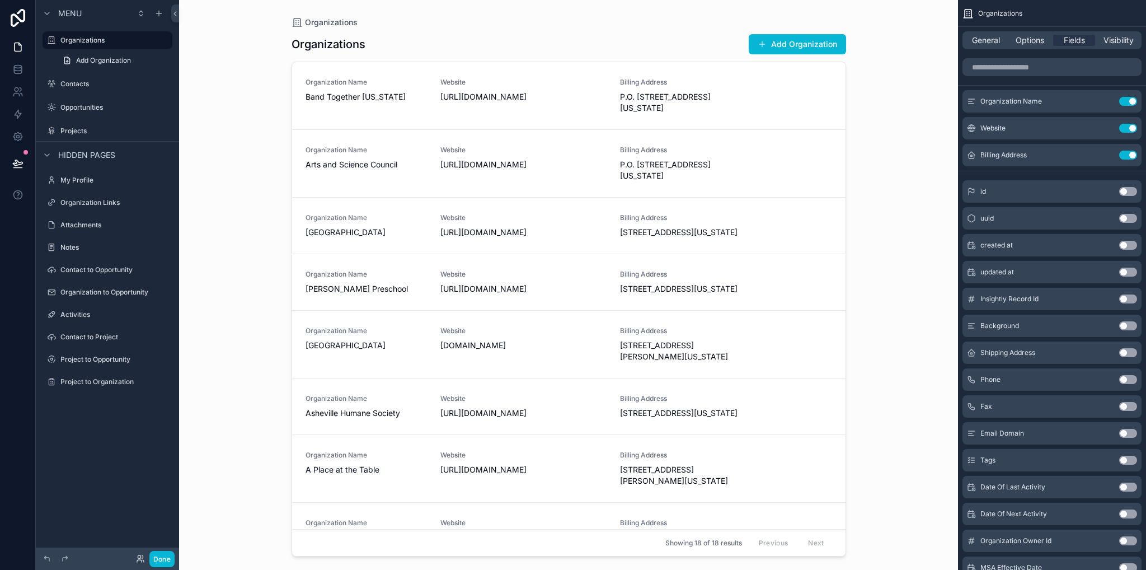
drag, startPoint x: 921, startPoint y: 230, endPoint x: 780, endPoint y: 229, distance: 141.0
click at [909, 229] on div "Organizations Organizations Add Organization Organization Name Band Together No…" at bounding box center [568, 285] width 779 height 570
click at [772, 229] on div "scrollable content" at bounding box center [569, 278] width 573 height 556
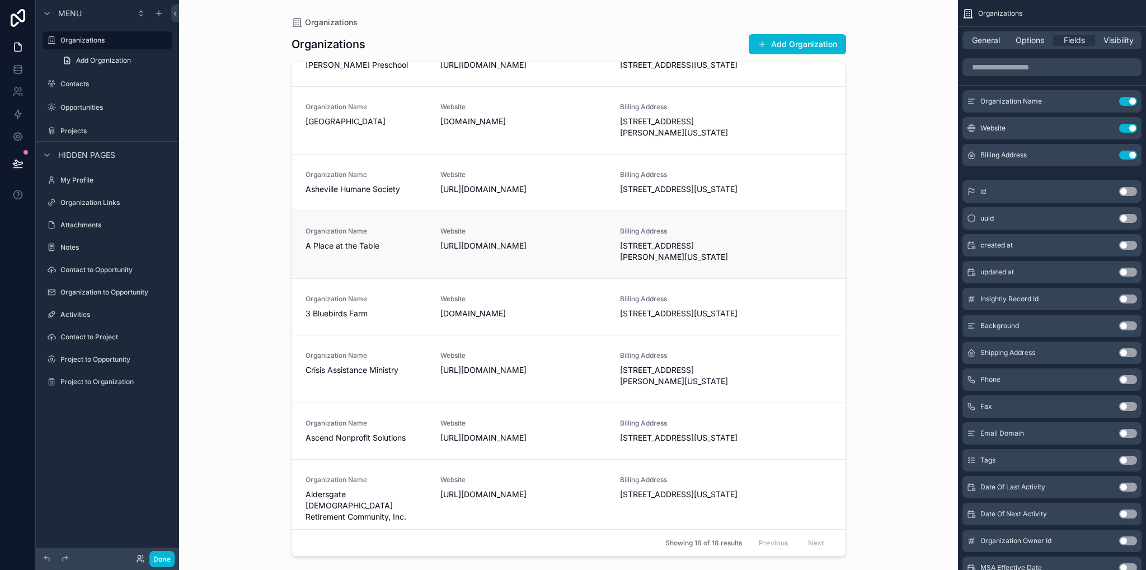
scroll to position [280, 0]
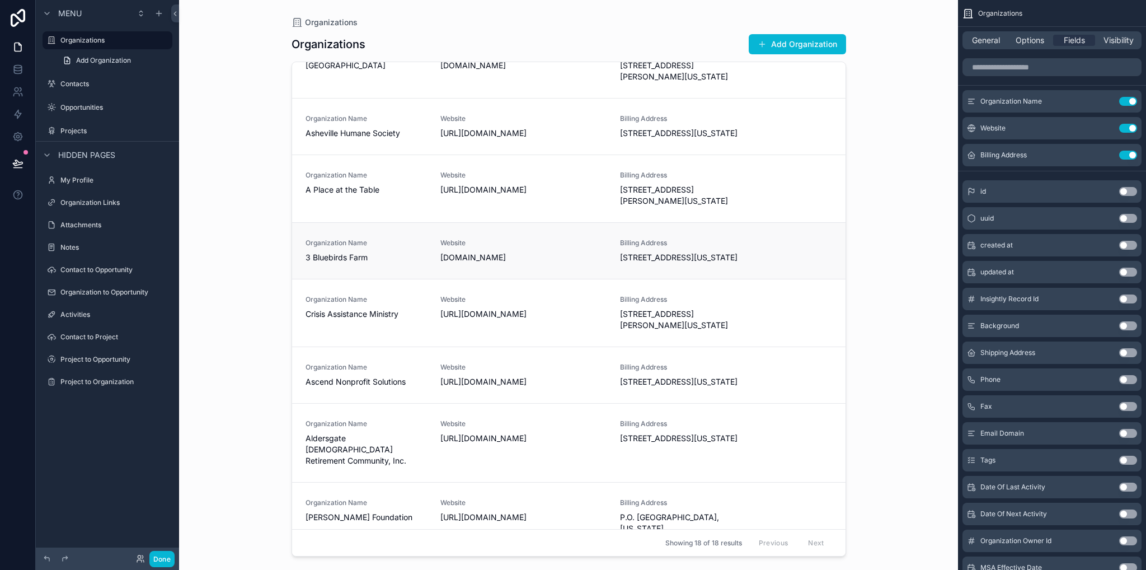
click at [339, 263] on div "Organization Name 3 Bluebirds Farm" at bounding box center [366, 250] width 121 height 25
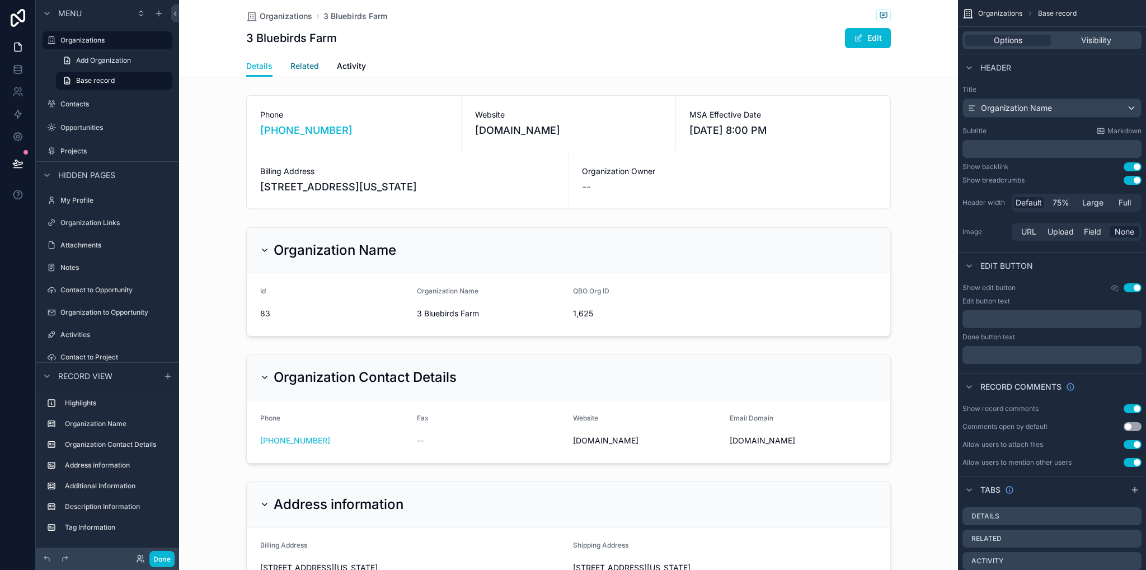
click at [308, 66] on span "Related" at bounding box center [304, 65] width 29 height 11
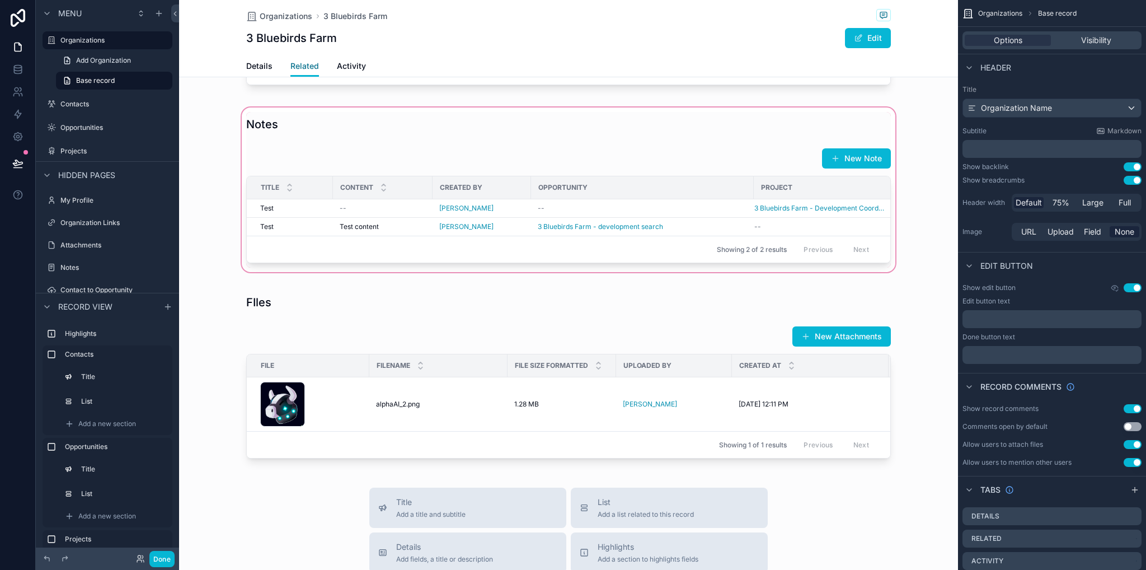
scroll to position [560, 0]
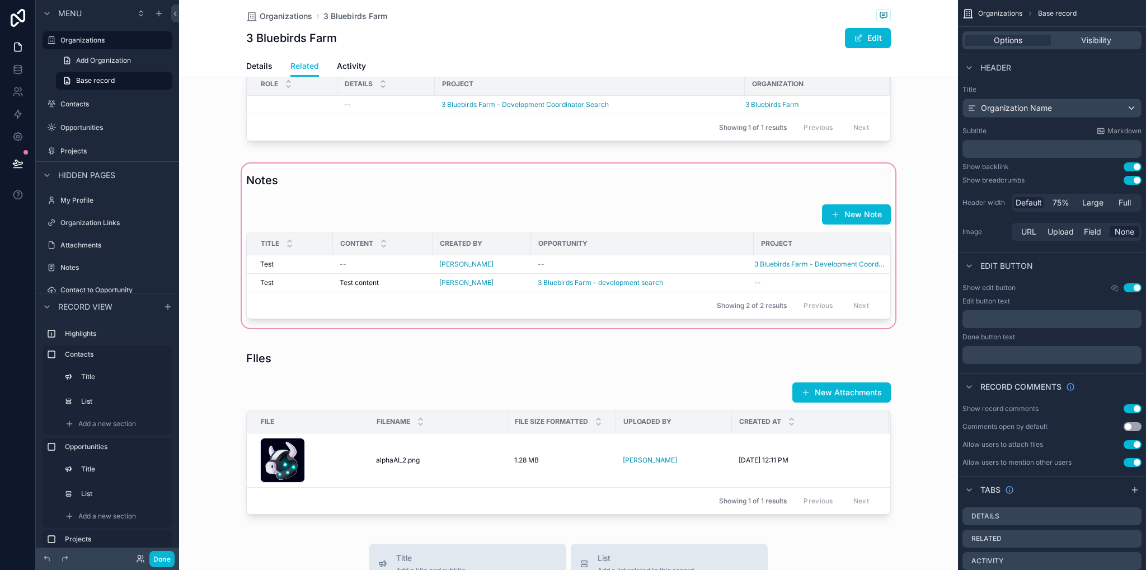
click at [232, 213] on div "scrollable content" at bounding box center [568, 245] width 779 height 169
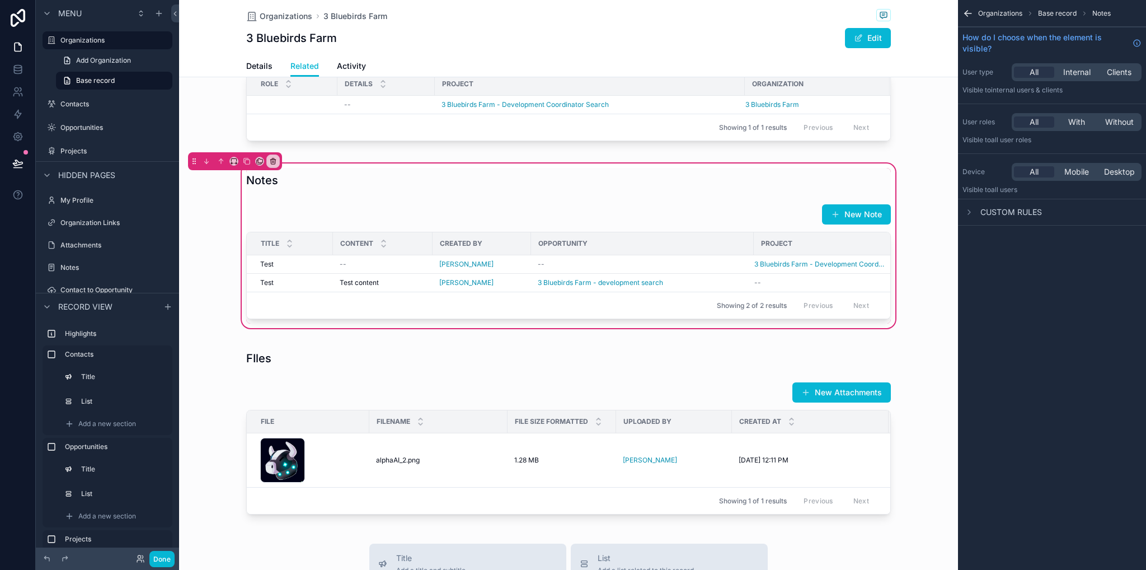
click at [911, 289] on div "Notes New Note Title Content Created By Opportunity Project Test Test -- [PERSO…" at bounding box center [568, 245] width 779 height 169
click at [593, 289] on div "scrollable content" at bounding box center [569, 261] width 658 height 124
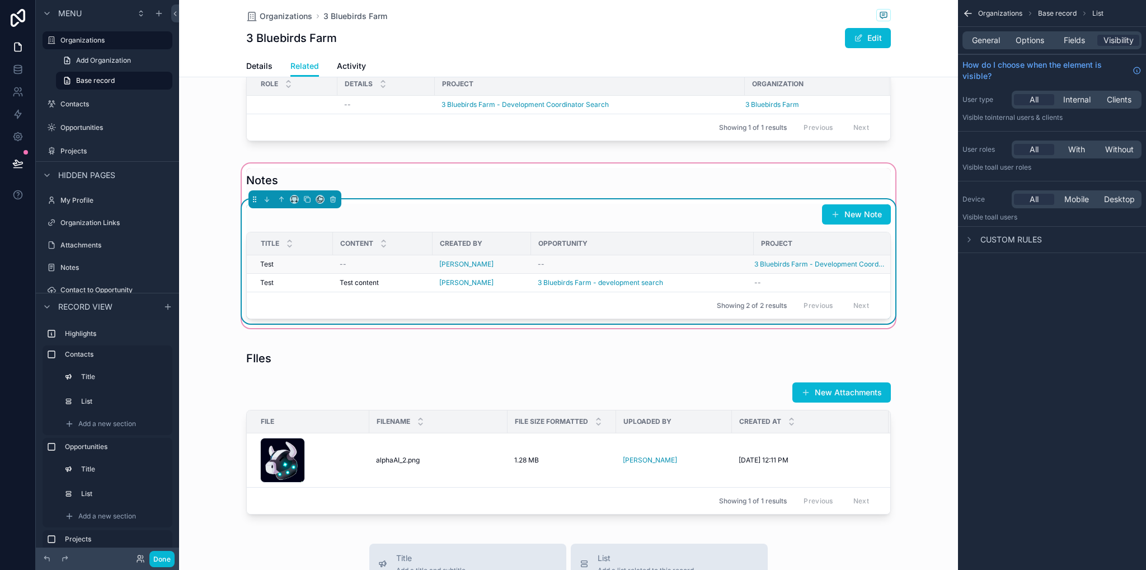
click at [595, 269] on div "--" at bounding box center [642, 264] width 209 height 9
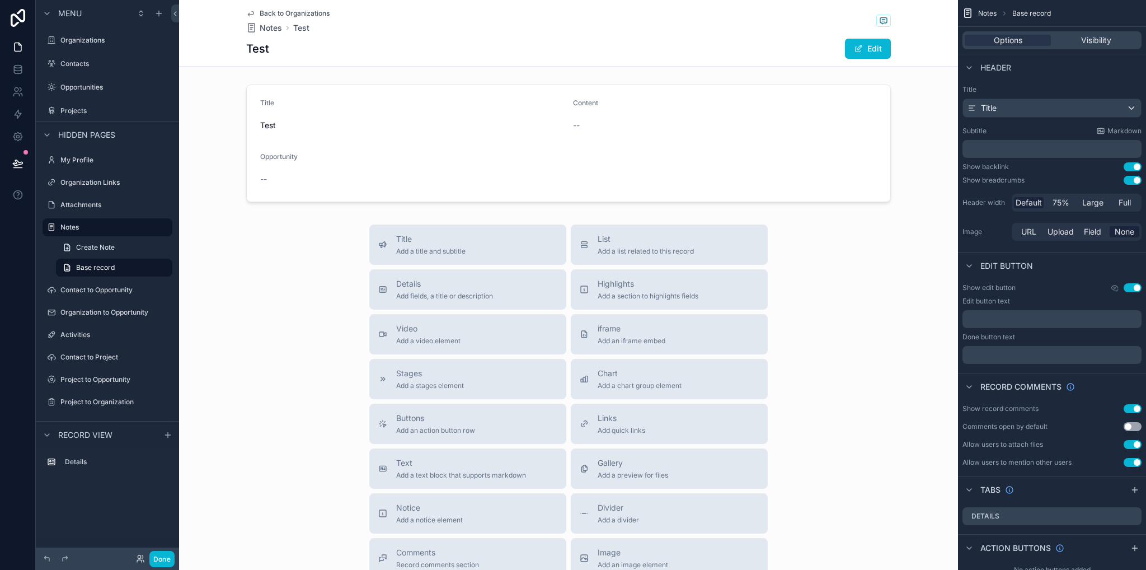
click at [275, 13] on span "Back to Organizations" at bounding box center [295, 13] width 70 height 9
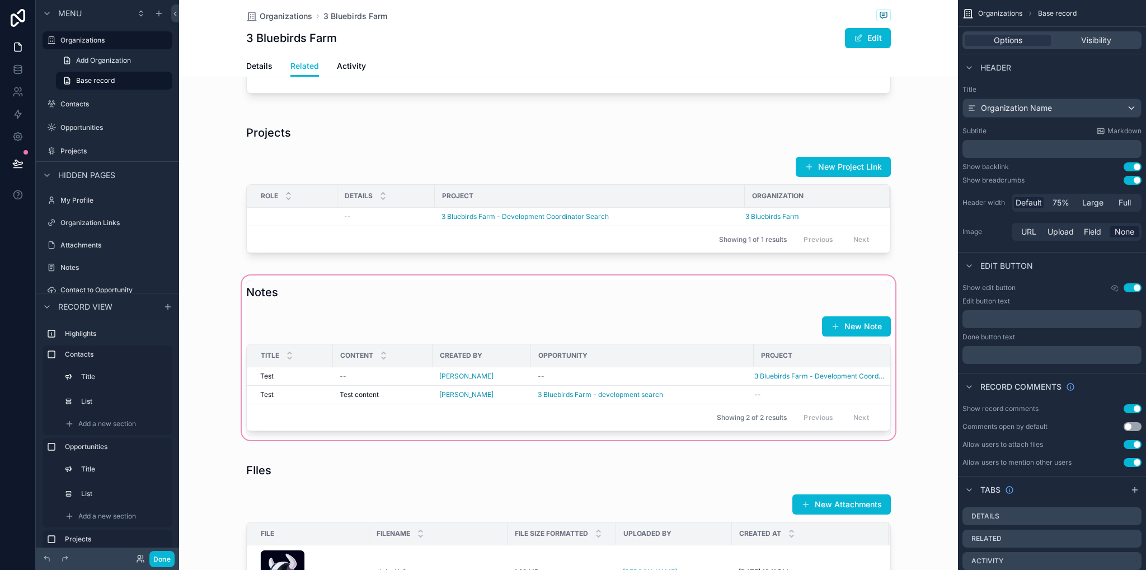
scroll to position [504, 0]
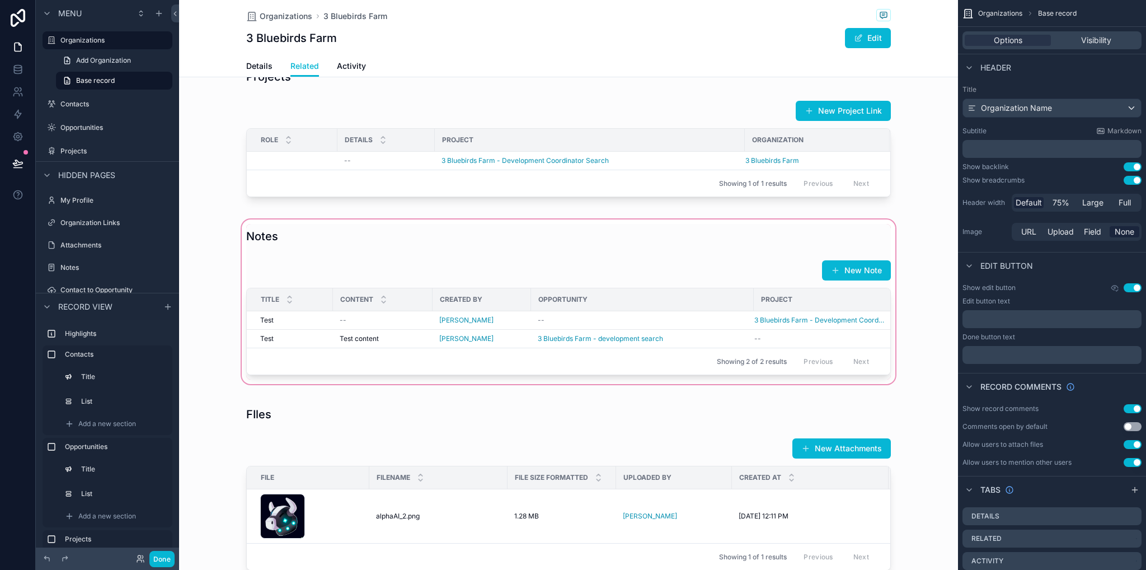
click at [792, 347] on div "scrollable content" at bounding box center [568, 301] width 779 height 169
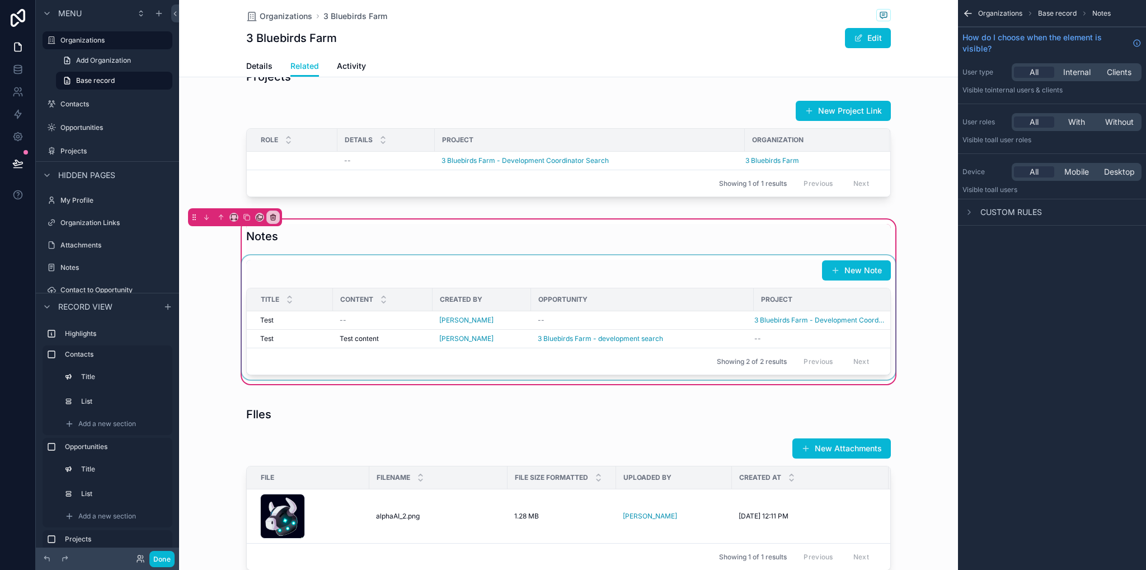
click at [824, 341] on div "scrollable content" at bounding box center [569, 317] width 658 height 124
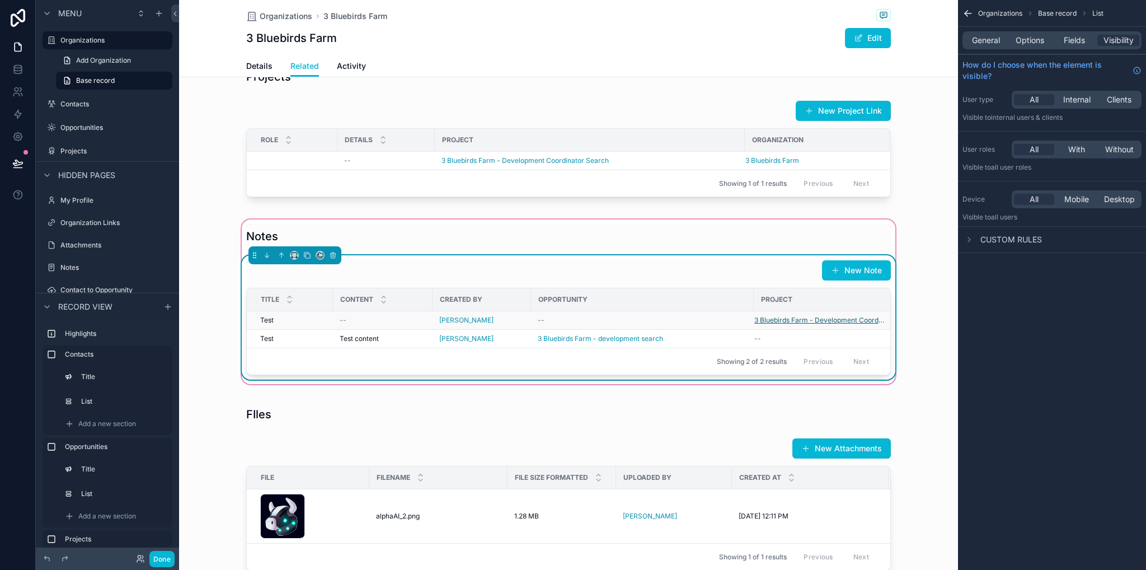
click at [828, 325] on span "3 Bluebirds Farm - Development Coordinator Search" at bounding box center [819, 320] width 130 height 9
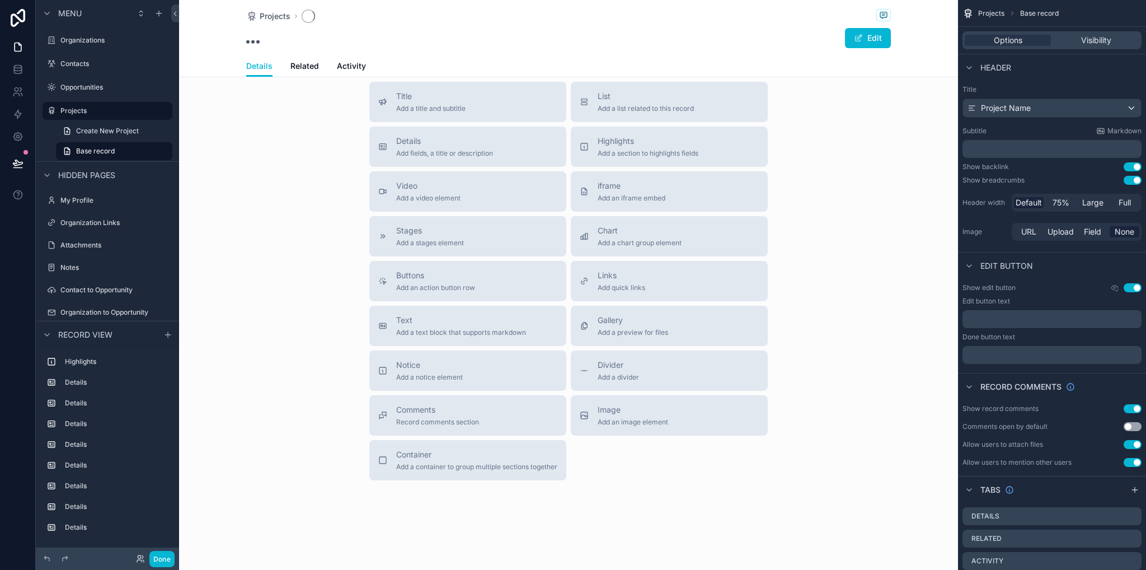
scroll to position [204, 0]
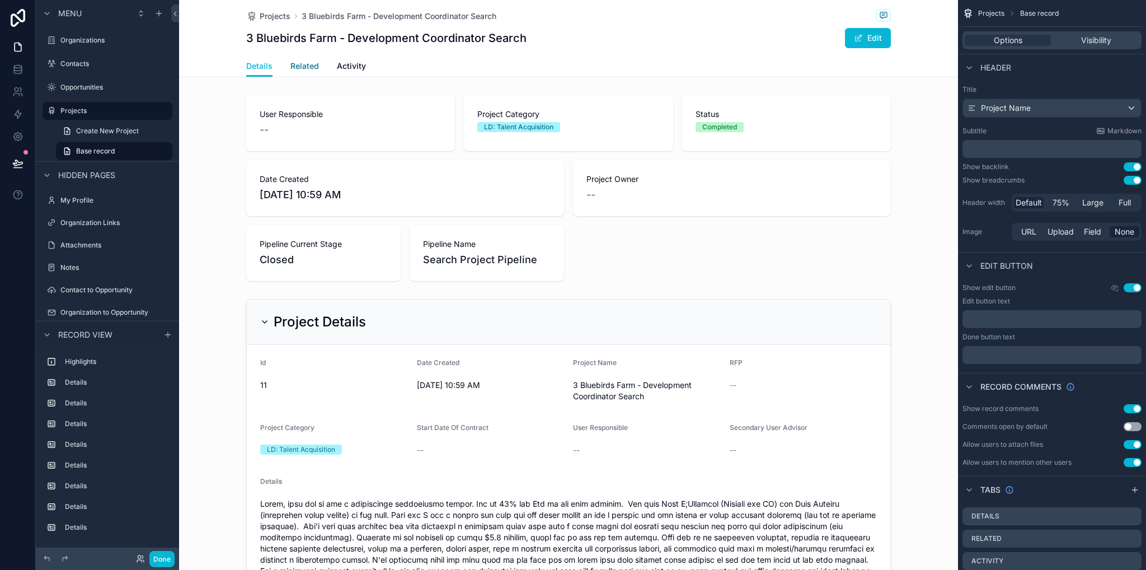
click at [309, 64] on span "Related" at bounding box center [304, 65] width 29 height 11
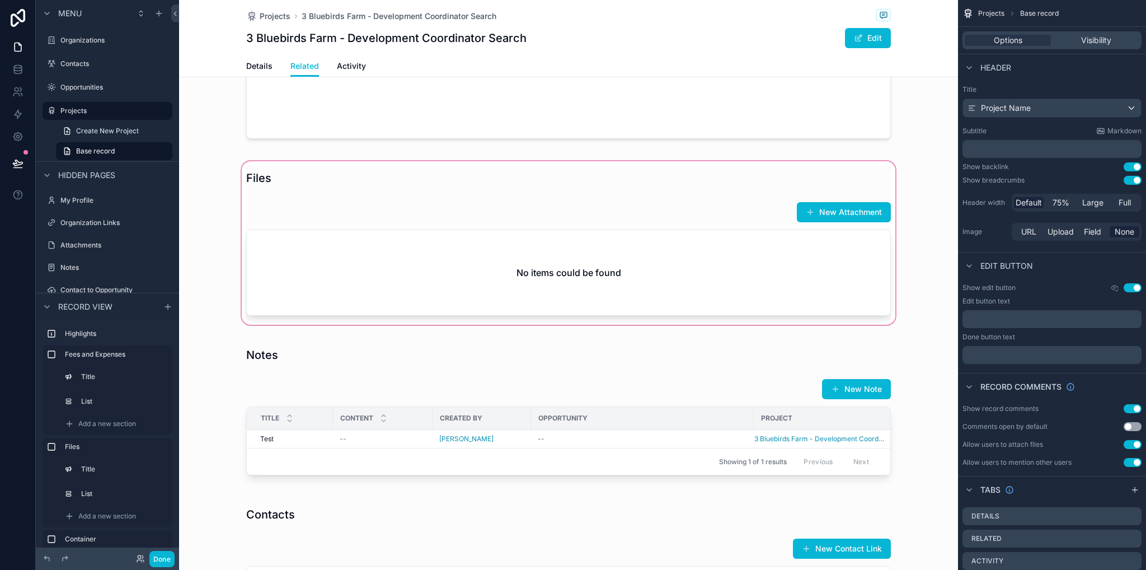
scroll to position [504, 0]
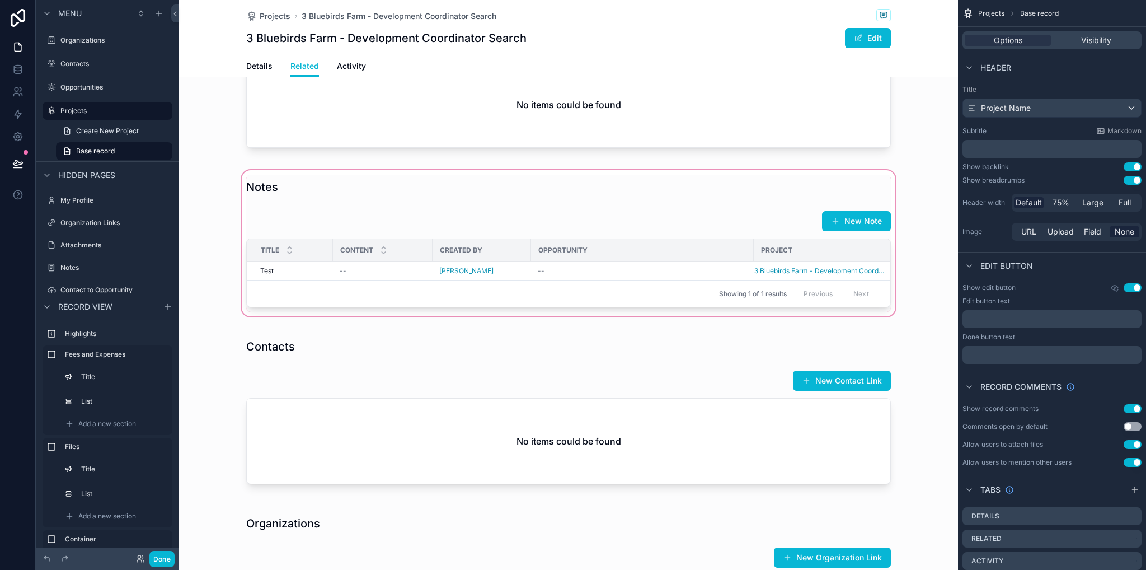
click at [616, 273] on div "scrollable content" at bounding box center [568, 243] width 779 height 151
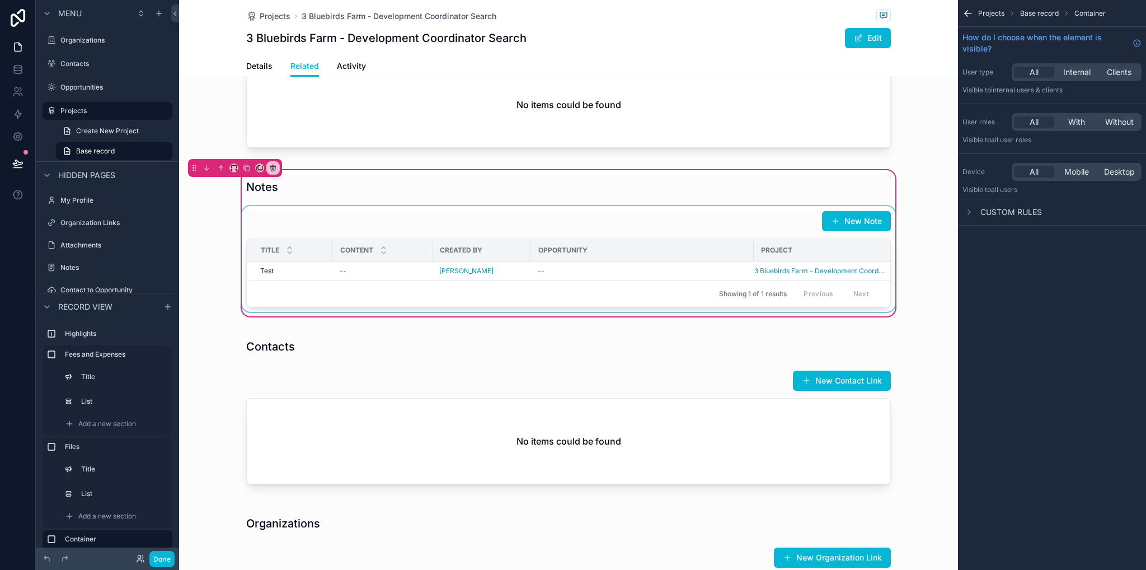
click at [615, 271] on div "scrollable content" at bounding box center [569, 259] width 658 height 106
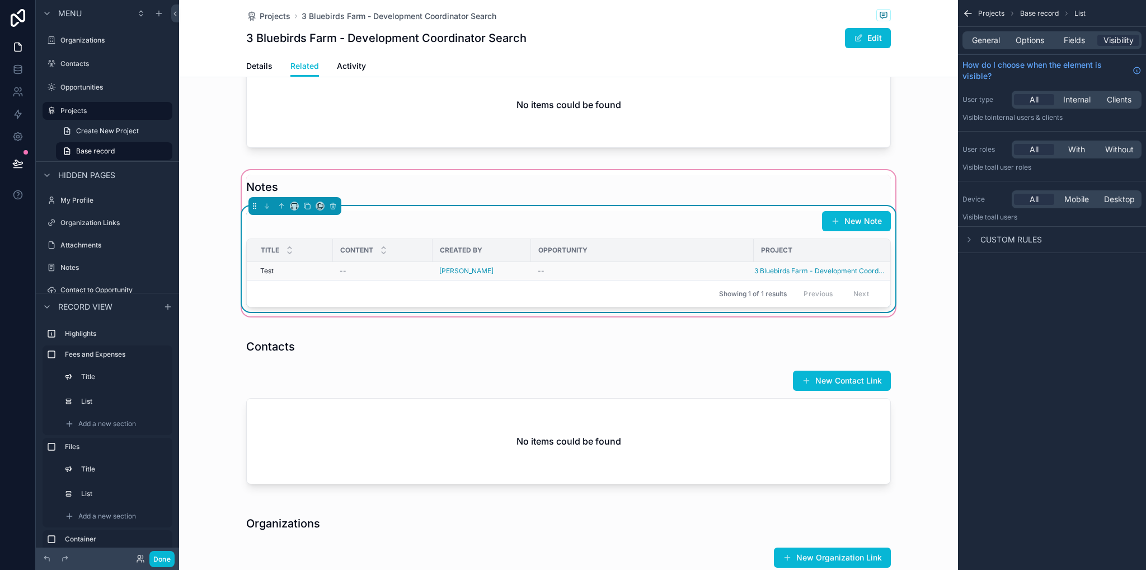
click at [615, 276] on td "--" at bounding box center [642, 271] width 223 height 18
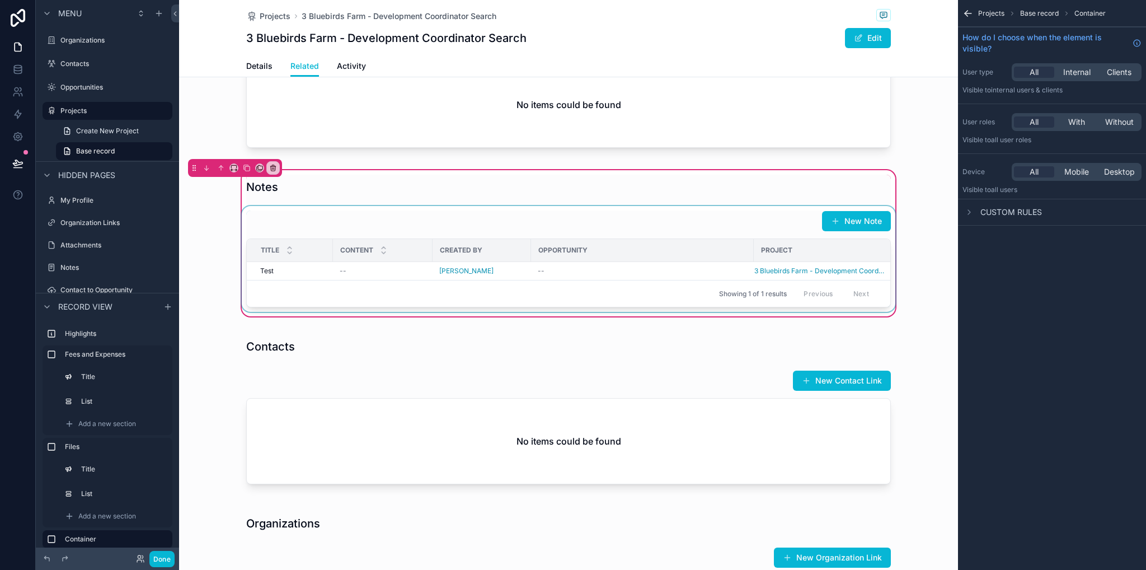
click at [615, 270] on div "scrollable content" at bounding box center [569, 259] width 658 height 106
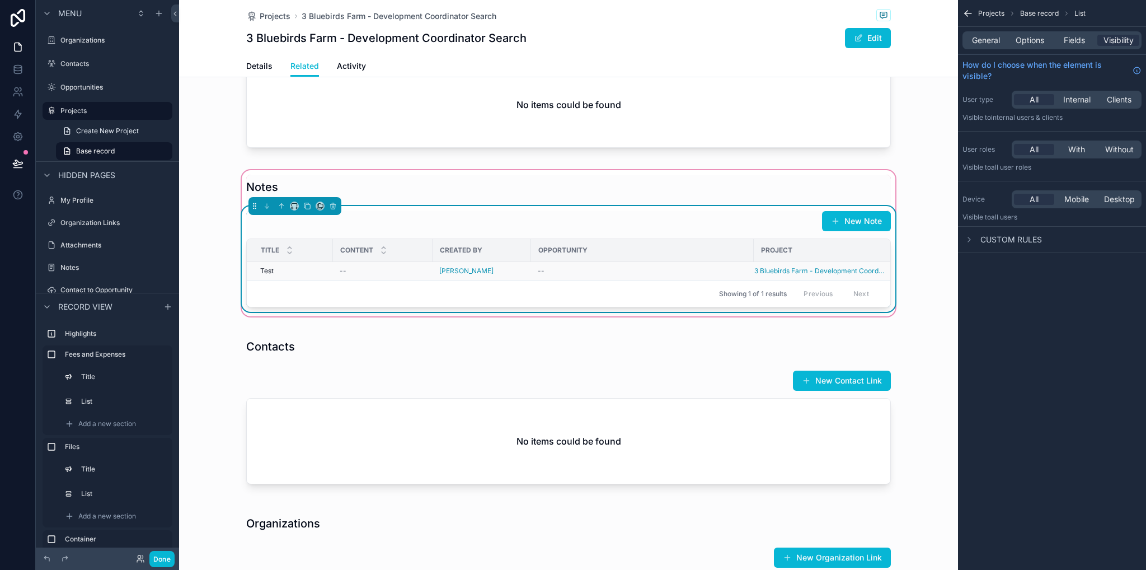
click at [613, 270] on div "--" at bounding box center [642, 270] width 209 height 9
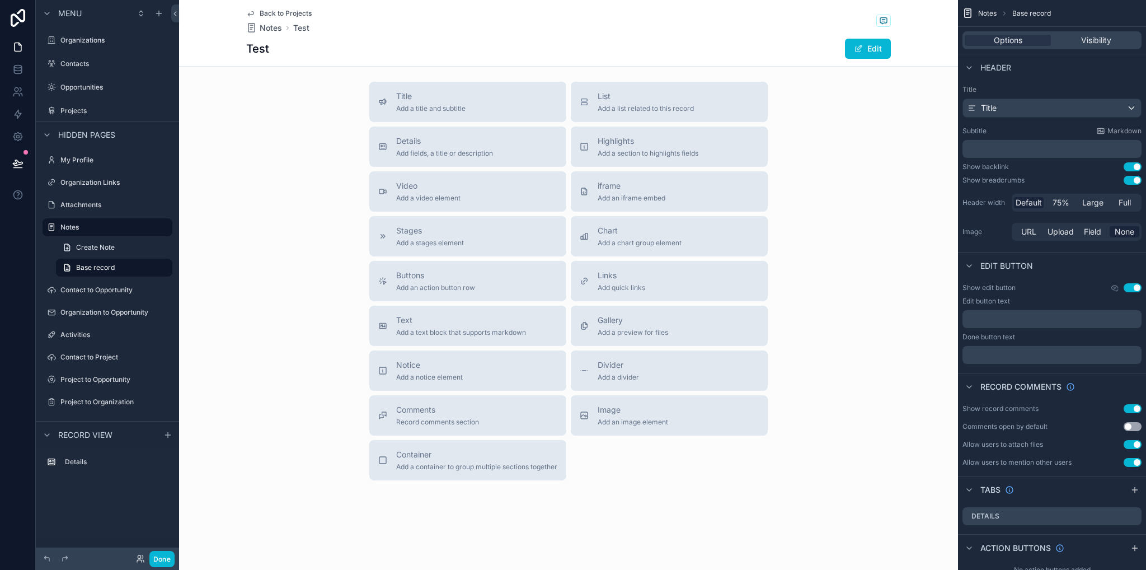
click at [269, 7] on div "Back to Projects Notes Test Test Edit" at bounding box center [568, 33] width 645 height 66
click at [273, 14] on span "Back to Projects" at bounding box center [286, 13] width 52 height 9
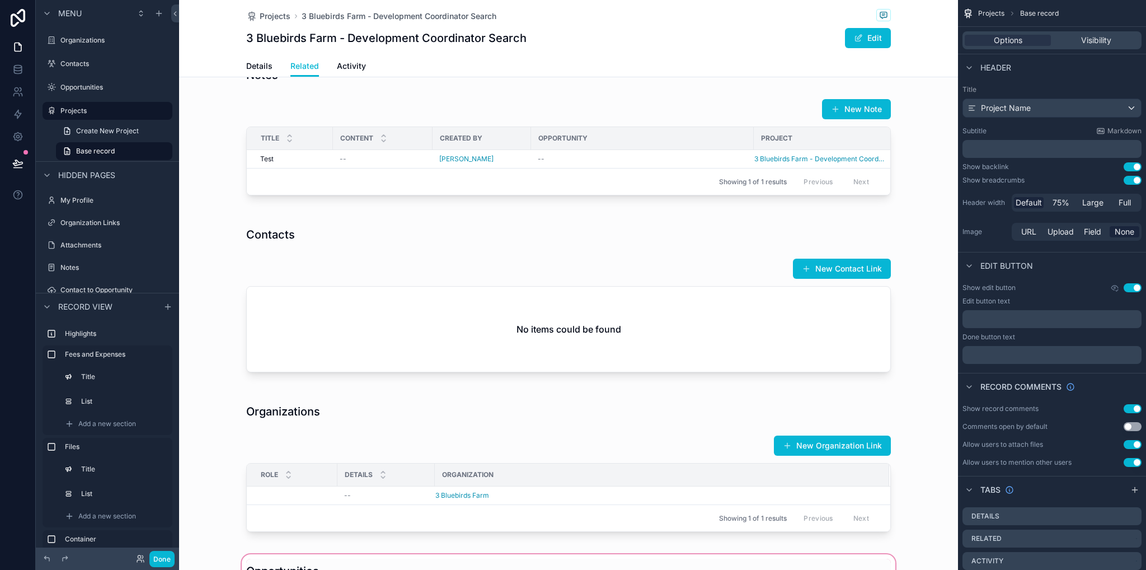
scroll to position [560, 0]
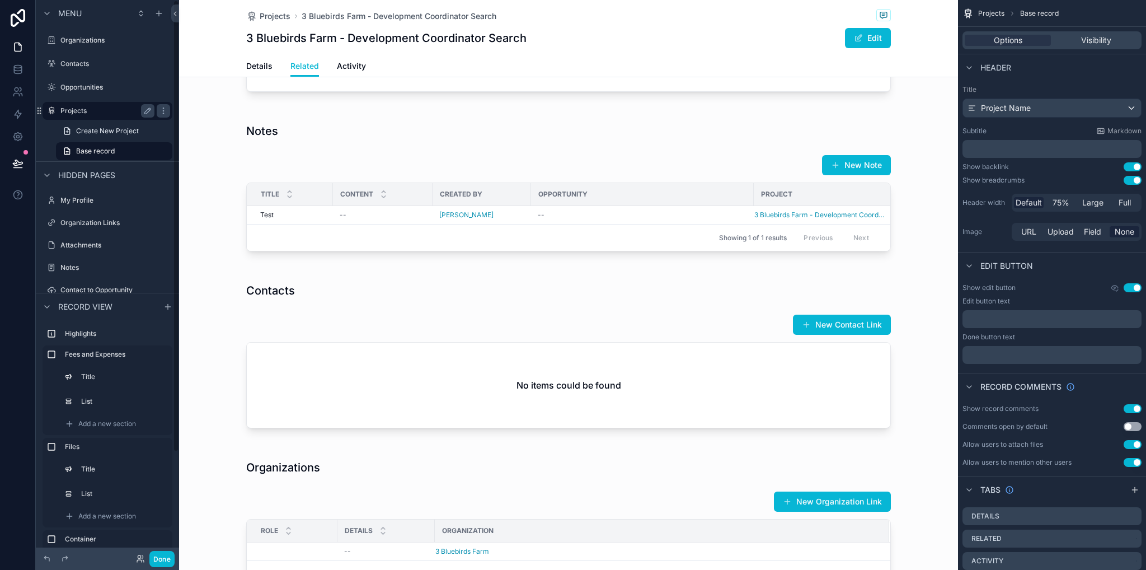
click at [82, 104] on div "Projects" at bounding box center [107, 110] width 94 height 13
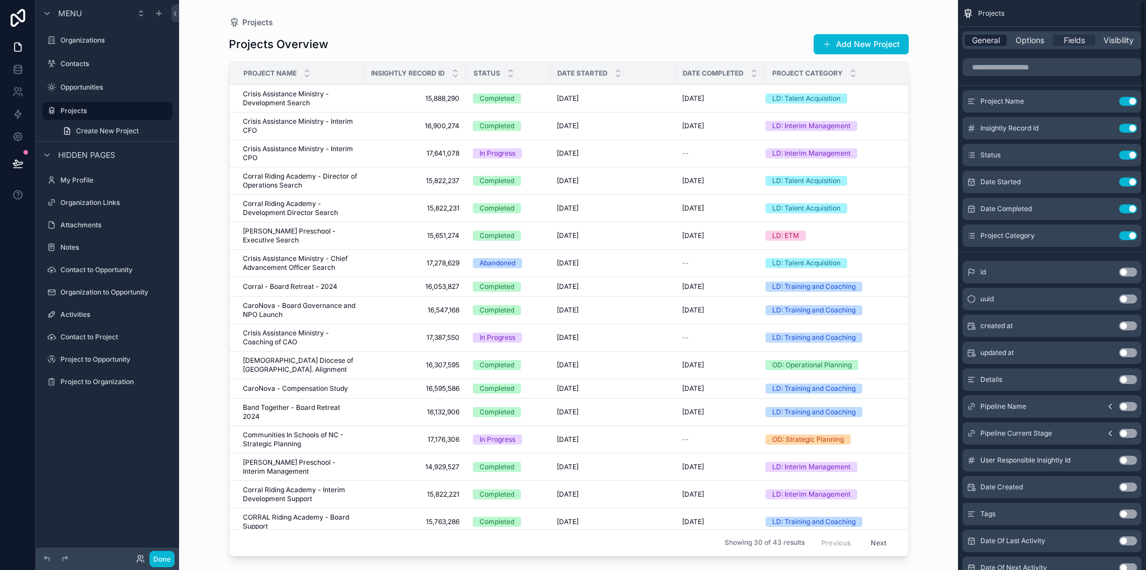
click at [992, 44] on span "General" at bounding box center [986, 40] width 28 height 11
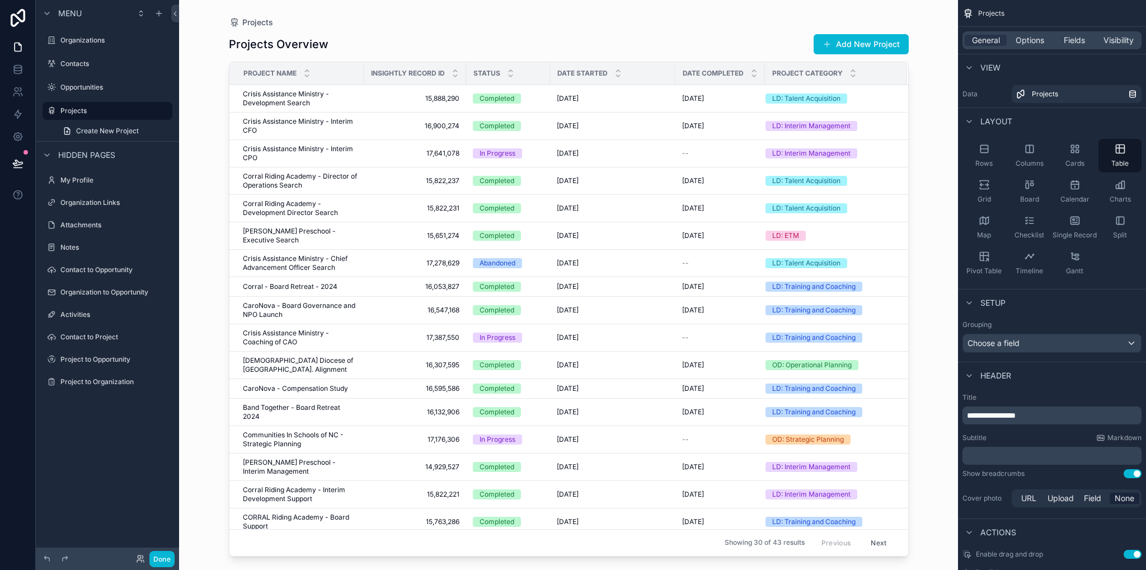
drag, startPoint x: 901, startPoint y: 206, endPoint x: 900, endPoint y: 318, distance: 112.5
click at [900, 318] on div "scrollable content" at bounding box center [569, 278] width 716 height 556
click at [986, 229] on div "Map" at bounding box center [984, 227] width 43 height 34
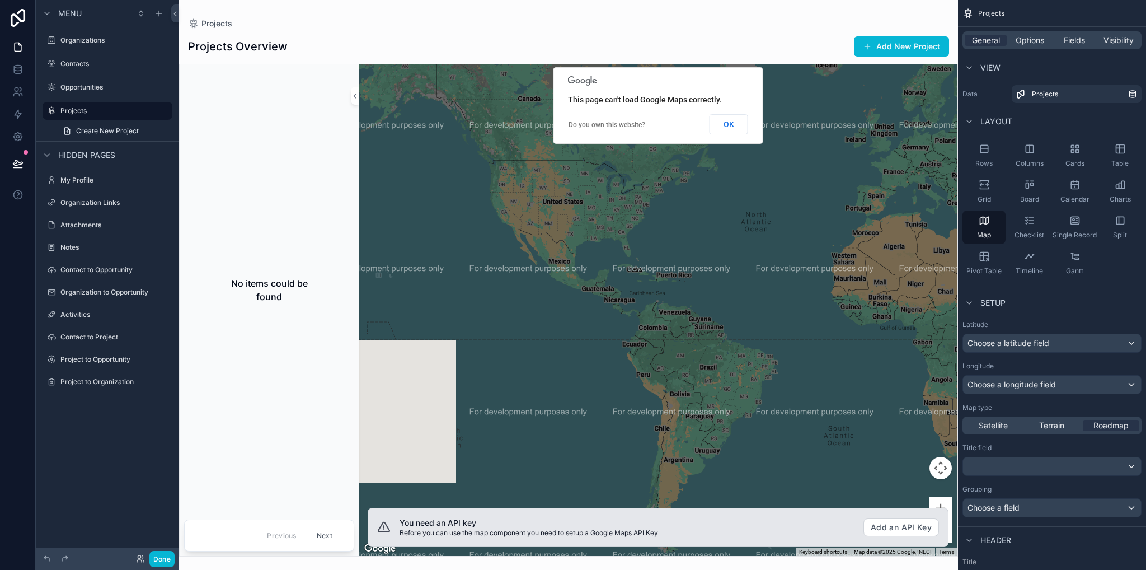
drag, startPoint x: 608, startPoint y: 266, endPoint x: 840, endPoint y: 304, distance: 234.9
click at [851, 308] on div "scrollable content" at bounding box center [658, 309] width 599 height 491
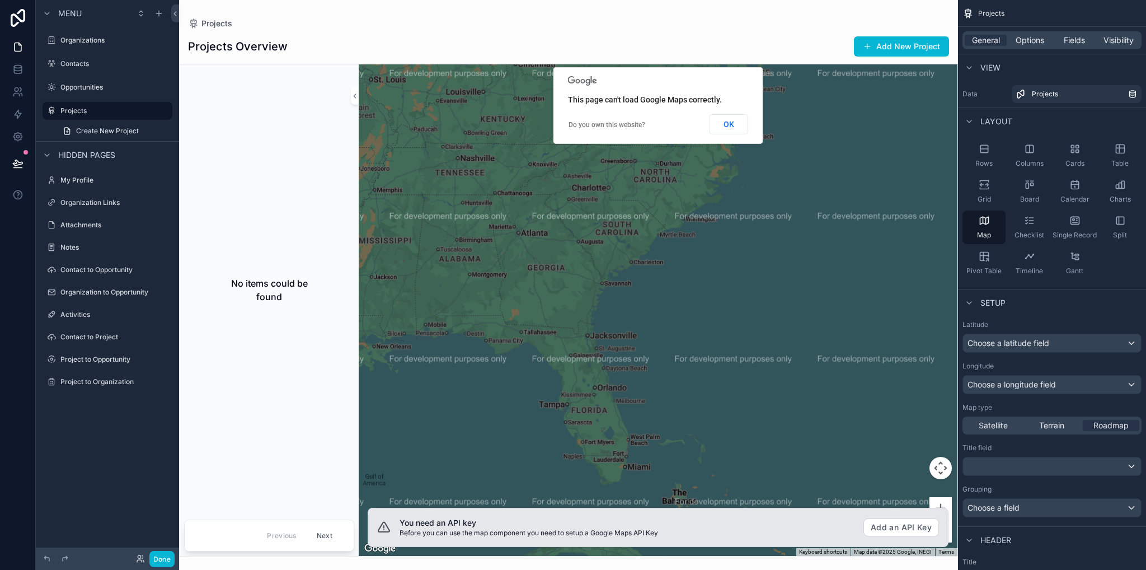
drag, startPoint x: 613, startPoint y: 207, endPoint x: 674, endPoint y: 280, distance: 95.0
click at [674, 280] on div "scrollable content" at bounding box center [658, 309] width 599 height 491
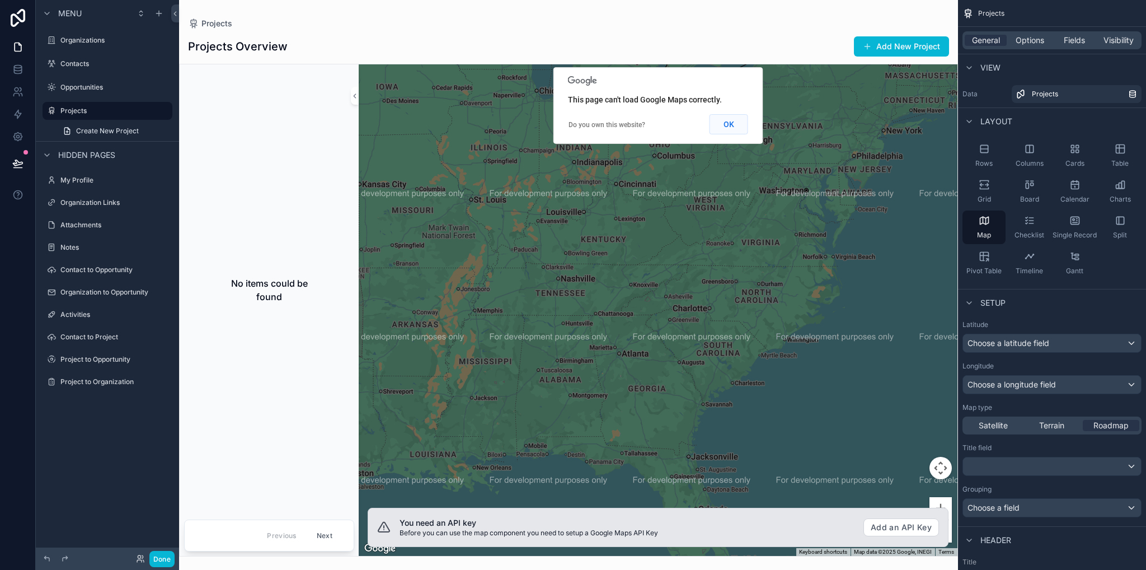
click at [724, 129] on button "OK" at bounding box center [729, 124] width 39 height 20
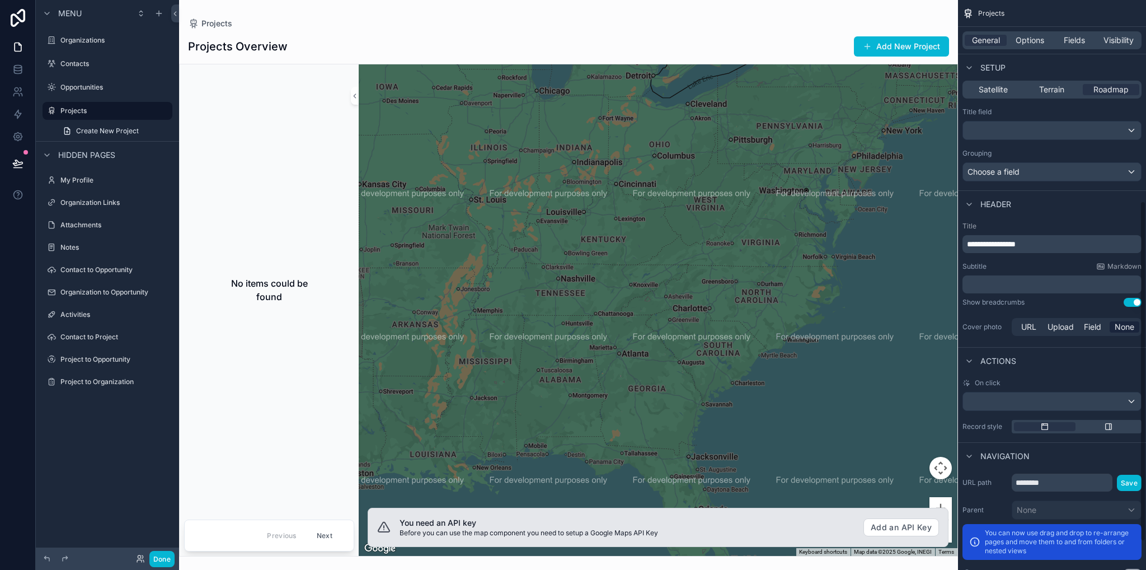
scroll to position [383, 0]
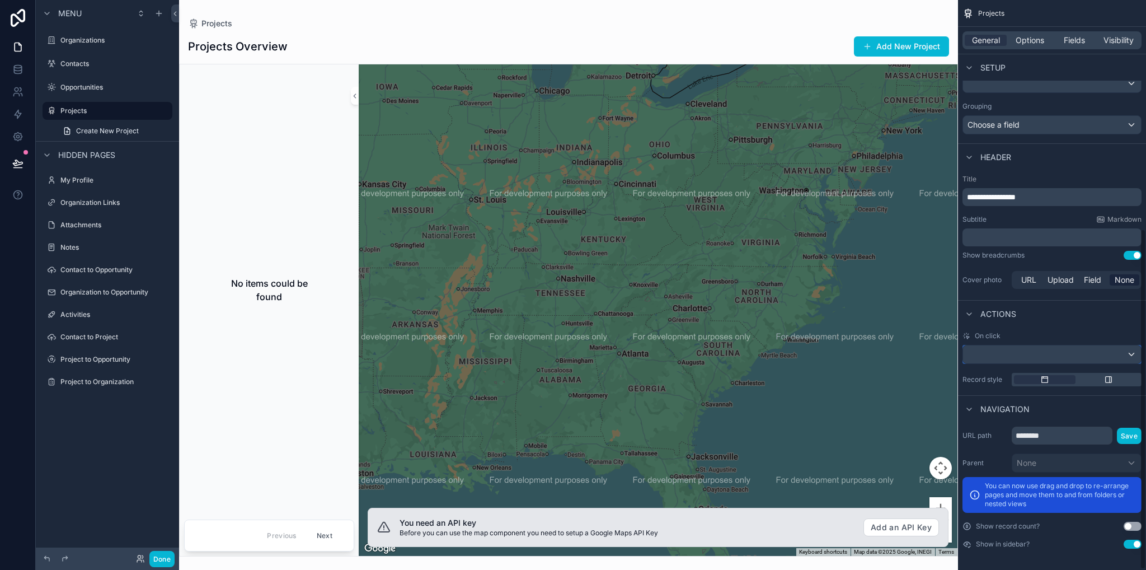
click at [1025, 350] on div "scrollable content" at bounding box center [1052, 354] width 178 height 18
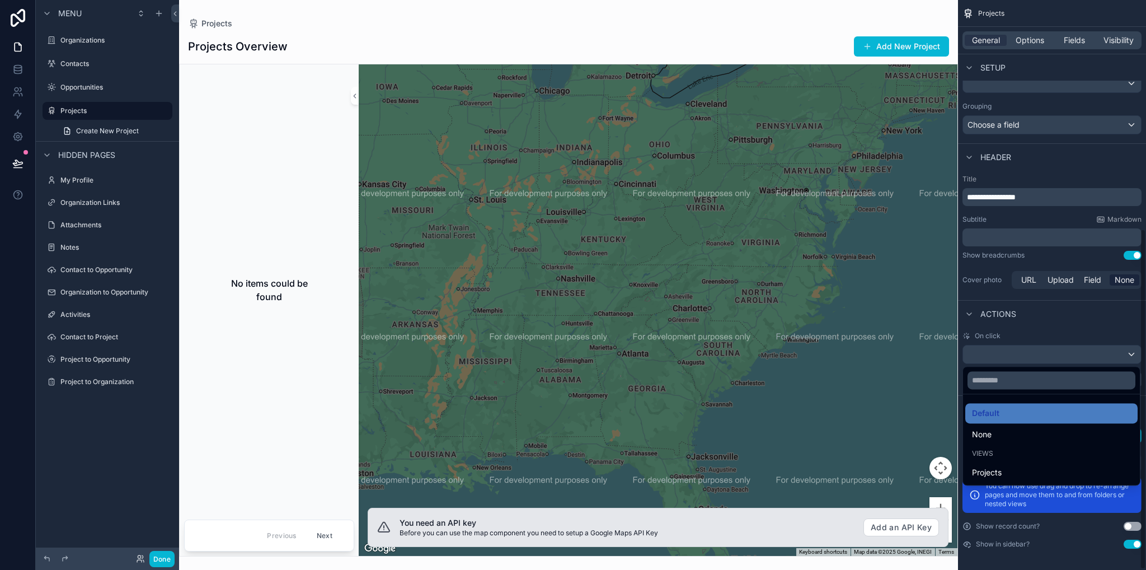
click at [1049, 311] on div "scrollable content" at bounding box center [573, 285] width 1146 height 570
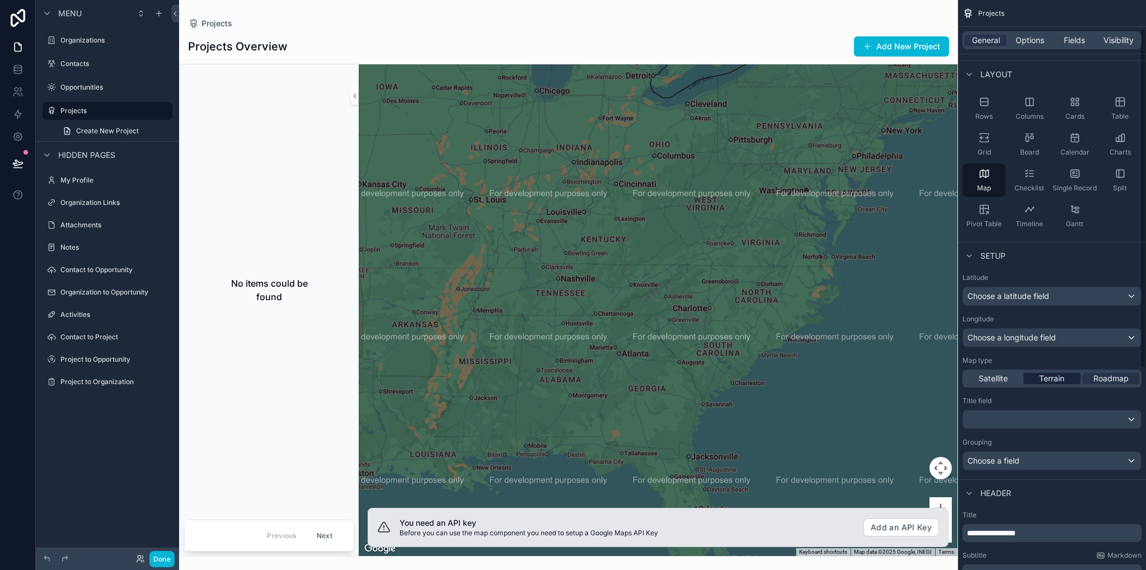
scroll to position [0, 0]
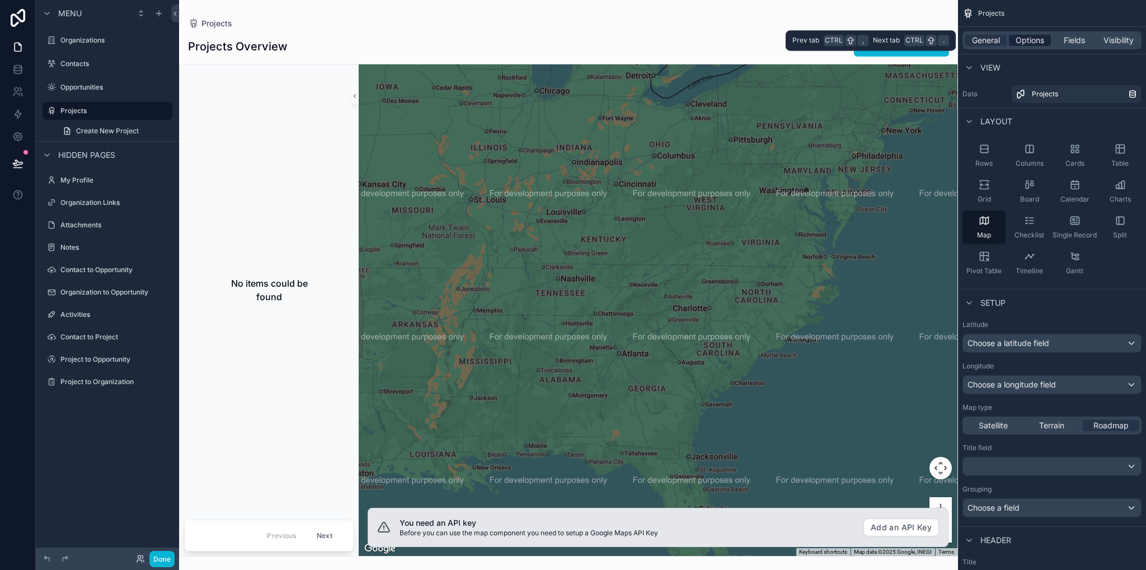
click at [1031, 41] on span "Options" at bounding box center [1030, 40] width 29 height 11
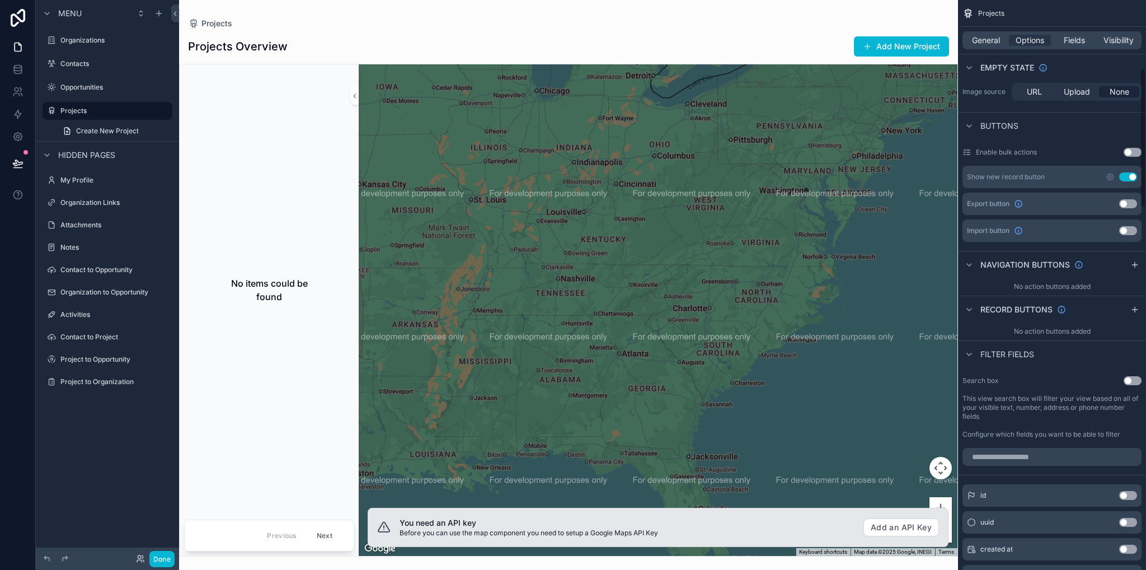
scroll to position [392, 0]
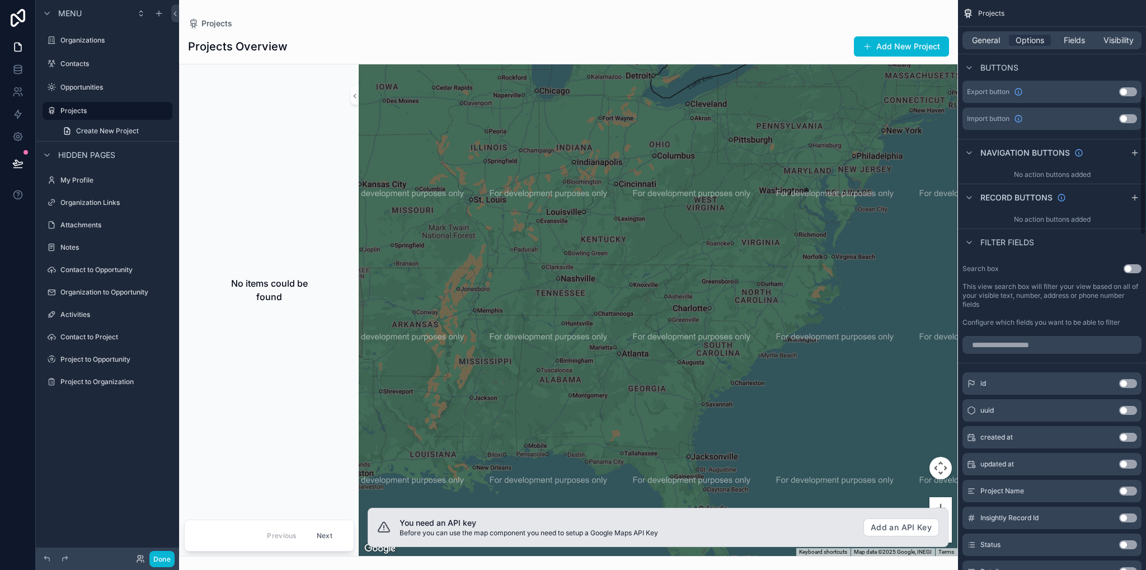
click at [1129, 265] on button "Use setting" at bounding box center [1133, 268] width 18 height 9
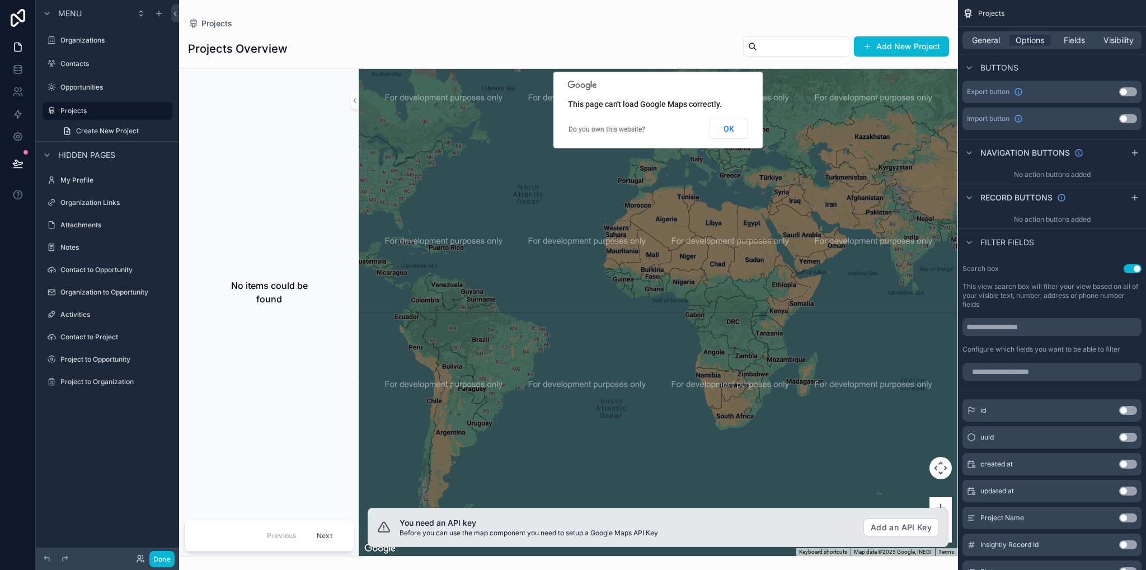
drag, startPoint x: 978, startPoint y: 271, endPoint x: 1005, endPoint y: 271, distance: 26.9
click at [1005, 271] on div "Search box Use setting" at bounding box center [1052, 268] width 179 height 9
click at [1028, 370] on input "scrollable content" at bounding box center [1052, 372] width 179 height 18
click at [1053, 331] on input "scrollable content" at bounding box center [1052, 327] width 179 height 18
click at [732, 128] on button "OK" at bounding box center [729, 129] width 39 height 20
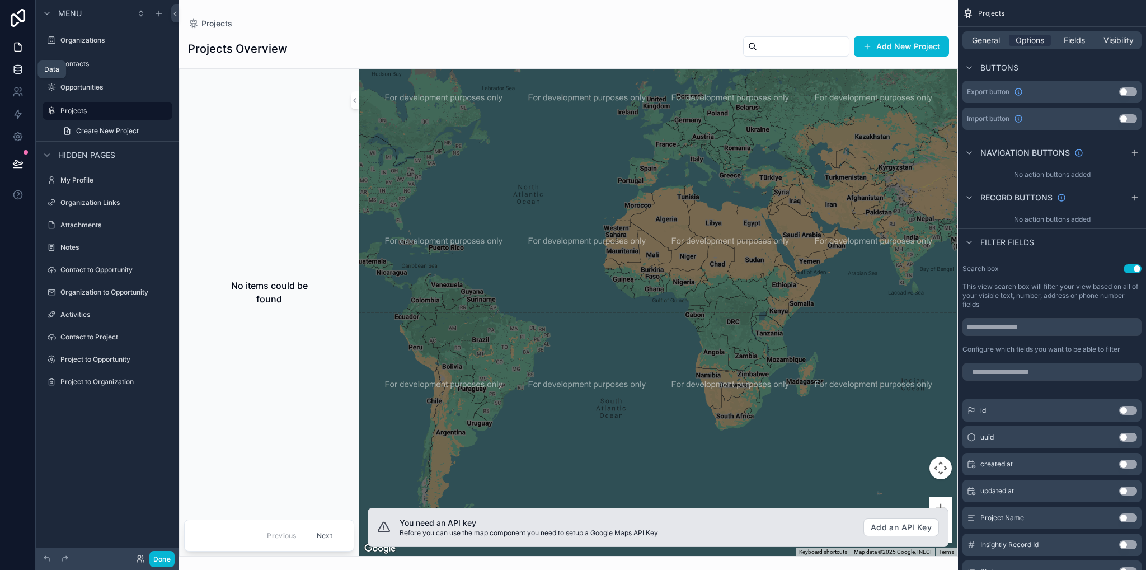
click at [22, 71] on icon at bounding box center [17, 69] width 11 height 11
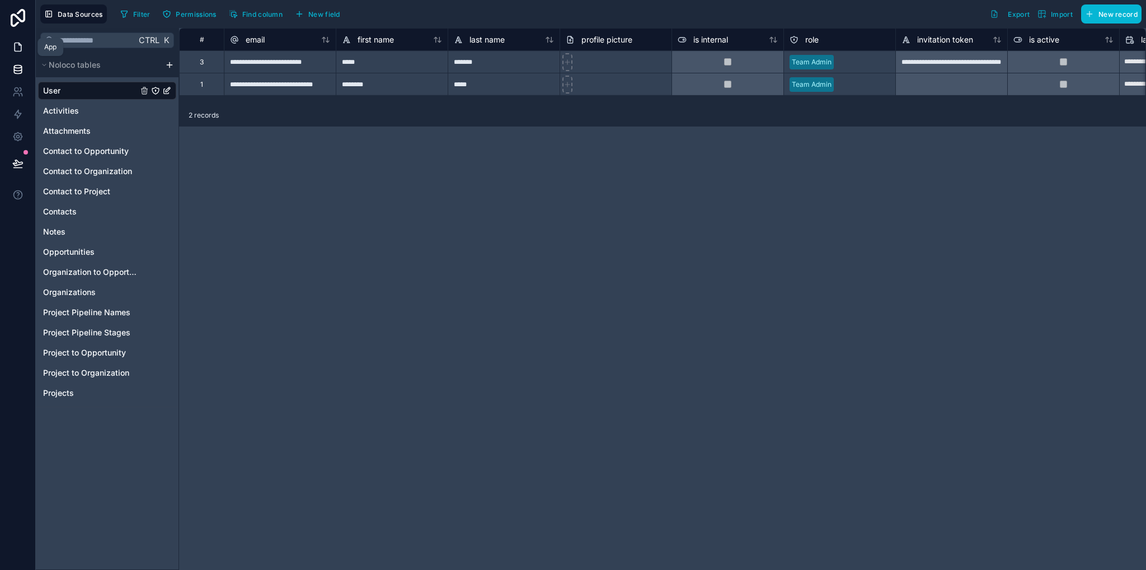
click at [18, 41] on icon at bounding box center [17, 46] width 11 height 11
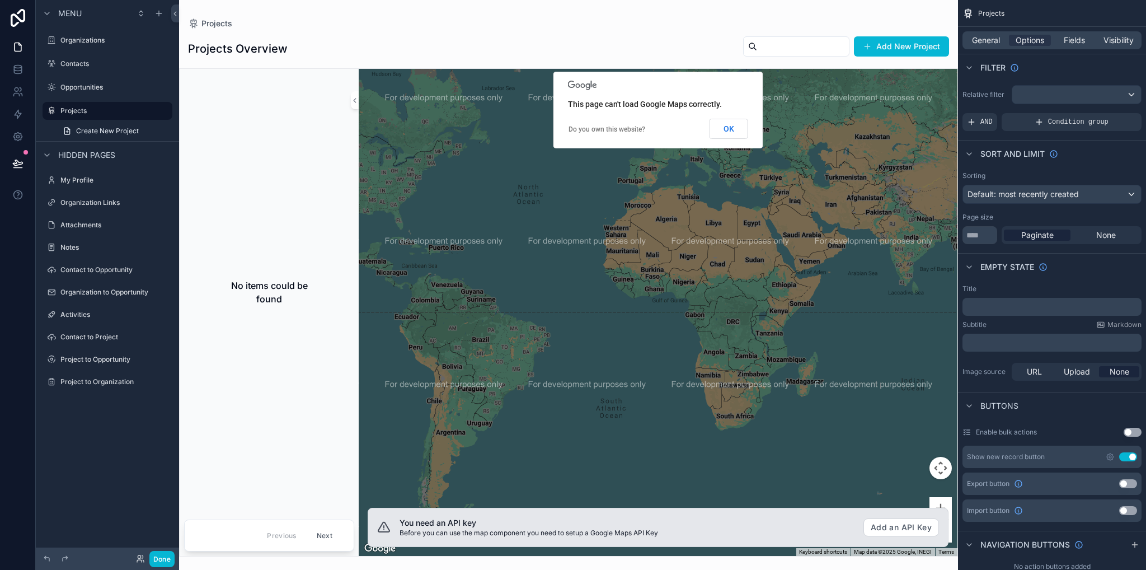
click at [724, 125] on button "OK" at bounding box center [729, 129] width 39 height 20
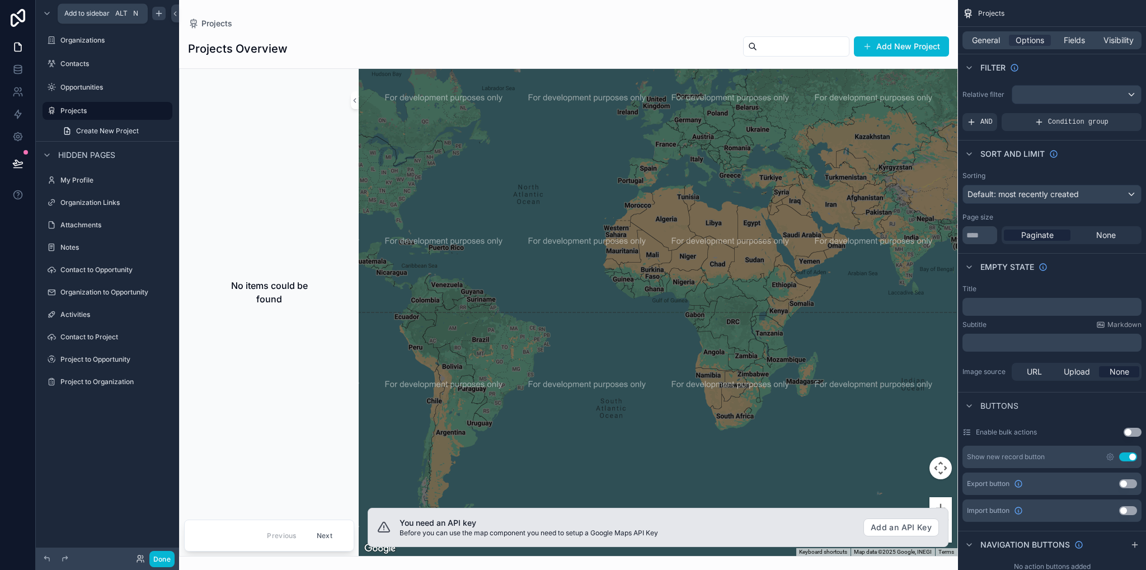
click at [160, 14] on icon "scrollable content" at bounding box center [158, 13] width 9 height 9
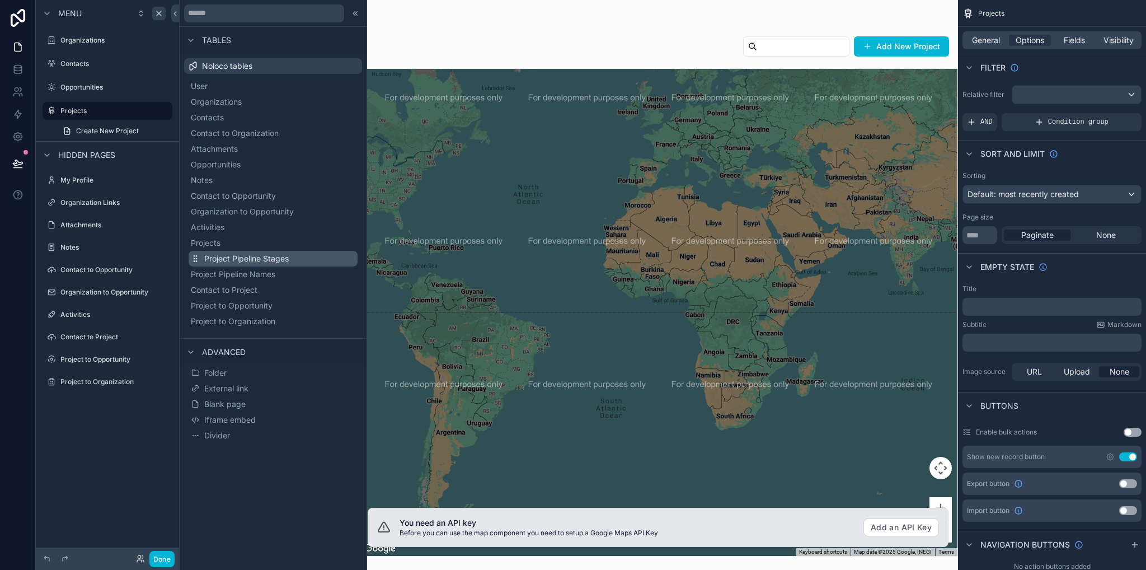
click at [241, 261] on span "Project Pipeline Stages" at bounding box center [246, 258] width 85 height 11
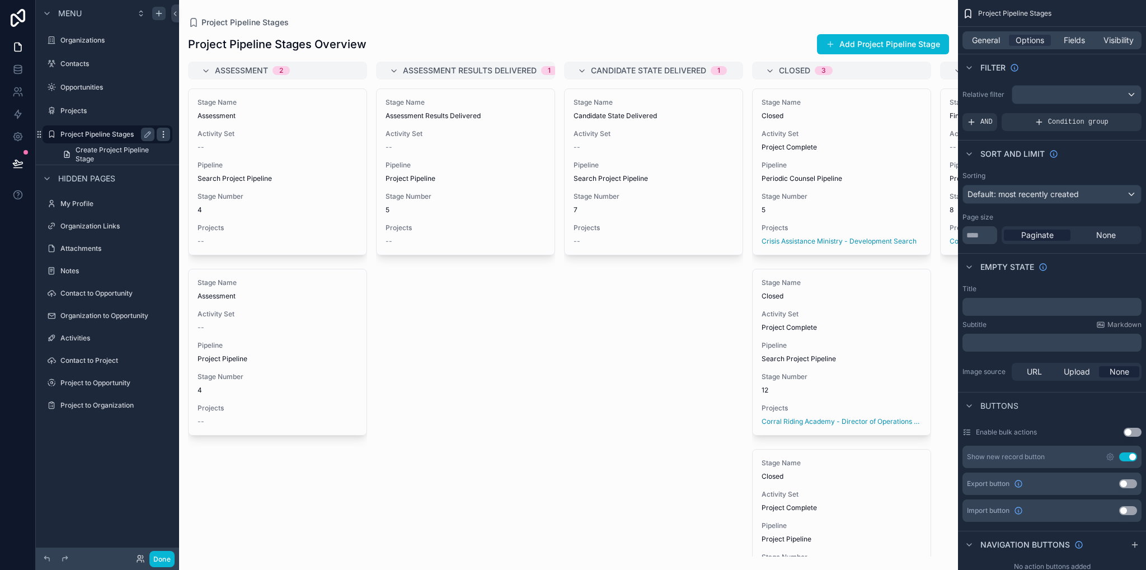
click at [164, 135] on icon "scrollable content" at bounding box center [163, 134] width 9 height 9
click at [101, 138] on label "Project Pipeline Stages" at bounding box center [105, 134] width 90 height 9
click at [992, 39] on span "General" at bounding box center [986, 40] width 28 height 11
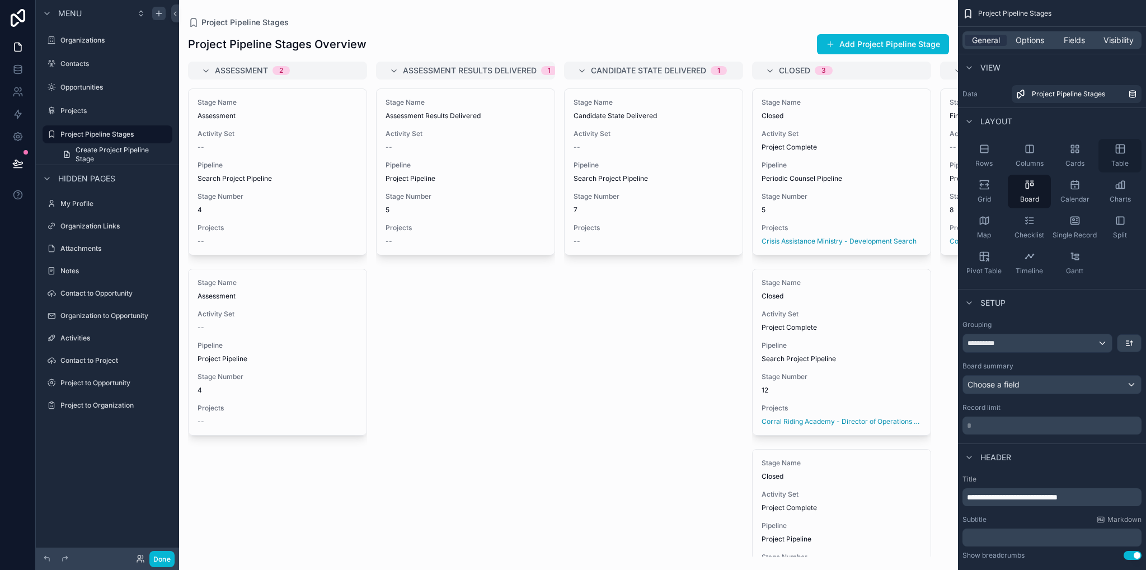
click at [1124, 155] on div "Table" at bounding box center [1120, 156] width 43 height 34
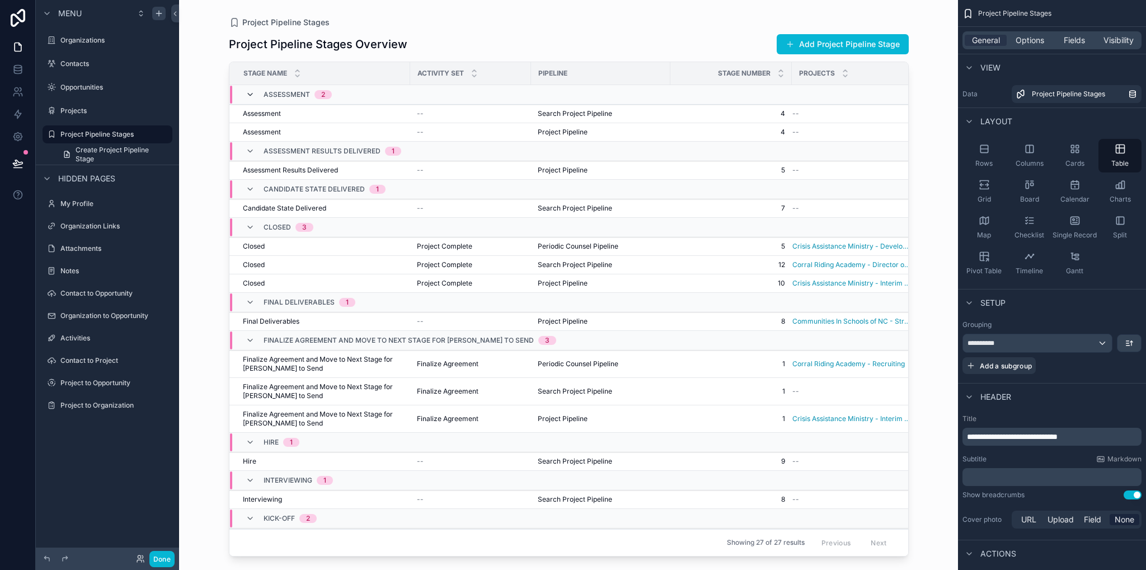
click at [251, 95] on icon "scrollable content" at bounding box center [250, 94] width 9 height 9
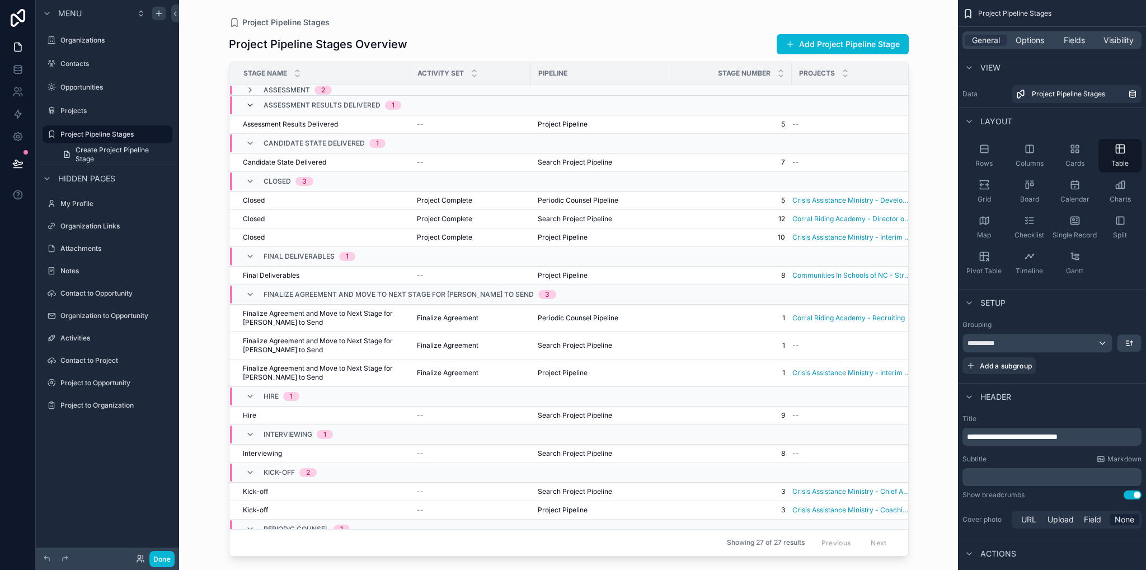
click at [250, 107] on icon "scrollable content" at bounding box center [250, 105] width 9 height 9
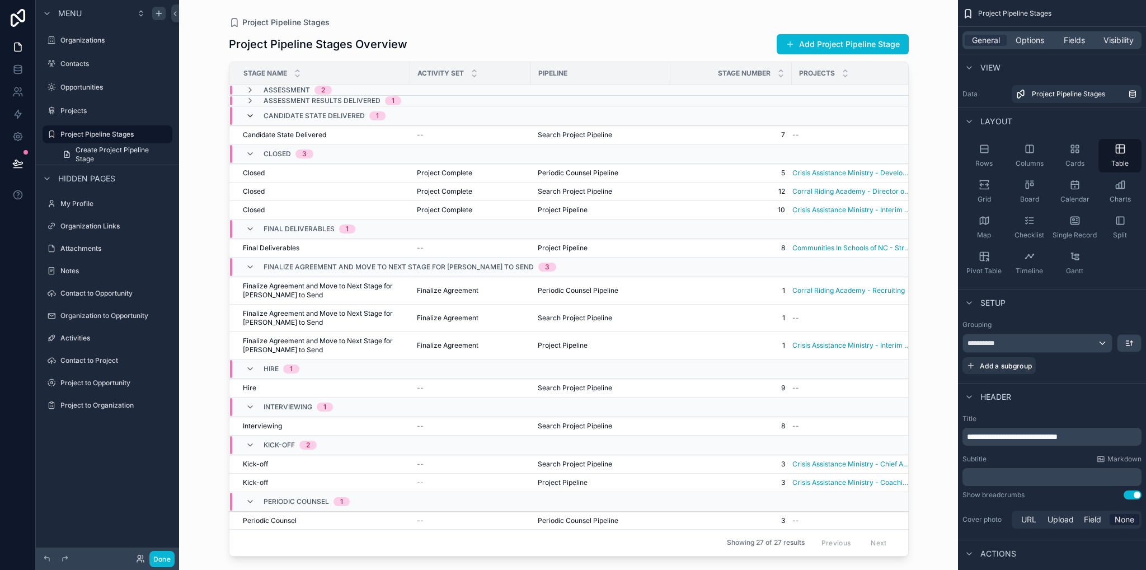
click at [248, 116] on icon "scrollable content" at bounding box center [250, 115] width 9 height 9
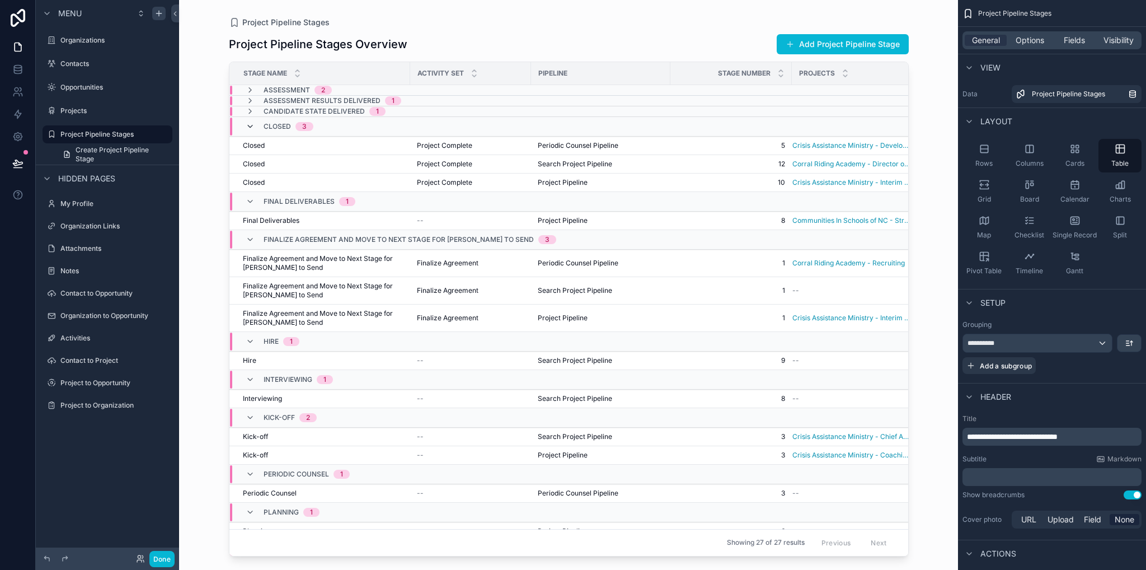
click at [247, 124] on icon "scrollable content" at bounding box center [250, 126] width 9 height 9
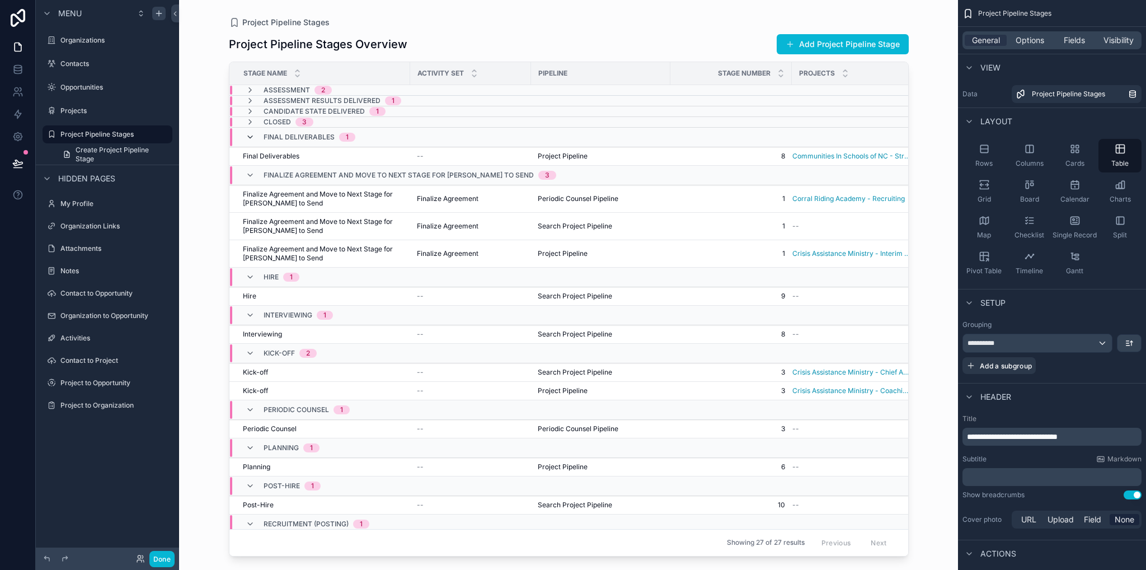
click at [248, 137] on icon "scrollable content" at bounding box center [250, 137] width 9 height 9
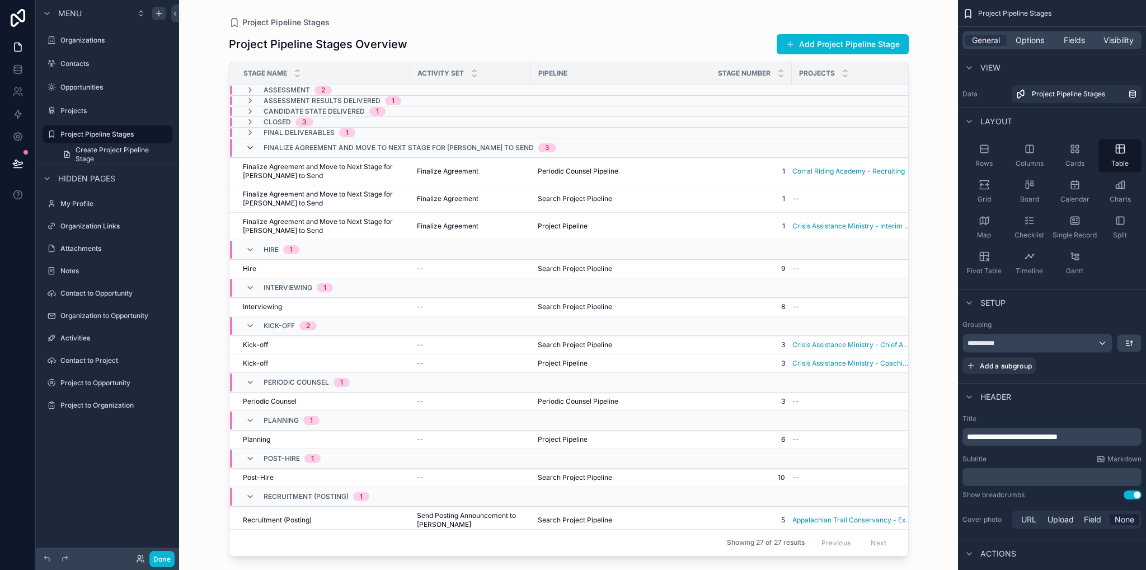
click at [247, 147] on icon "scrollable content" at bounding box center [250, 147] width 9 height 9
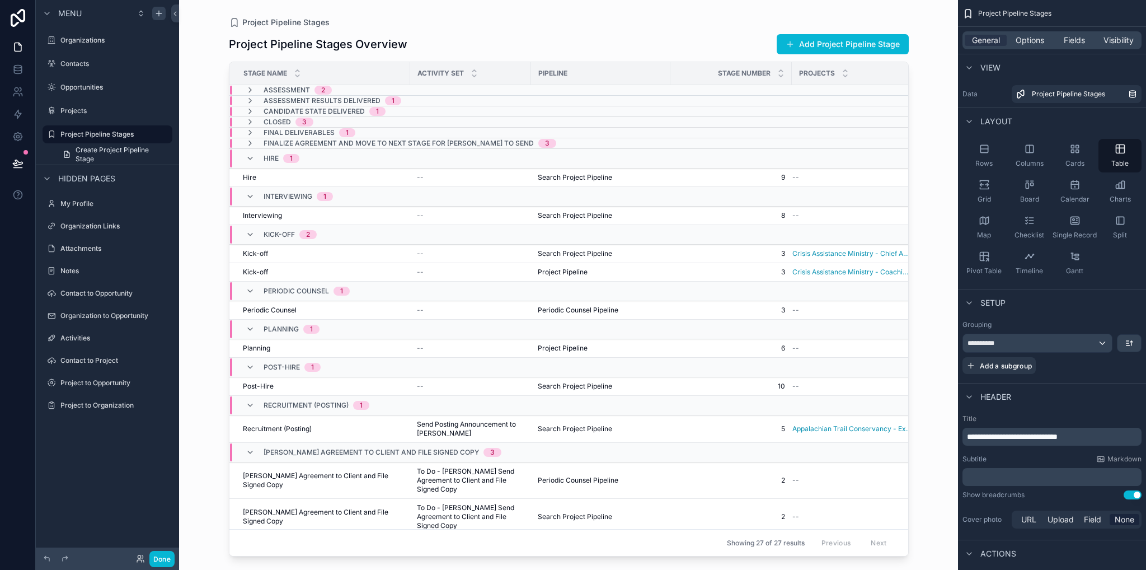
click at [244, 194] on div "Interviewing 1" at bounding box center [289, 196] width 114 height 18
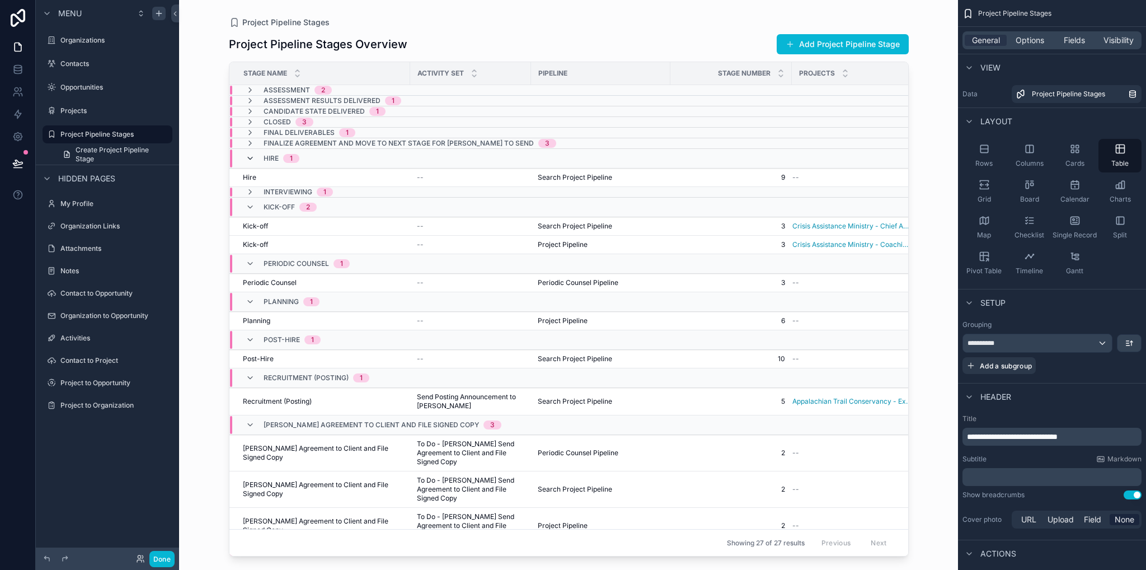
click at [246, 155] on icon "scrollable content" at bounding box center [250, 158] width 9 height 9
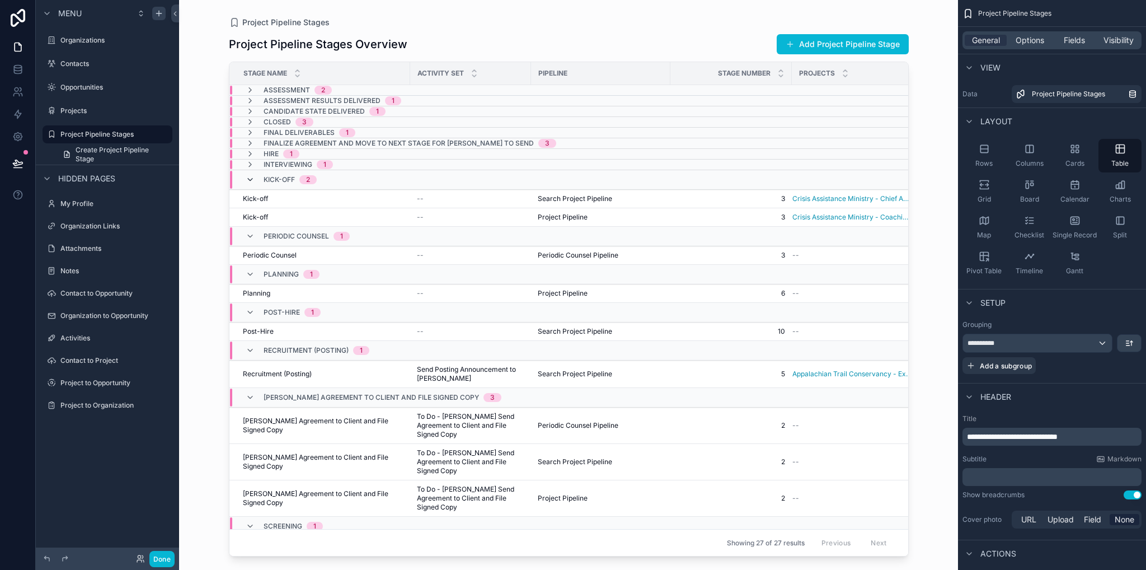
click at [252, 180] on icon "scrollable content" at bounding box center [250, 179] width 9 height 9
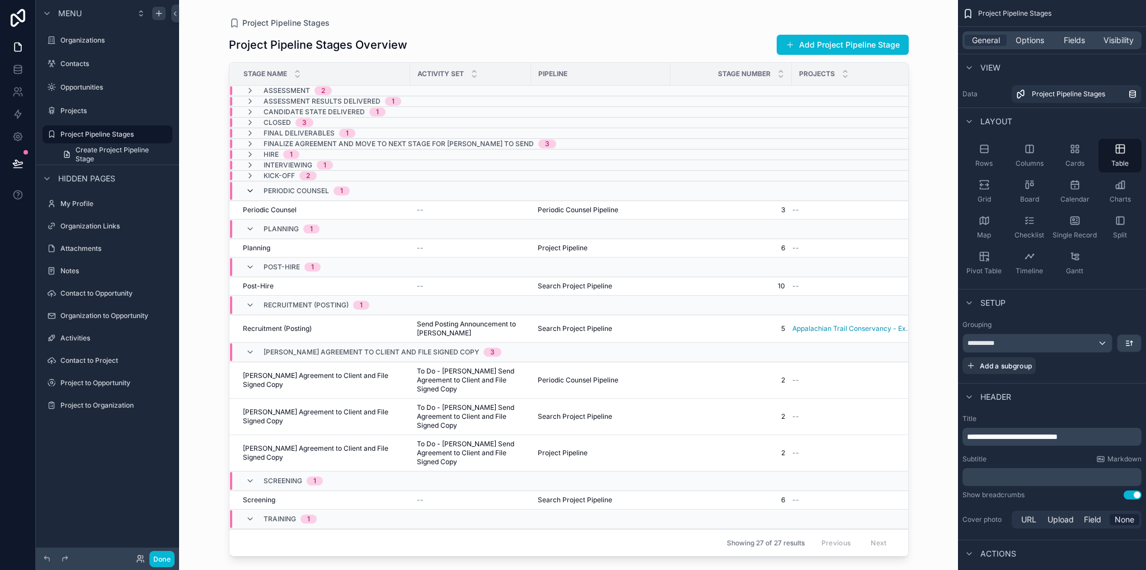
click at [250, 190] on icon "scrollable content" at bounding box center [250, 190] width 9 height 9
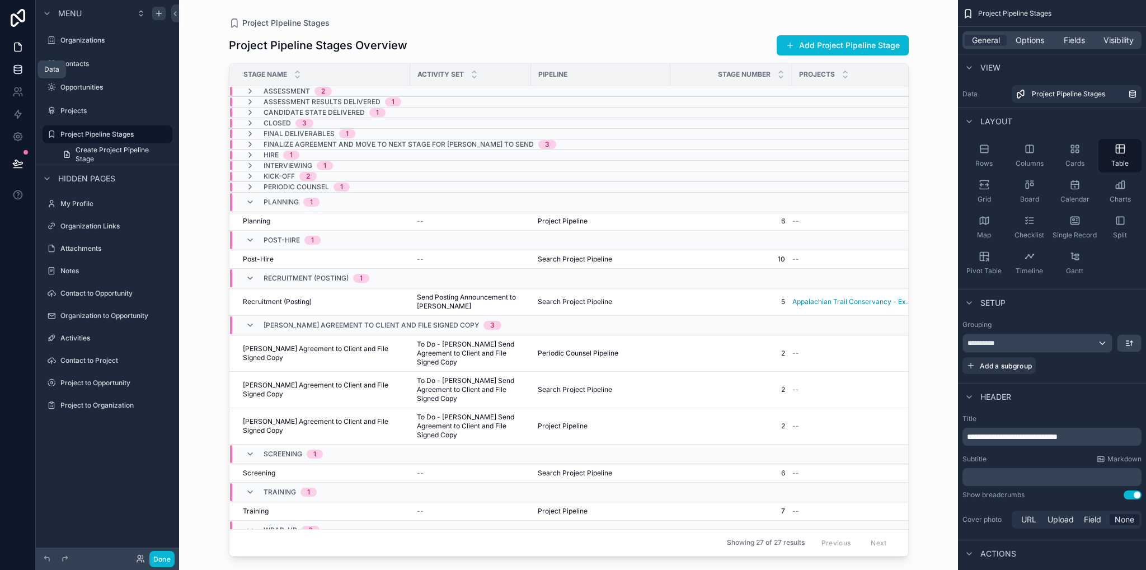
click at [20, 74] on icon at bounding box center [17, 69] width 11 height 11
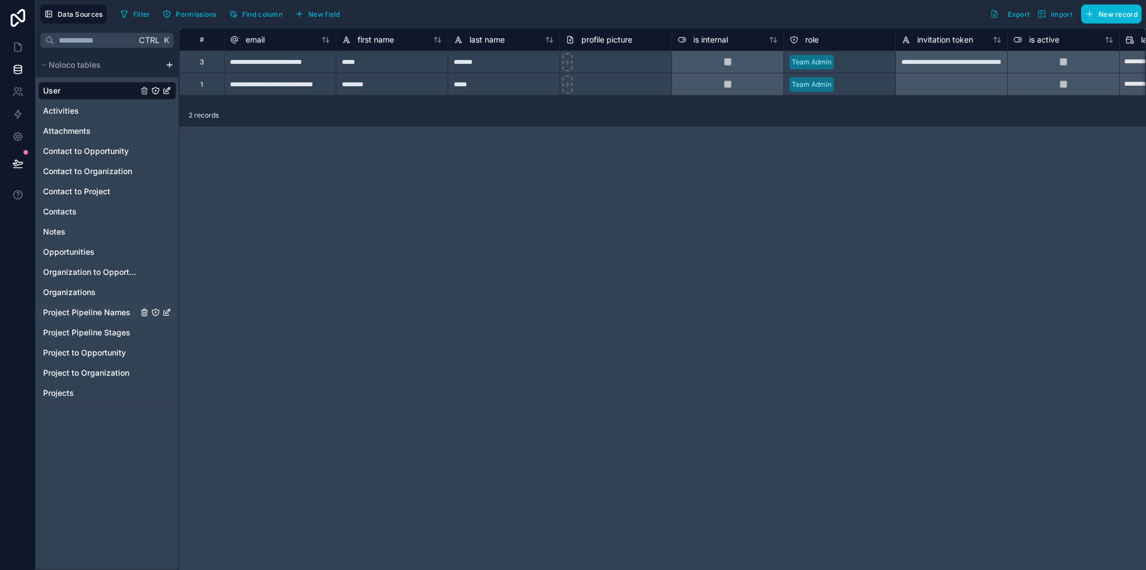
click at [96, 312] on span "Project Pipeline Names" at bounding box center [86, 312] width 87 height 11
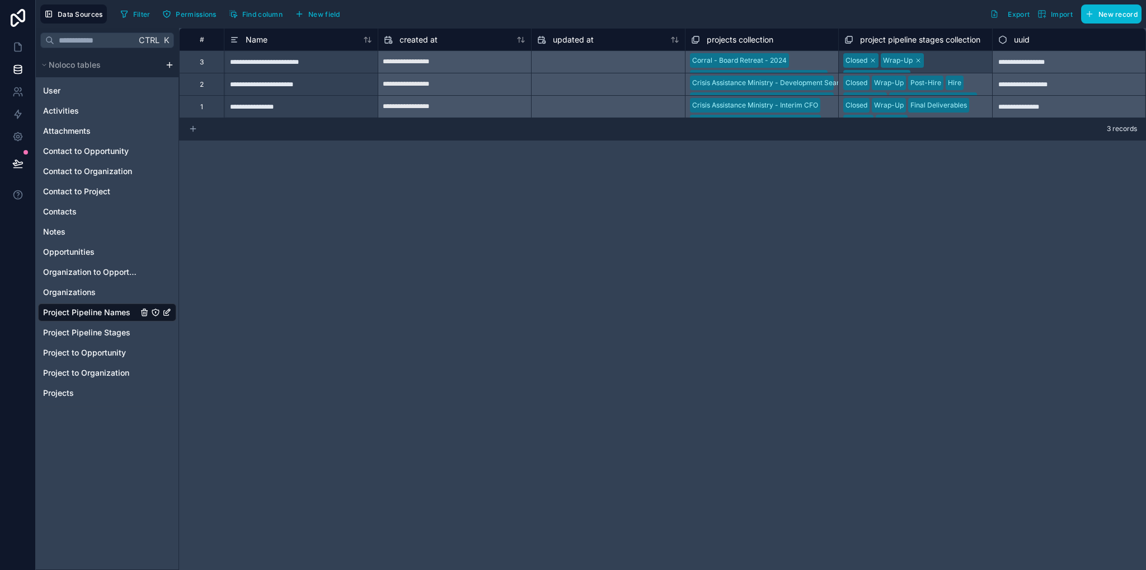
click at [189, 132] on icon at bounding box center [193, 128] width 9 height 9
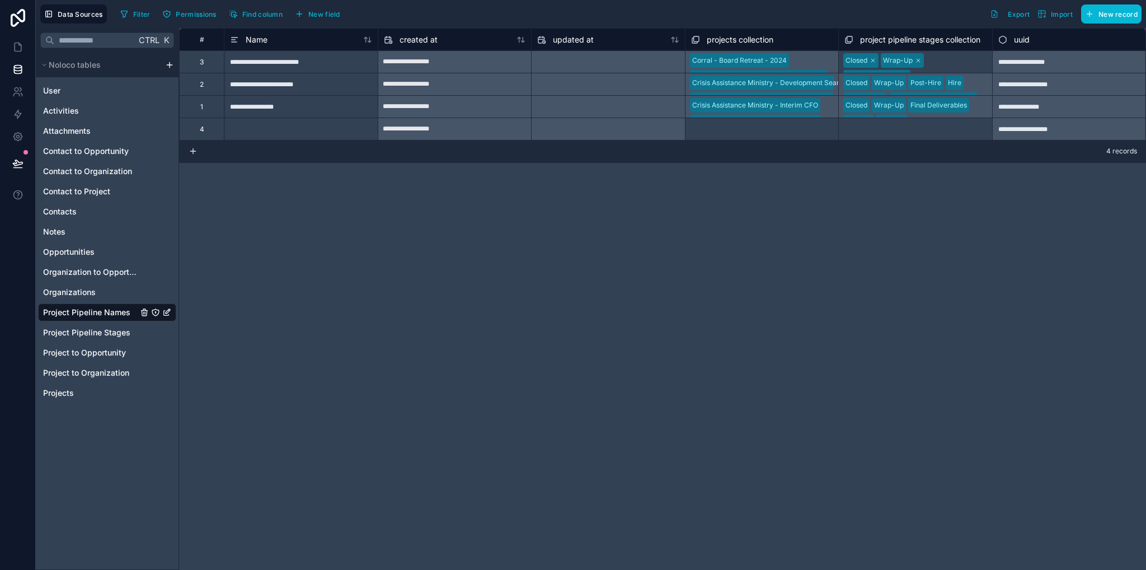
click at [213, 128] on div "4" at bounding box center [201, 129] width 45 height 22
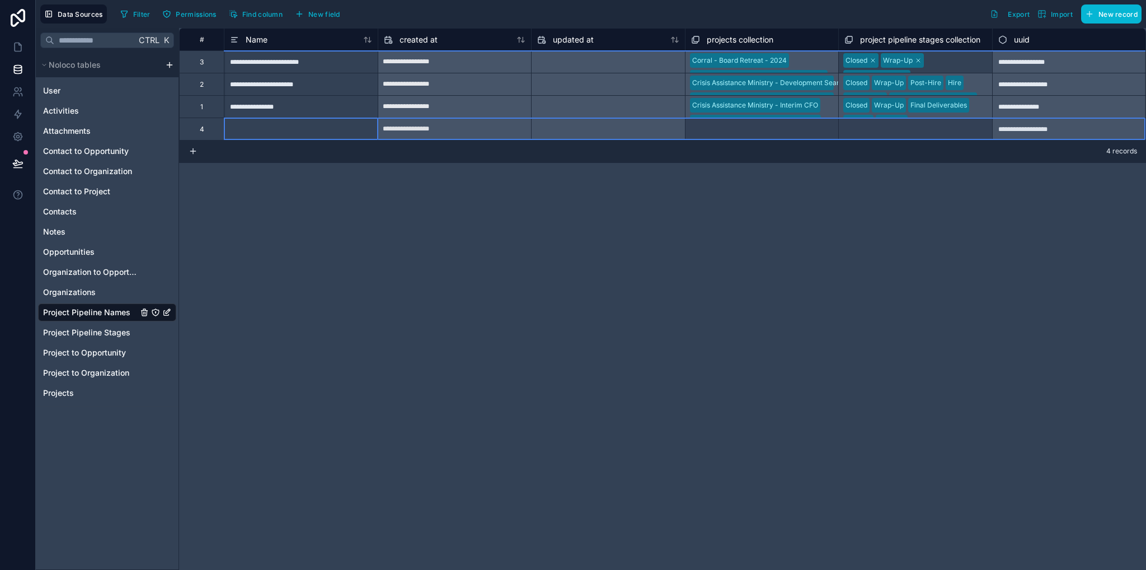
drag, startPoint x: 224, startPoint y: 129, endPoint x: 293, endPoint y: 130, distance: 69.4
drag, startPoint x: 238, startPoint y: 124, endPoint x: 314, endPoint y: 143, distance: 78.5
drag, startPoint x: 314, startPoint y: 143, endPoint x: 264, endPoint y: 168, distance: 56.1
click at [264, 168] on div "Delete row" at bounding box center [266, 170] width 57 height 12
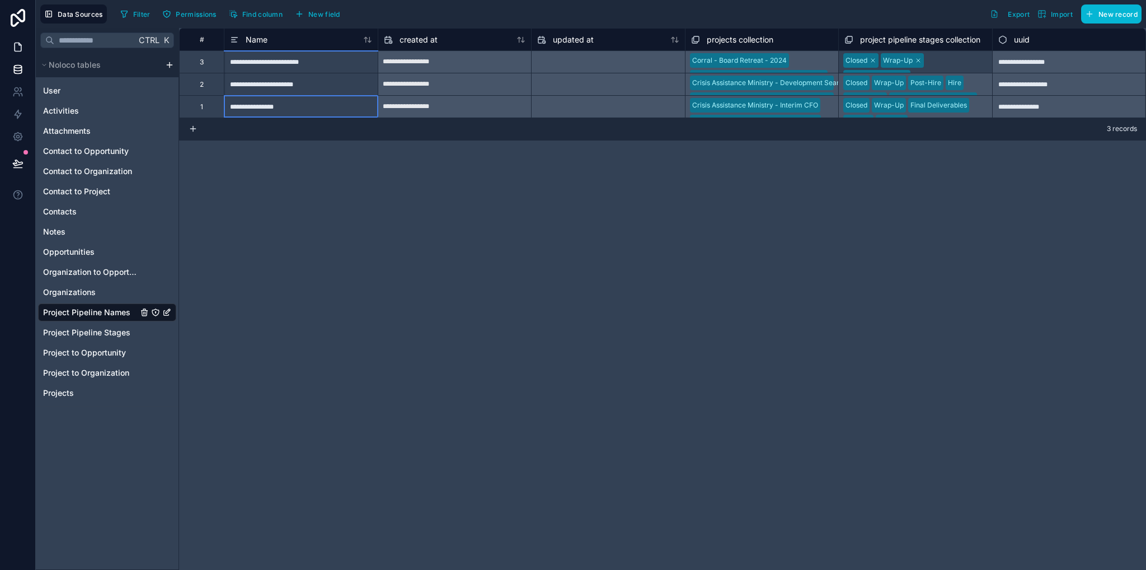
click at [23, 37] on link at bounding box center [17, 47] width 35 height 22
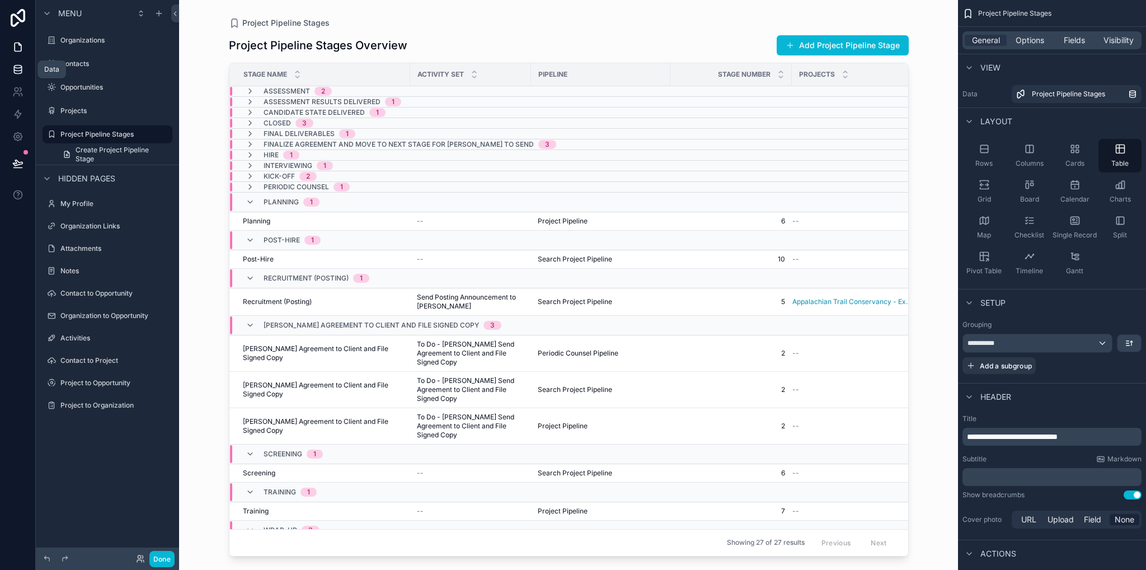
click at [20, 69] on icon at bounding box center [17, 69] width 11 height 11
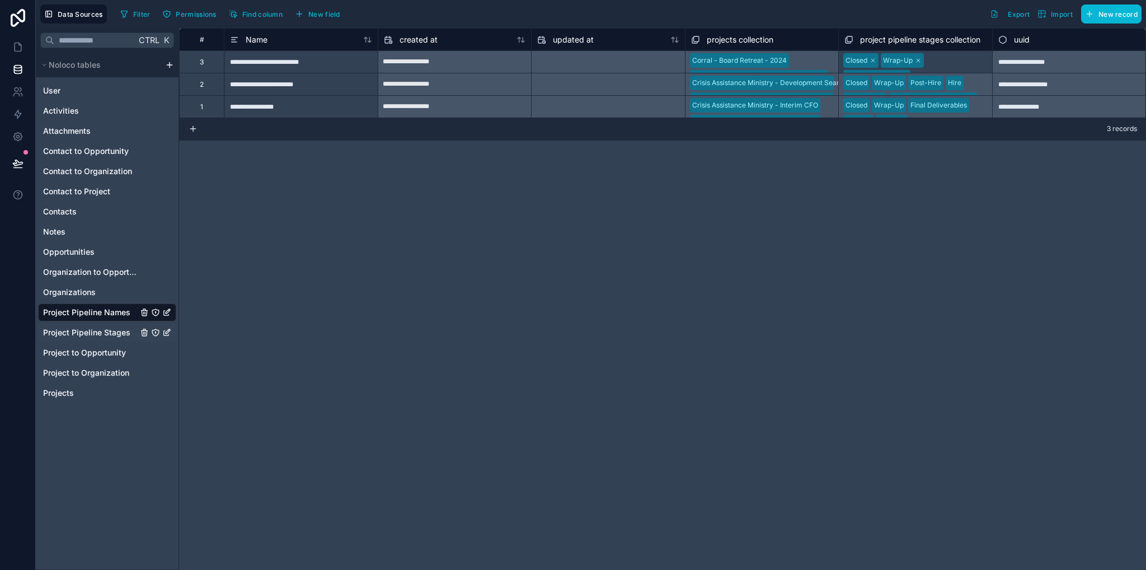
click at [107, 332] on span "Project Pipeline Stages" at bounding box center [86, 332] width 87 height 11
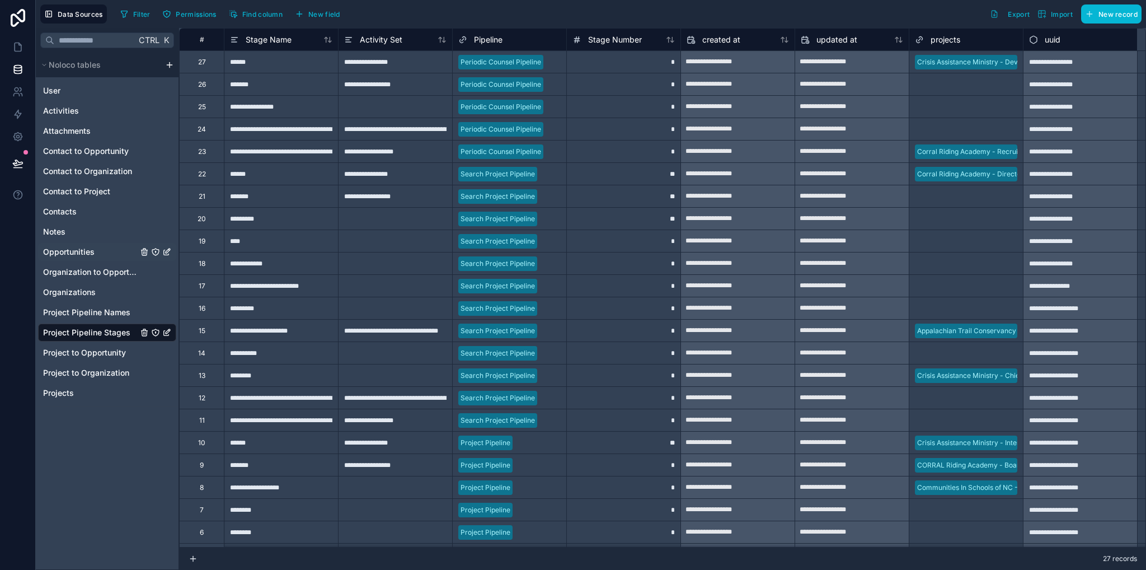
click at [80, 250] on span "Opportunities" at bounding box center [68, 251] width 51 height 11
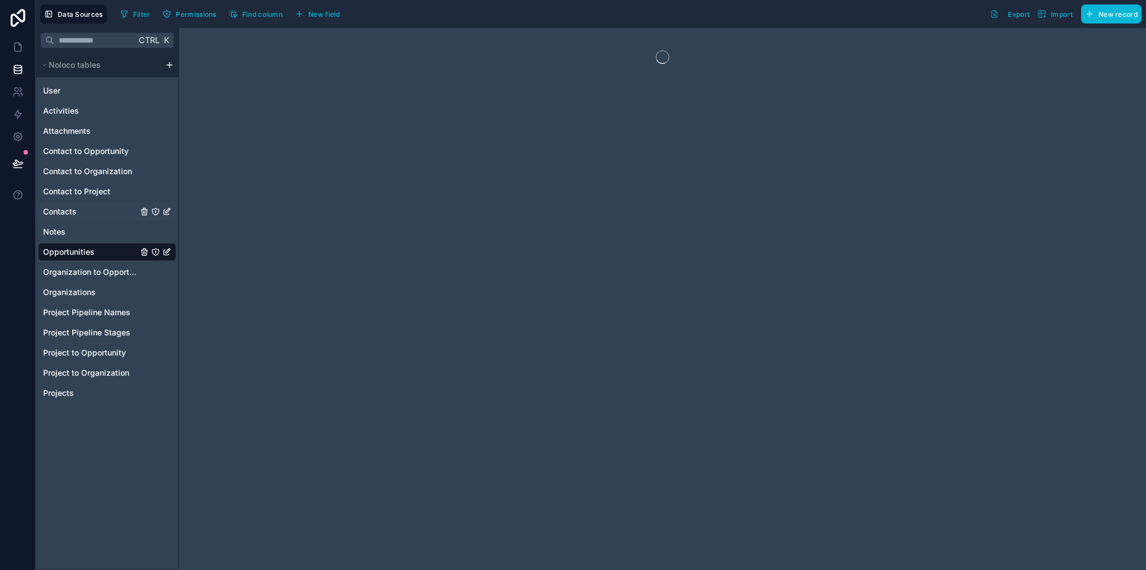
click at [76, 209] on span "Contacts" at bounding box center [60, 211] width 34 height 11
click at [75, 295] on span "Organizations" at bounding box center [69, 292] width 53 height 11
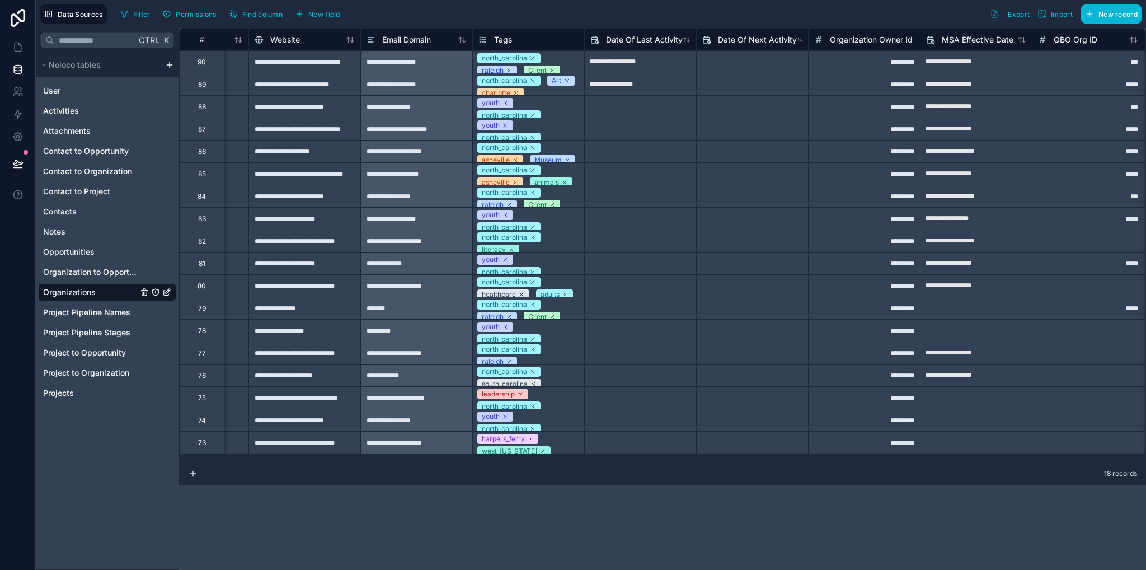
scroll to position [0, 648]
click at [504, 37] on span "Tags" at bounding box center [502, 39] width 18 height 11
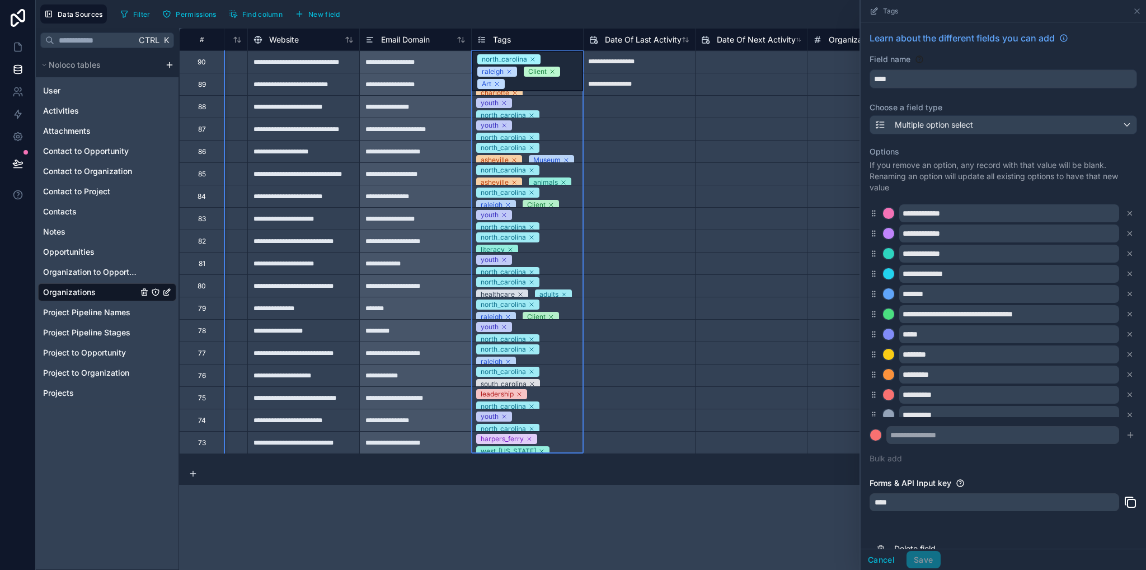
click at [765, 513] on div "**********" at bounding box center [662, 299] width 967 height 542
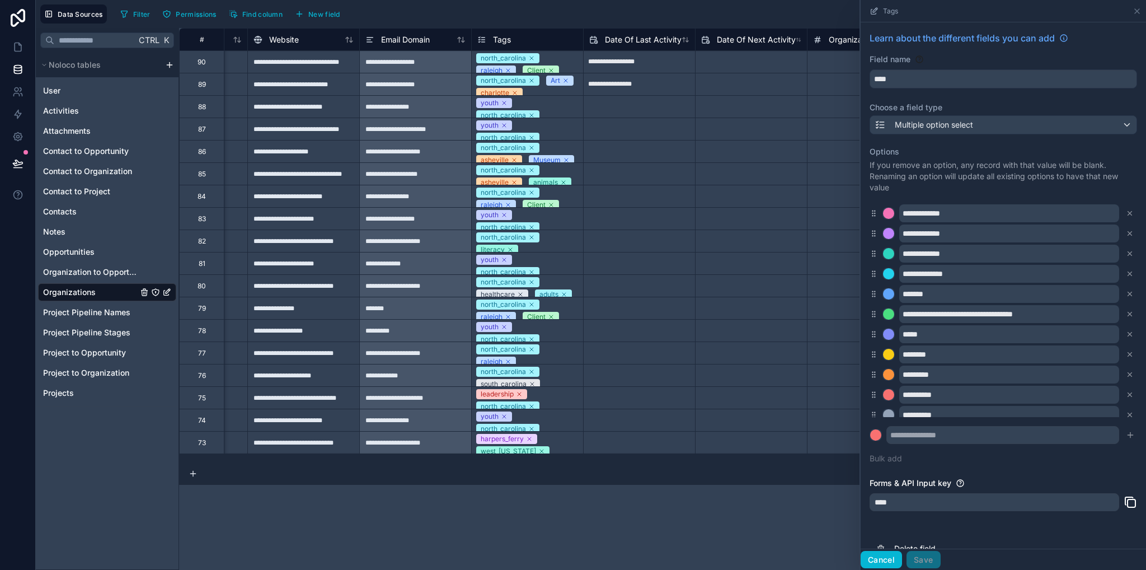
click at [887, 560] on button "Cancel" at bounding box center [881, 560] width 41 height 18
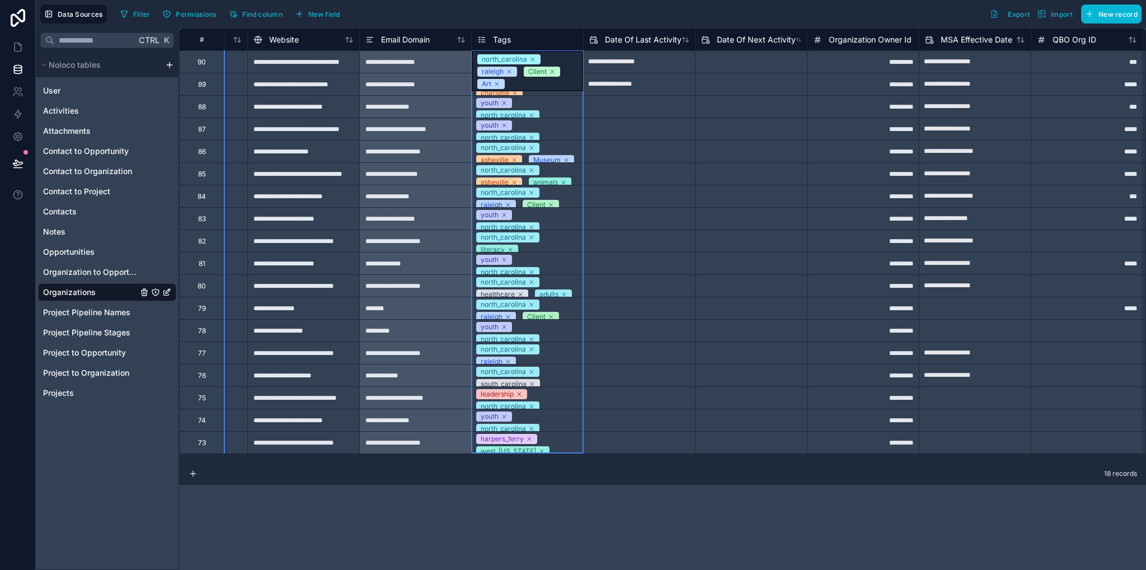
click at [503, 43] on span "Tags" at bounding box center [502, 39] width 18 height 11
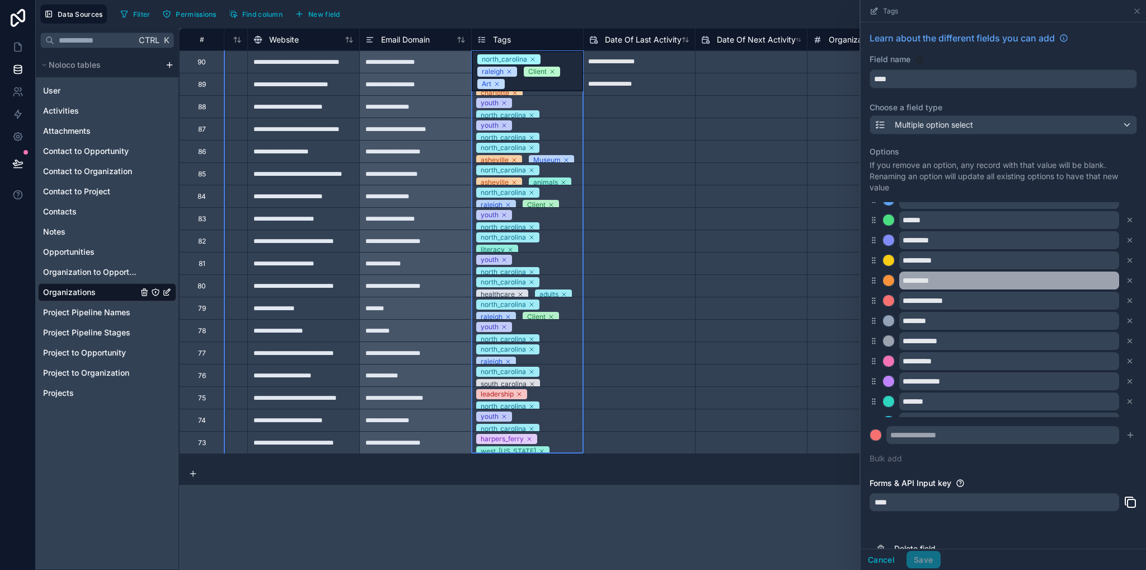
scroll to position [432, 0]
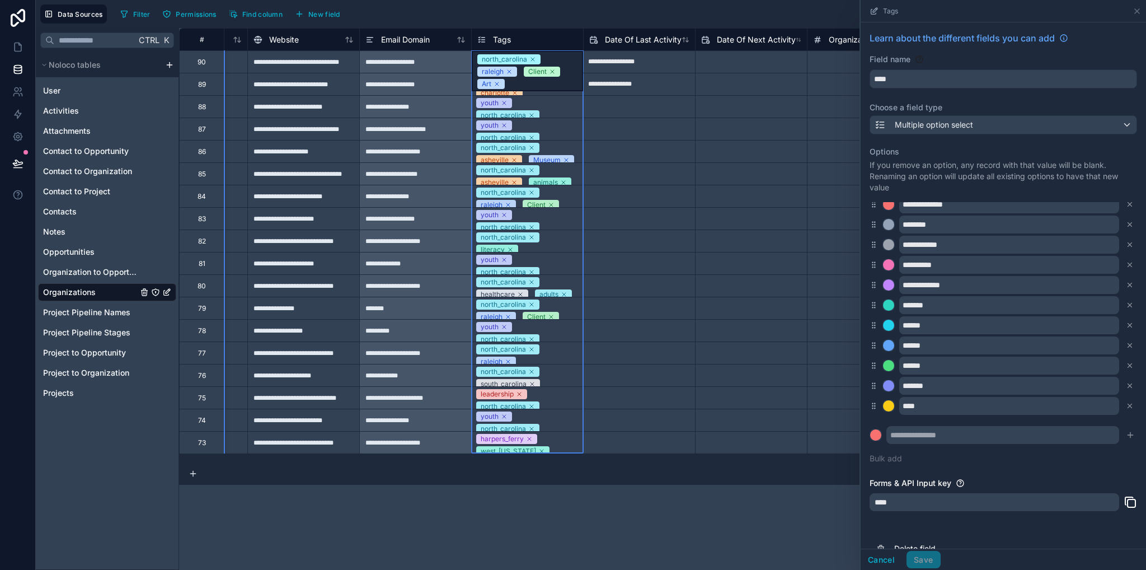
click at [385, 513] on div "**********" at bounding box center [662, 299] width 967 height 542
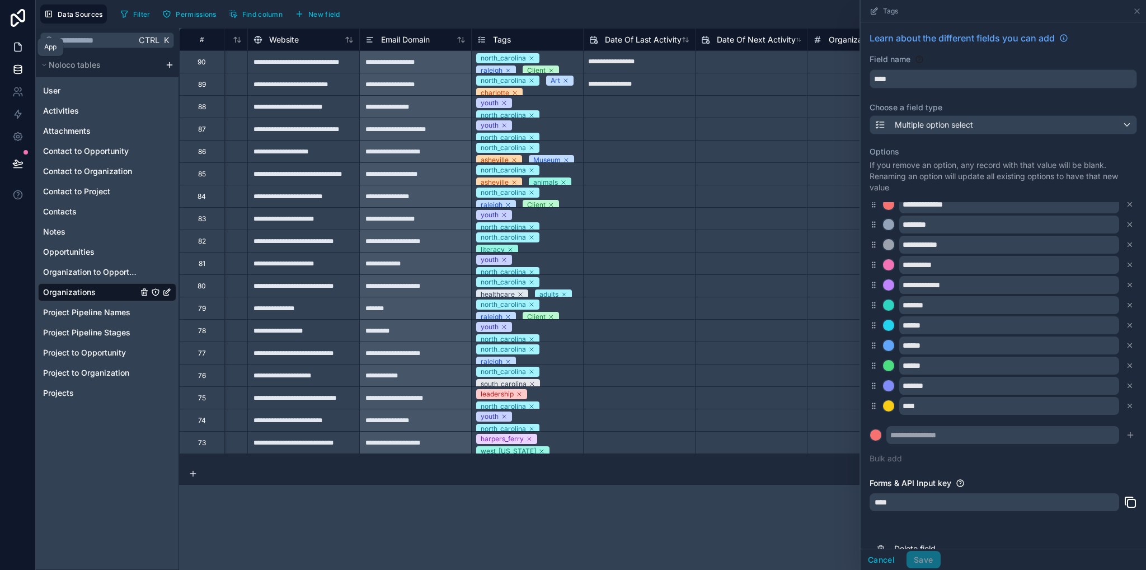
click at [16, 50] on icon at bounding box center [17, 46] width 11 height 11
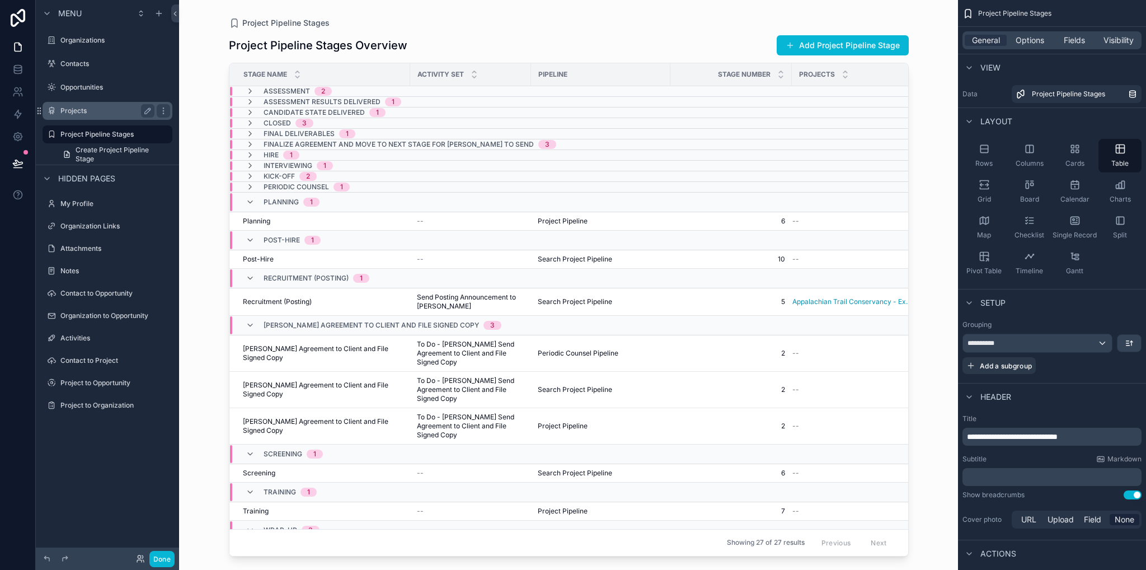
click at [81, 115] on label "Projects" at bounding box center [105, 110] width 90 height 9
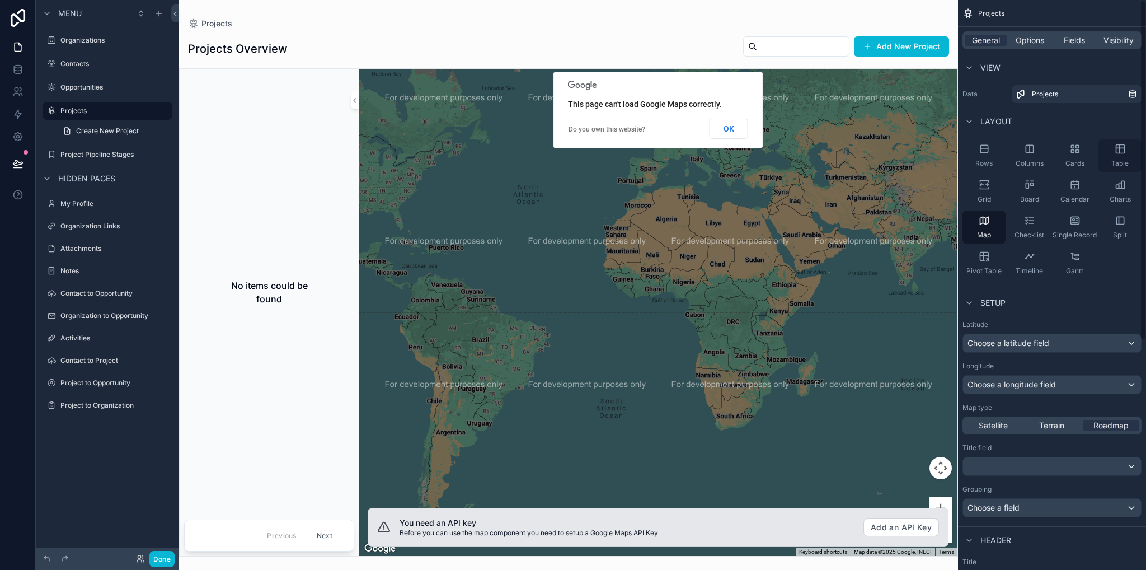
click at [1125, 153] on icon "scrollable content" at bounding box center [1120, 148] width 11 height 11
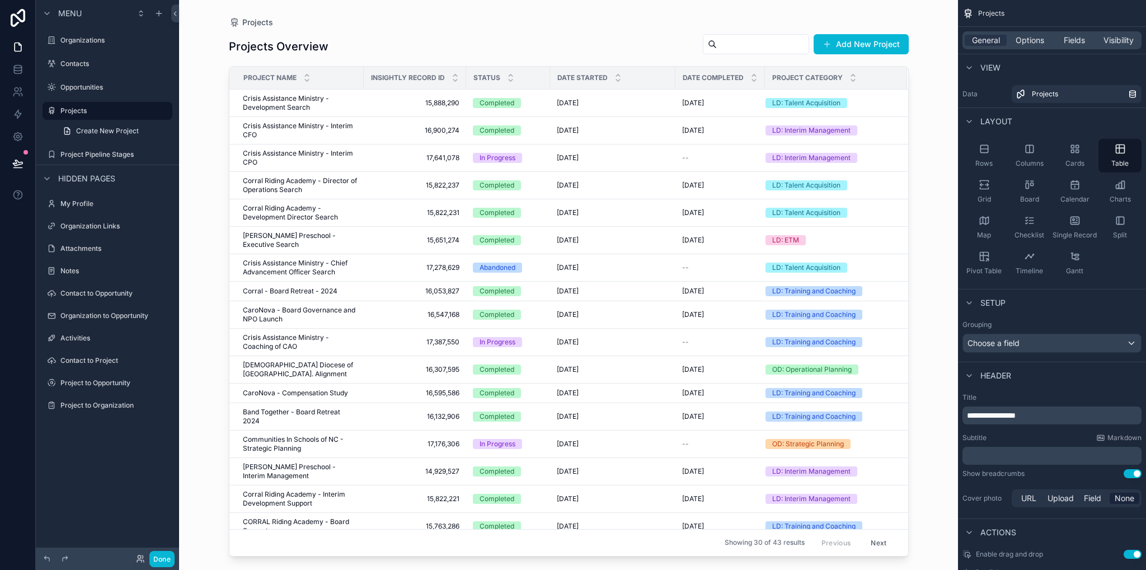
click at [360, 110] on div "scrollable content" at bounding box center [569, 278] width 716 height 556
click at [358, 106] on td "Crisis Assistance Ministry - Development Search Crisis Assistance Ministry - De…" at bounding box center [296, 103] width 134 height 27
click at [332, 104] on span "Crisis Assistance Ministry - Development Search" at bounding box center [300, 103] width 114 height 18
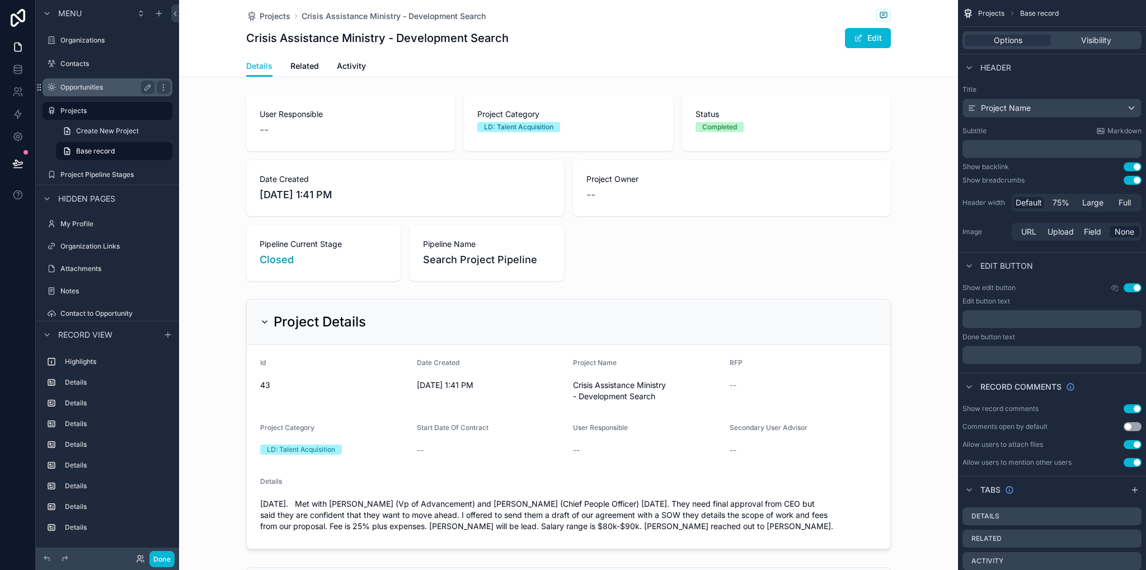
click at [72, 88] on label "Opportunities" at bounding box center [105, 87] width 90 height 9
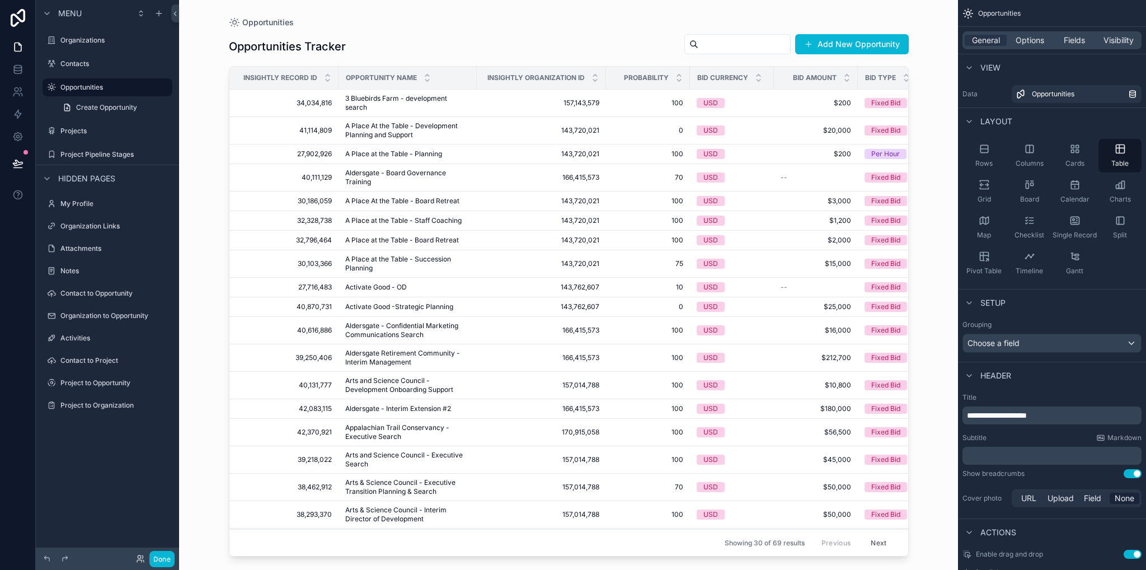
click at [416, 95] on div "scrollable content" at bounding box center [569, 278] width 716 height 556
click at [421, 103] on span "3 Bluebirds Farm - development search" at bounding box center [407, 103] width 125 height 18
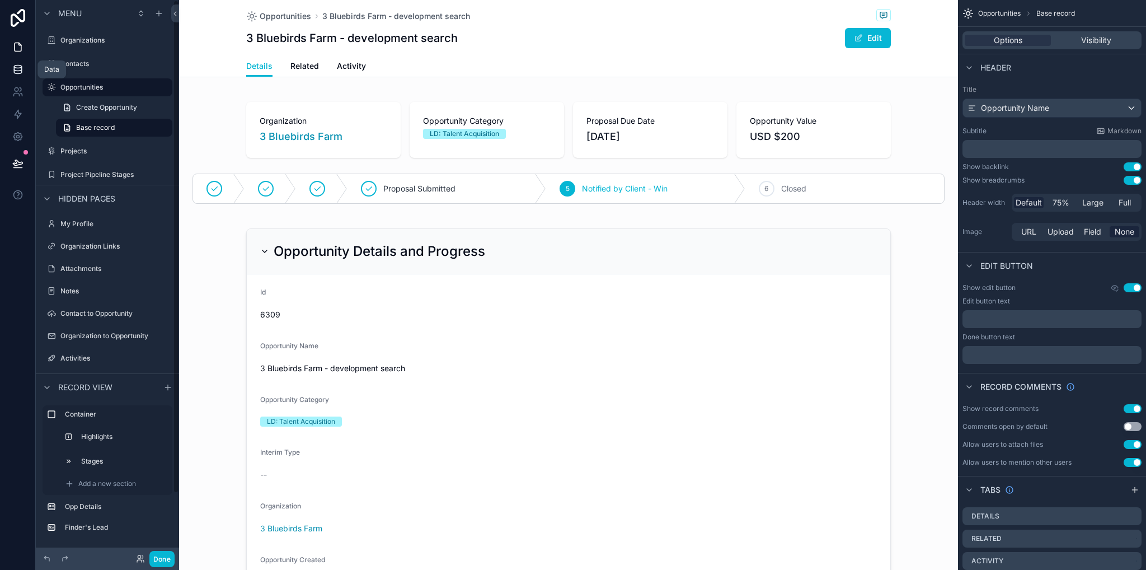
click at [13, 76] on link at bounding box center [17, 69] width 35 height 22
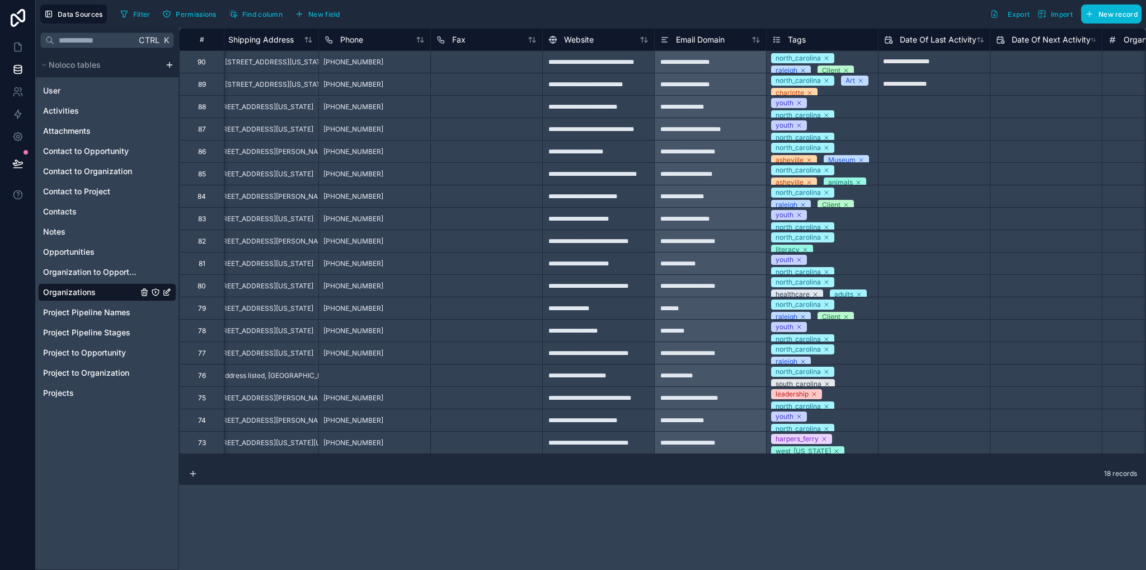
scroll to position [0, 354]
click at [794, 44] on span "Tags" at bounding box center [796, 39] width 18 height 11
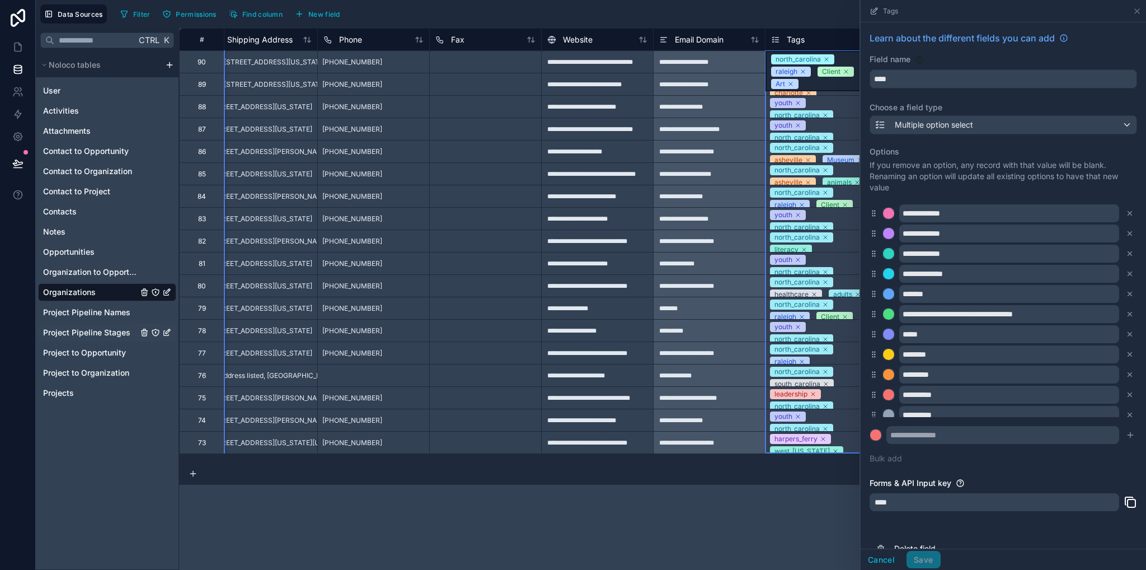
click at [96, 327] on span "Project Pipeline Stages" at bounding box center [86, 332] width 87 height 11
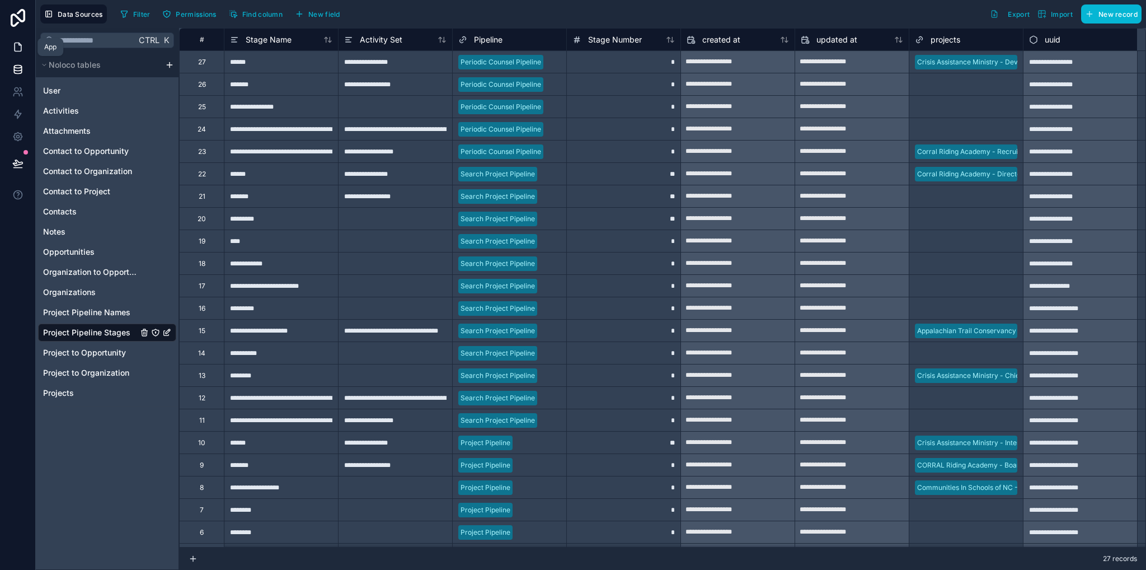
click at [21, 47] on icon at bounding box center [18, 47] width 7 height 8
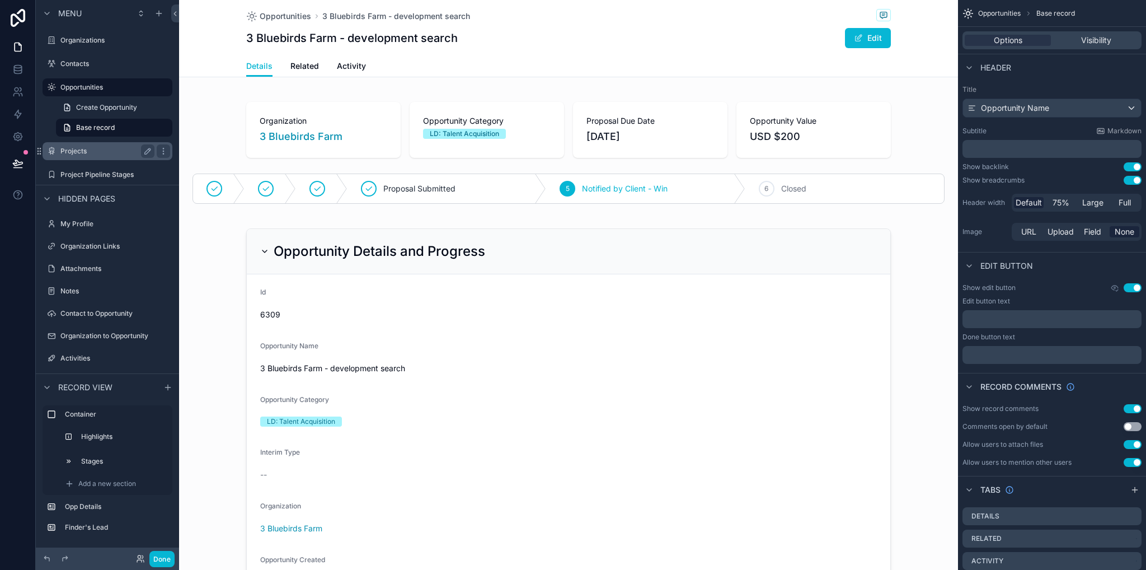
click at [83, 153] on label "Projects" at bounding box center [105, 151] width 90 height 9
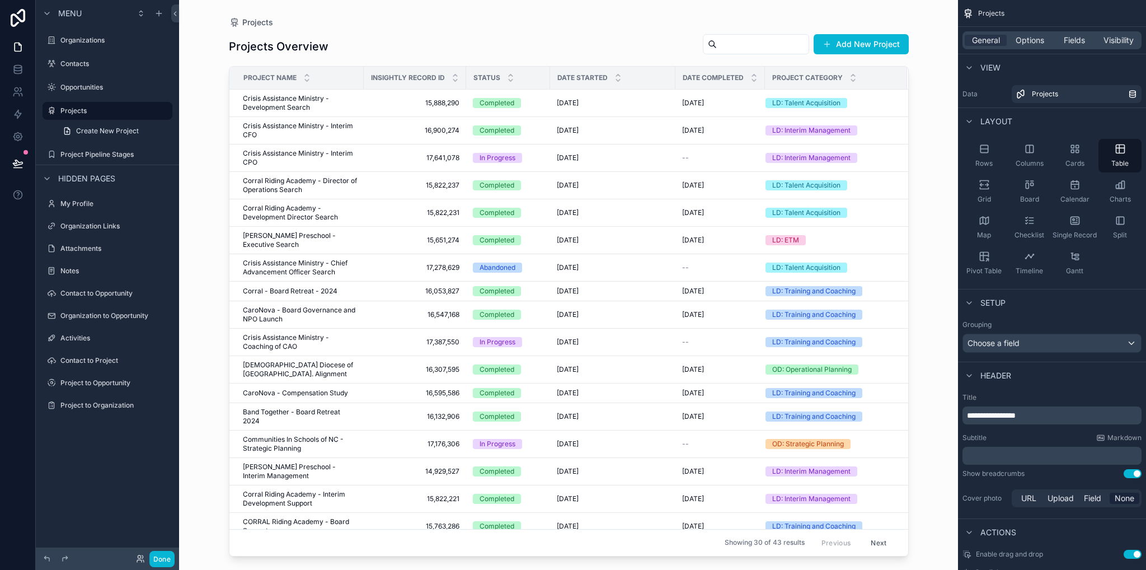
click at [298, 104] on div "scrollable content" at bounding box center [569, 278] width 716 height 556
click at [297, 101] on span "Crisis Assistance Ministry - Development Search" at bounding box center [300, 103] width 114 height 18
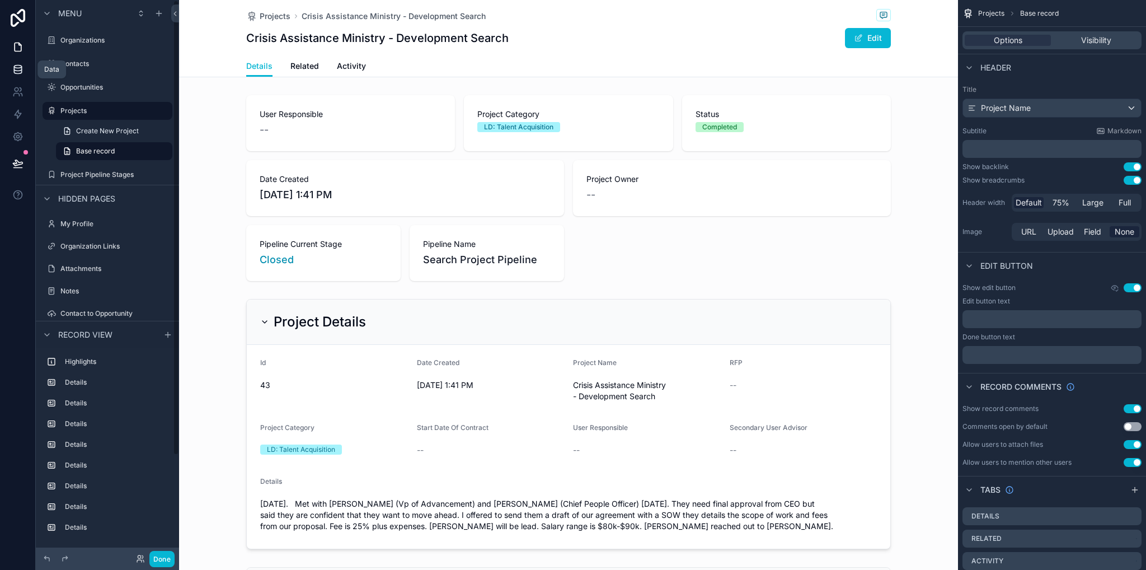
click at [11, 68] on link at bounding box center [17, 69] width 35 height 22
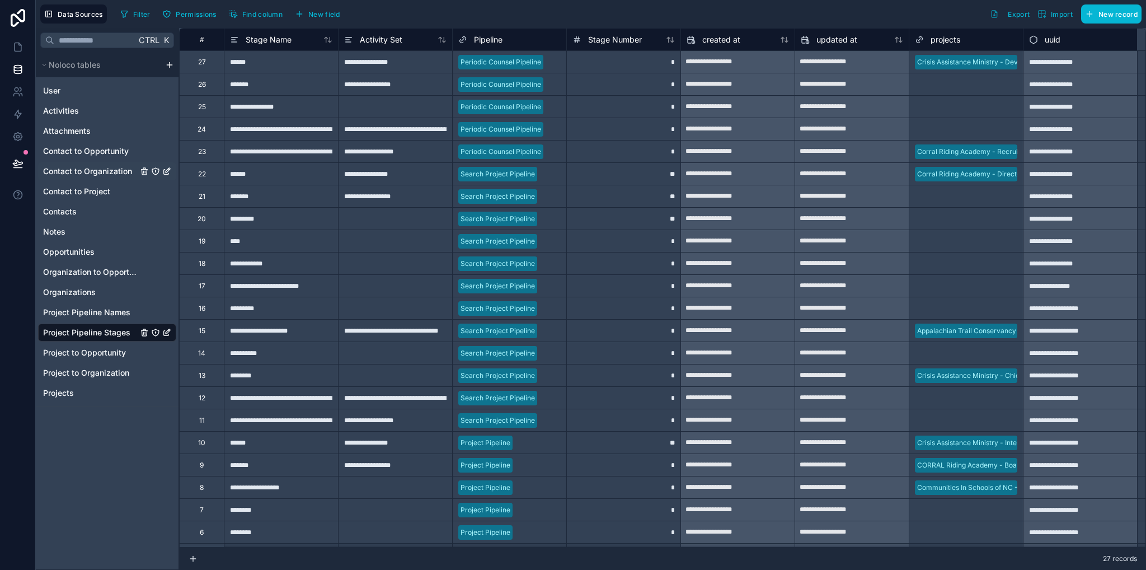
click at [92, 168] on span "Contact to Organization" at bounding box center [87, 171] width 89 height 11
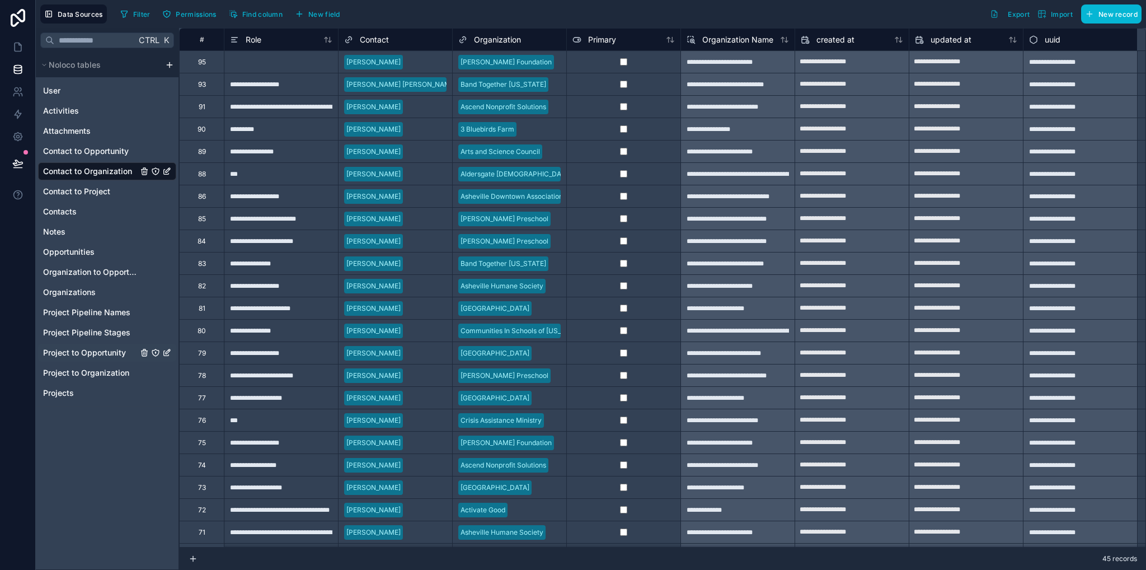
click at [97, 354] on span "Project to Opportunity" at bounding box center [84, 352] width 83 height 11
